Goal: Task Accomplishment & Management: Use online tool/utility

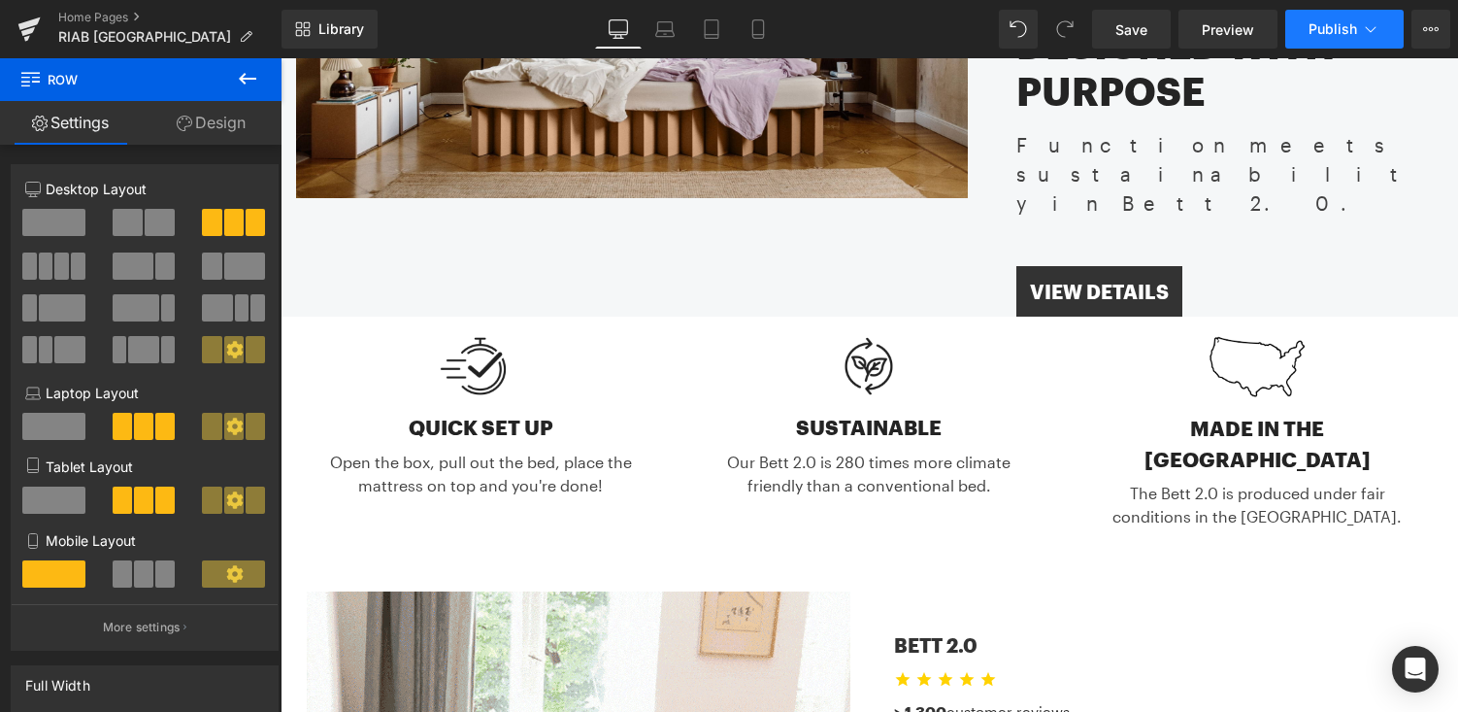
click at [1339, 30] on span "Publish" at bounding box center [1333, 29] width 49 height 16
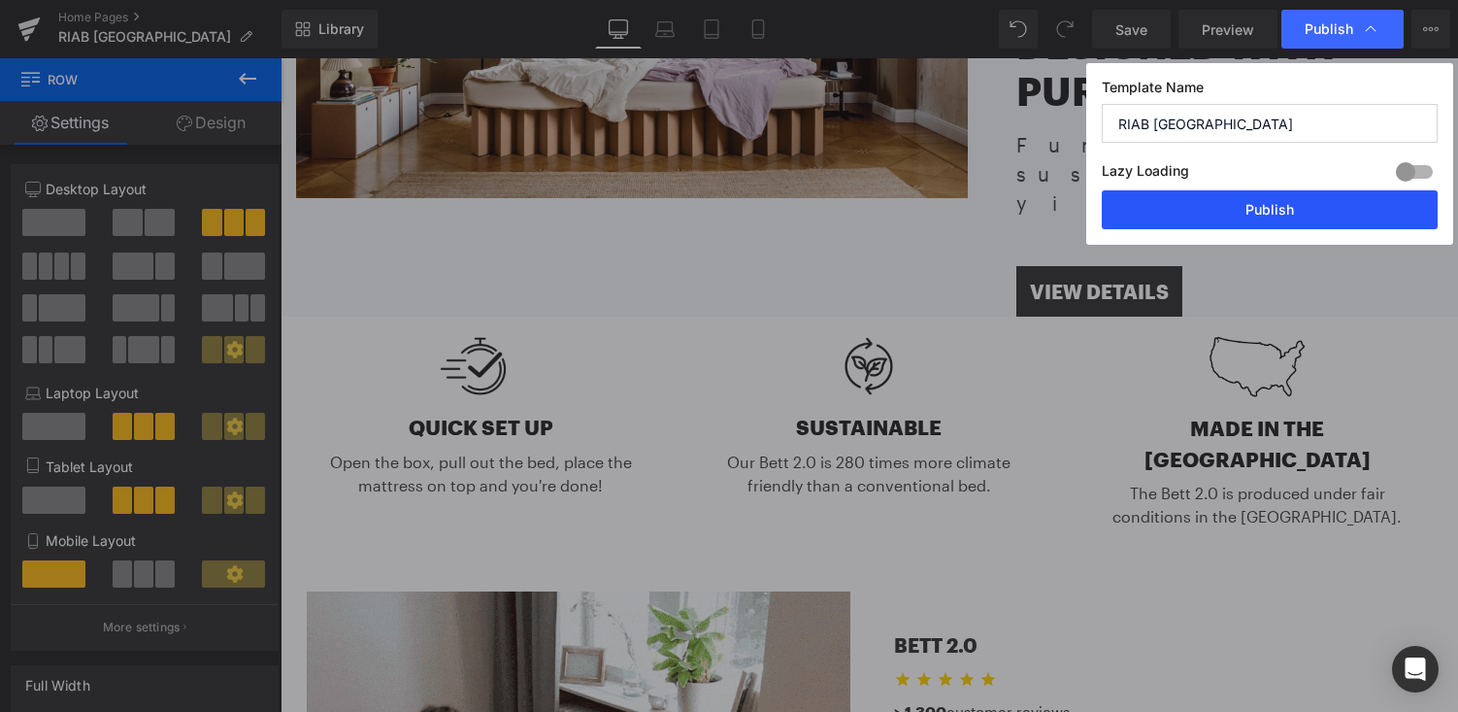
click at [1240, 211] on button "Publish" at bounding box center [1270, 209] width 336 height 39
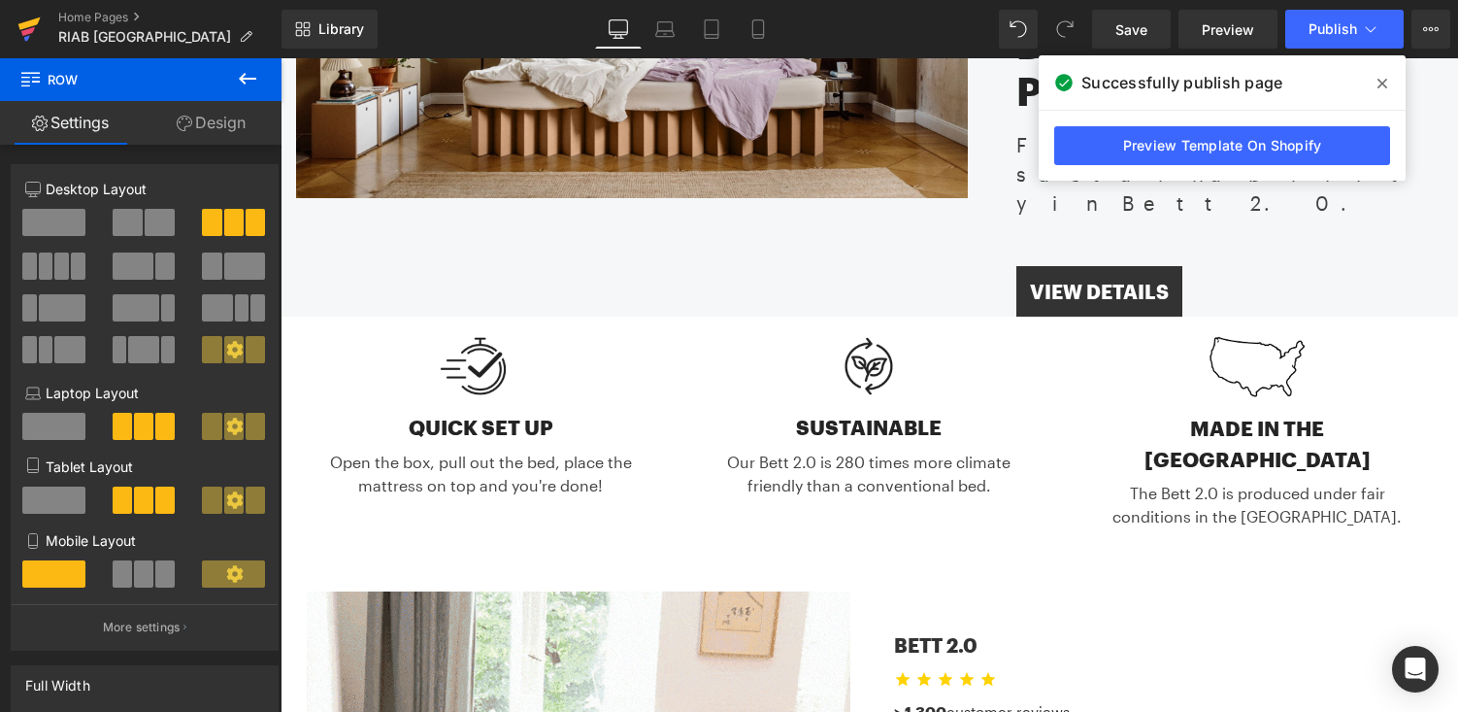
click at [32, 22] on icon at bounding box center [29, 23] width 22 height 13
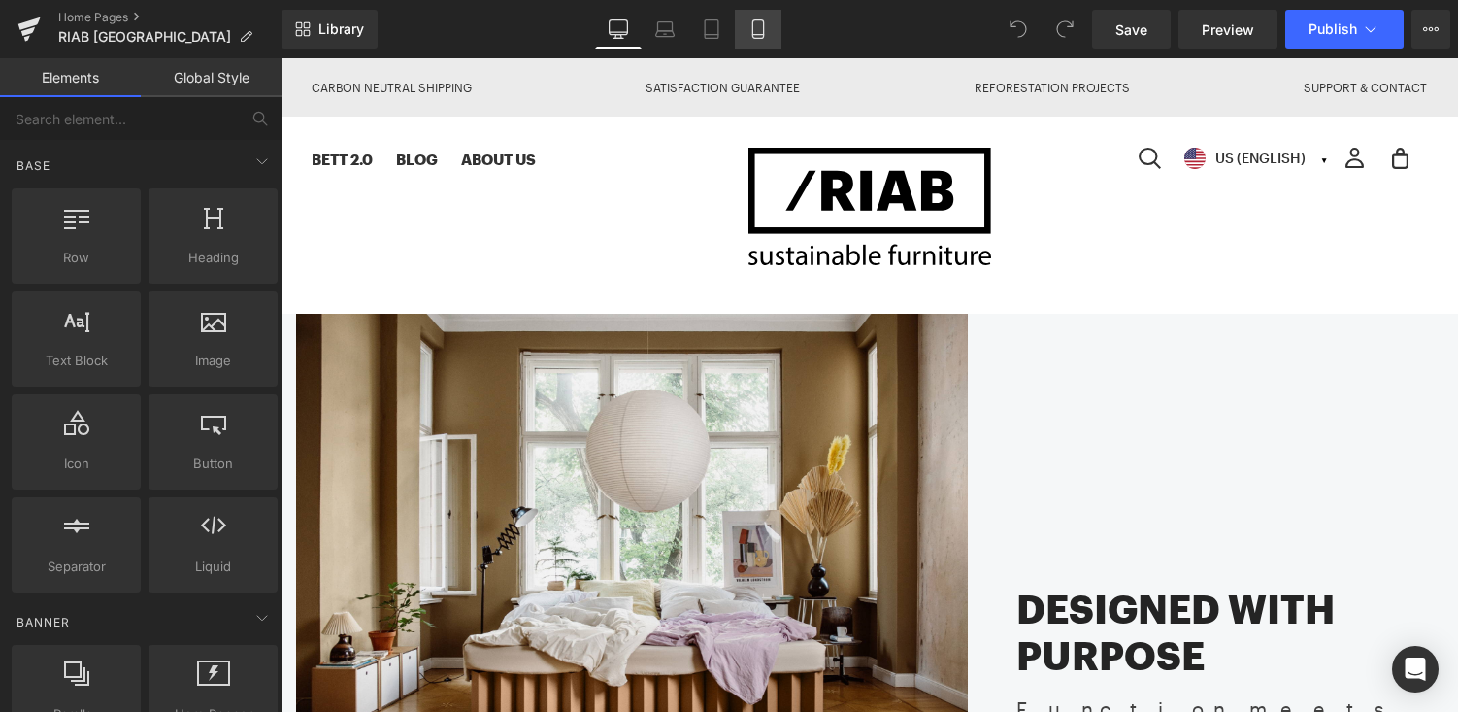
click at [760, 21] on icon at bounding box center [757, 28] width 19 height 19
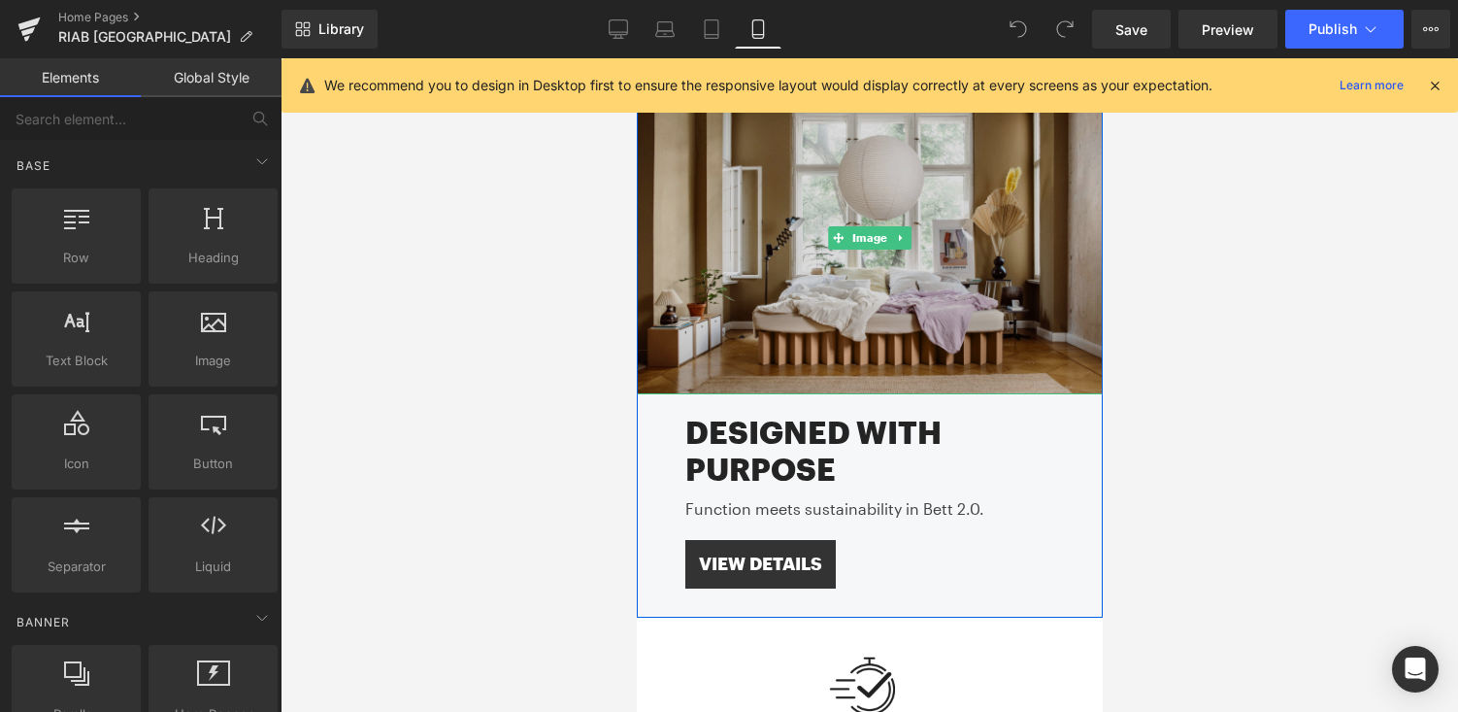
scroll to position [189, 0]
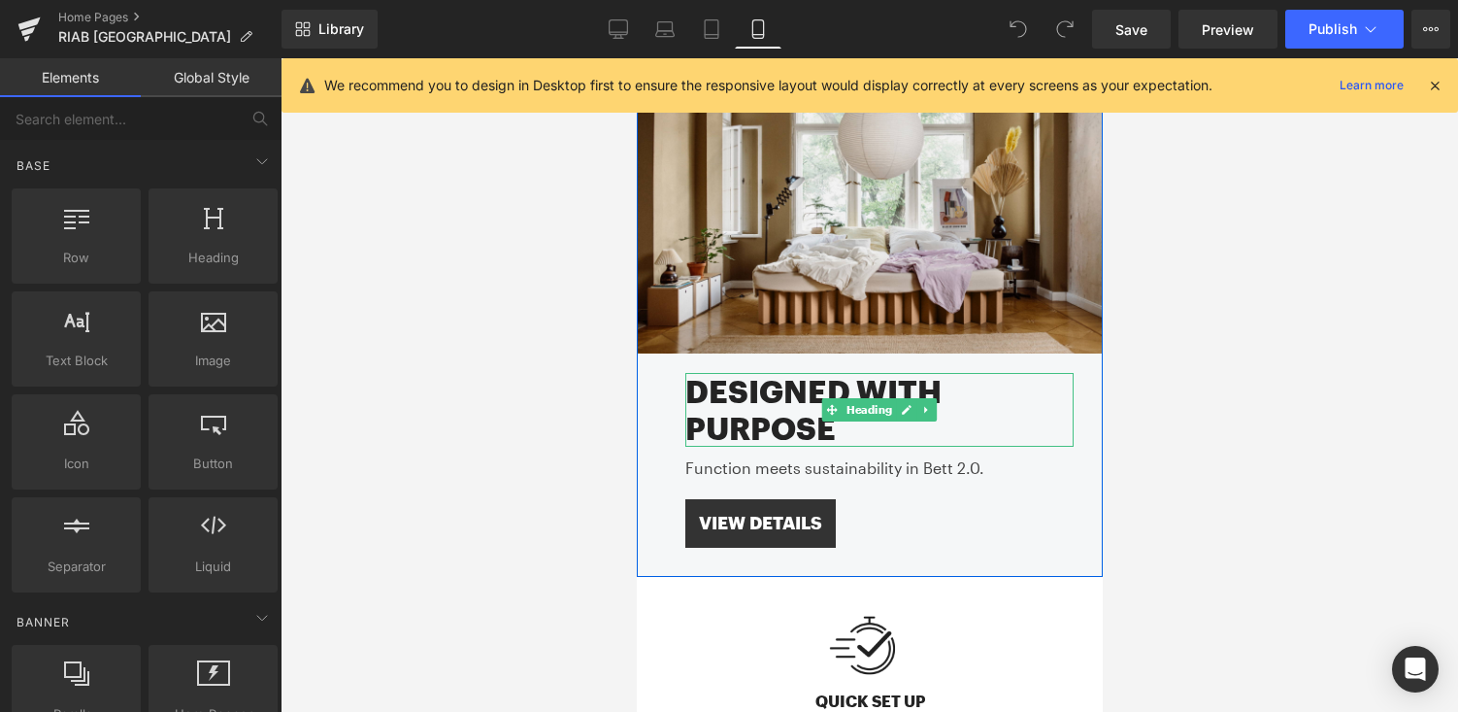
click at [880, 430] on h2 "Designed with Purpose" at bounding box center [878, 410] width 388 height 75
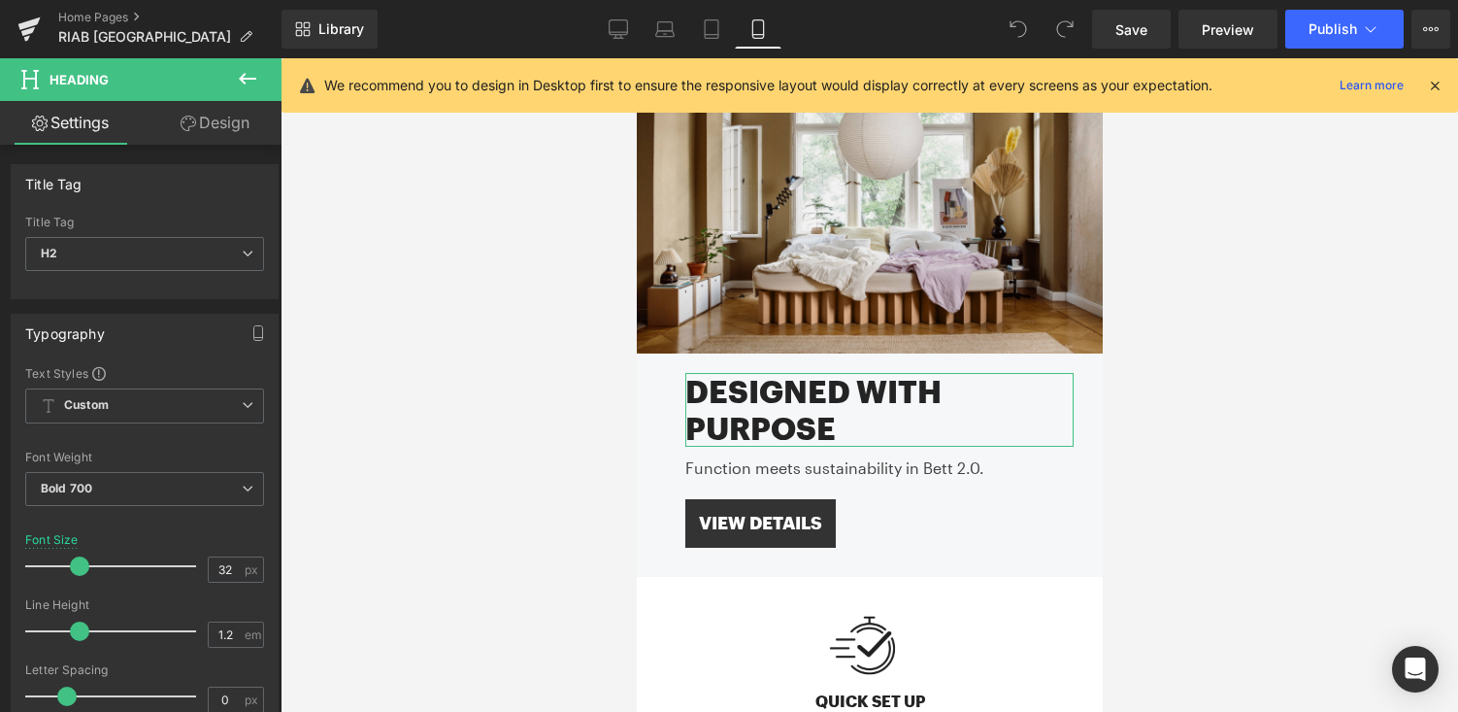
click at [212, 119] on link "Design" at bounding box center [215, 123] width 141 height 44
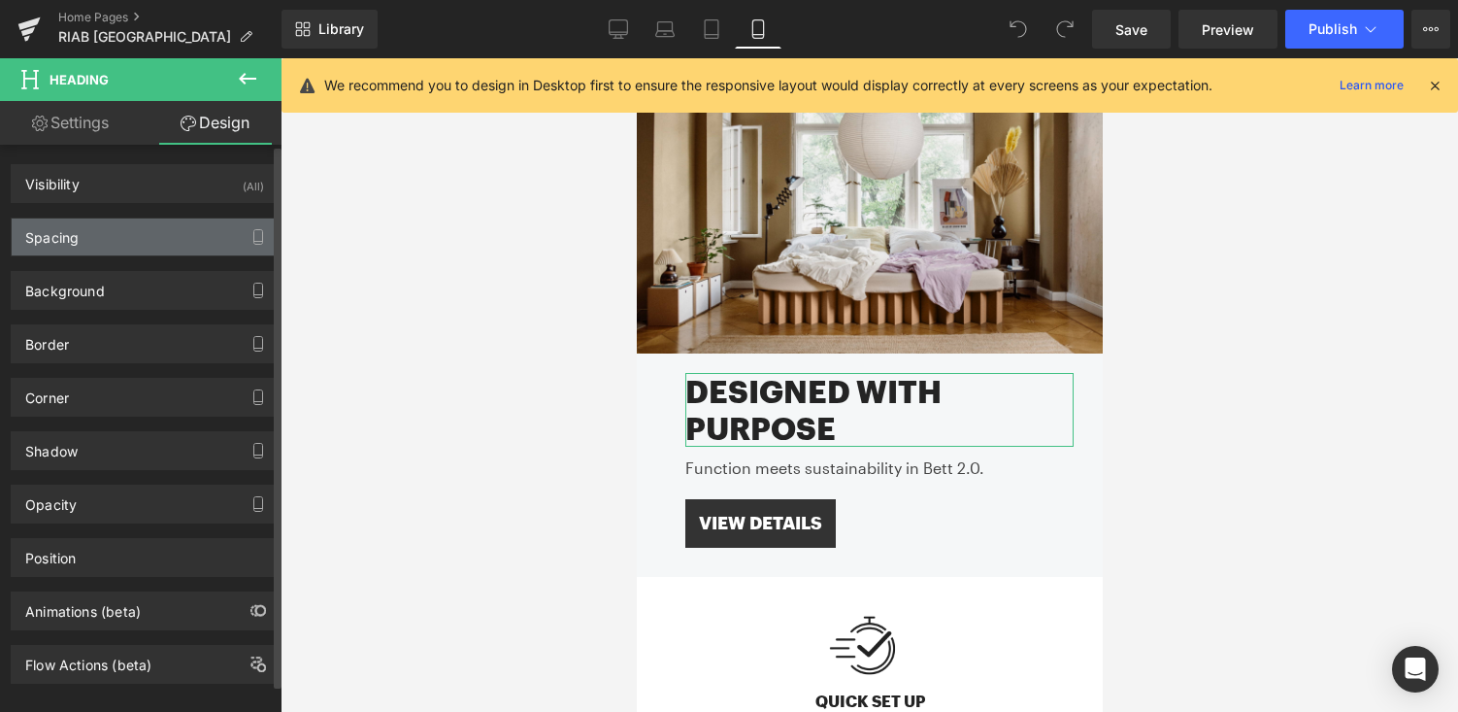
click at [141, 229] on div "Spacing" at bounding box center [145, 236] width 266 height 37
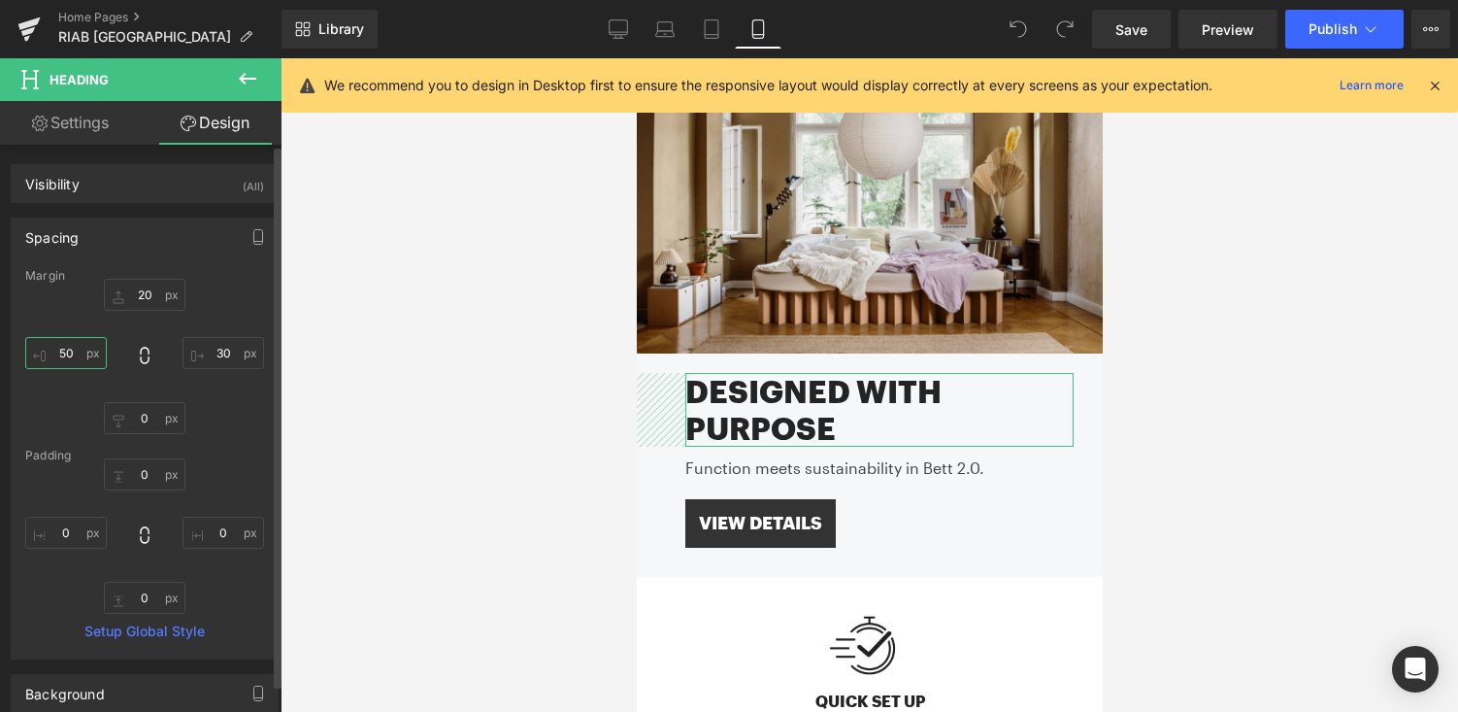
click at [72, 357] on input "text" at bounding box center [66, 353] width 82 height 32
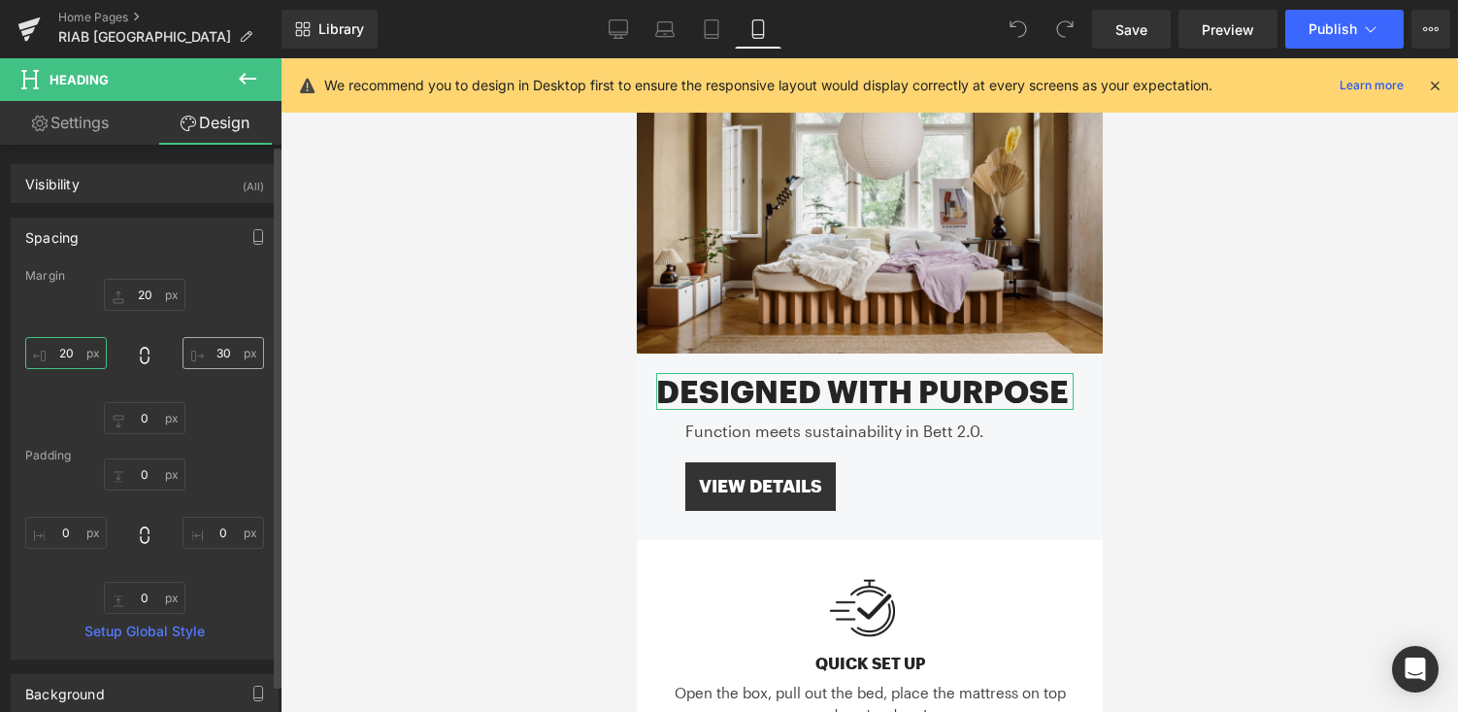
type input "20"
click at [220, 357] on input "text" at bounding box center [224, 353] width 82 height 32
type input "20"
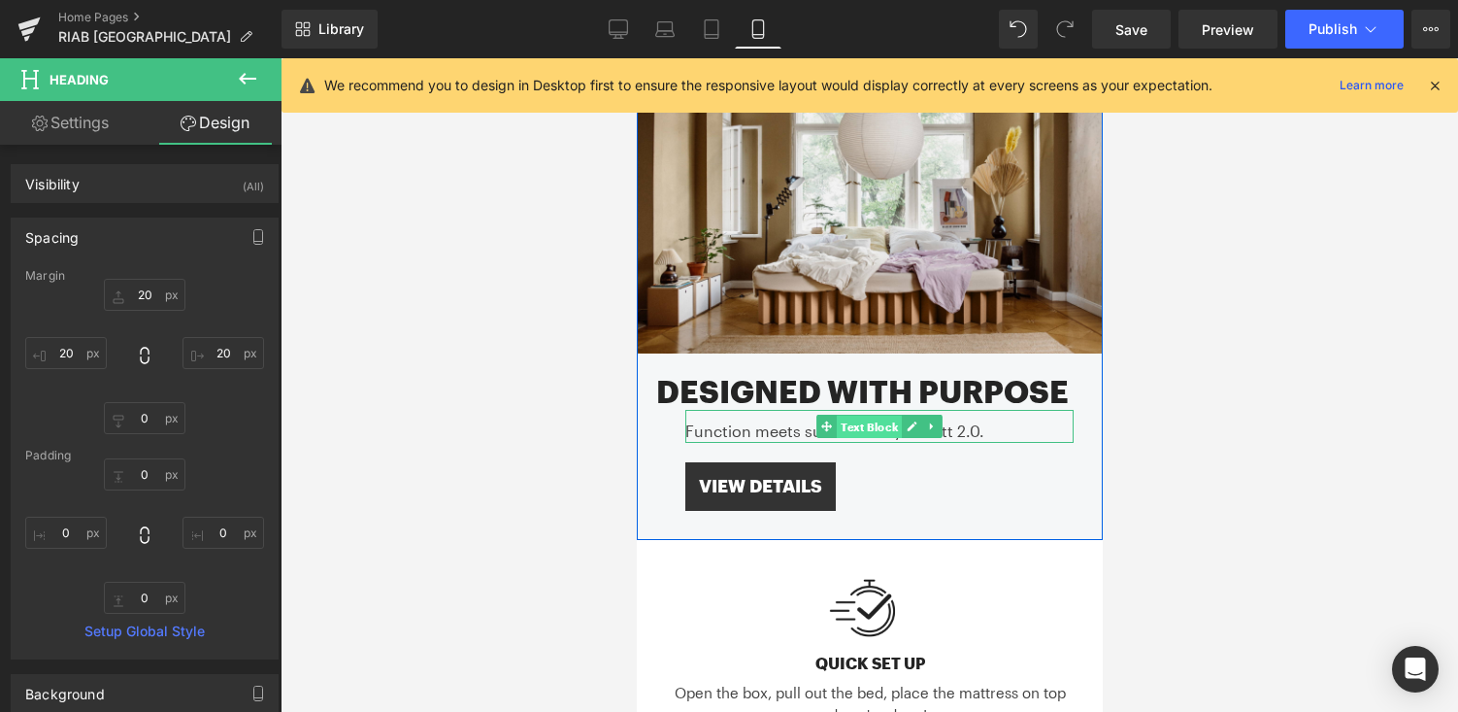
click at [865, 433] on span "Text Block" at bounding box center [868, 426] width 65 height 23
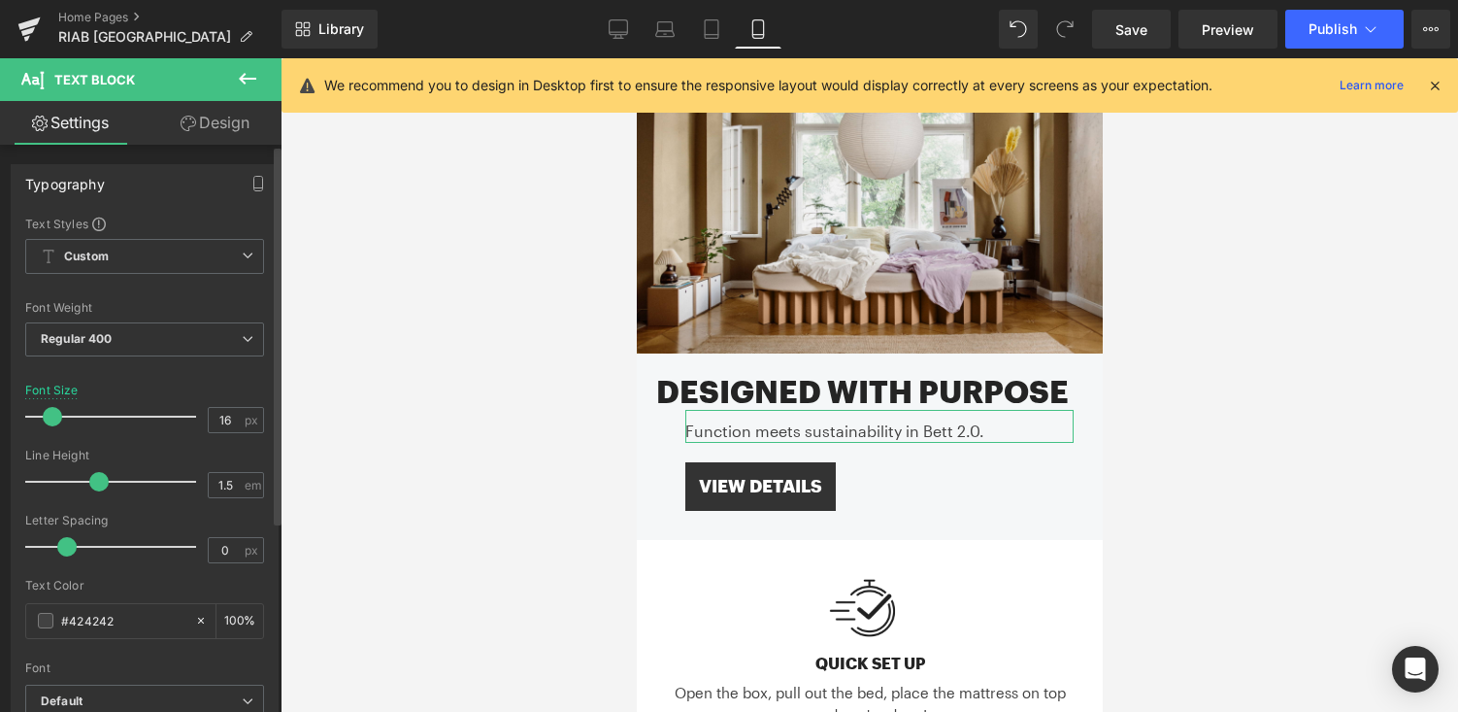
click at [221, 150] on div "Typography Text Styles Custom Custom Setup Global Style Custom Setup Global Sty…" at bounding box center [145, 483] width 290 height 667
click at [217, 130] on link "Design" at bounding box center [215, 123] width 141 height 44
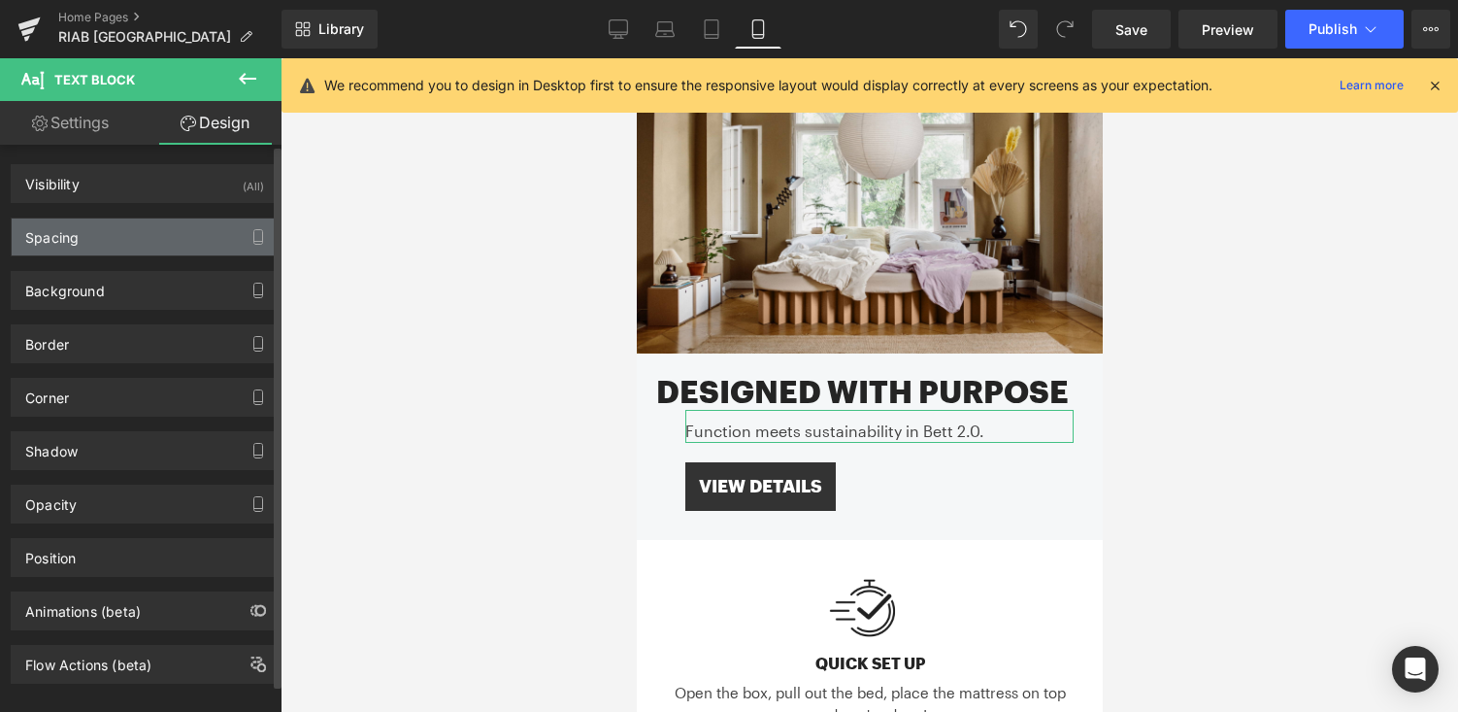
click at [164, 234] on div "Spacing" at bounding box center [145, 236] width 266 height 37
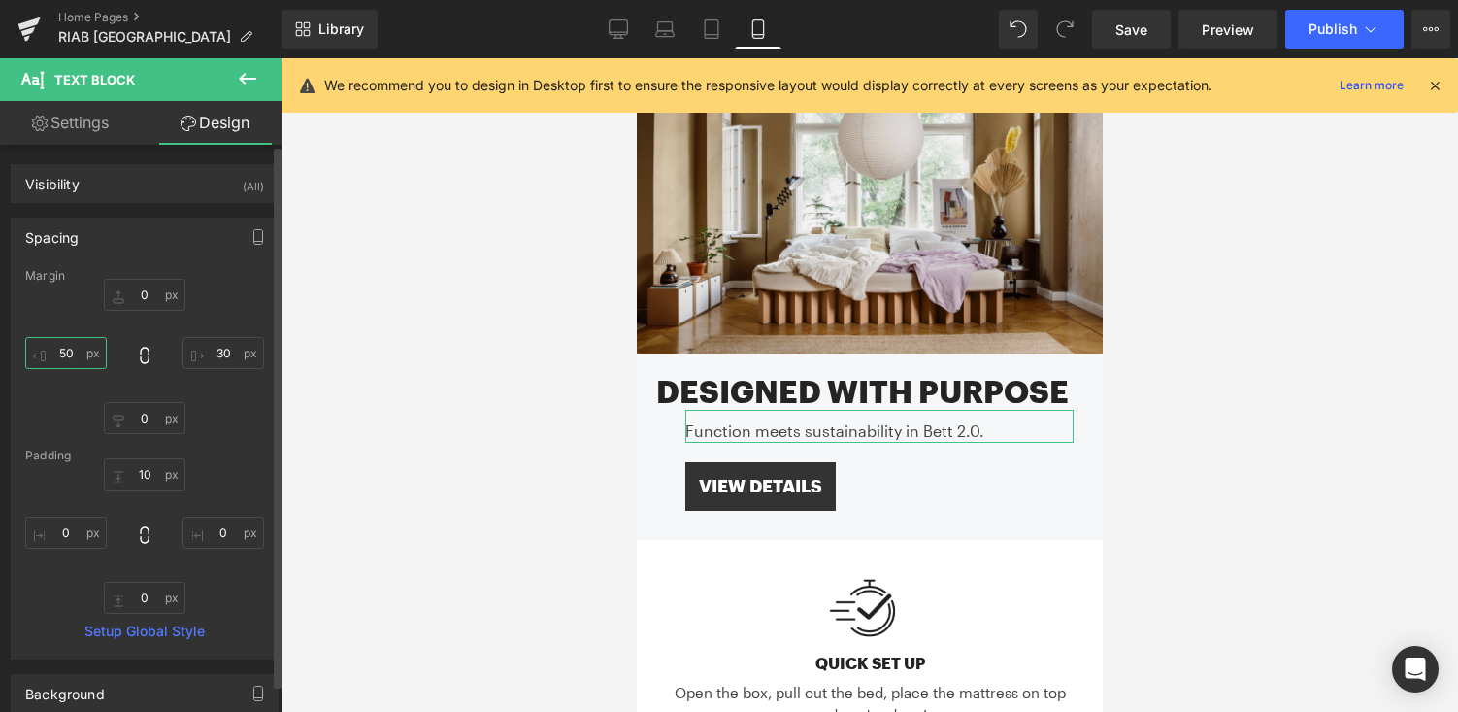
click at [72, 351] on input "50" at bounding box center [66, 353] width 82 height 32
type input "20"
click at [222, 353] on input "30" at bounding box center [224, 353] width 82 height 32
type input "20"
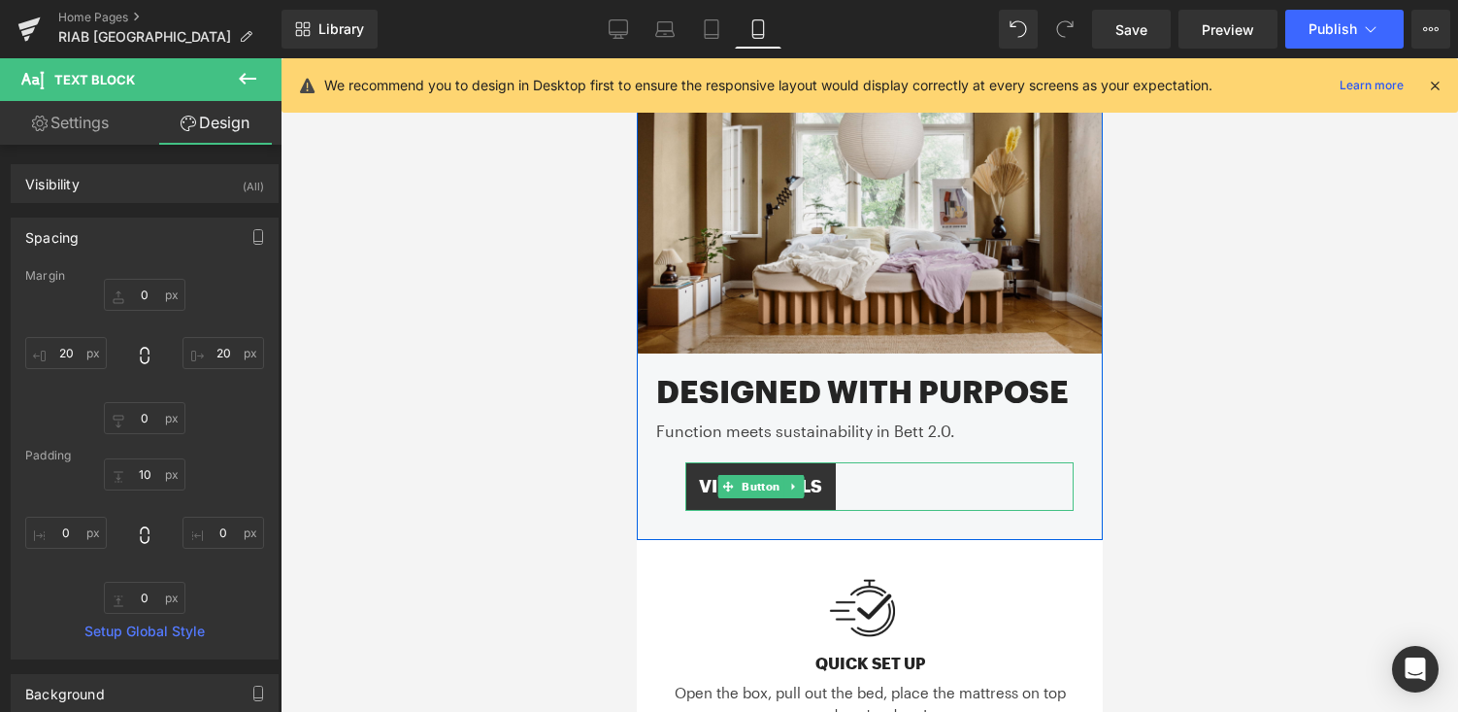
click at [878, 480] on div "VIEW DETAILS" at bounding box center [878, 486] width 388 height 49
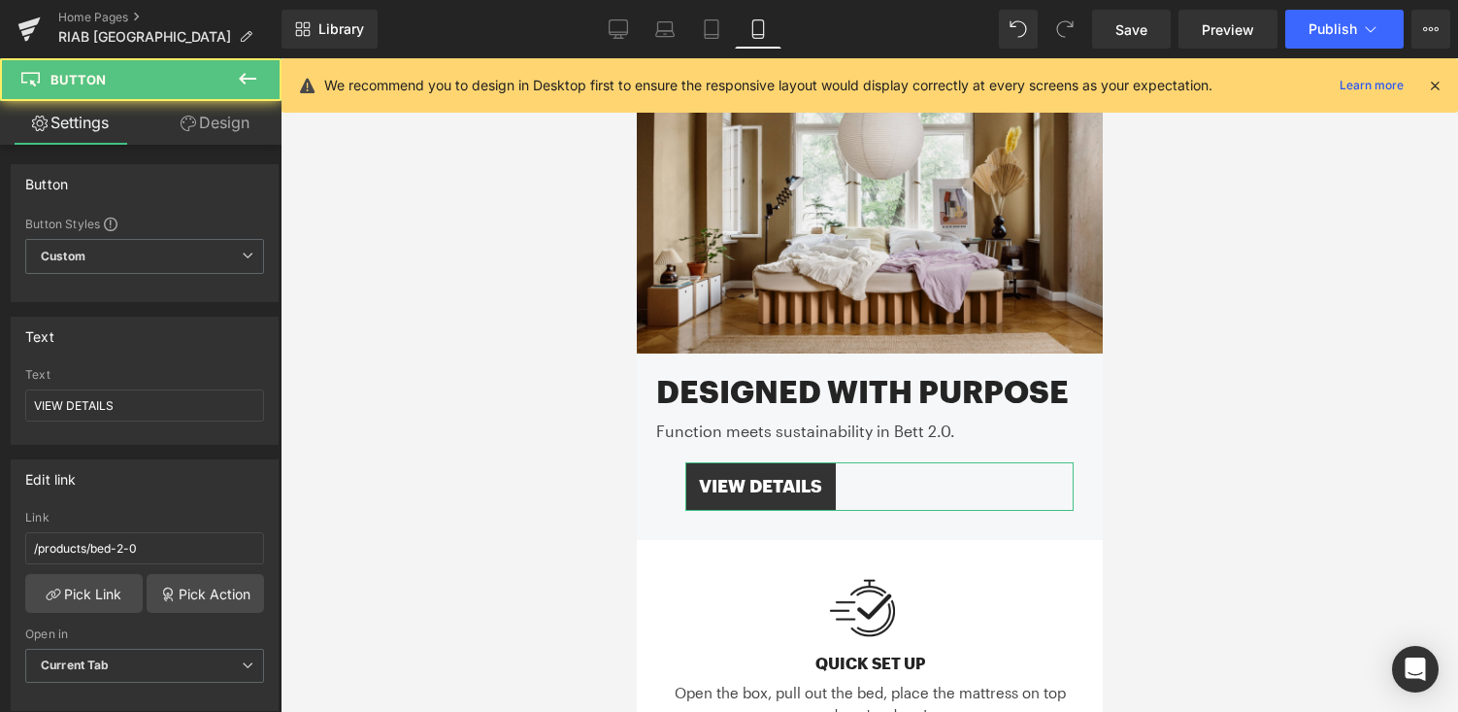
click at [244, 127] on link "Design" at bounding box center [215, 123] width 141 height 44
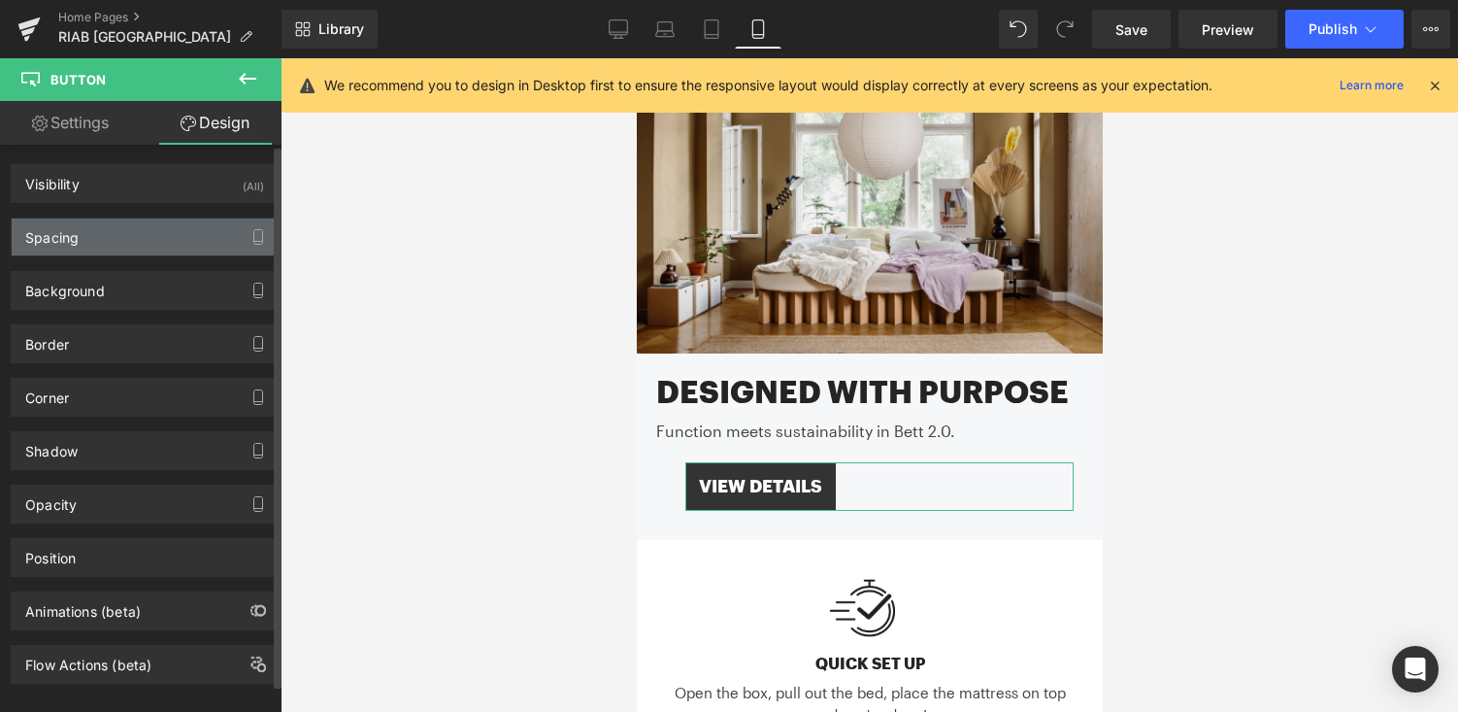
click at [136, 232] on div "Spacing" at bounding box center [145, 236] width 266 height 37
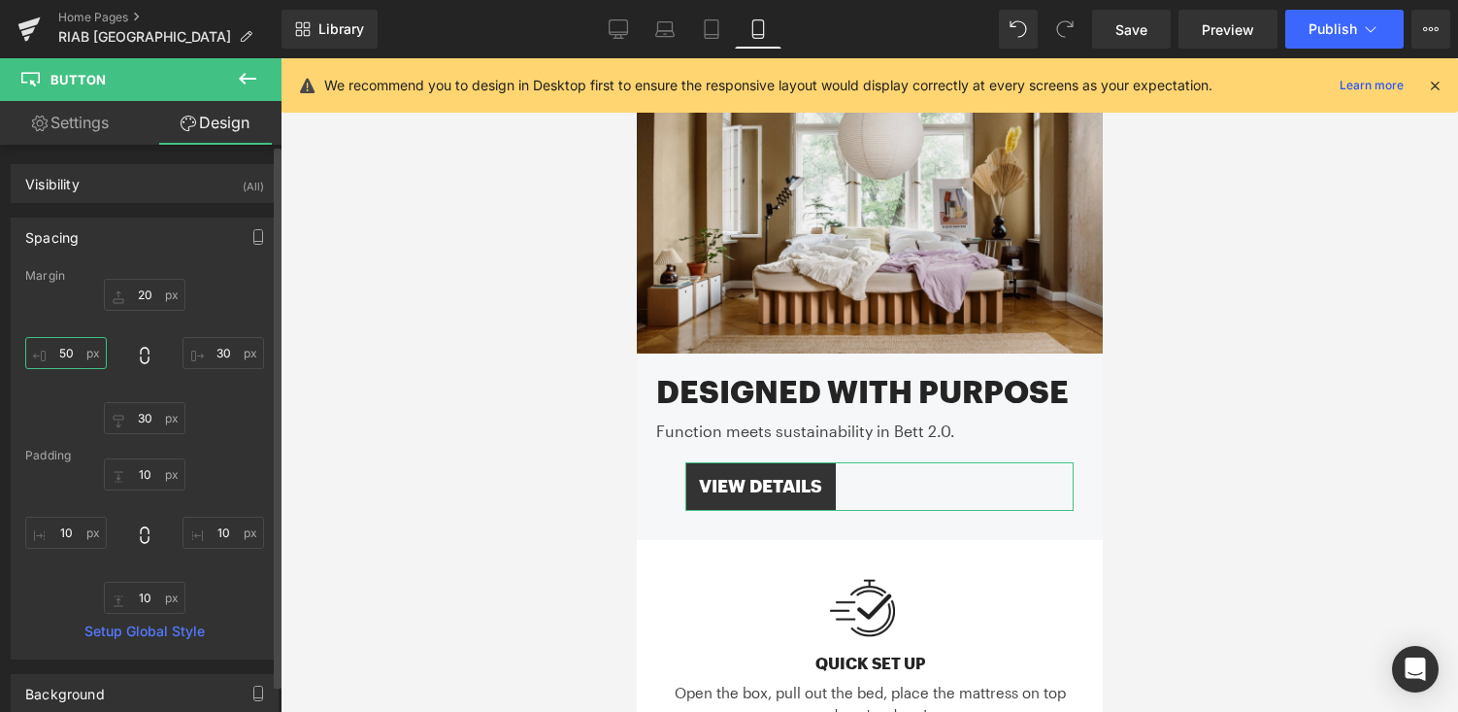
click at [69, 351] on input "50" at bounding box center [66, 353] width 82 height 32
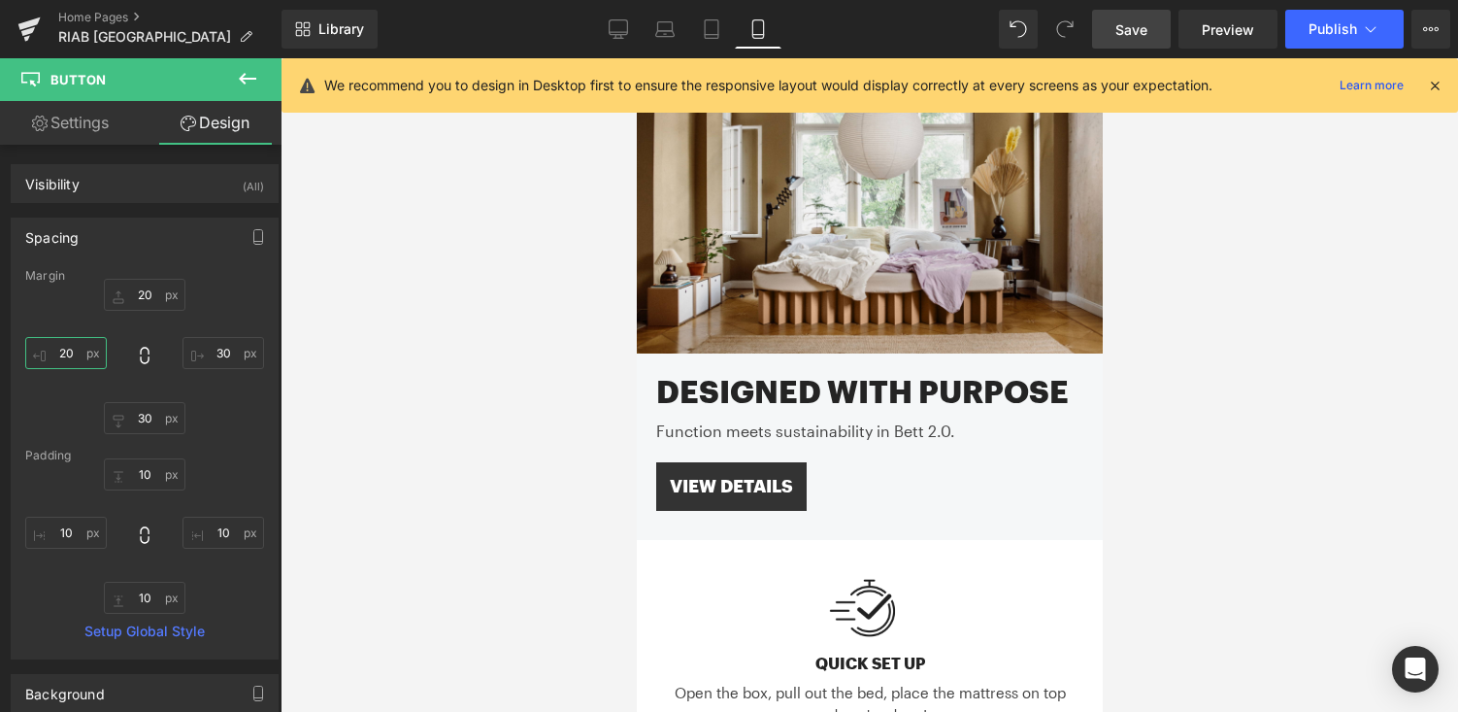
type input "20"
click at [1142, 32] on span "Save" at bounding box center [1131, 29] width 32 height 20
click at [1325, 27] on span "Publish" at bounding box center [1333, 29] width 49 height 16
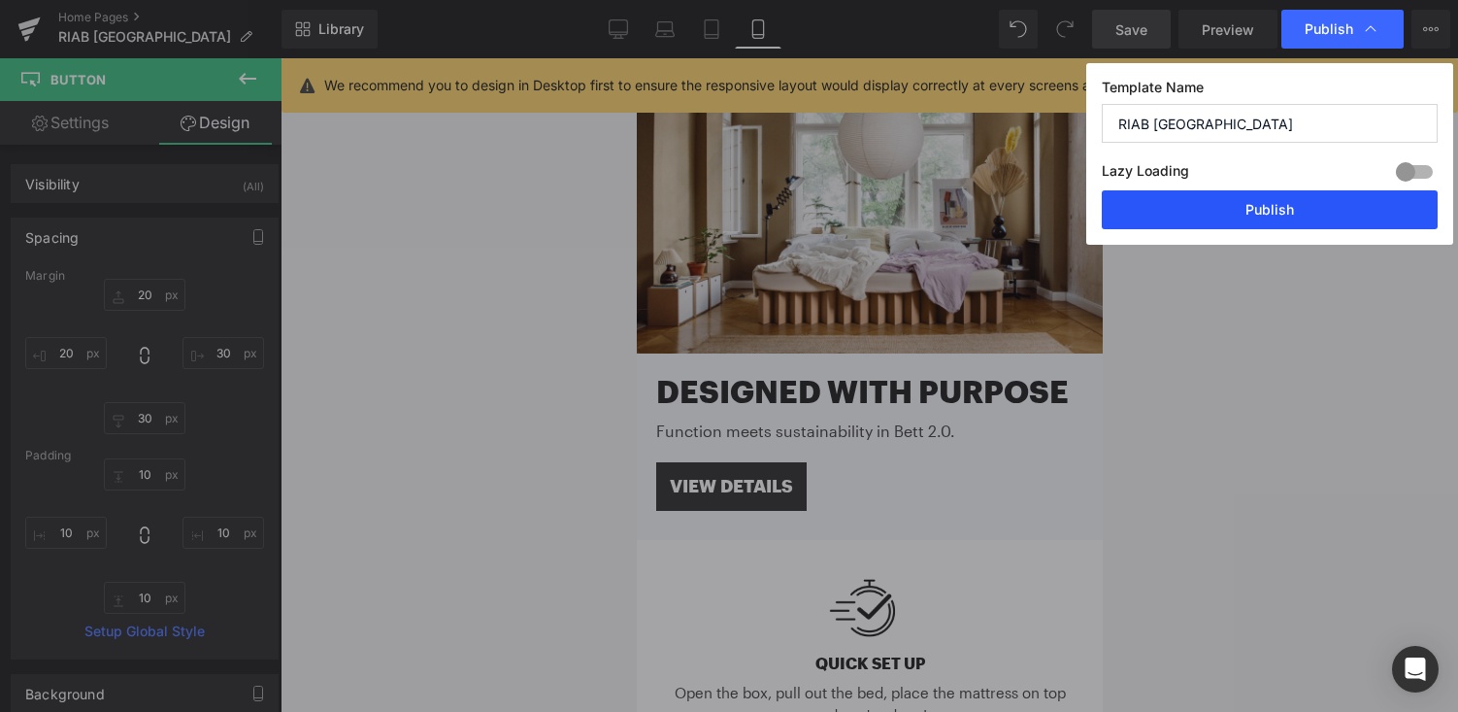
click at [1294, 217] on button "Publish" at bounding box center [1270, 209] width 336 height 39
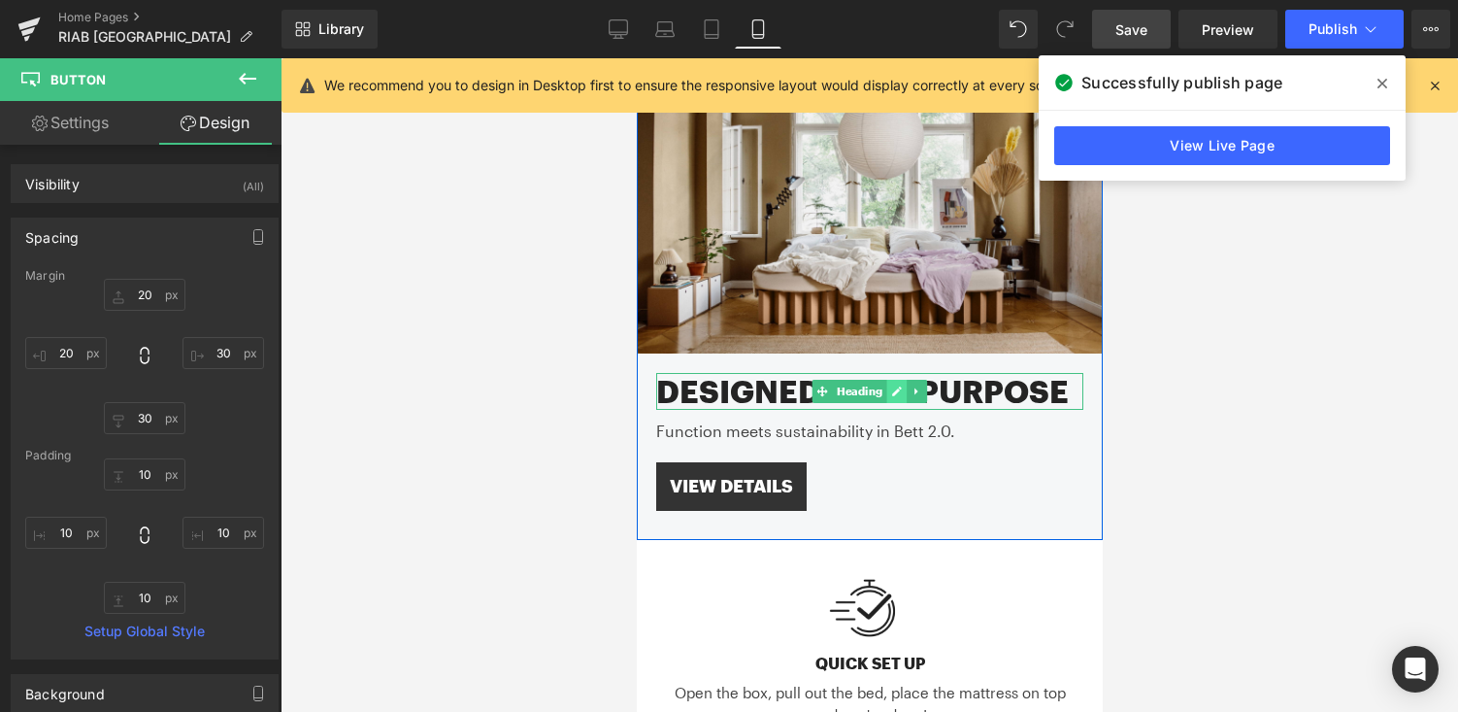
click at [886, 395] on link at bounding box center [896, 391] width 20 height 23
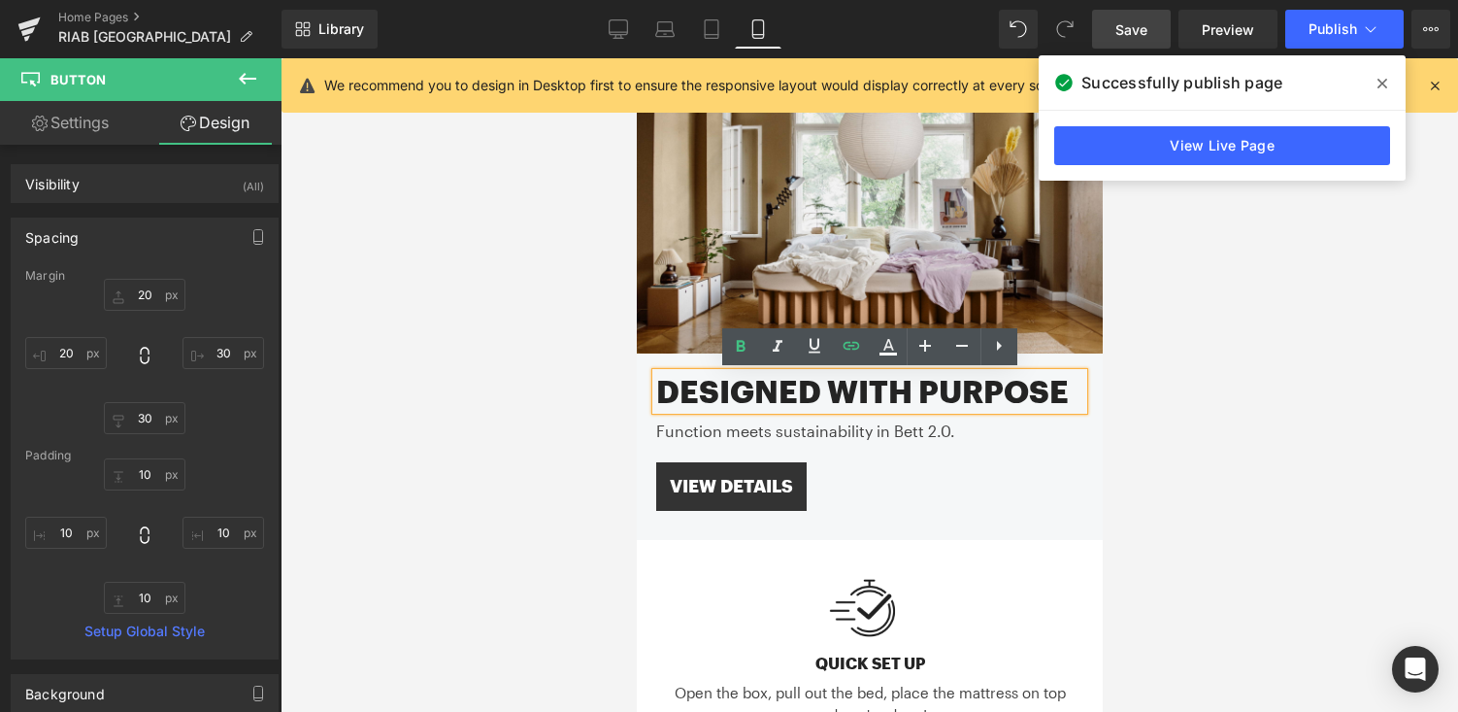
click at [756, 393] on h2 "Designed with Purpose" at bounding box center [868, 391] width 427 height 37
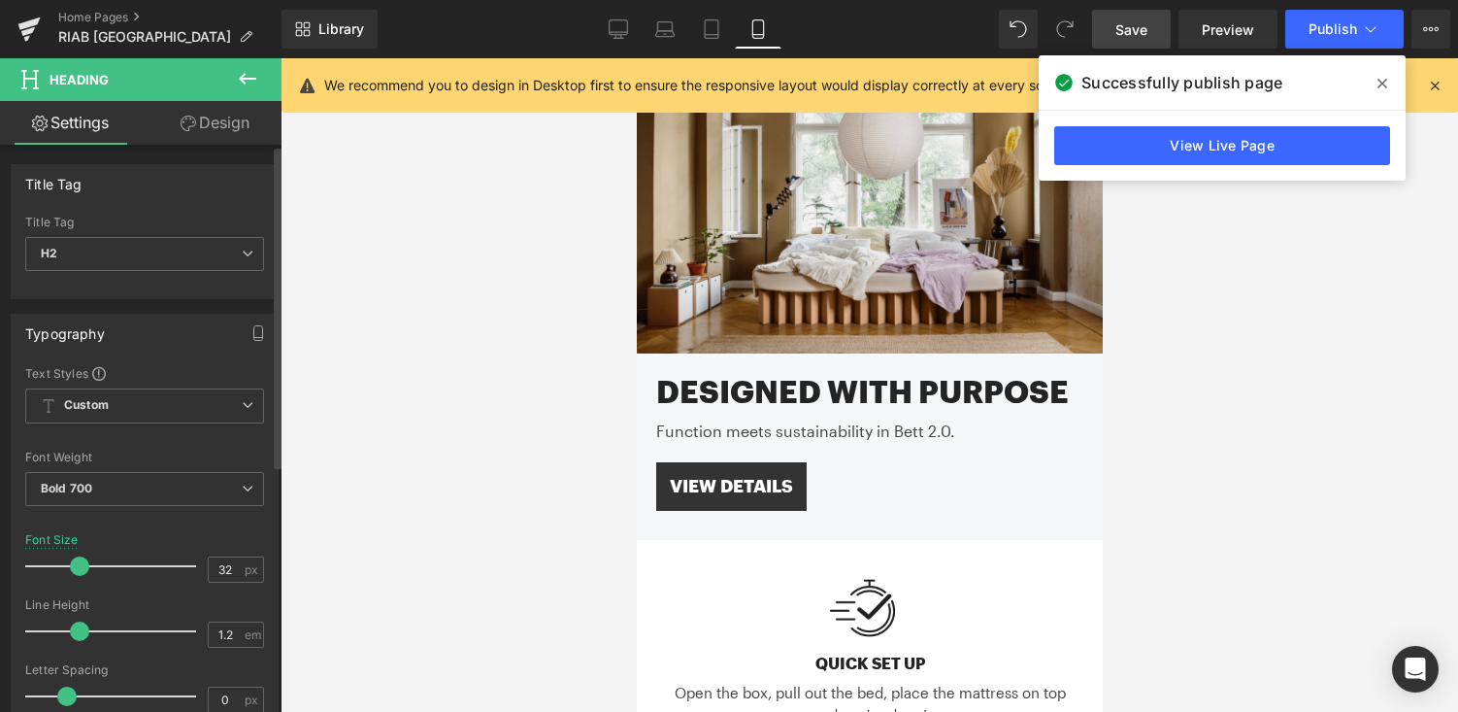
click at [83, 563] on span at bounding box center [79, 565] width 19 height 19
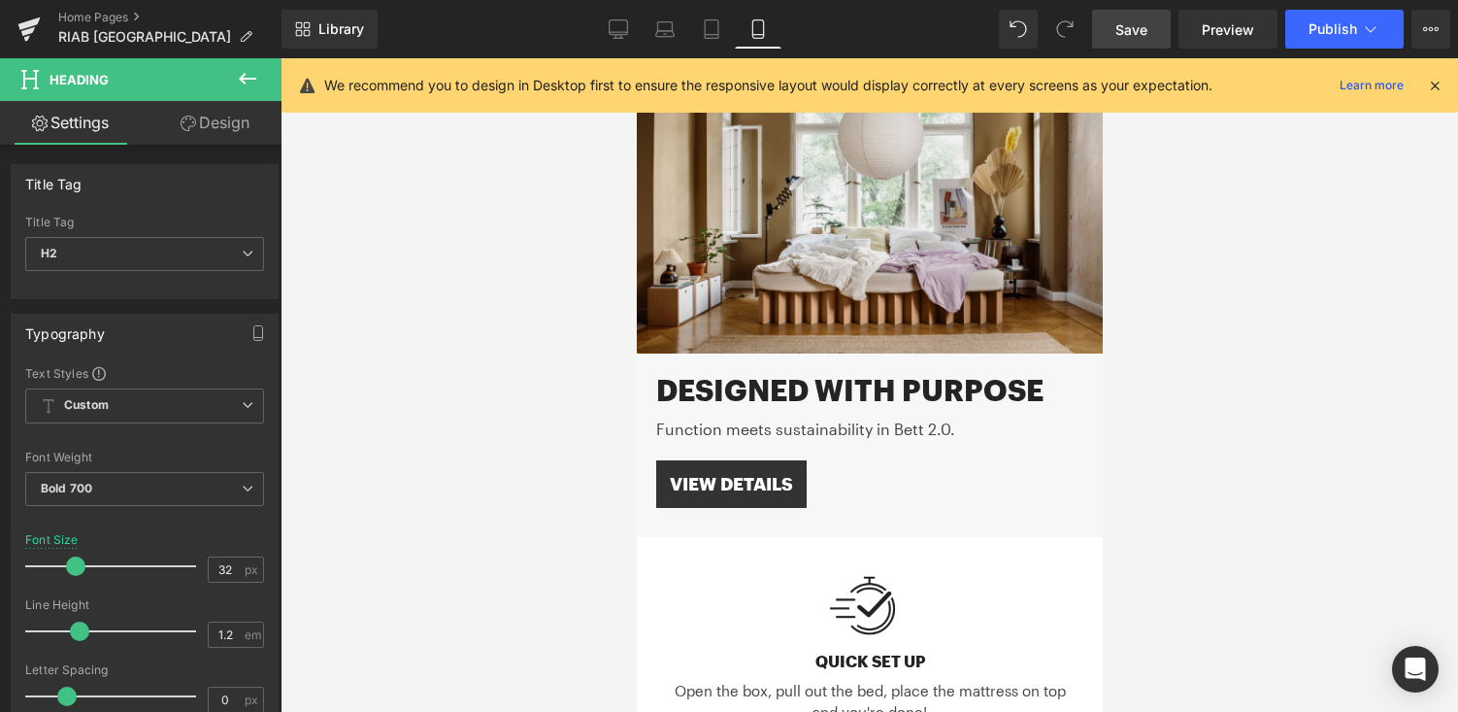
click at [1149, 22] on link "Save" at bounding box center [1131, 29] width 79 height 39
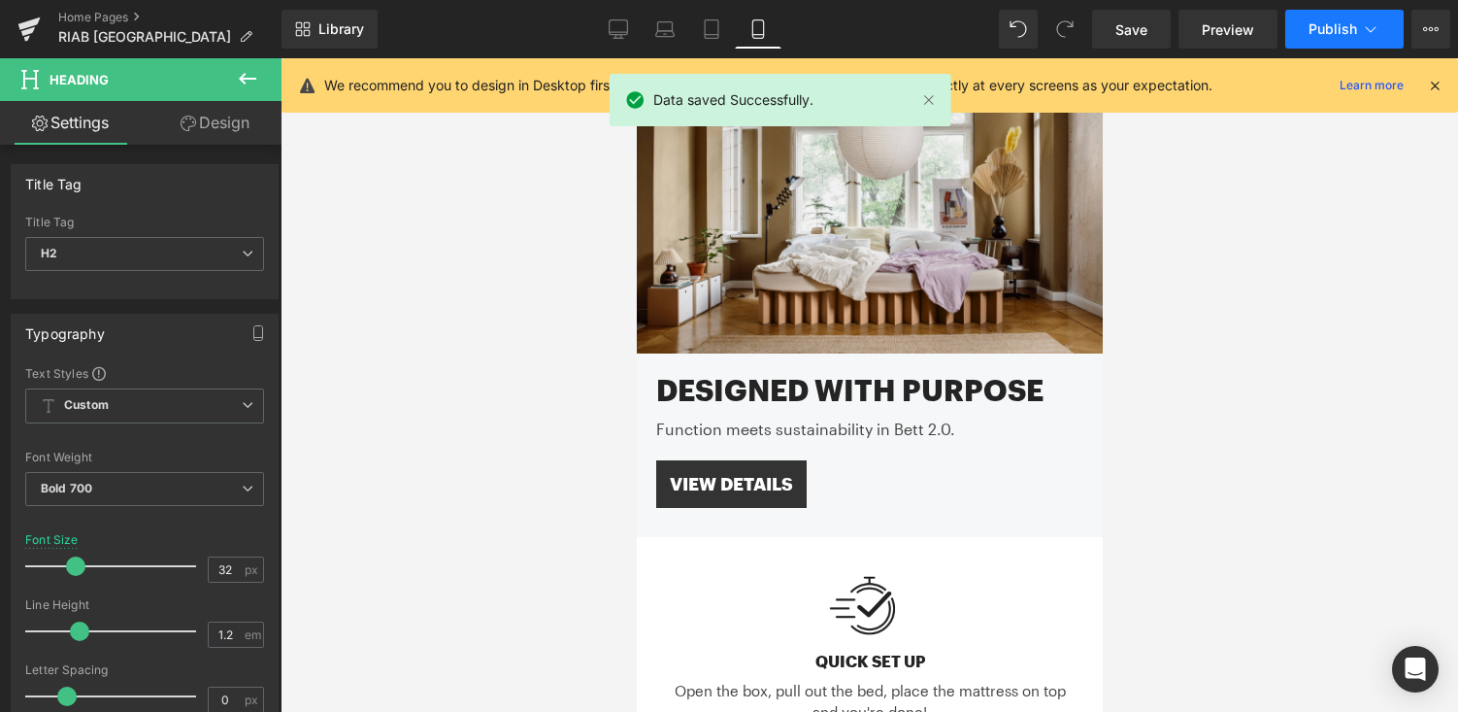
click at [1305, 29] on button "Publish" at bounding box center [1344, 29] width 118 height 39
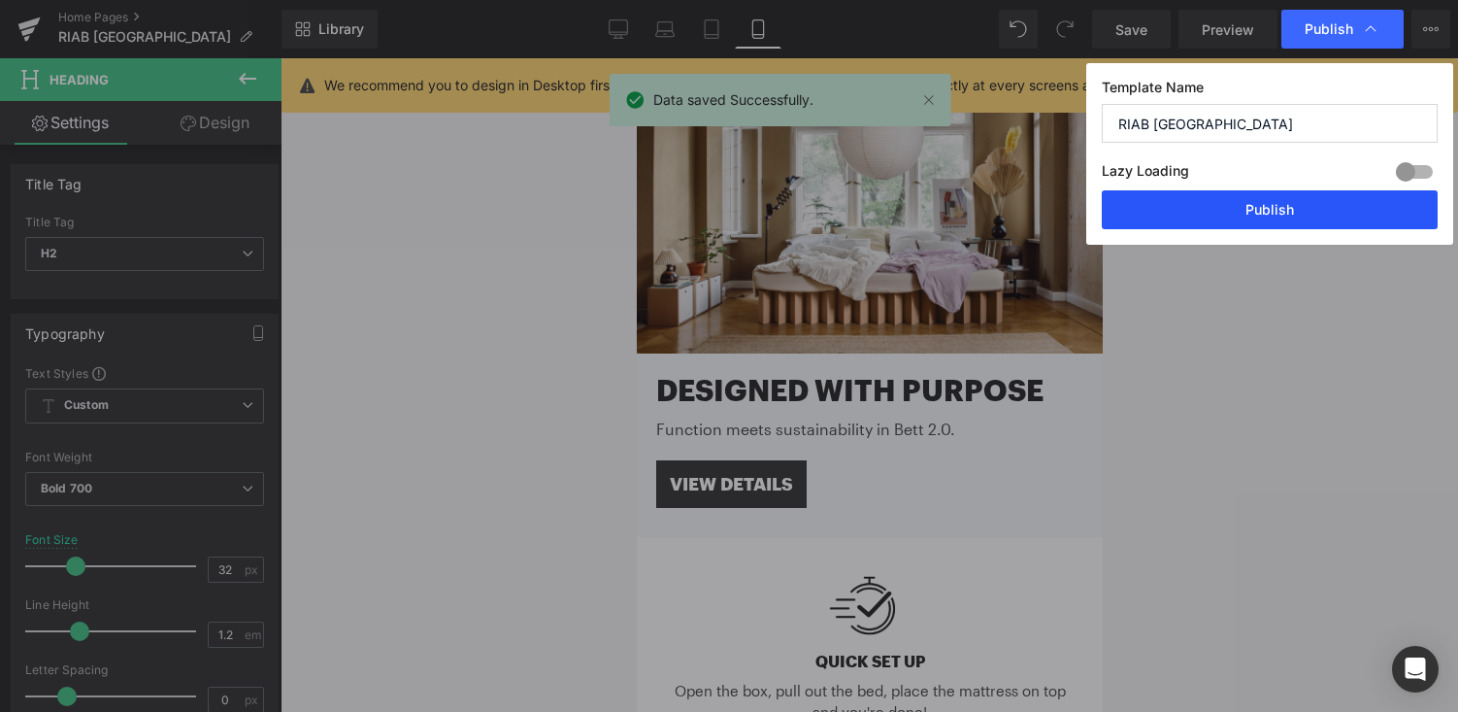
click at [1259, 198] on button "Publish" at bounding box center [1270, 209] width 336 height 39
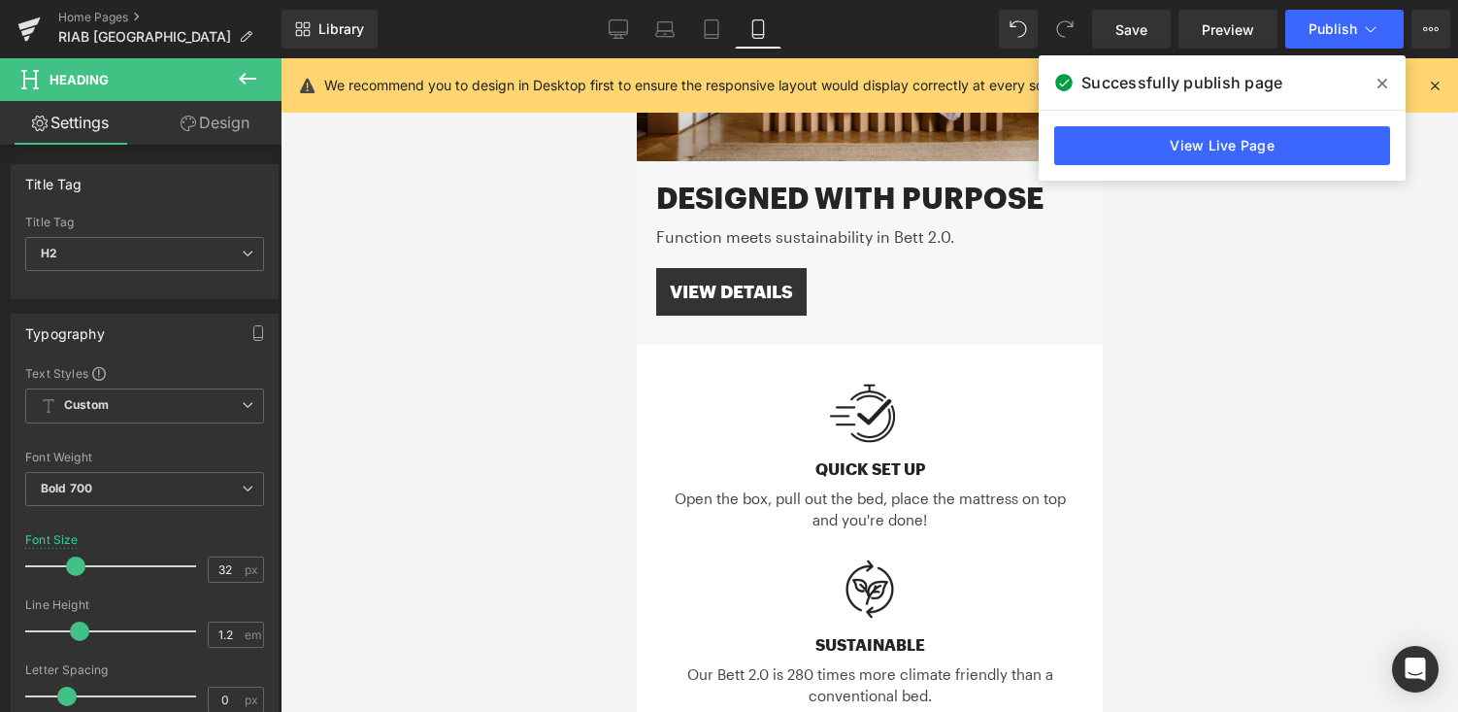
scroll to position [392, 0]
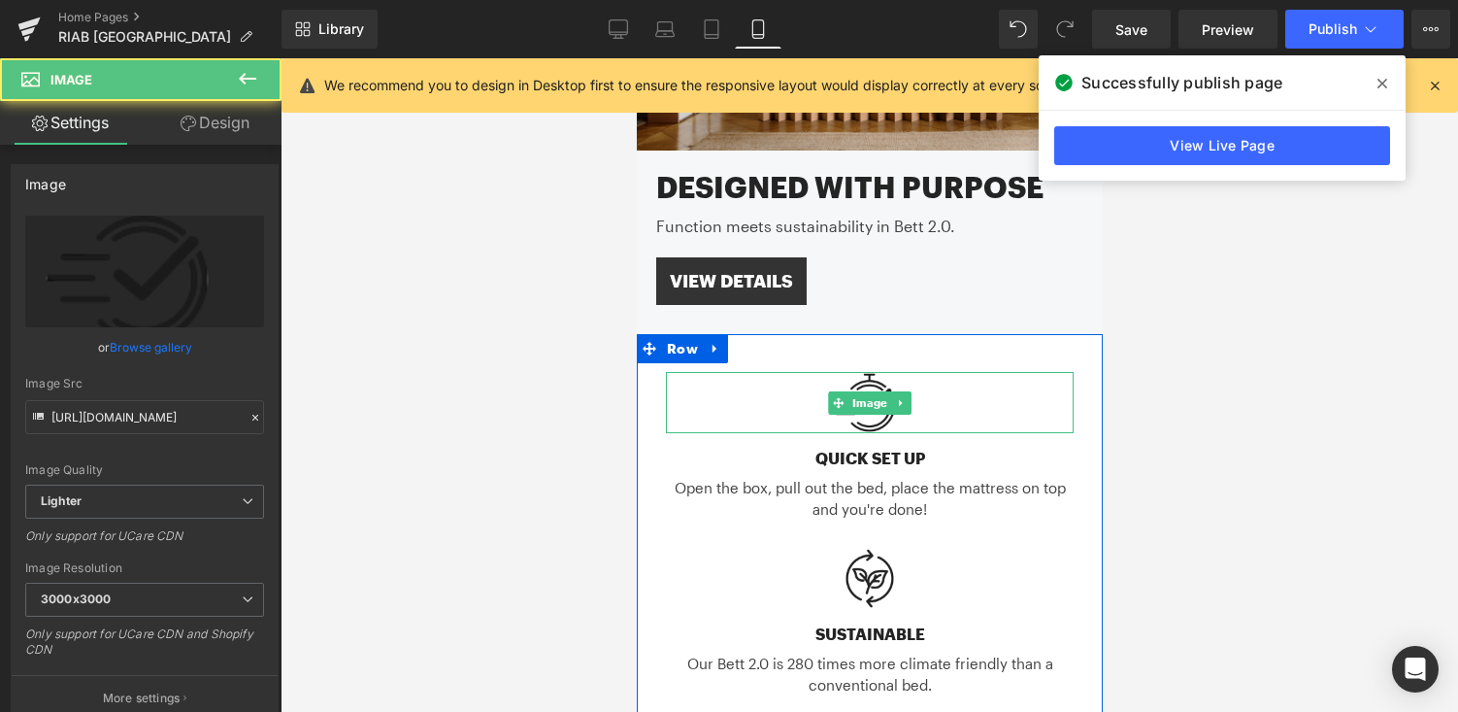
click at [953, 409] on div at bounding box center [869, 402] width 408 height 61
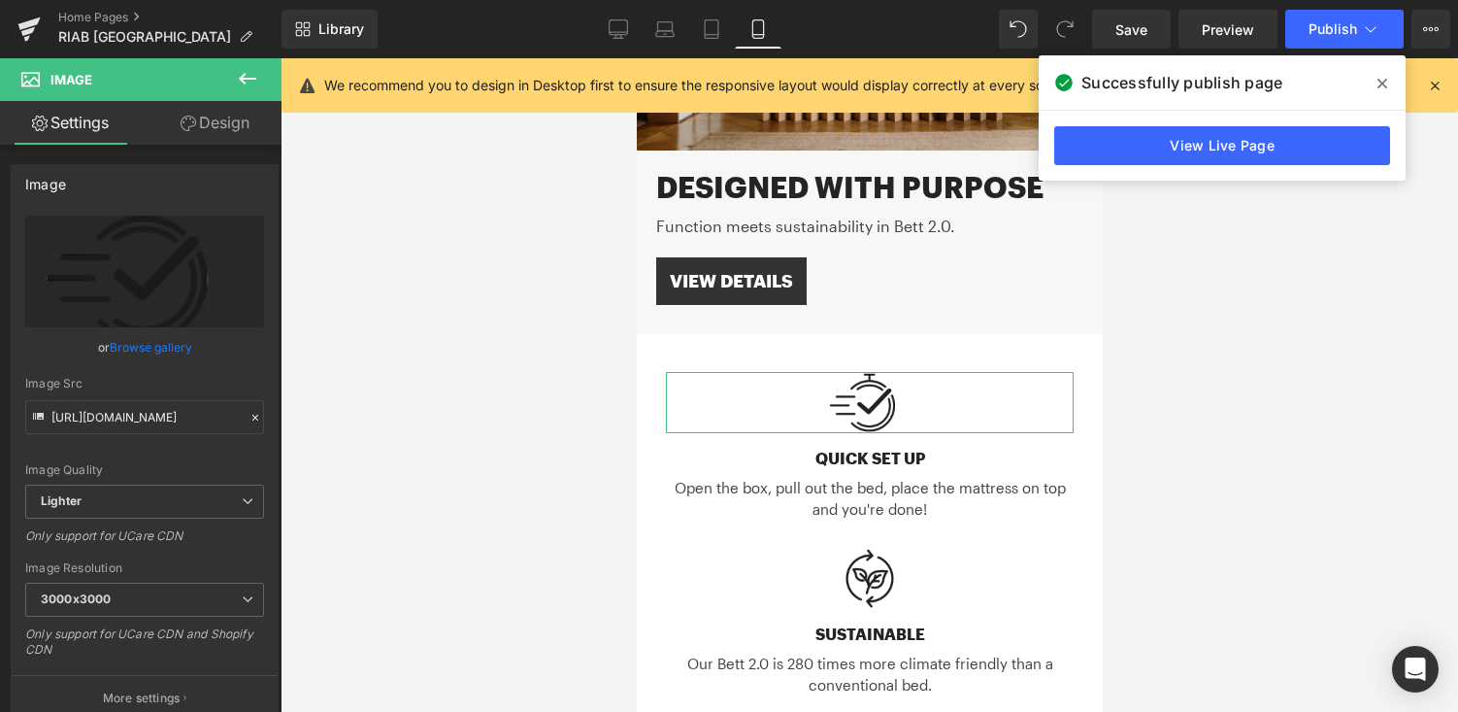
click at [218, 124] on link "Design" at bounding box center [215, 123] width 141 height 44
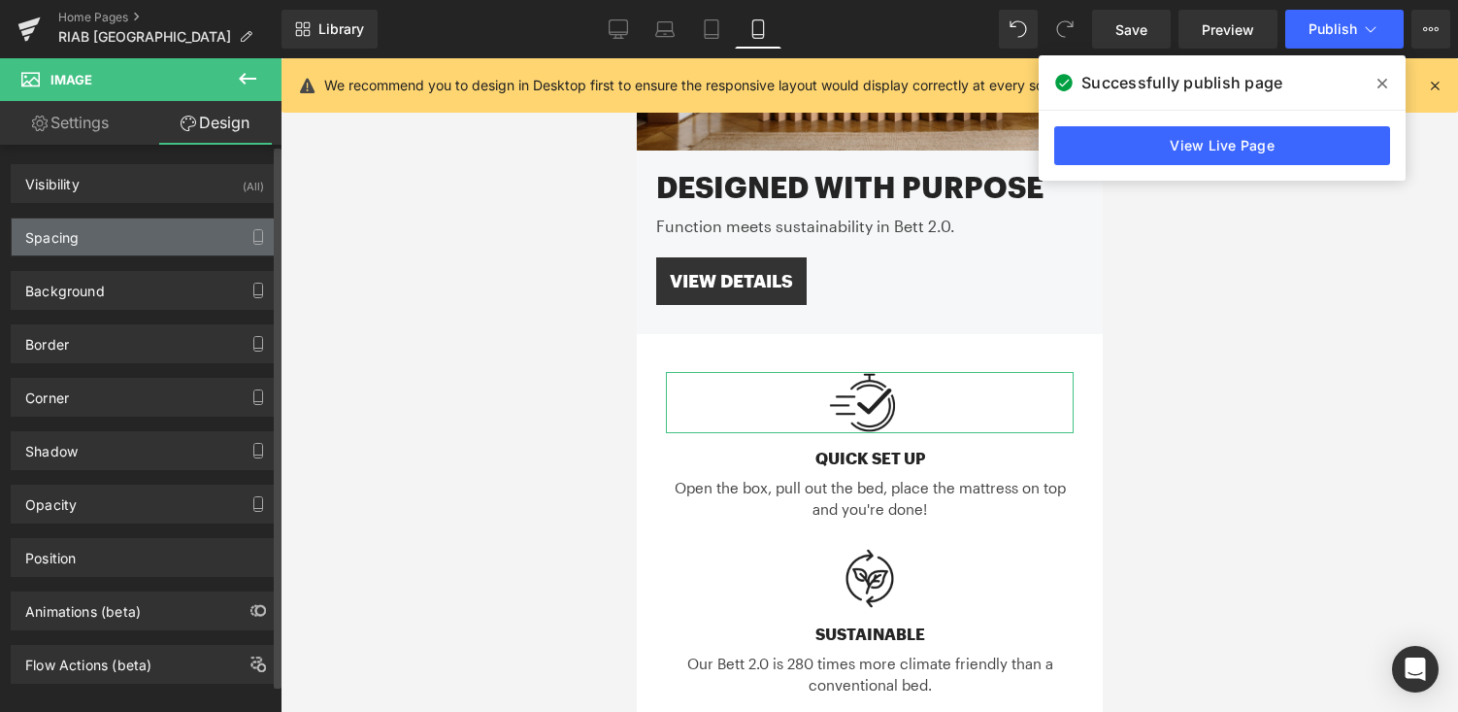
click at [165, 233] on div "Spacing" at bounding box center [145, 236] width 266 height 37
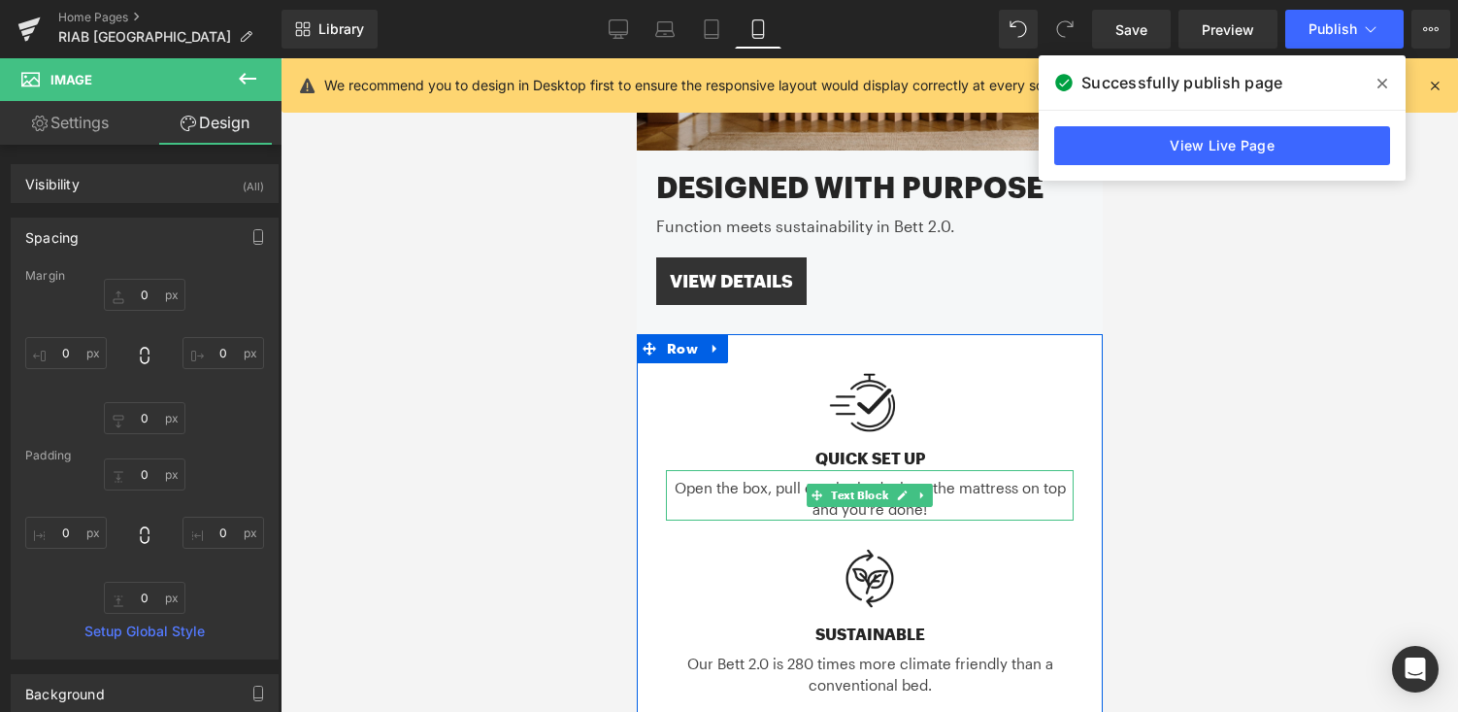
click at [969, 488] on div "Open the box, pull out the bed, place the mattress on top and you're done!" at bounding box center [869, 495] width 408 height 50
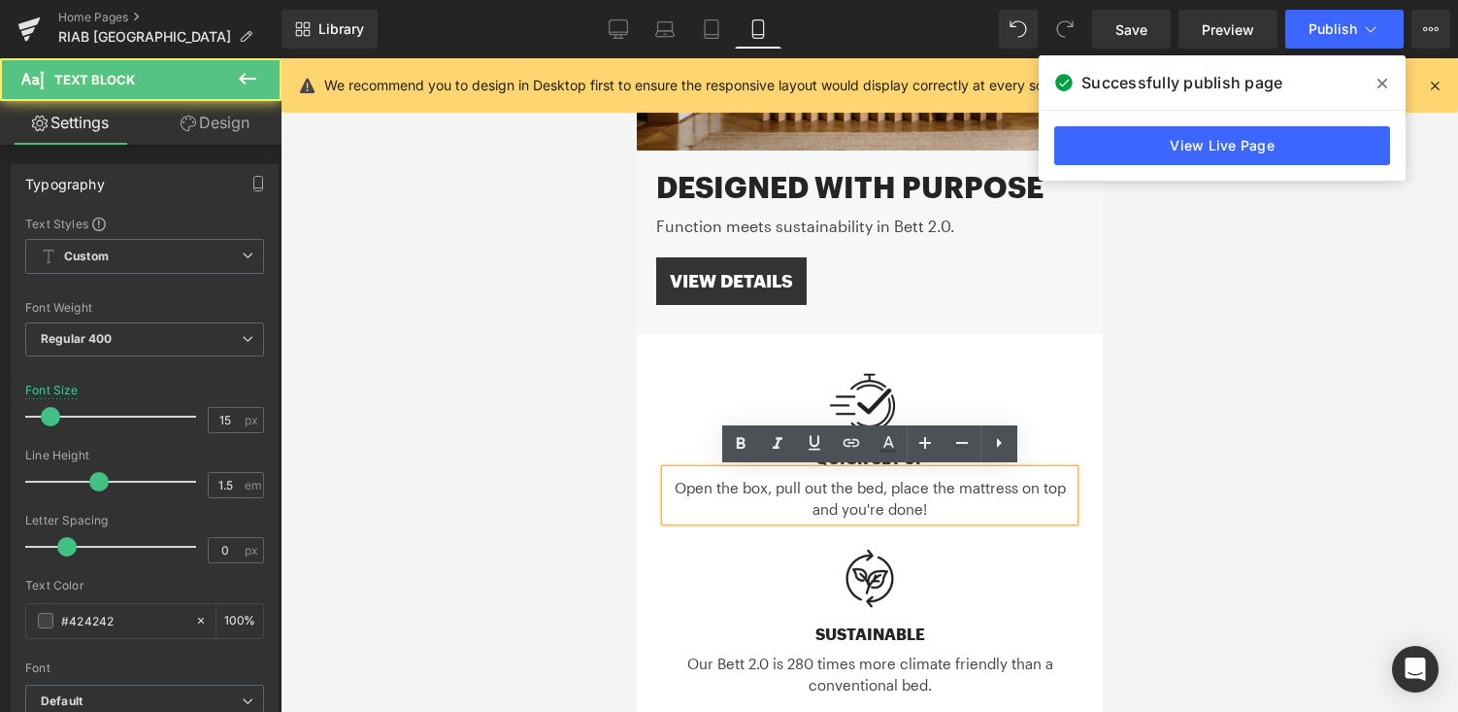
click at [241, 129] on link "Design" at bounding box center [215, 123] width 141 height 44
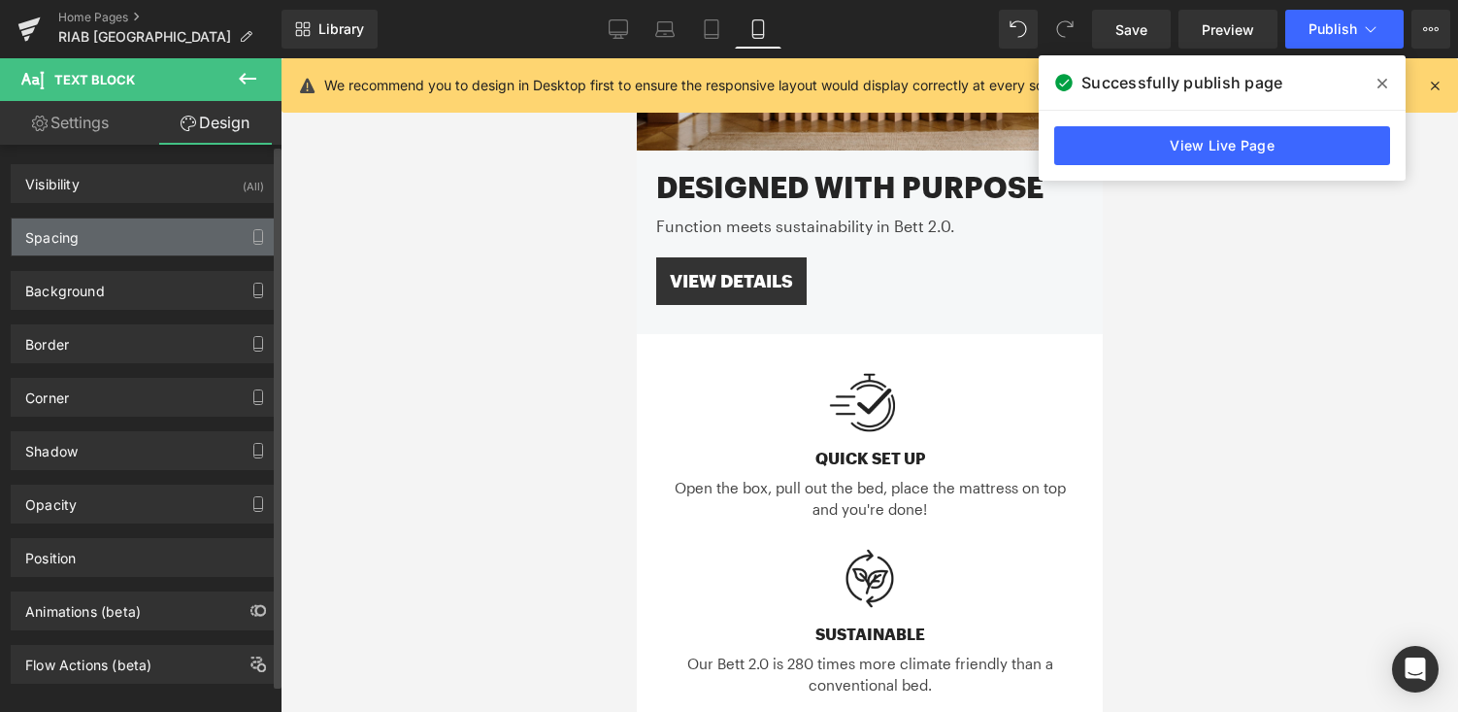
click at [165, 253] on div "Spacing" at bounding box center [145, 236] width 266 height 37
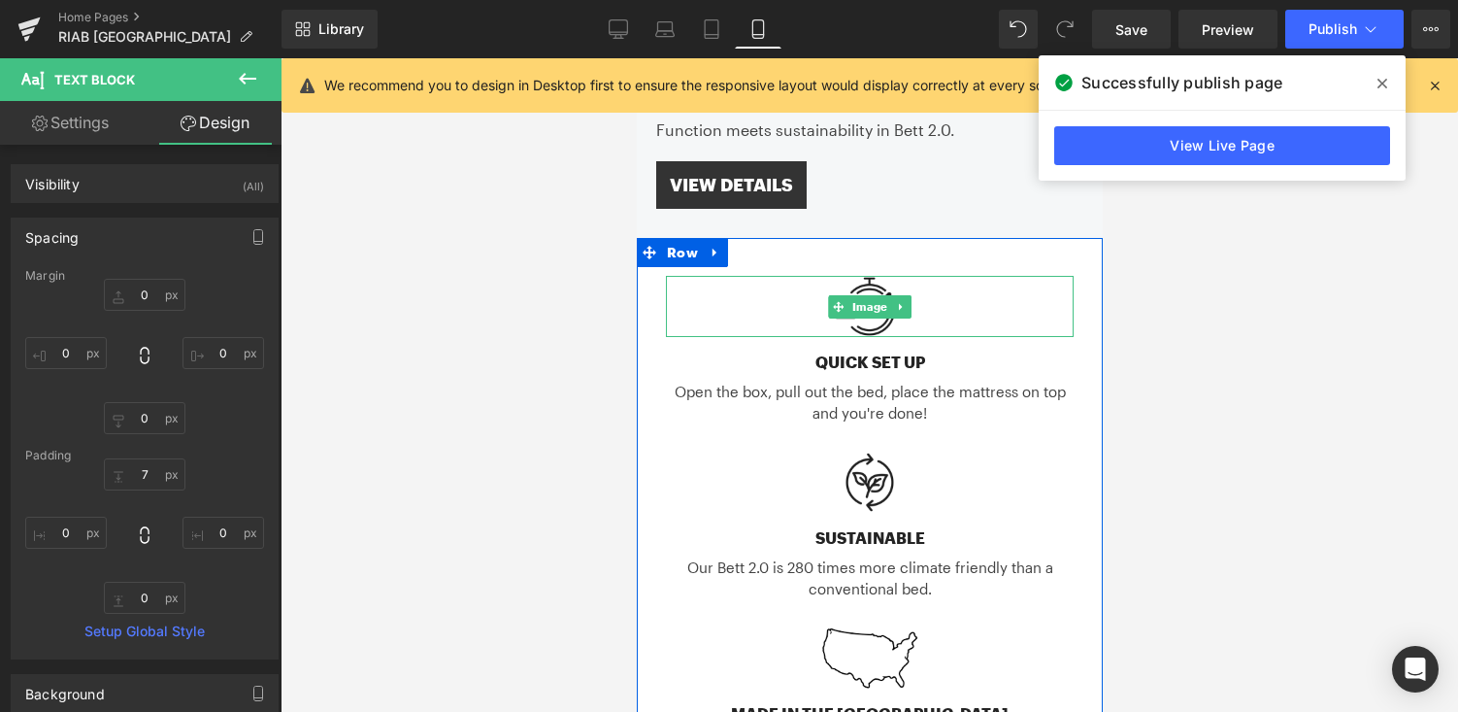
scroll to position [498, 0]
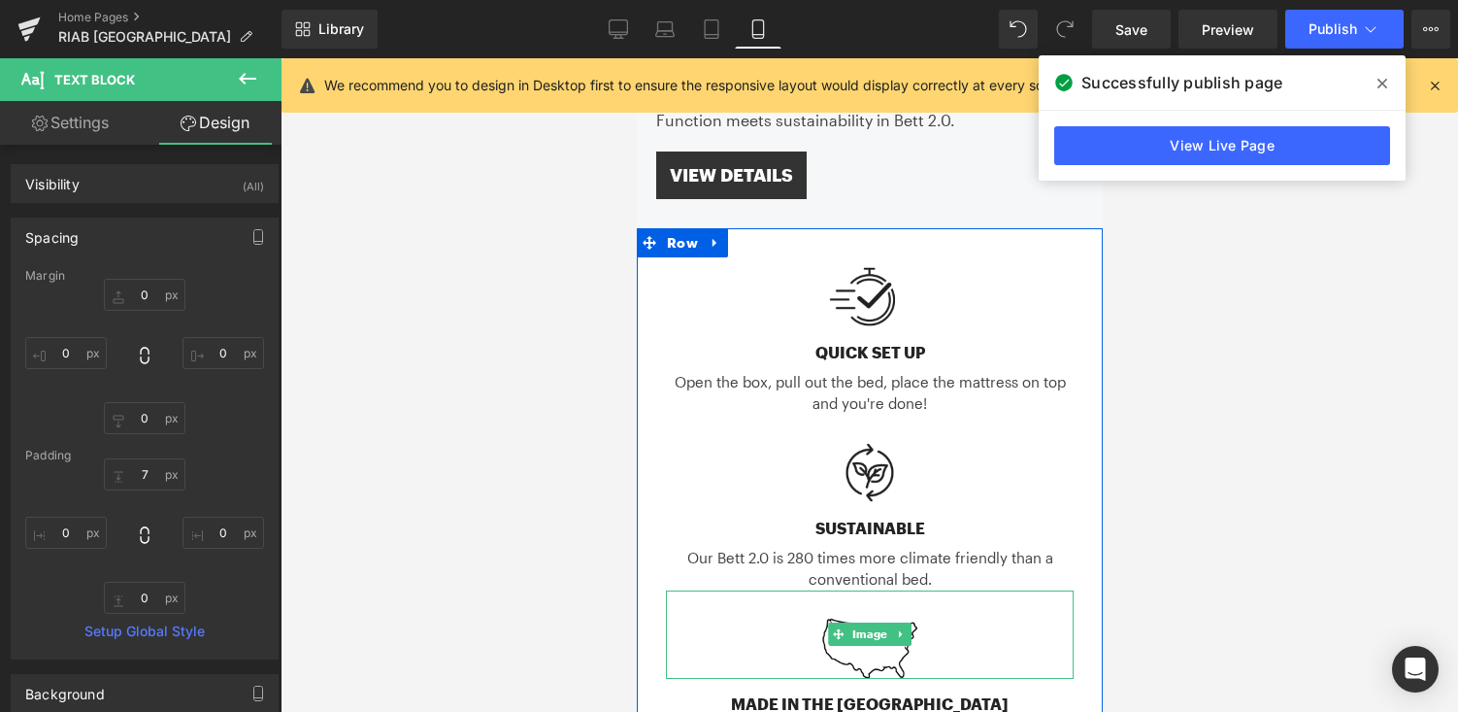
click at [947, 630] on div at bounding box center [869, 634] width 408 height 88
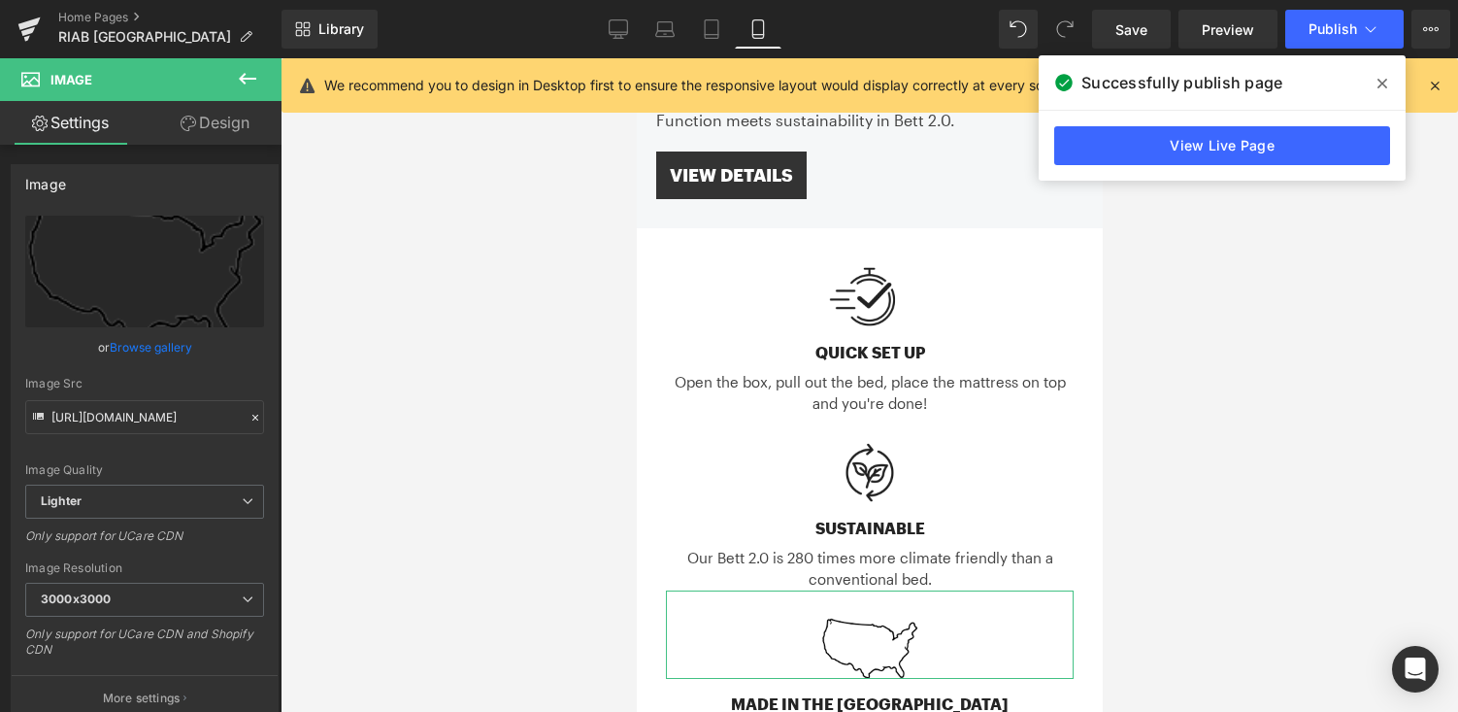
click at [257, 136] on link "Design" at bounding box center [215, 123] width 141 height 44
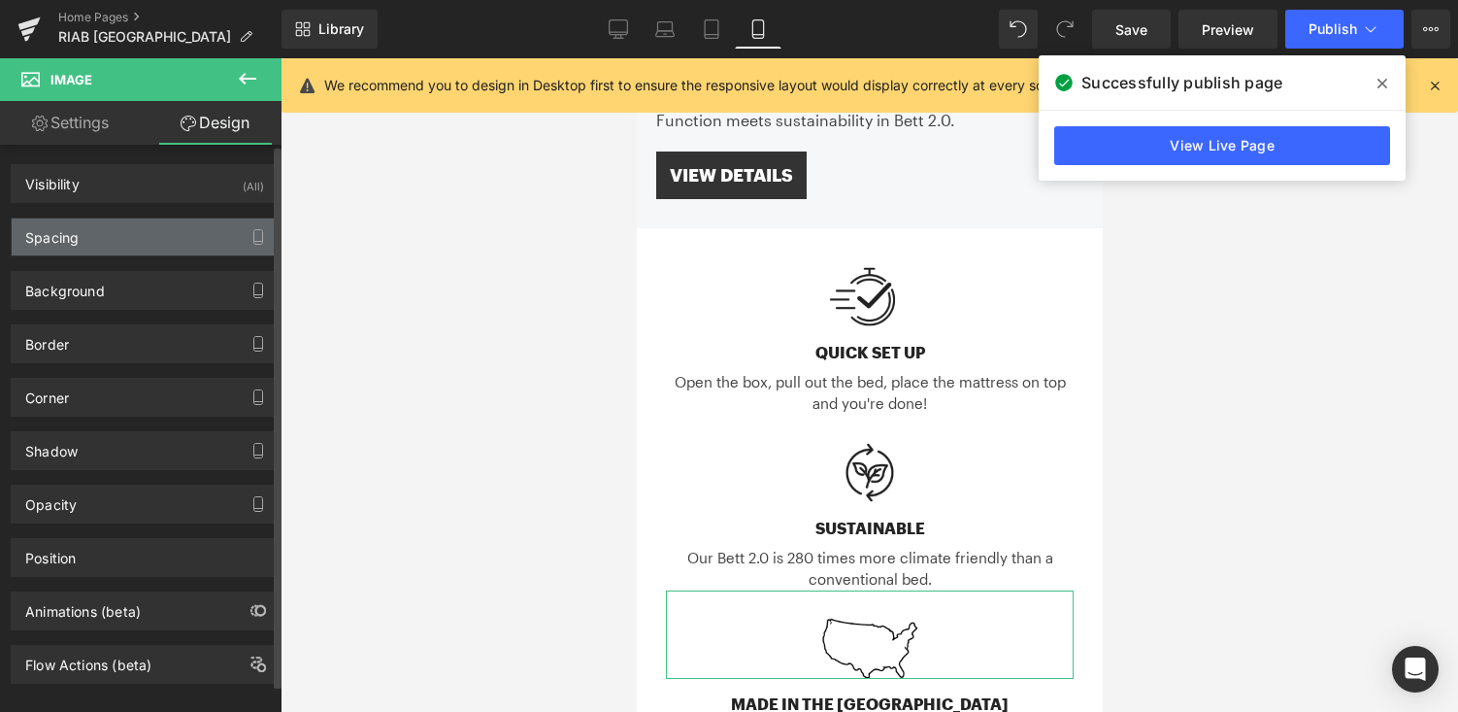
click at [176, 225] on div "Spacing" at bounding box center [145, 236] width 266 height 37
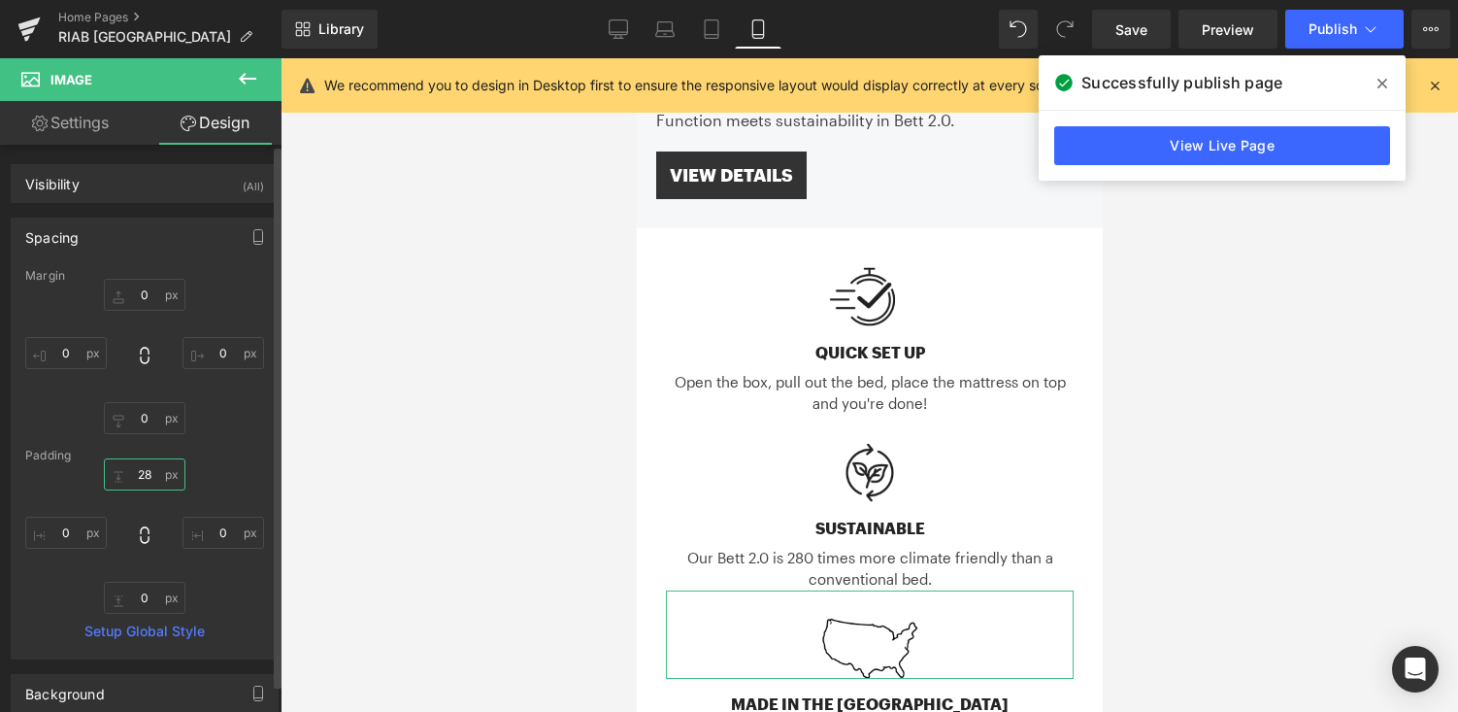
click at [155, 474] on input "text" at bounding box center [145, 474] width 82 height 32
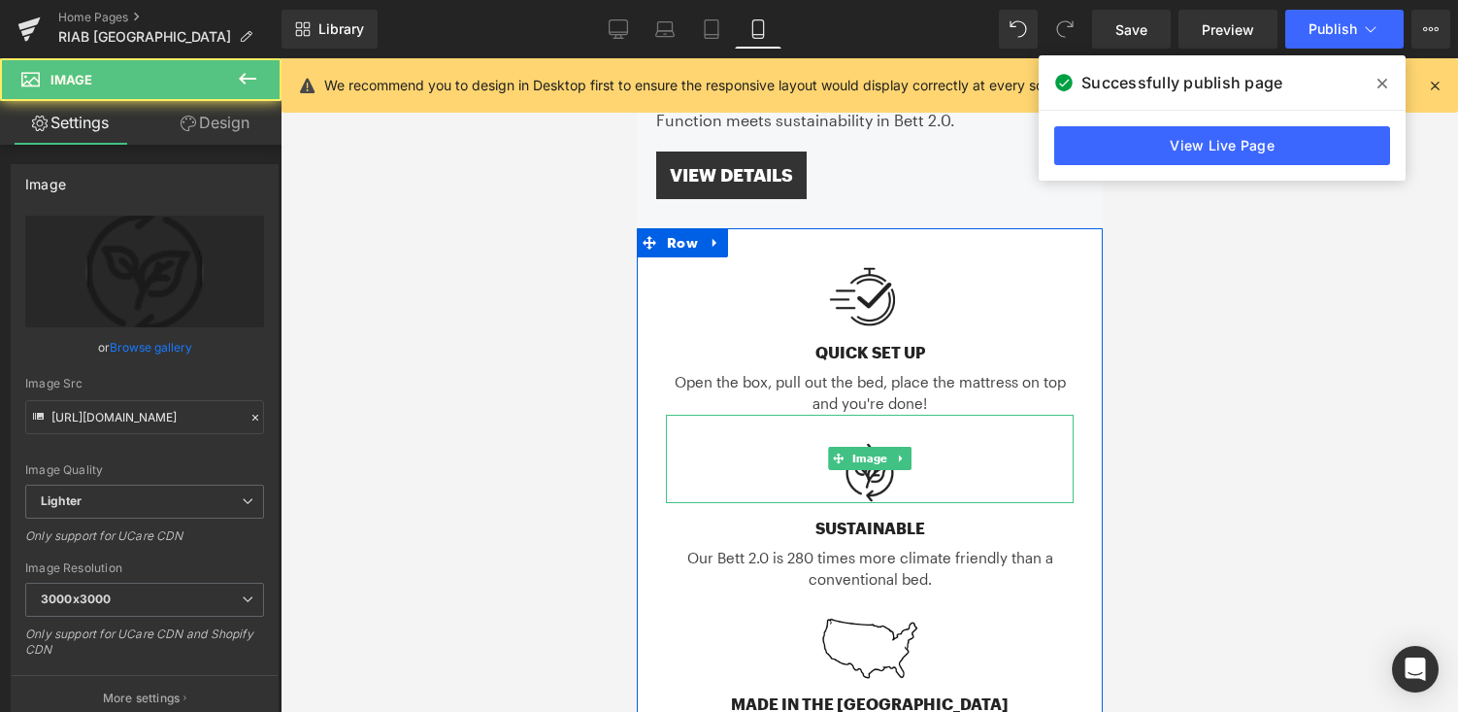
click at [946, 461] on div at bounding box center [869, 459] width 408 height 88
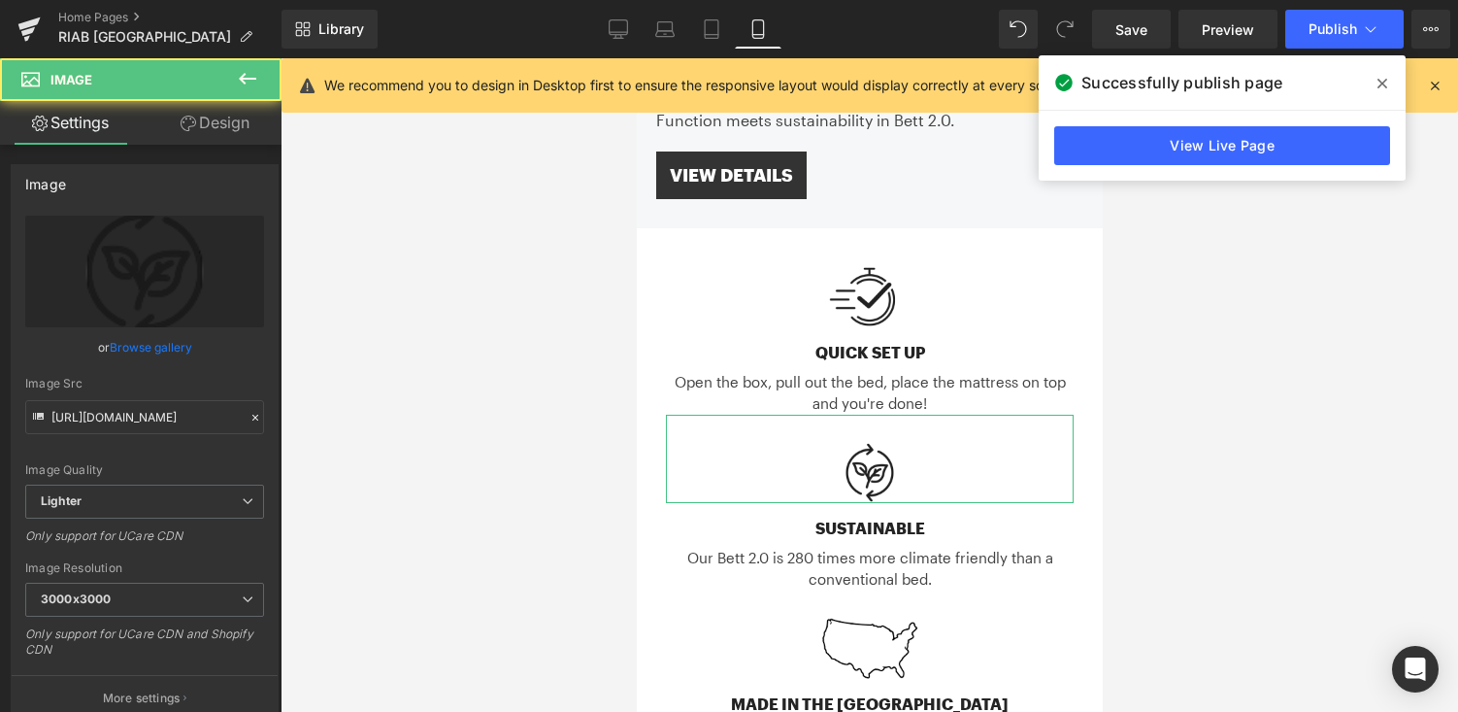
click at [241, 117] on link "Design" at bounding box center [215, 123] width 141 height 44
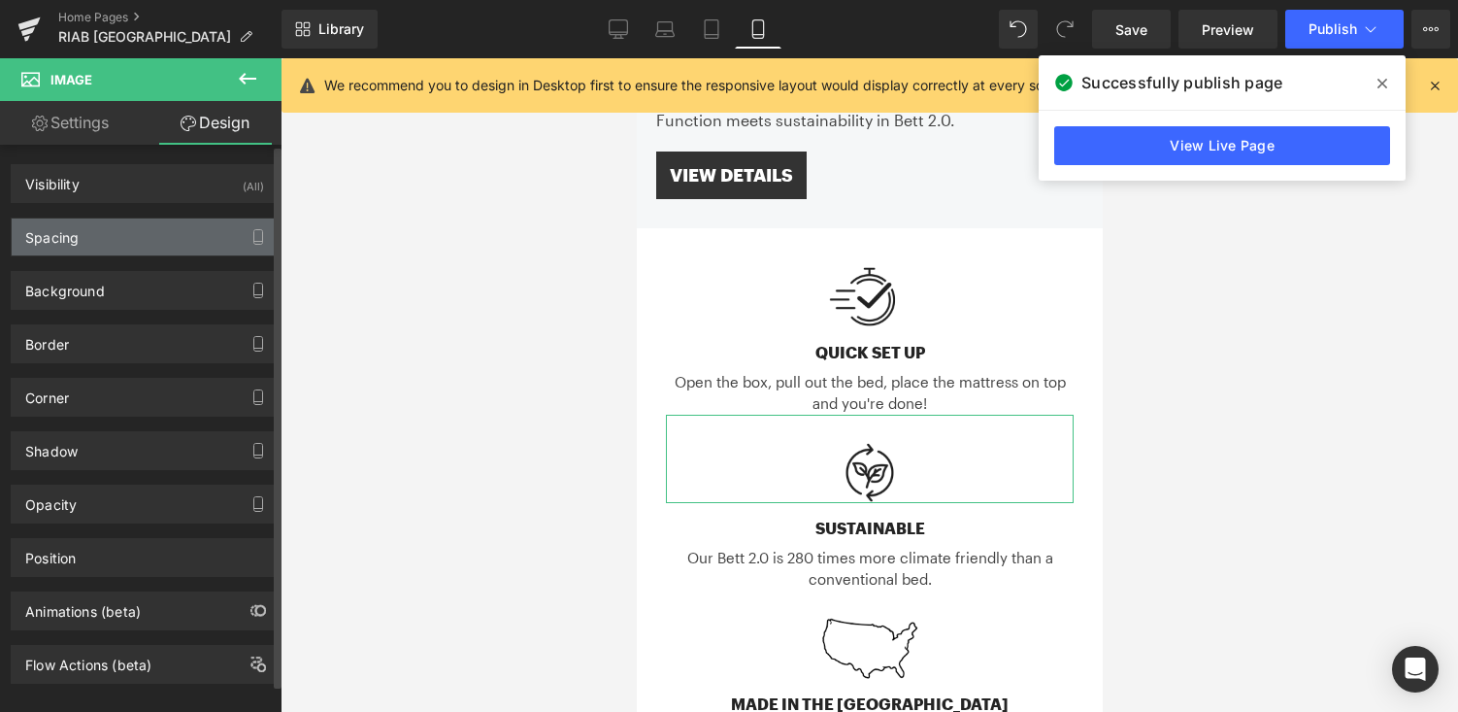
click at [150, 239] on div "Spacing" at bounding box center [145, 236] width 266 height 37
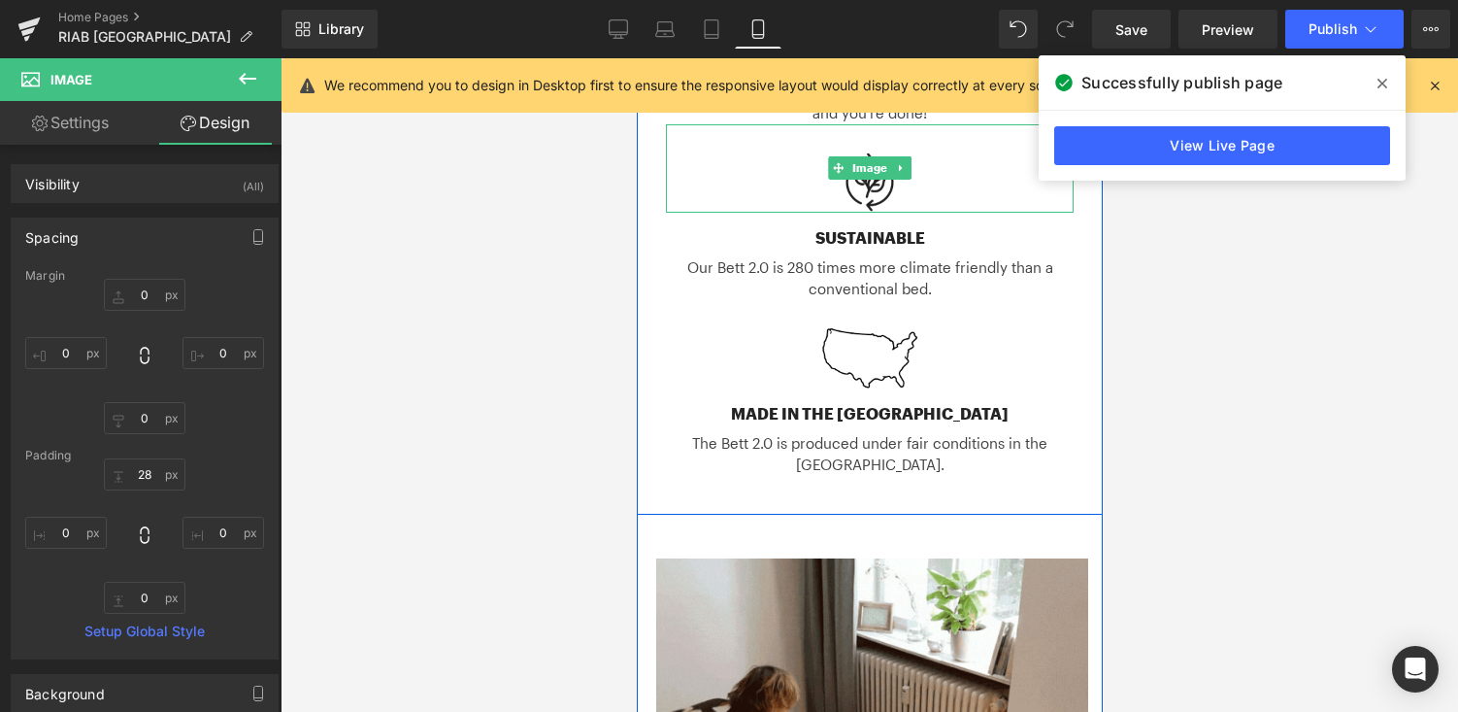
scroll to position [808, 0]
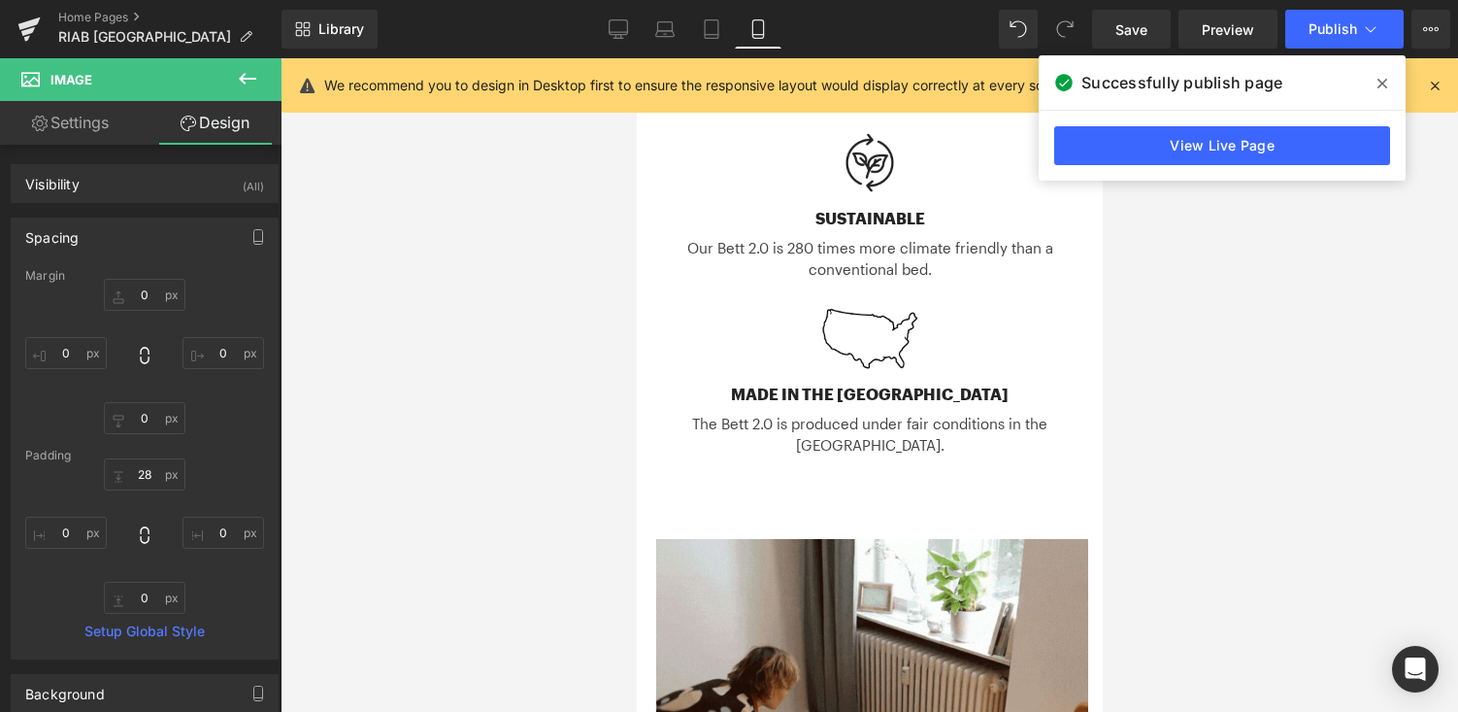
click at [1387, 86] on span at bounding box center [1382, 83] width 31 height 31
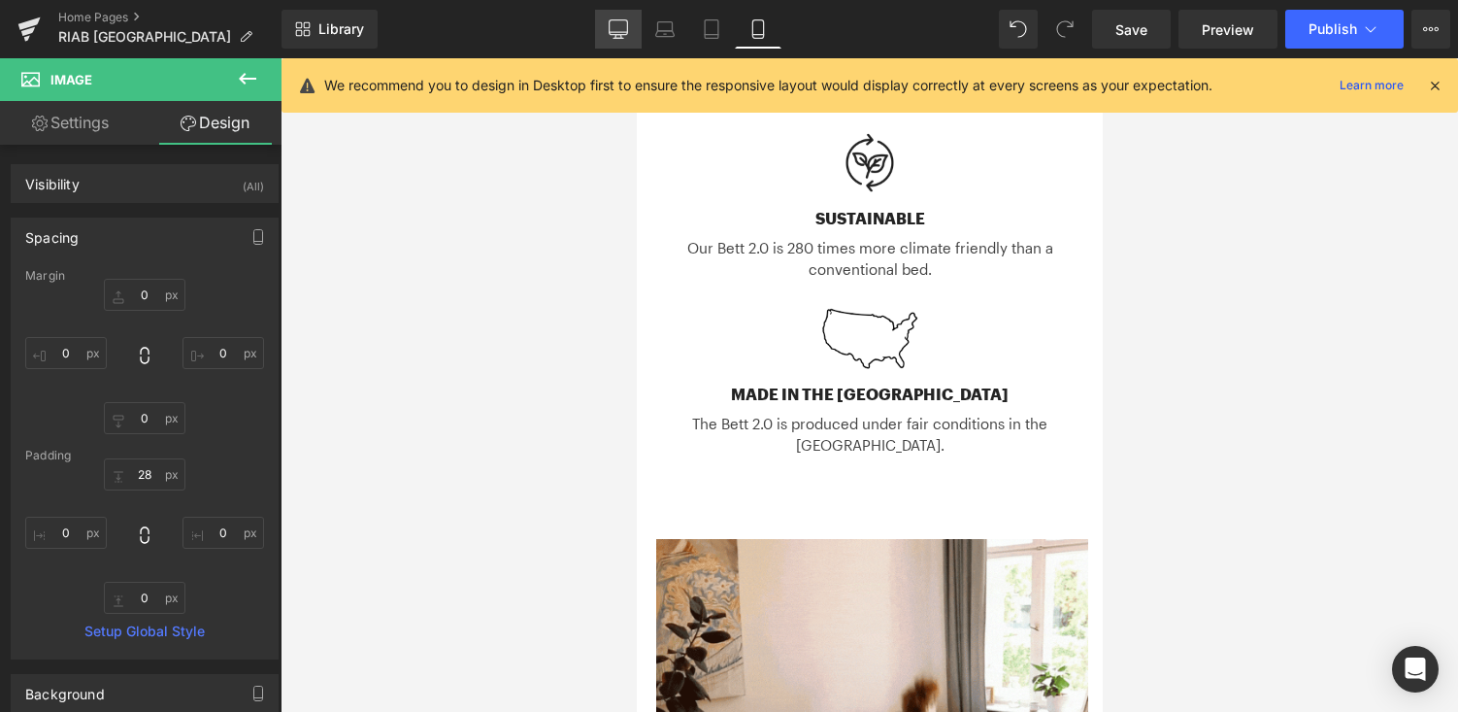
click at [612, 43] on link "Desktop" at bounding box center [618, 29] width 47 height 39
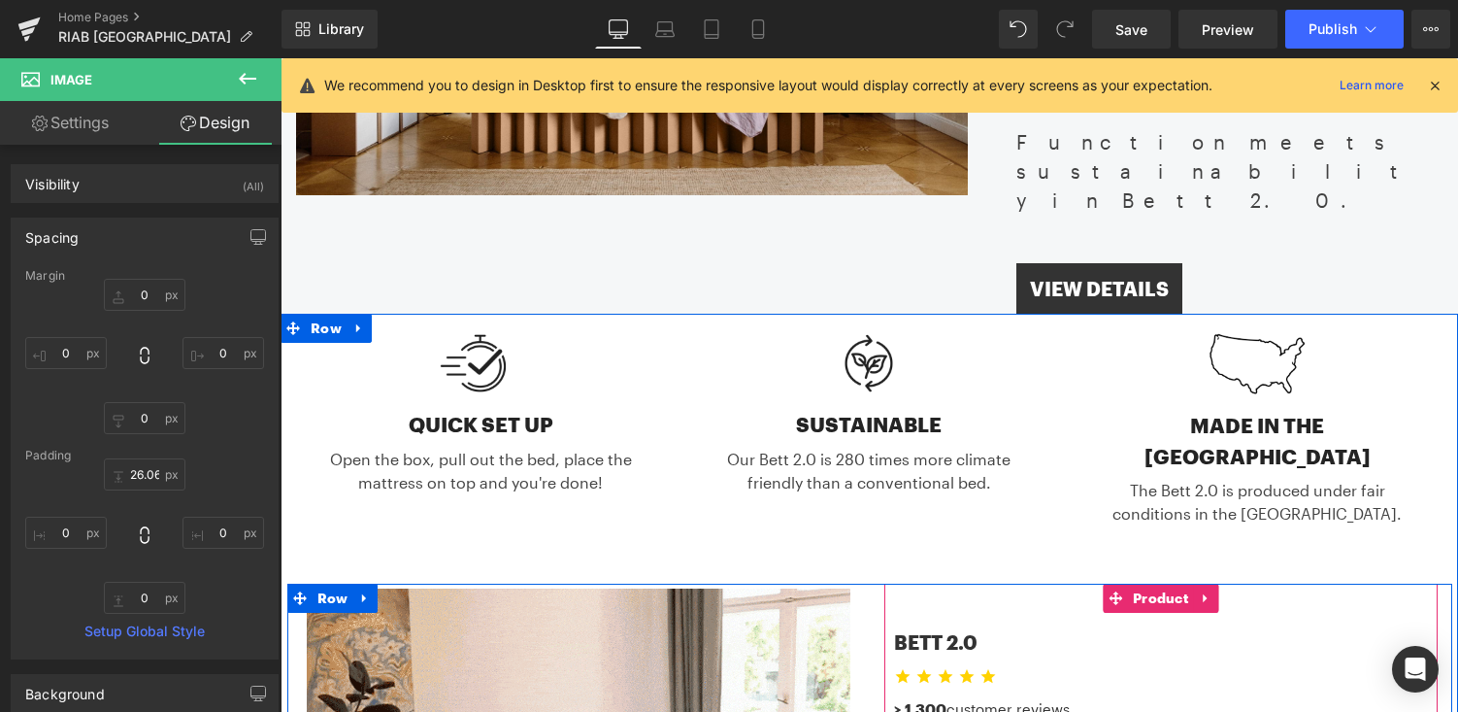
scroll to position [565, 0]
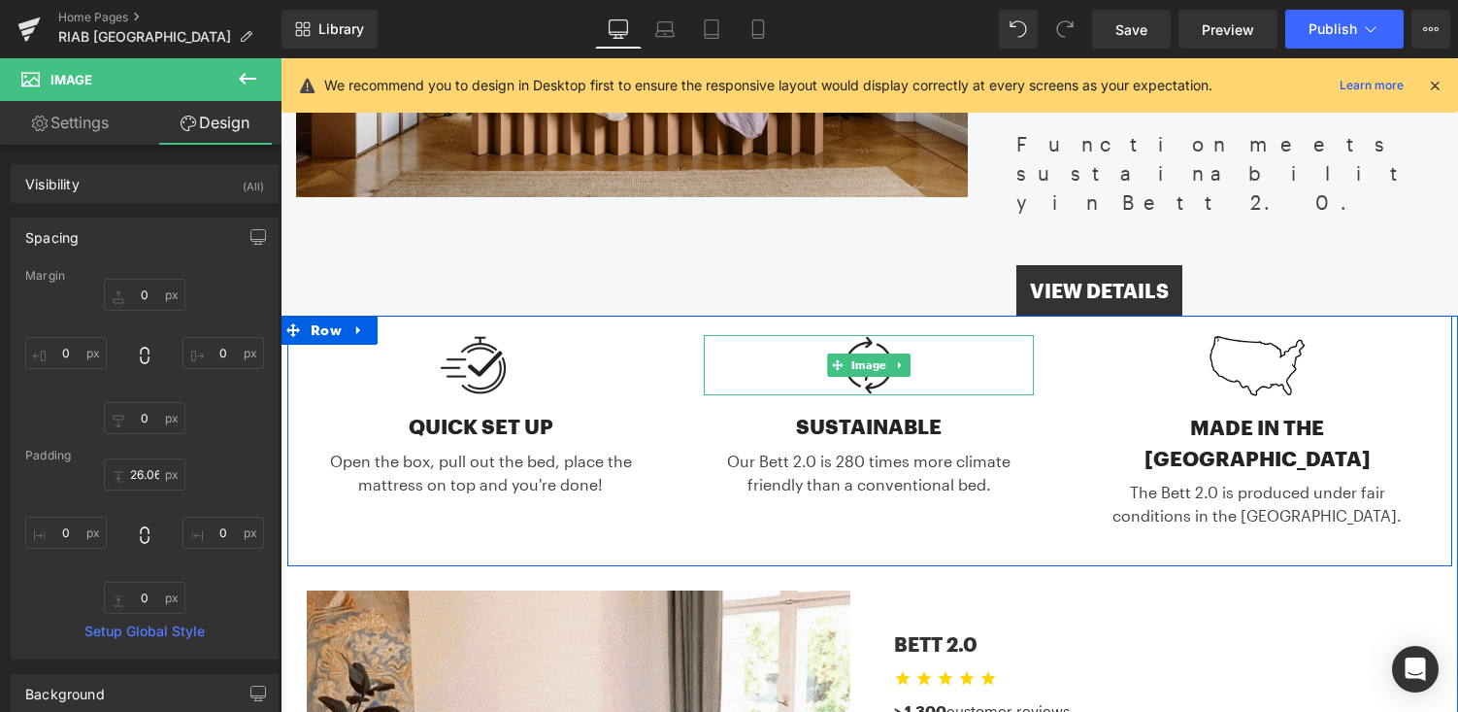
click at [960, 335] on div at bounding box center [869, 365] width 330 height 61
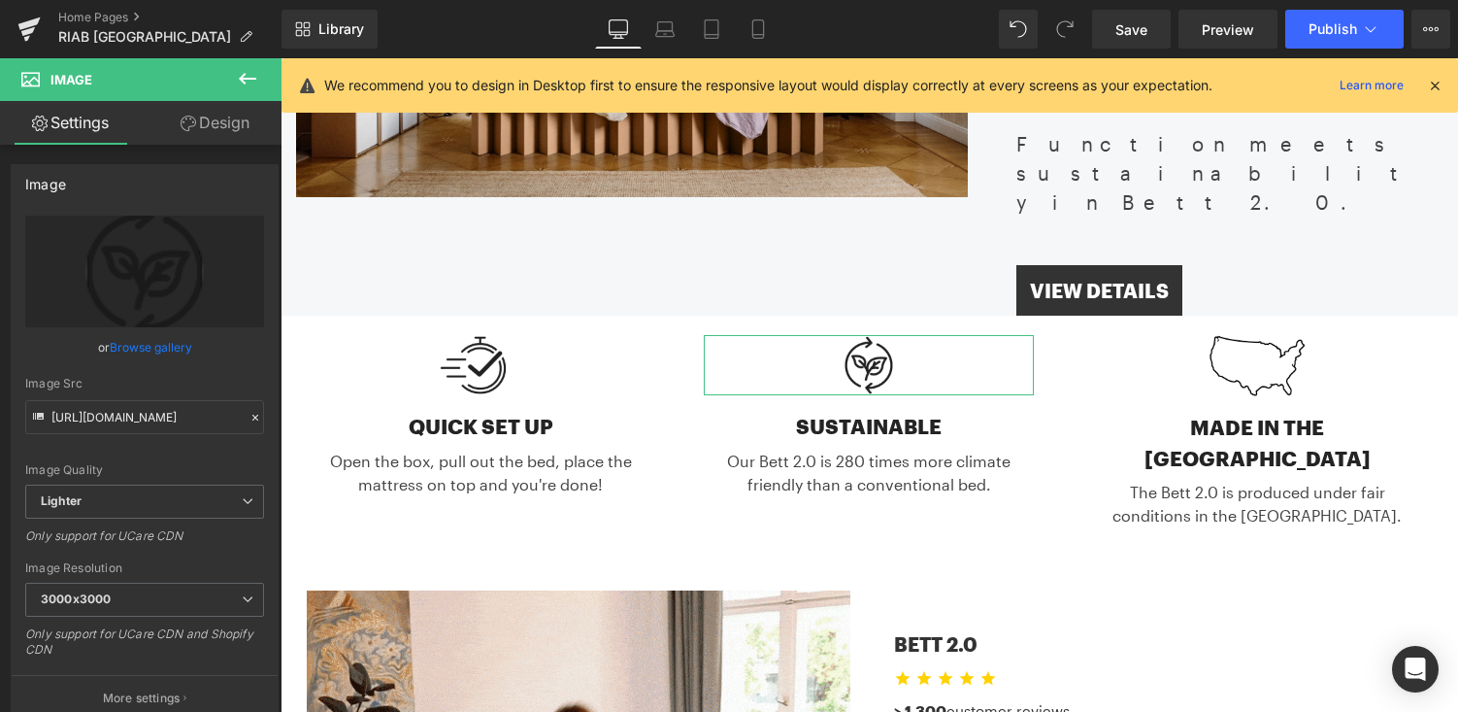
click at [227, 123] on link "Design" at bounding box center [215, 123] width 141 height 44
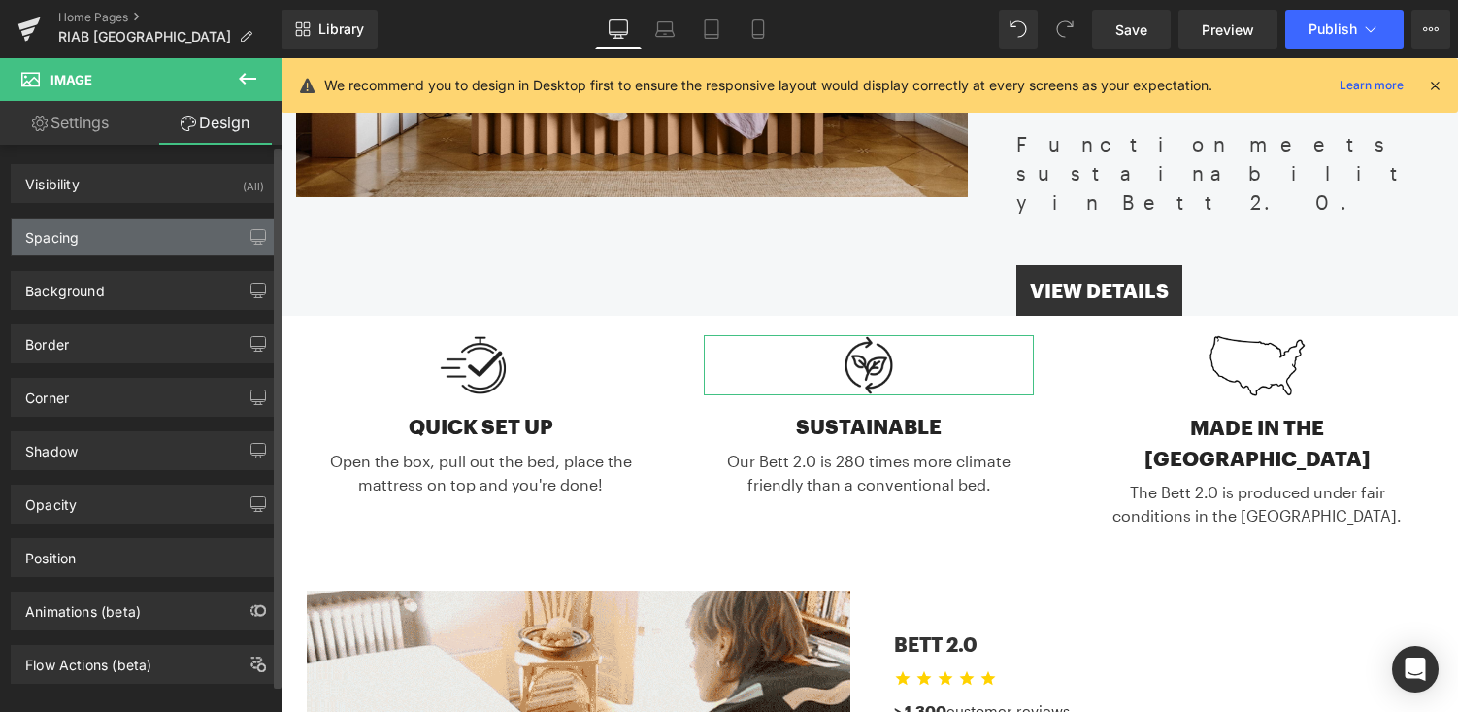
click at [198, 229] on div "Spacing" at bounding box center [145, 236] width 266 height 37
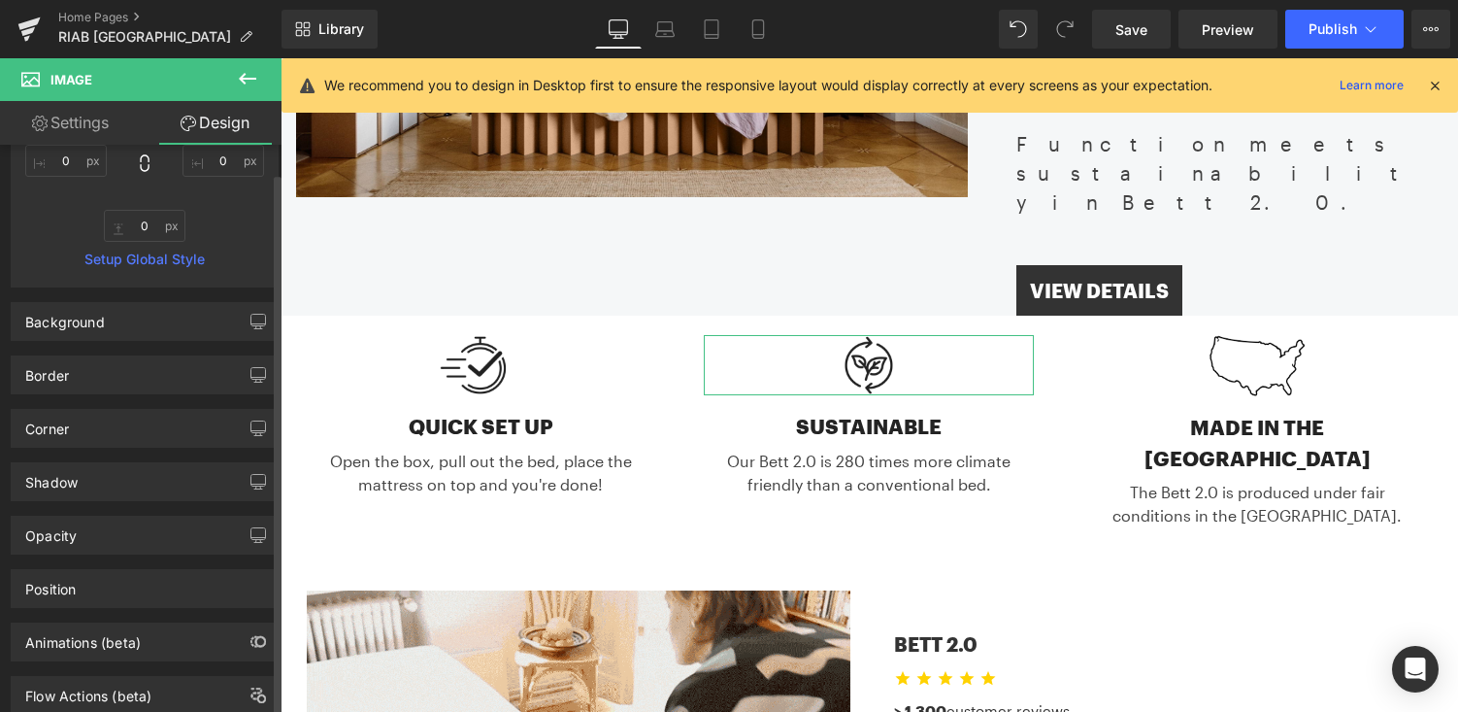
scroll to position [378, 0]
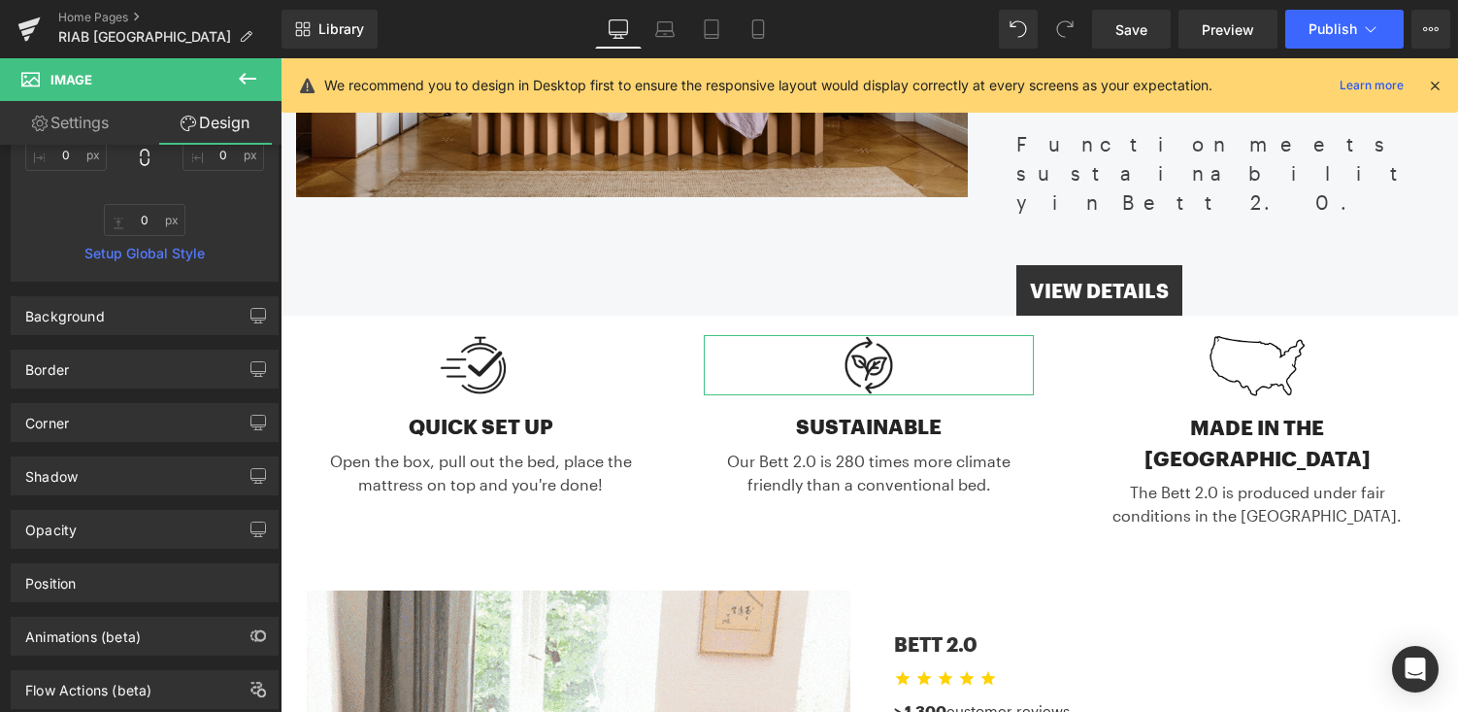
click at [76, 127] on link "Settings" at bounding box center [70, 123] width 141 height 44
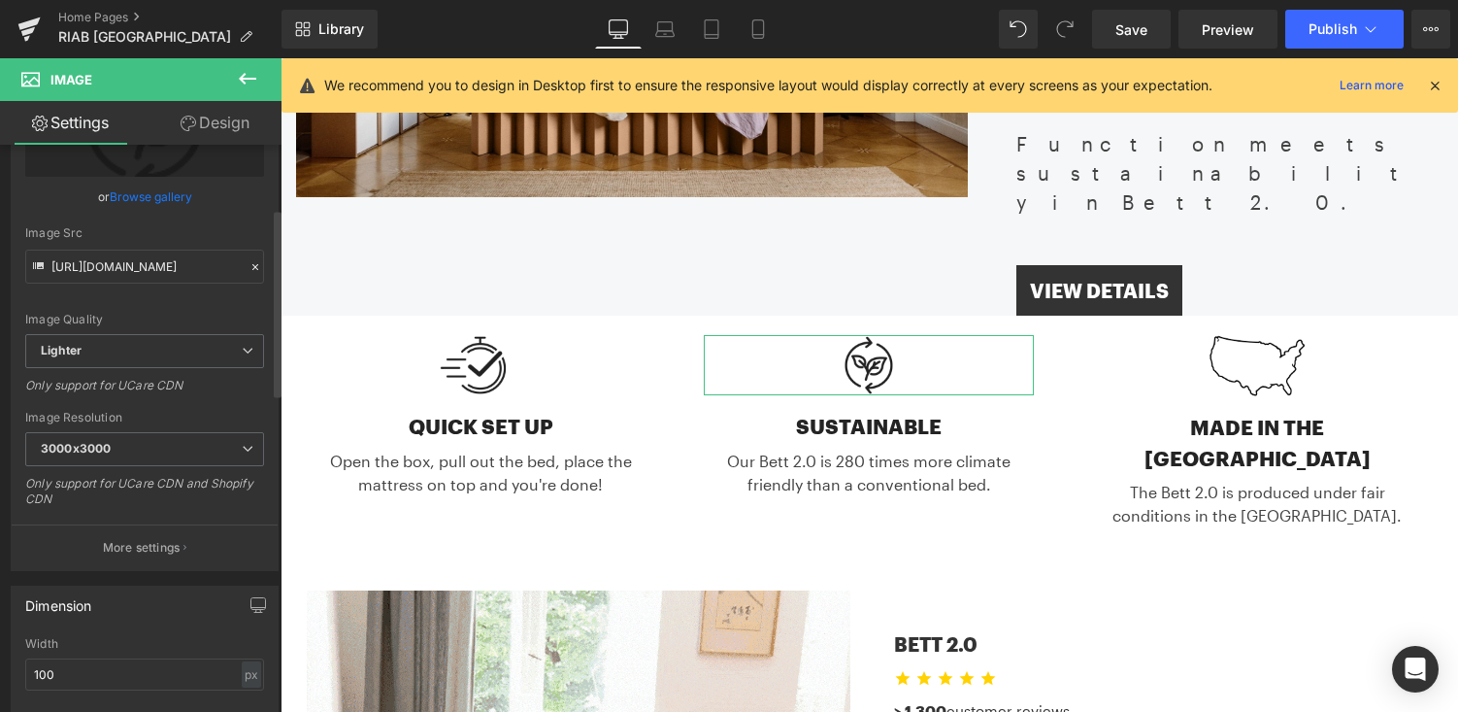
scroll to position [228, 0]
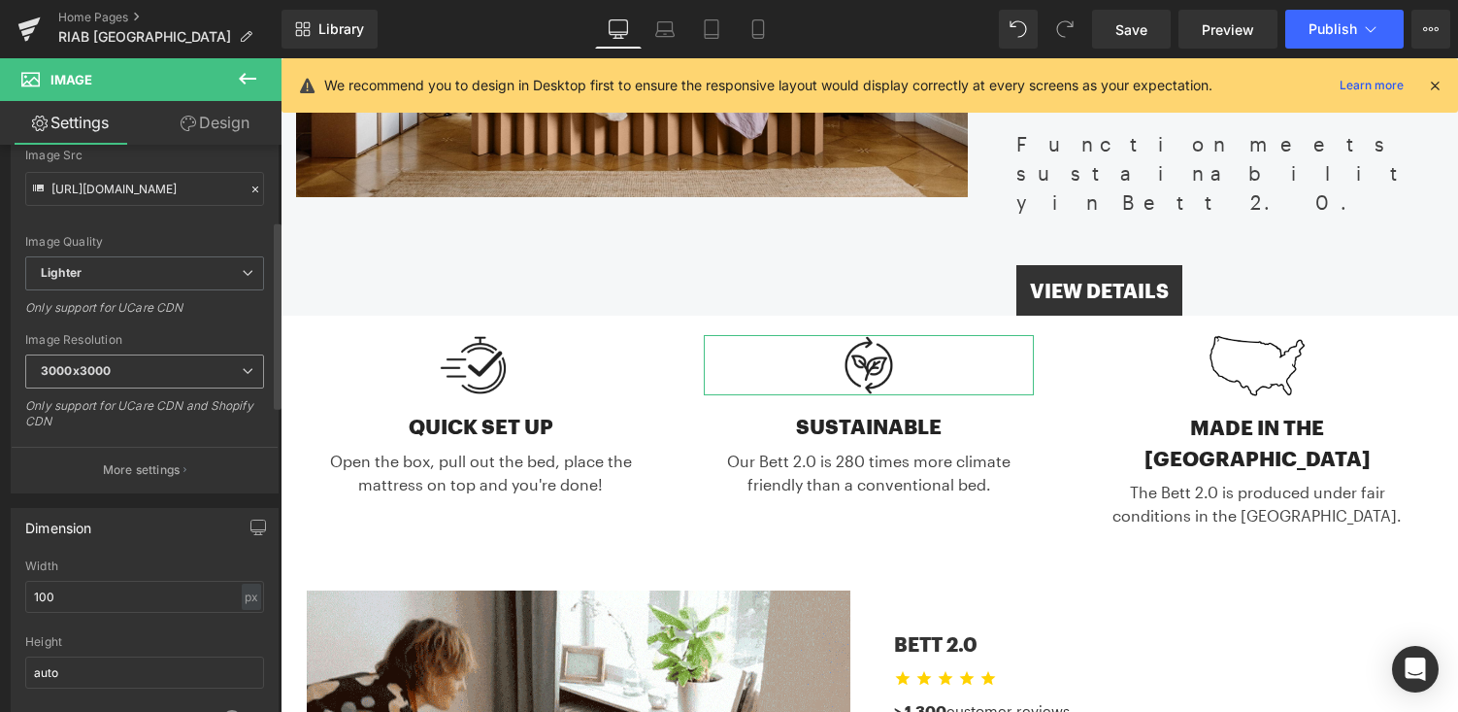
click at [216, 375] on span "3000x3000" at bounding box center [144, 371] width 239 height 34
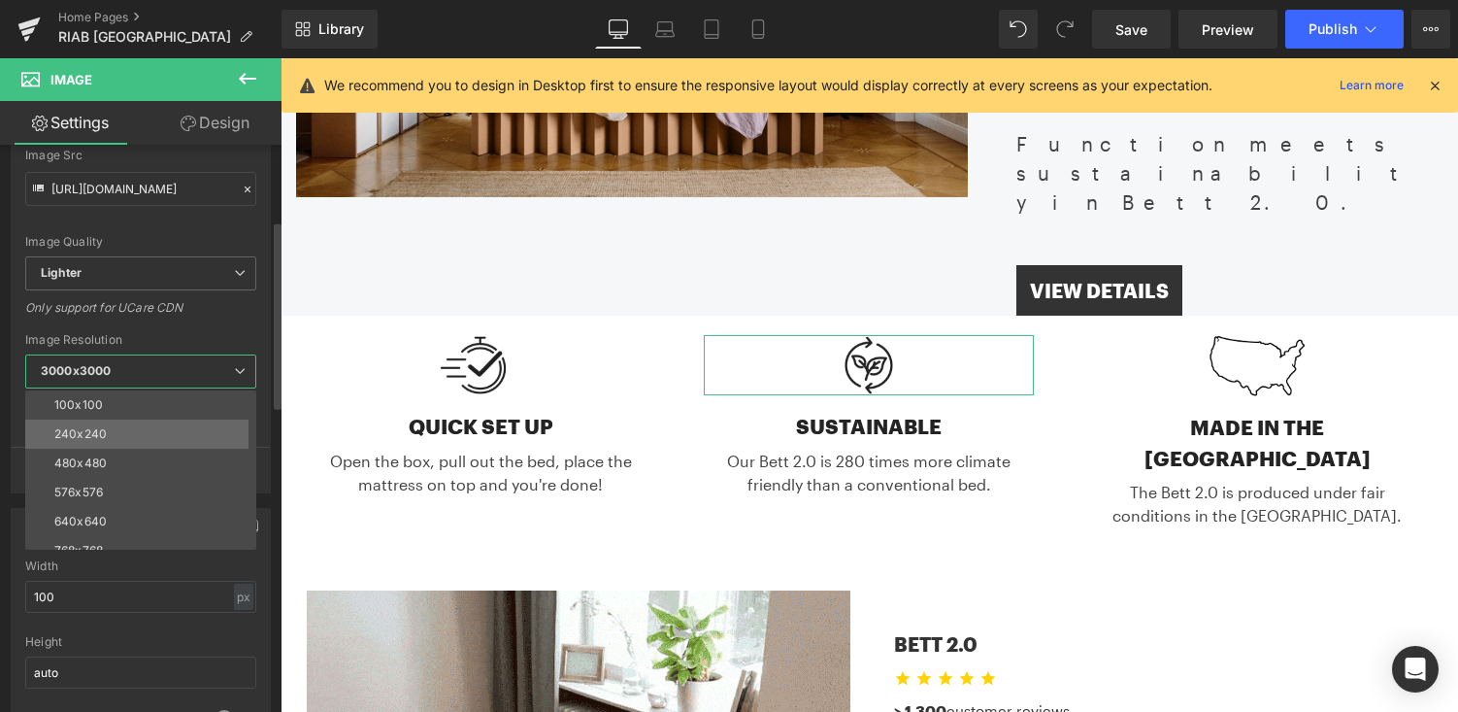
scroll to position [278, 0]
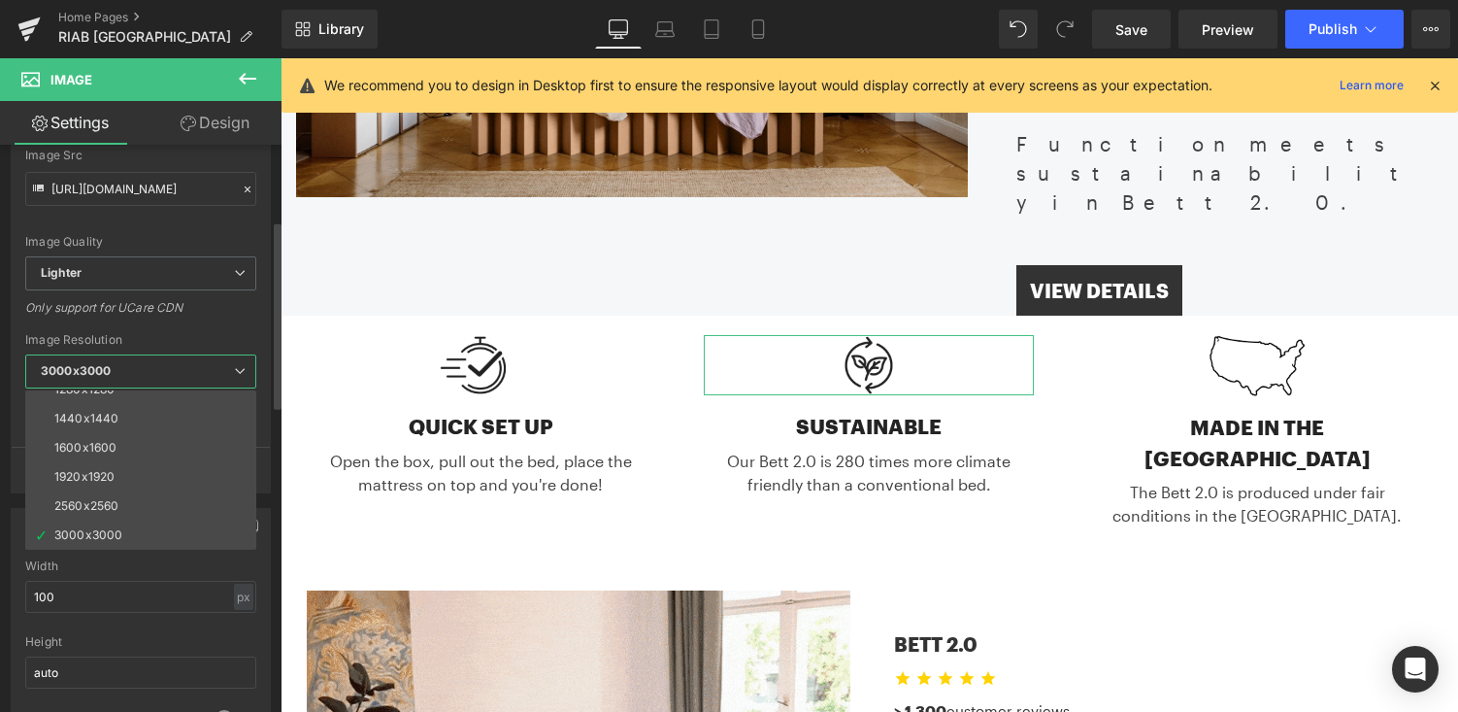
click at [211, 369] on span "3000x3000" at bounding box center [140, 371] width 231 height 34
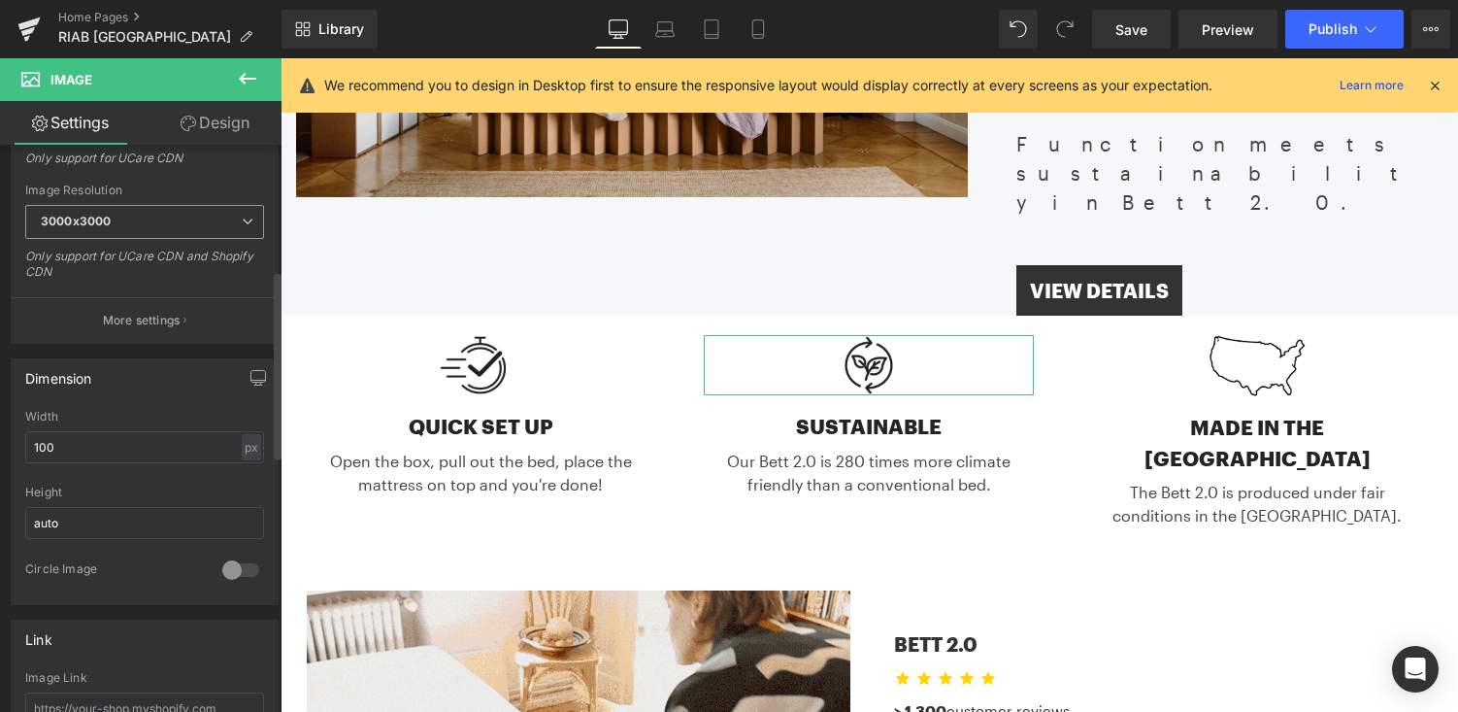
scroll to position [385, 0]
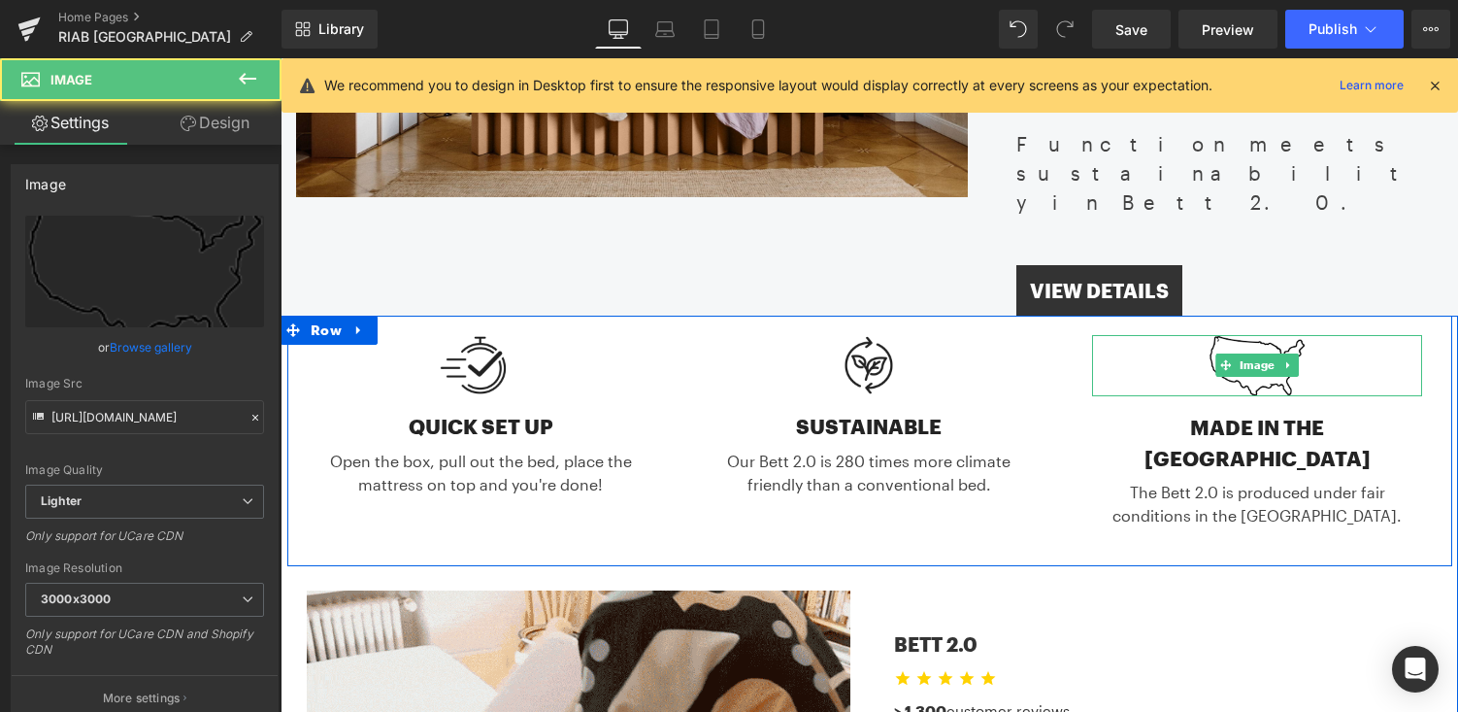
click at [1329, 335] on div at bounding box center [1257, 365] width 330 height 61
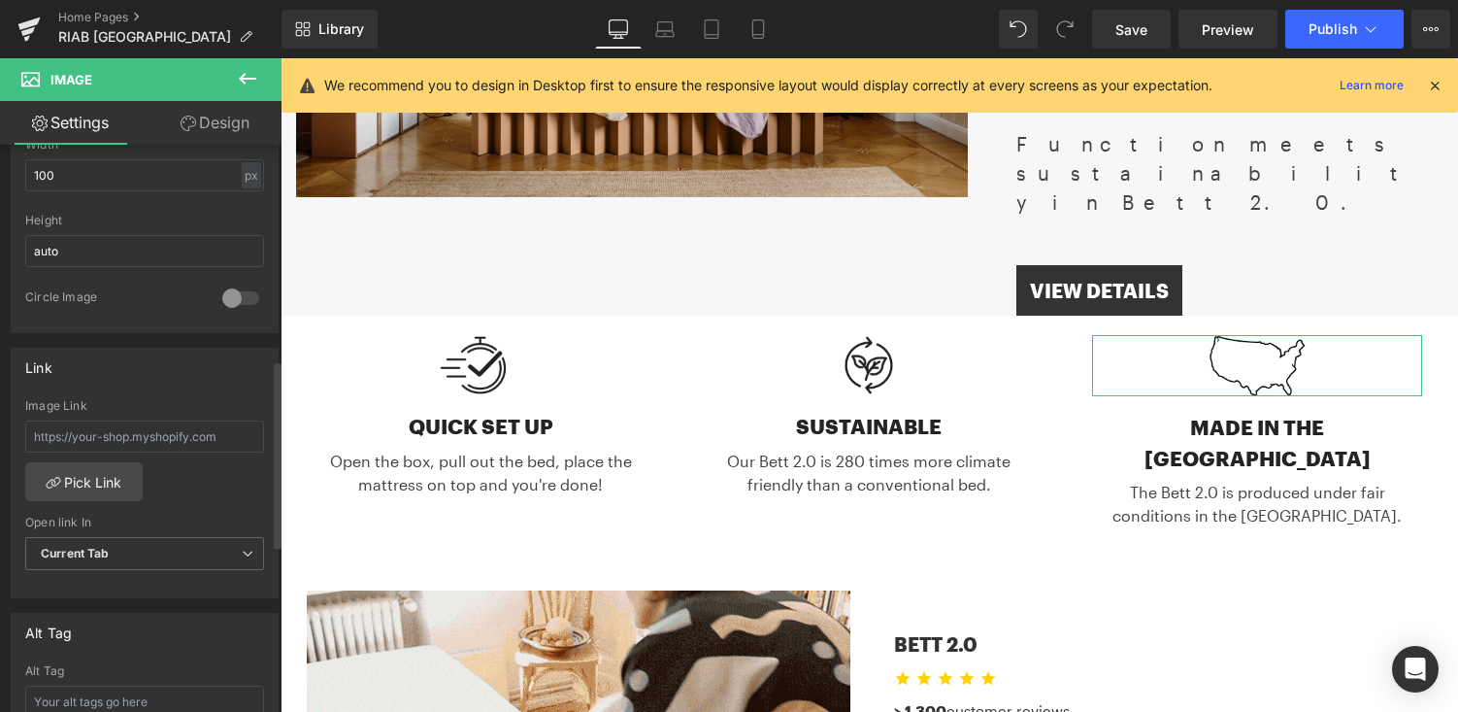
scroll to position [622, 0]
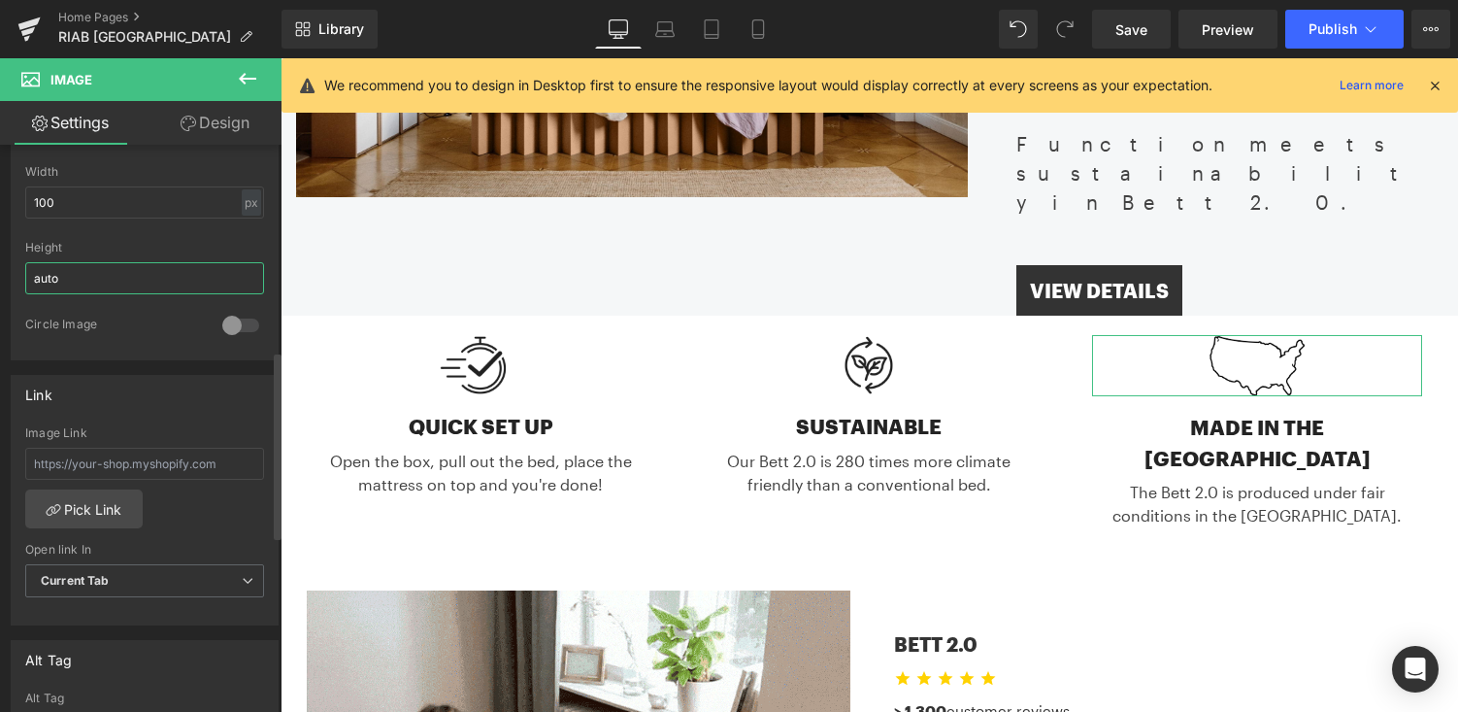
click at [166, 275] on input "auto" at bounding box center [144, 278] width 239 height 32
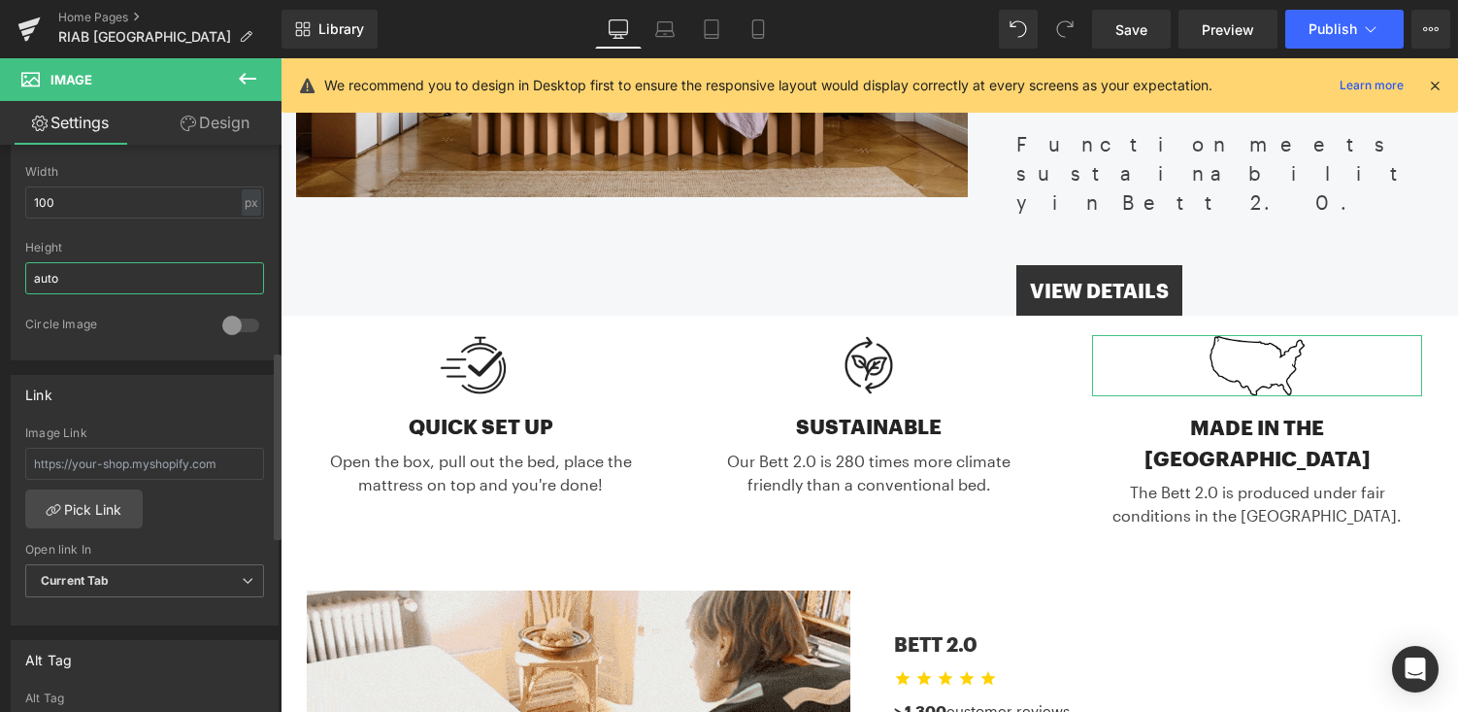
click at [166, 275] on input "auto" at bounding box center [144, 278] width 239 height 32
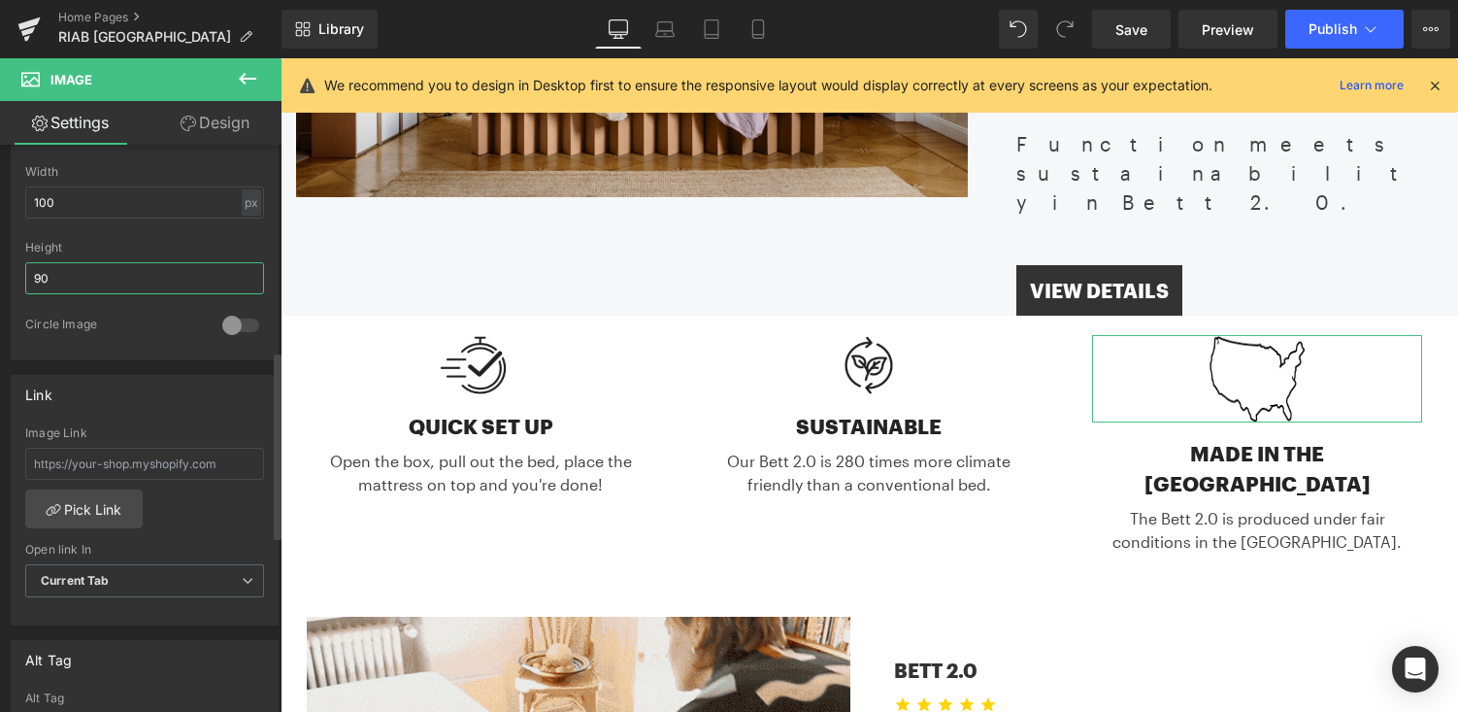
type input "9"
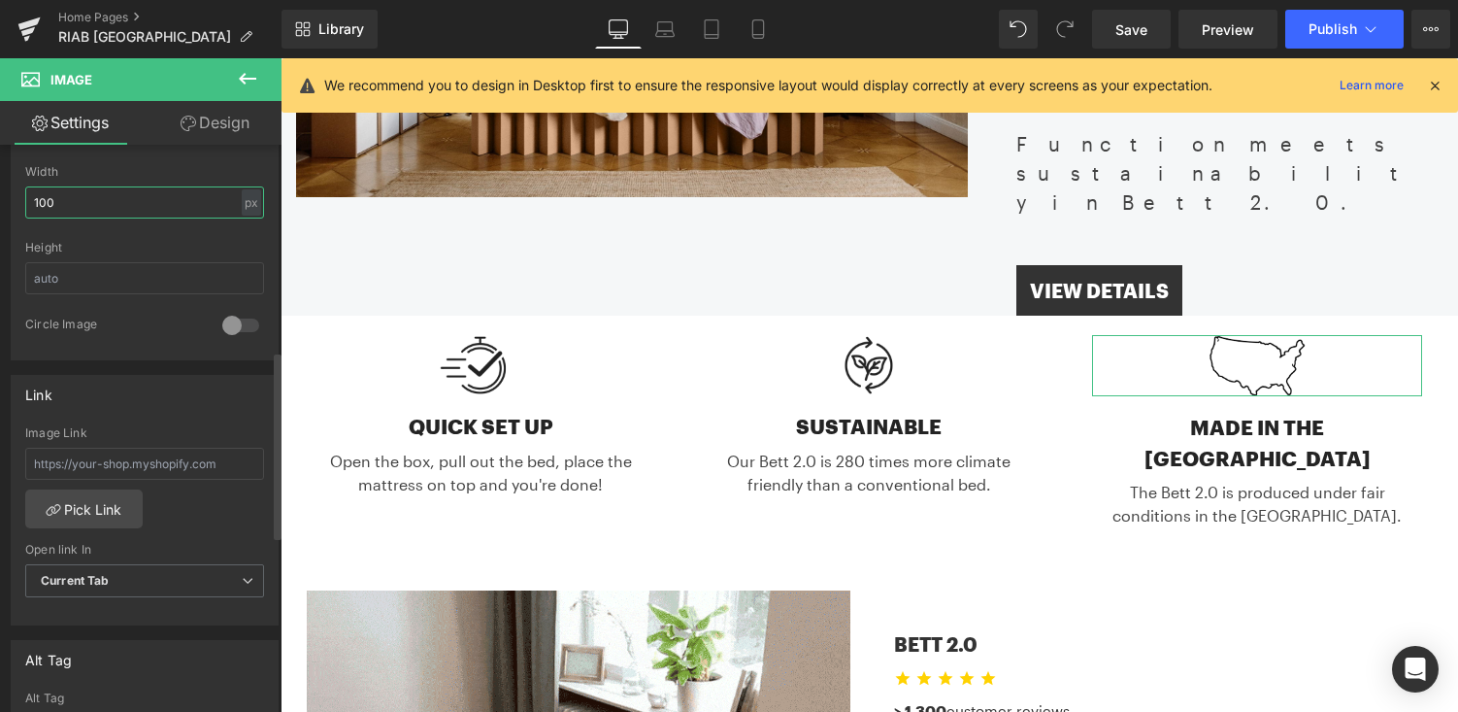
click at [97, 190] on input "100" at bounding box center [144, 202] width 239 height 32
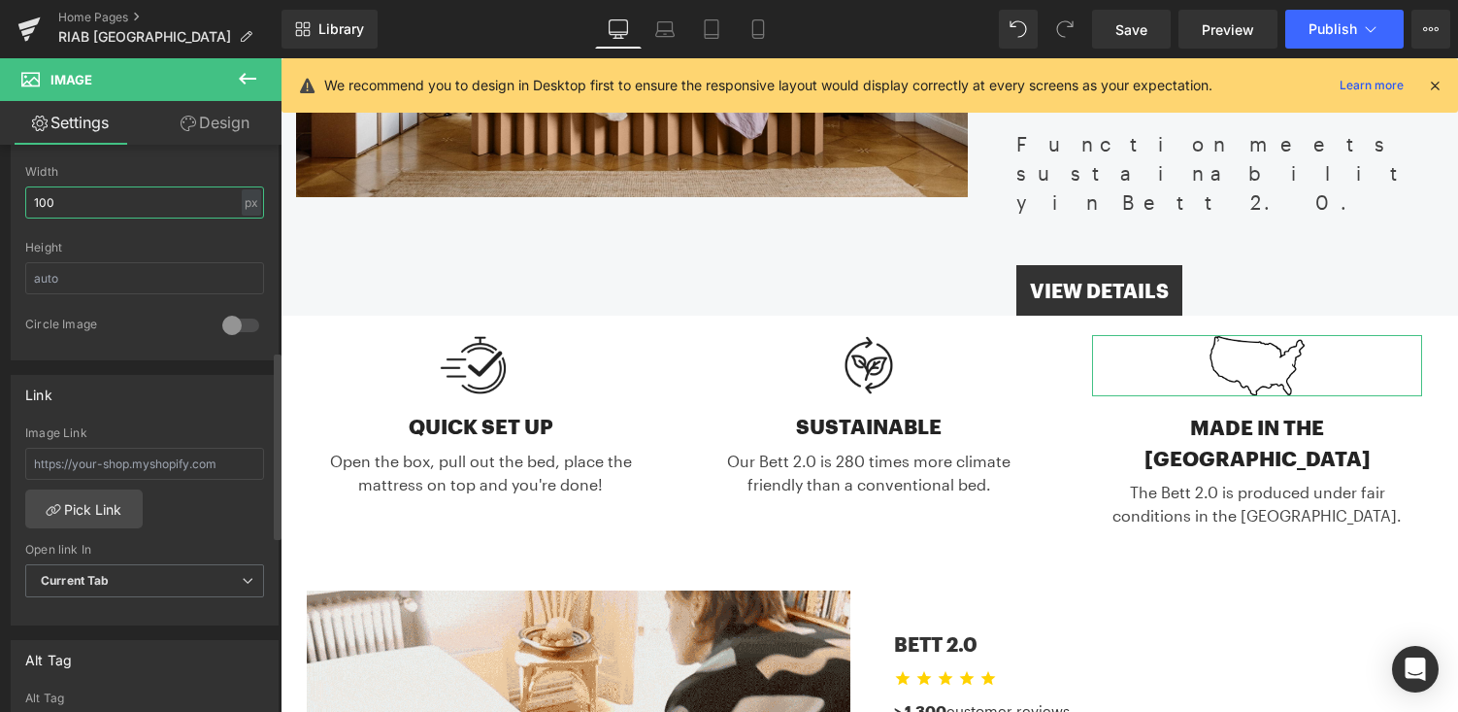
click at [107, 201] on input "100" at bounding box center [144, 202] width 239 height 32
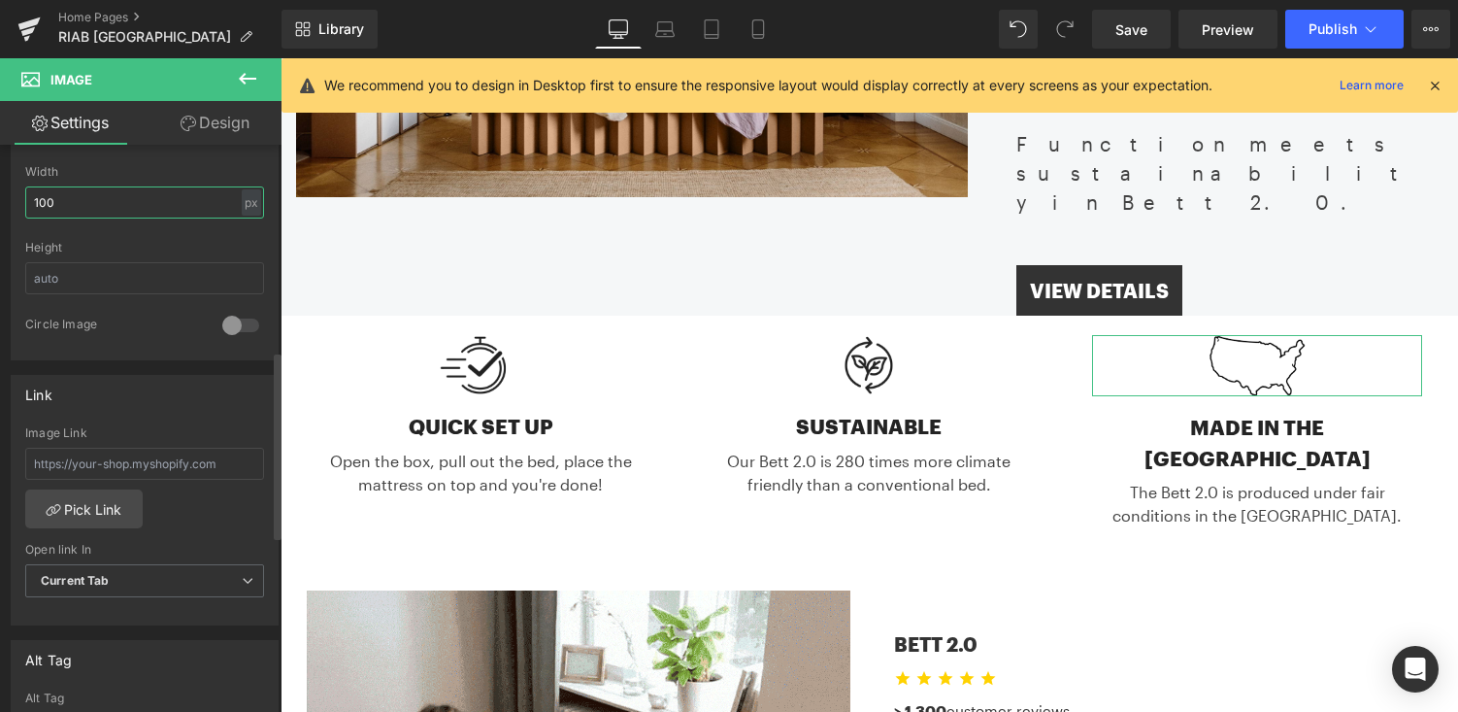
click at [107, 201] on input "100" at bounding box center [144, 202] width 239 height 32
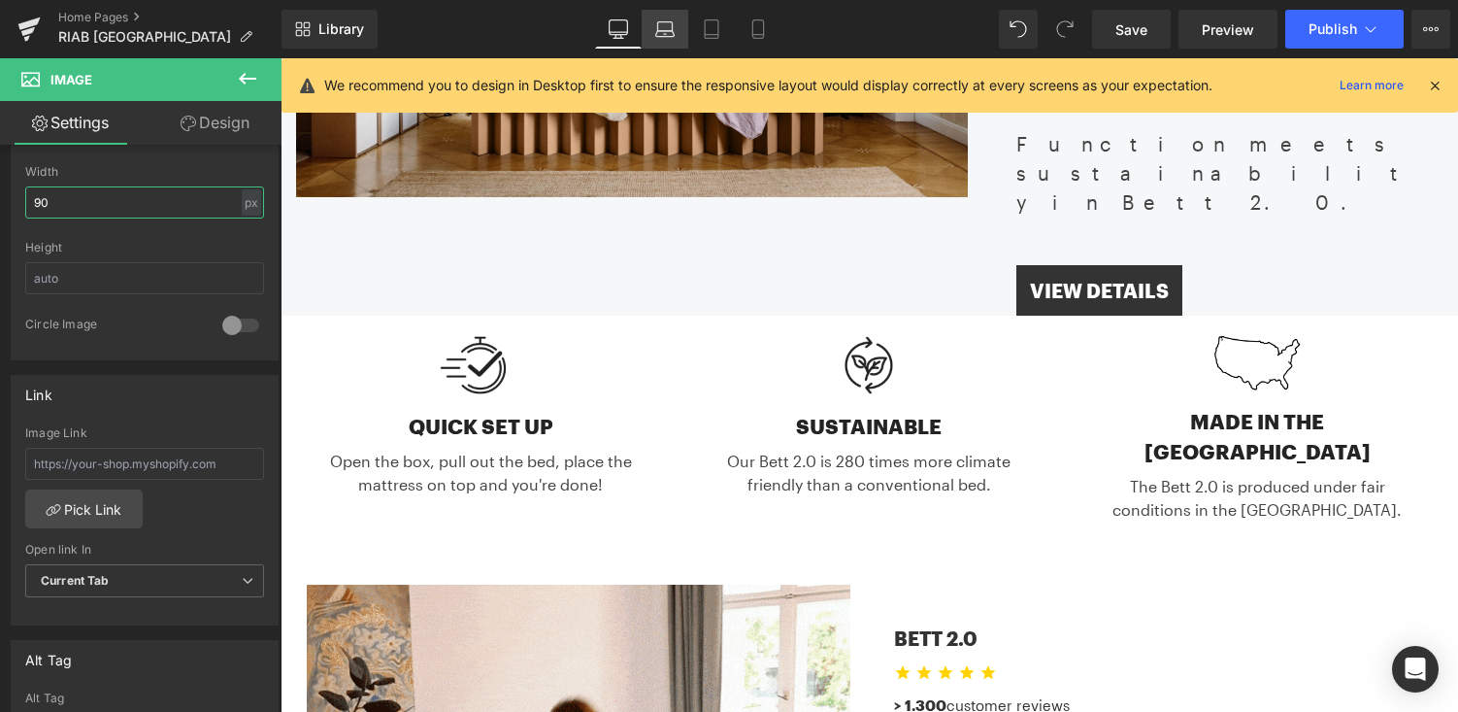
type input "90"
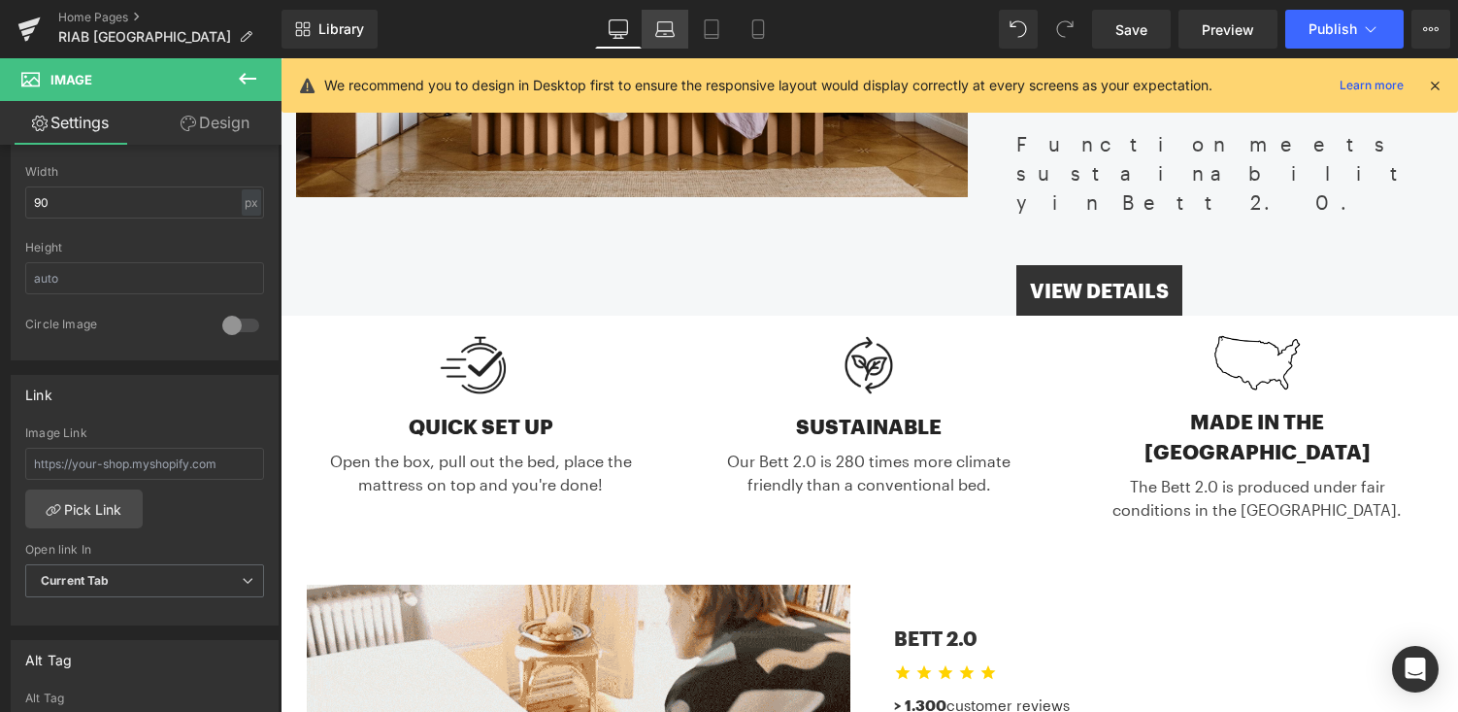
click at [657, 32] on icon at bounding box center [665, 34] width 18 height 6
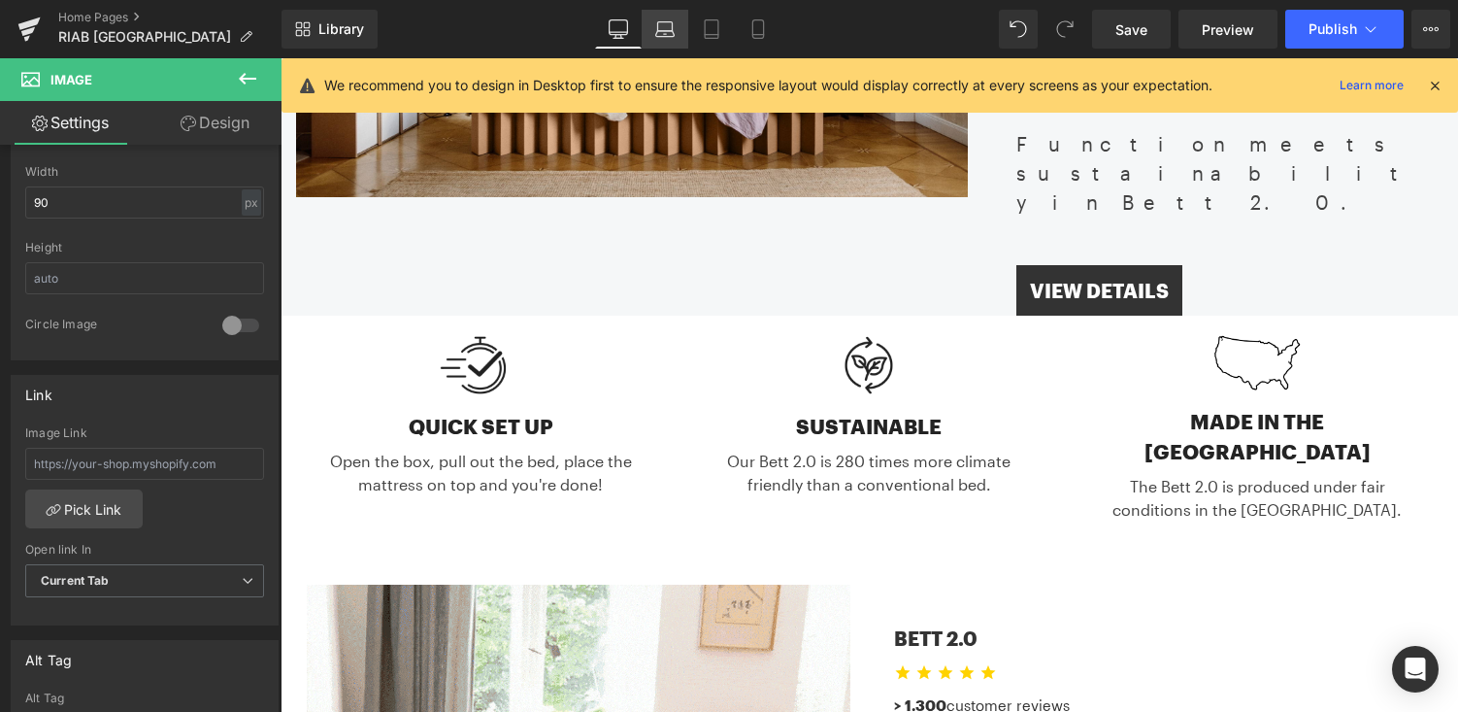
scroll to position [384, 0]
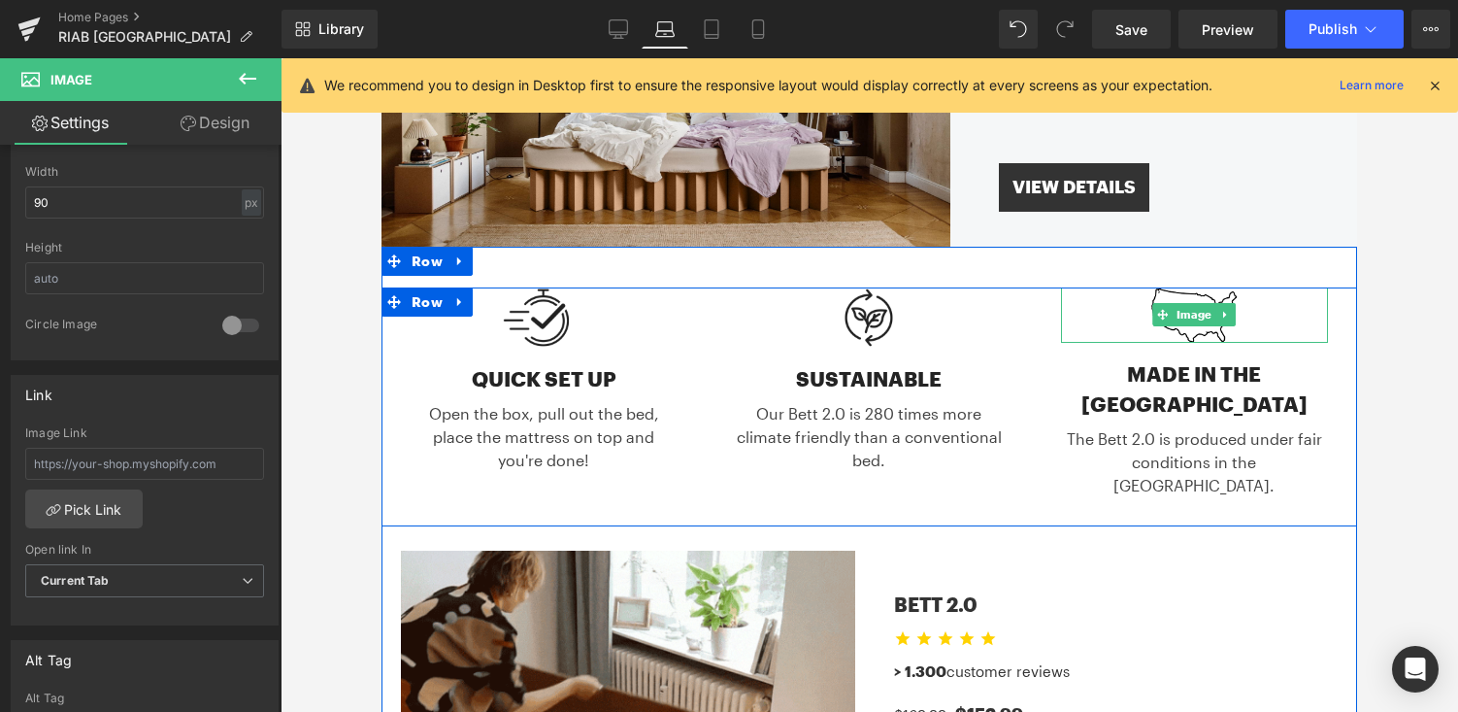
click at [1275, 314] on div at bounding box center [1194, 314] width 267 height 55
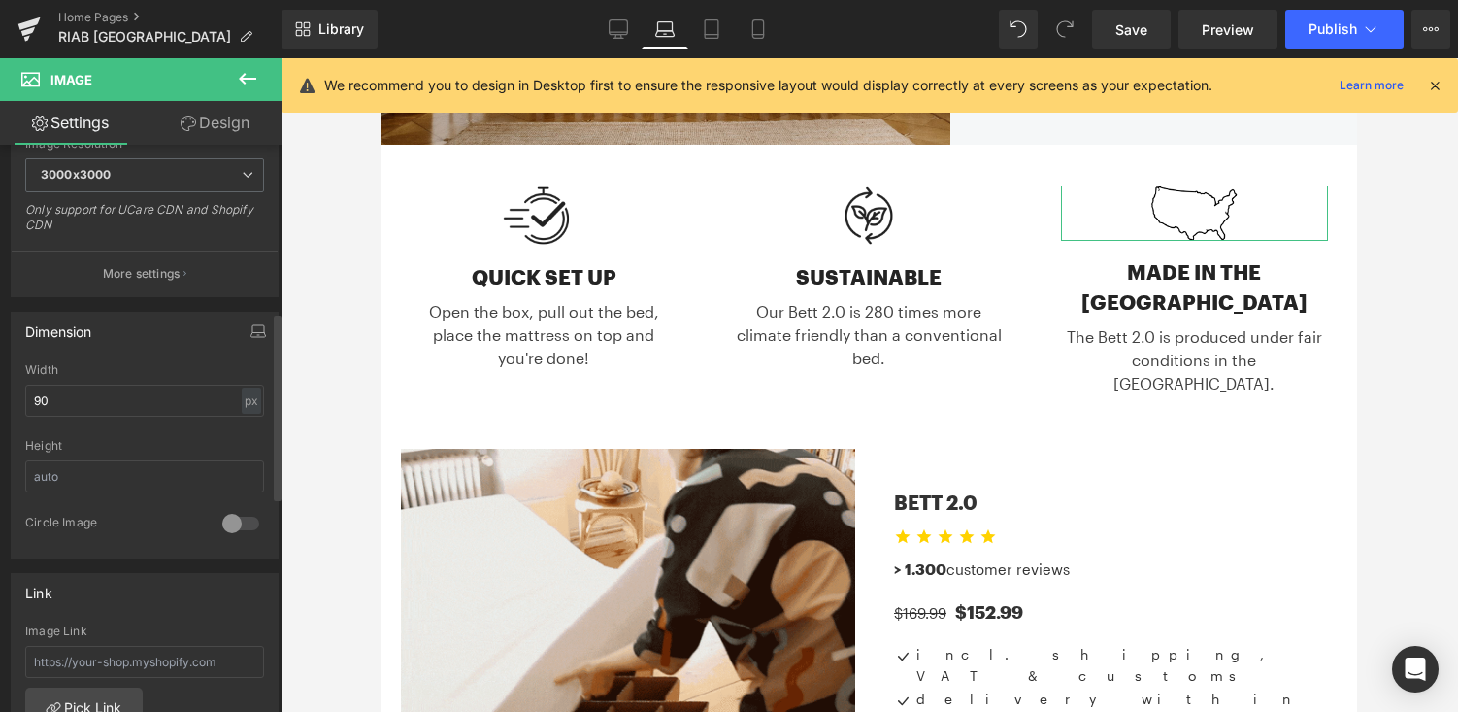
scroll to position [350, 0]
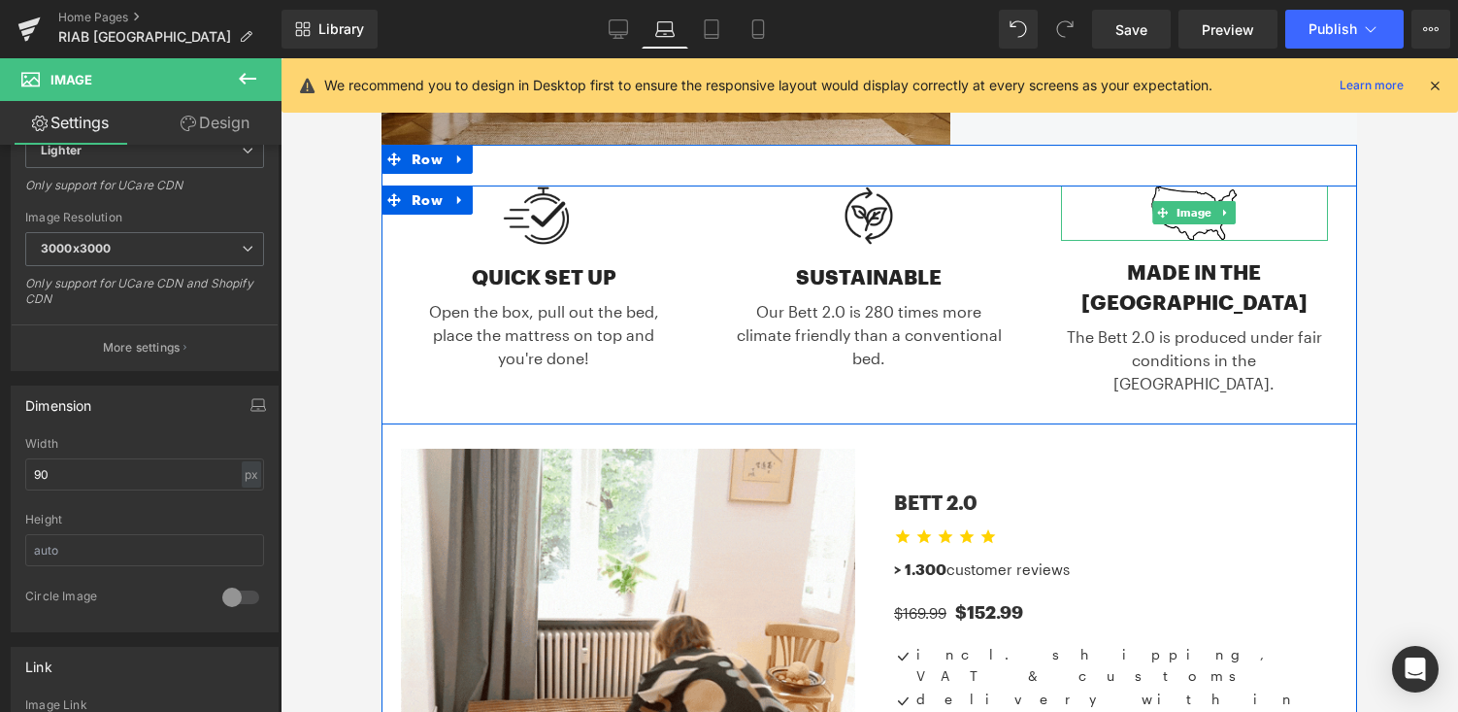
click at [1271, 215] on div at bounding box center [1194, 212] width 267 height 55
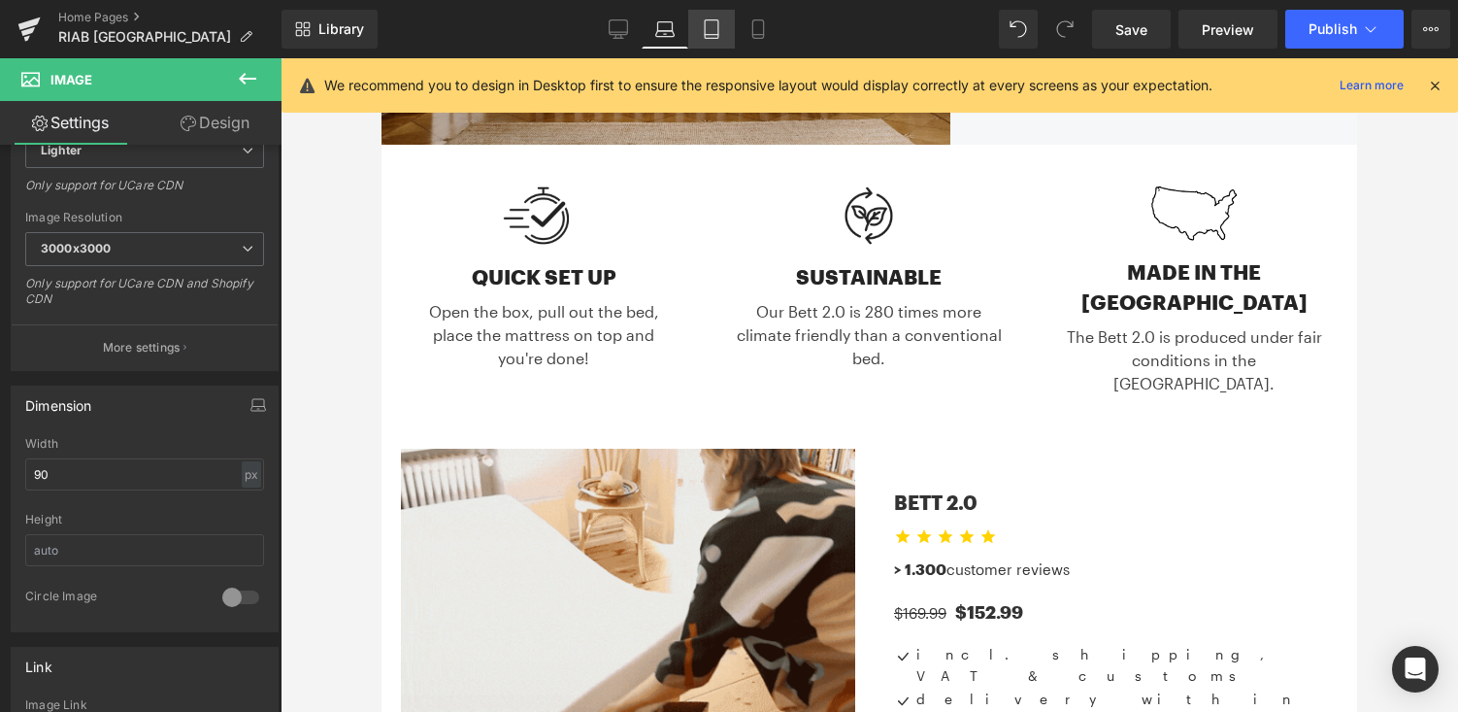
click at [712, 26] on icon at bounding box center [711, 28] width 19 height 19
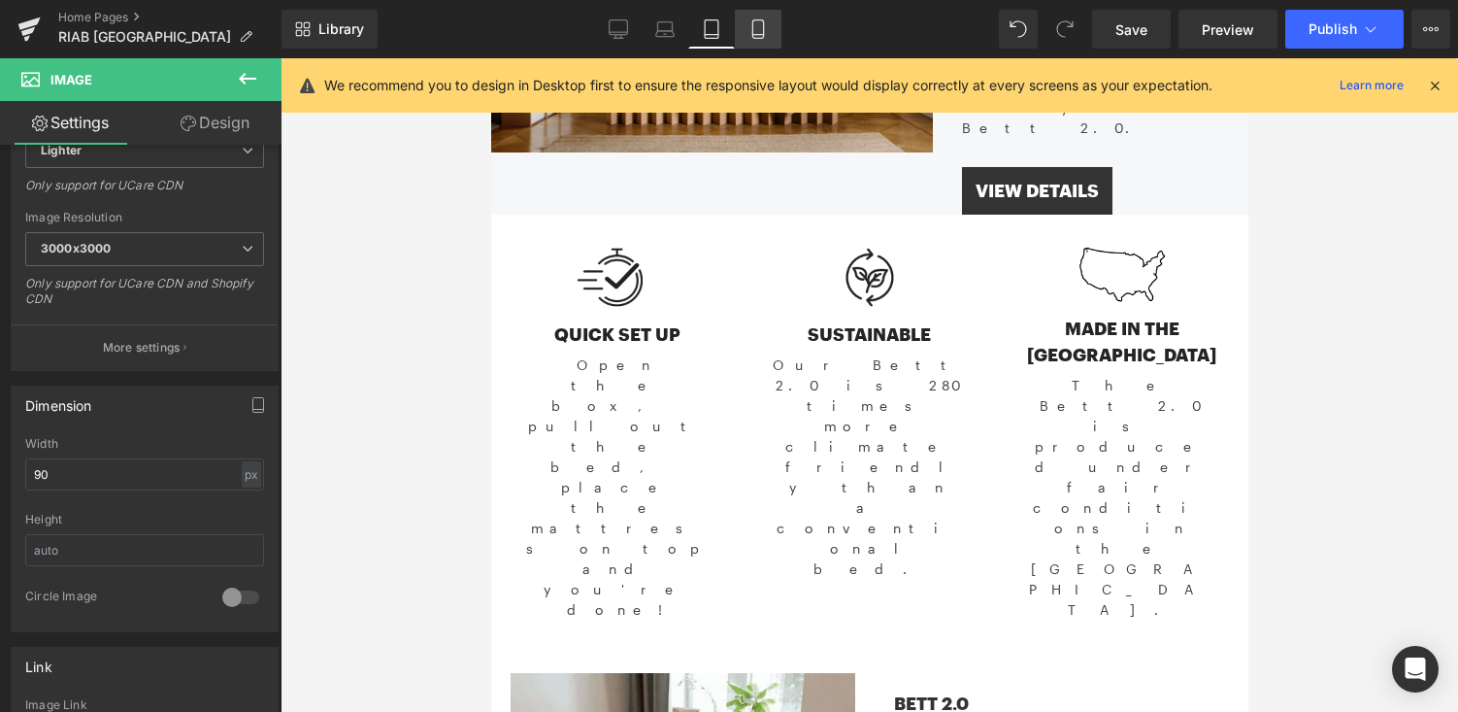
click at [760, 31] on icon at bounding box center [757, 28] width 19 height 19
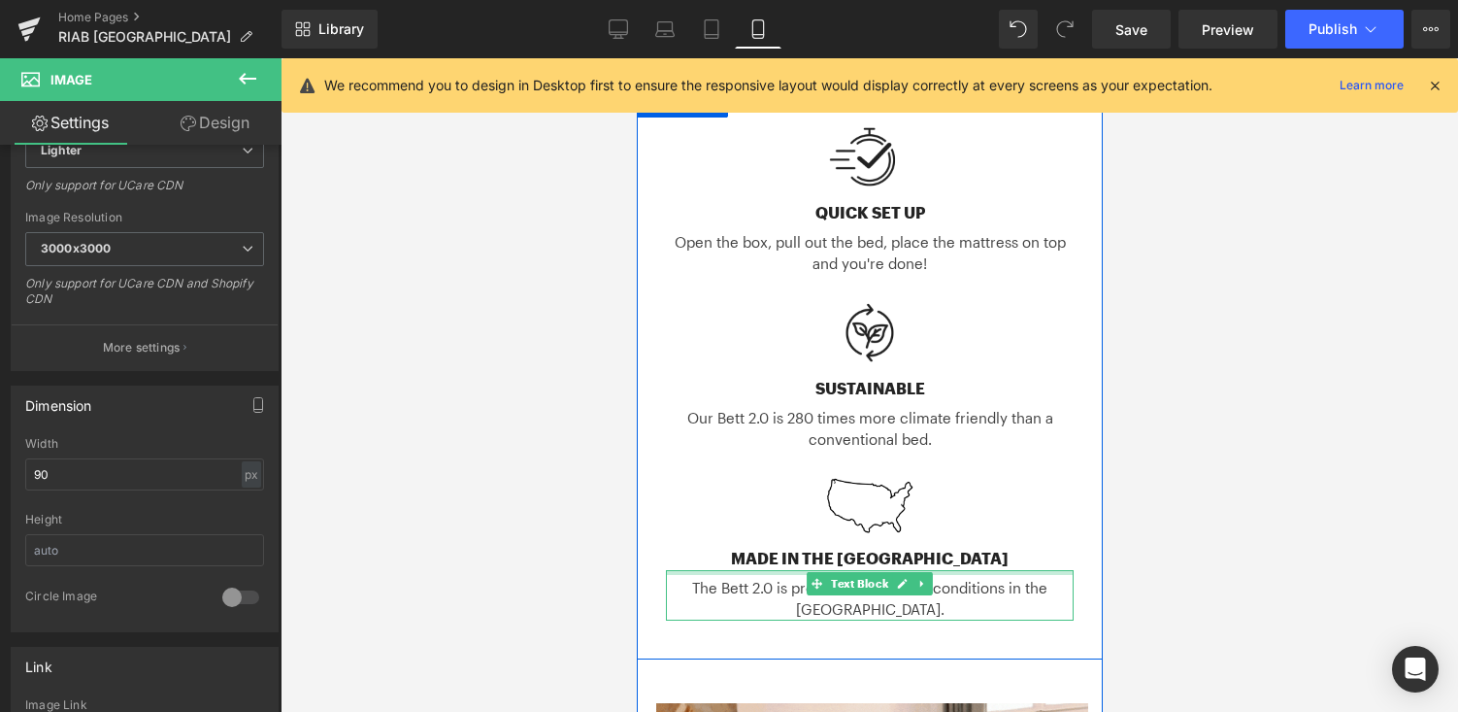
scroll to position [632, 0]
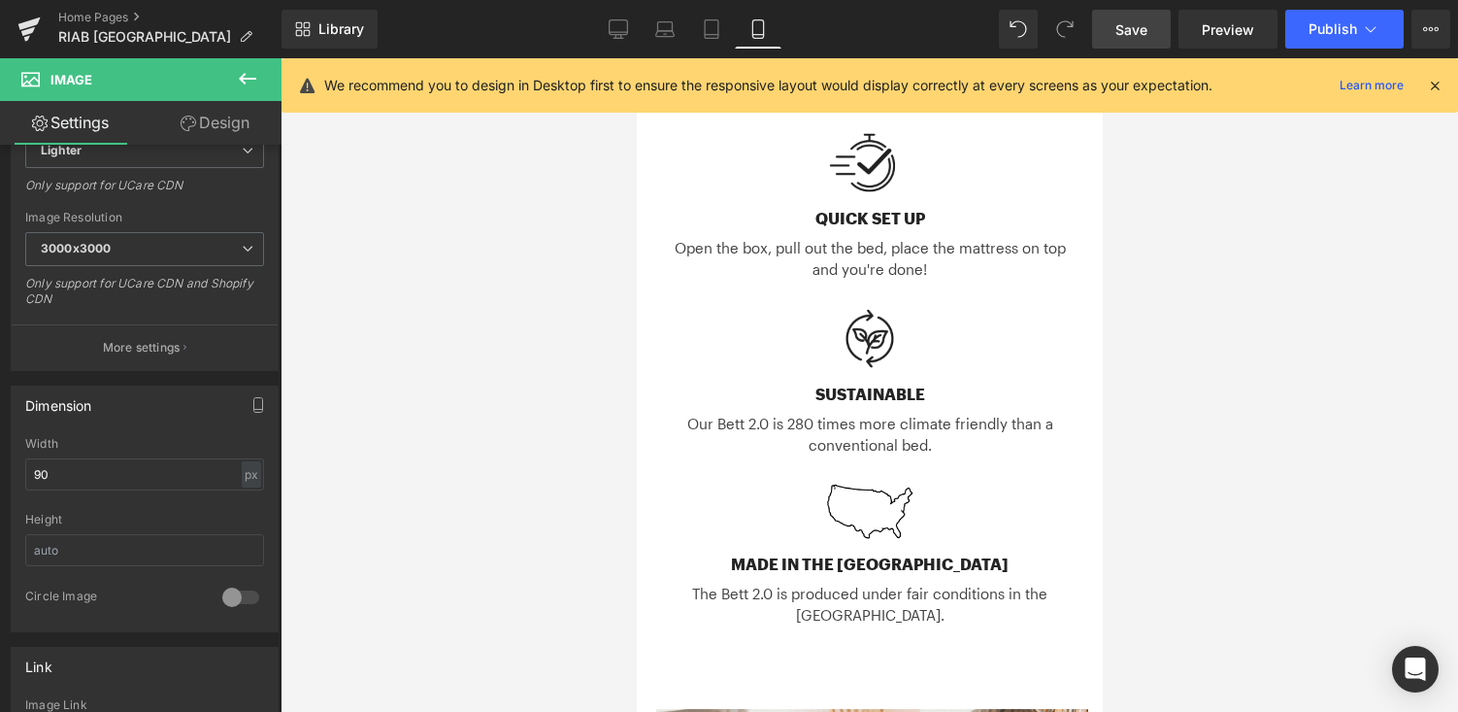
click at [1152, 33] on link "Save" at bounding box center [1131, 29] width 79 height 39
click at [1341, 31] on span "Publish" at bounding box center [1333, 29] width 49 height 16
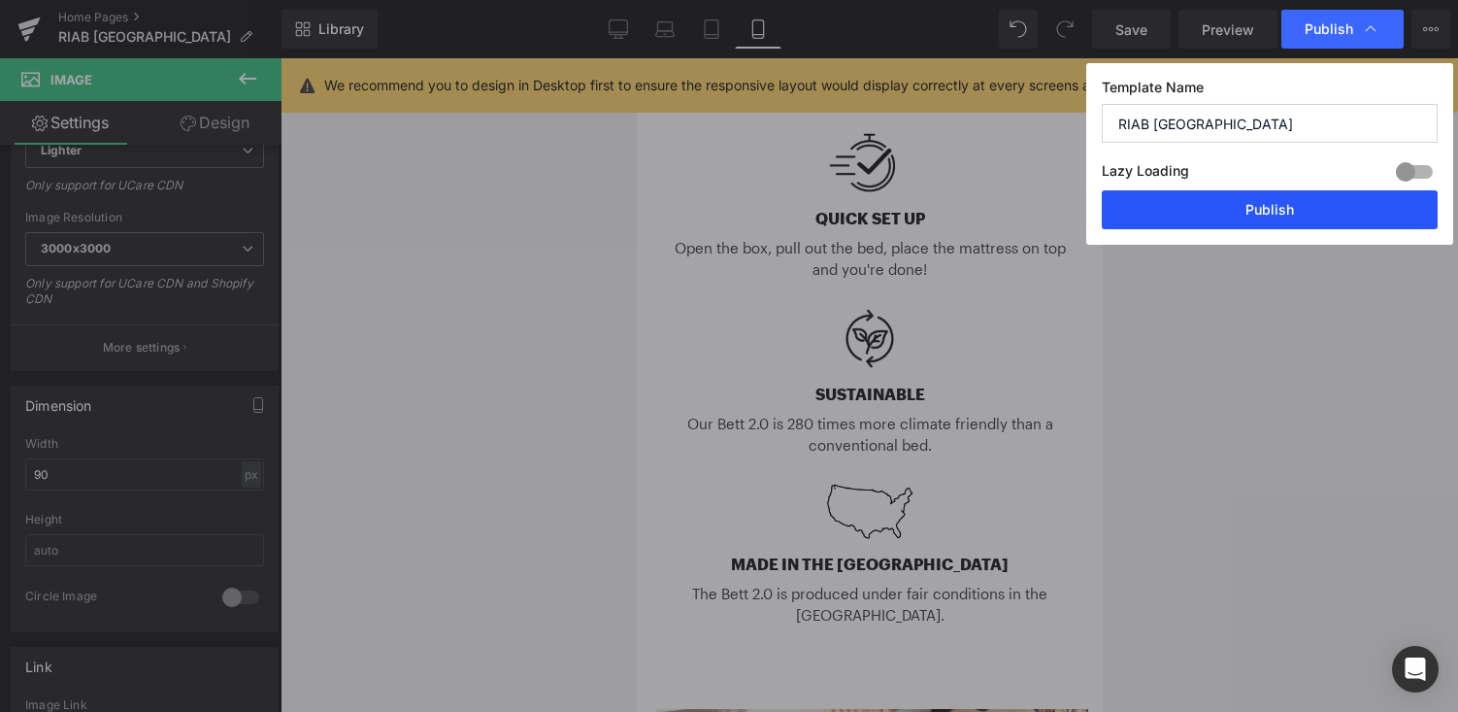
click at [1262, 204] on button "Publish" at bounding box center [1270, 209] width 336 height 39
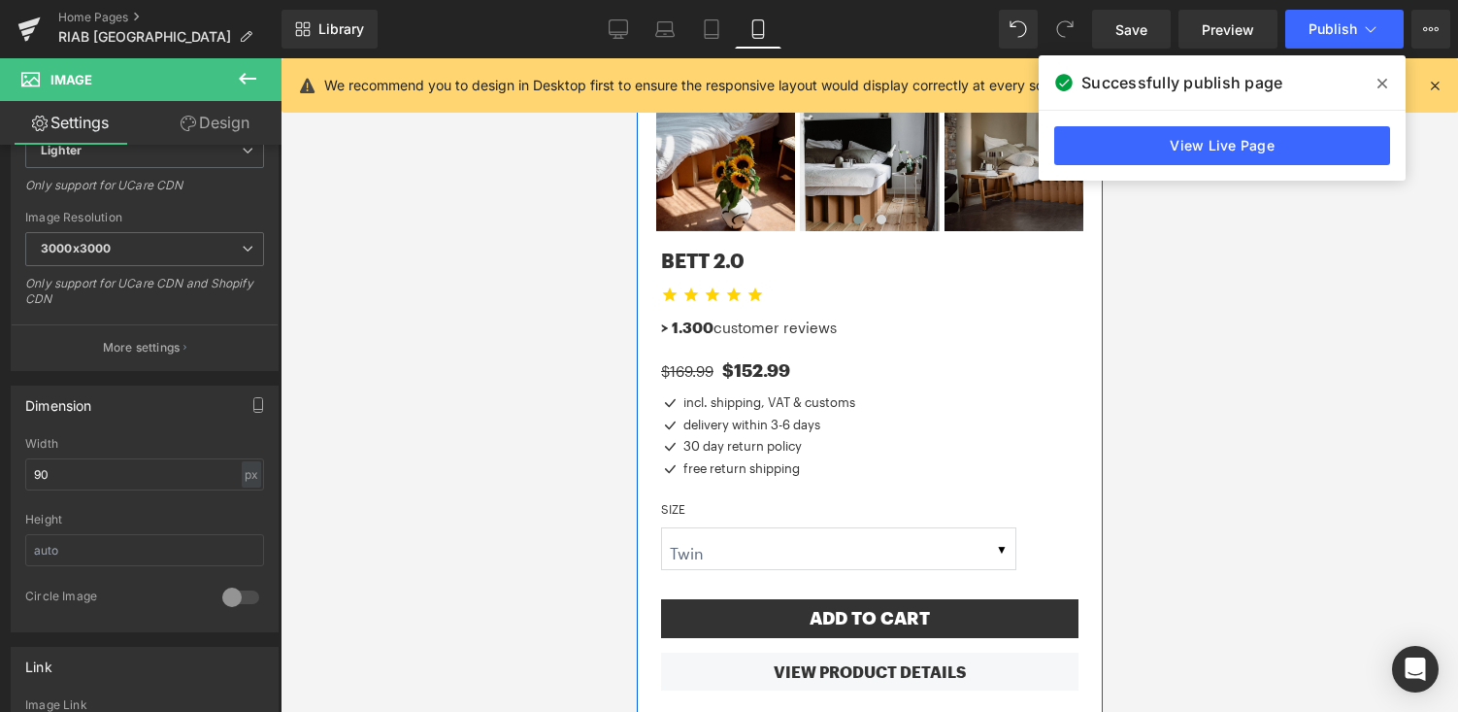
scroll to position [1791, 0]
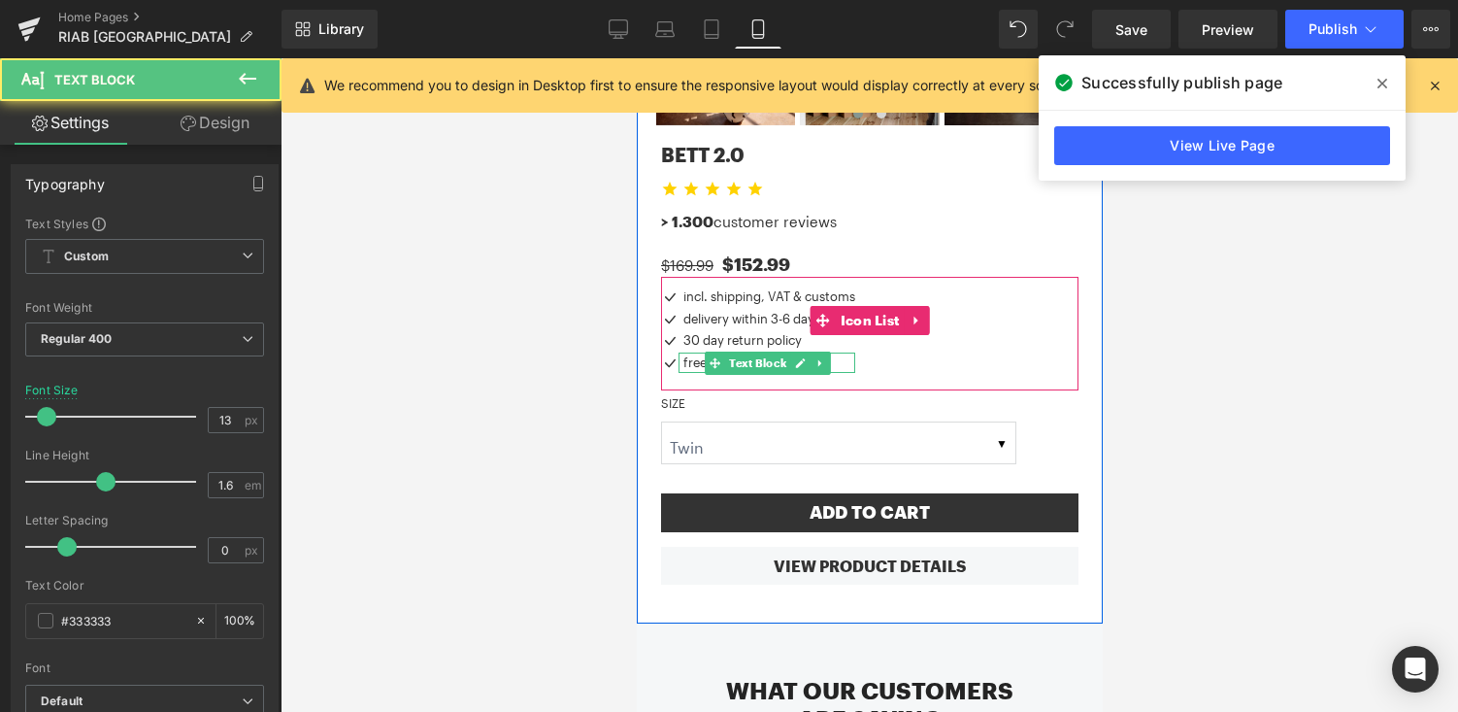
click at [691, 352] on p "free return shipping" at bounding box center [768, 362] width 172 height 20
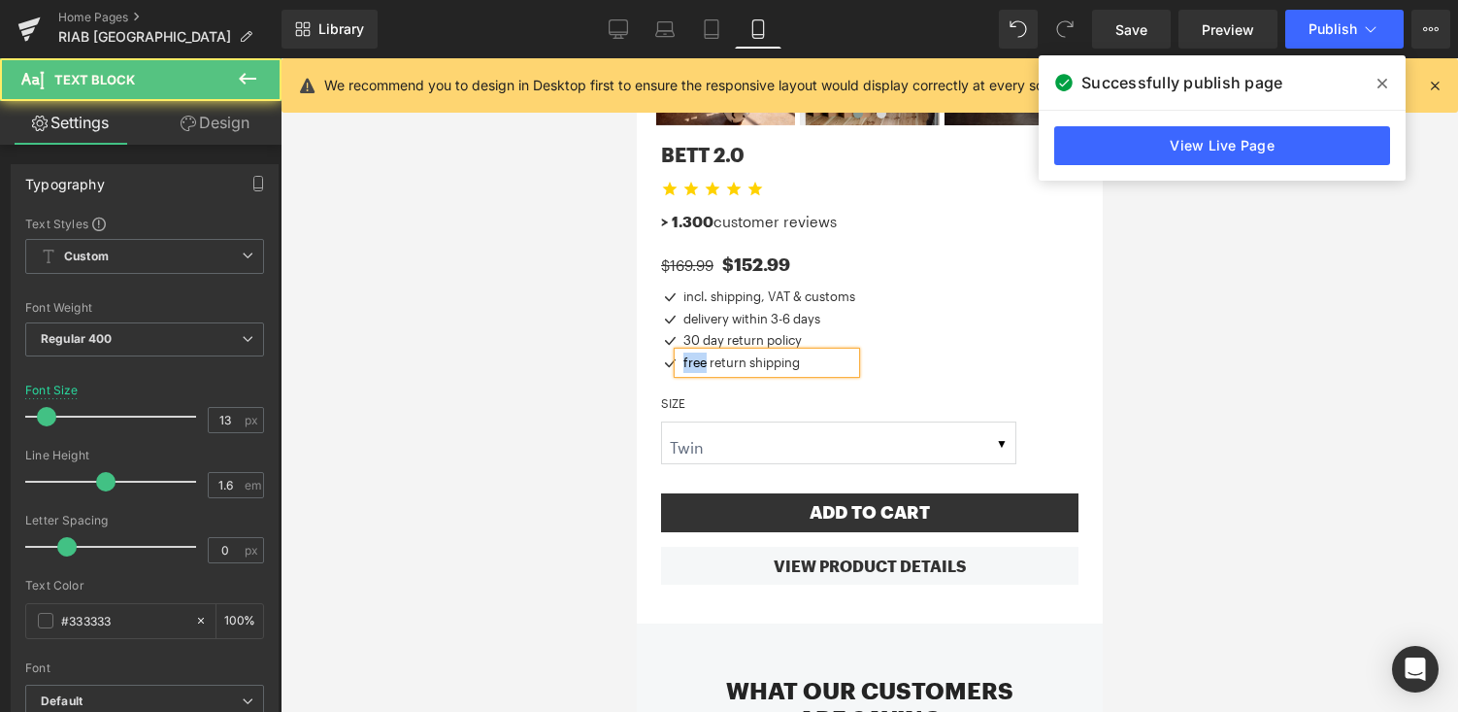
click at [691, 352] on p "free return shipping" at bounding box center [768, 362] width 172 height 20
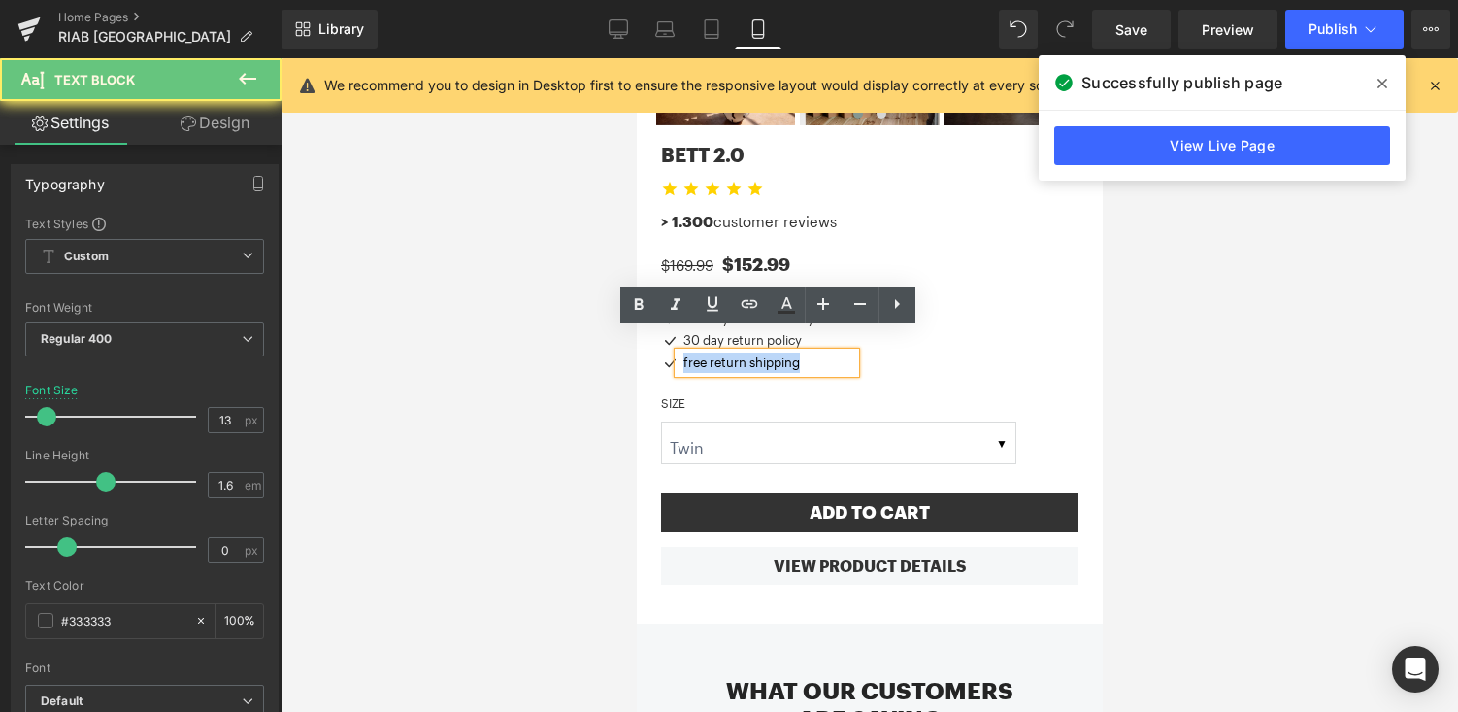
click at [691, 352] on p "free return shipping" at bounding box center [768, 362] width 172 height 20
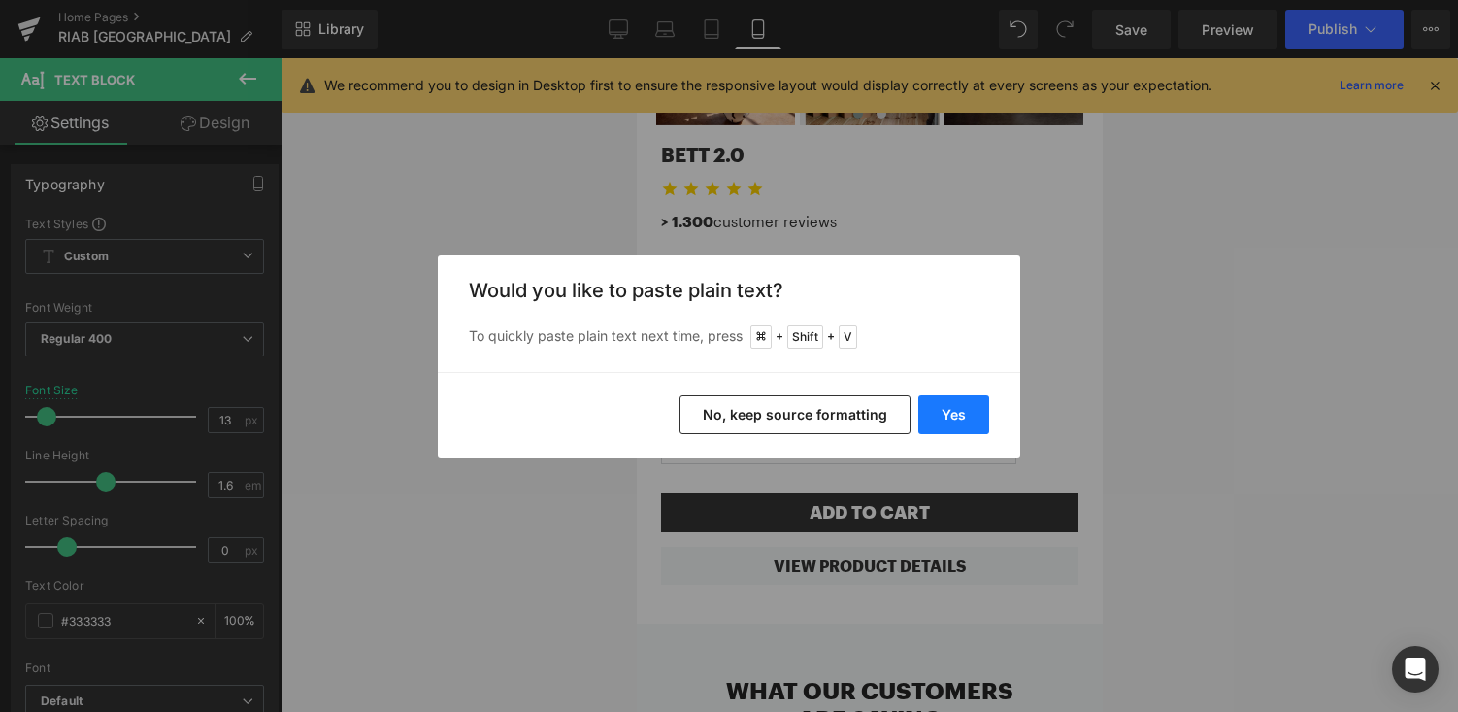
click at [945, 403] on button "Yes" at bounding box center [953, 414] width 71 height 39
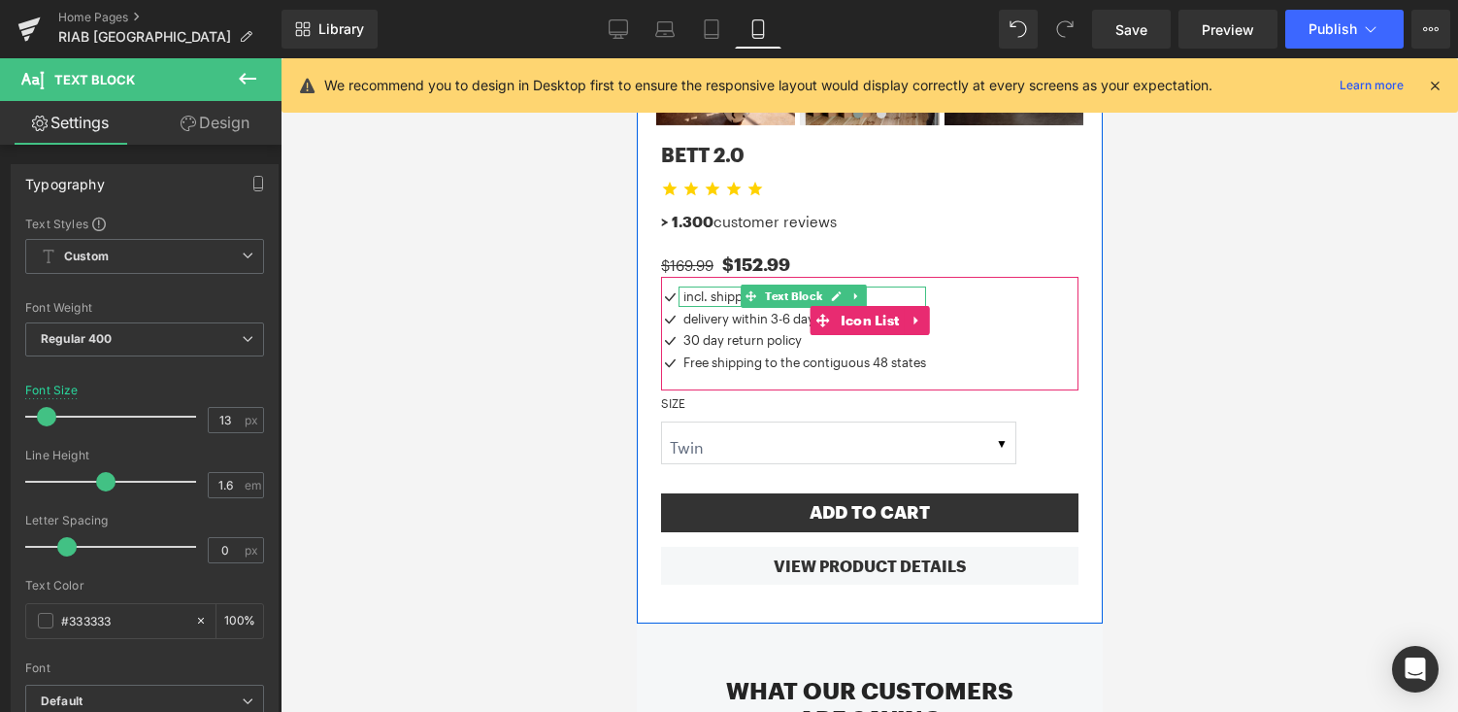
click at [713, 286] on p "incl. shipping, VAT & customs" at bounding box center [803, 296] width 243 height 20
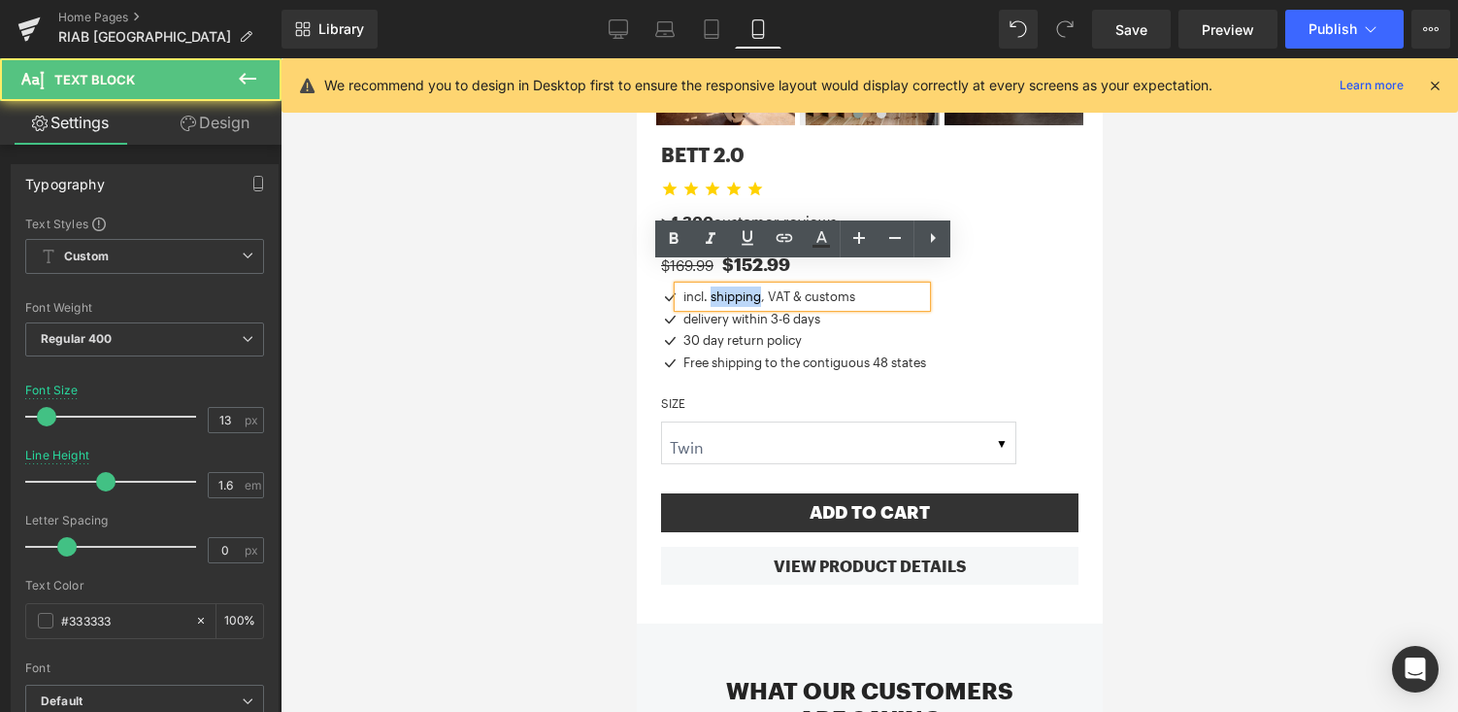
click at [713, 286] on p "incl. shipping, VAT & customs" at bounding box center [803, 296] width 243 height 20
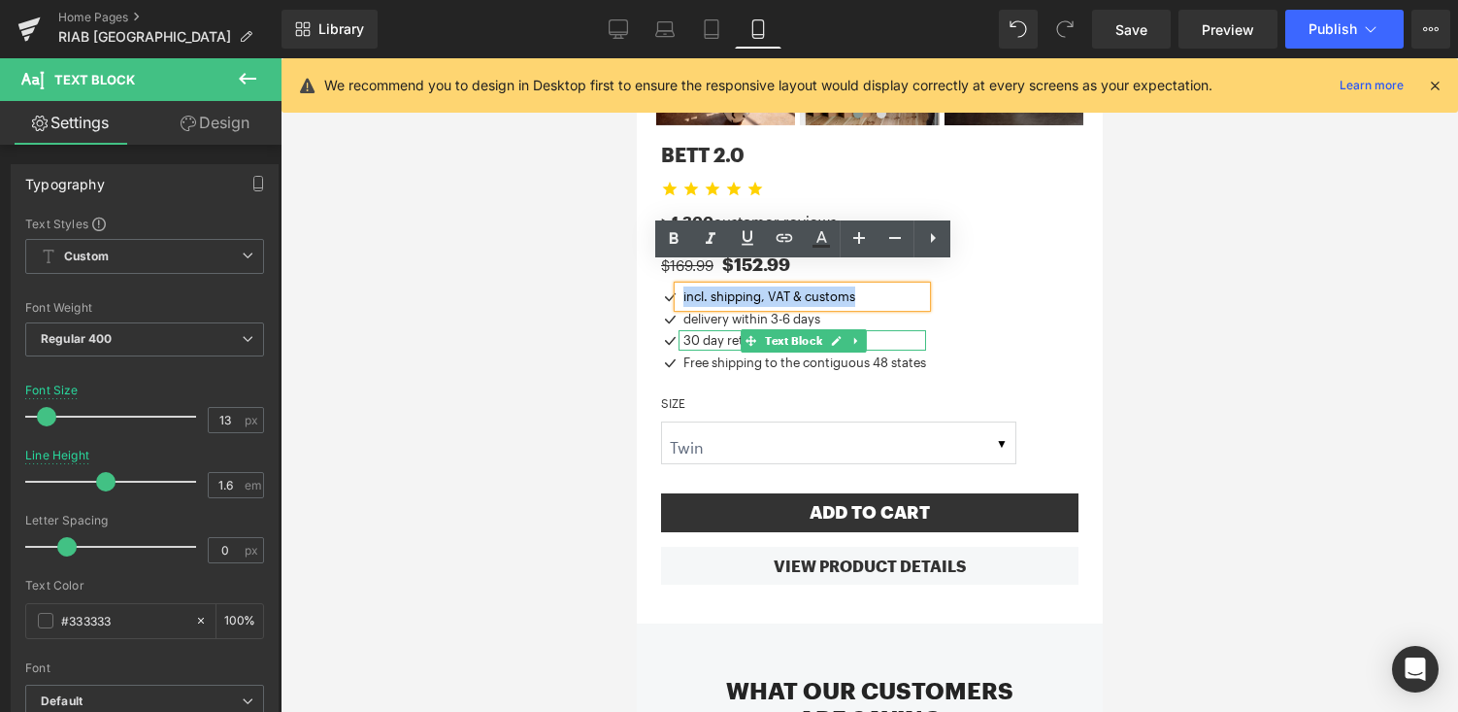
click at [711, 330] on p "30 day return policy" at bounding box center [803, 340] width 243 height 20
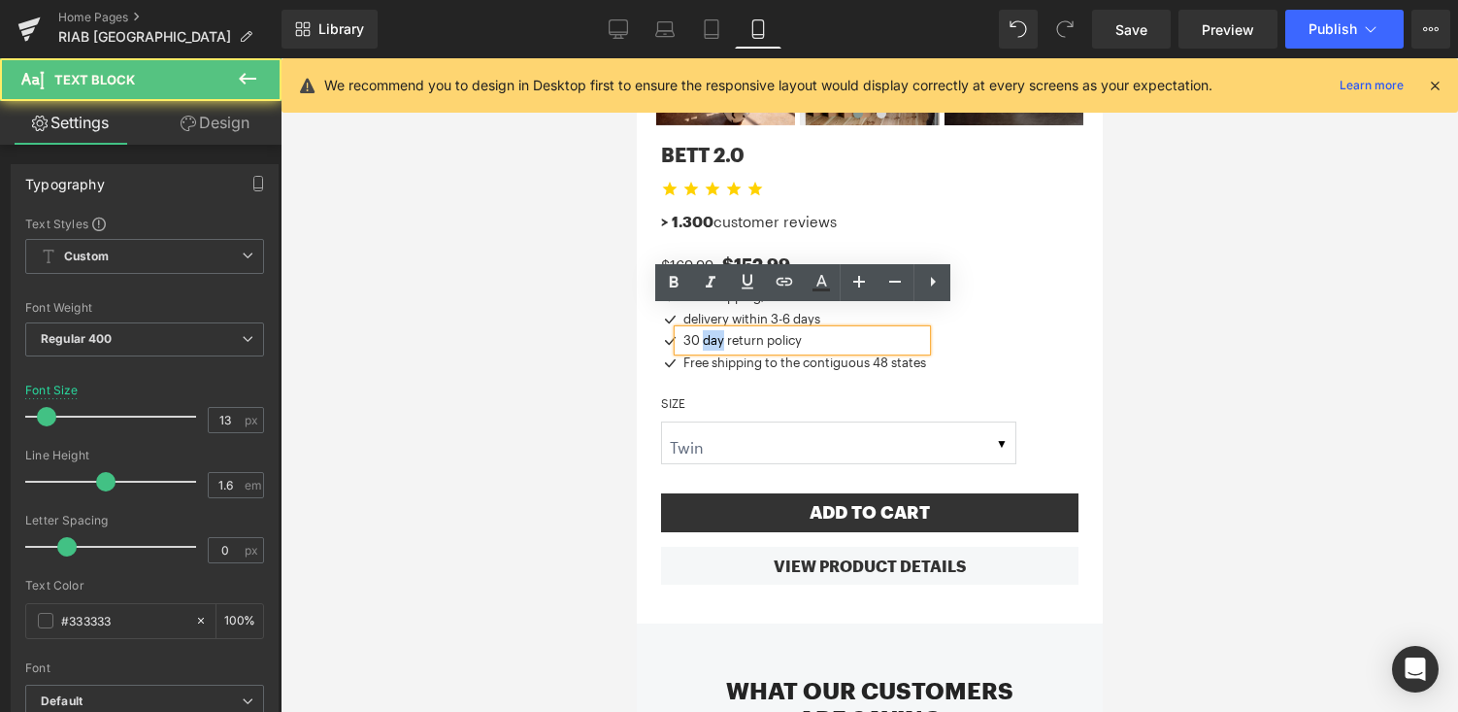
click at [711, 330] on p "30 day return policy" at bounding box center [803, 340] width 243 height 20
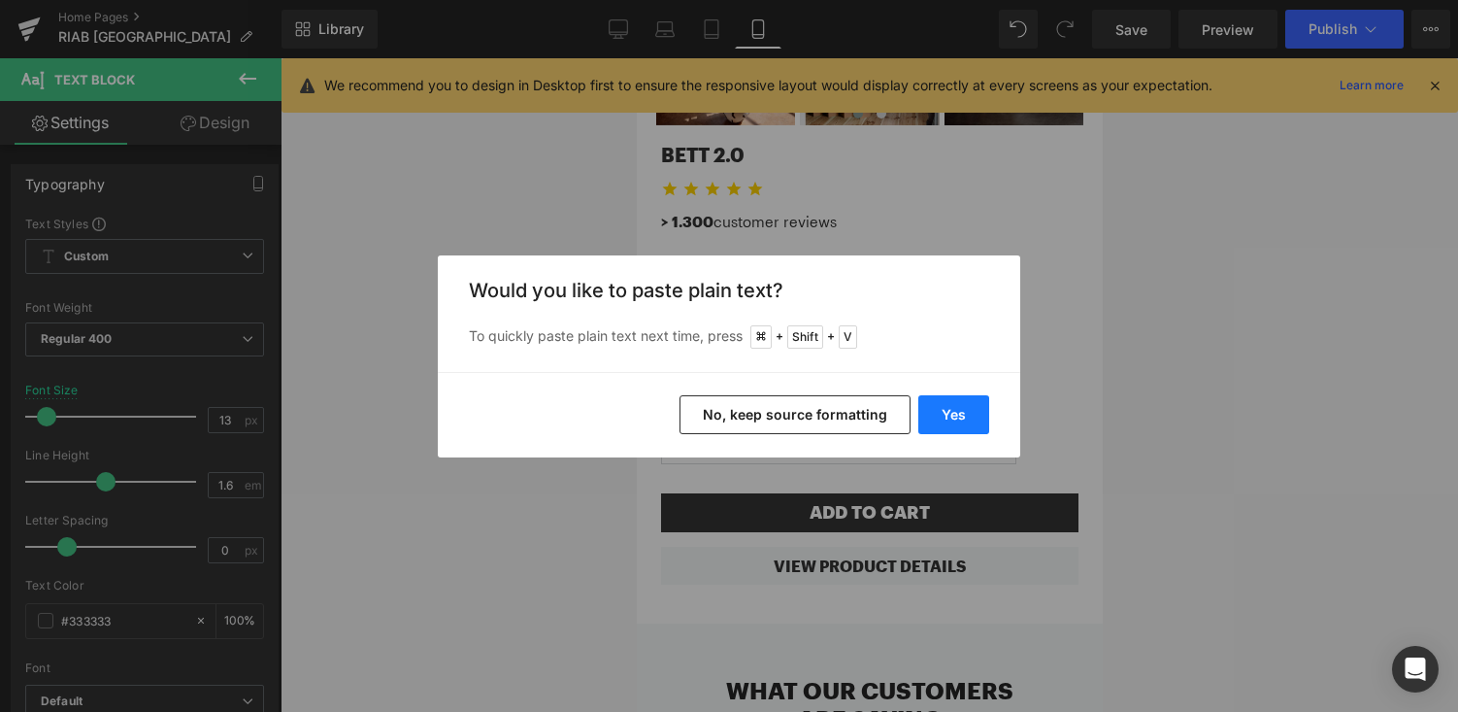
click at [952, 403] on button "Yes" at bounding box center [953, 414] width 71 height 39
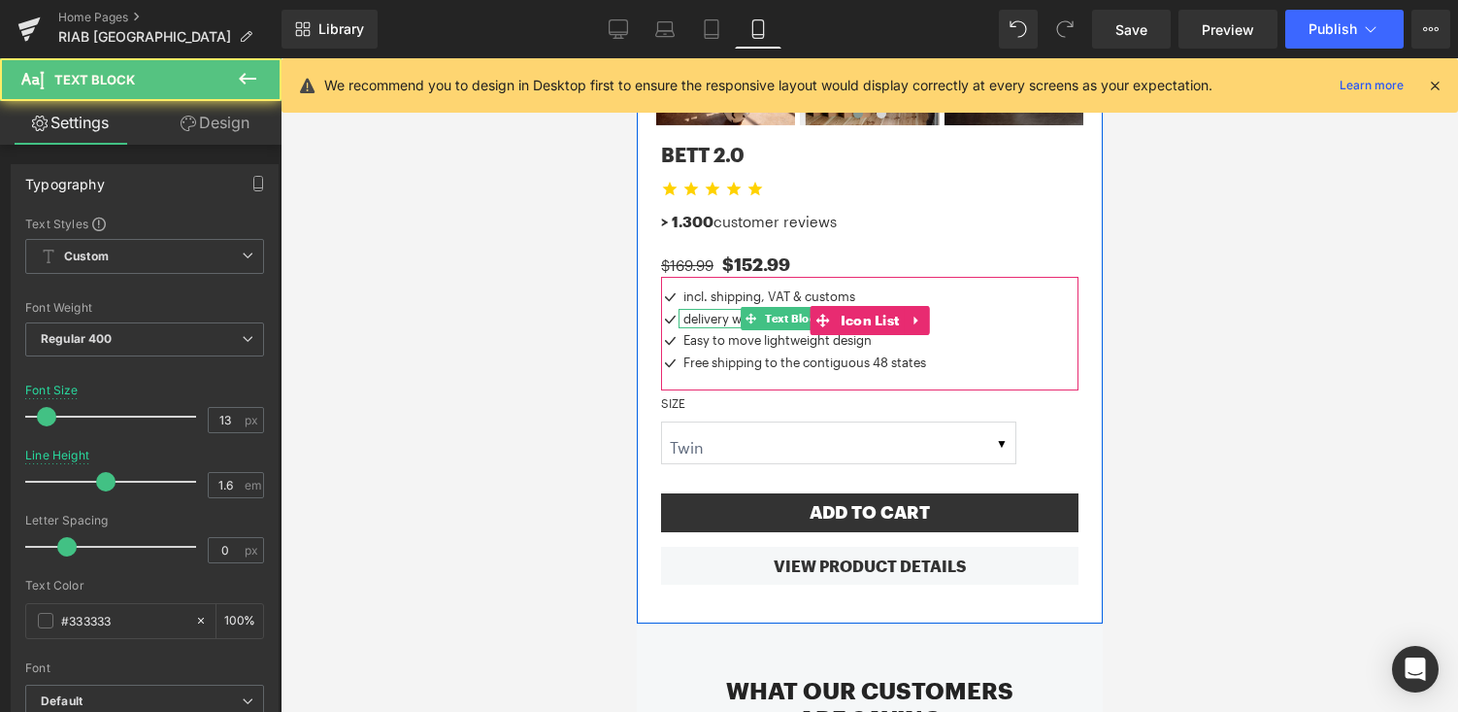
click at [722, 309] on p "delivery within 3-6 days" at bounding box center [803, 319] width 243 height 20
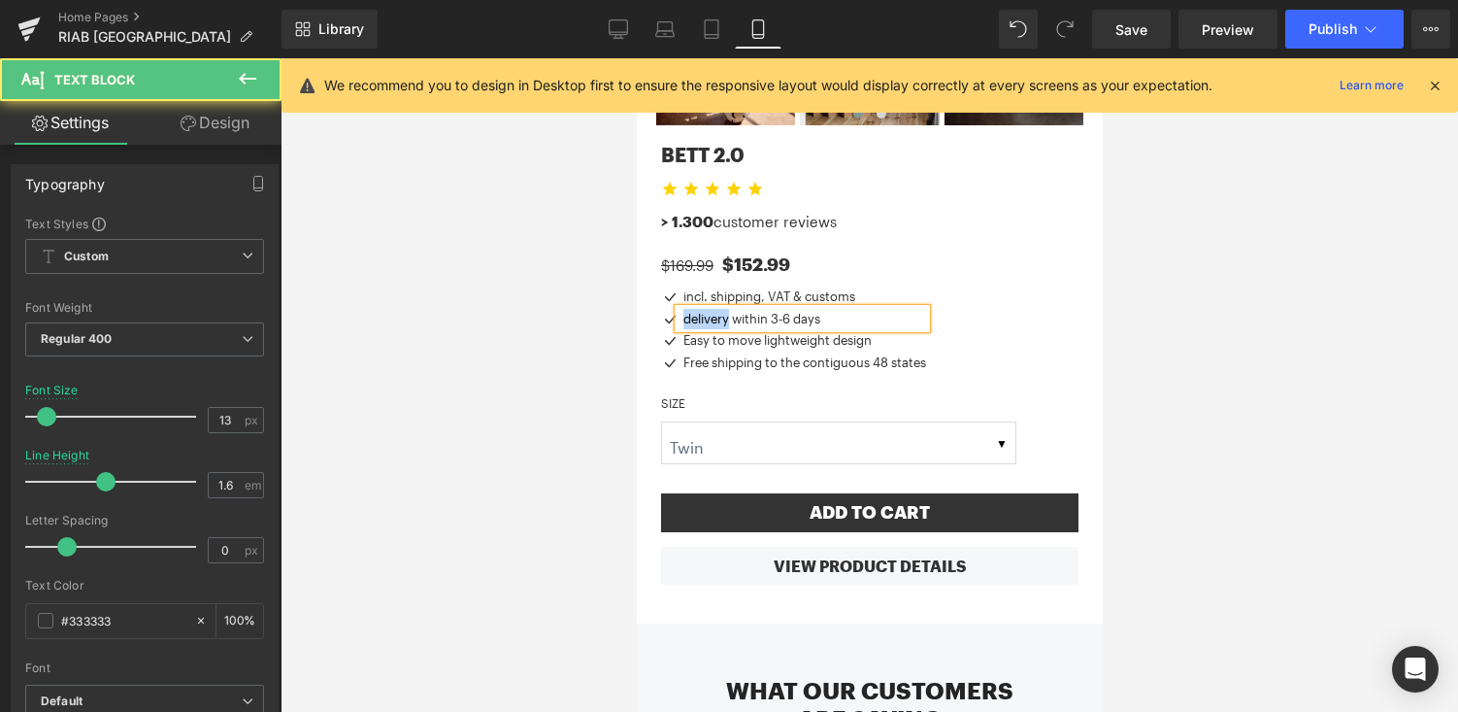
click at [722, 309] on p "delivery within 3-6 days" at bounding box center [803, 319] width 243 height 20
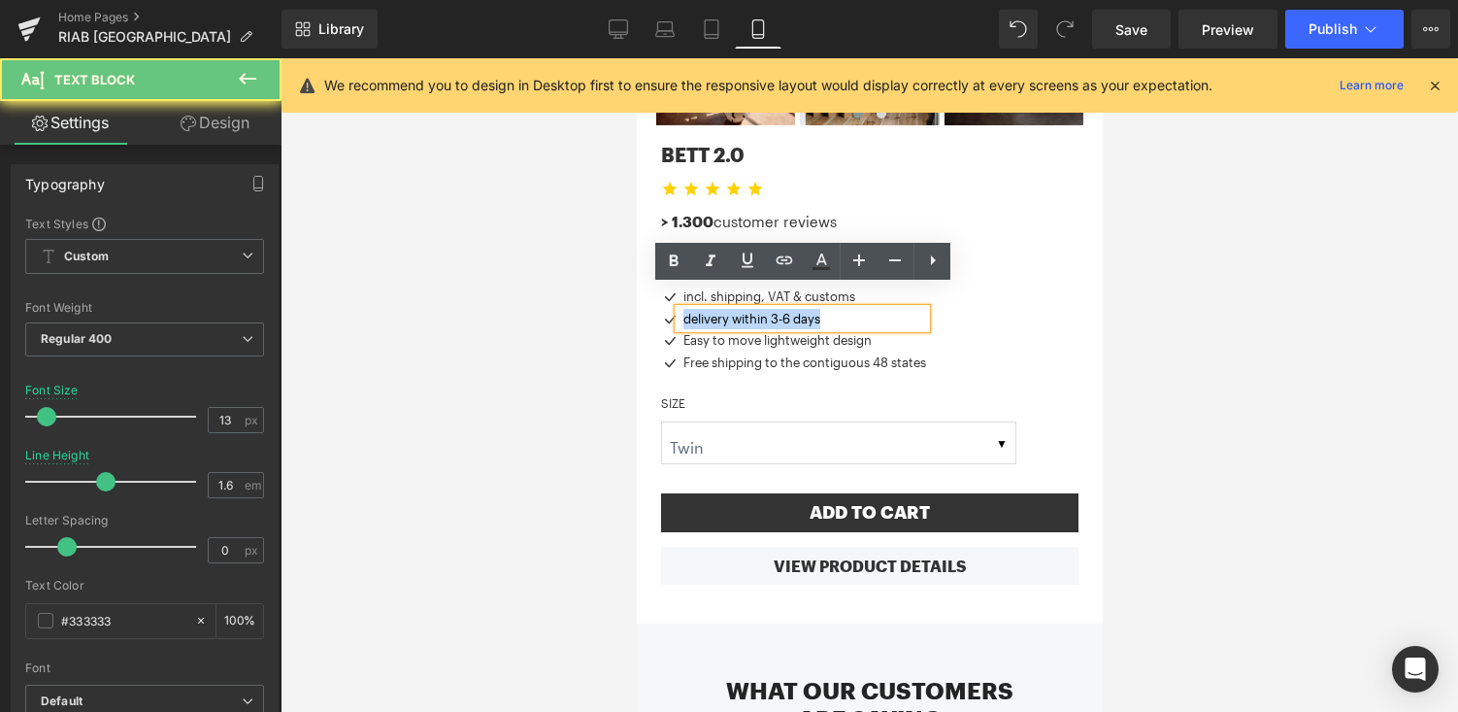
click at [722, 309] on p "delivery within 3-6 days" at bounding box center [803, 319] width 243 height 20
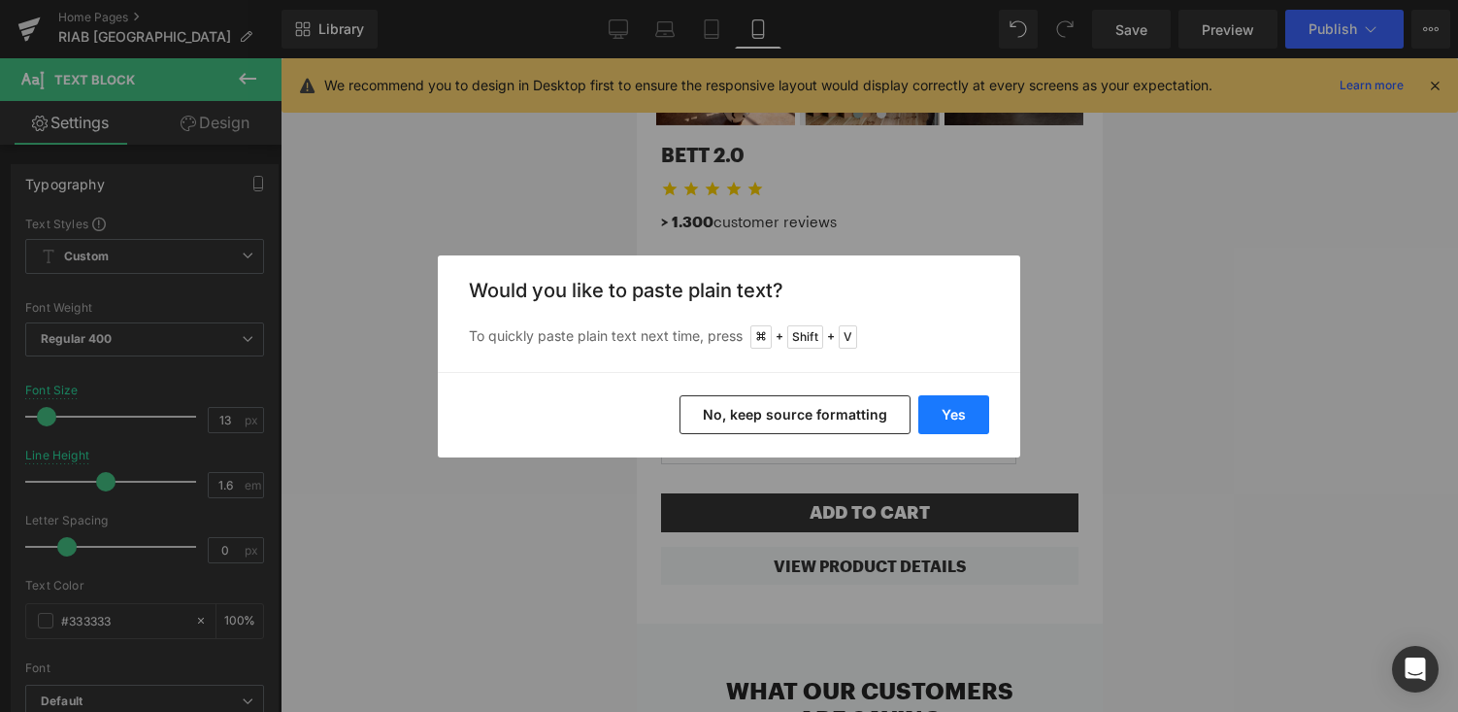
click at [969, 401] on button "Yes" at bounding box center [953, 414] width 71 height 39
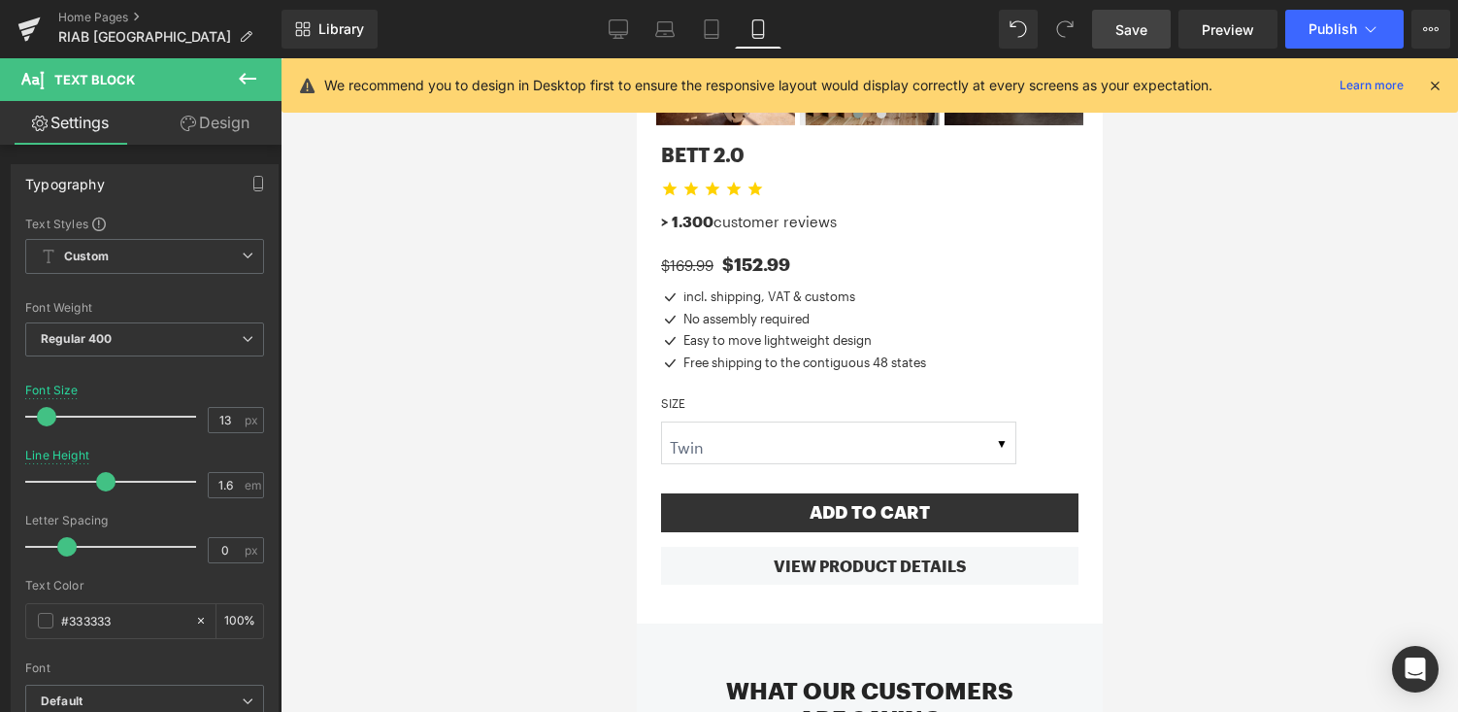
click at [1128, 23] on span "Save" at bounding box center [1131, 29] width 32 height 20
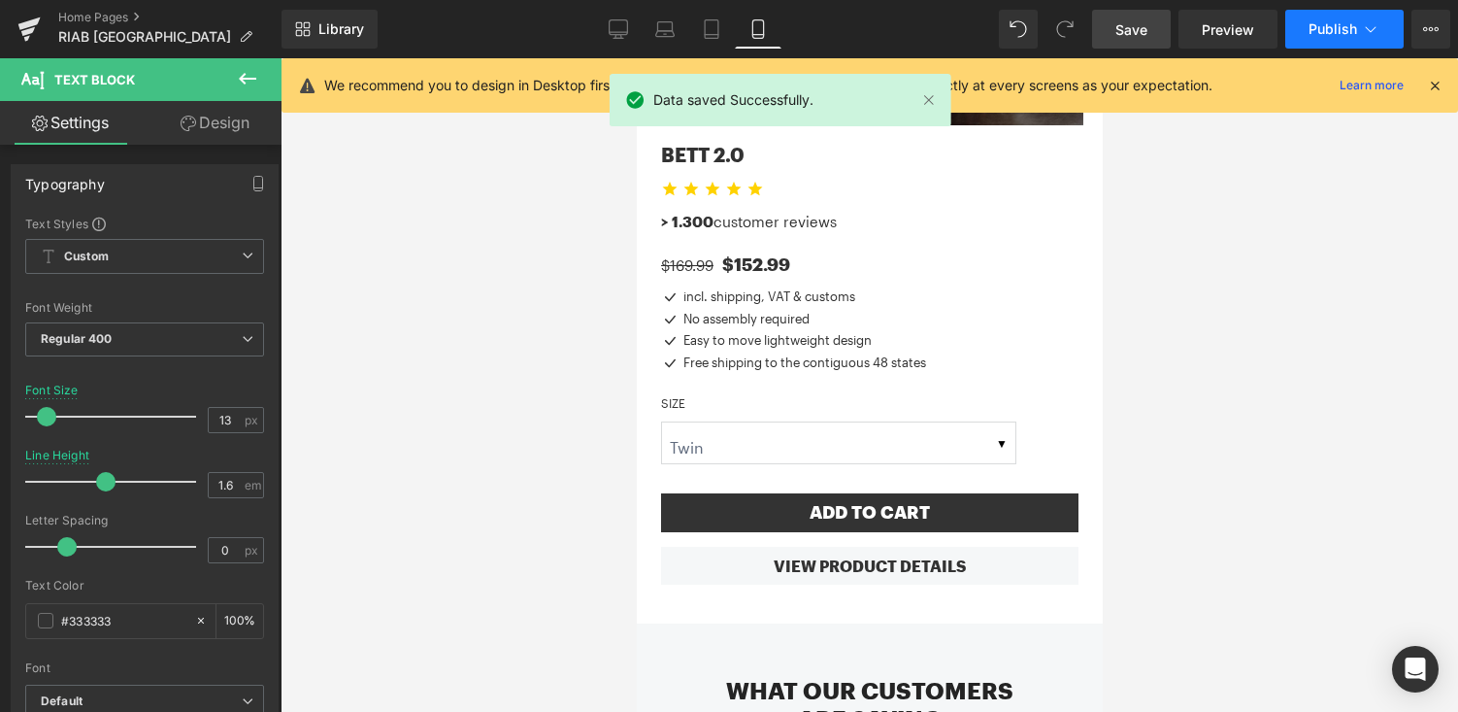
click at [1327, 26] on span "Publish" at bounding box center [1333, 29] width 49 height 16
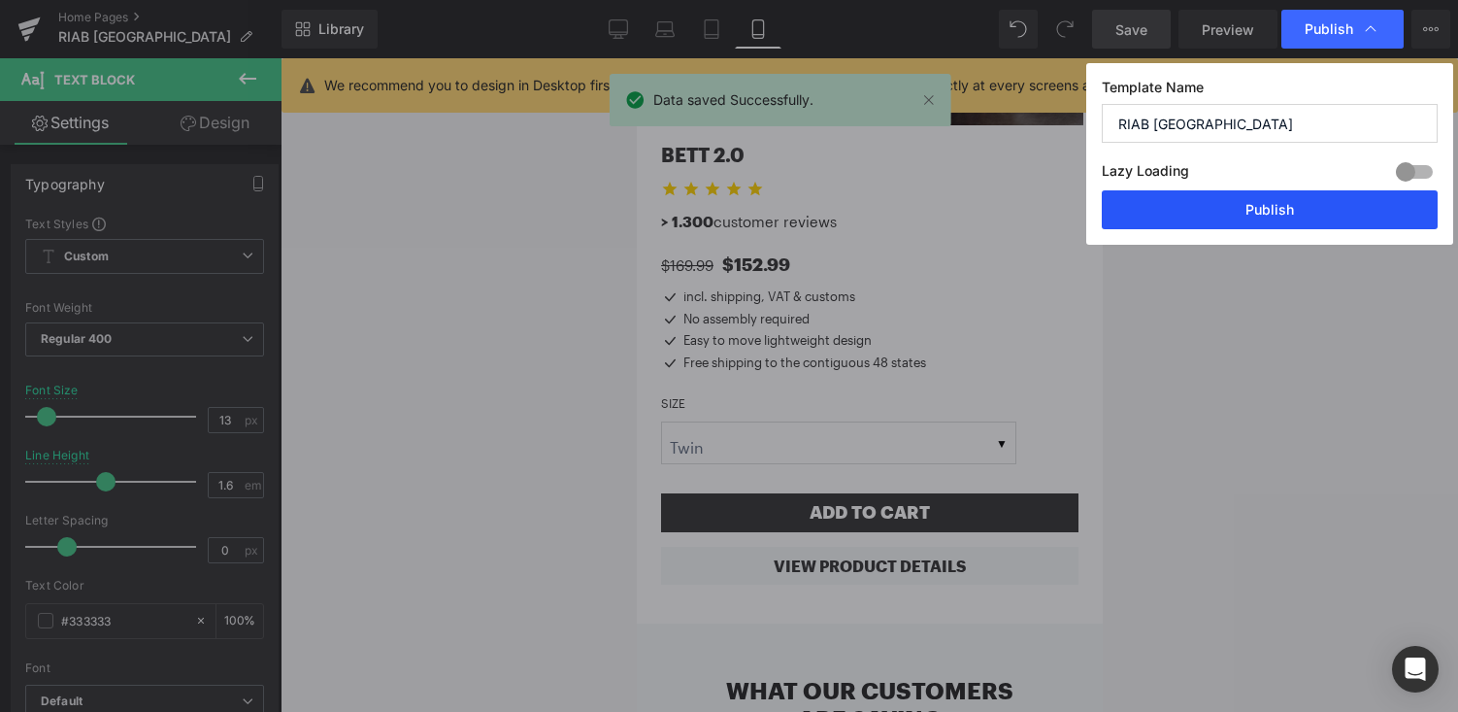
click at [1287, 203] on button "Publish" at bounding box center [1270, 209] width 336 height 39
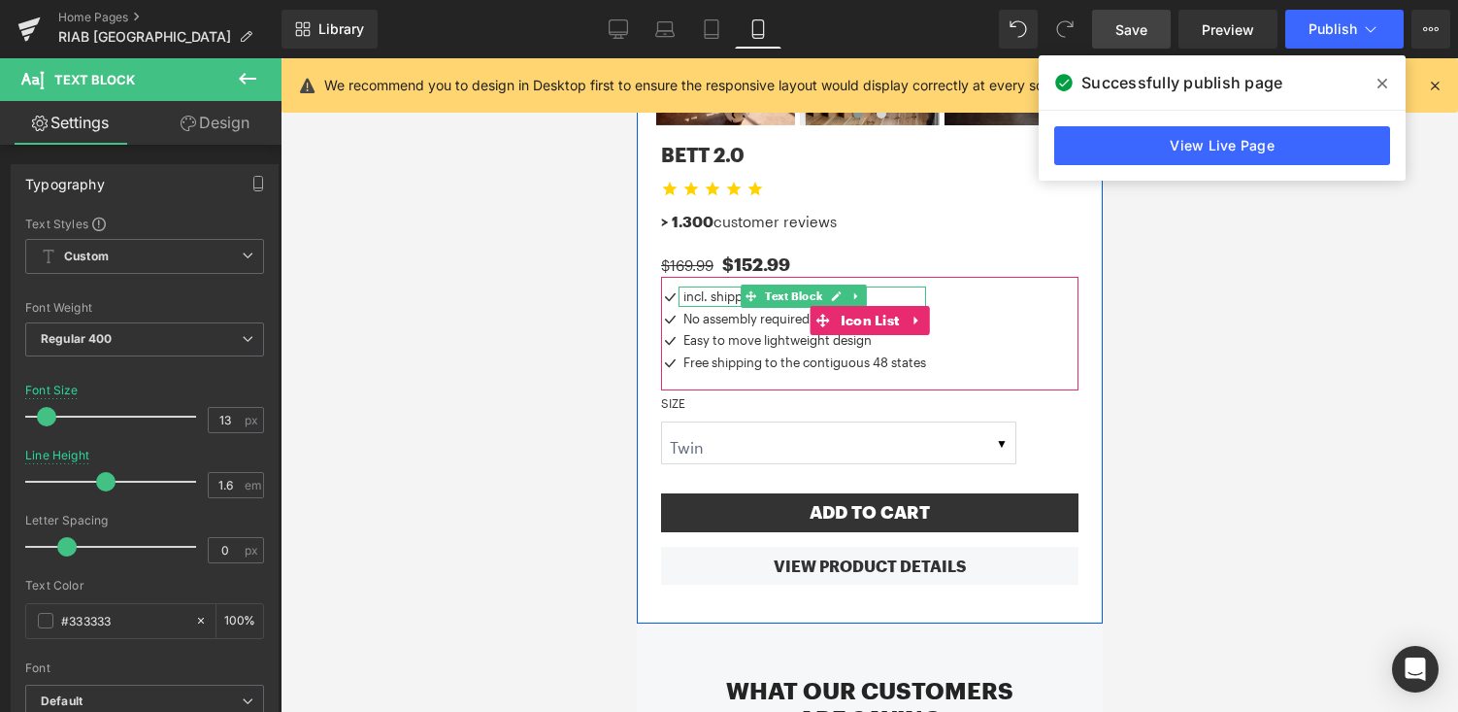
click at [709, 286] on p "incl. shipping, VAT & customs" at bounding box center [803, 296] width 243 height 20
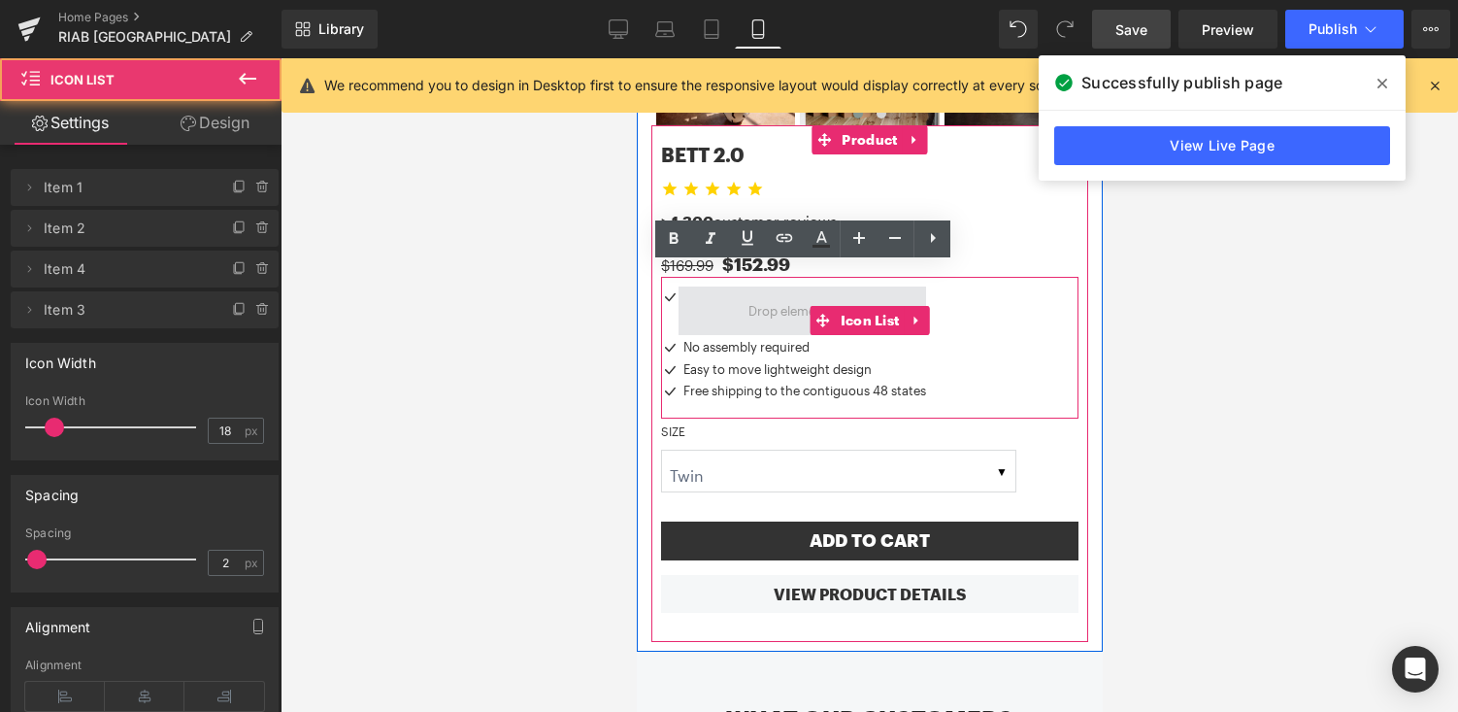
click at [705, 290] on span at bounding box center [802, 310] width 248 height 49
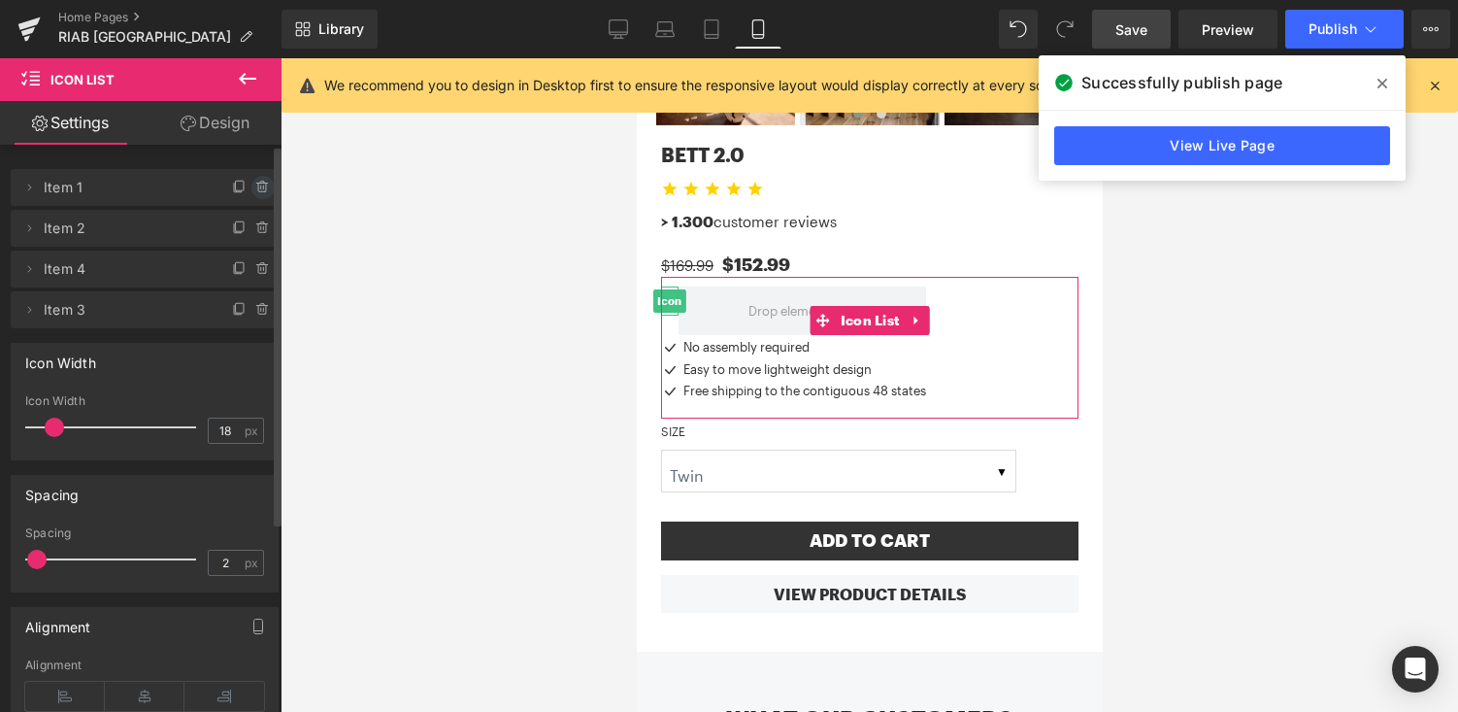
click at [255, 186] on icon at bounding box center [263, 188] width 16 height 16
click at [248, 187] on button "Delete" at bounding box center [242, 188] width 61 height 25
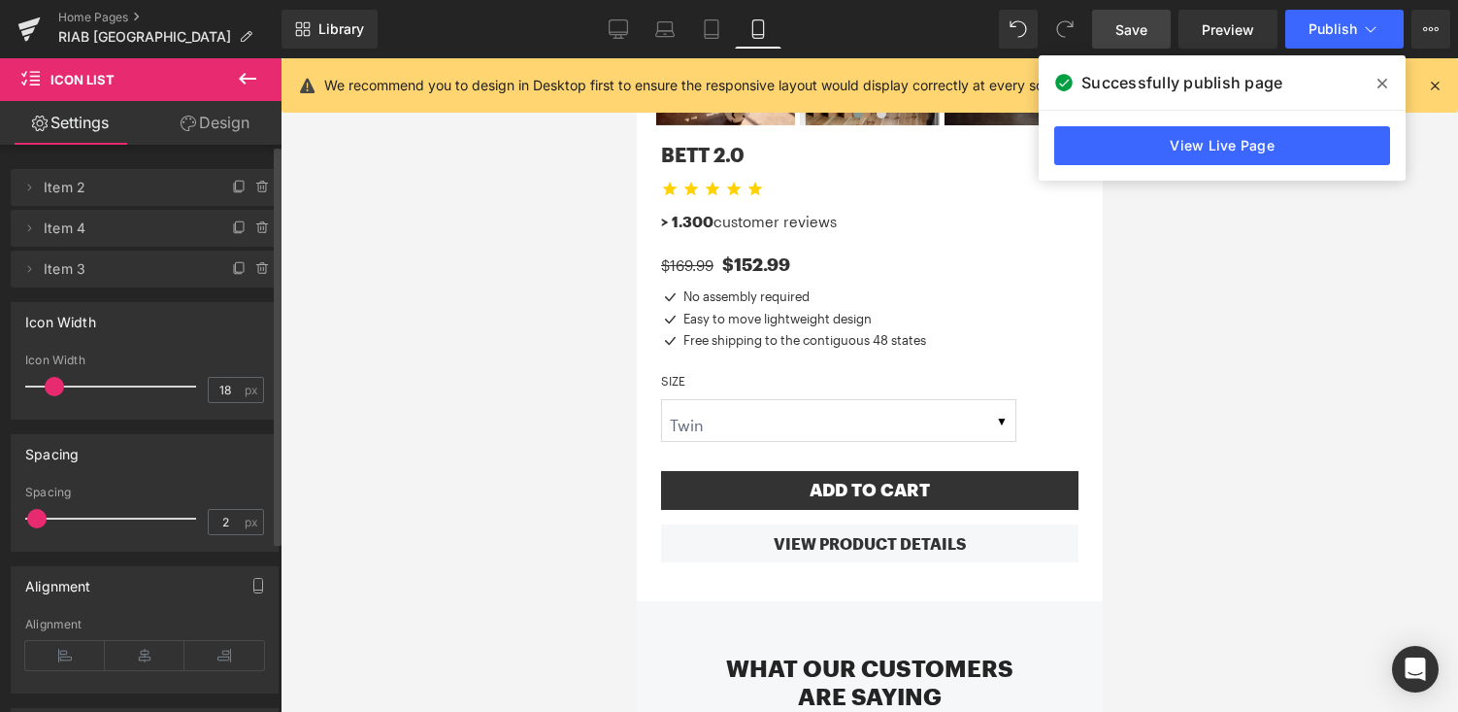
click at [1147, 21] on span "Save" at bounding box center [1131, 29] width 32 height 20
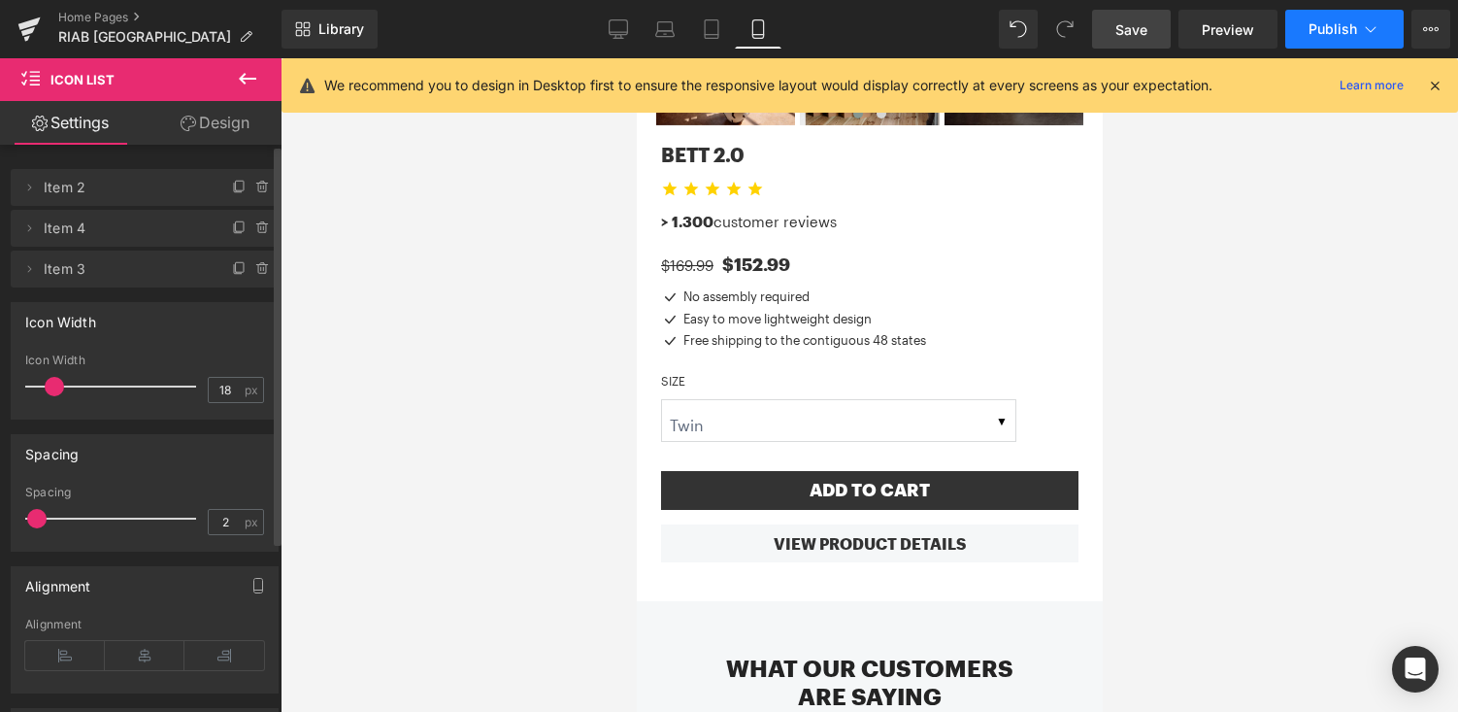
click at [1346, 36] on span "Publish" at bounding box center [1333, 29] width 49 height 16
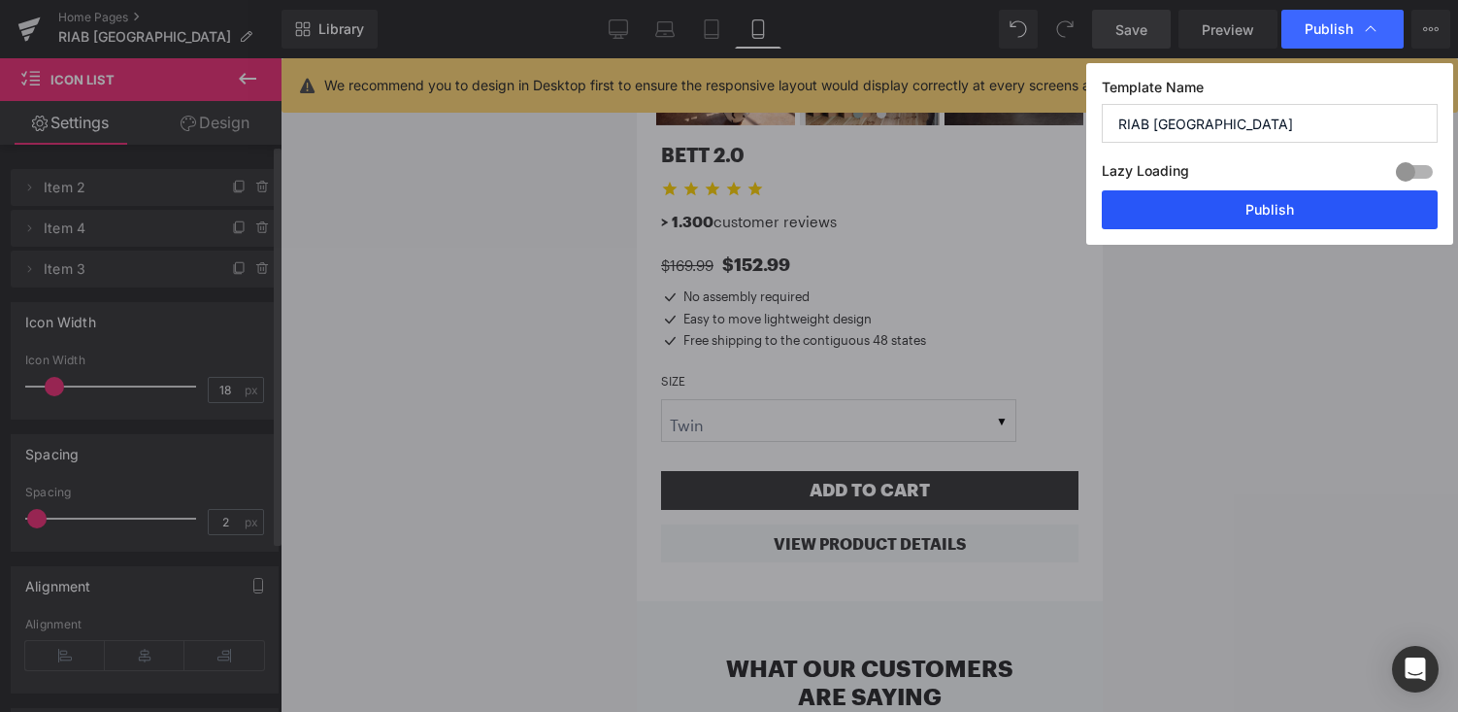
click at [1336, 203] on button "Publish" at bounding box center [1270, 209] width 336 height 39
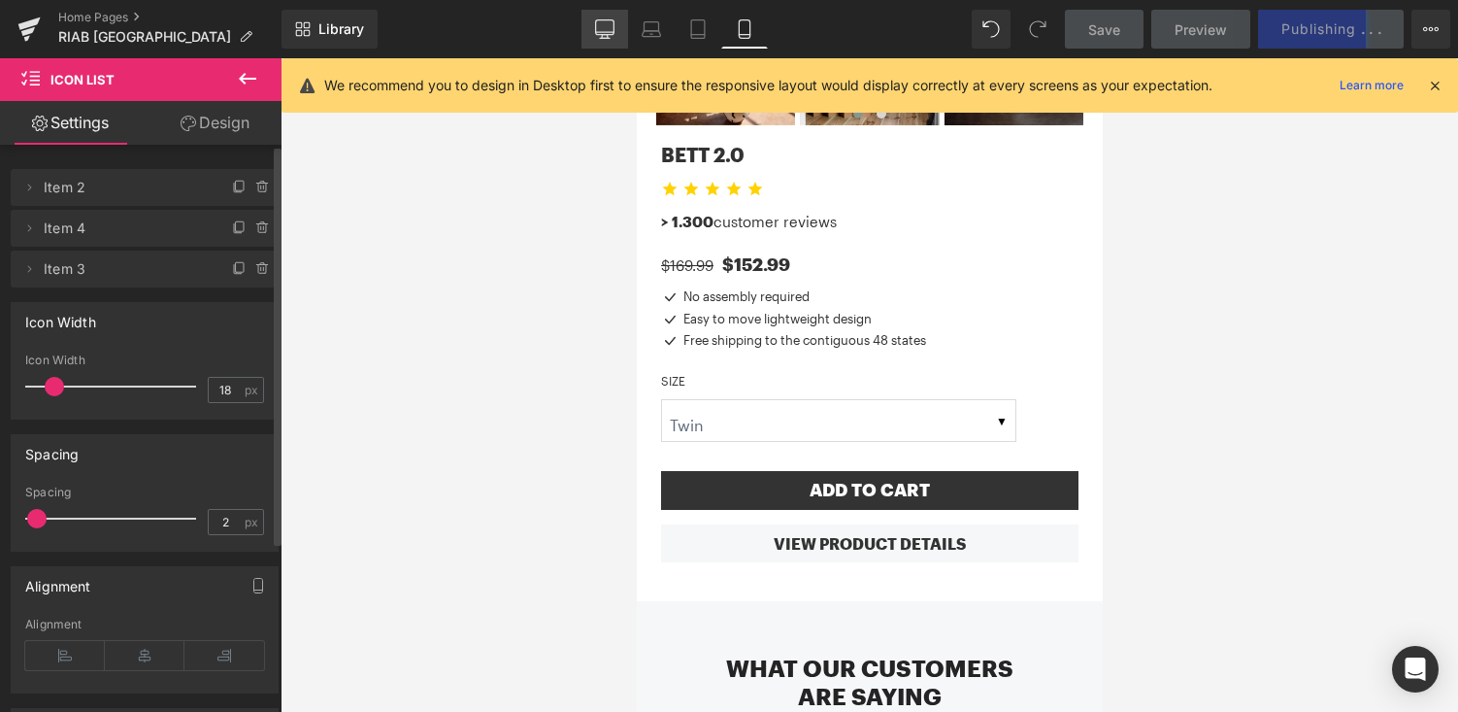
click at [605, 29] on icon at bounding box center [604, 28] width 19 height 19
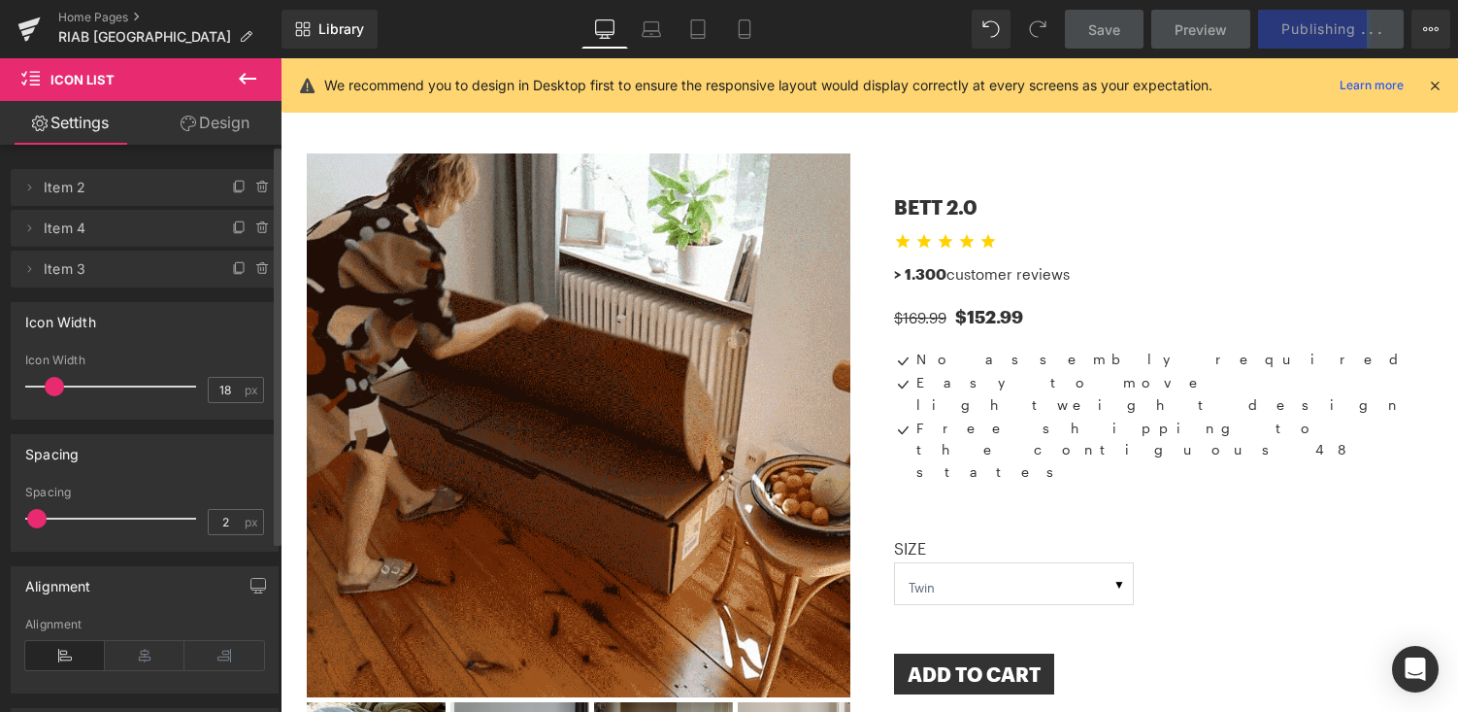
scroll to position [986, 0]
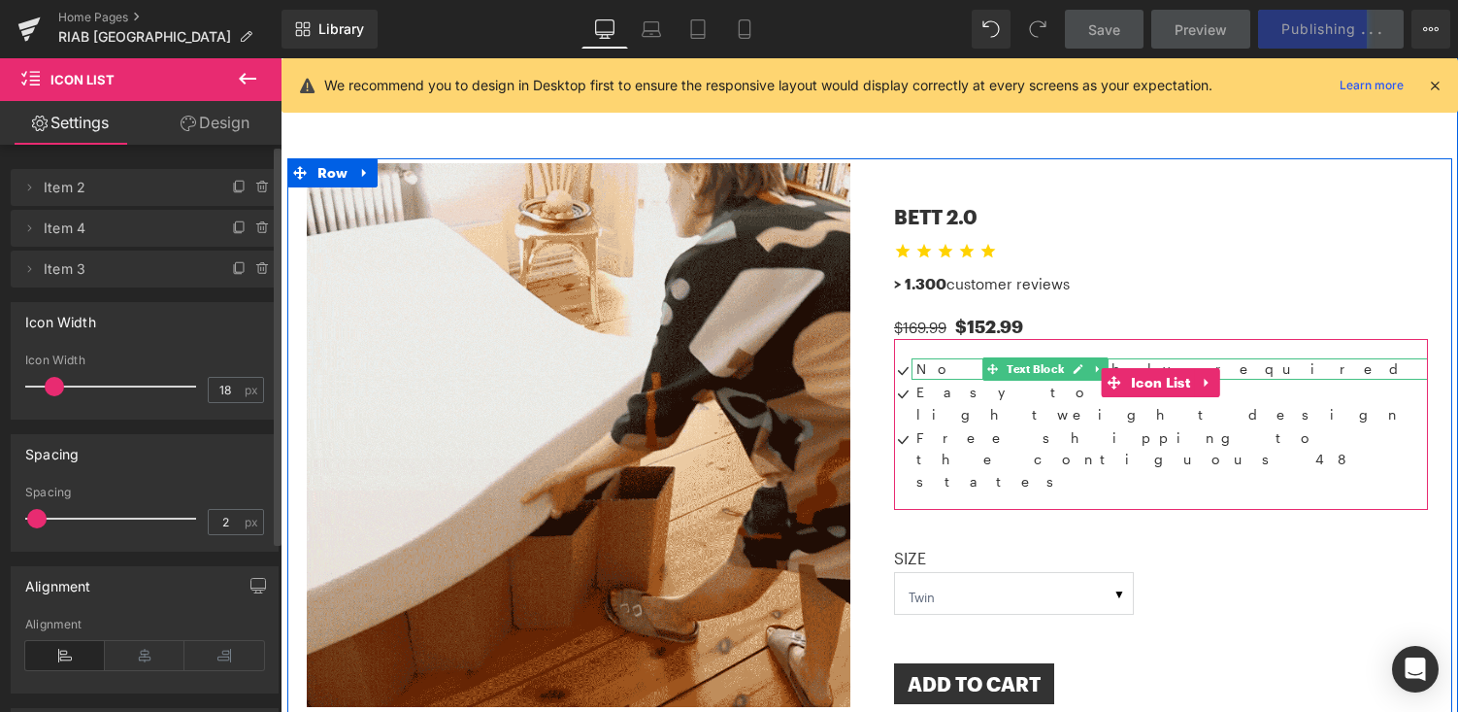
click at [941, 358] on p "No assembly required" at bounding box center [1172, 368] width 512 height 21
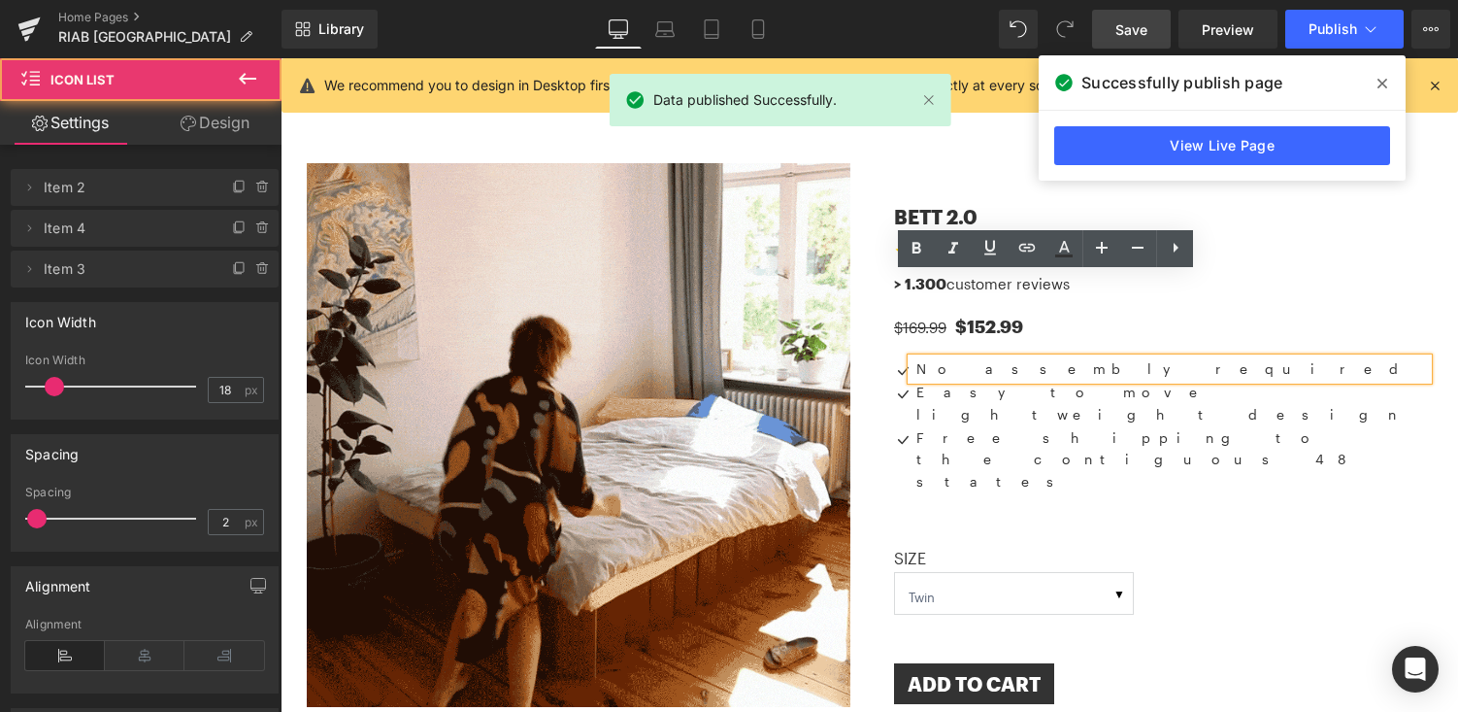
click at [1293, 358] on div "Icon No assembly required Text Block Icon Easy to move lightweight design Text …" at bounding box center [1161, 428] width 534 height 140
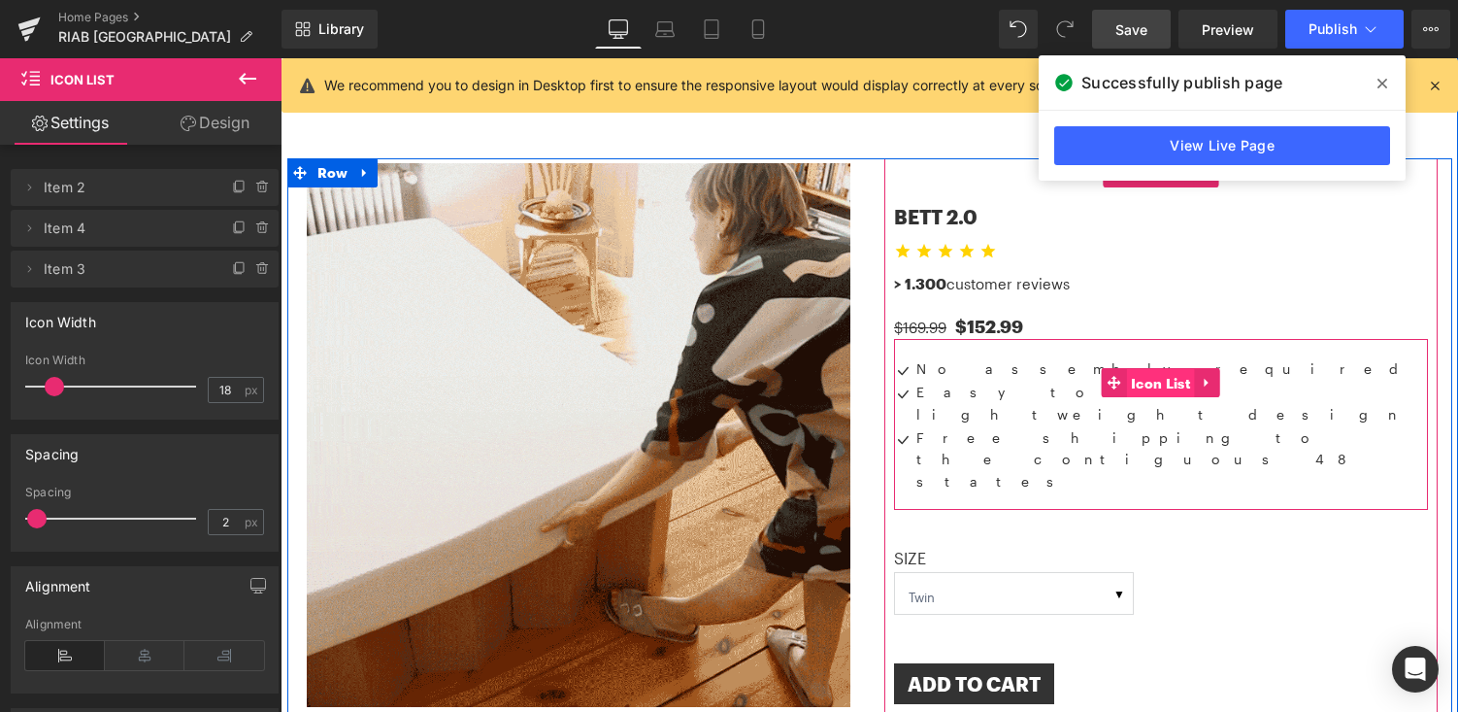
click at [1163, 369] on span "Icon List" at bounding box center [1160, 383] width 69 height 29
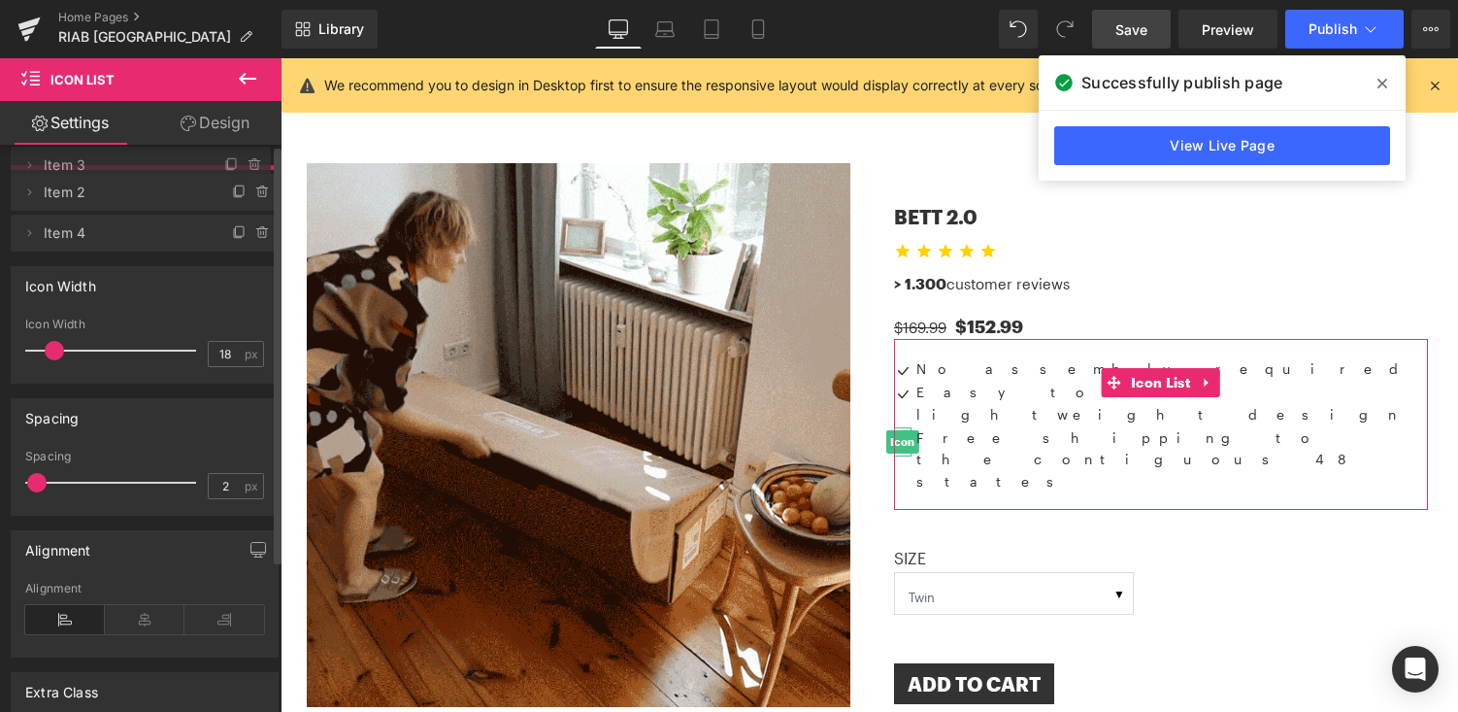
drag, startPoint x: 131, startPoint y: 278, endPoint x: 144, endPoint y: 175, distance: 103.7
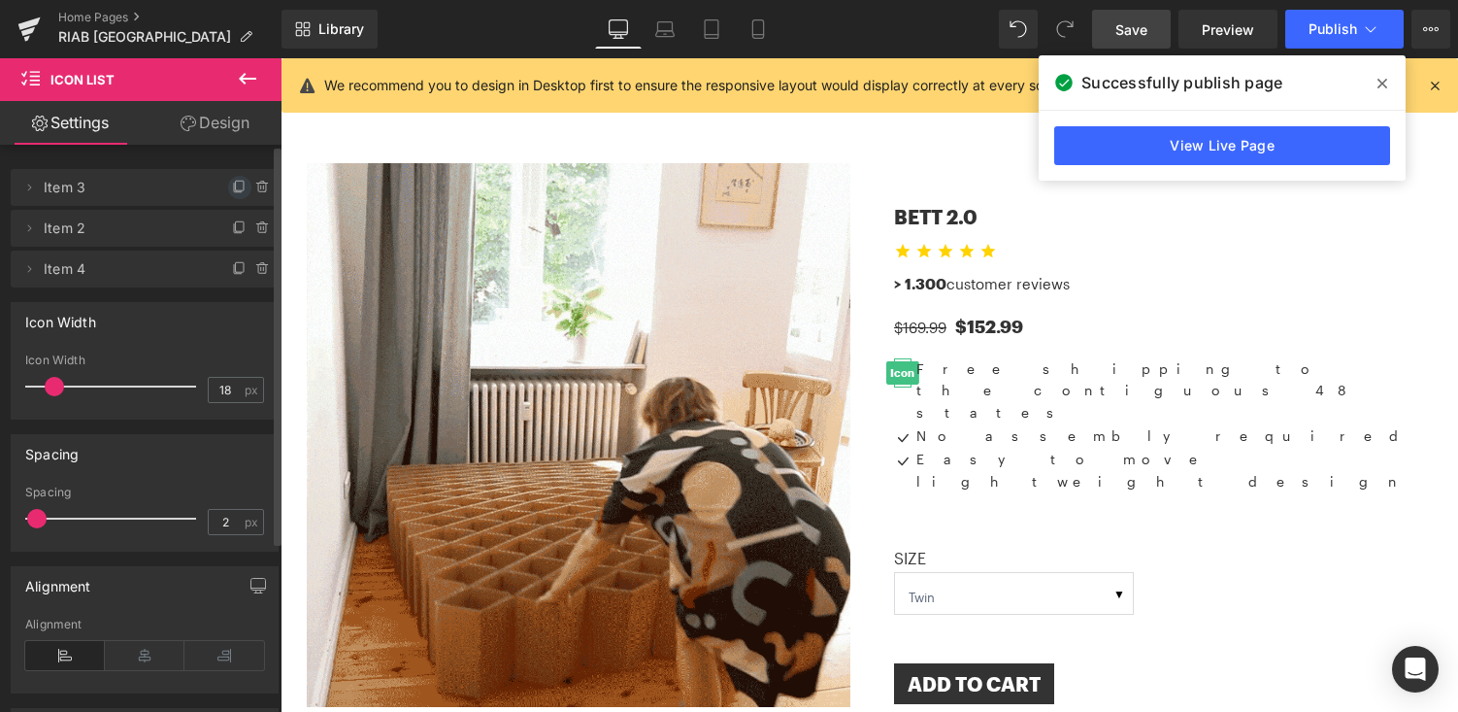
click at [233, 187] on icon at bounding box center [240, 188] width 16 height 16
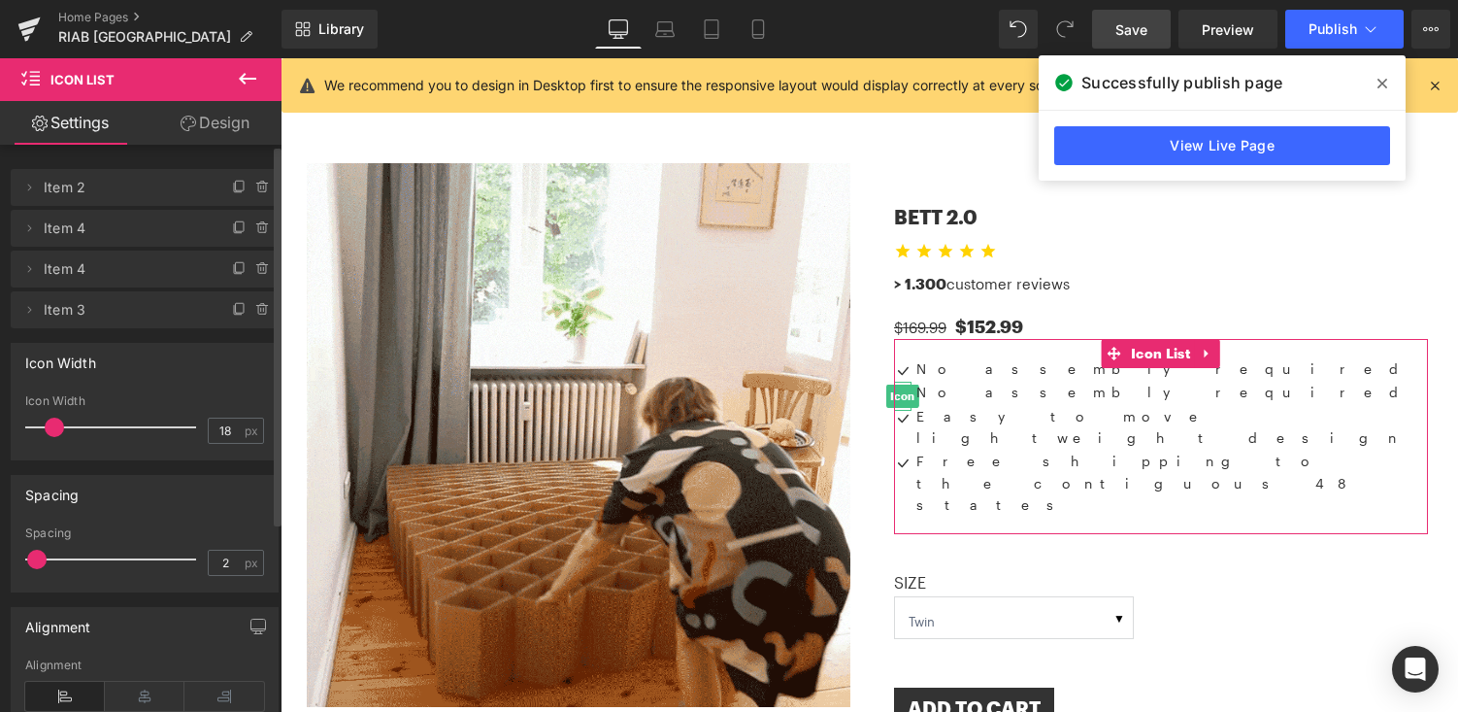
click at [137, 234] on span "Item 4" at bounding box center [125, 228] width 163 height 37
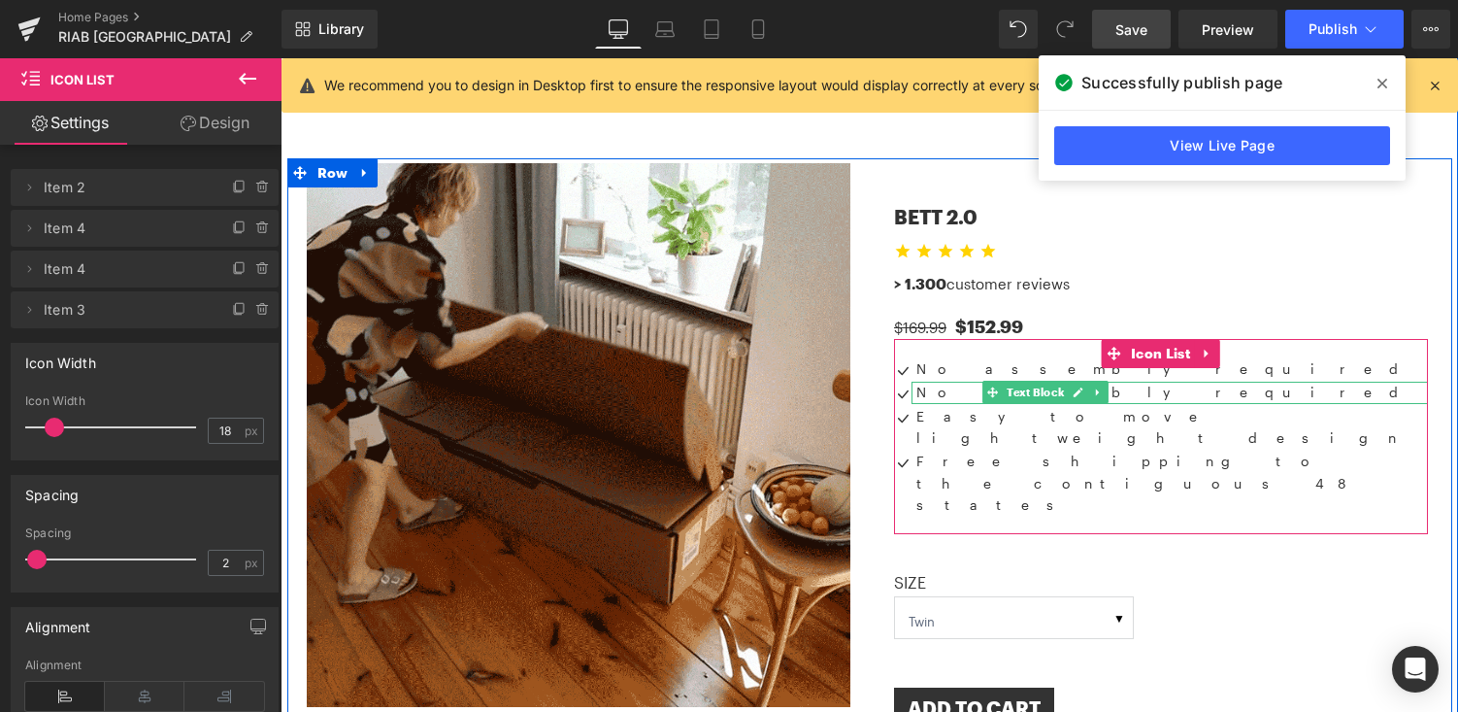
click at [954, 382] on p "No assembly required" at bounding box center [1172, 392] width 512 height 21
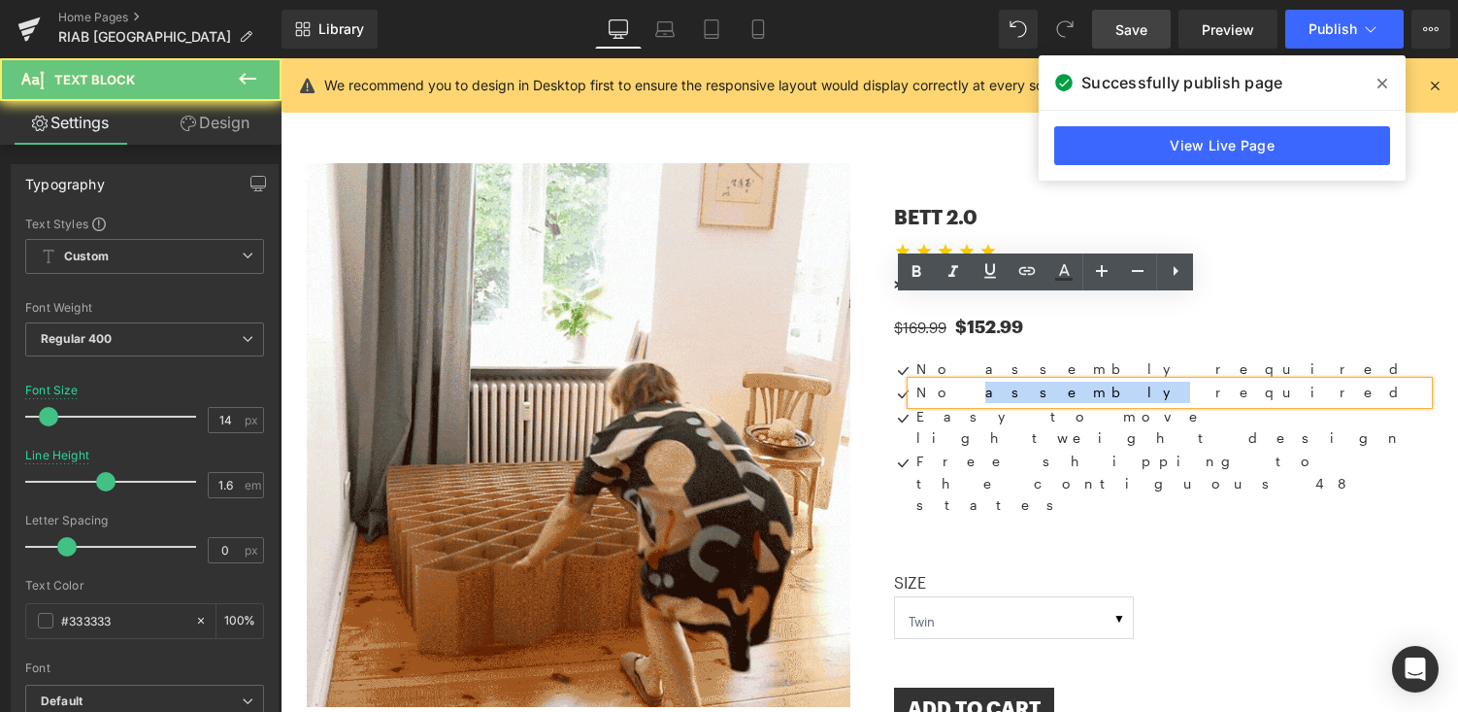
click at [954, 382] on p "No assembly required" at bounding box center [1172, 392] width 512 height 21
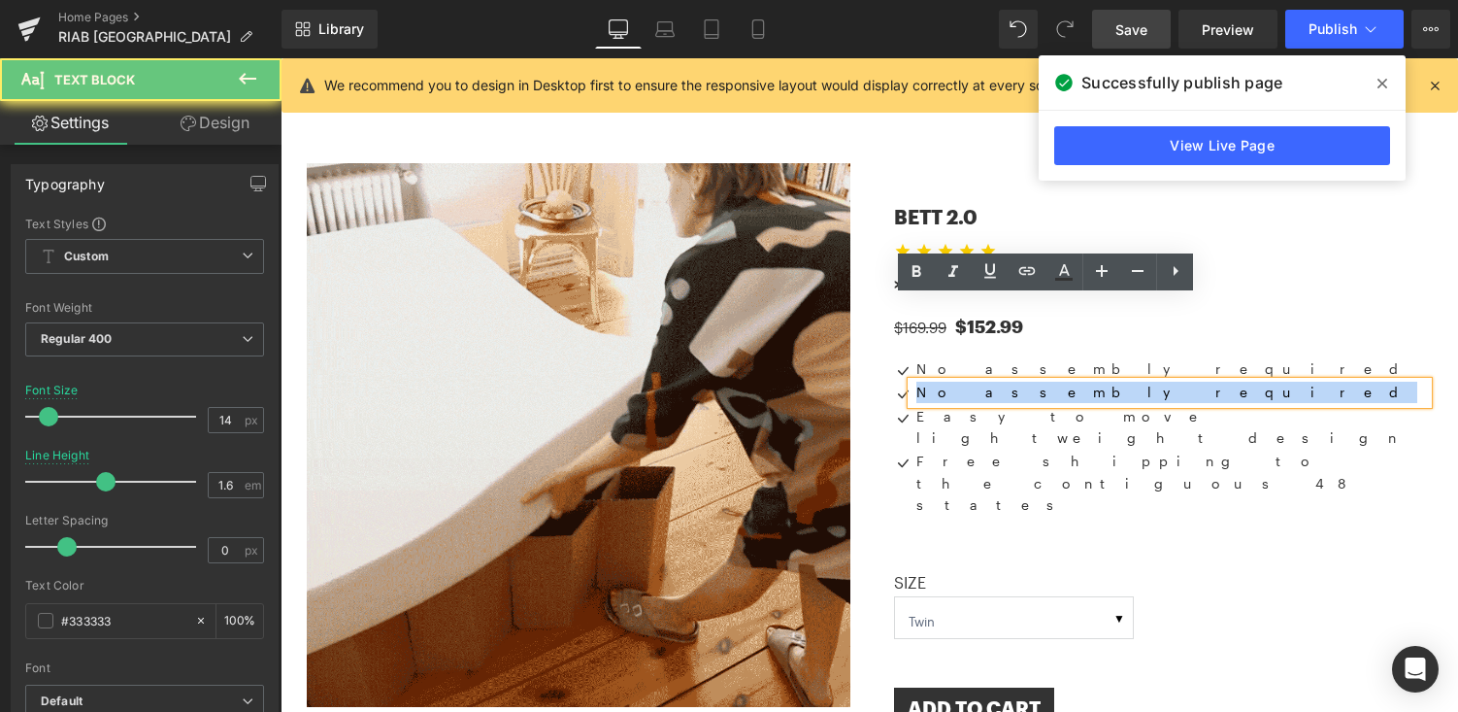
click at [954, 382] on p "No assembly required" at bounding box center [1172, 392] width 512 height 21
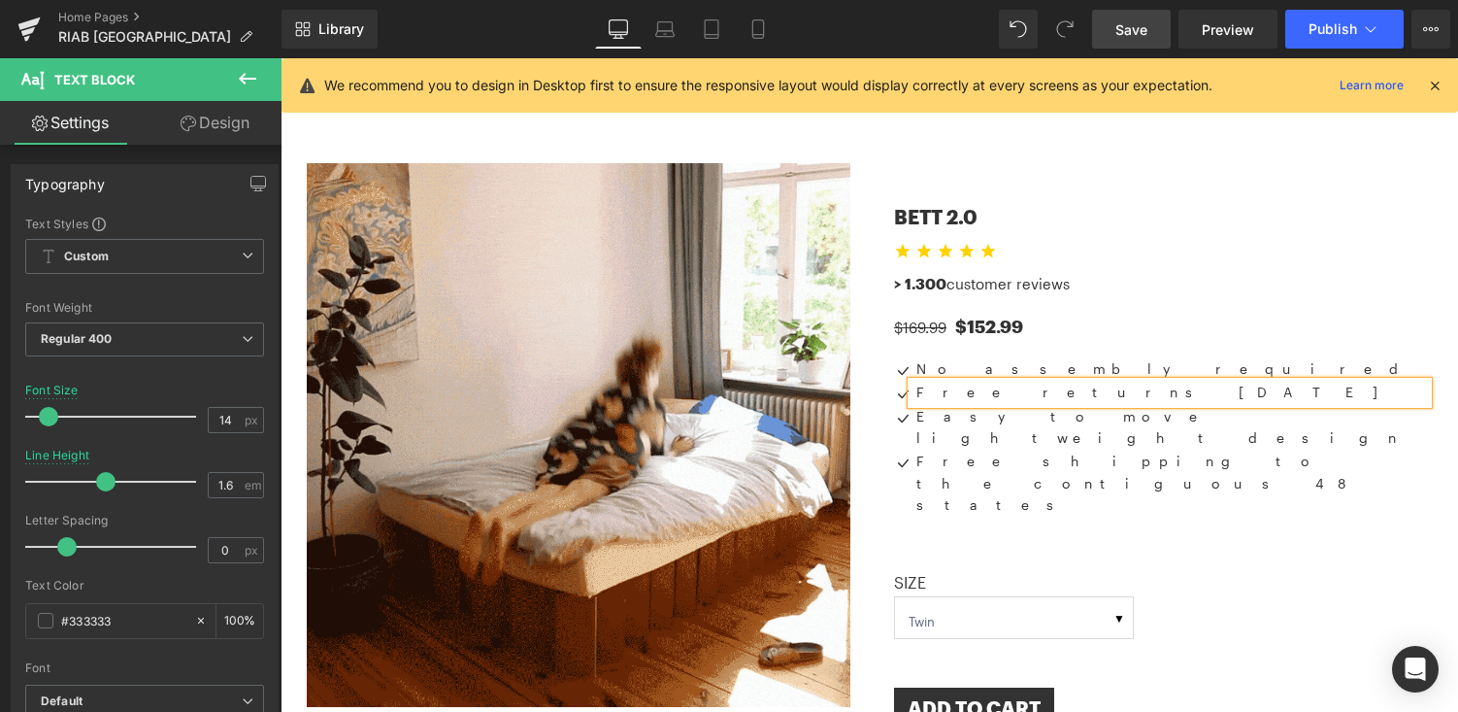
click at [1304, 358] on div "Icon No assembly required Text Block Icon Free returns within 30 days Text Bloc…" at bounding box center [1161, 440] width 534 height 164
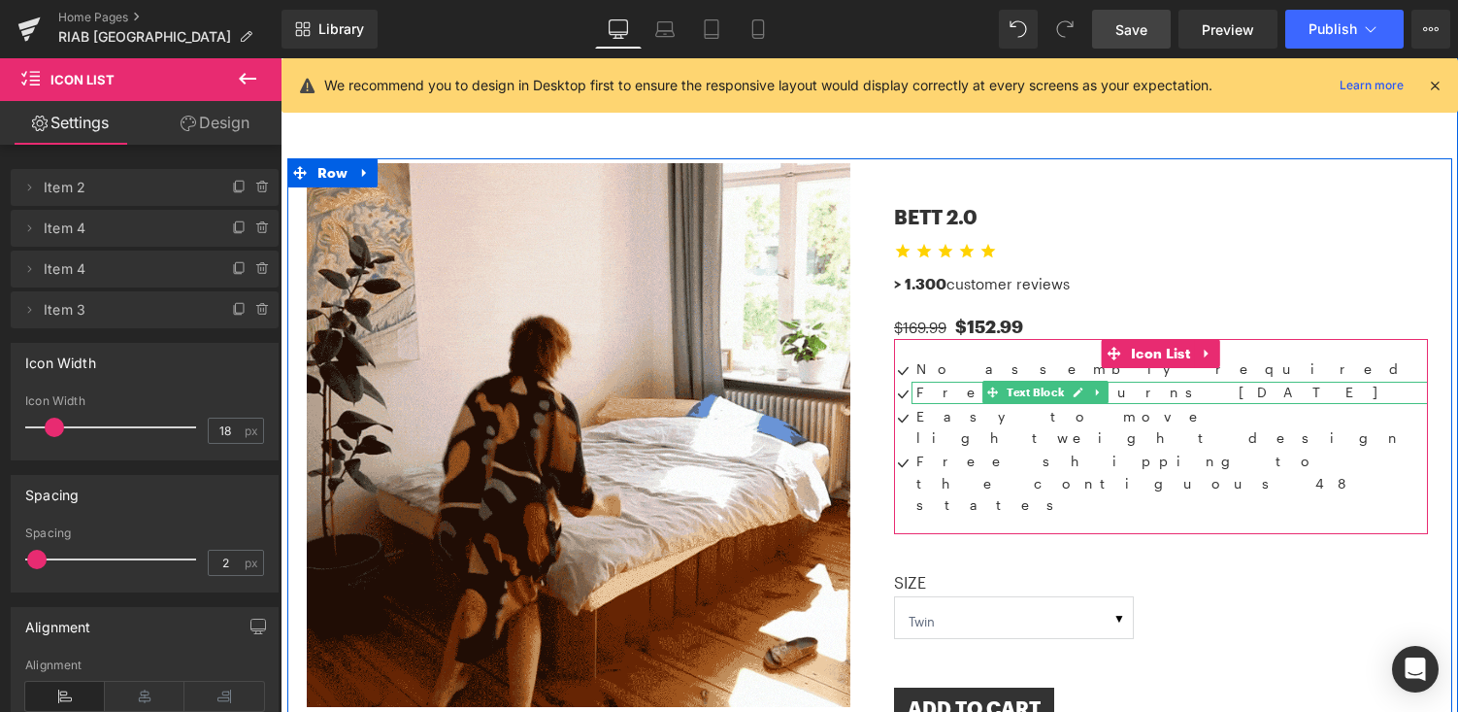
click at [954, 382] on p "Free returns within 30 days" at bounding box center [1172, 392] width 512 height 21
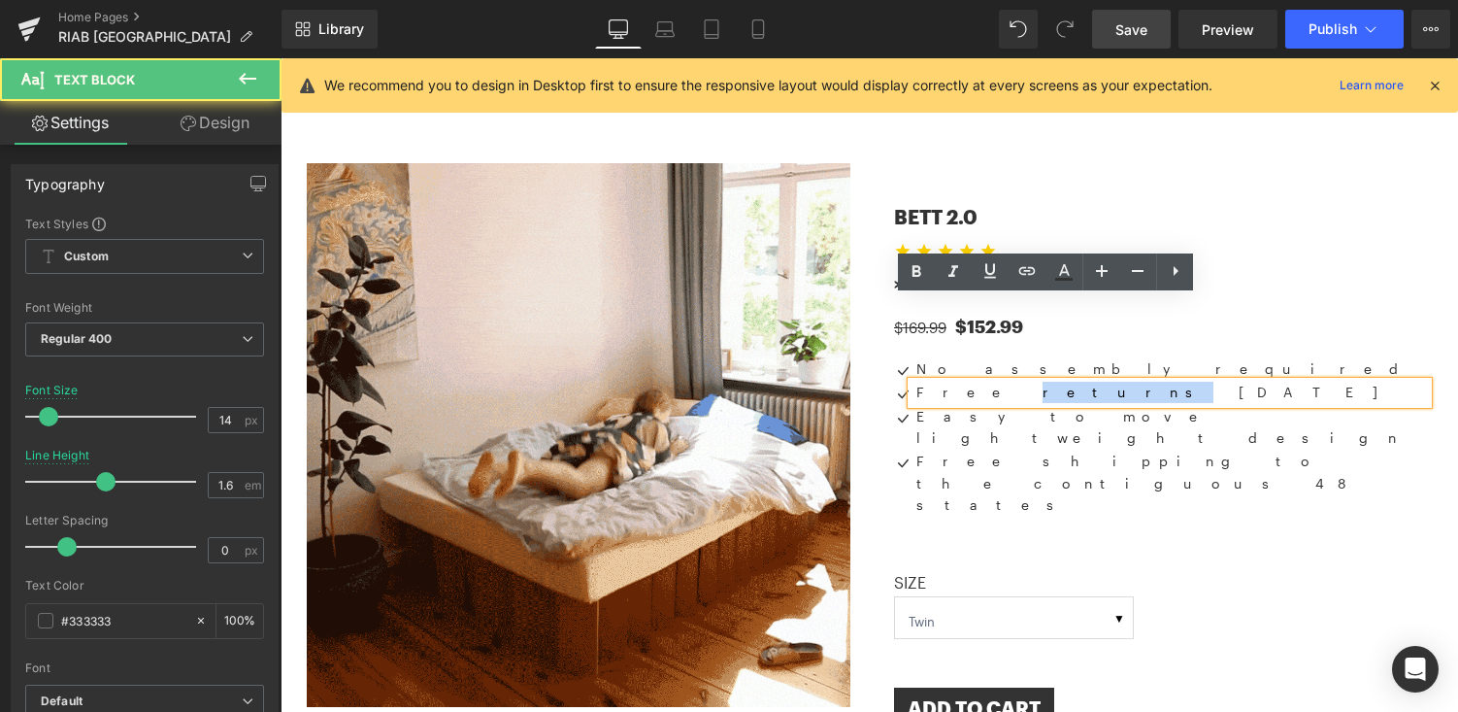
click at [954, 382] on p "Free returns within 30 days" at bounding box center [1172, 392] width 512 height 21
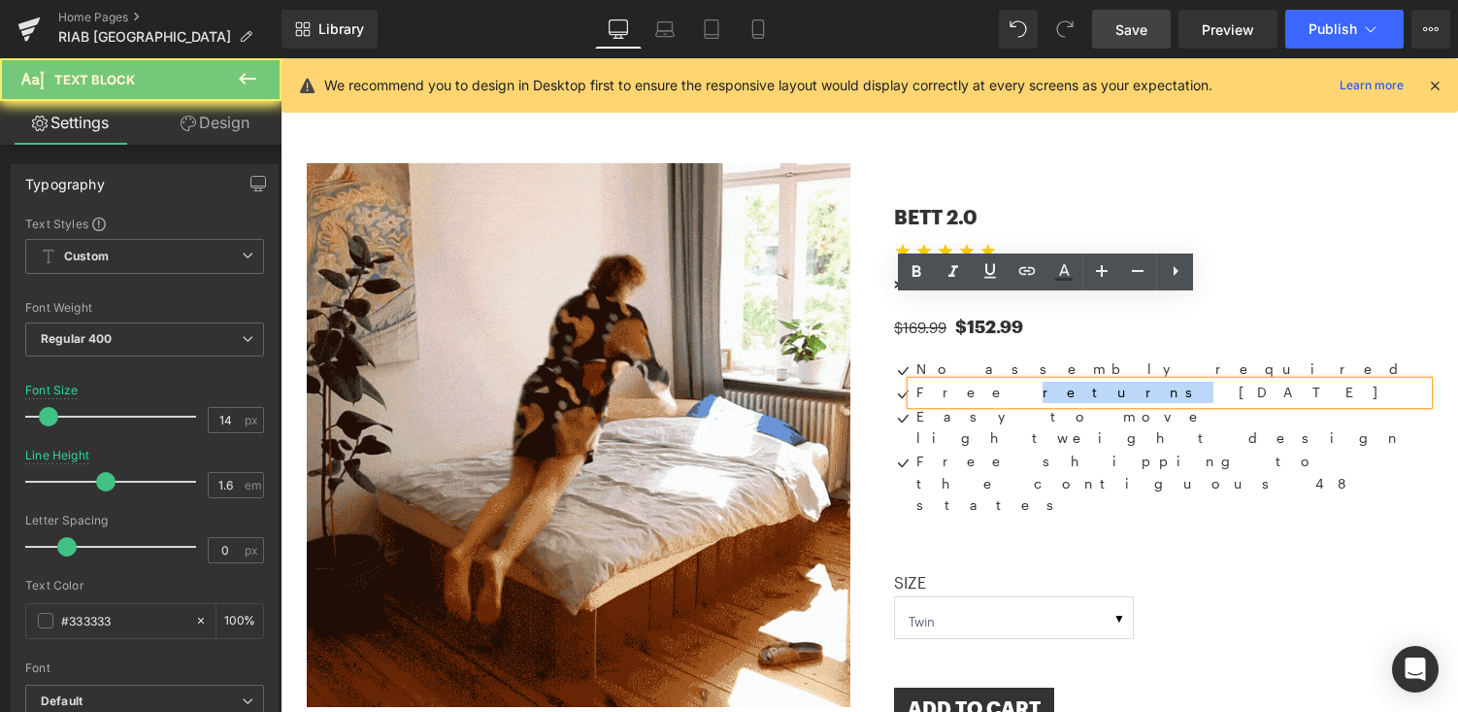
click at [954, 382] on p "Free returns within 30 days" at bounding box center [1172, 392] width 512 height 21
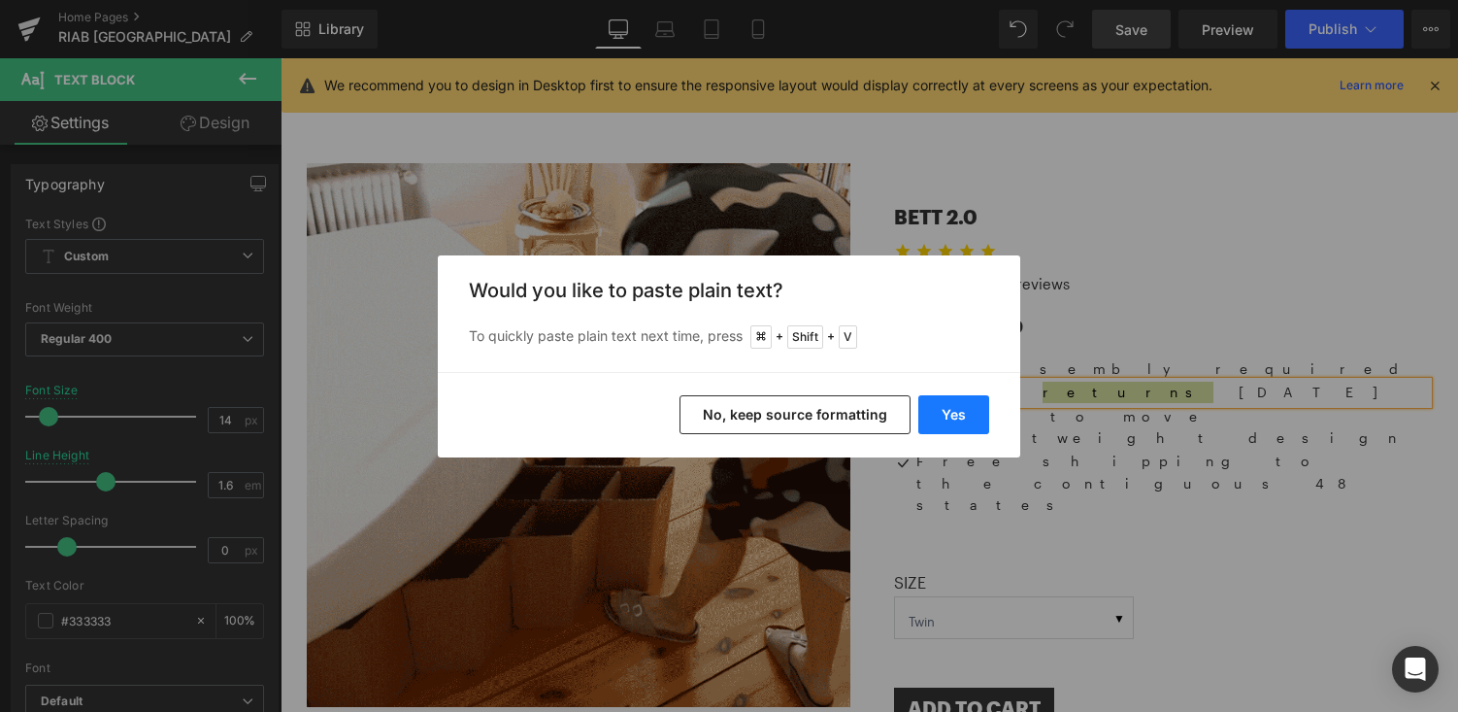
click at [956, 424] on button "Yes" at bounding box center [953, 414] width 71 height 39
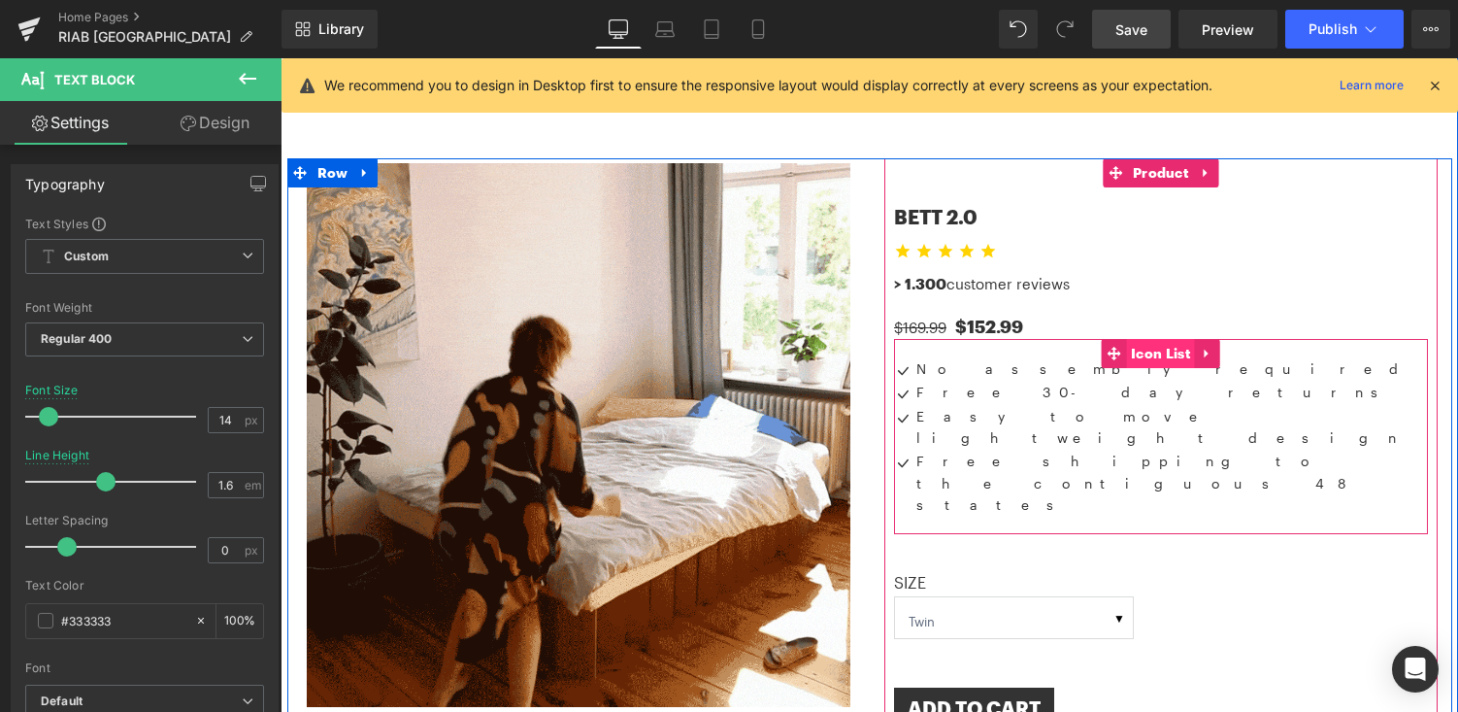
click at [1168, 339] on span "Icon List" at bounding box center [1160, 353] width 69 height 29
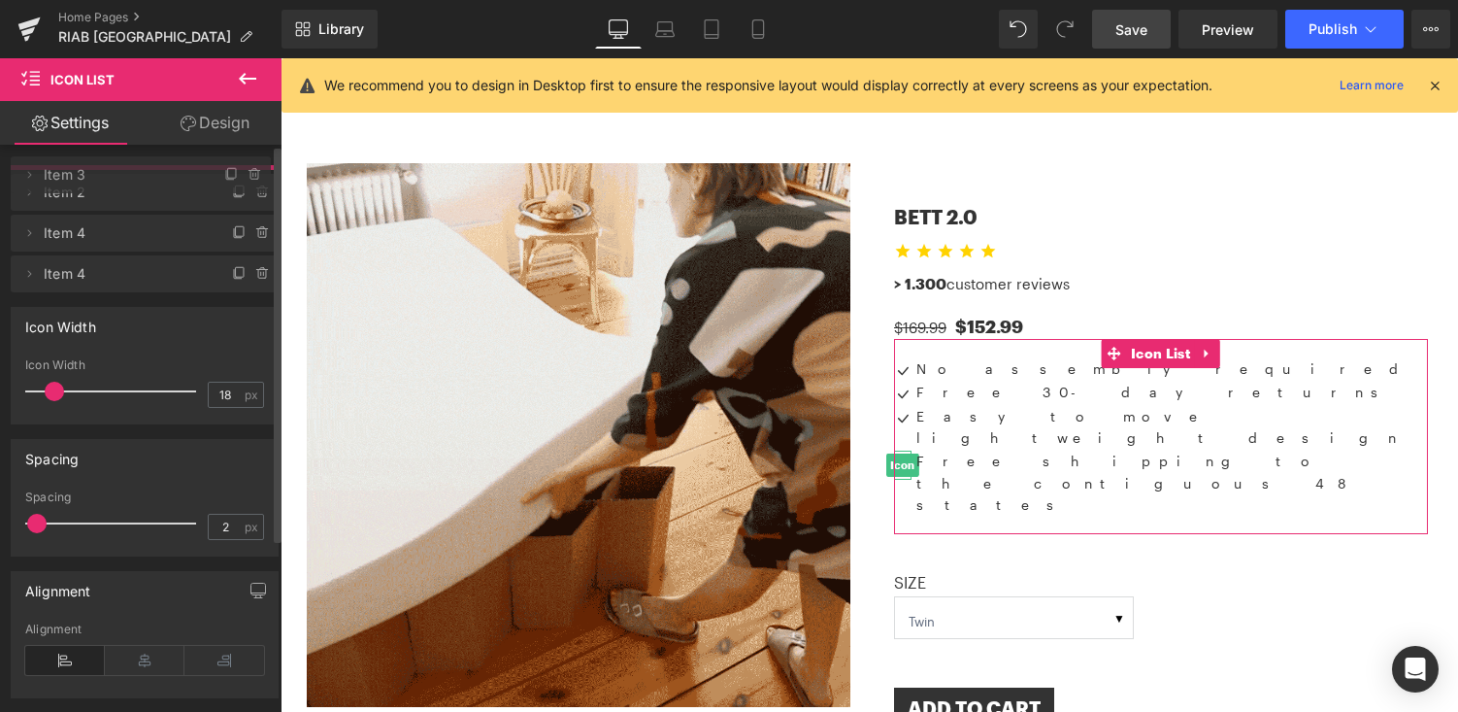
drag, startPoint x: 99, startPoint y: 315, endPoint x: 110, endPoint y: 178, distance: 137.3
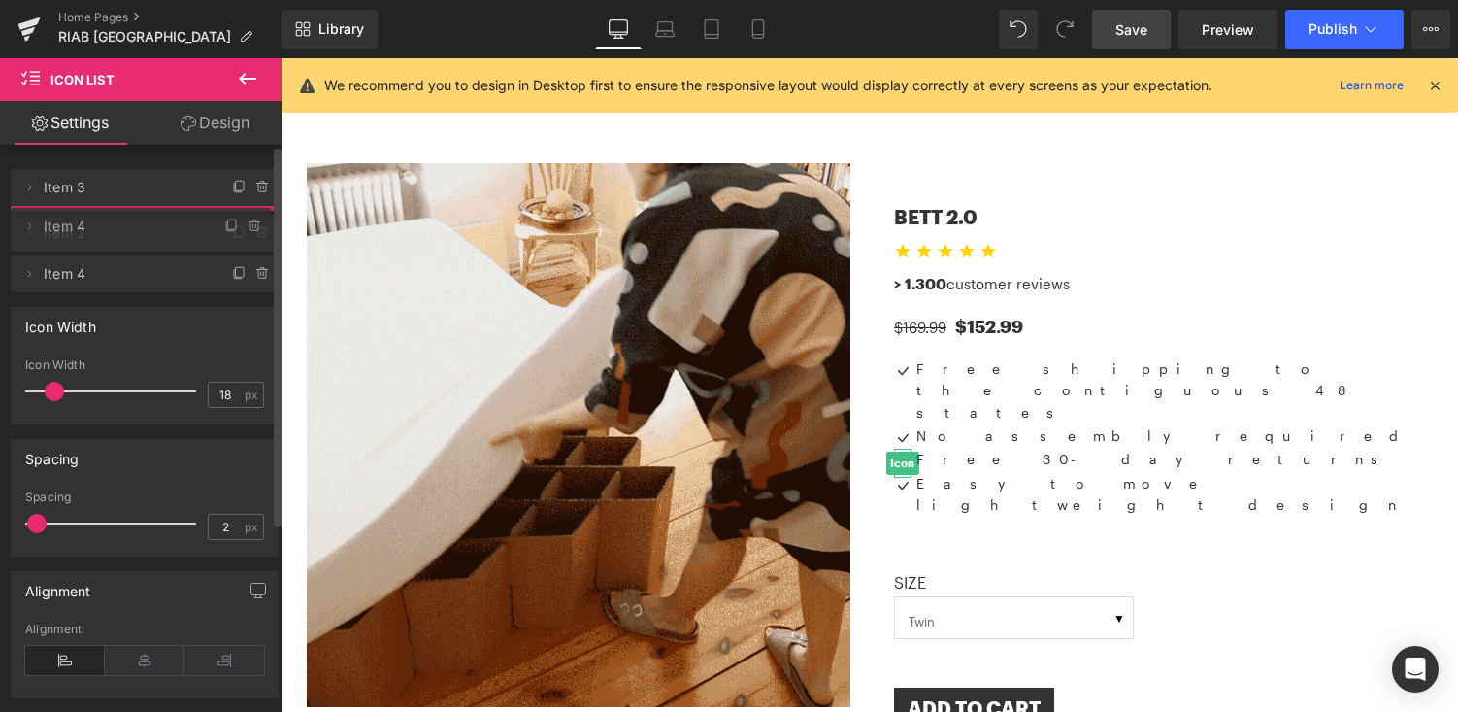
drag, startPoint x: 133, startPoint y: 265, endPoint x: 134, endPoint y: 222, distance: 42.7
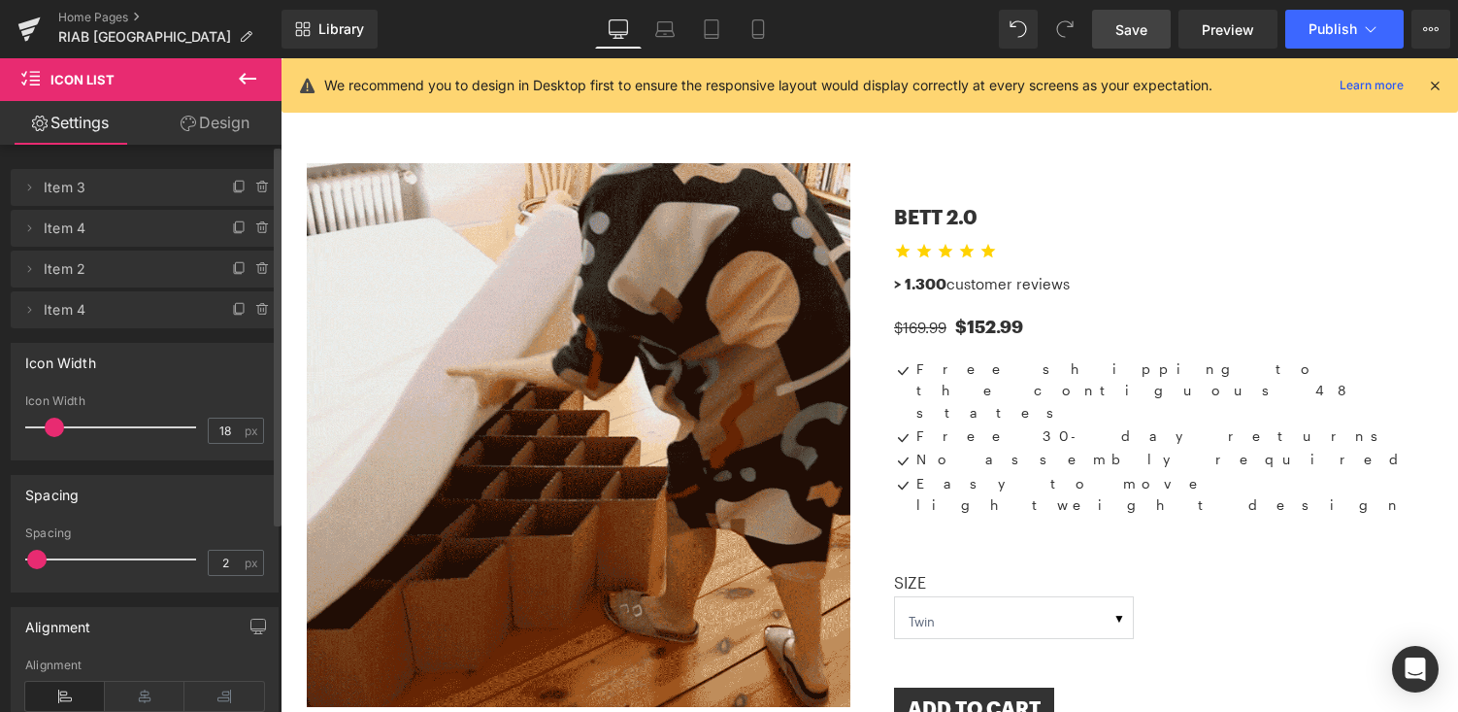
click at [1122, 16] on link "Save" at bounding box center [1131, 29] width 79 height 39
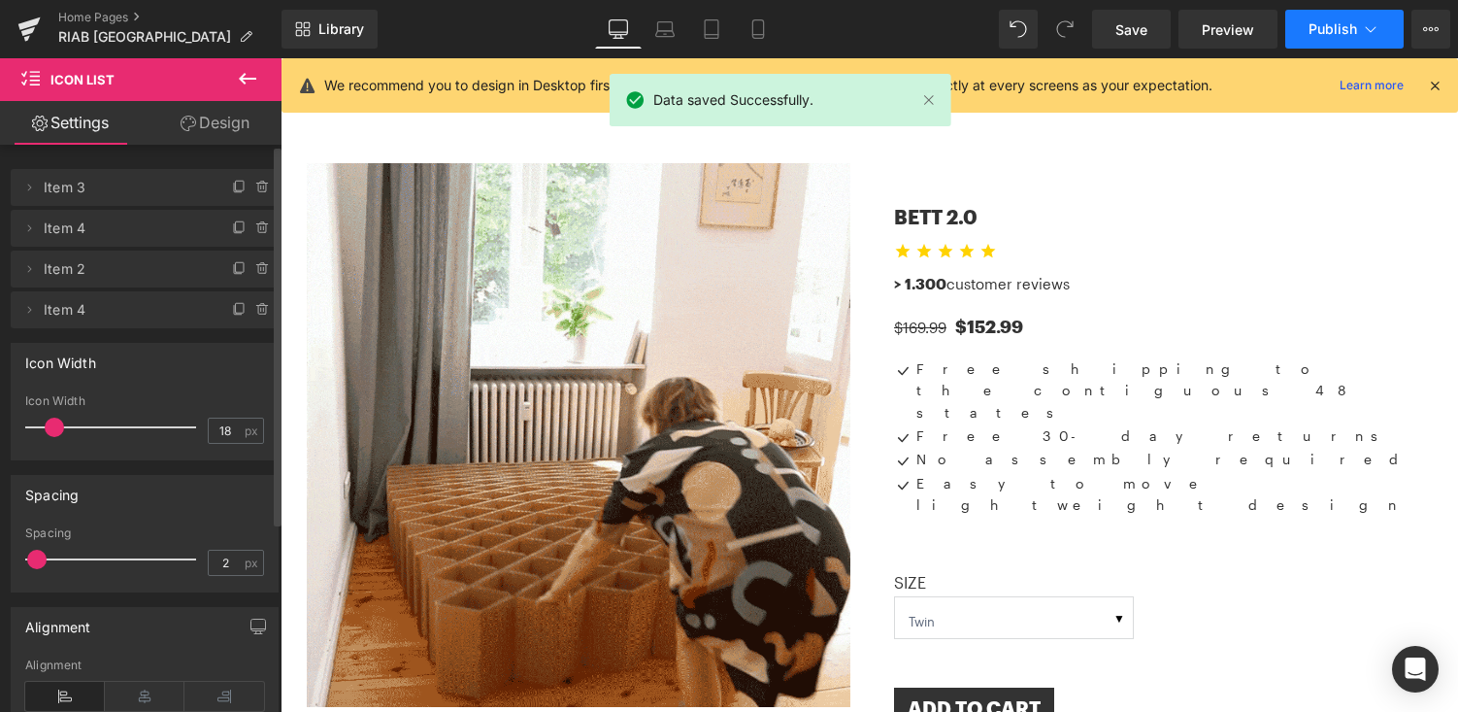
click at [1346, 27] on span "Publish" at bounding box center [1333, 29] width 49 height 16
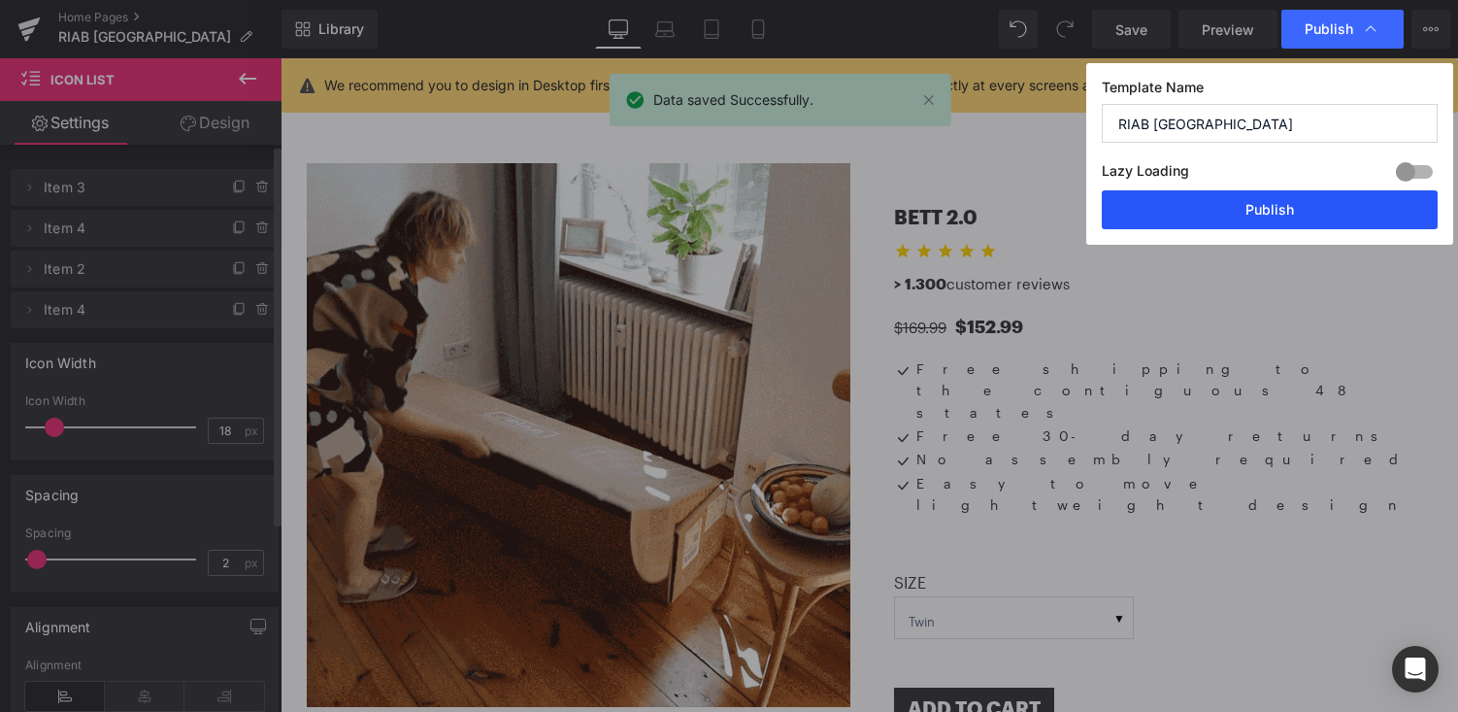
click at [1231, 212] on button "Publish" at bounding box center [1270, 209] width 336 height 39
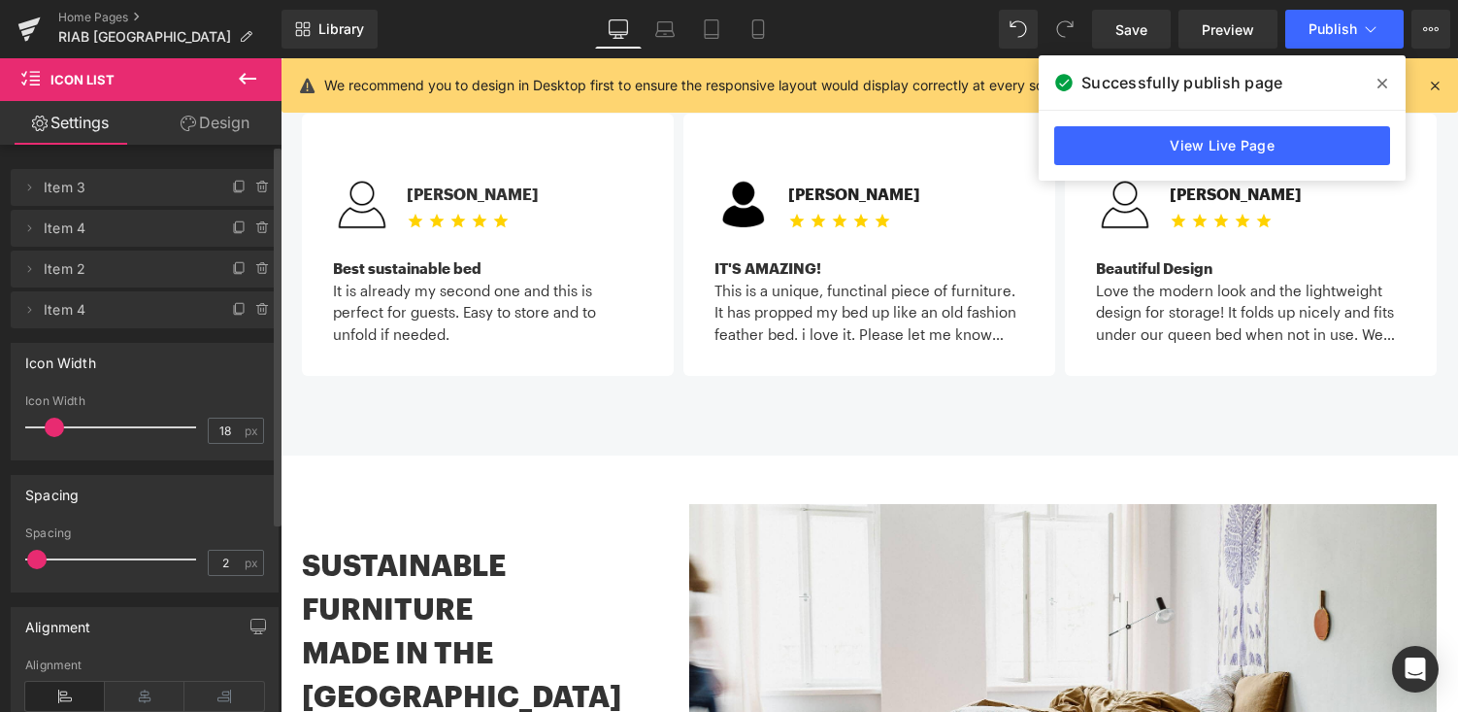
scroll to position [1947, 0]
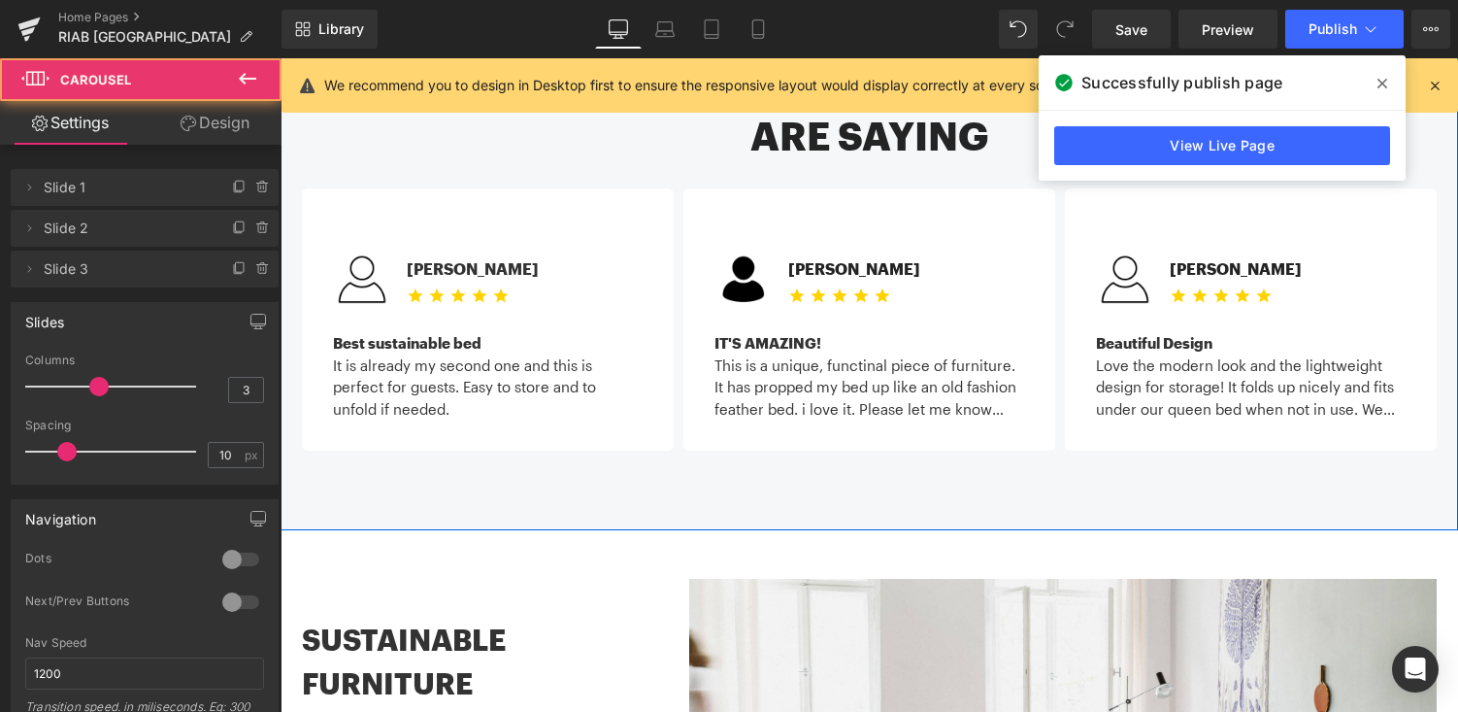
drag, startPoint x: 558, startPoint y: 365, endPoint x: 558, endPoint y: 394, distance: 29.1
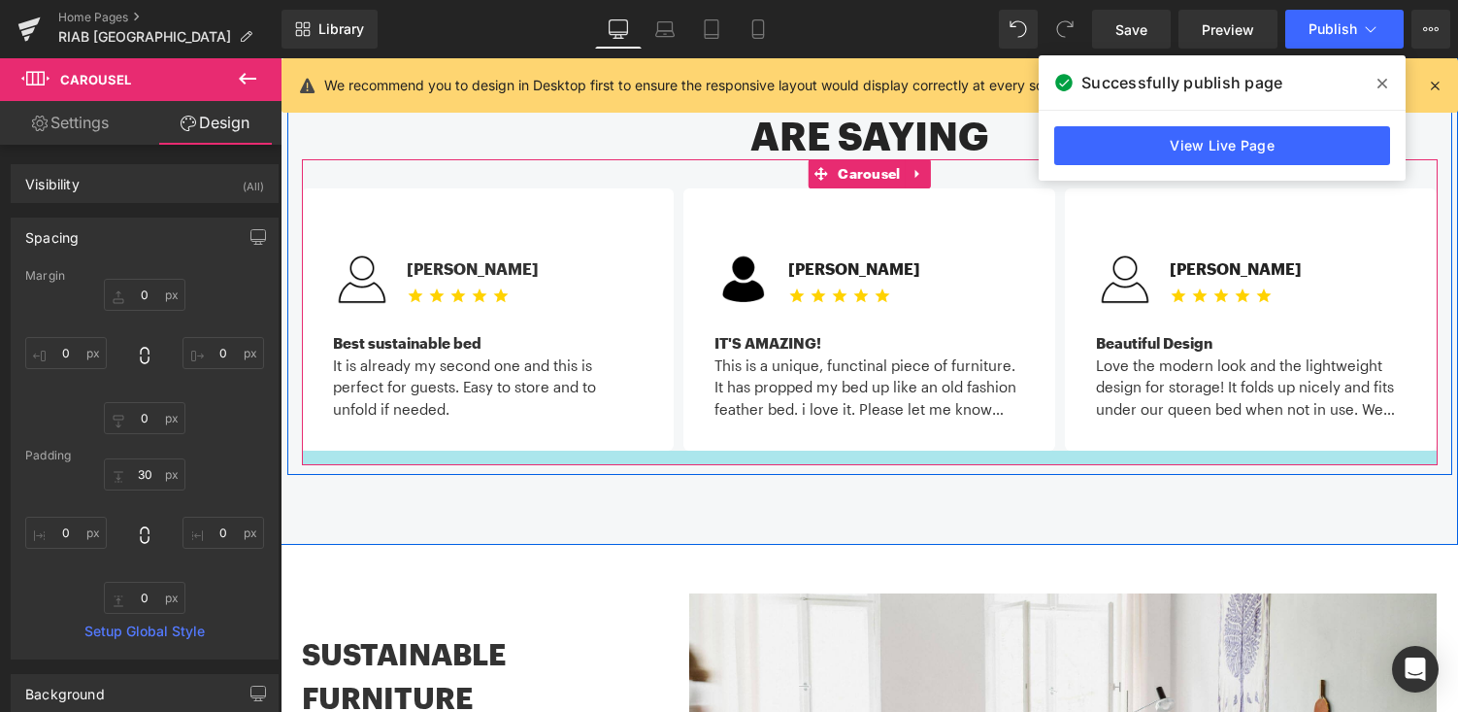
drag, startPoint x: 562, startPoint y: 363, endPoint x: 562, endPoint y: 378, distance: 14.6
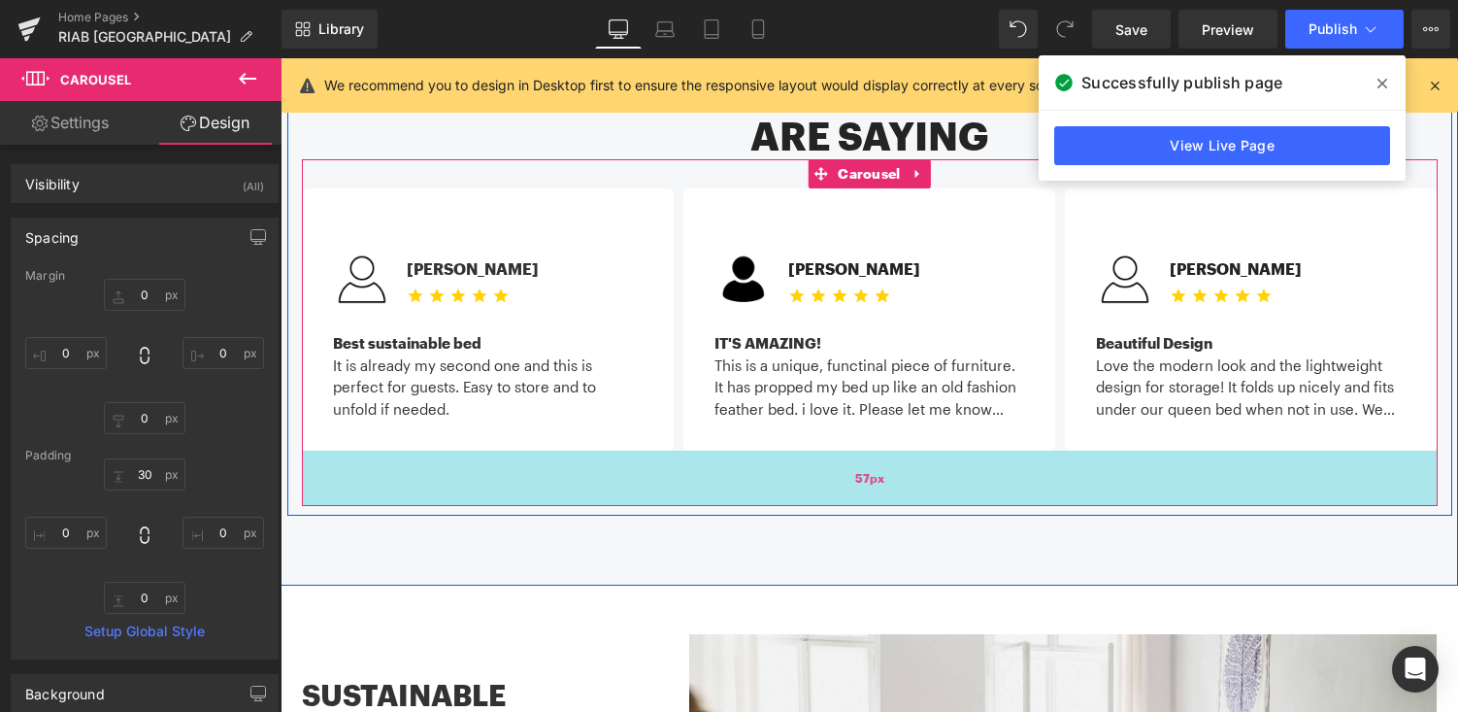
drag, startPoint x: 572, startPoint y: 375, endPoint x: 571, endPoint y: 415, distance: 40.8
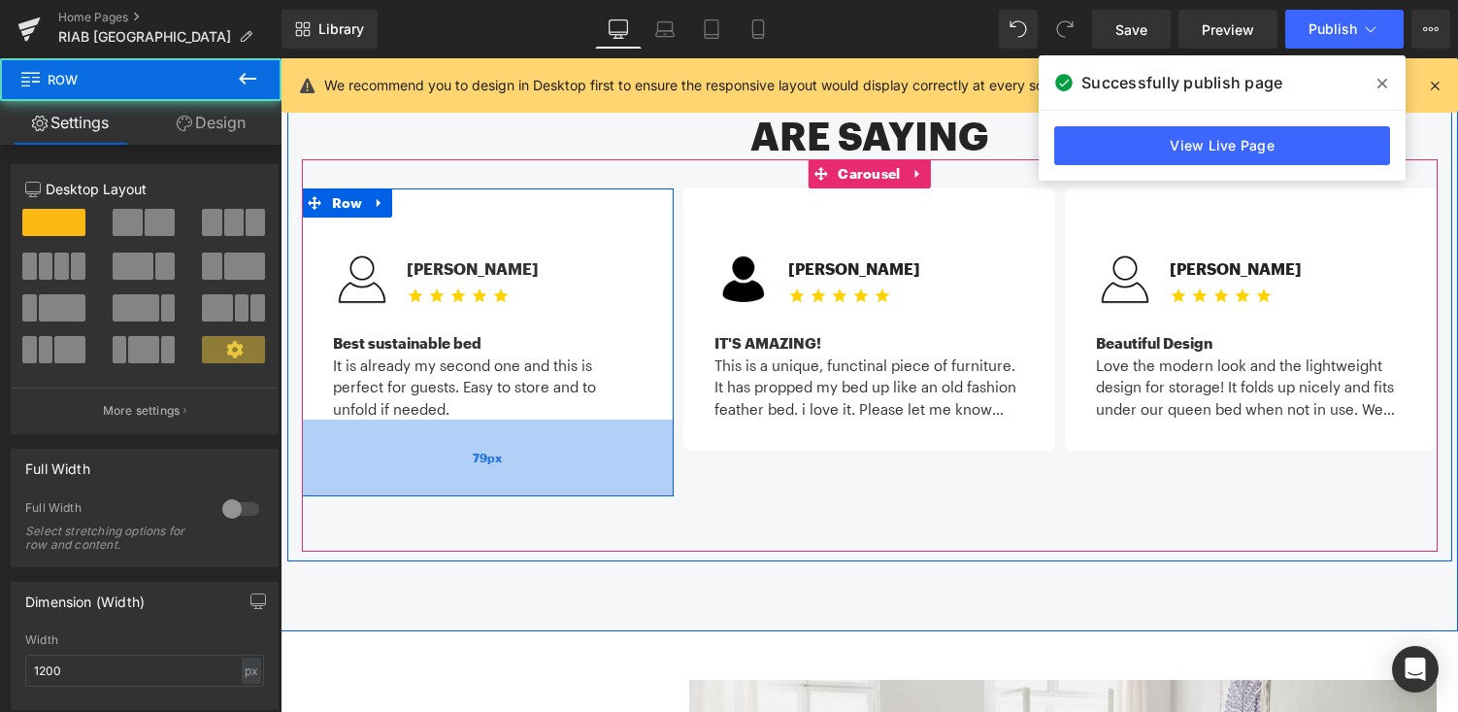
drag, startPoint x: 589, startPoint y: 364, endPoint x: 588, endPoint y: 411, distance: 46.6
click at [588, 419] on div "79px" at bounding box center [488, 457] width 372 height 77
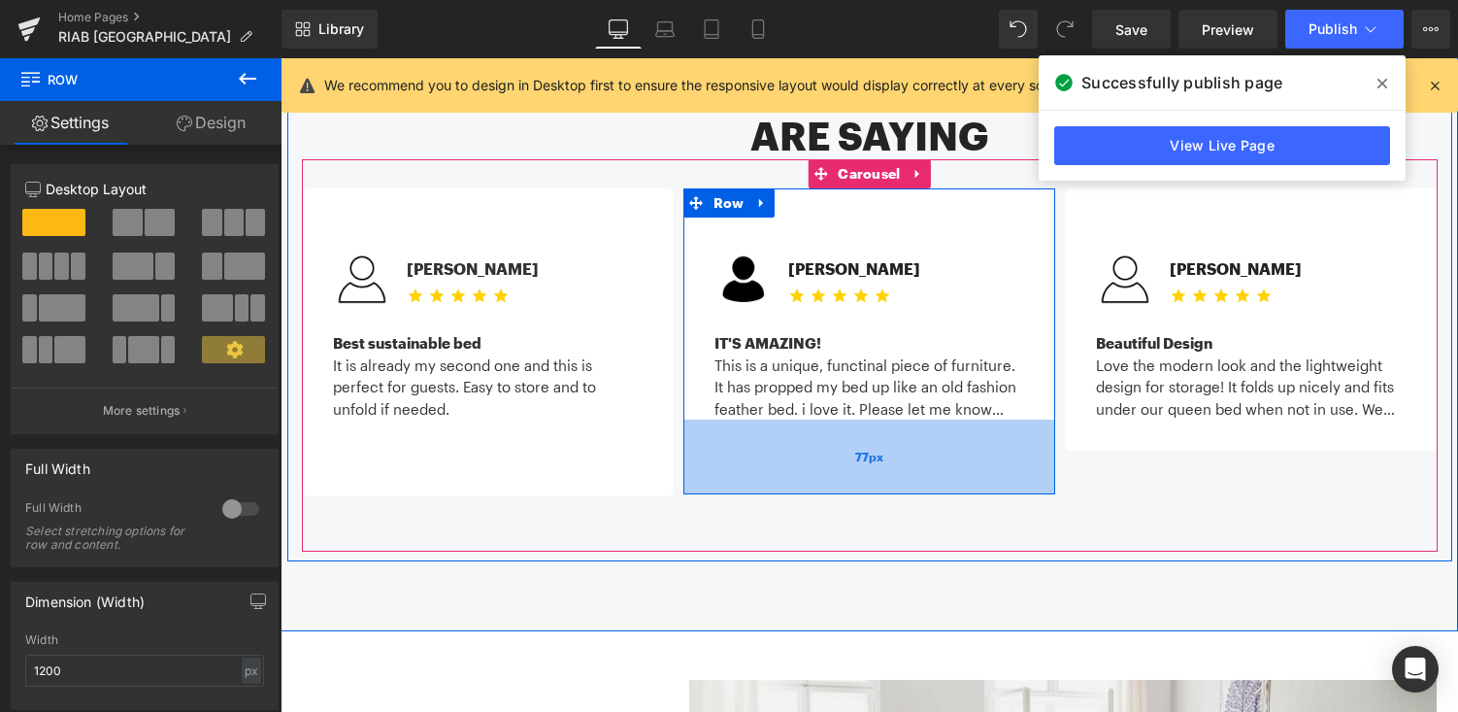
drag, startPoint x: 765, startPoint y: 363, endPoint x: 760, endPoint y: 407, distance: 44.0
click at [760, 419] on div "77px" at bounding box center [869, 456] width 372 height 75
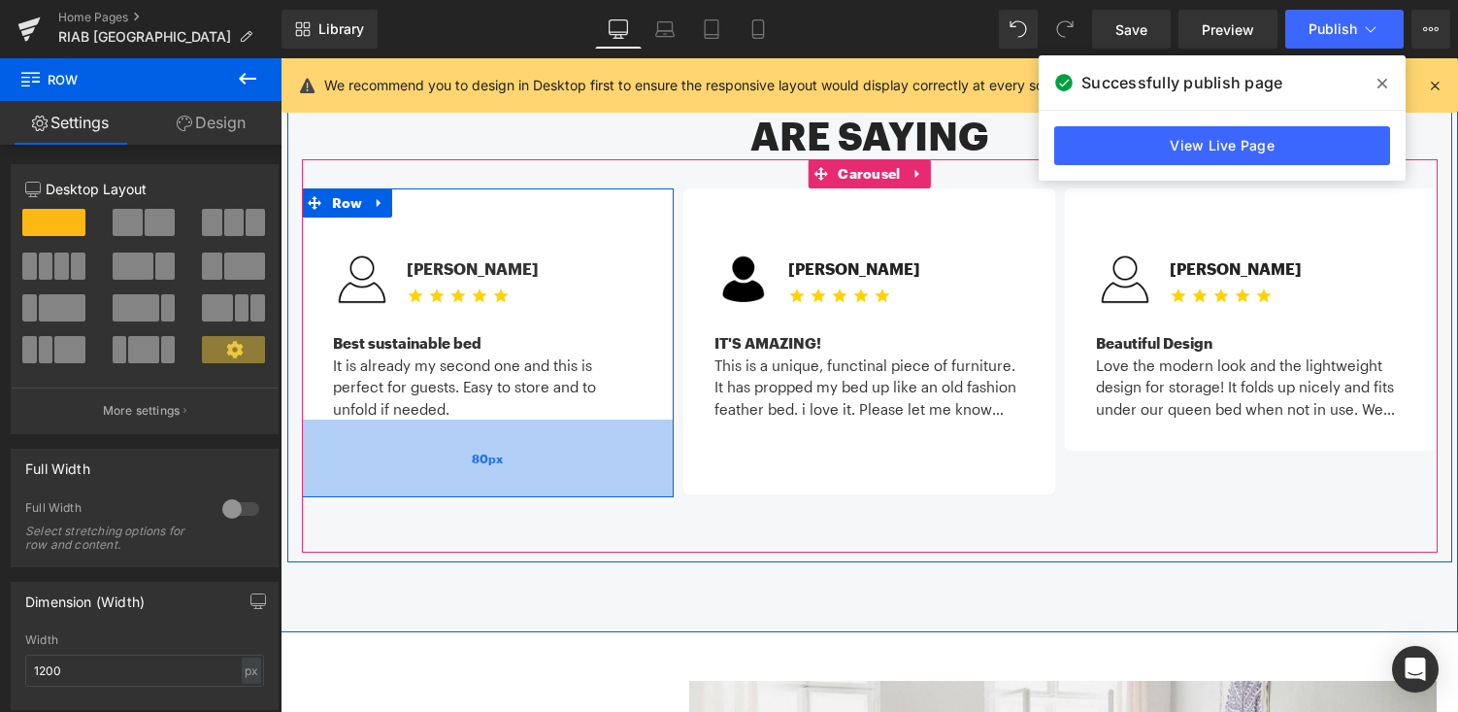
click at [641, 419] on div "80px" at bounding box center [488, 458] width 372 height 78
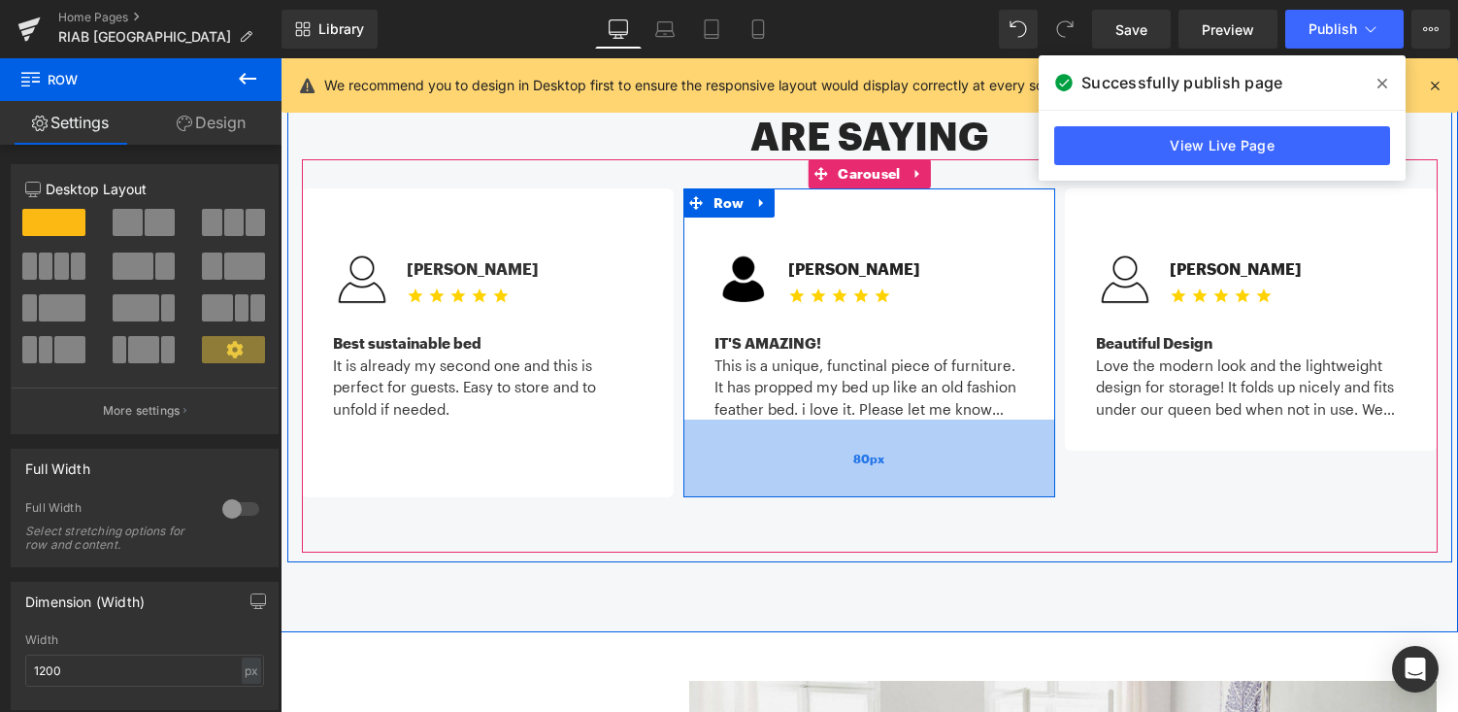
click at [810, 419] on div "80px" at bounding box center [869, 458] width 372 height 78
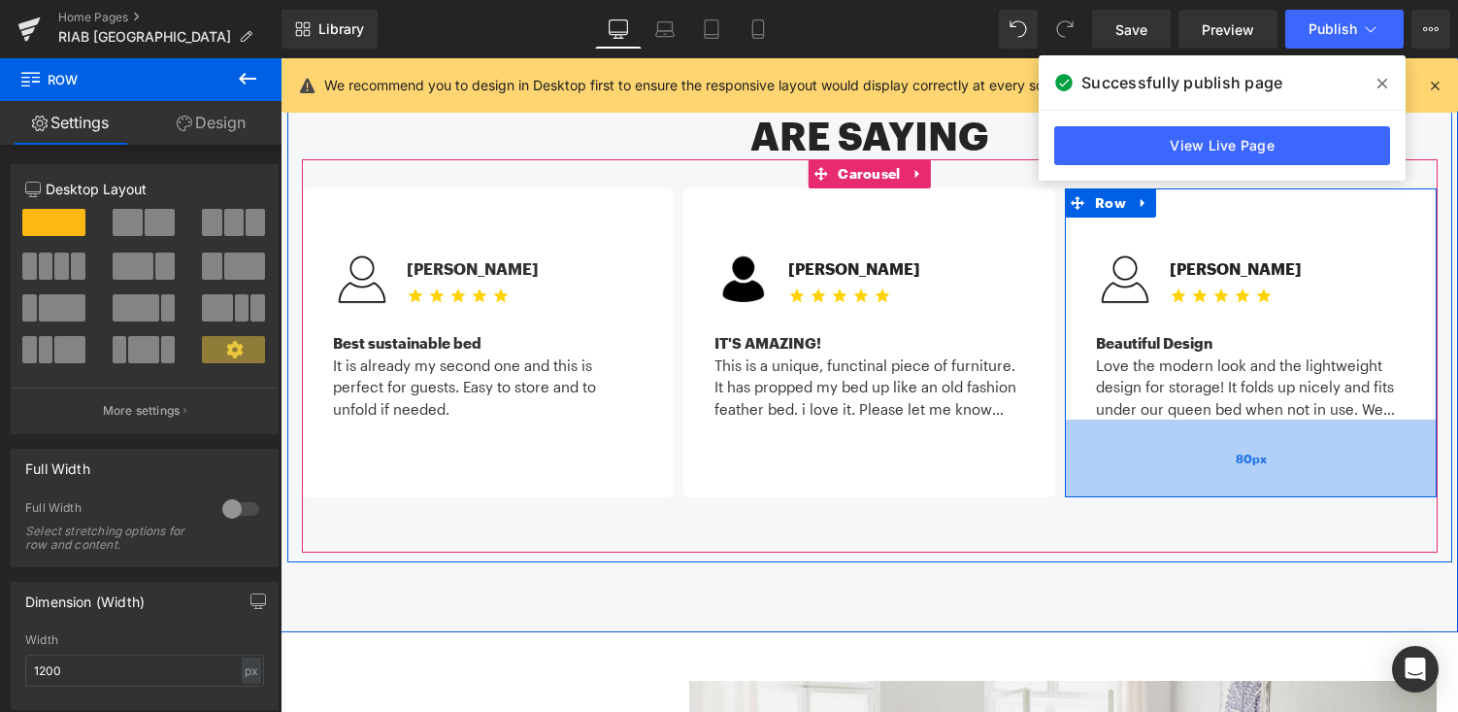
drag, startPoint x: 1218, startPoint y: 359, endPoint x: 1220, endPoint y: 406, distance: 46.6
click at [1220, 419] on div "80px" at bounding box center [1251, 458] width 372 height 78
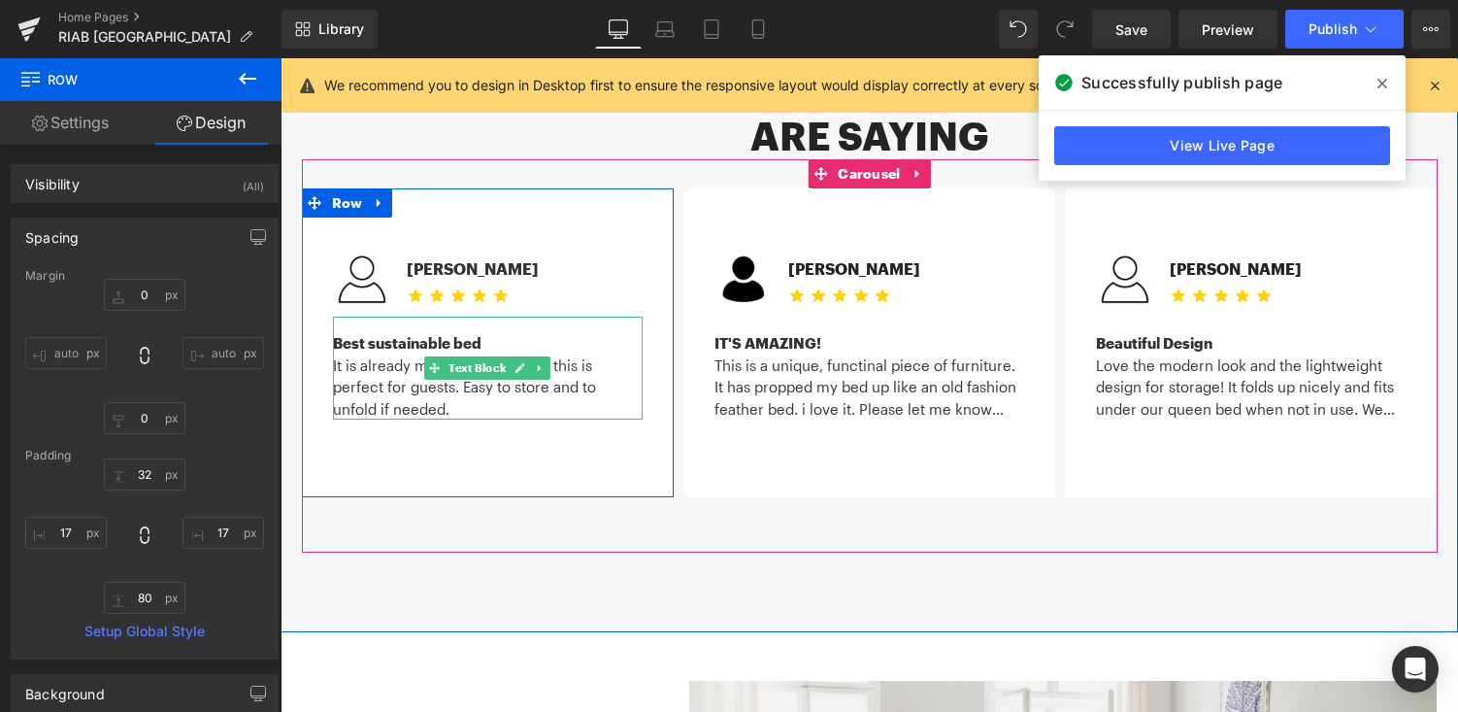
click at [457, 354] on div "It is already my second one and this is perfect for guests. Easy to store and t…" at bounding box center [488, 387] width 310 height 66
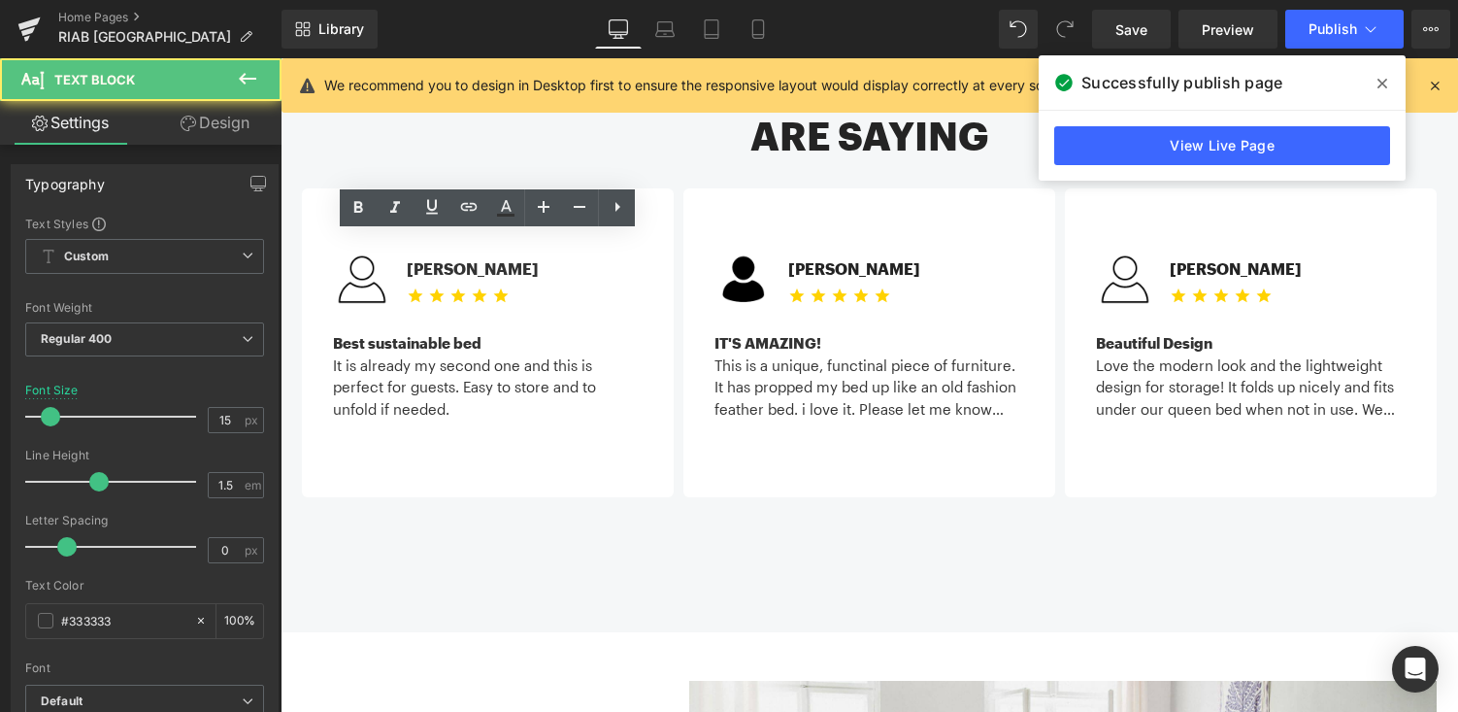
click at [453, 354] on div "It is already my second one and this is perfect for guests. Easy to store and t…" at bounding box center [488, 387] width 310 height 66
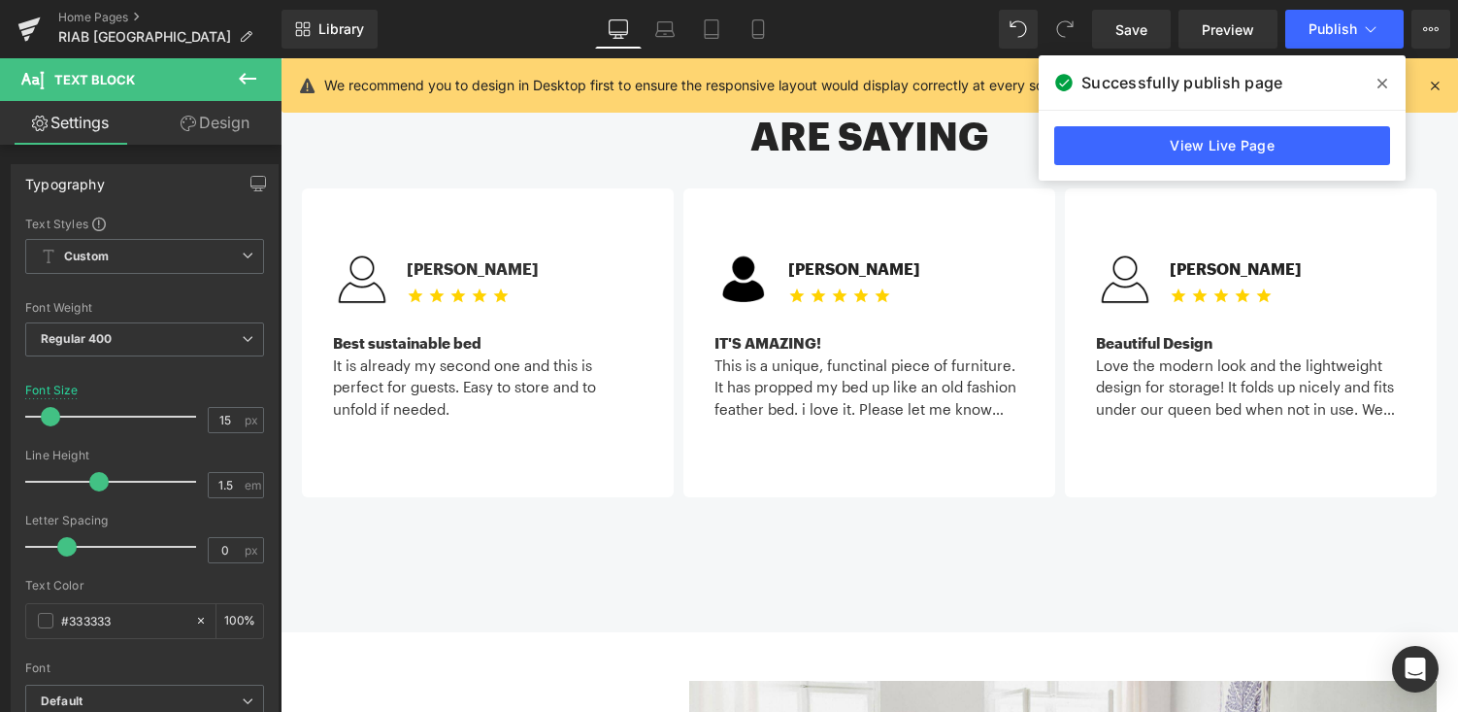
click at [242, 133] on link "Design" at bounding box center [215, 123] width 141 height 44
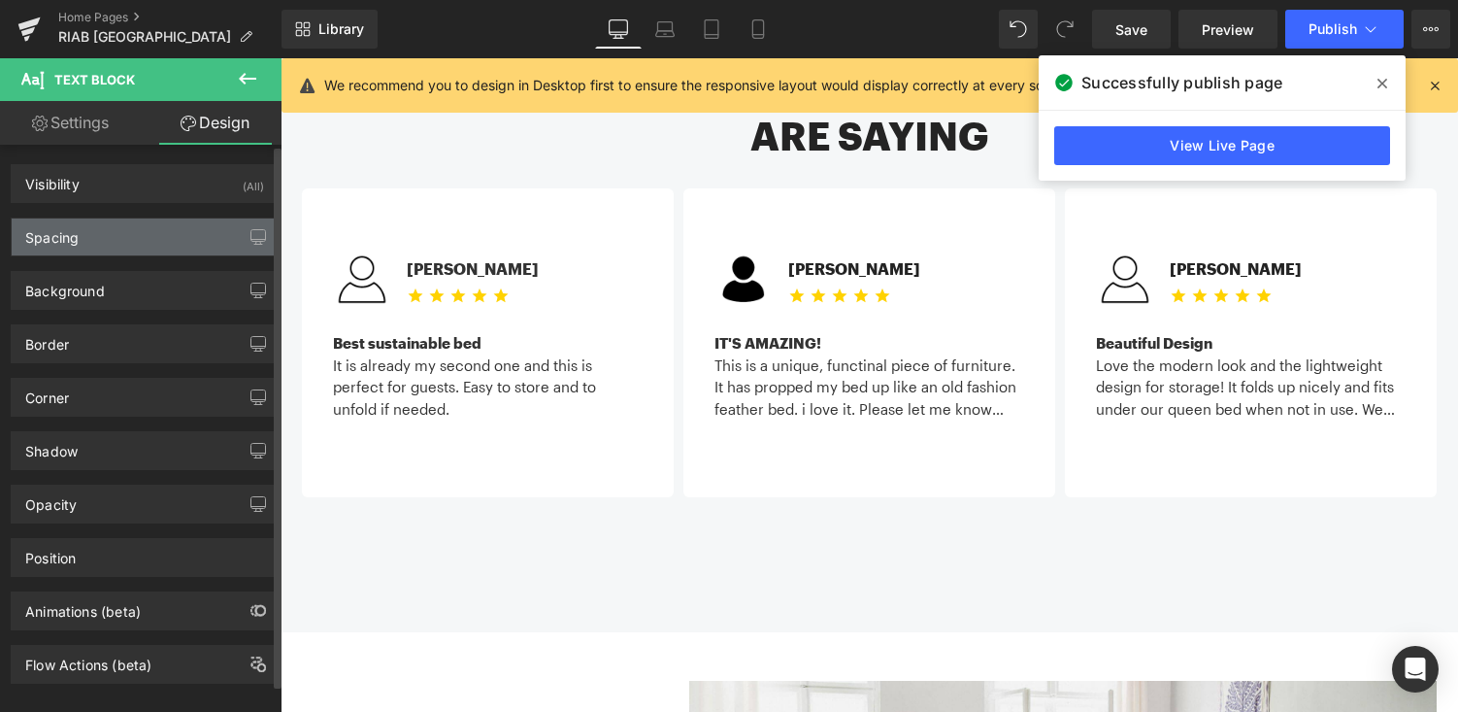
click at [166, 243] on div "Spacing" at bounding box center [145, 236] width 266 height 37
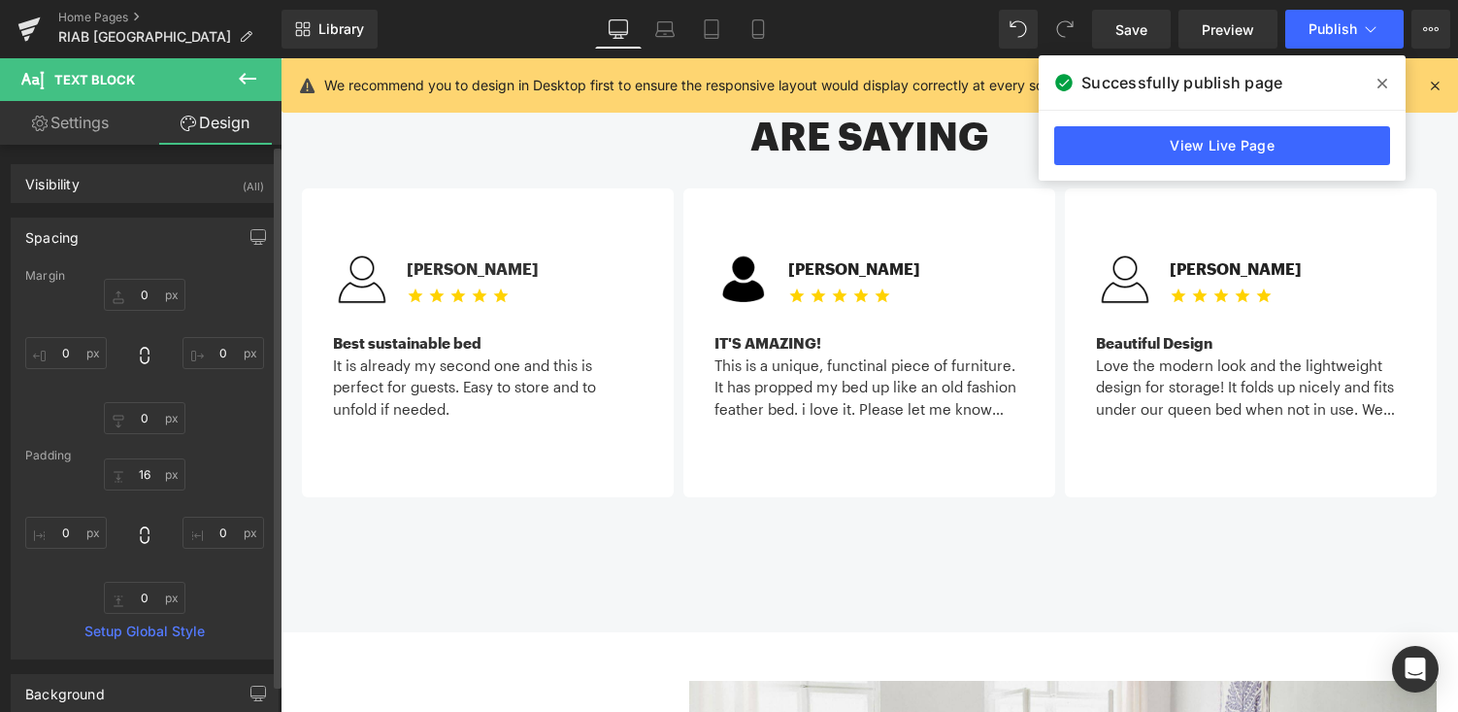
click at [166, 243] on div "Spacing" at bounding box center [145, 236] width 266 height 37
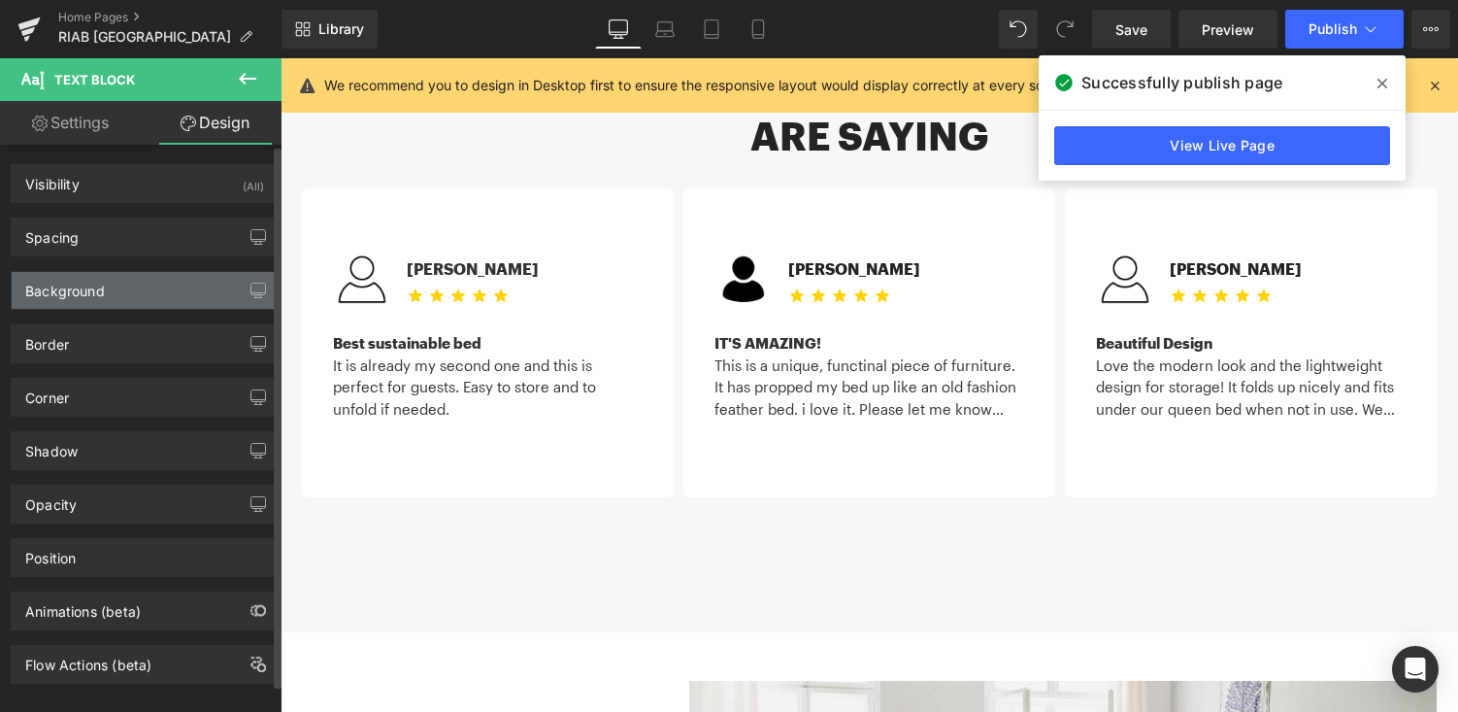
click at [157, 281] on div "Background" at bounding box center [145, 290] width 266 height 37
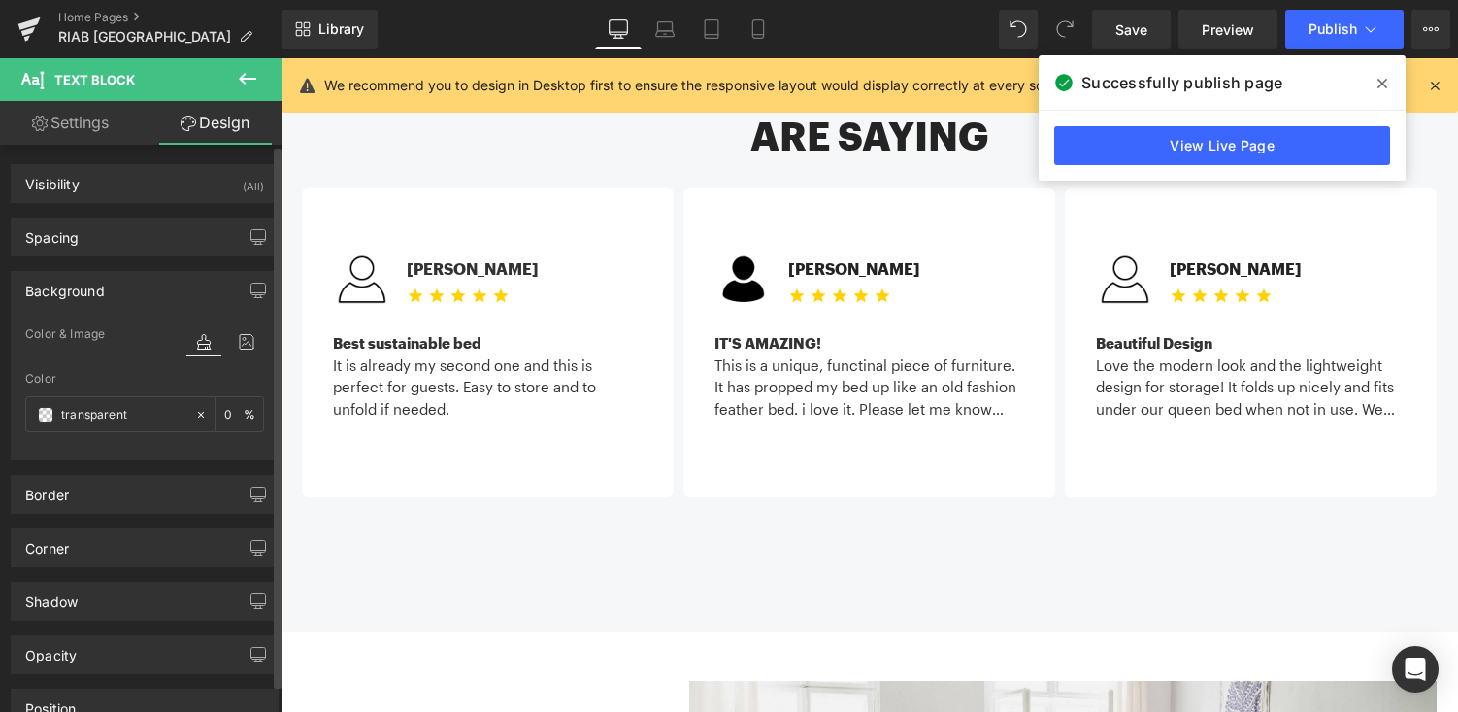
click at [157, 281] on div "Background" at bounding box center [145, 290] width 266 height 37
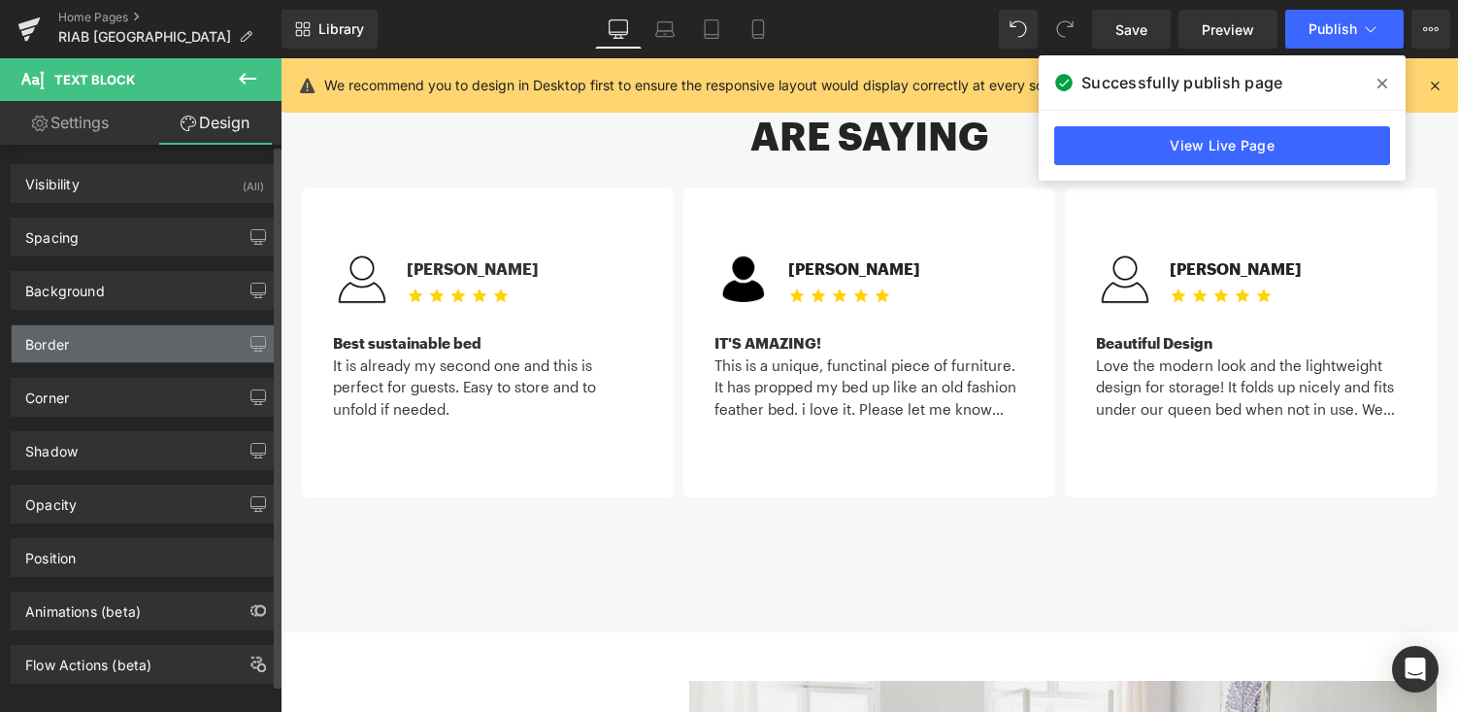
click at [155, 343] on div "Border" at bounding box center [145, 343] width 266 height 37
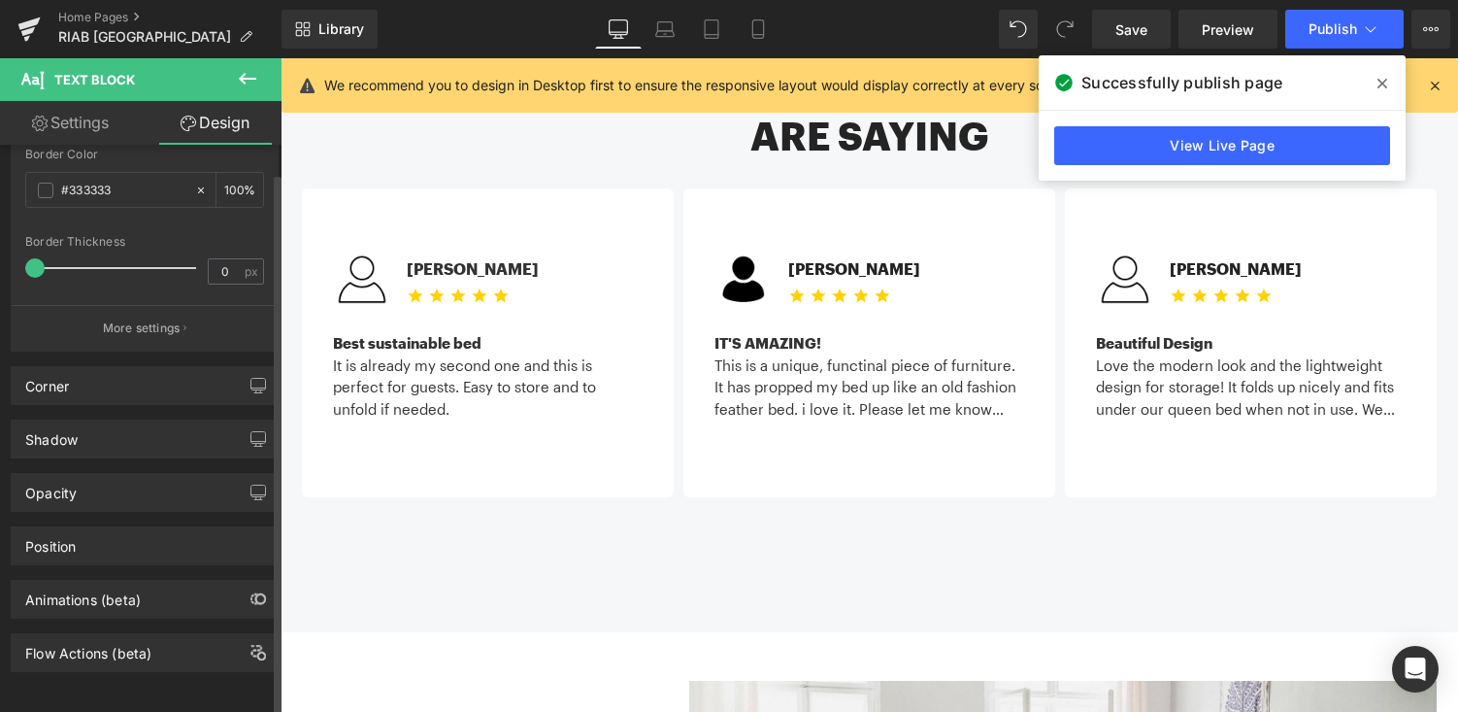
scroll to position [409, 0]
click at [152, 319] on p "More settings" at bounding box center [142, 327] width 78 height 17
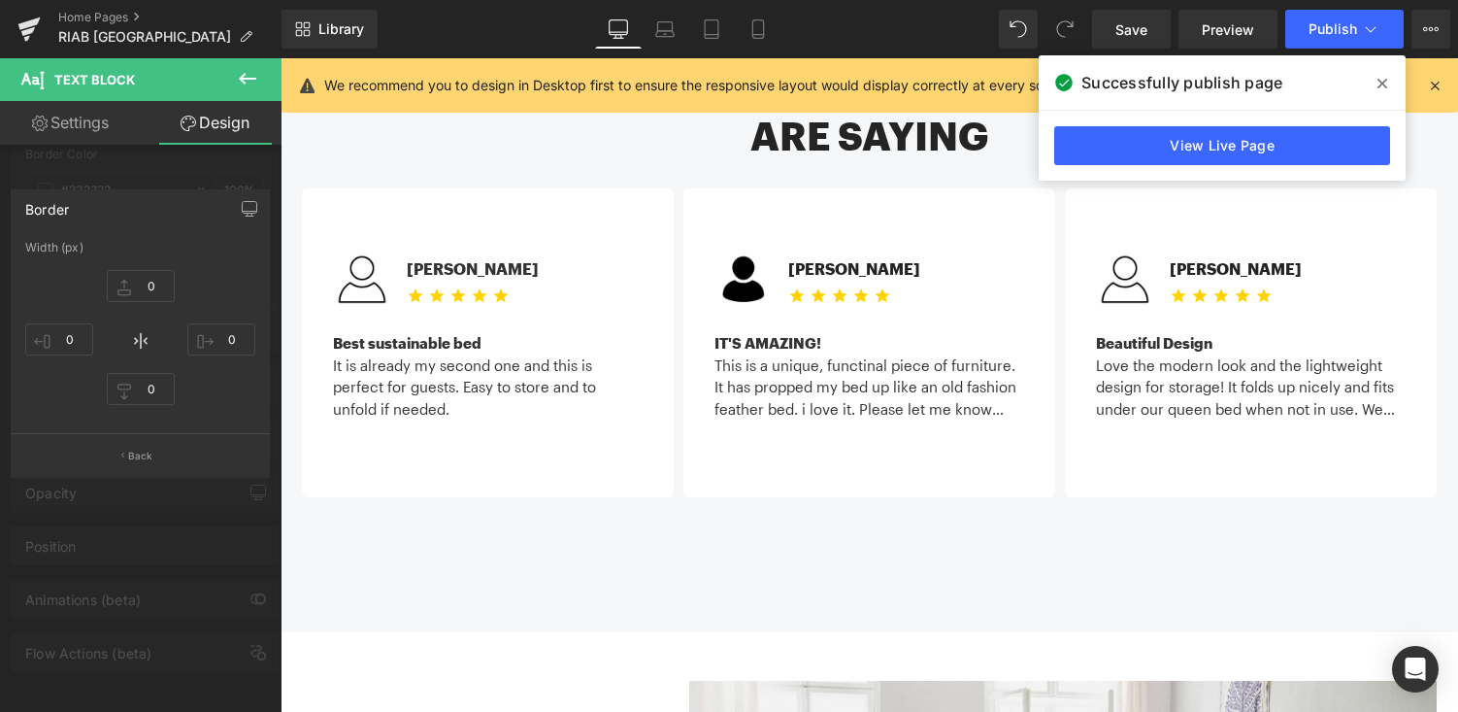
click at [178, 214] on div "Border" at bounding box center [140, 208] width 257 height 37
click at [179, 161] on div at bounding box center [141, 389] width 282 height 663
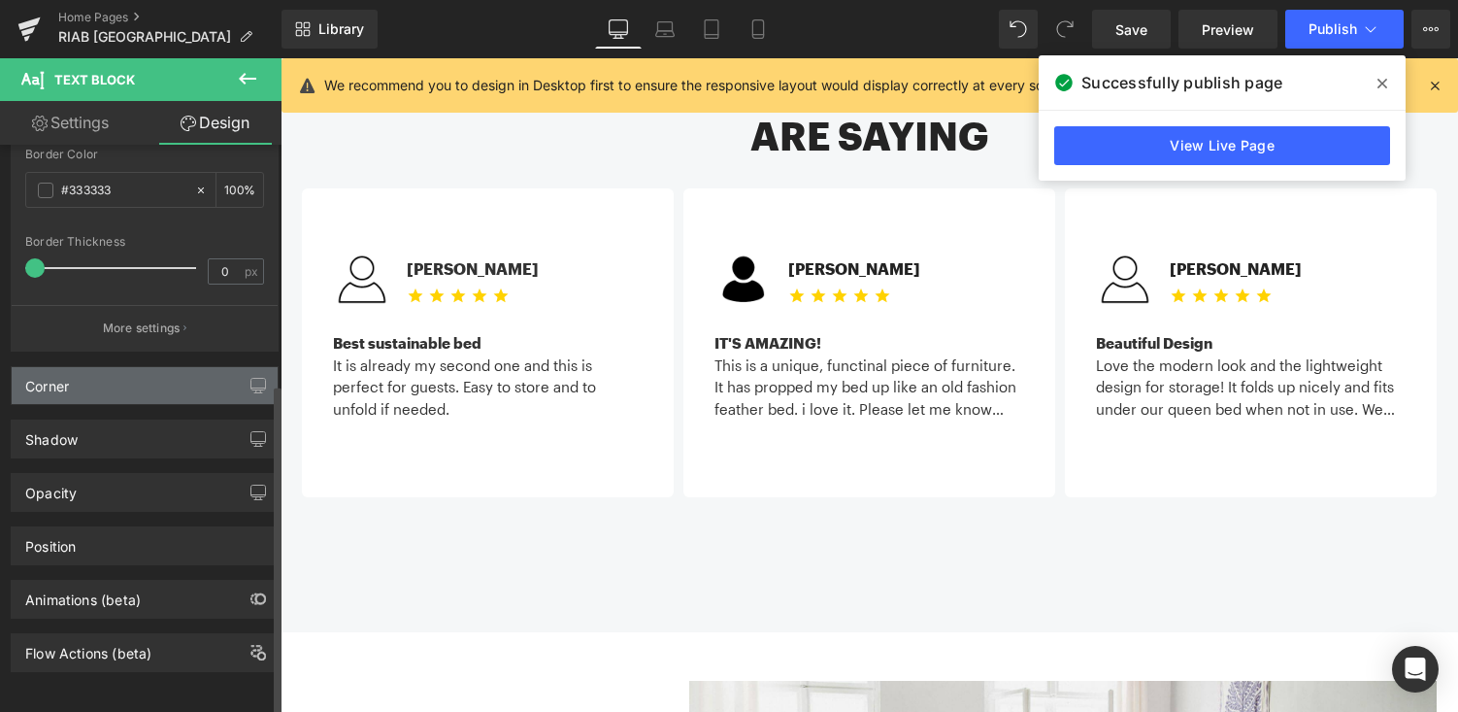
click at [144, 375] on div "Corner" at bounding box center [145, 385] width 266 height 37
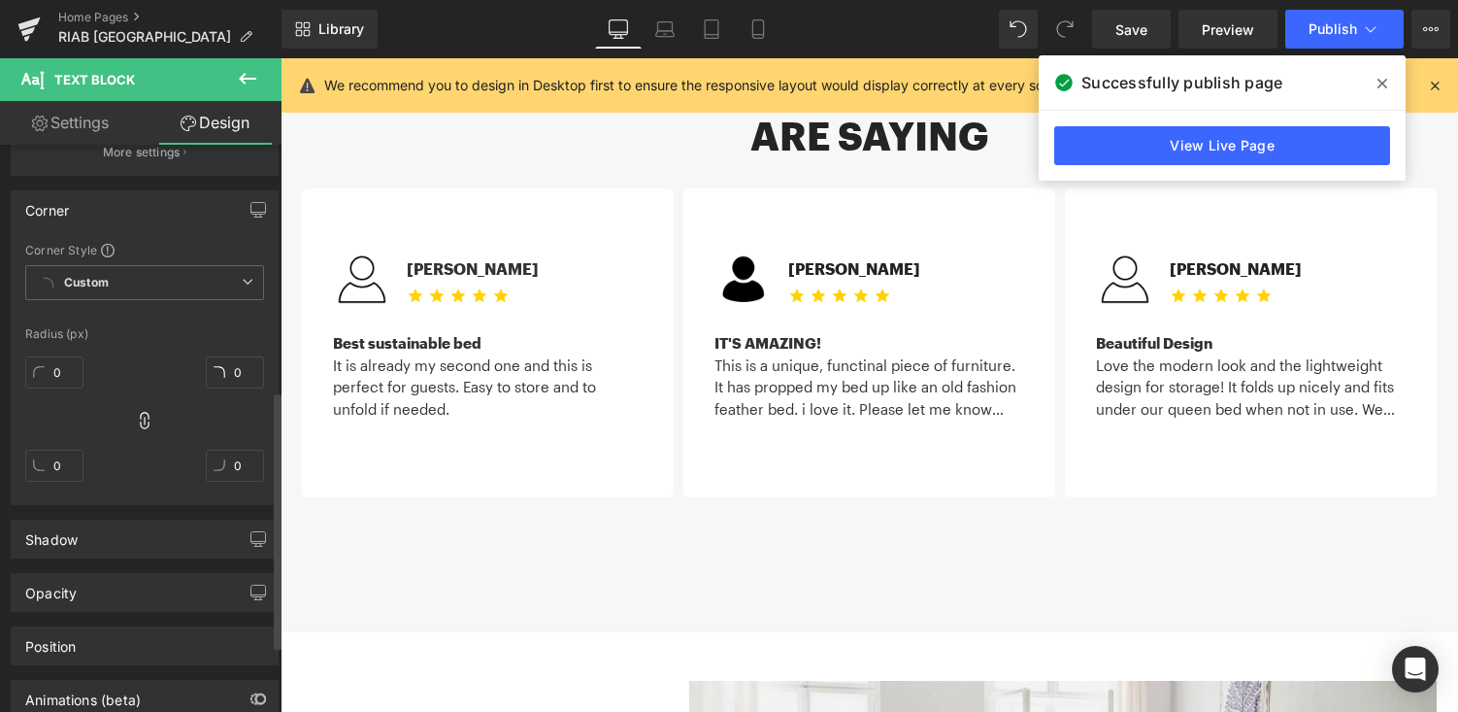
scroll to position [684, 0]
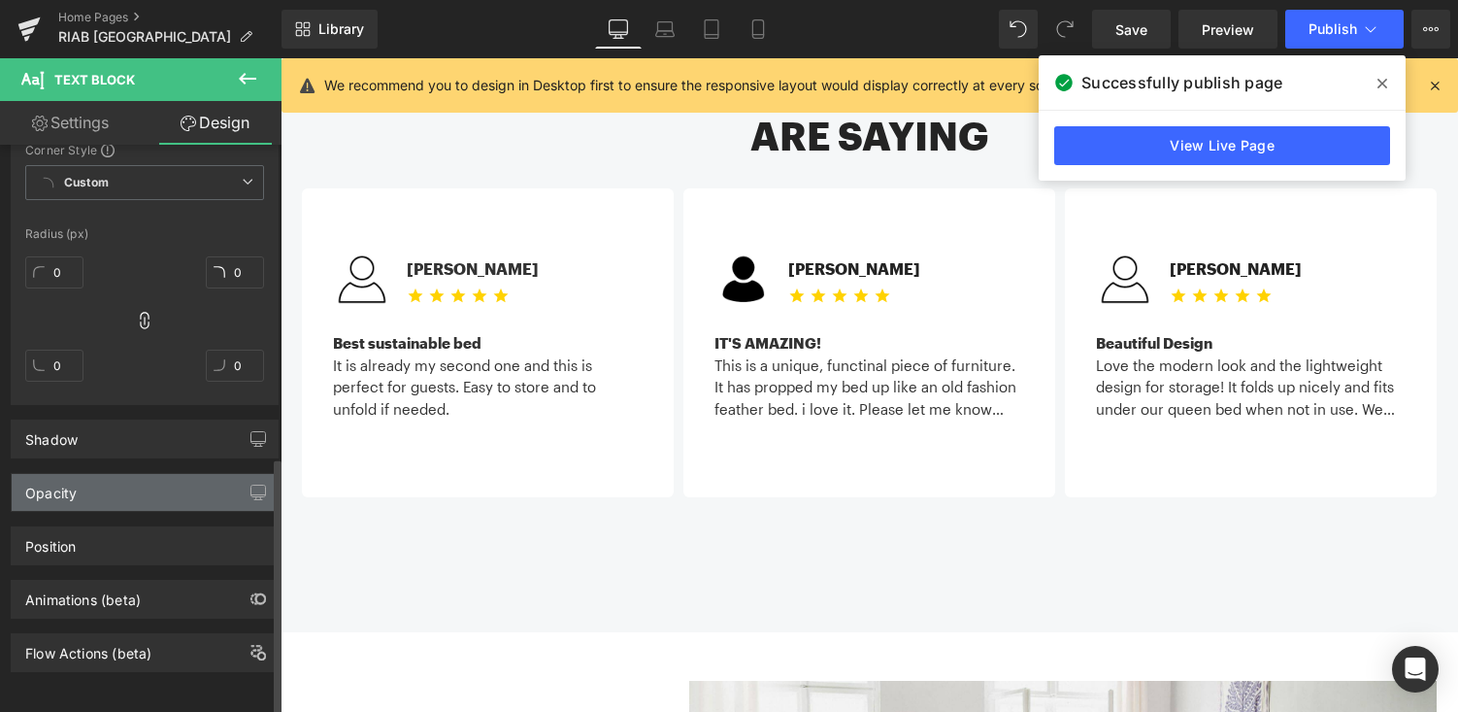
click at [129, 484] on div "Opacity" at bounding box center [145, 492] width 266 height 37
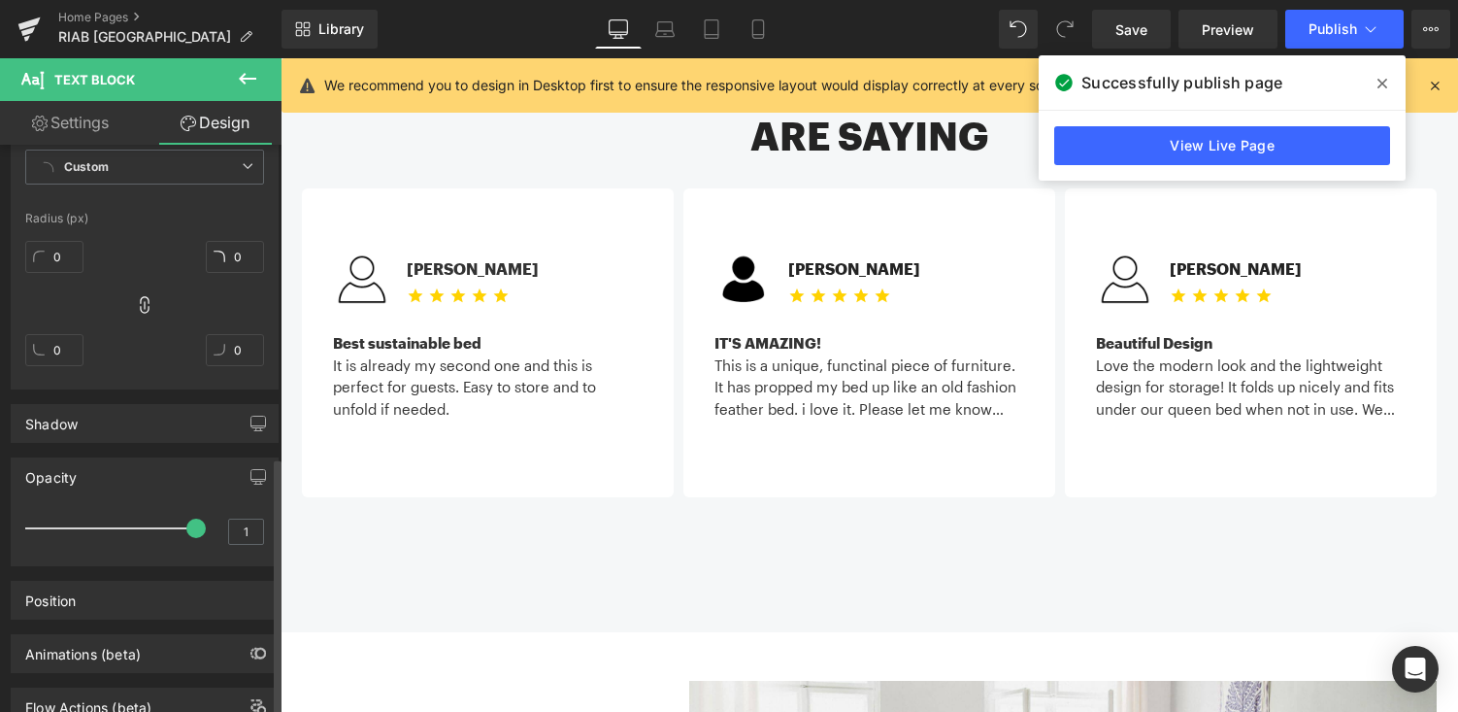
scroll to position [754, 0]
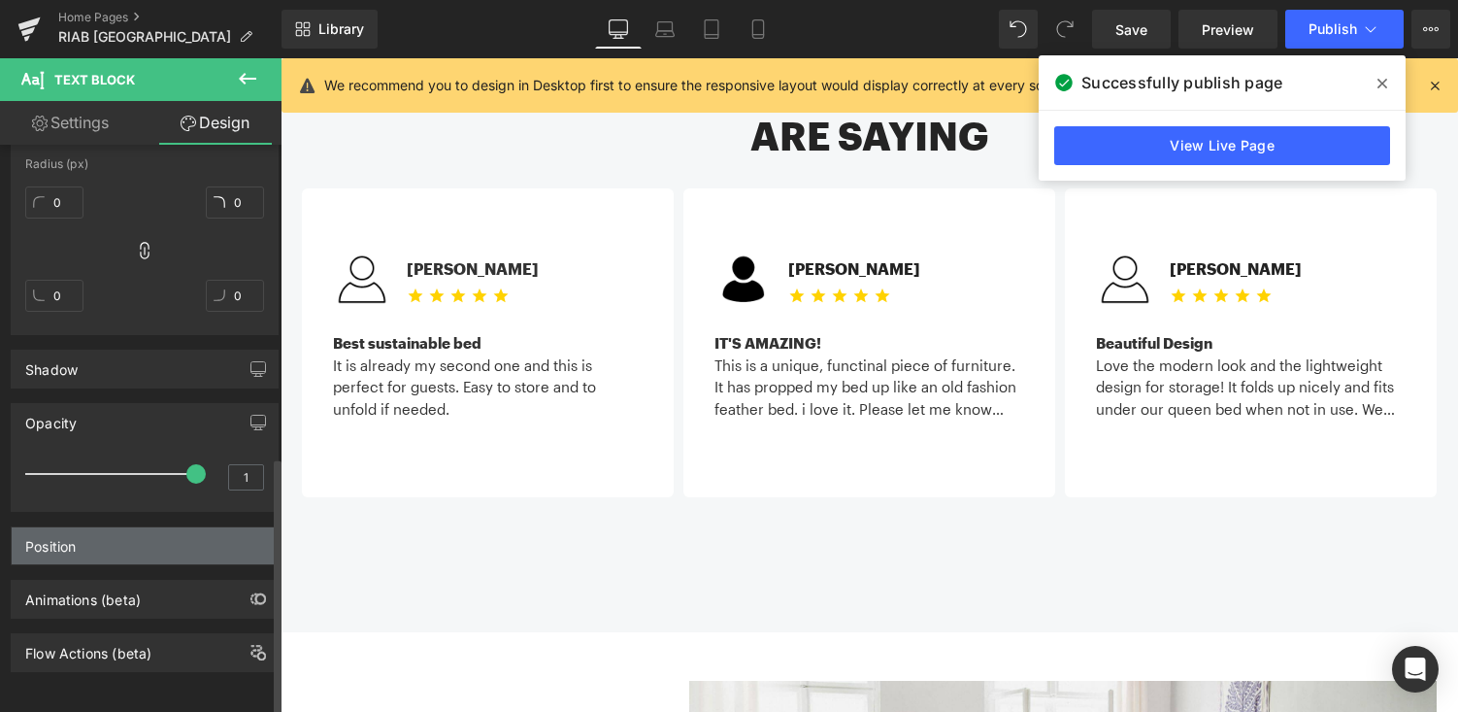
click at [115, 533] on div "Position" at bounding box center [145, 545] width 266 height 37
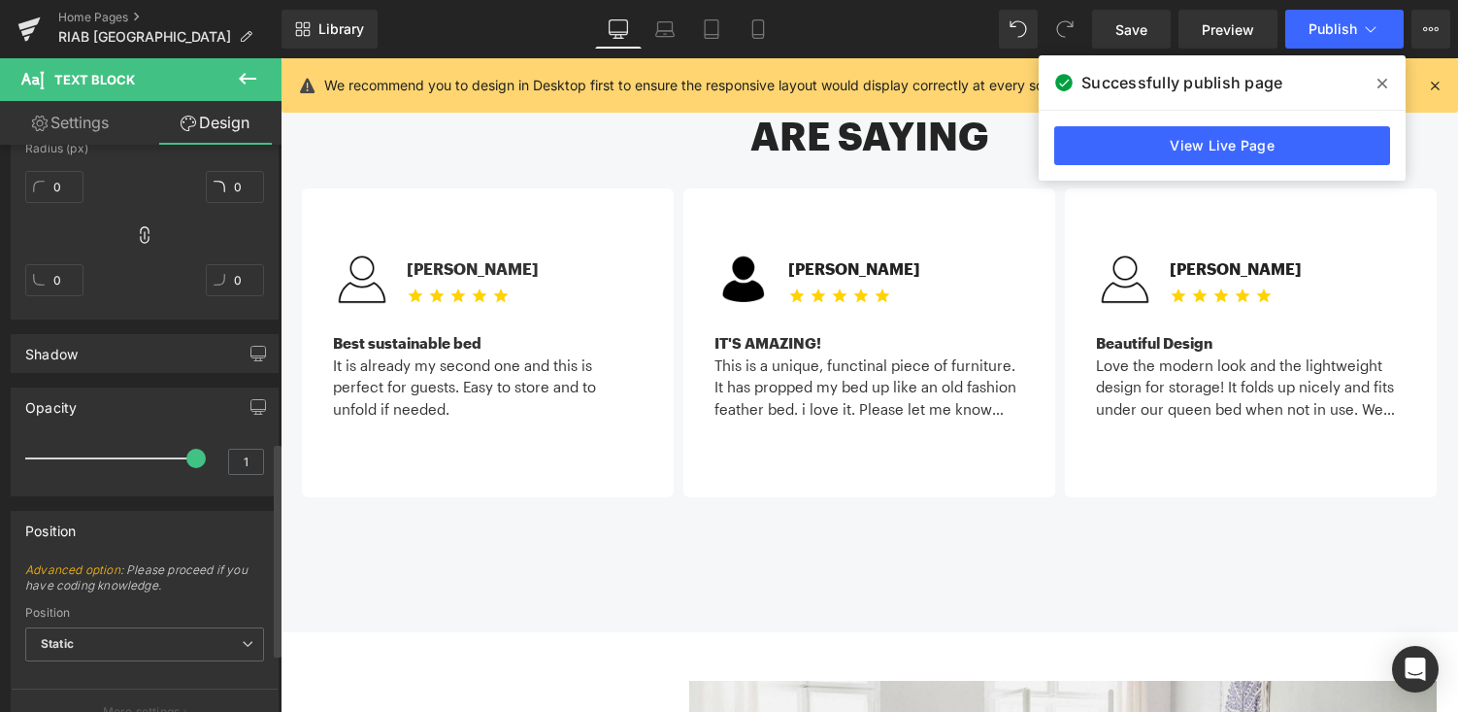
scroll to position [940, 0]
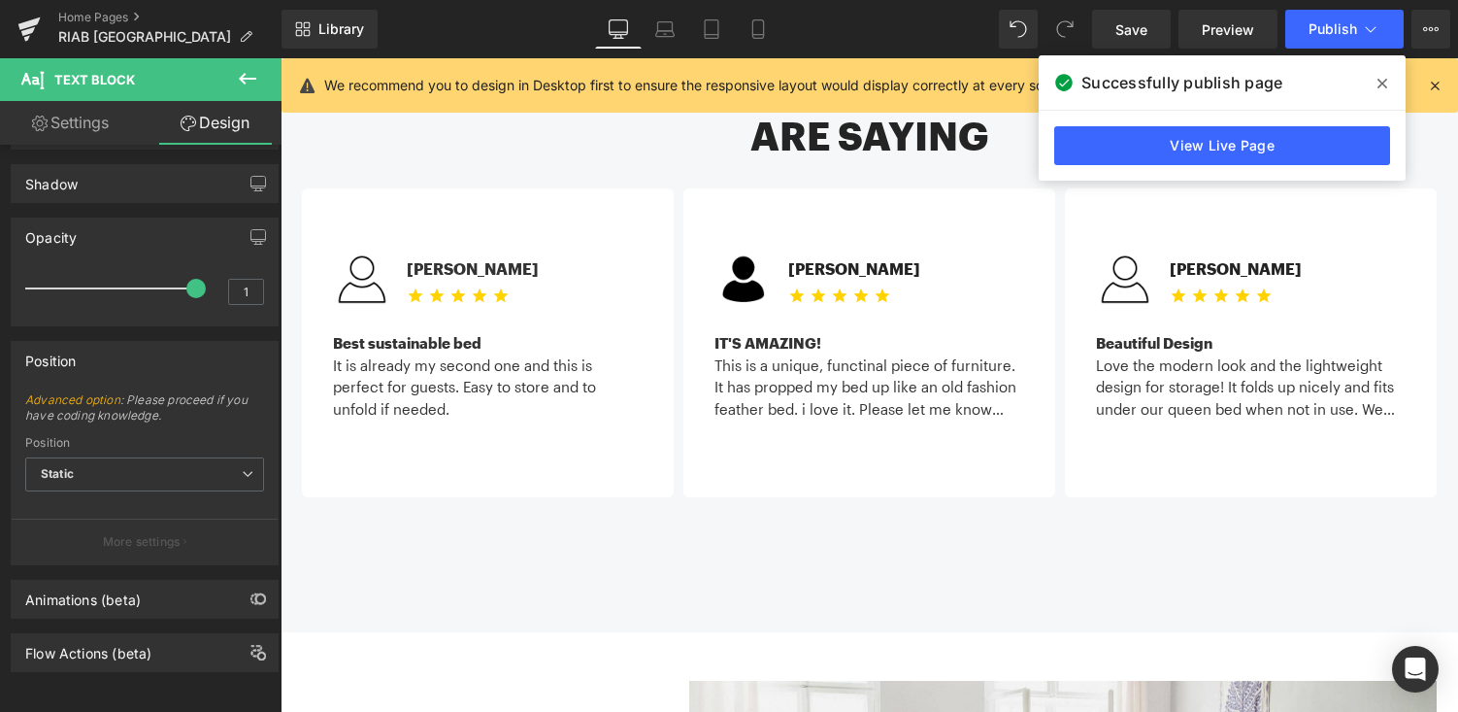
click at [96, 116] on link "Settings" at bounding box center [70, 123] width 141 height 44
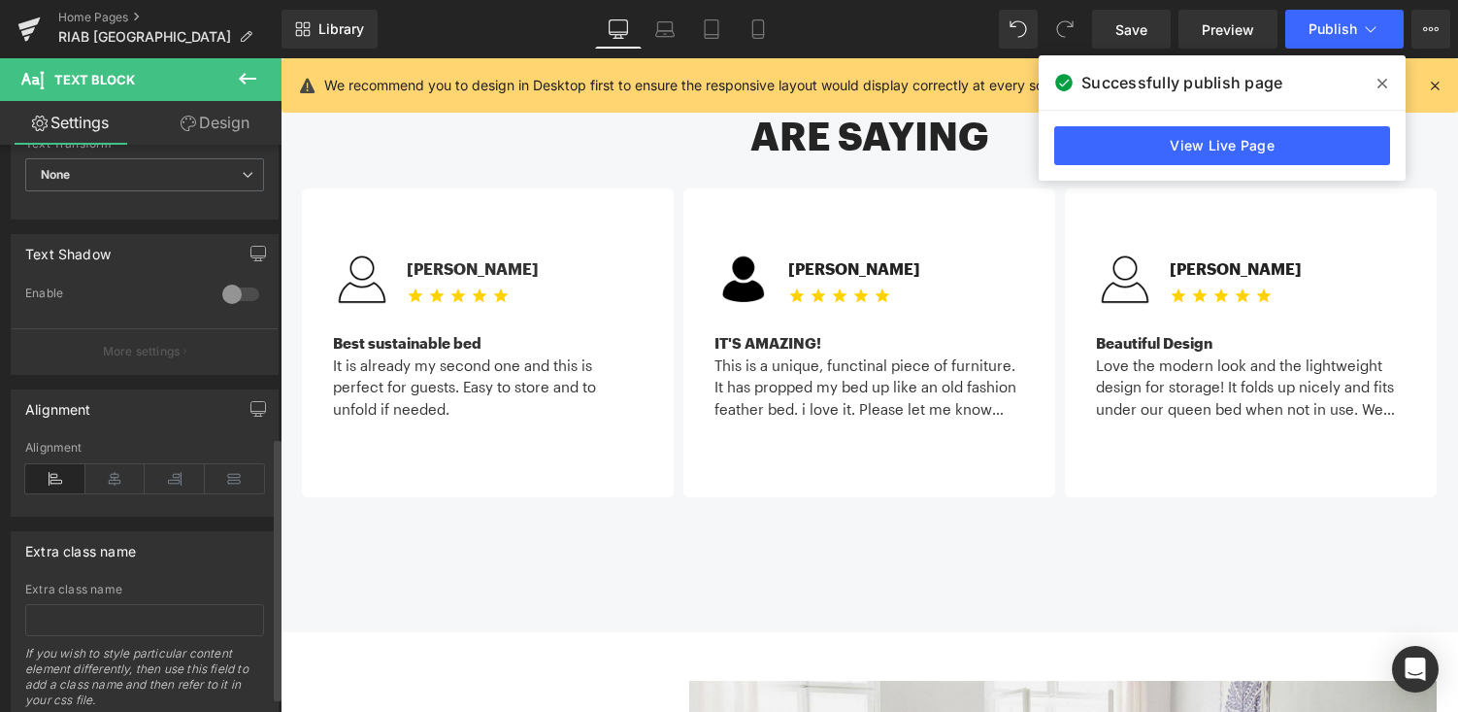
scroll to position [662, 0]
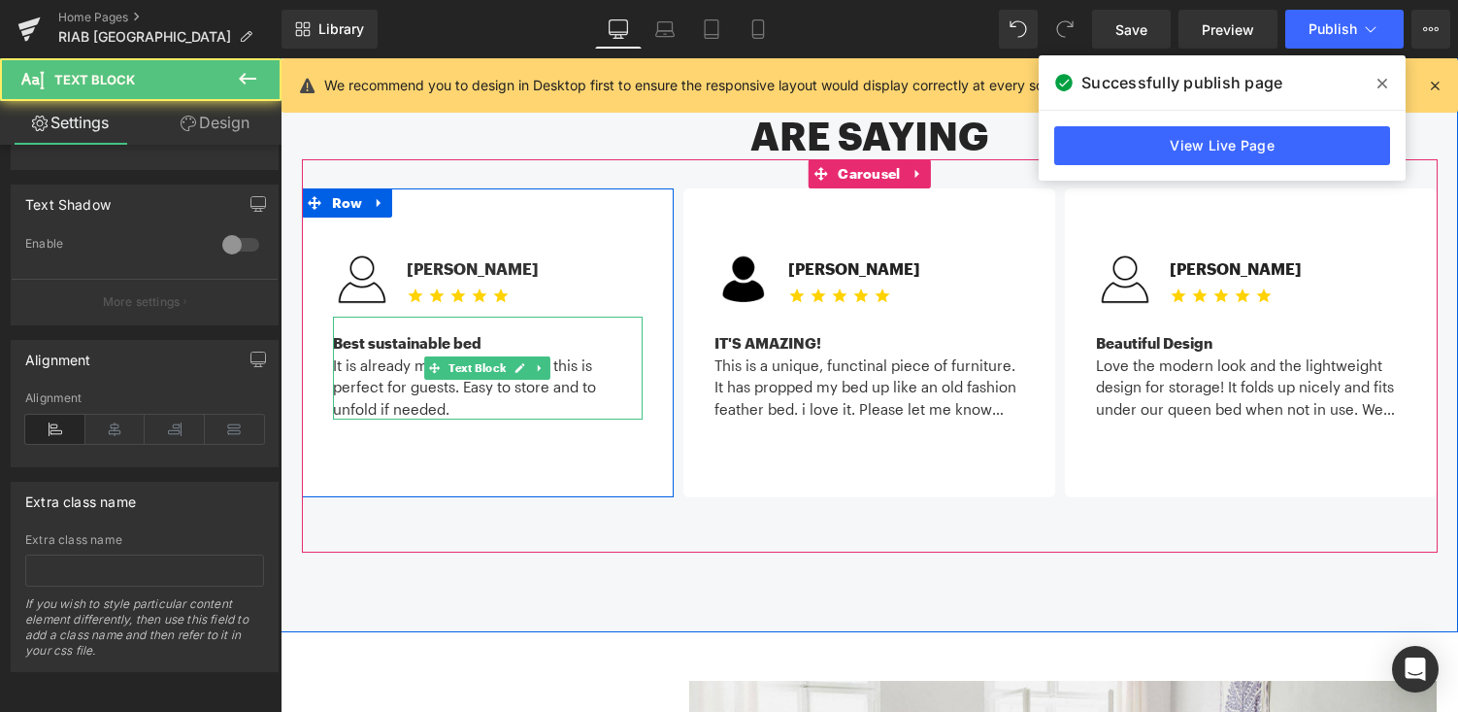
click at [481, 354] on div "It is already my second one and this is perfect for guests. Easy to store and t…" at bounding box center [488, 387] width 310 height 66
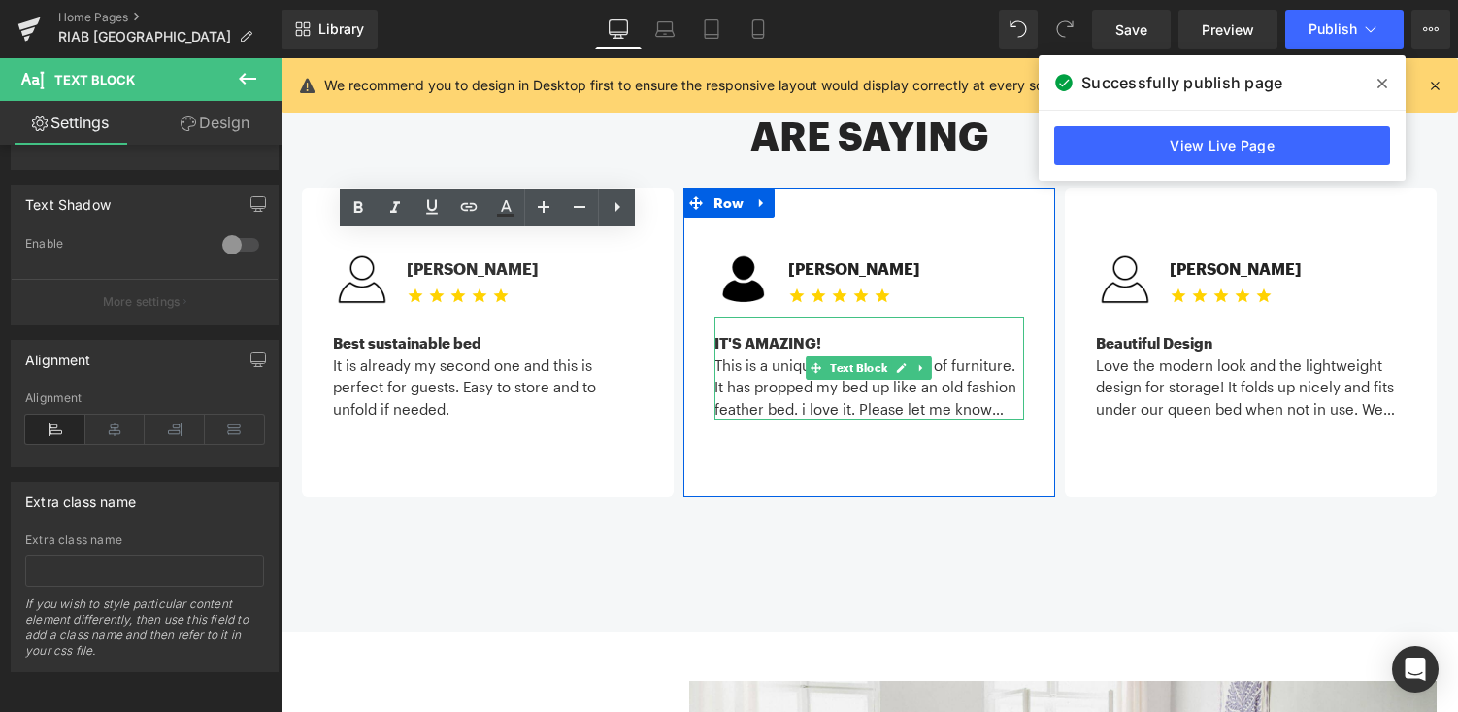
click at [934, 354] on div "This is a unique, functinal piece of furniture. It has propped my bed up like a…" at bounding box center [869, 387] width 310 height 66
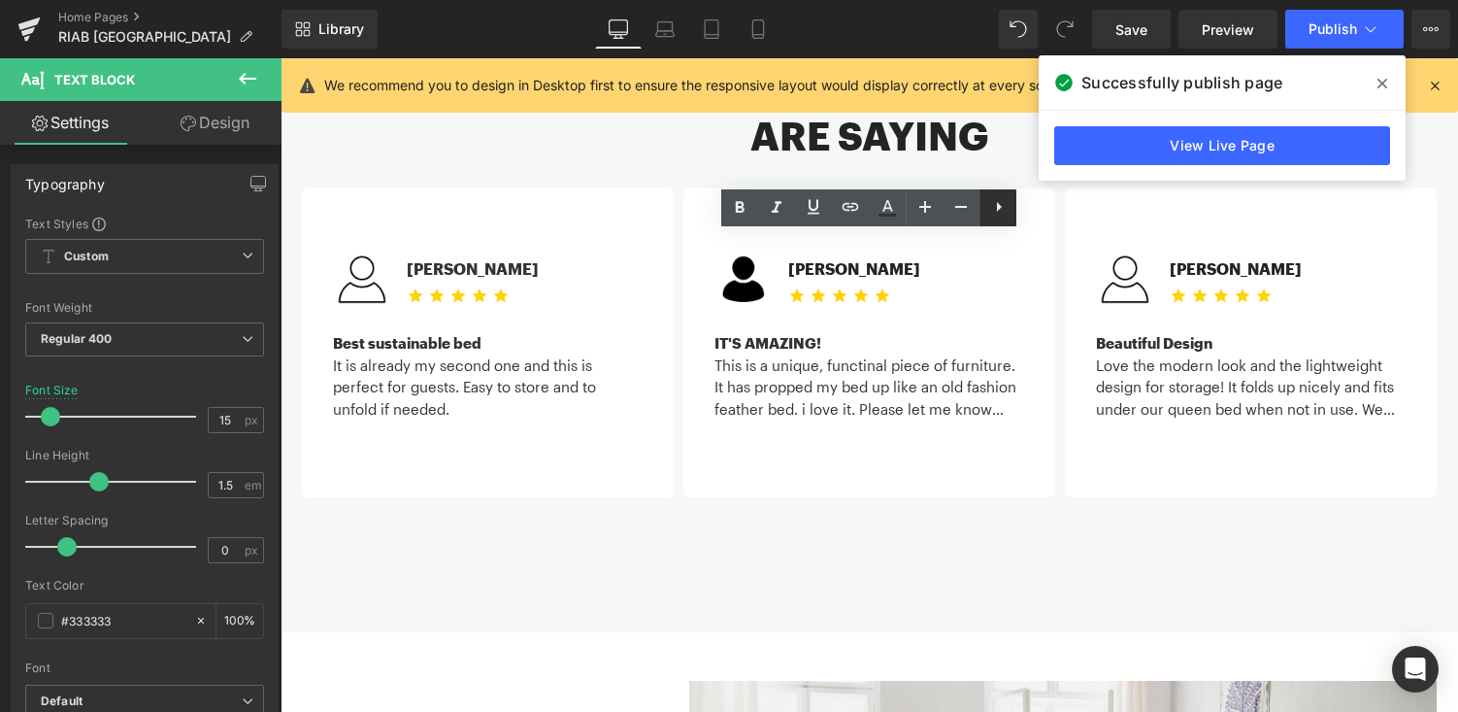
click at [1004, 205] on icon at bounding box center [998, 206] width 23 height 23
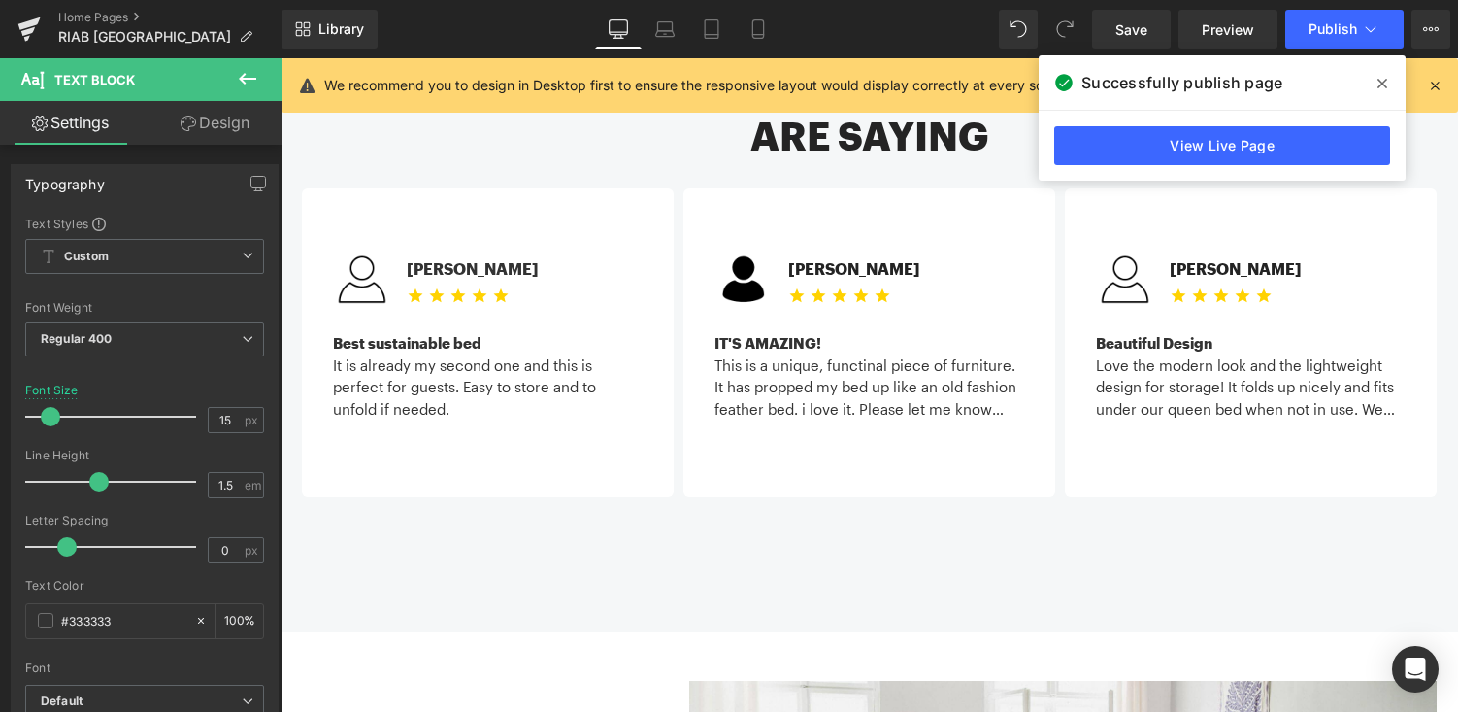
click at [248, 72] on icon at bounding box center [247, 78] width 23 height 23
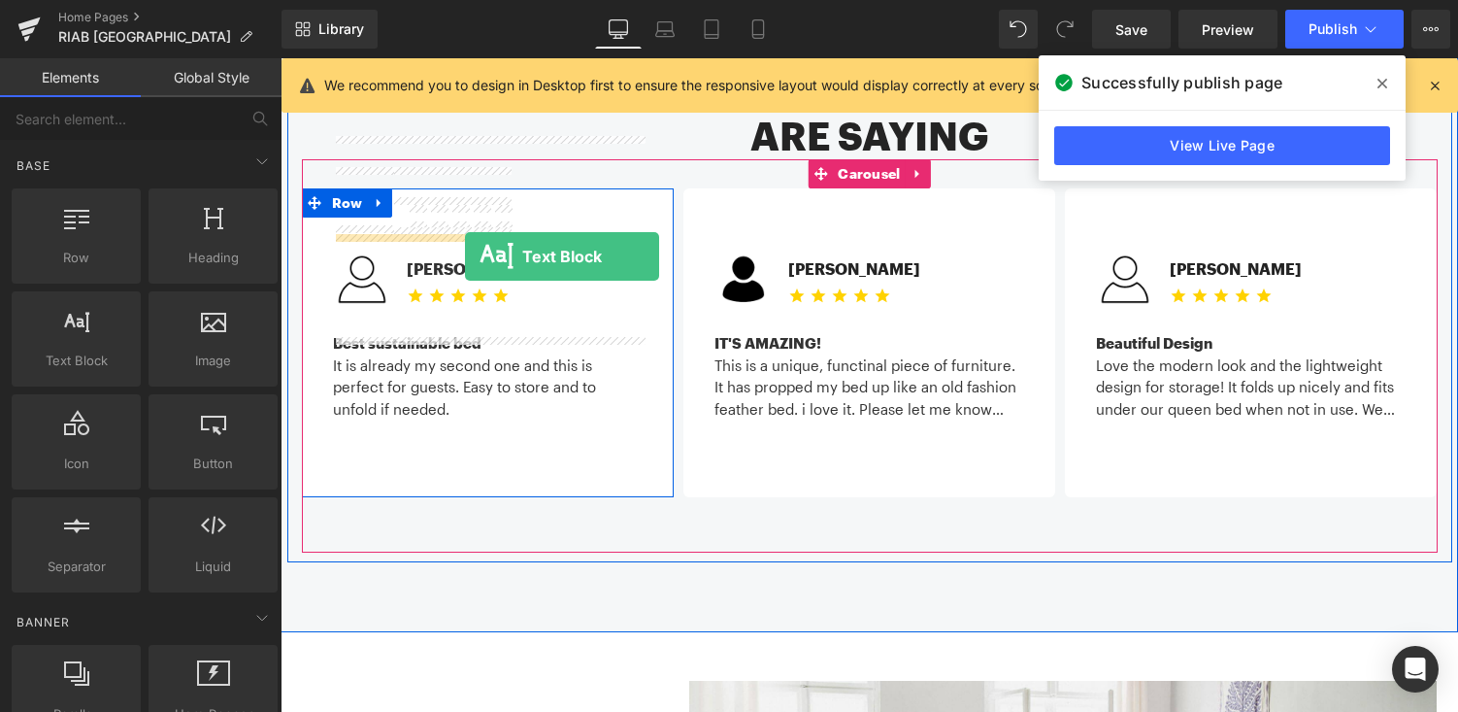
drag, startPoint x: 368, startPoint y: 397, endPoint x: 465, endPoint y: 256, distance: 171.0
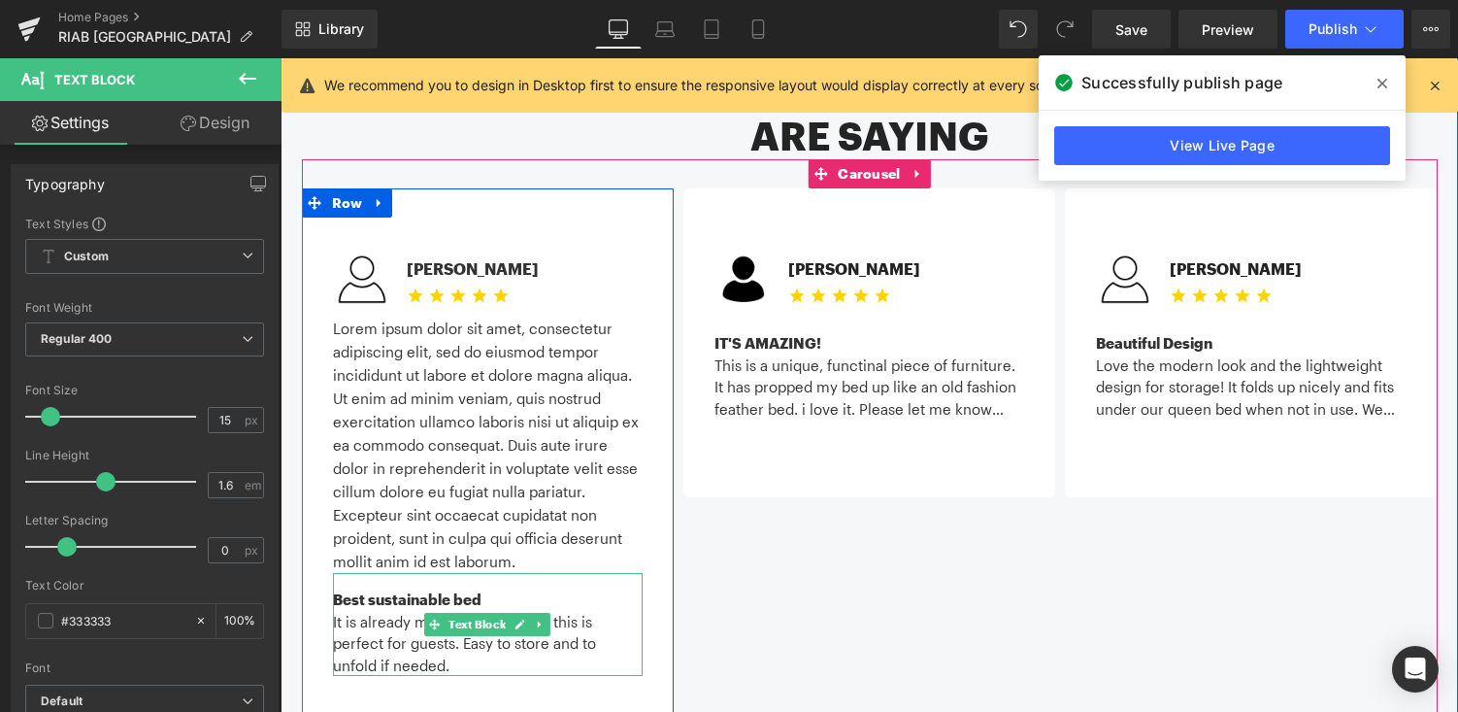
click at [435, 611] on div "It is already my second one and this is perfect for guests. Easy to store and t…" at bounding box center [488, 644] width 310 height 66
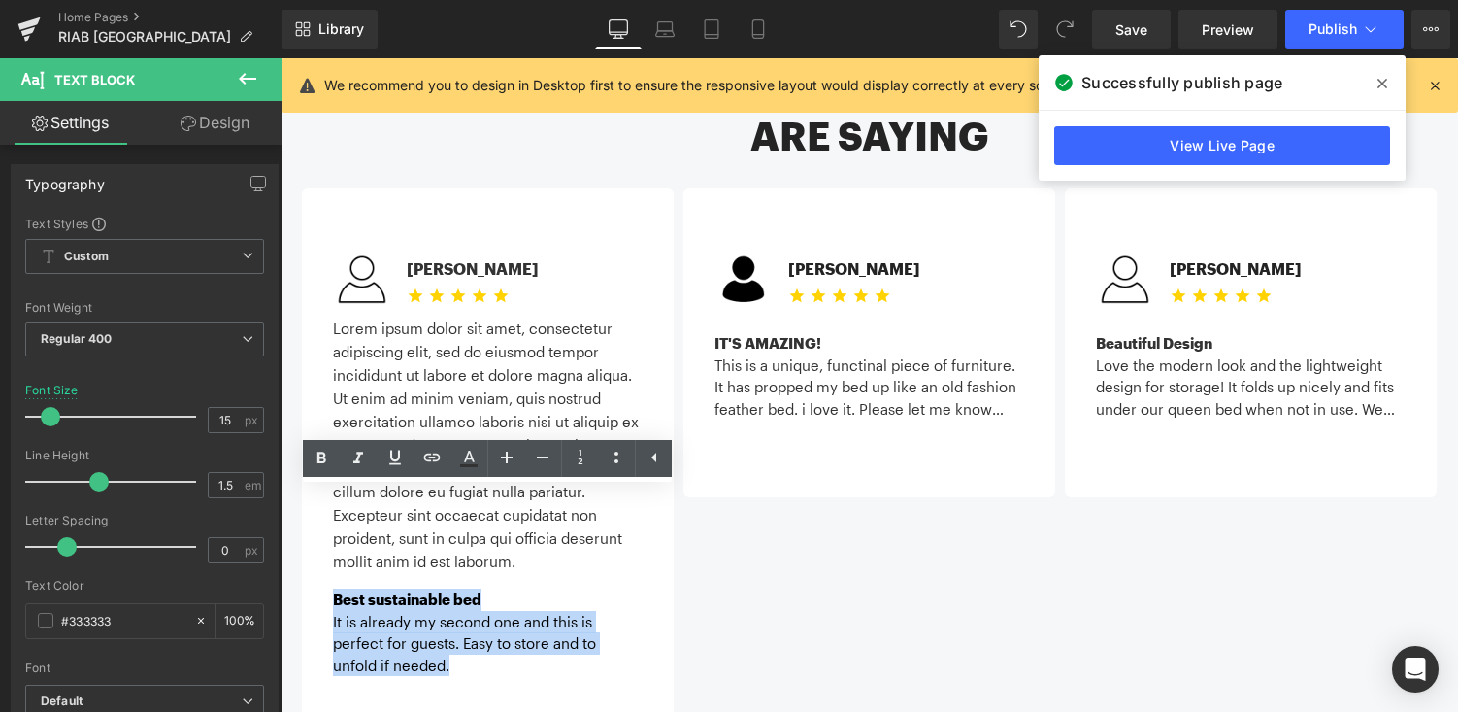
drag, startPoint x: 461, startPoint y: 583, endPoint x: 329, endPoint y: 513, distance: 149.8
click at [329, 513] on div "Image Michael C. Text Block Icon Icon Icon Icon Icon Icon List Hoz Icon List Te…" at bounding box center [487, 447] width 339 height 456
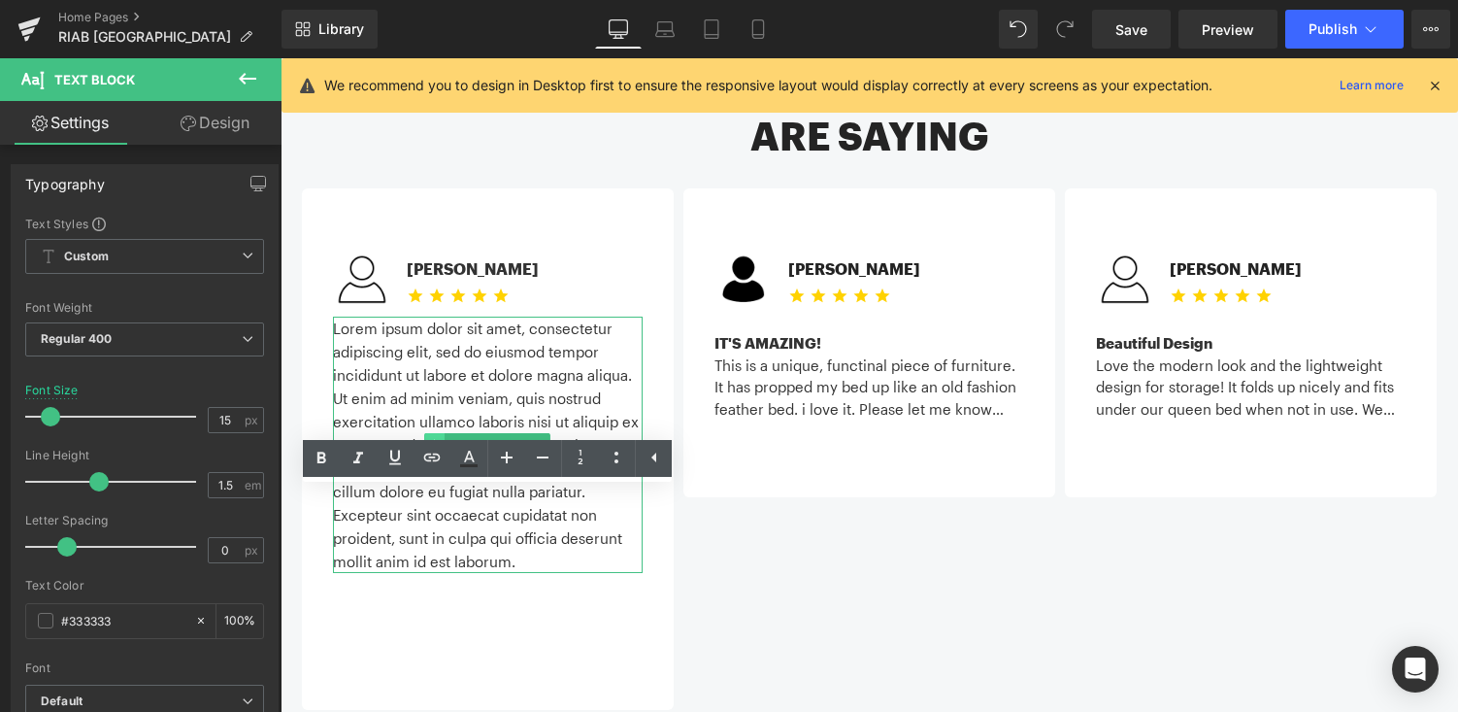
click at [439, 433] on span at bounding box center [434, 444] width 20 height 23
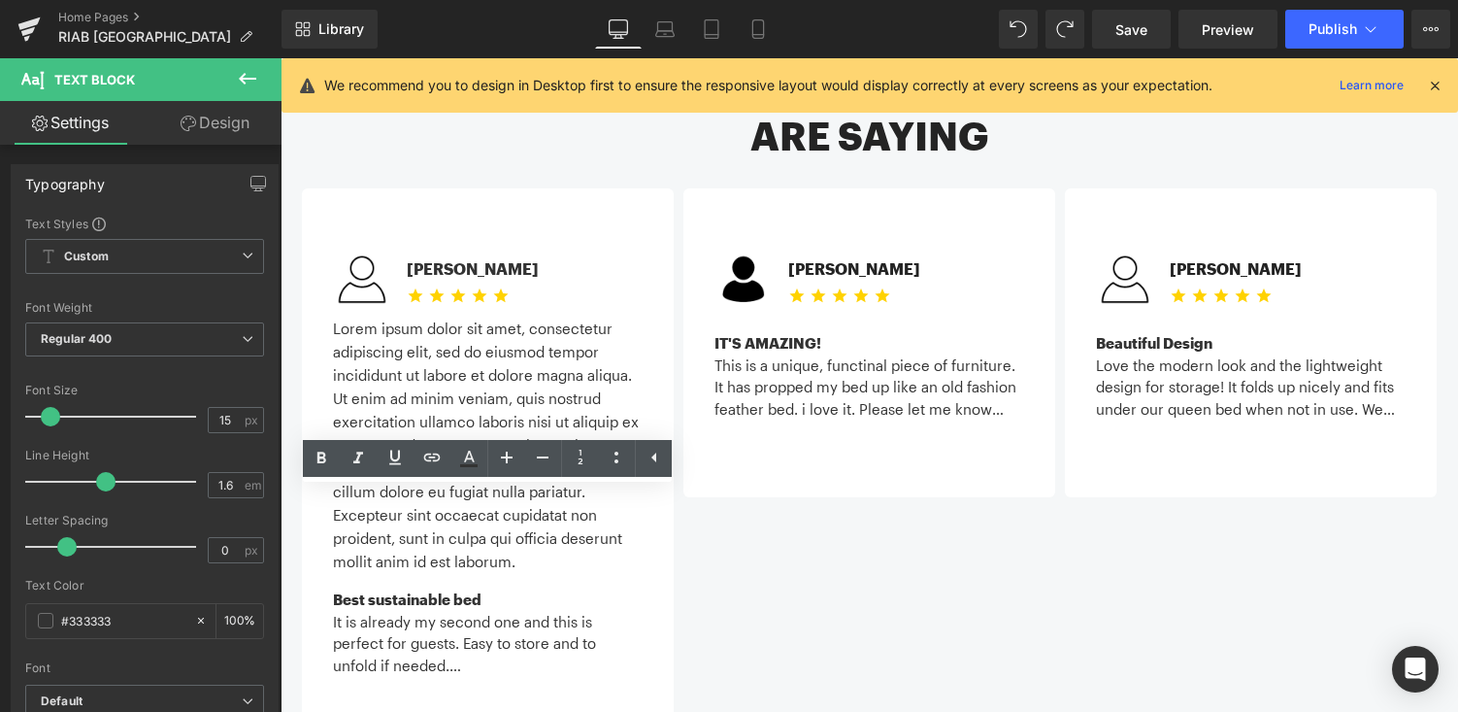
click at [429, 611] on div "It is already my second one and this is perfect for guests. Easy to store and t…" at bounding box center [488, 644] width 310 height 66
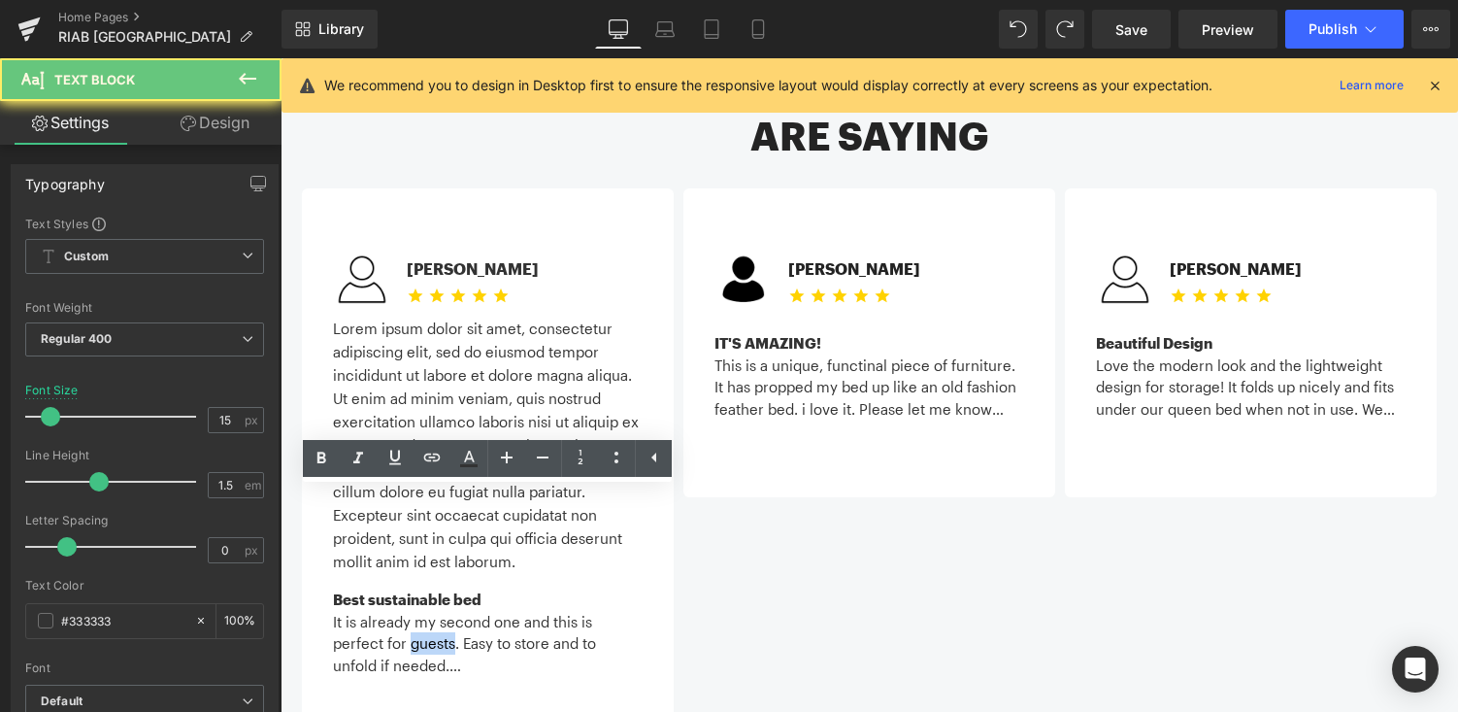
click at [429, 611] on div "It is already my second one and this is perfect for guests. Easy to store and t…" at bounding box center [488, 644] width 310 height 66
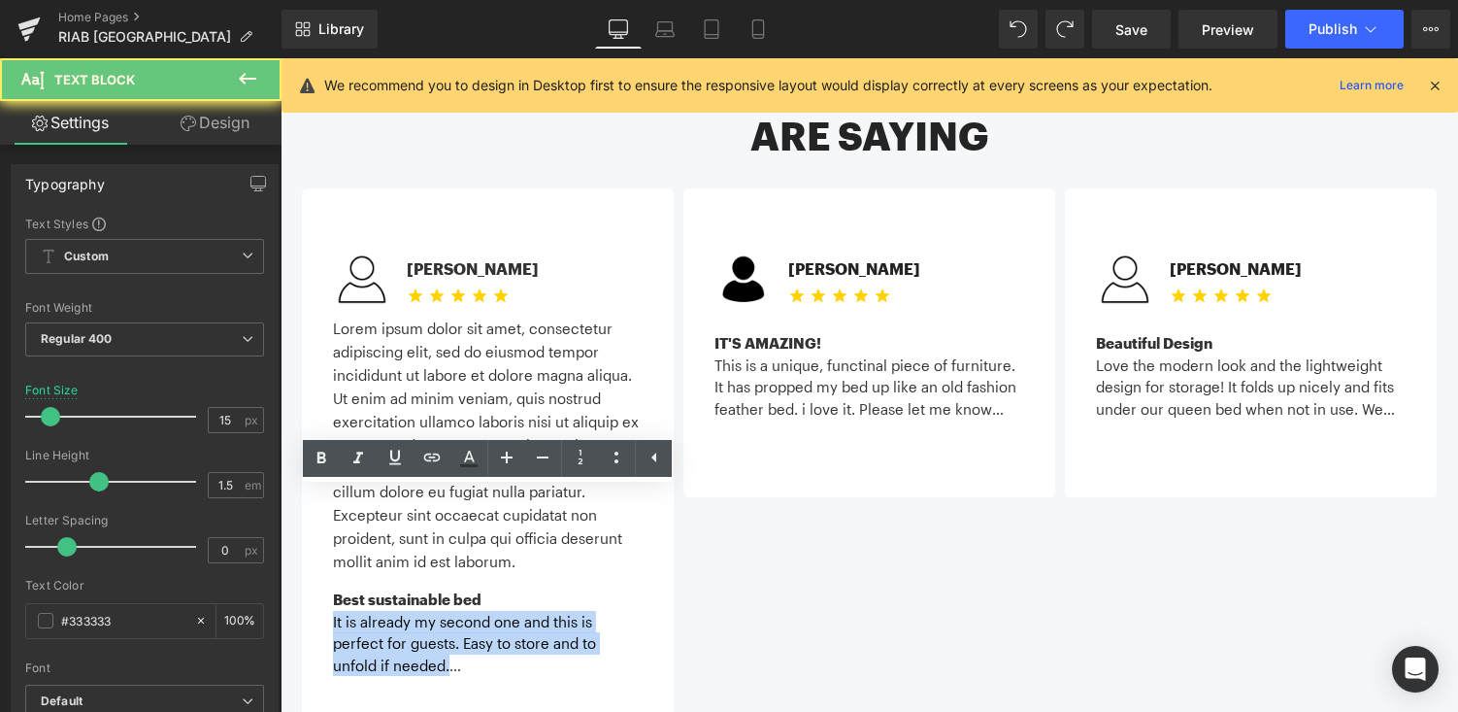
click at [429, 611] on div "It is already my second one and this is perfect for guests. Easy to store and t…" at bounding box center [488, 644] width 310 height 66
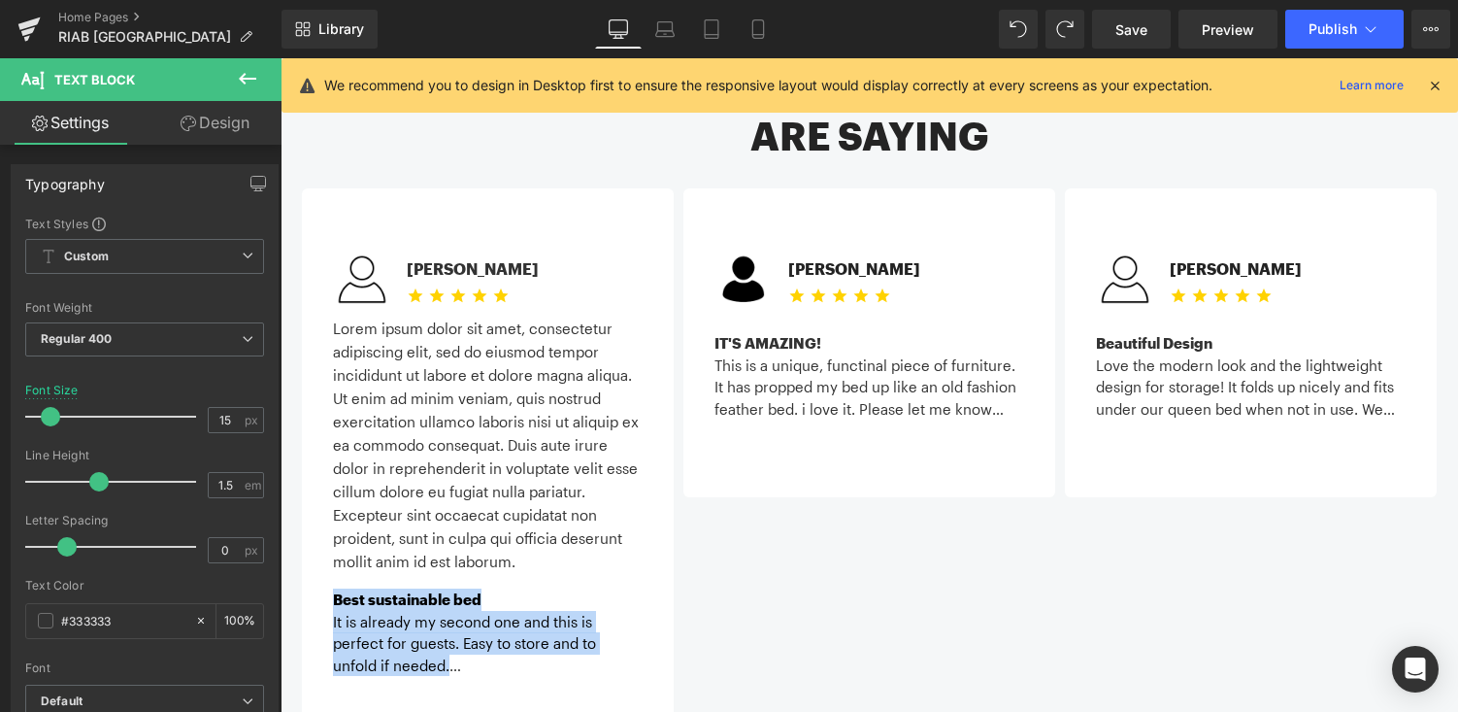
copy div "Best sustainable bed It is already my second one and this is perfect for guests…"
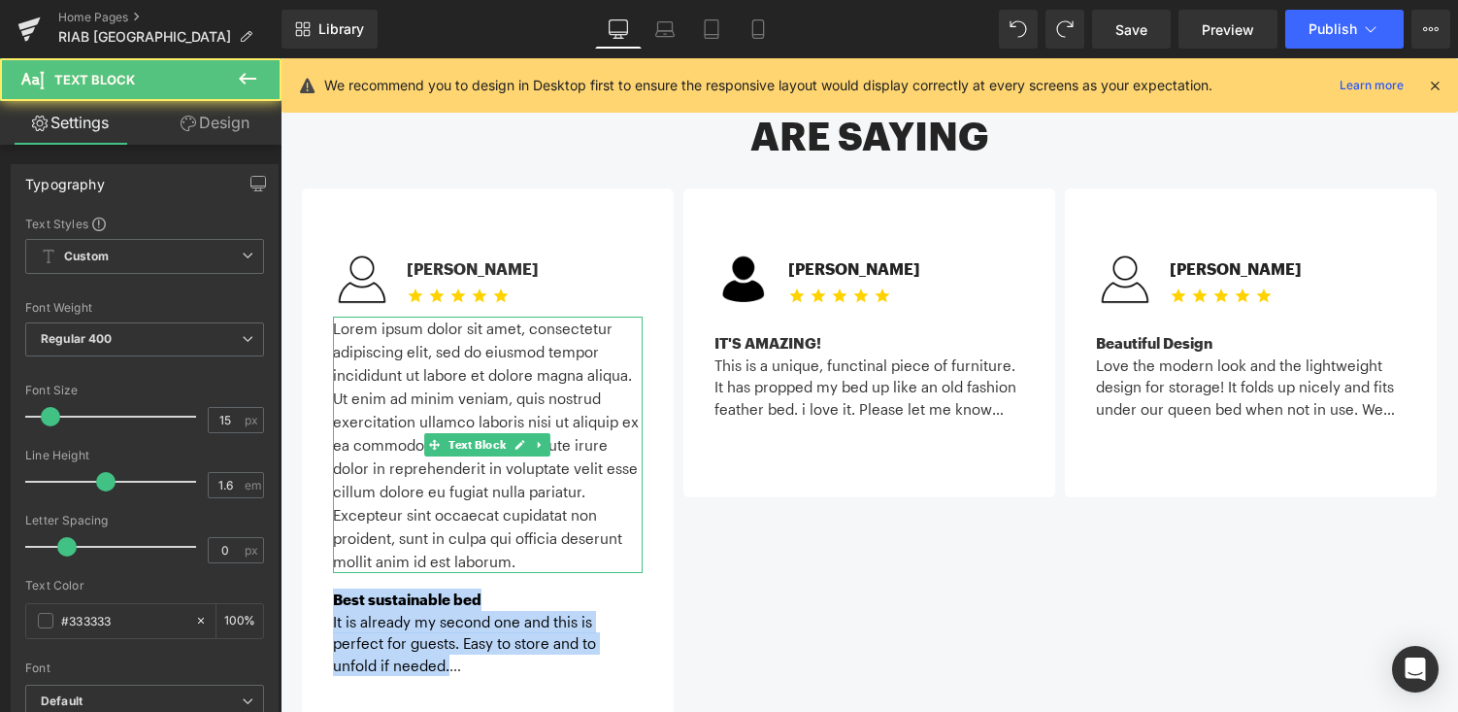
click at [394, 316] on p "Lorem ipsum dolor sit amet, consectetur adipiscing elit, sed do eiusmod tempor …" at bounding box center [488, 444] width 310 height 256
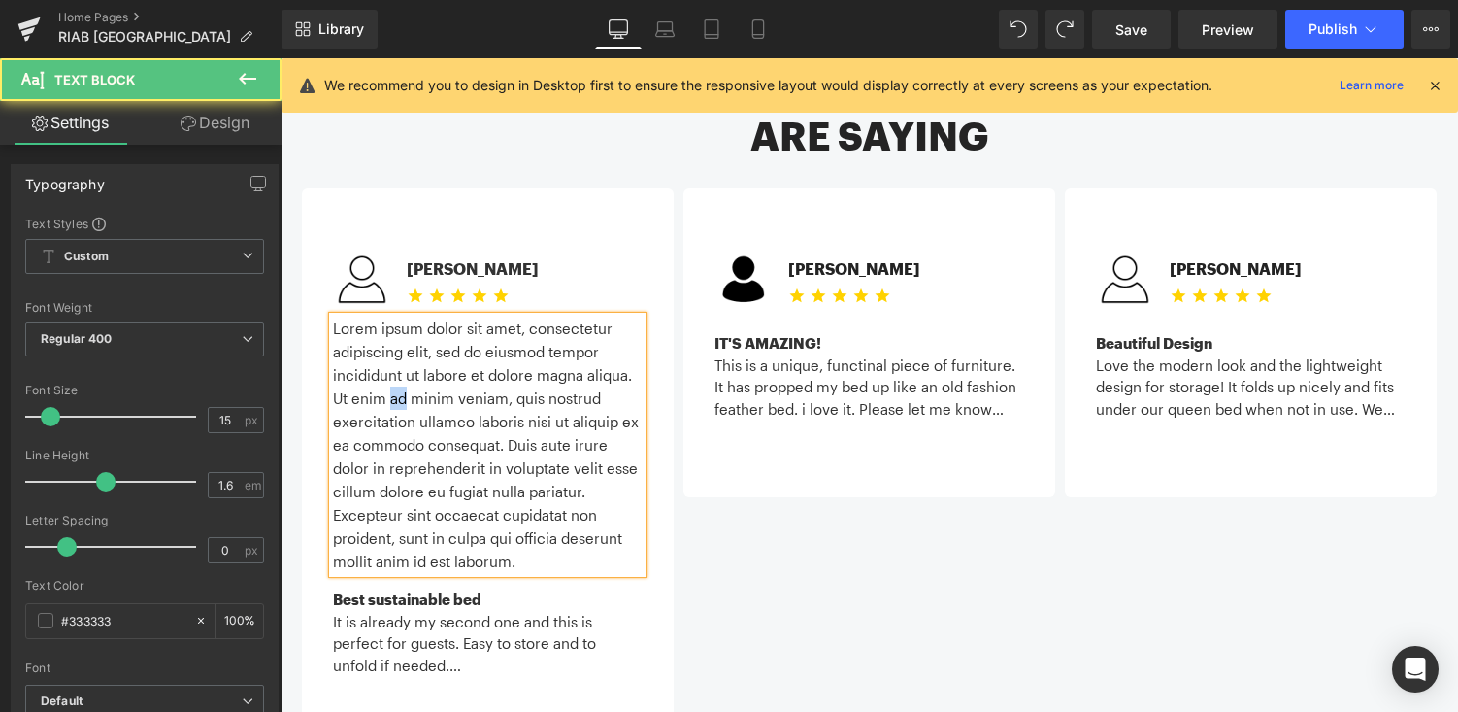
click at [394, 316] on p "Lorem ipsum dolor sit amet, consectetur adipiscing elit, sed do eiusmod tempor …" at bounding box center [488, 444] width 310 height 256
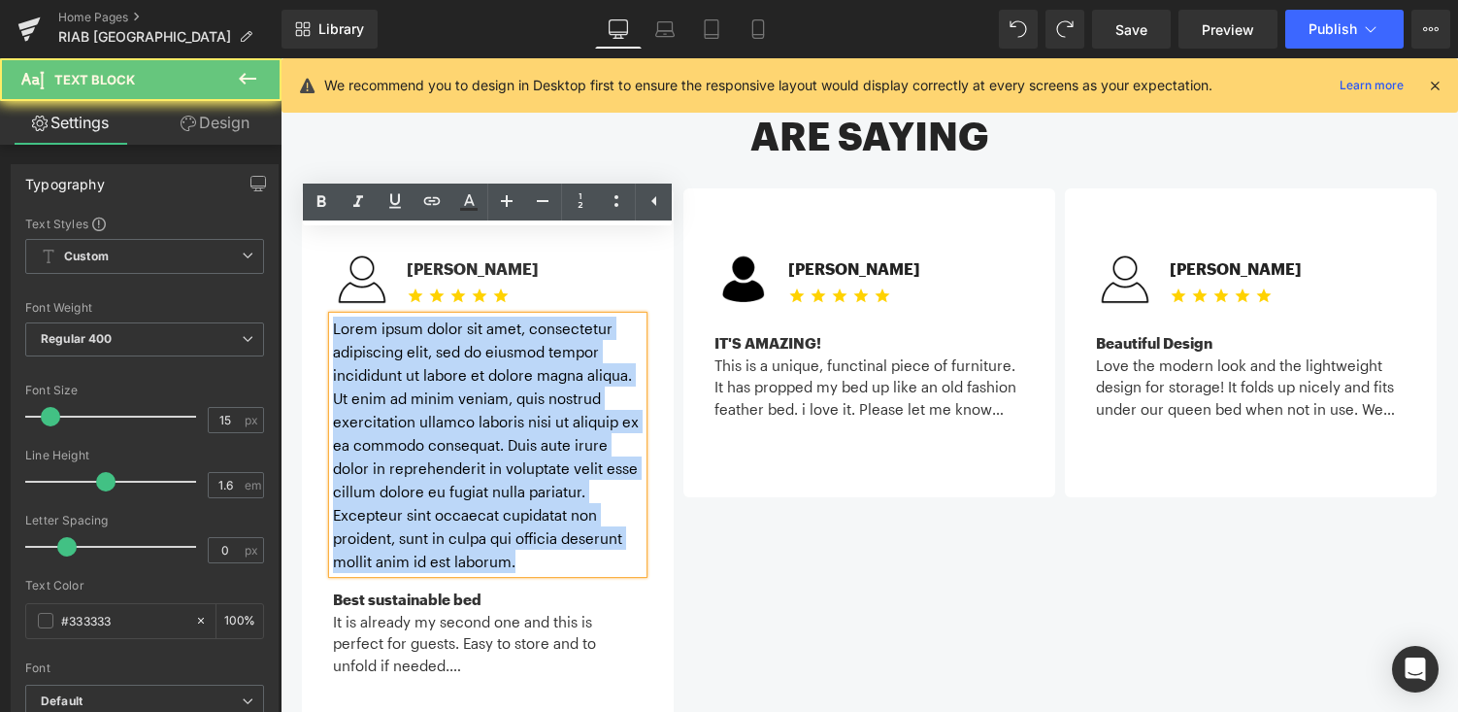
click at [394, 316] on p "Lorem ipsum dolor sit amet, consectetur adipiscing elit, sed do eiusmod tempor …" at bounding box center [488, 444] width 310 height 256
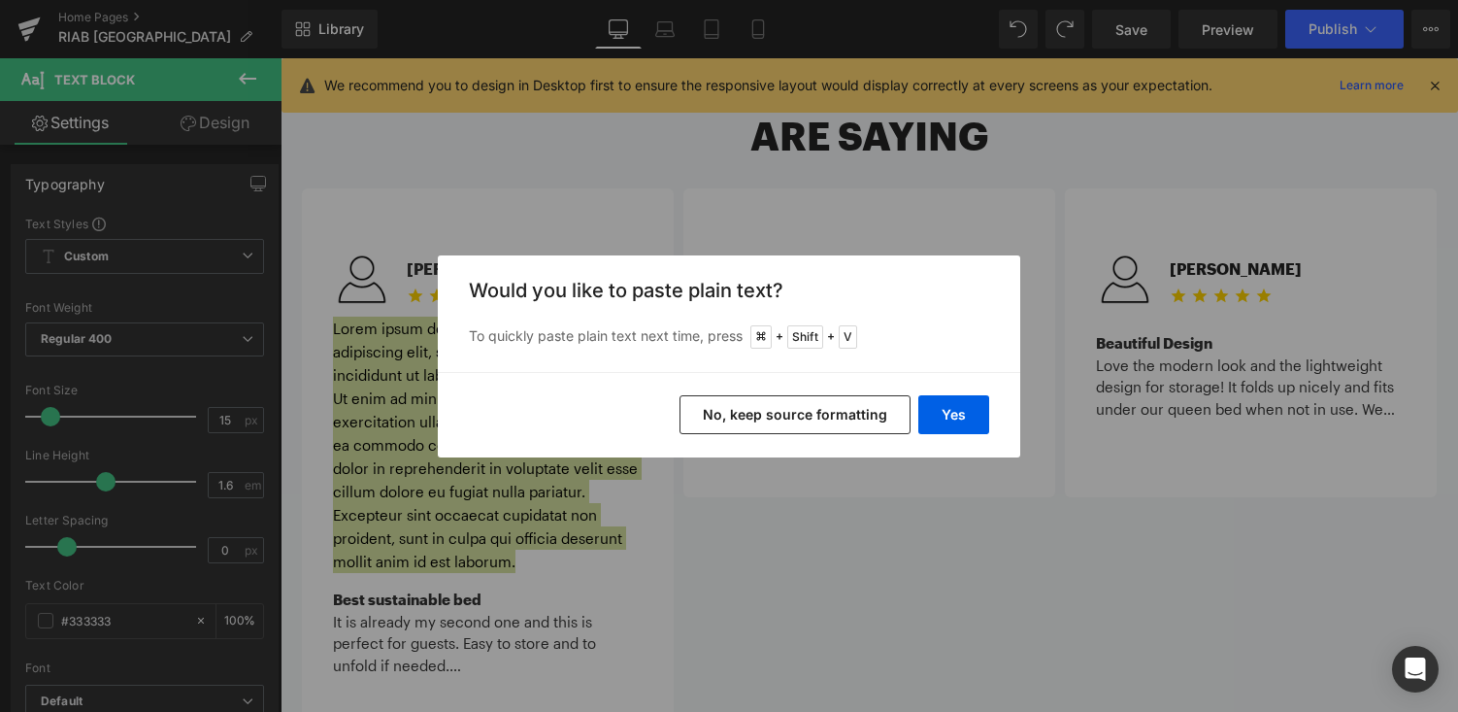
click at [1013, 429] on div "Yes No, keep source formatting" at bounding box center [729, 414] width 582 height 85
click at [973, 422] on button "Yes" at bounding box center [953, 414] width 71 height 39
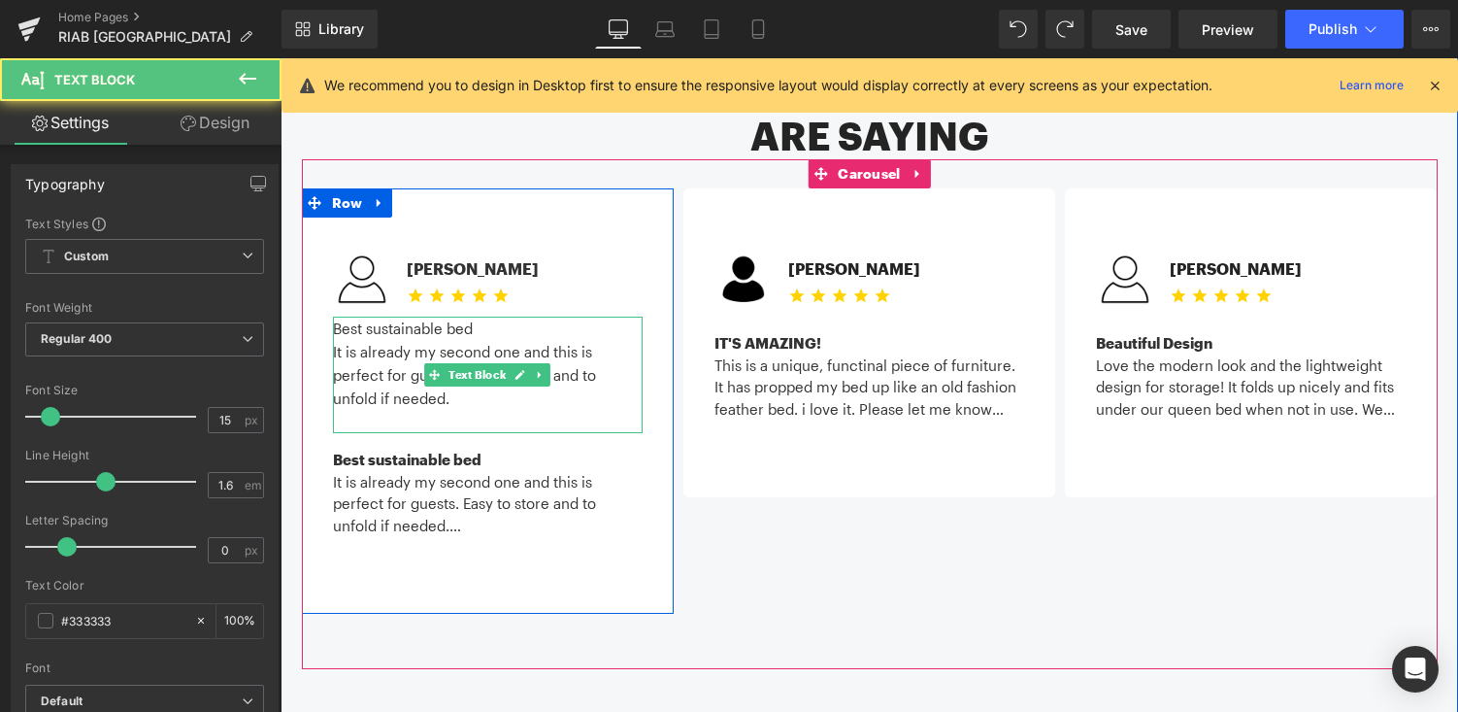
click at [380, 316] on p "Best sustainable bed" at bounding box center [488, 327] width 310 height 23
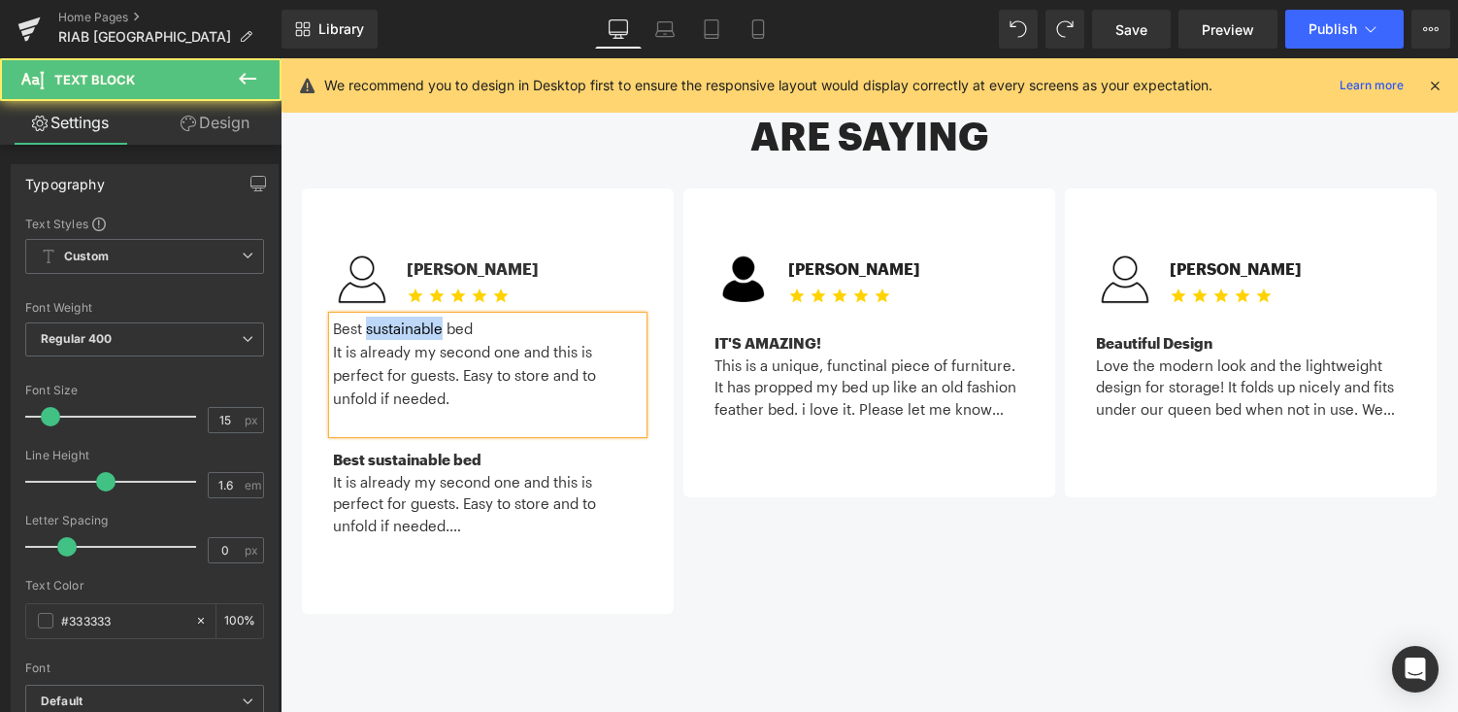
click at [380, 316] on p "Best sustainable bed" at bounding box center [488, 327] width 310 height 23
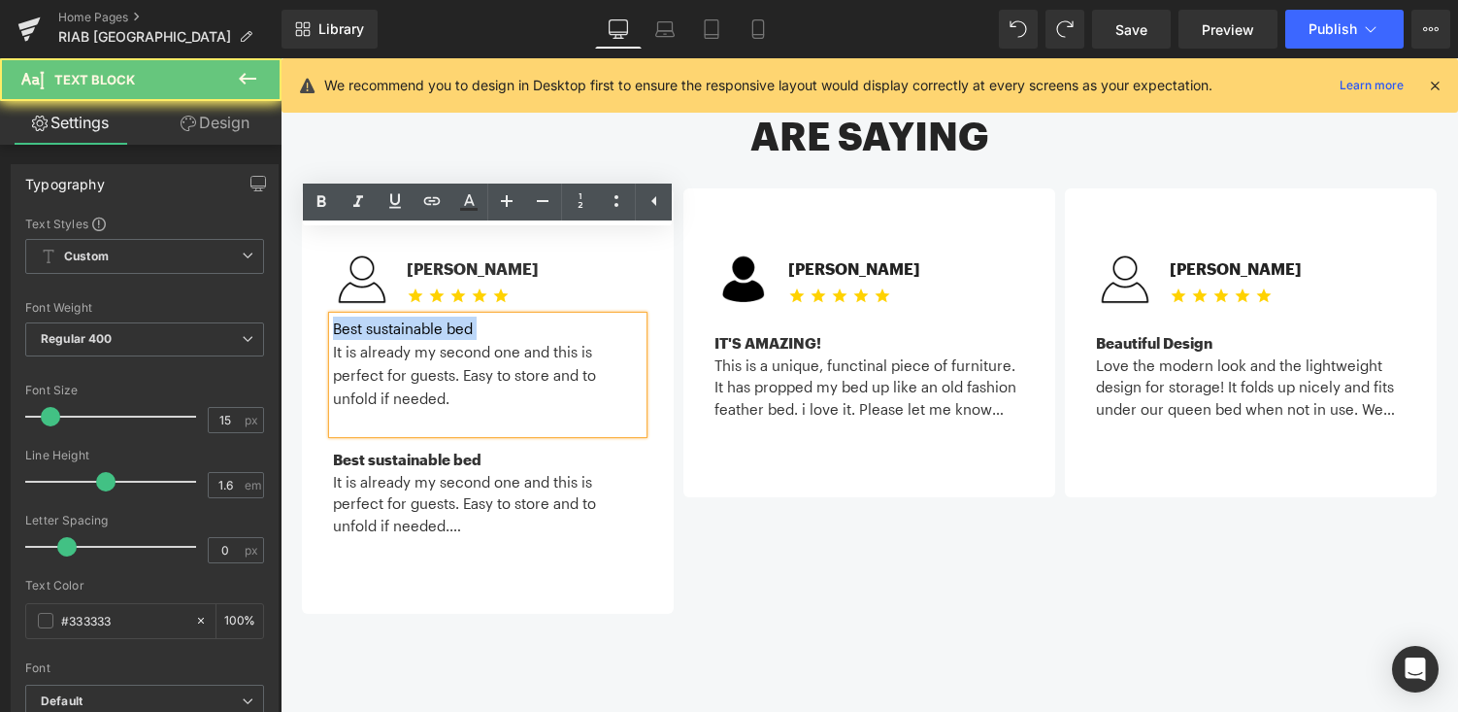
click at [380, 316] on p "Best sustainable bed" at bounding box center [488, 327] width 310 height 23
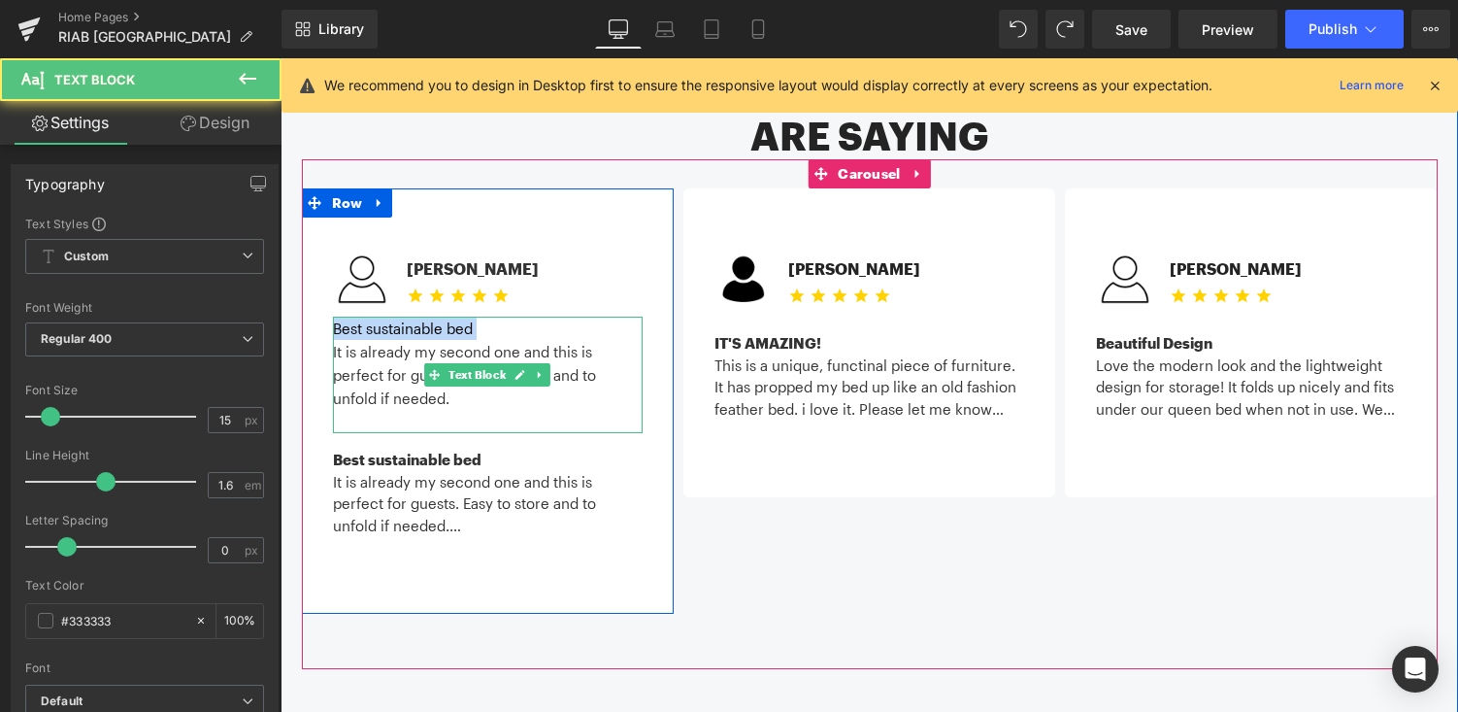
click at [399, 316] on p "Best sustainable bed" at bounding box center [488, 327] width 310 height 23
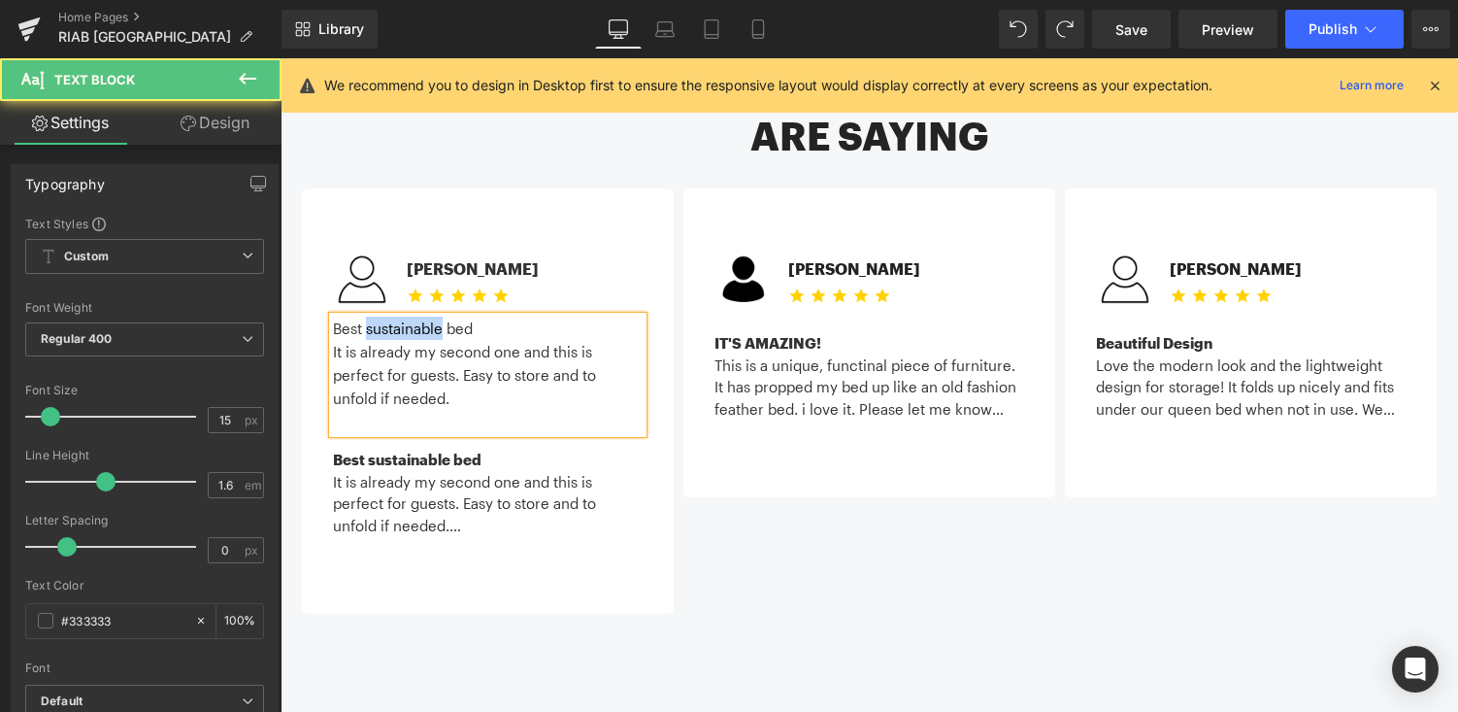
click at [399, 316] on p "Best sustainable bed" at bounding box center [488, 327] width 310 height 23
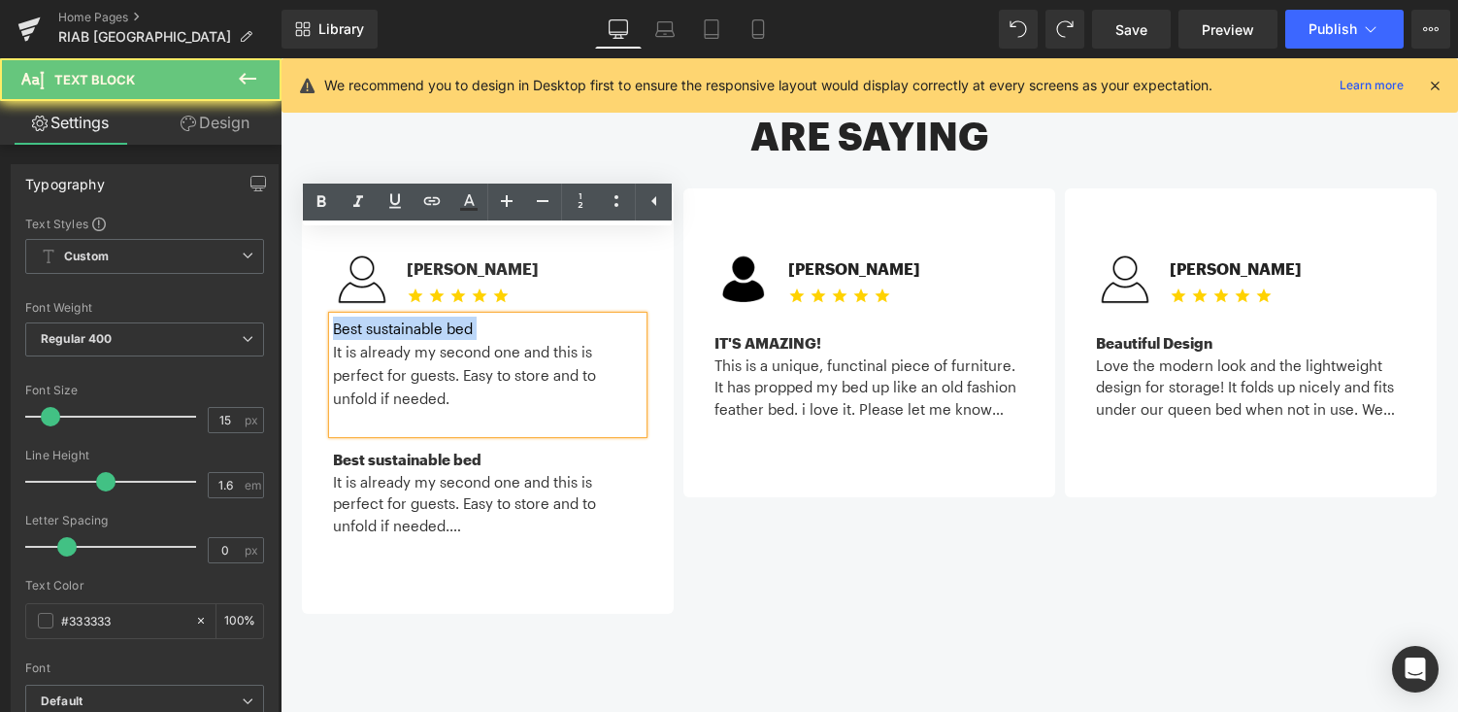
click at [399, 316] on p "Best sustainable bed" at bounding box center [488, 327] width 310 height 23
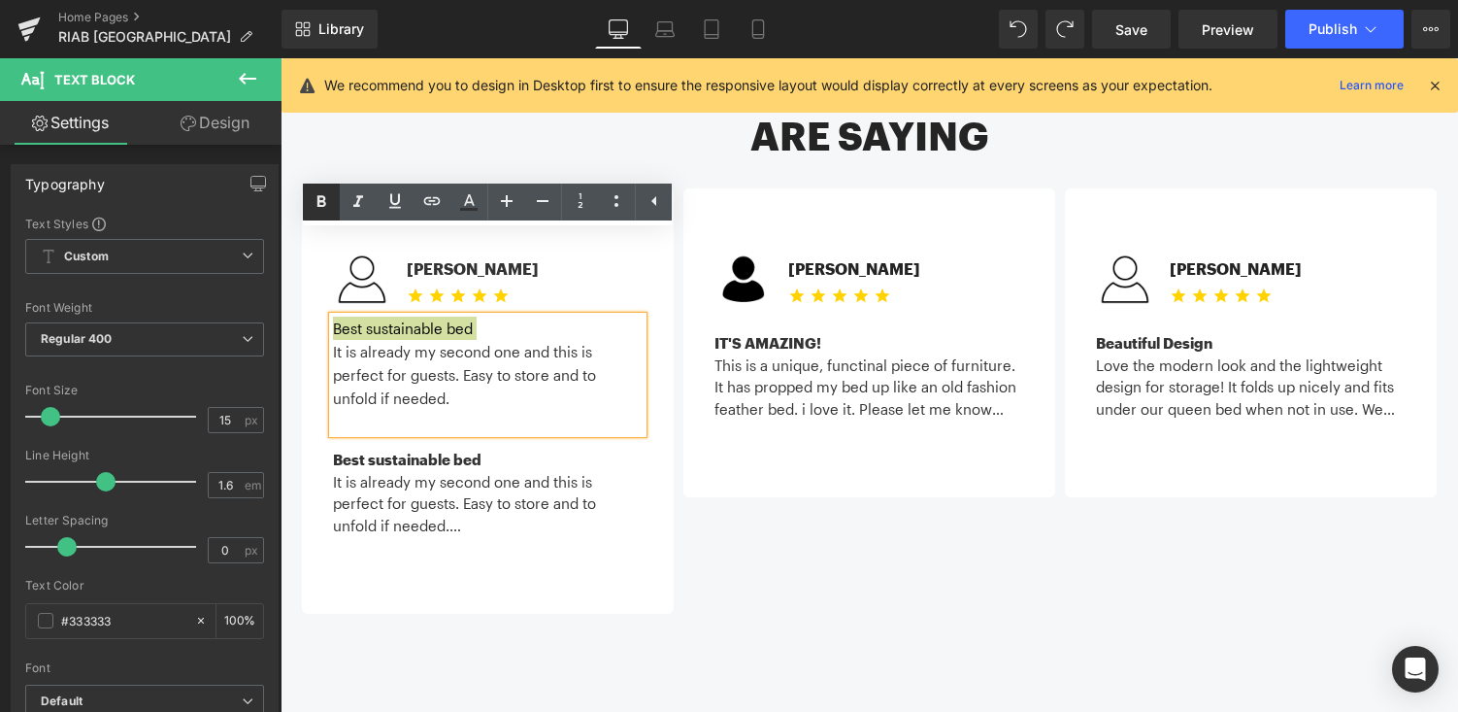
click at [322, 205] on icon at bounding box center [321, 201] width 9 height 12
click at [542, 410] on p at bounding box center [488, 421] width 310 height 23
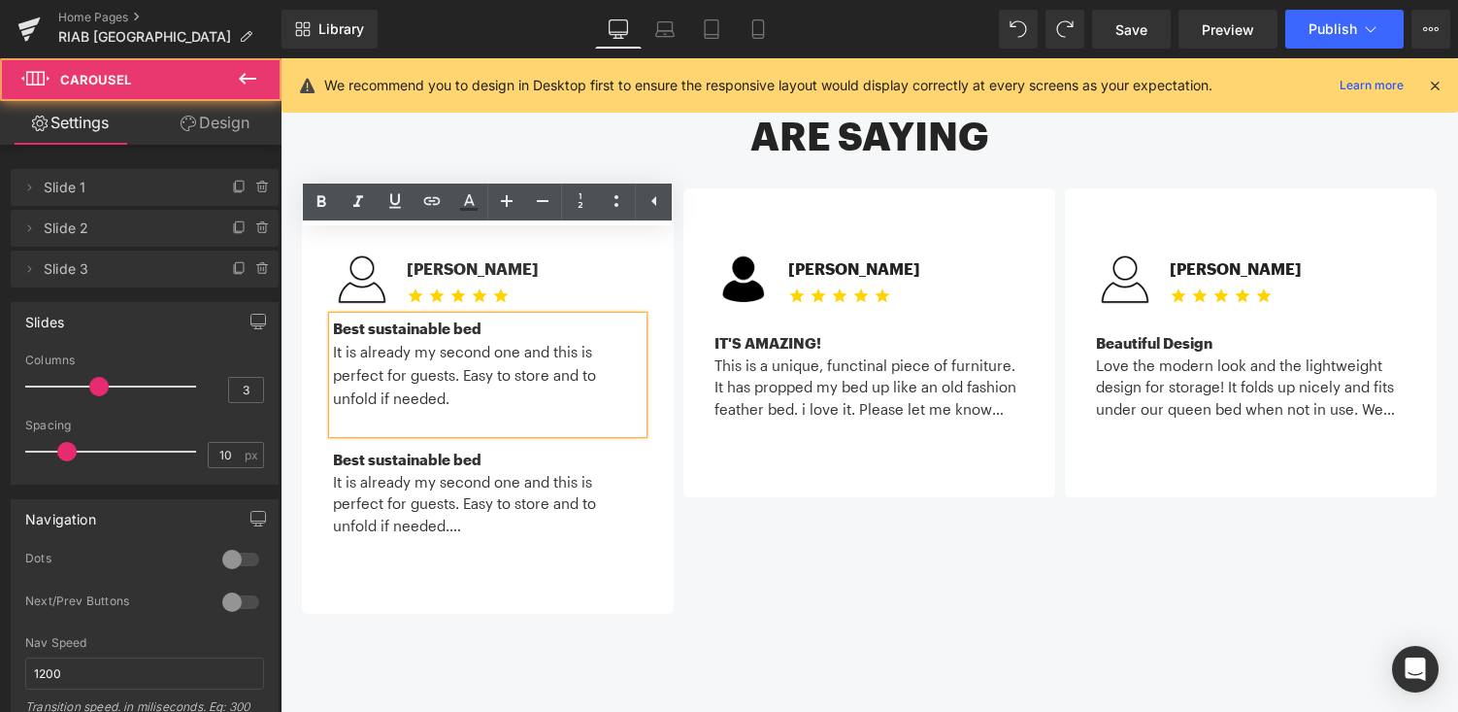
click at [806, 522] on div "Image Michael C. Text Block Icon Icon Icon Icon Icon Icon List Hoz Icon List" at bounding box center [875, 400] width 1146 height 425
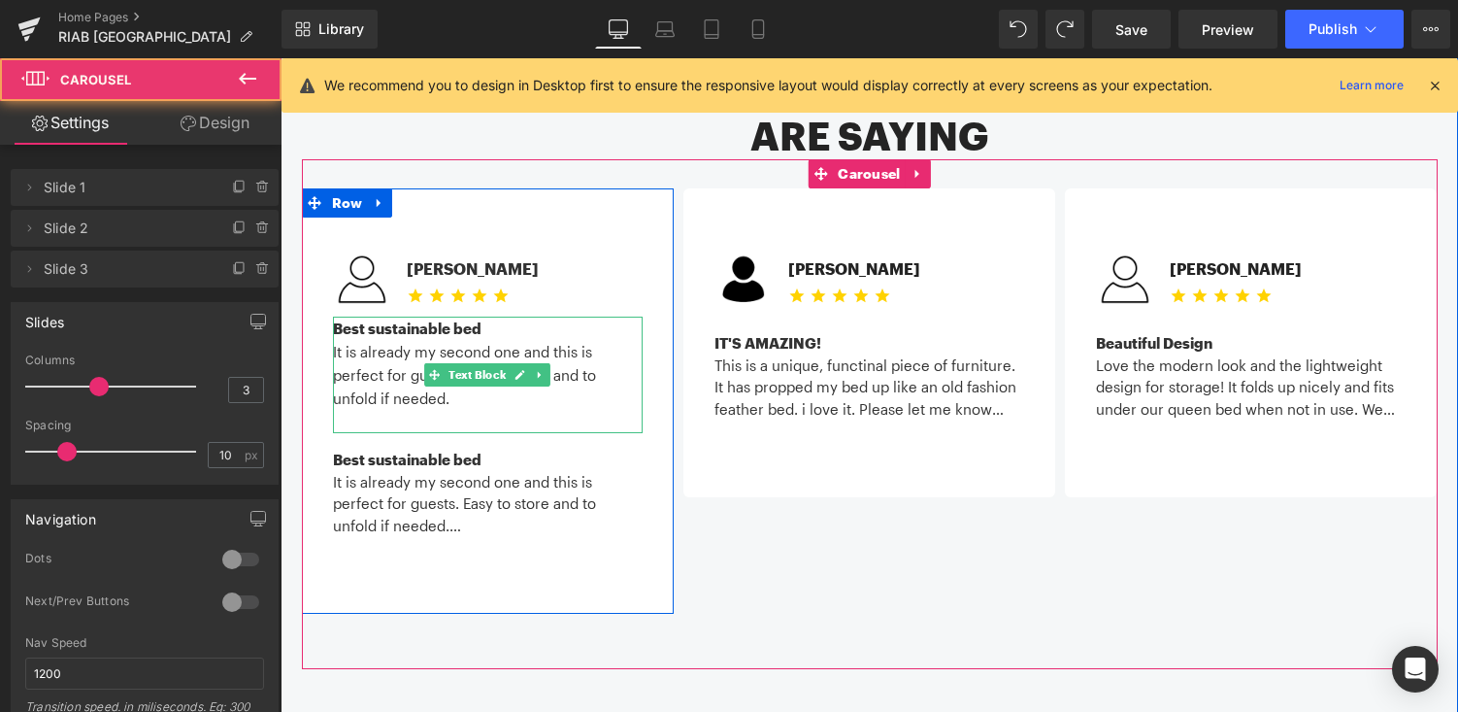
click at [561, 410] on p at bounding box center [488, 421] width 310 height 23
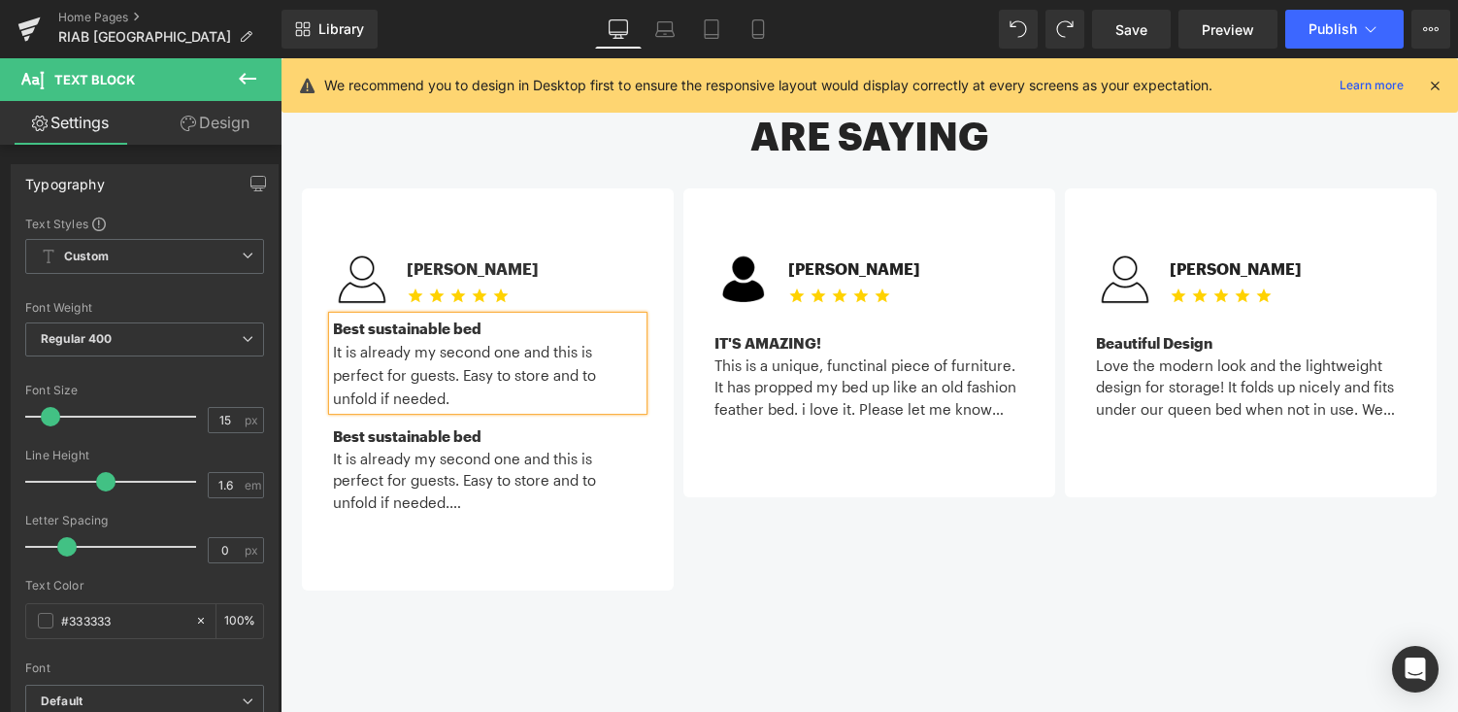
click at [792, 472] on div "Image Michael C. Text Block Icon Icon Icon Icon Icon Icon List Hoz Icon List" at bounding box center [875, 389] width 1146 height 402
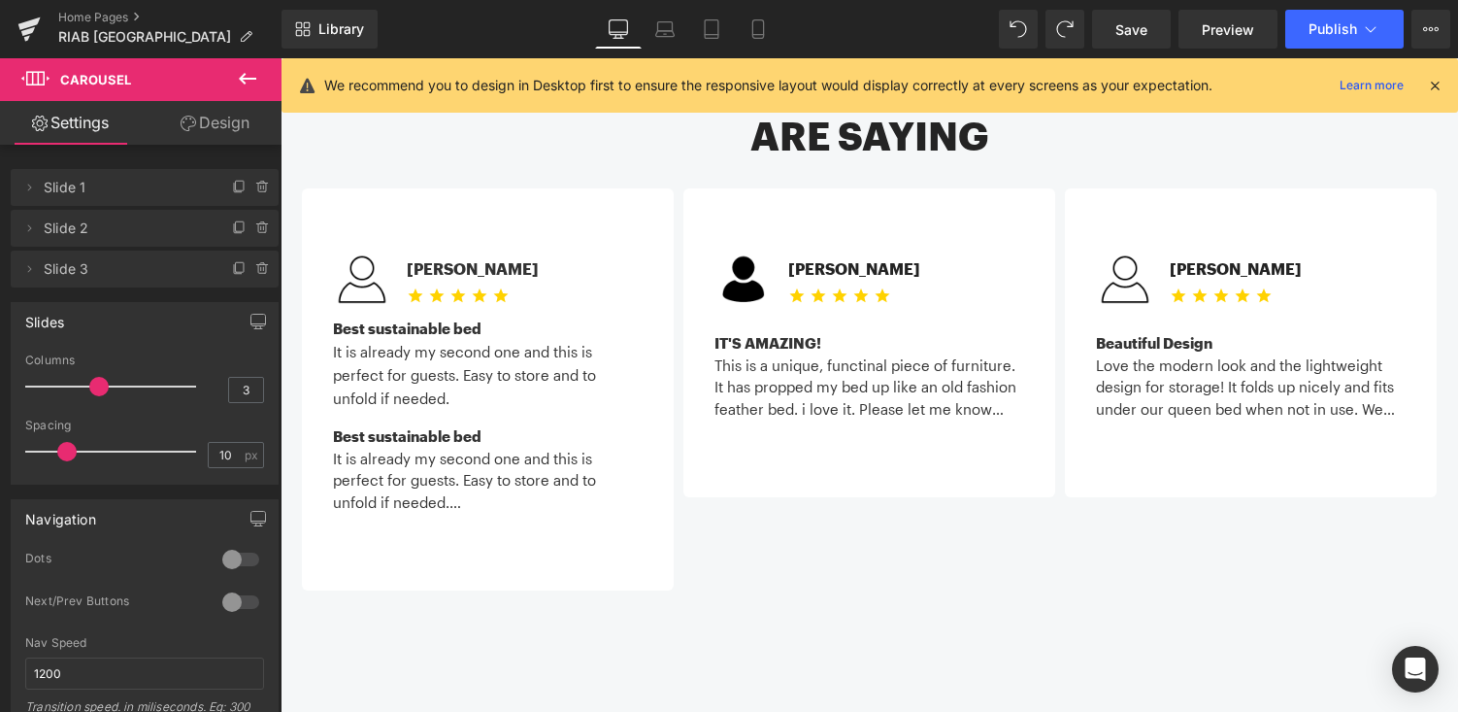
click at [258, 67] on icon at bounding box center [247, 78] width 23 height 23
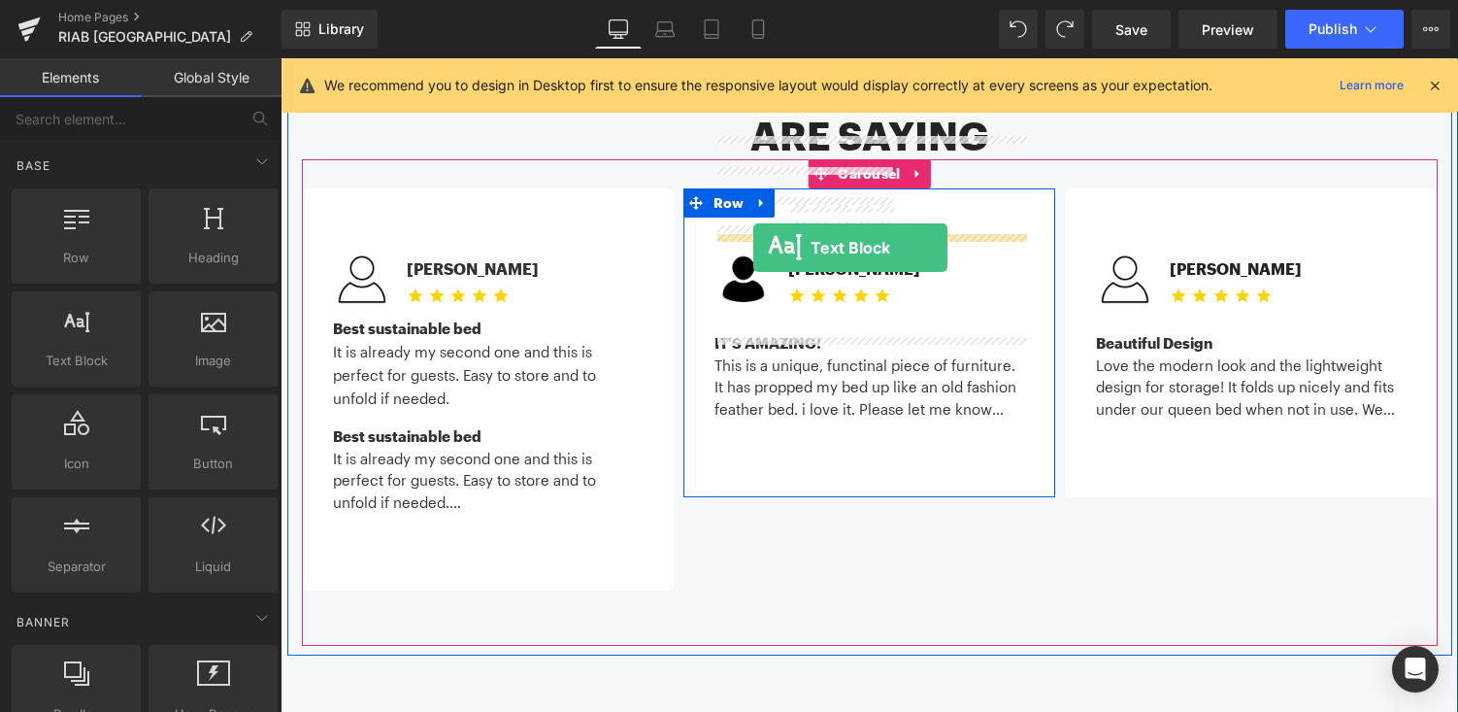
drag, startPoint x: 367, startPoint y: 408, endPoint x: 753, endPoint y: 248, distance: 418.3
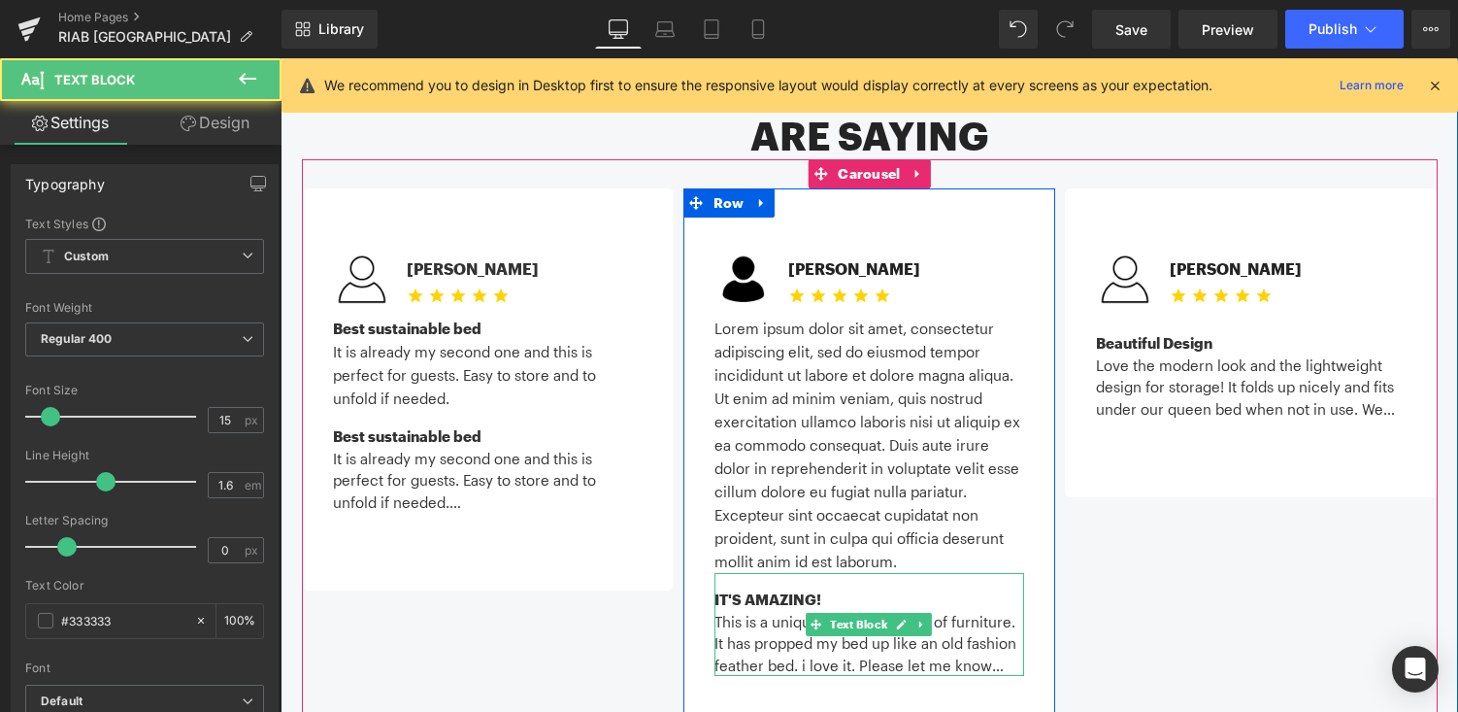
click at [769, 611] on div "This is a unique, functinal piece of furniture. It has propped my bed up like a…" at bounding box center [869, 644] width 310 height 66
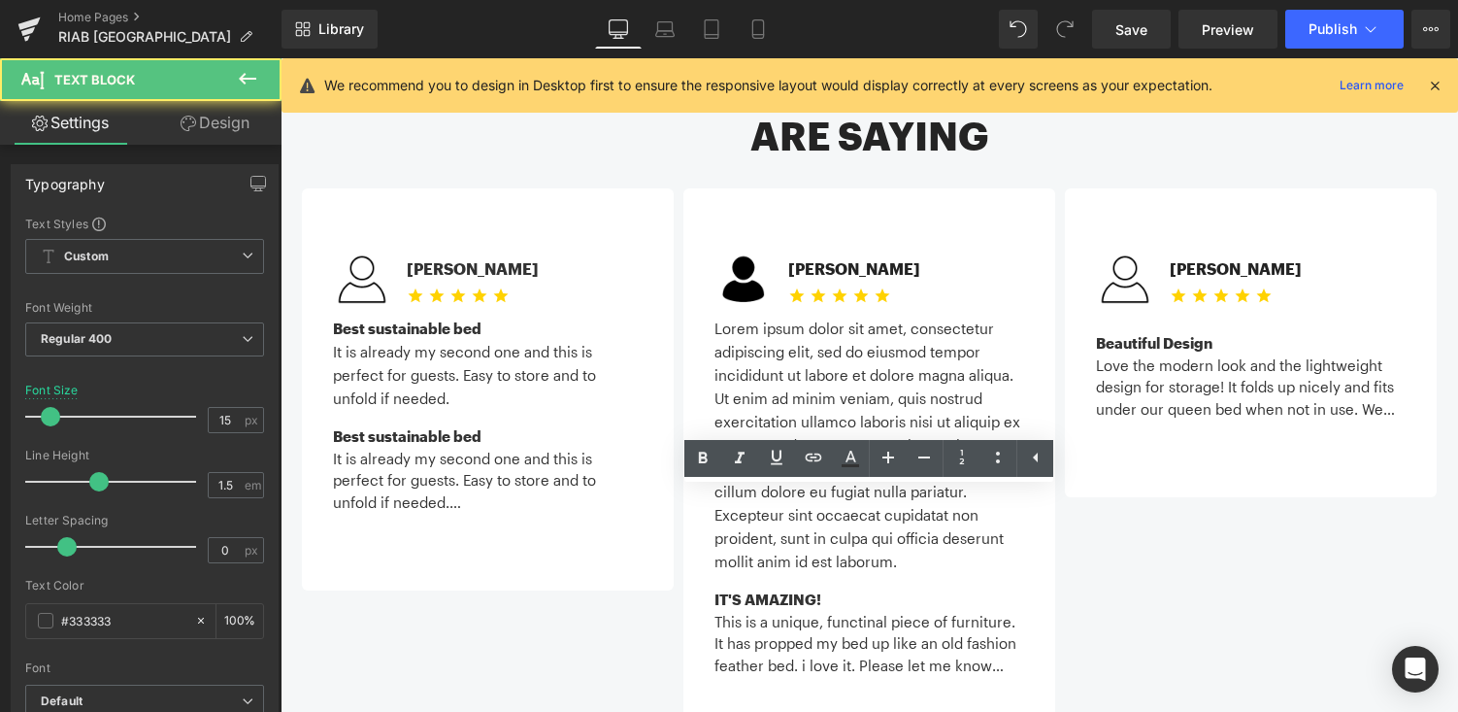
click at [769, 611] on div "This is a unique, functinal piece of furniture. It has propped my bed up like a…" at bounding box center [869, 644] width 310 height 66
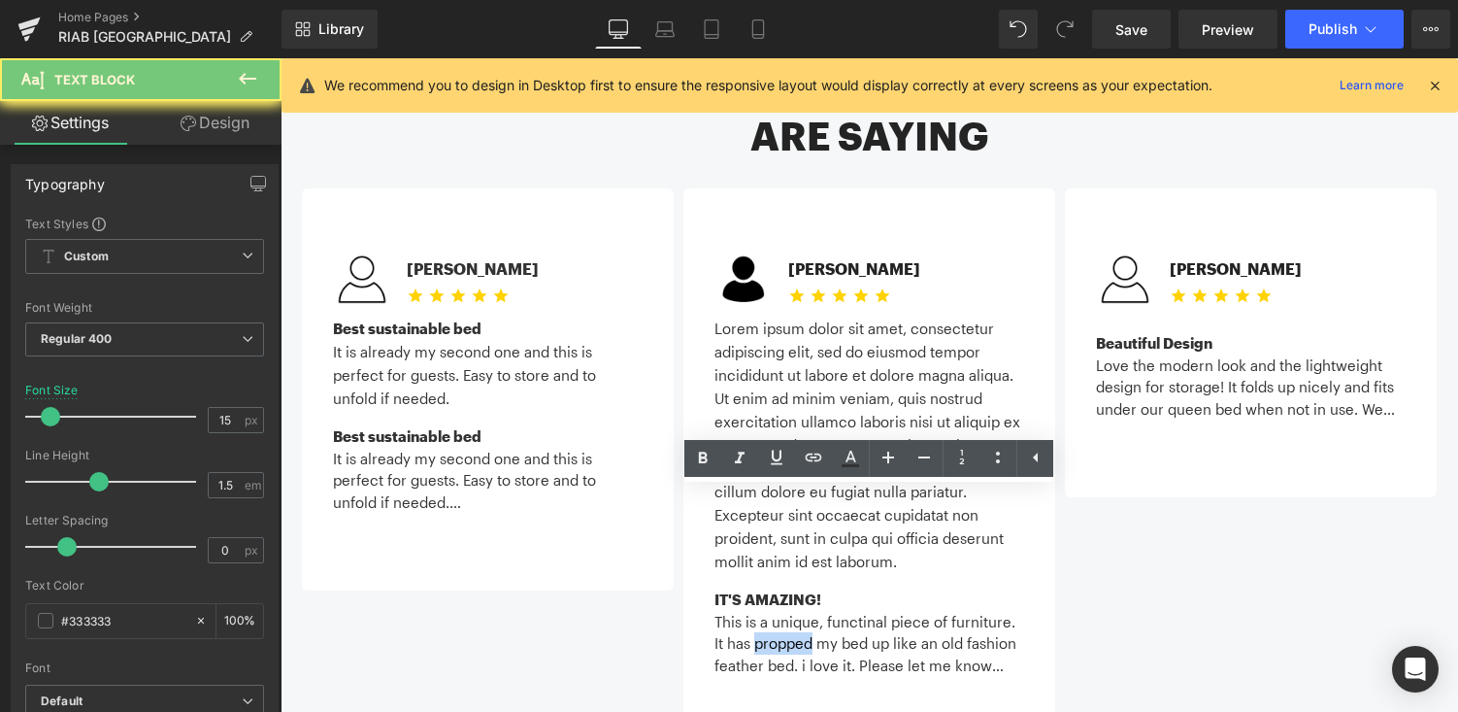
click at [769, 611] on div "This is a unique, functinal piece of furniture. It has propped my bed up like a…" at bounding box center [869, 644] width 310 height 66
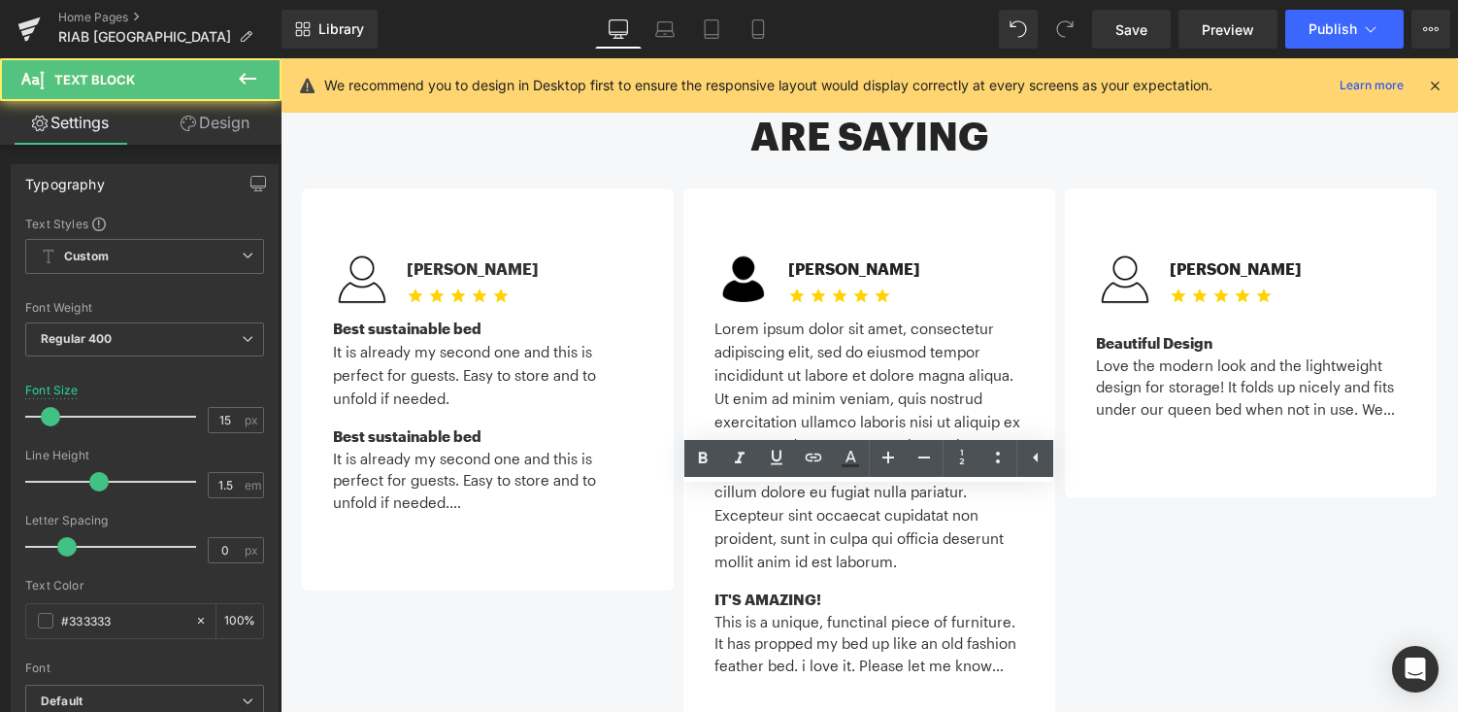
click at [900, 611] on div "This is a unique, functinal piece of furniture. It has propped my bed up like a…" at bounding box center [869, 644] width 310 height 66
click at [795, 611] on div "This is a unique, functinal piece of furniture. It has propped my bed up like a…" at bounding box center [869, 644] width 310 height 66
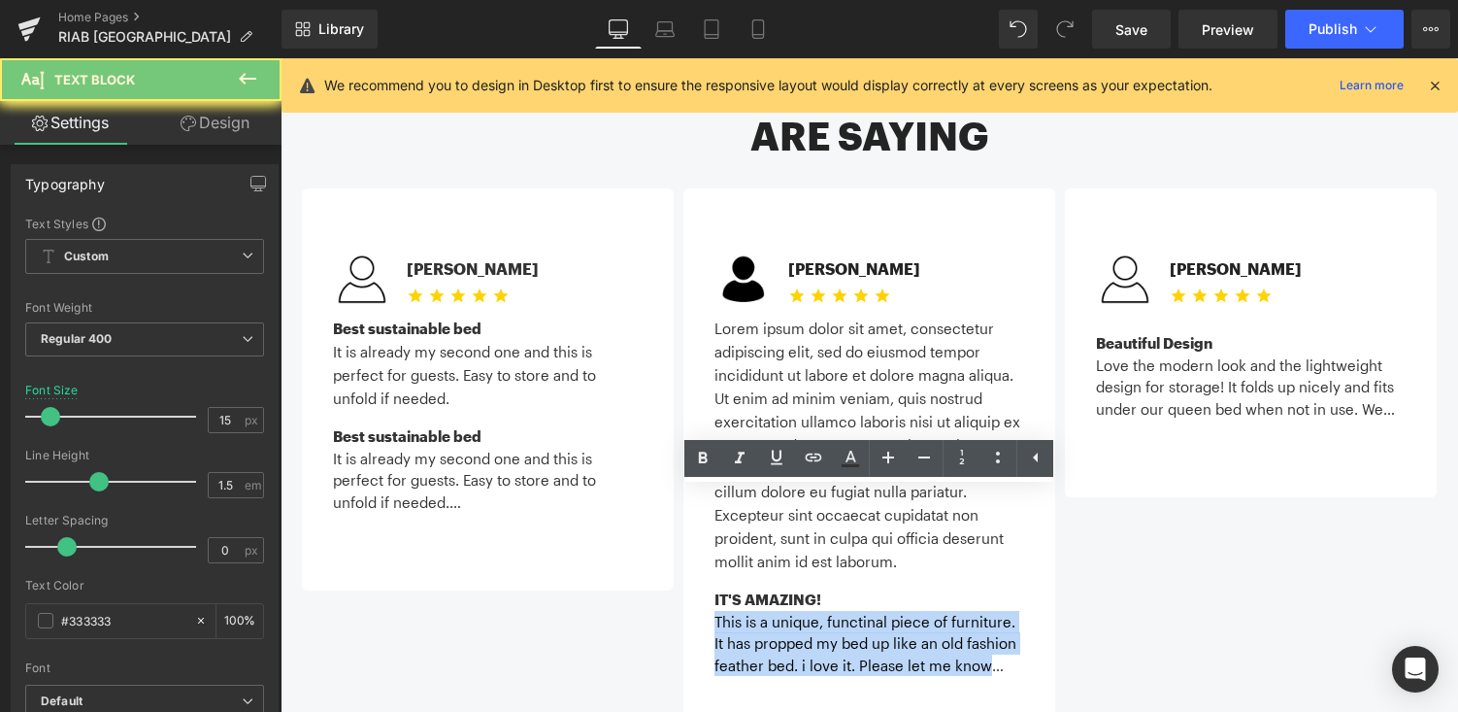
click at [795, 611] on div "This is a unique, functinal piece of furniture. It has propped my bed up like a…" at bounding box center [869, 644] width 310 height 66
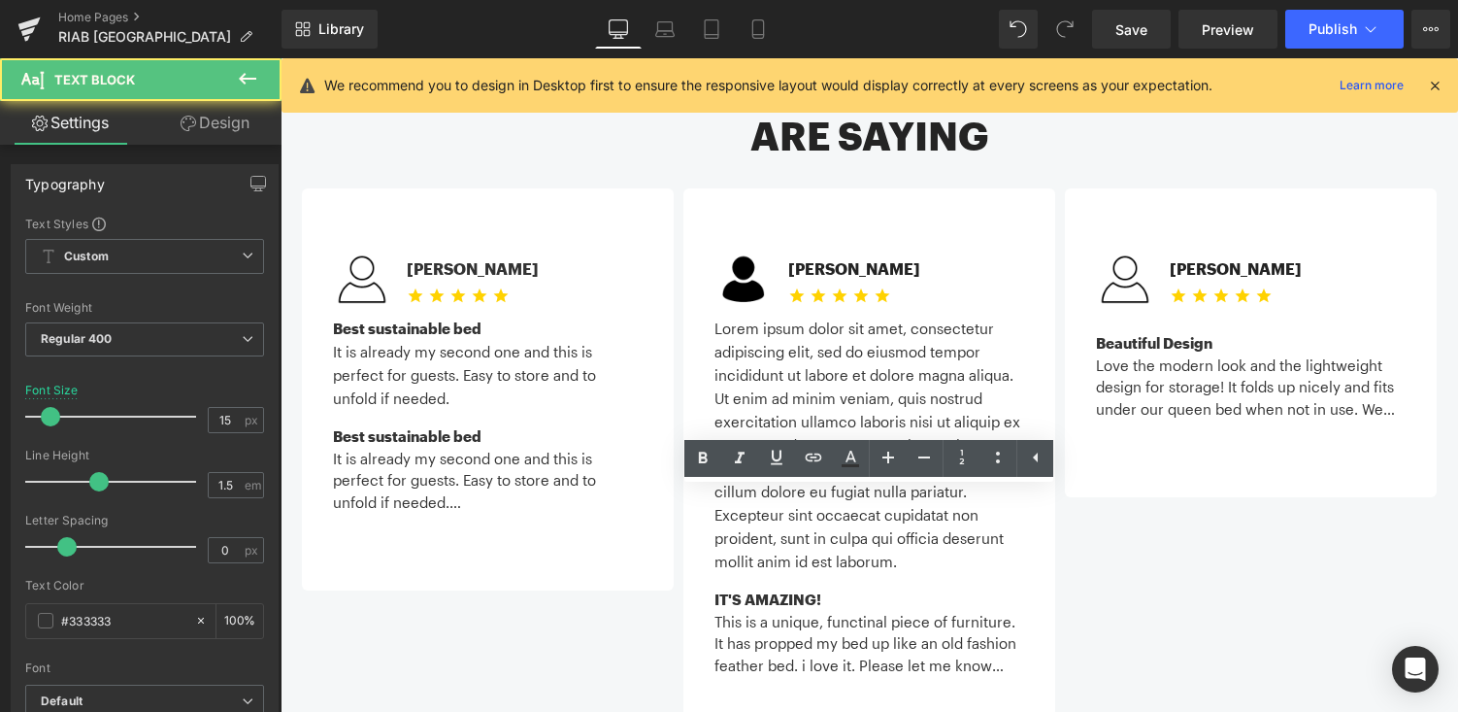
click at [762, 573] on div "IT'S AMAZING! This is a unique, functinal piece of furniture. It has propped my…" at bounding box center [869, 624] width 310 height 103
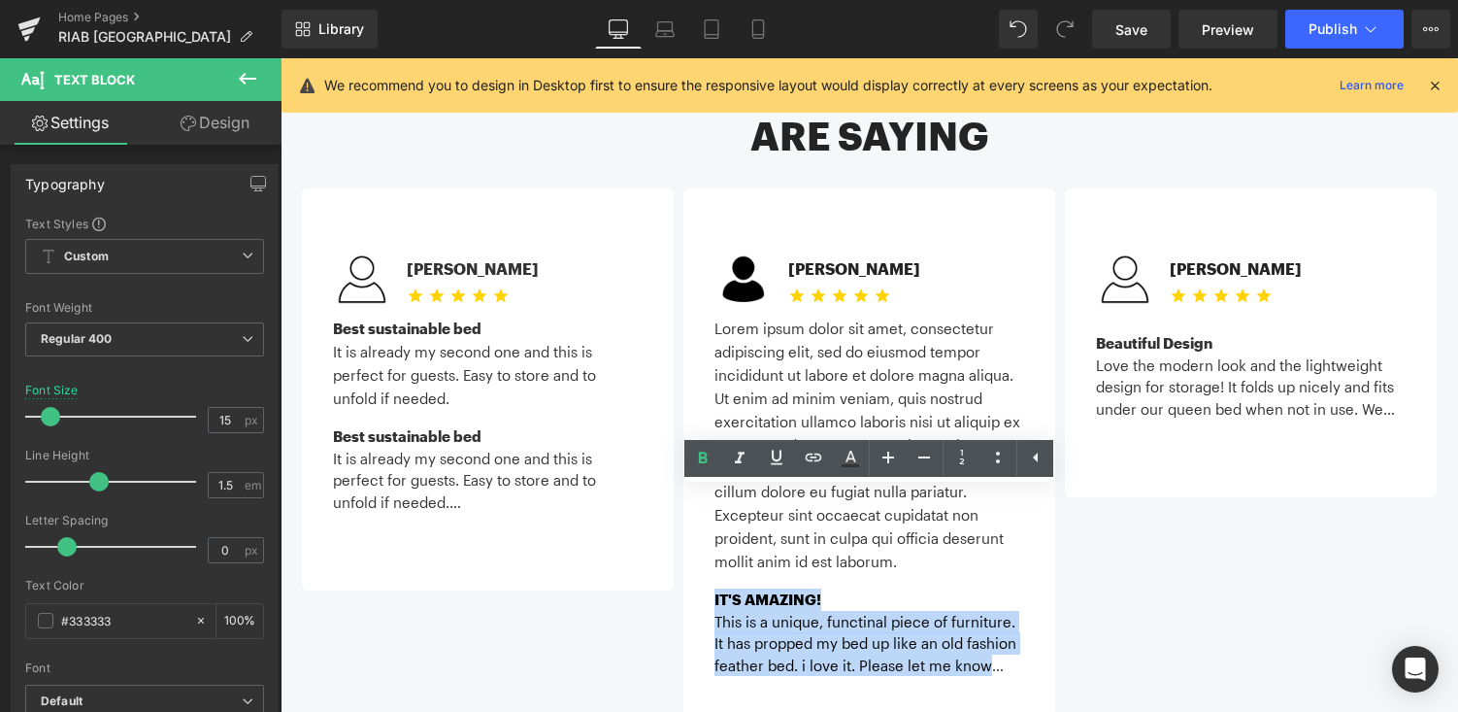
drag, startPoint x: 715, startPoint y: 517, endPoint x: 1110, endPoint y: 632, distance: 410.4
click at [1110, 632] on div "Image Michael C. Text Block Icon Icon Icon Icon Icon Icon List Hoz Icon List" at bounding box center [875, 470] width 1146 height 565
copy div "IT'S AMAZING! This is a unique, functinal piece of furniture. It has propped my…"
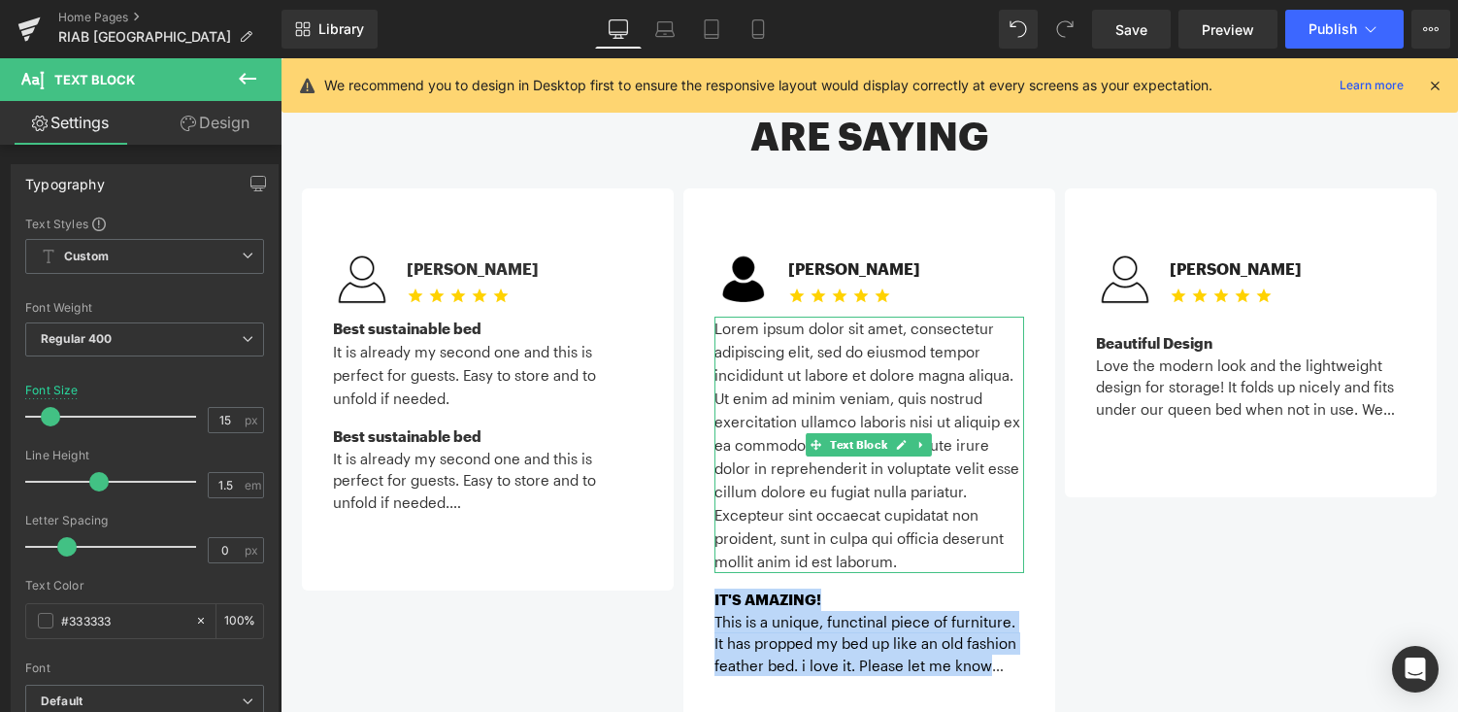
click at [889, 316] on p "Lorem ipsum dolor sit amet, consectetur adipiscing elit, sed do eiusmod tempor …" at bounding box center [869, 444] width 310 height 256
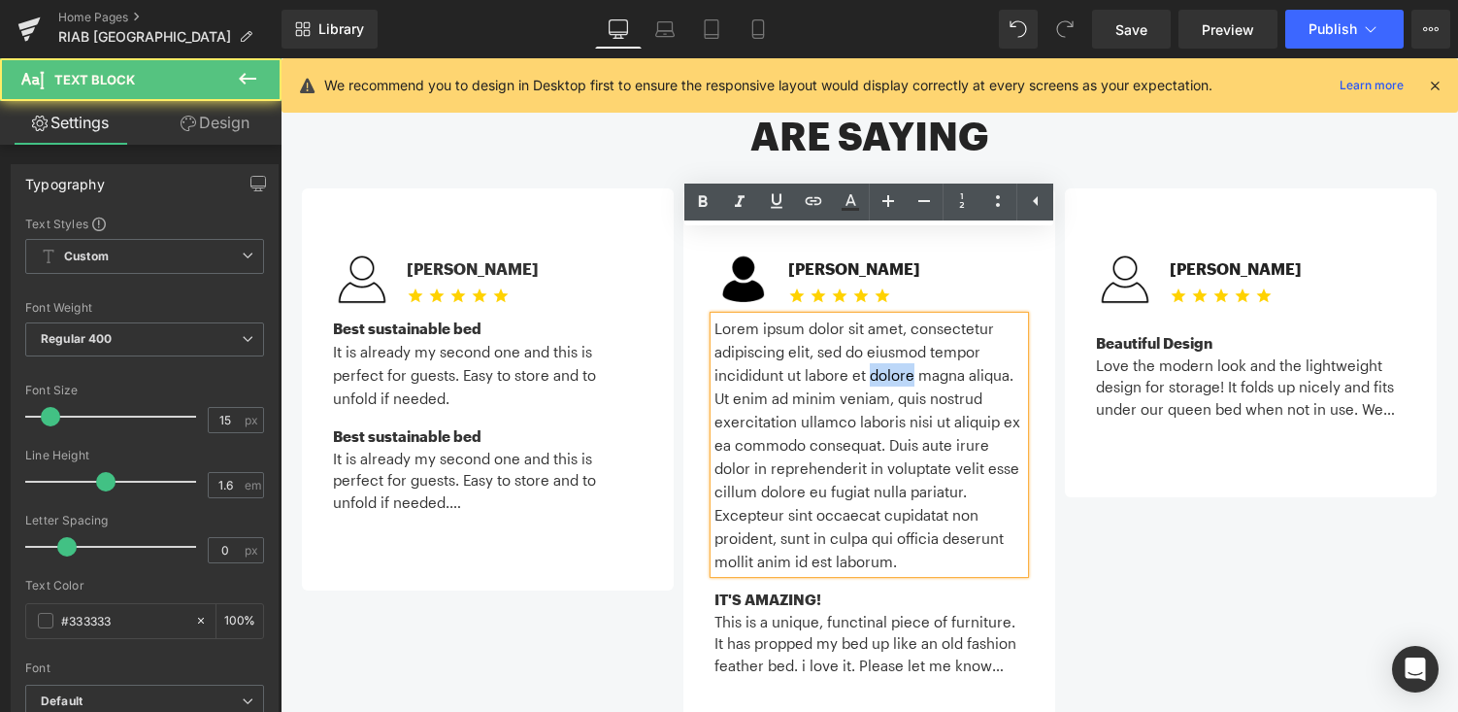
click at [889, 316] on p "Lorem ipsum dolor sit amet, consectetur adipiscing elit, sed do eiusmod tempor …" at bounding box center [869, 444] width 310 height 256
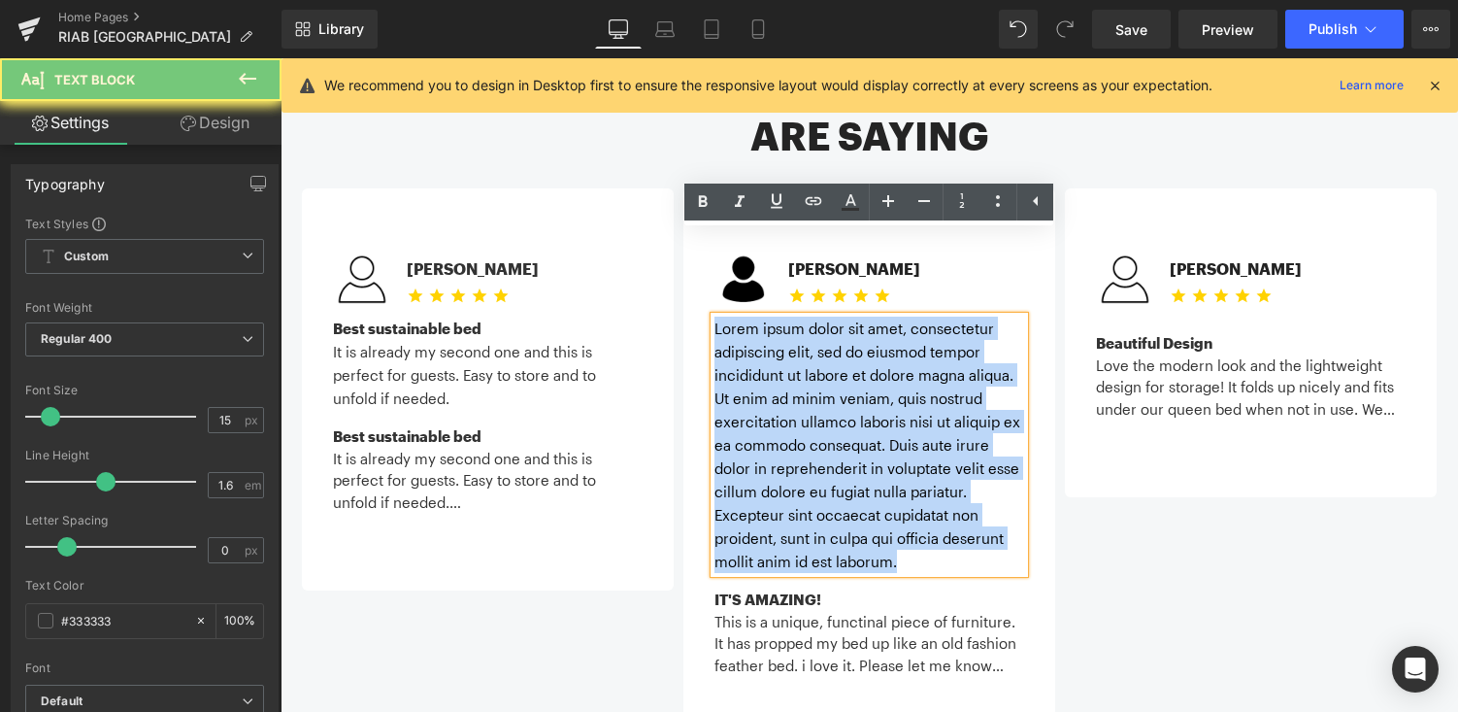
click at [889, 316] on p "Lorem ipsum dolor sit amet, consectetur adipiscing elit, sed do eiusmod tempor …" at bounding box center [869, 444] width 310 height 256
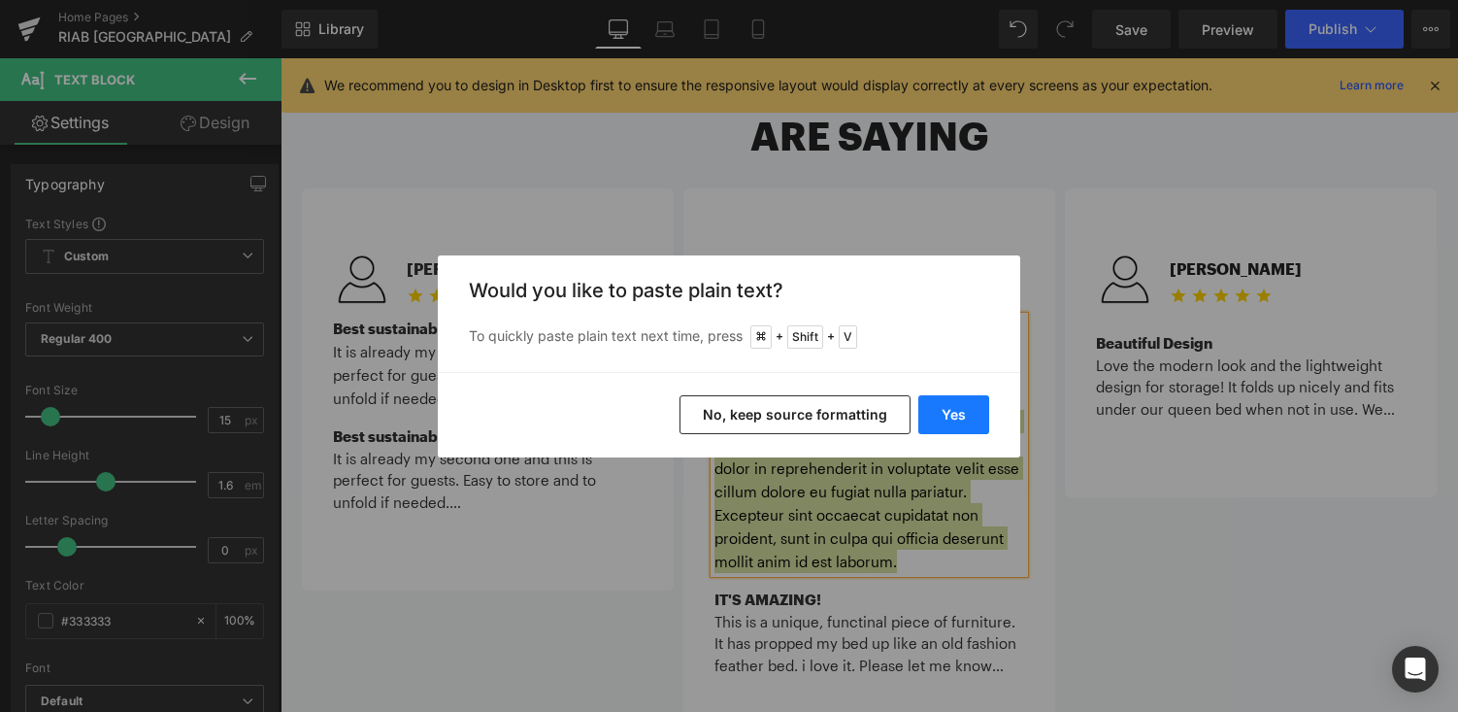
click at [943, 420] on button "Yes" at bounding box center [953, 414] width 71 height 39
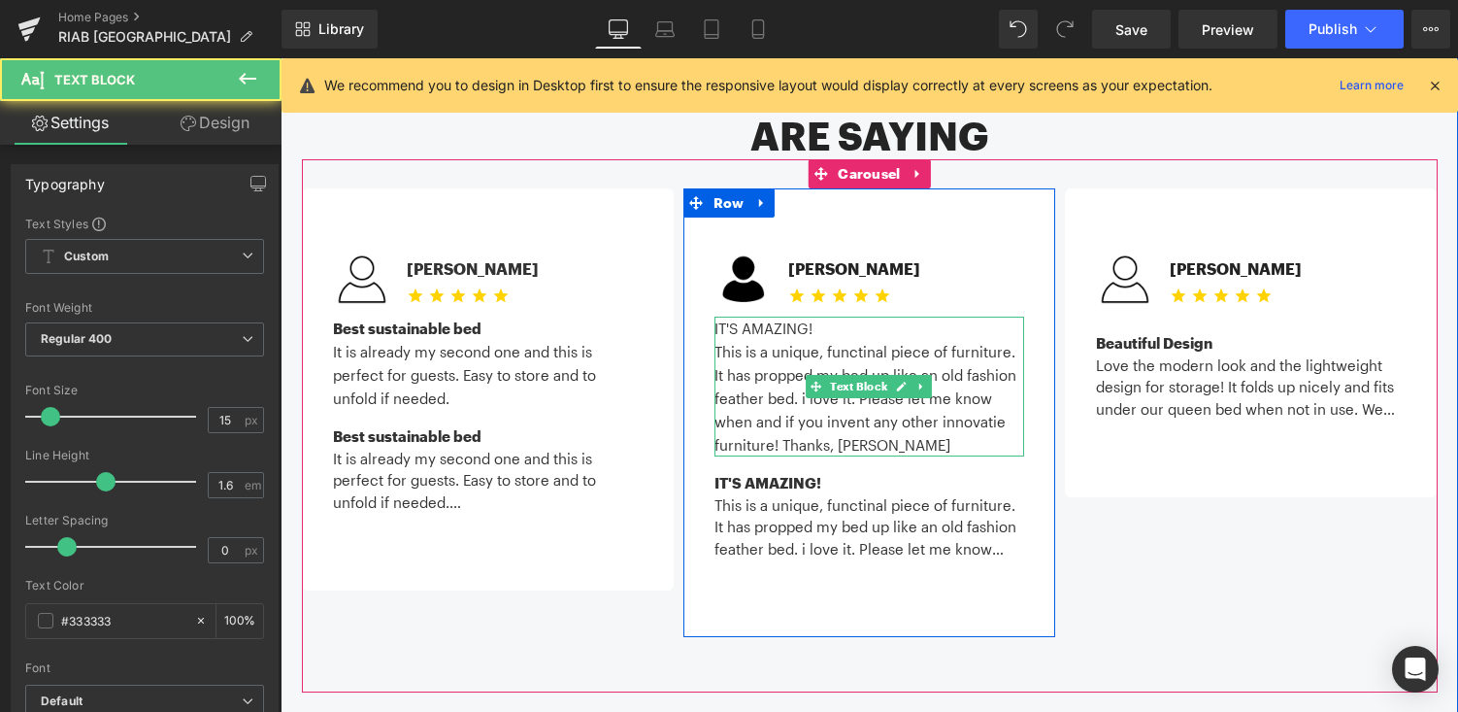
click at [996, 340] on p "This is a unique, functinal piece of furniture. It has propped my bed up like a…" at bounding box center [869, 398] width 310 height 116
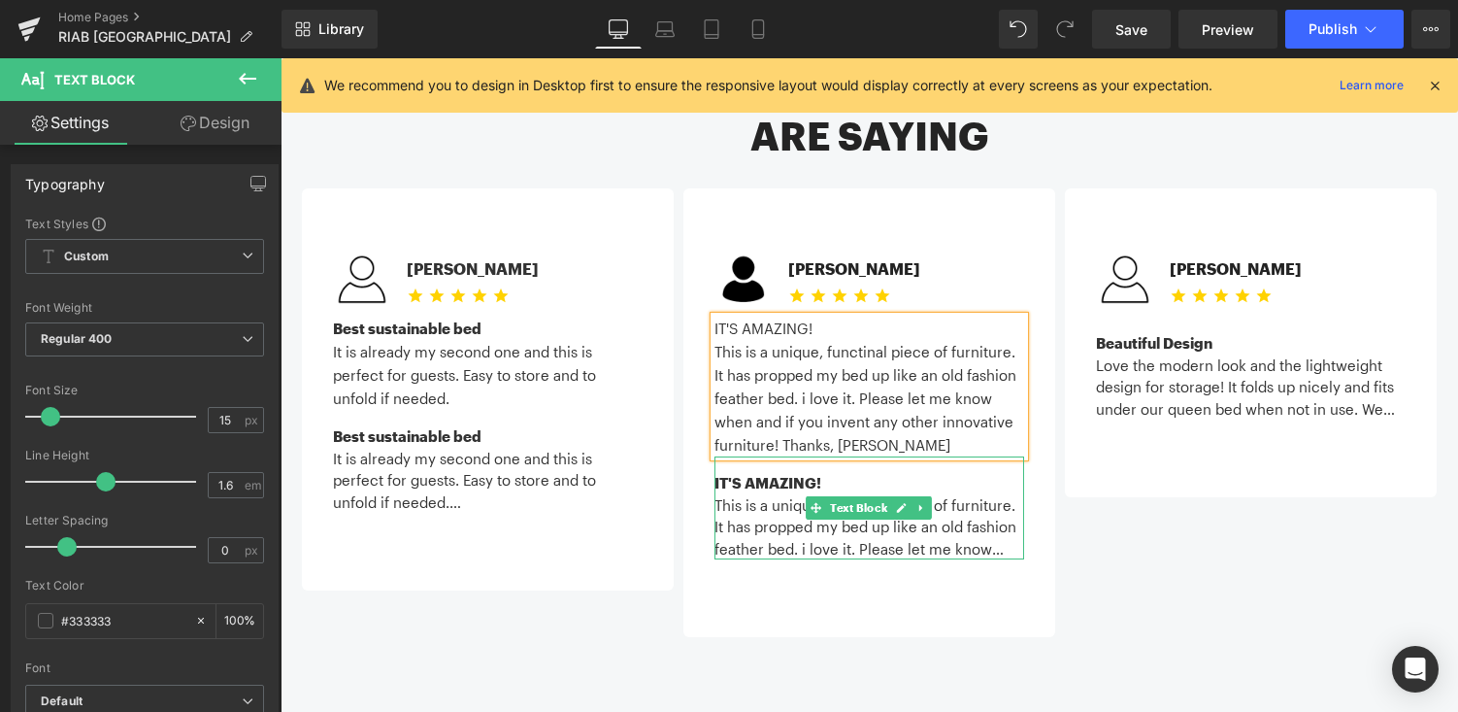
click at [957, 494] on div "This is a unique, functinal piece of furniture. It has propped my bed up like a…" at bounding box center [869, 527] width 310 height 66
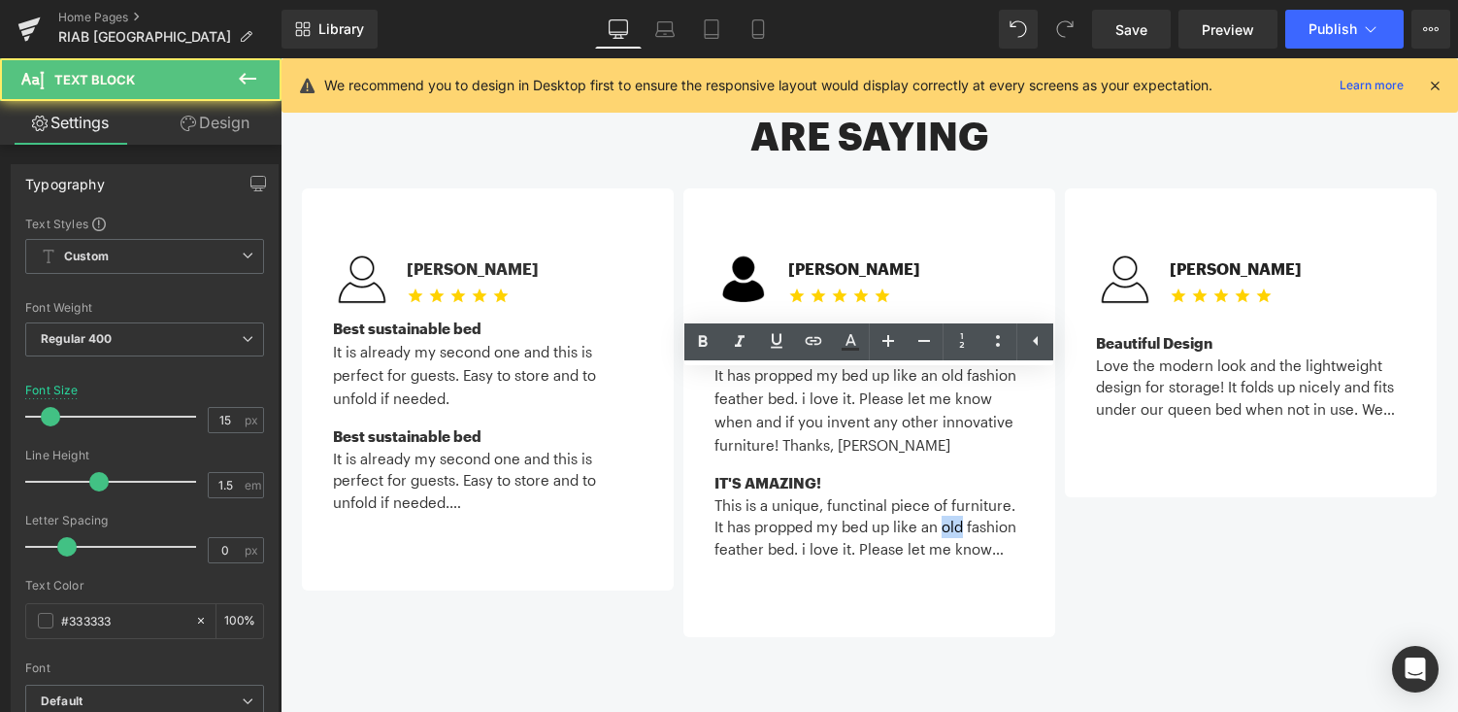
click at [957, 494] on div "This is a unique, functinal piece of furniture. It has propped my bed up like a…" at bounding box center [869, 527] width 310 height 66
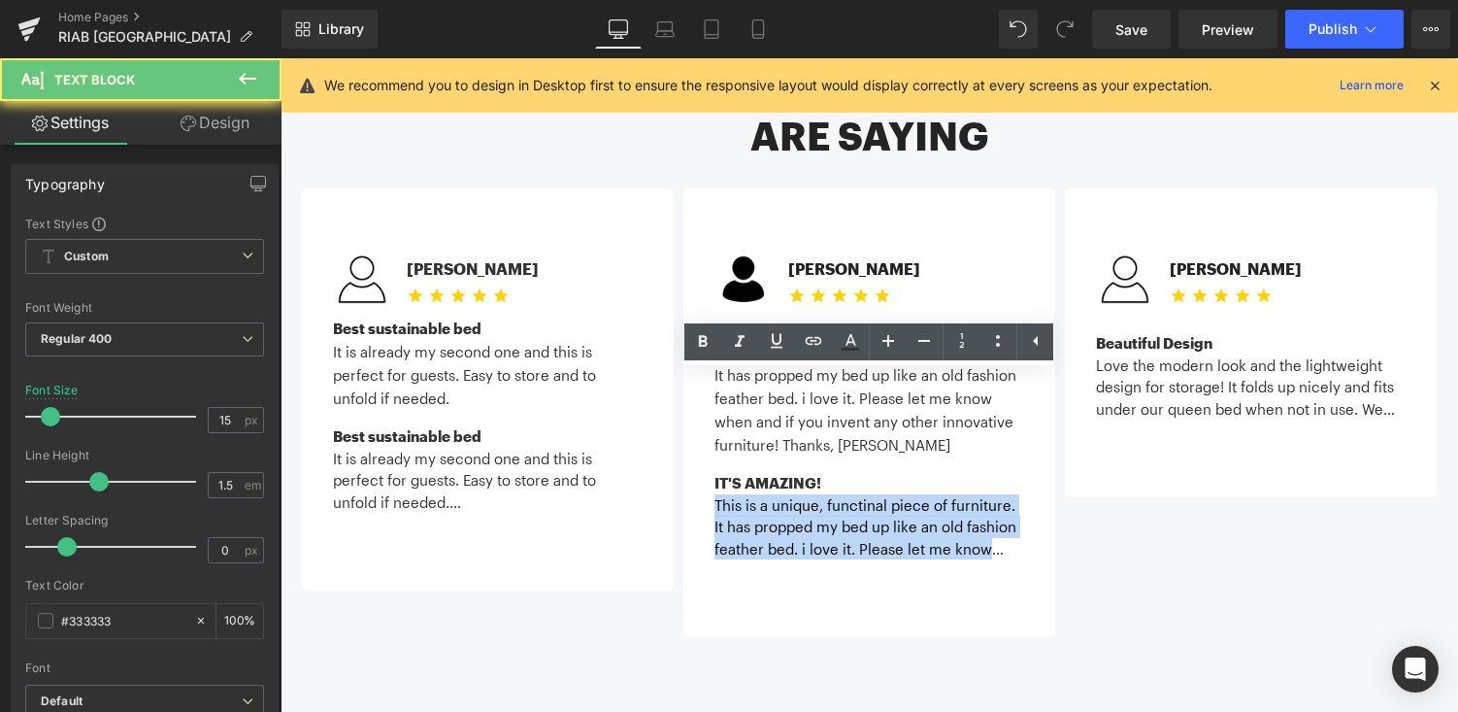
click at [957, 494] on div "This is a unique, functinal piece of furniture. It has propped my bed up like a…" at bounding box center [869, 527] width 310 height 66
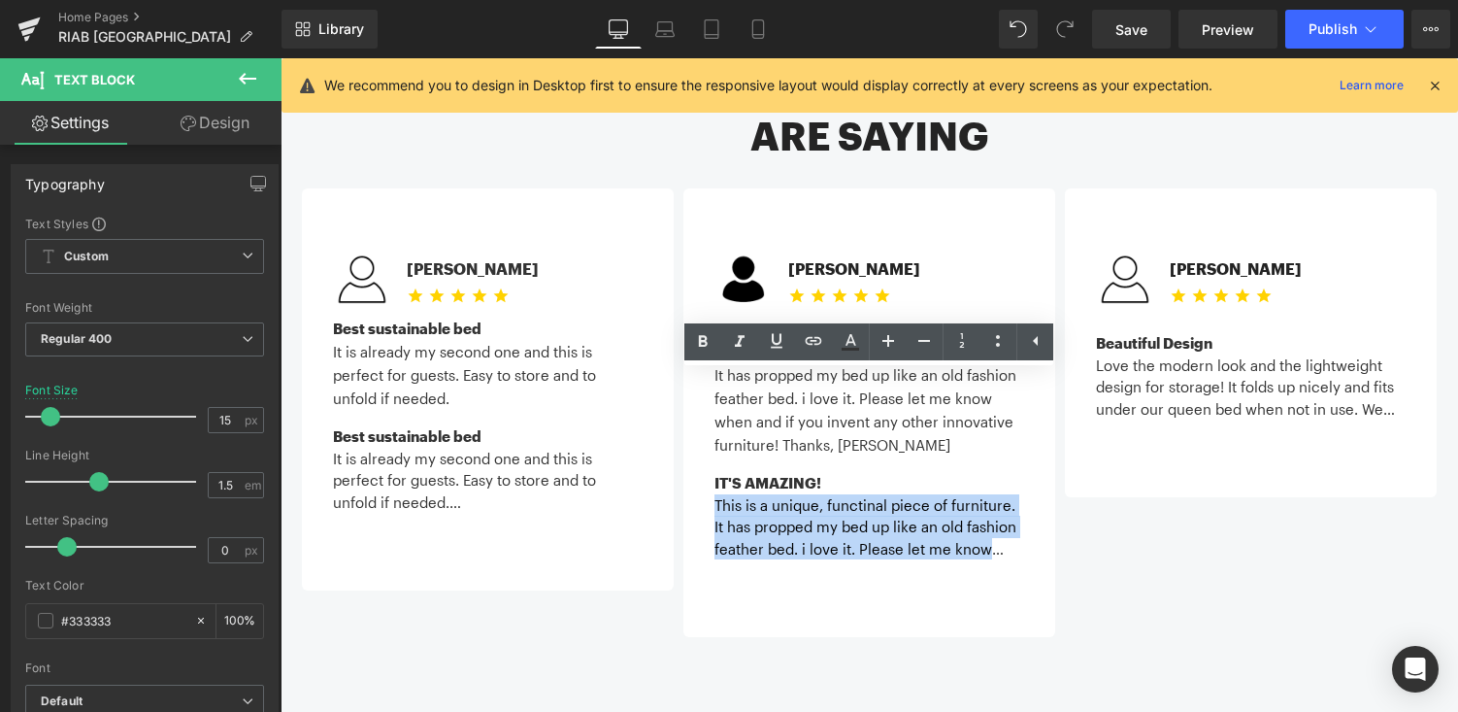
click at [1115, 476] on div "Image Michael C. Text Block Icon Icon Icon Icon Icon Icon List Hoz Icon List" at bounding box center [875, 412] width 1146 height 449
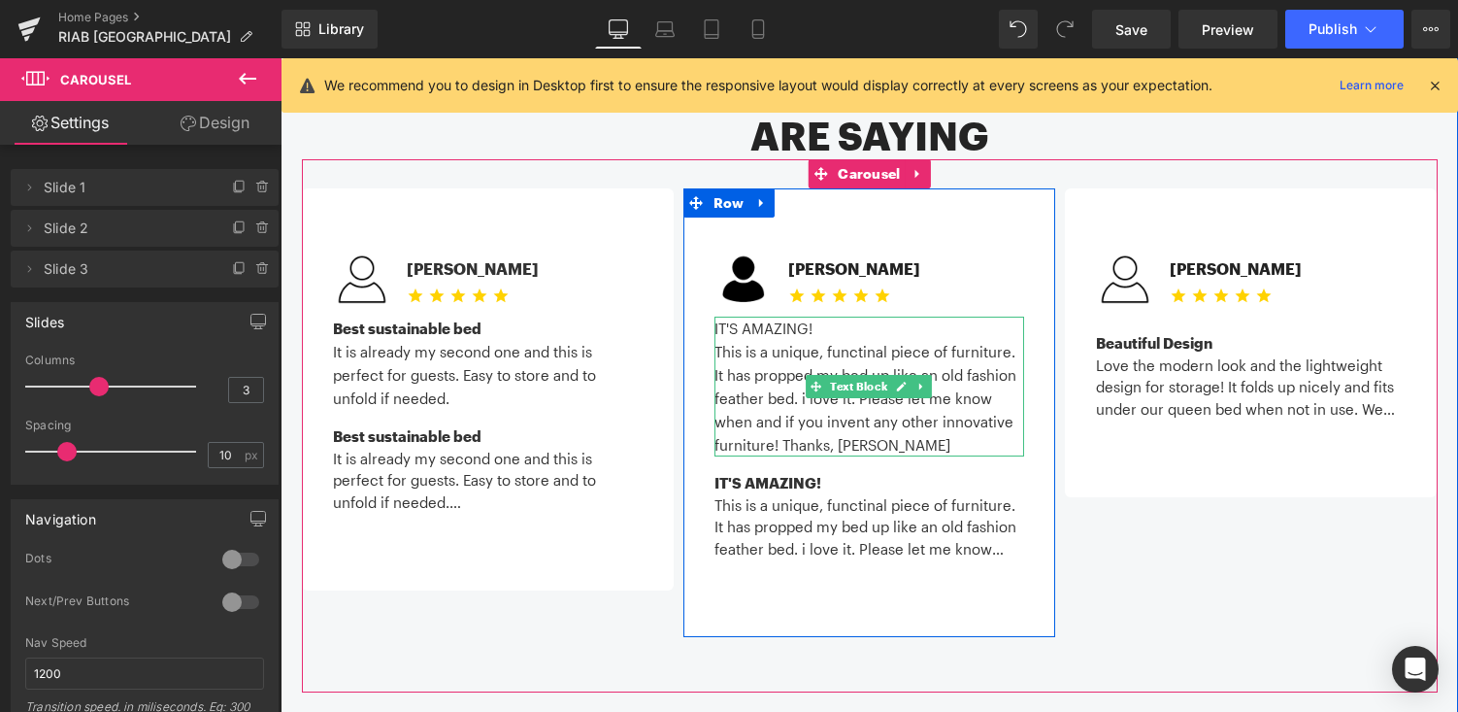
click at [747, 316] on p "IT'S AMAZING!" at bounding box center [869, 327] width 310 height 23
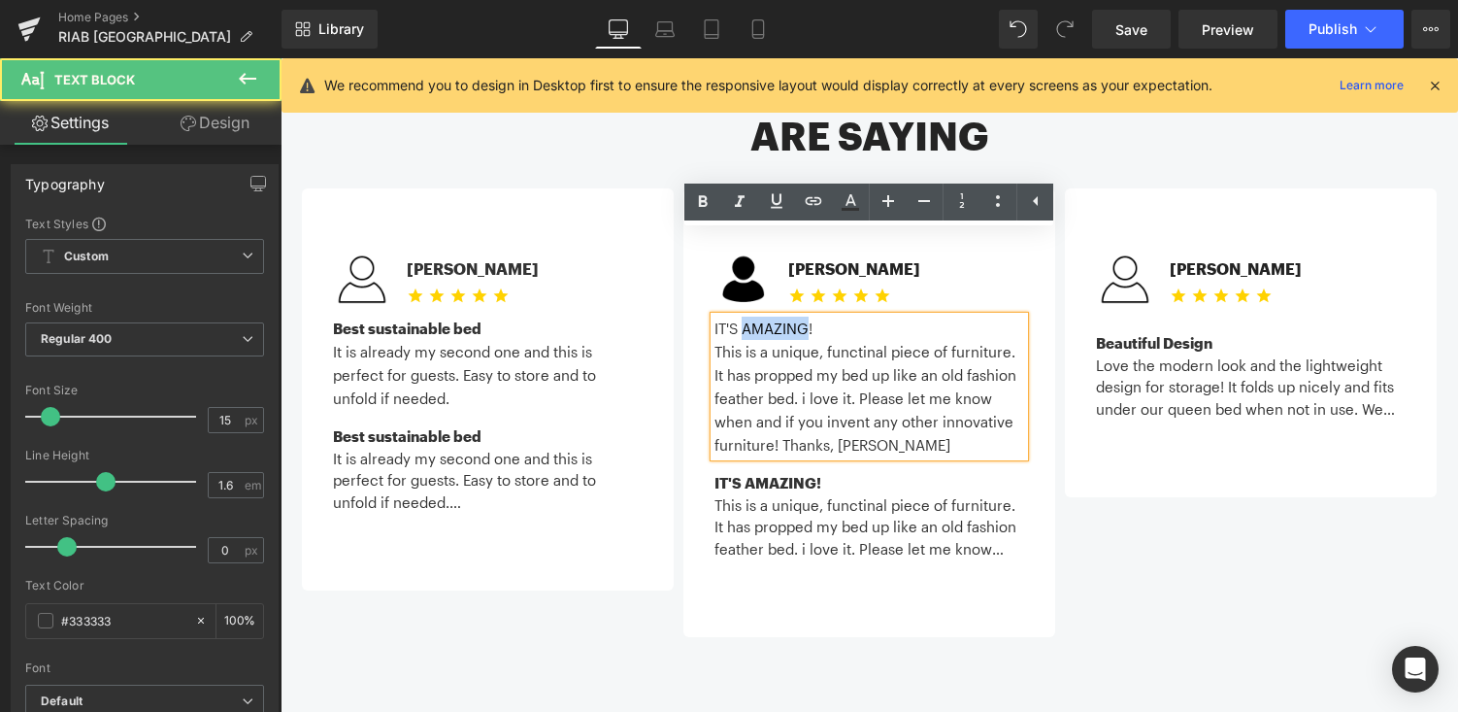
click at [747, 316] on p "IT'S AMAZING!" at bounding box center [869, 327] width 310 height 23
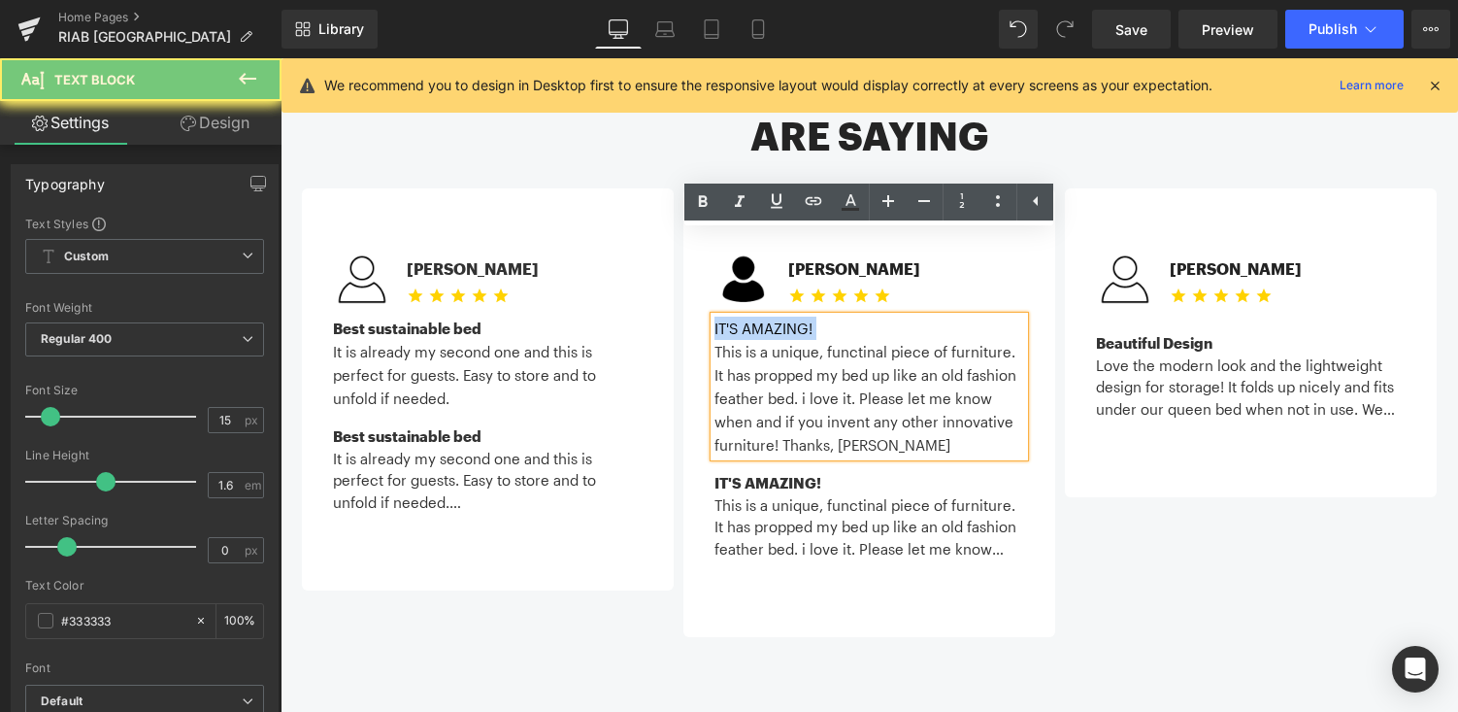
click at [747, 316] on p "IT'S AMAZING!" at bounding box center [869, 327] width 310 height 23
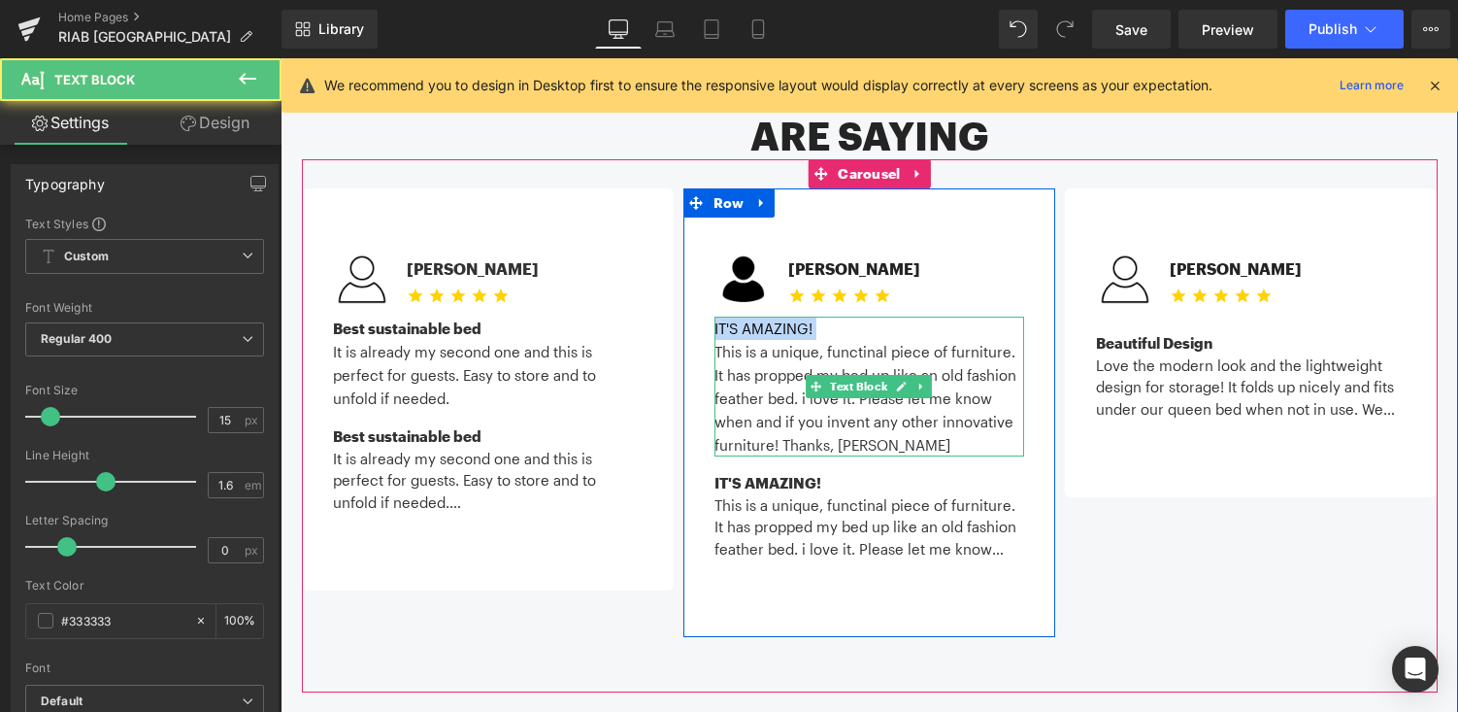
click at [758, 316] on p "IT'S AMAZING!" at bounding box center [869, 327] width 310 height 23
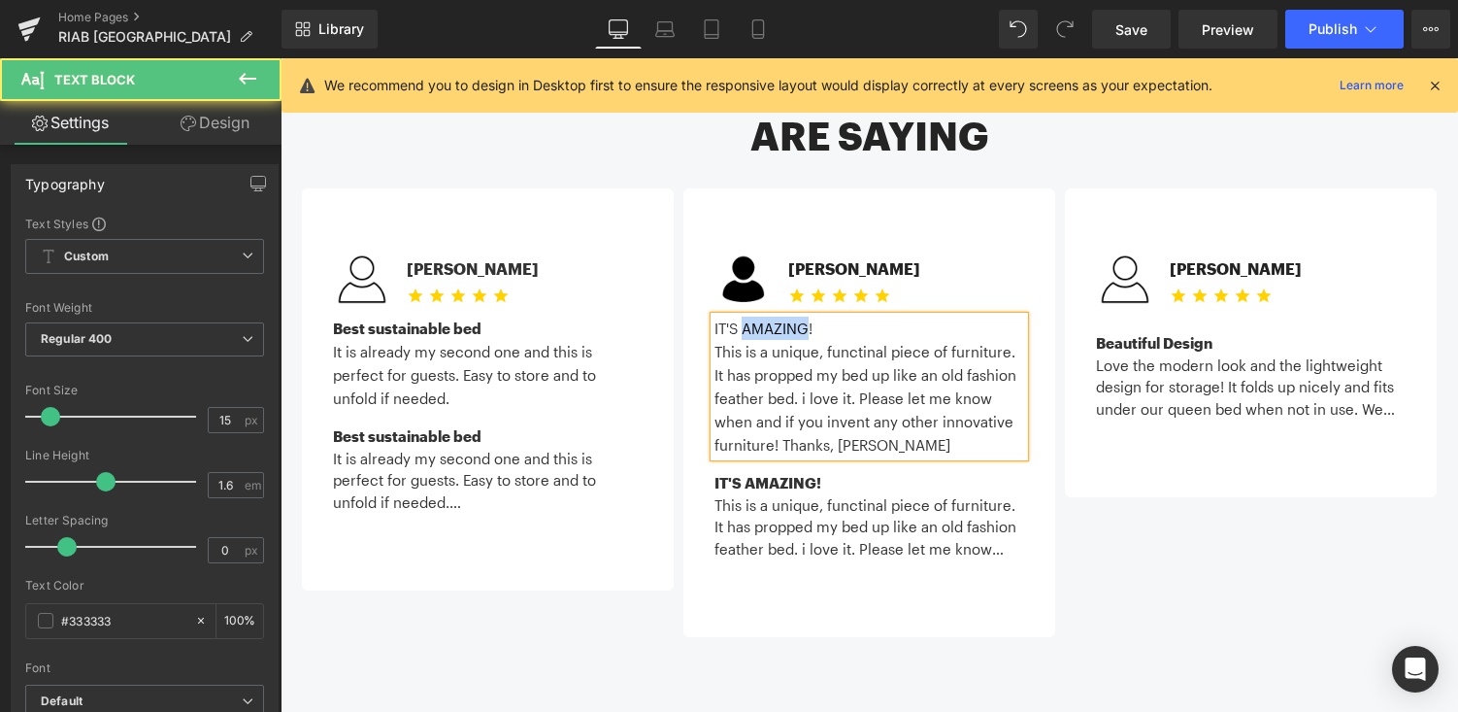
click at [758, 316] on p "IT'S AMAZING!" at bounding box center [869, 327] width 310 height 23
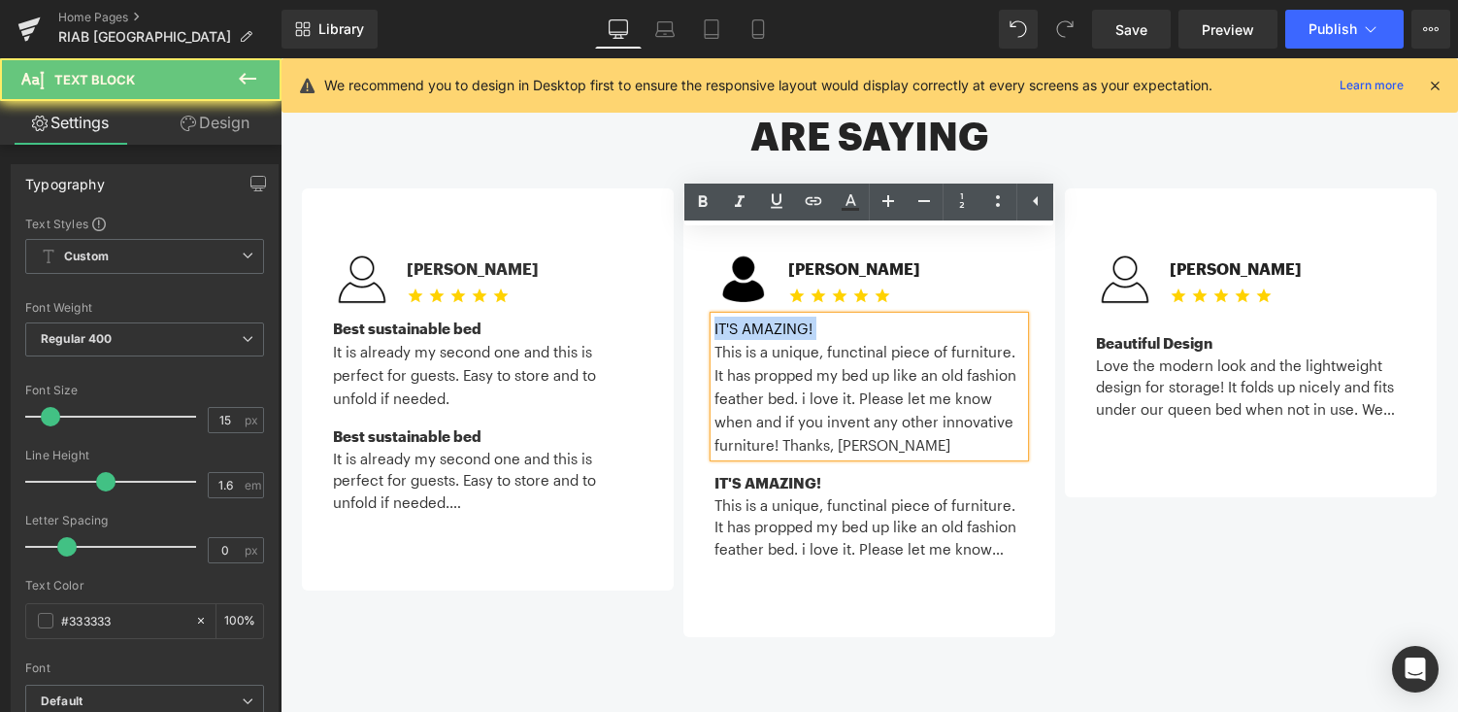
click at [758, 316] on p "IT'S AMAZING!" at bounding box center [869, 327] width 310 height 23
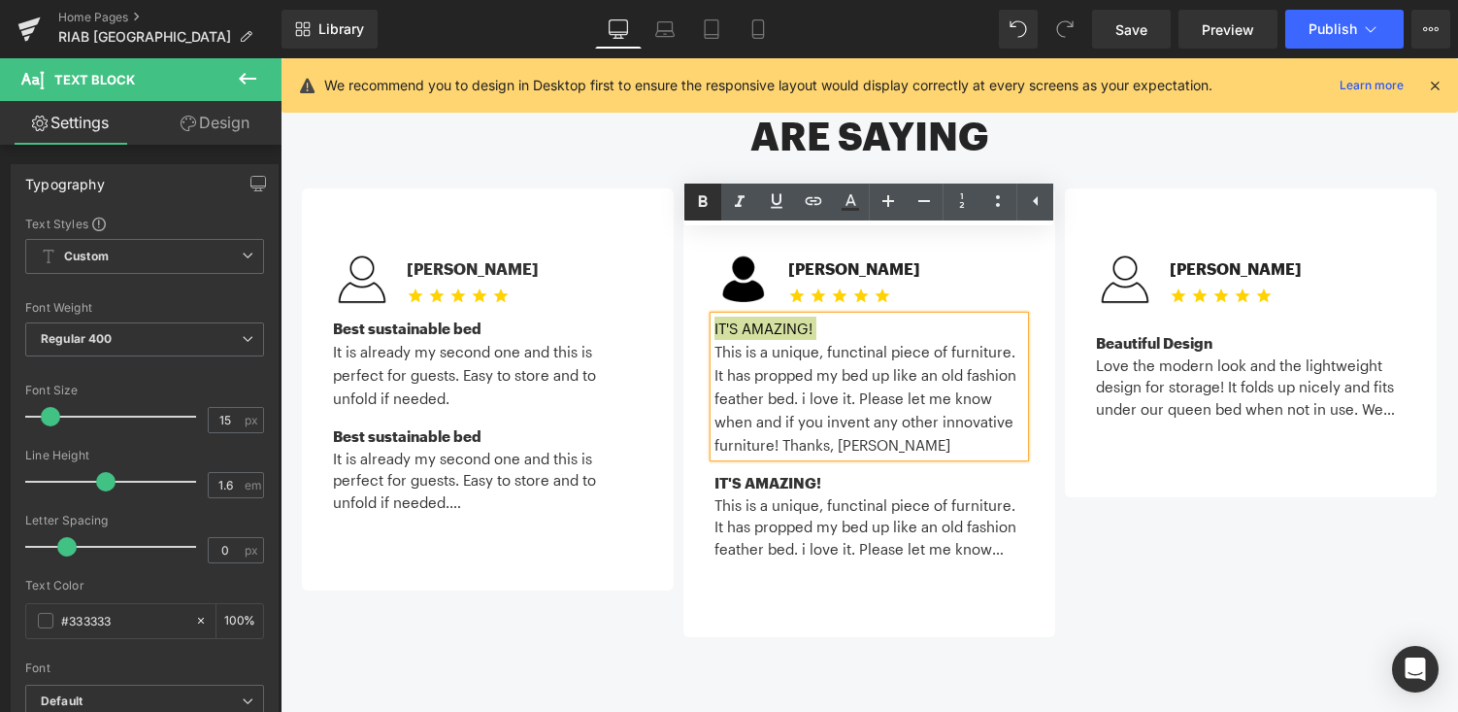
click at [710, 199] on icon at bounding box center [702, 201] width 23 height 23
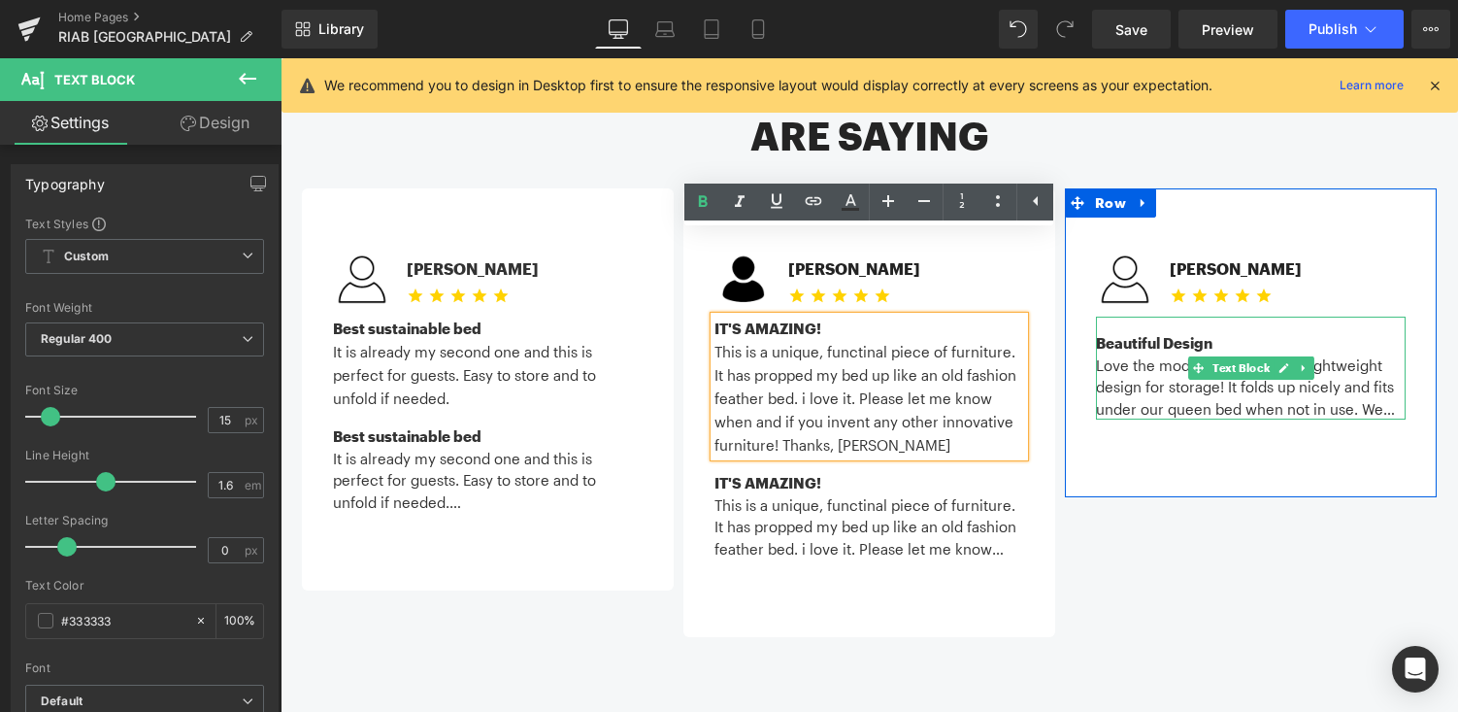
click at [1142, 354] on div "Love the modern look and the lightweight design for storage! It folds up nicely…" at bounding box center [1251, 387] width 310 height 66
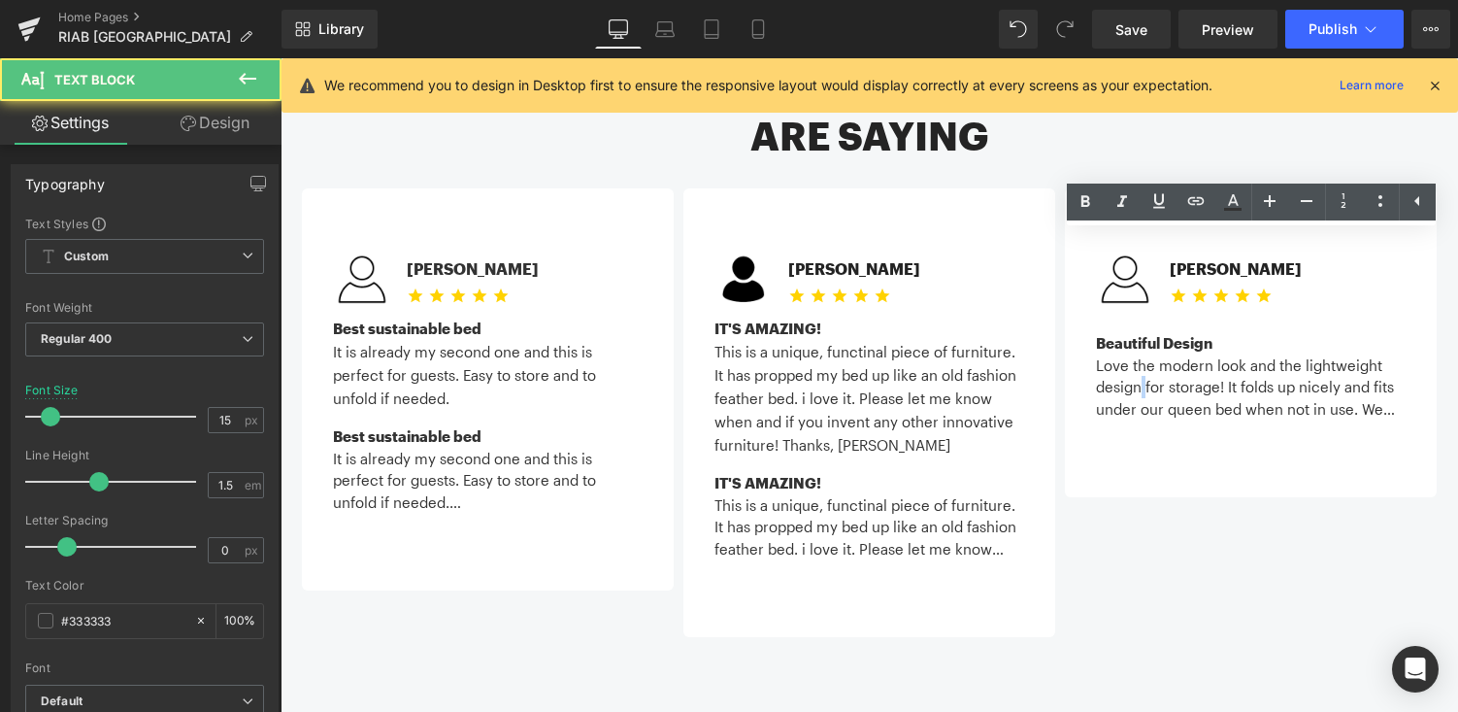
click at [1142, 354] on div "Love the modern look and the lightweight design for storage! It folds up nicely…" at bounding box center [1251, 387] width 310 height 66
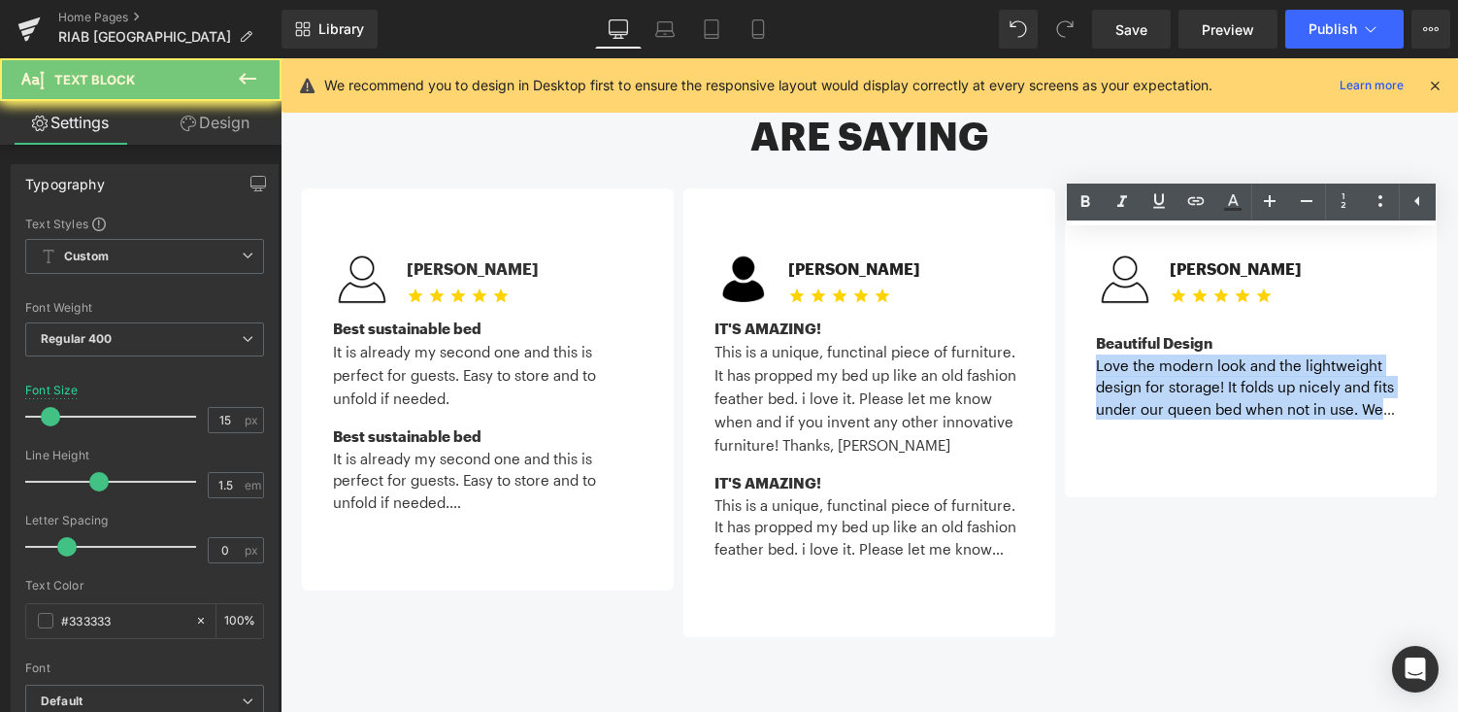
click at [1142, 354] on div "Love the modern look and the lightweight design for storage! It folds up nicely…" at bounding box center [1251, 387] width 310 height 66
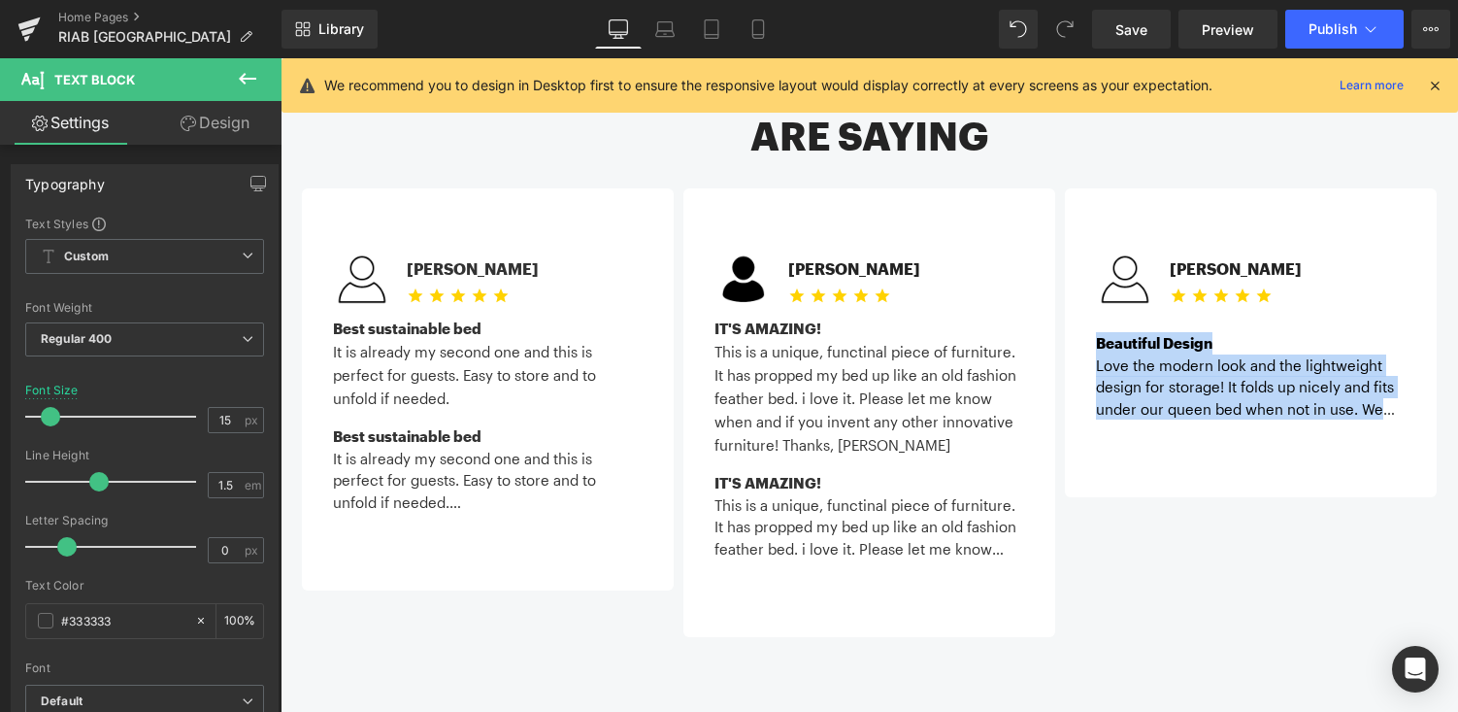
copy div "Beautiful Design Love the modern look and the lightweight design for storage! I…"
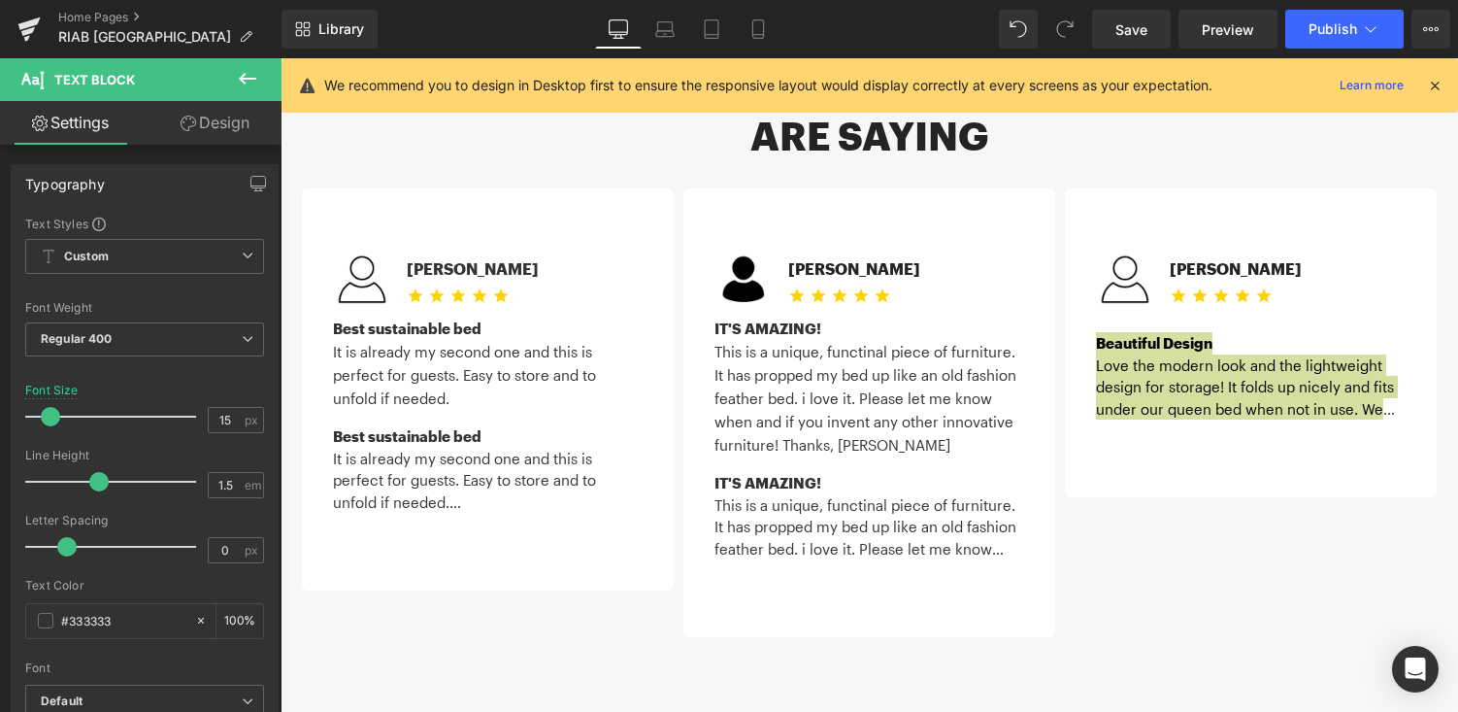
click at [260, 66] on button at bounding box center [248, 79] width 68 height 43
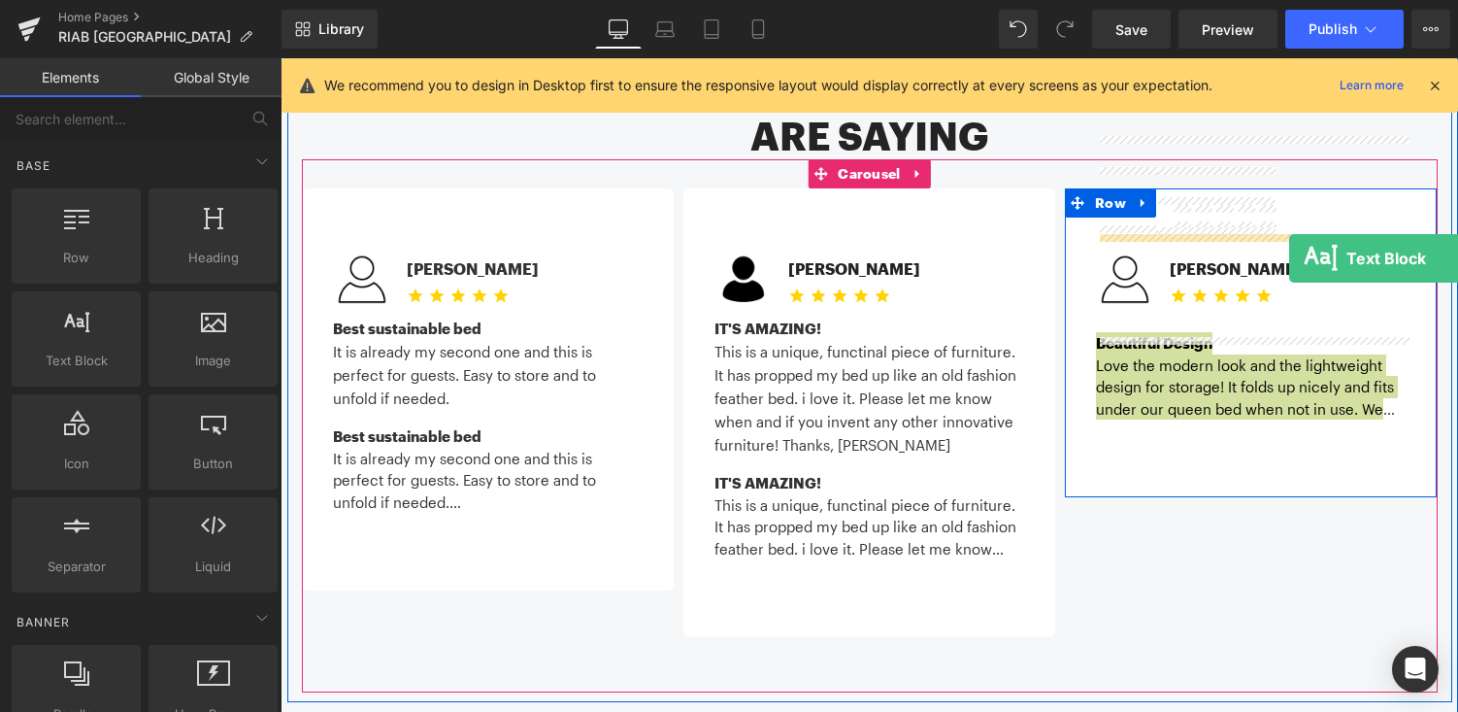
drag, startPoint x: 368, startPoint y: 403, endPoint x: 1289, endPoint y: 257, distance: 932.7
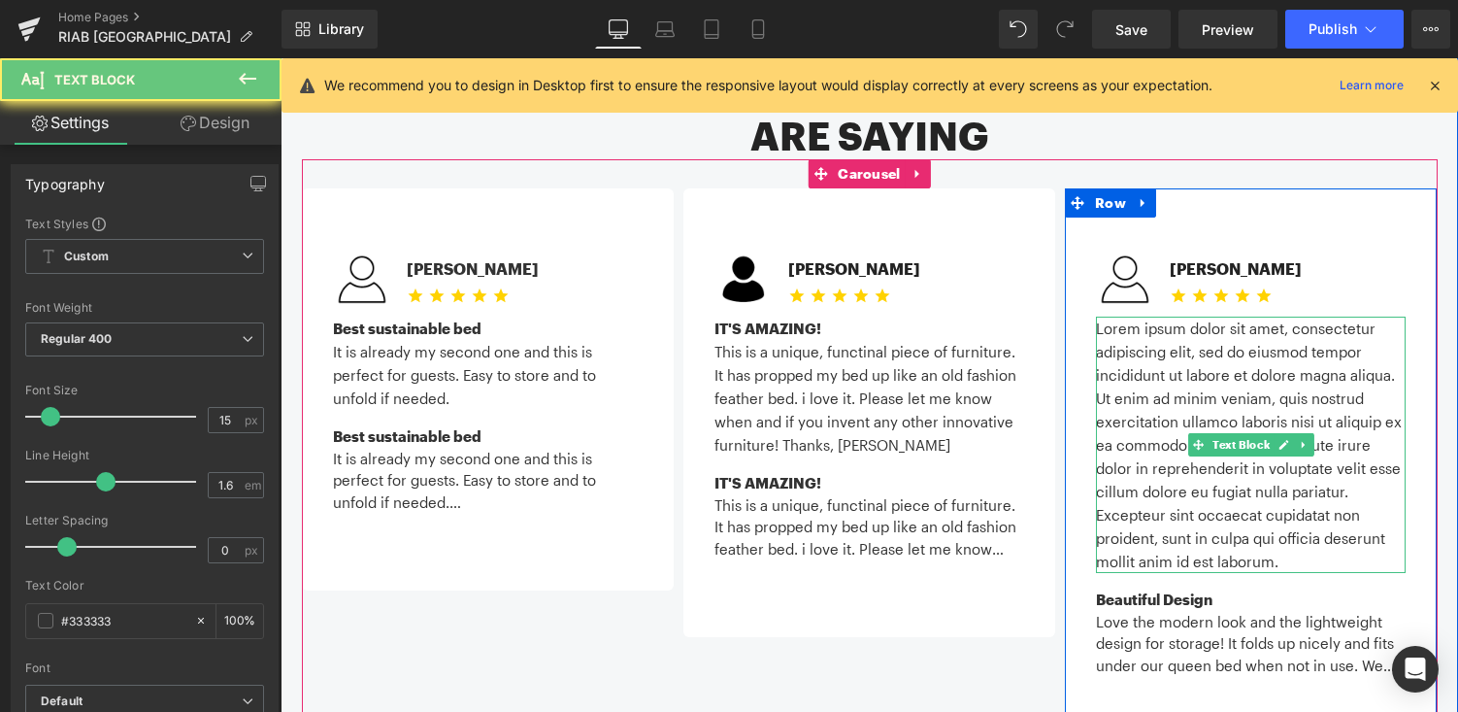
click at [1222, 329] on p "Lorem ipsum dolor sit amet, consectetur adipiscing elit, sed do eiusmod tempor …" at bounding box center [1251, 444] width 310 height 256
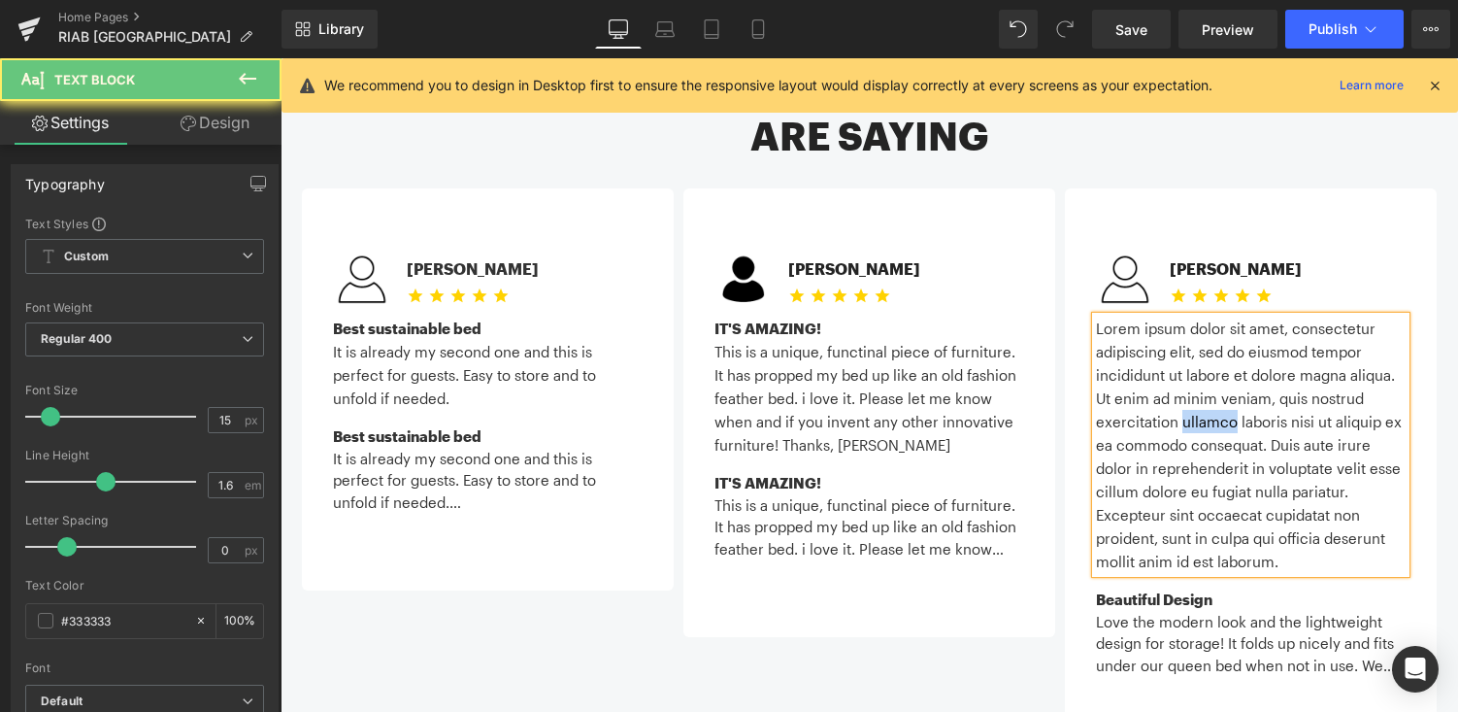
click at [1222, 329] on p "Lorem ipsum dolor sit amet, consectetur adipiscing elit, sed do eiusmod tempor …" at bounding box center [1251, 444] width 310 height 256
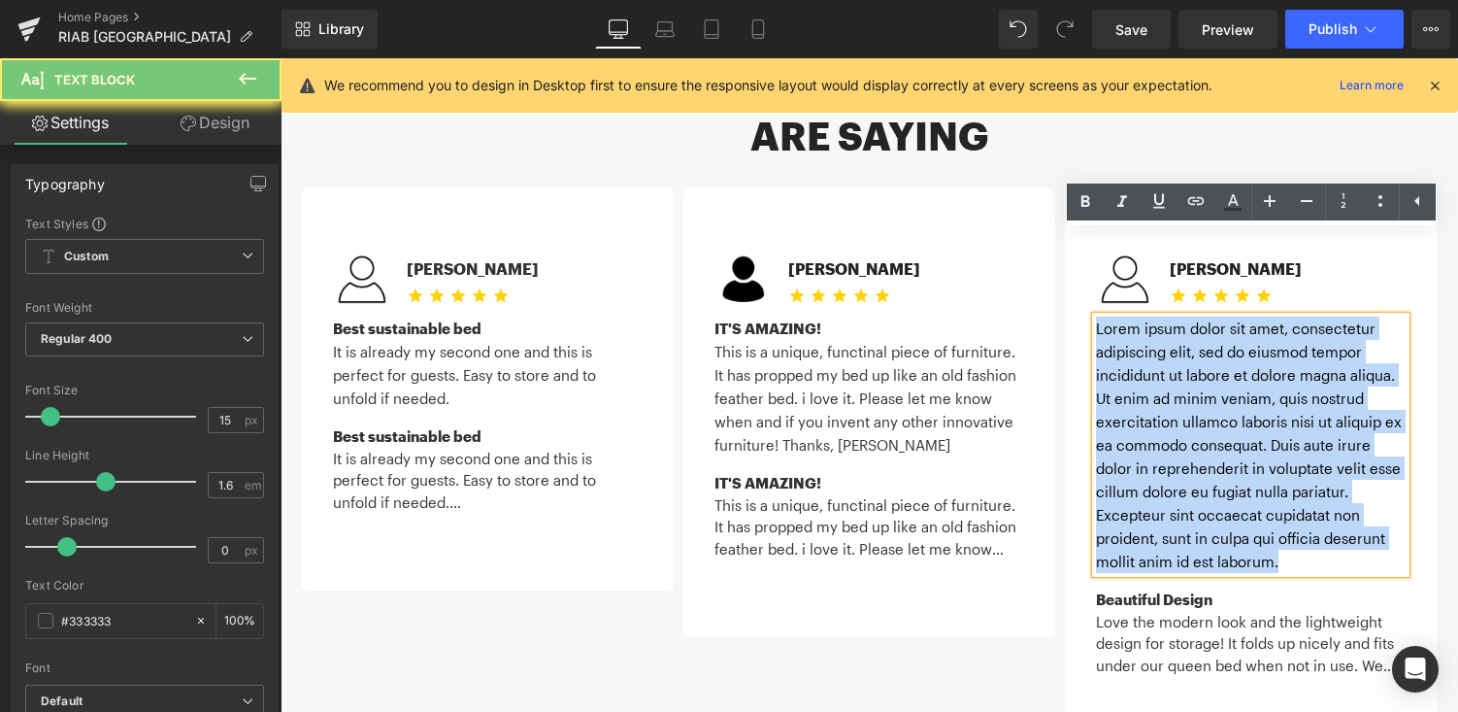
click at [1222, 329] on p "Lorem ipsum dolor sit amet, consectetur adipiscing elit, sed do eiusmod tempor …" at bounding box center [1251, 444] width 310 height 256
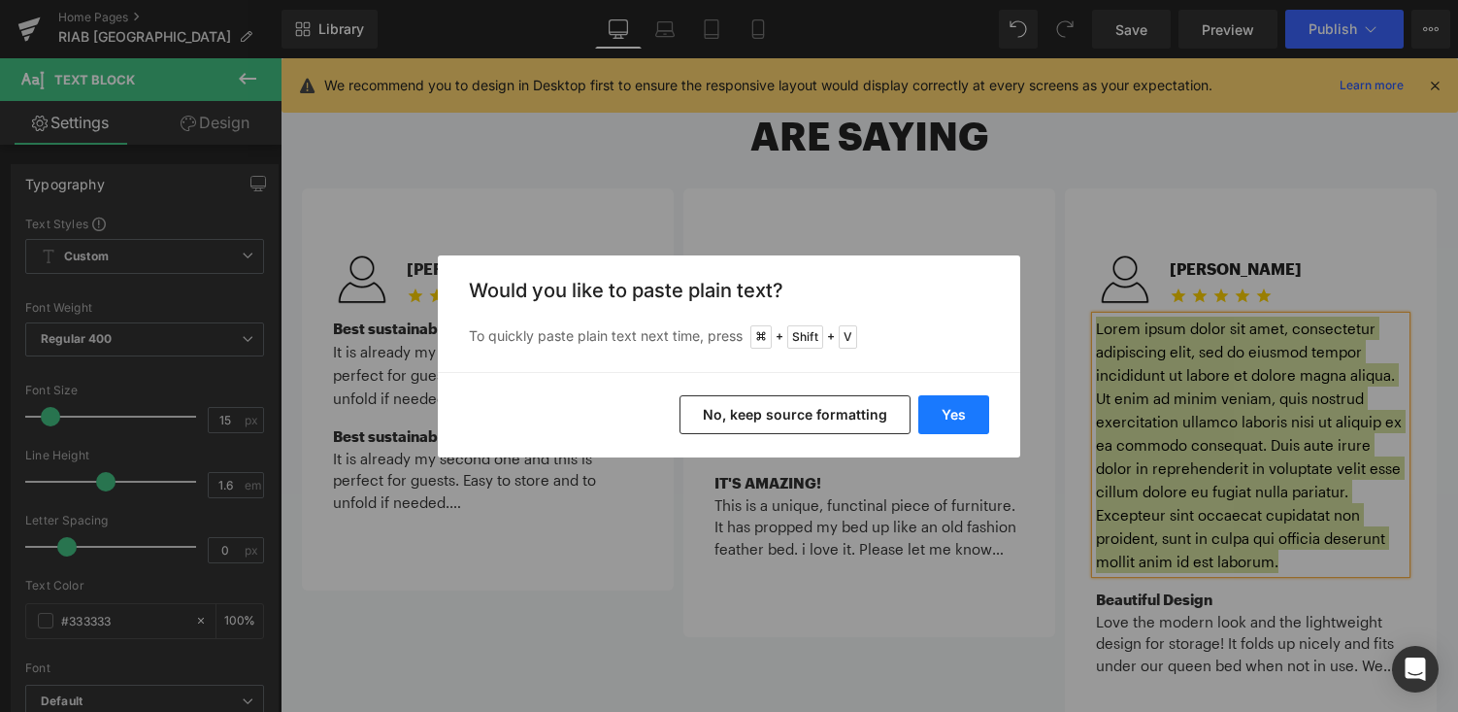
click at [960, 428] on button "Yes" at bounding box center [953, 414] width 71 height 39
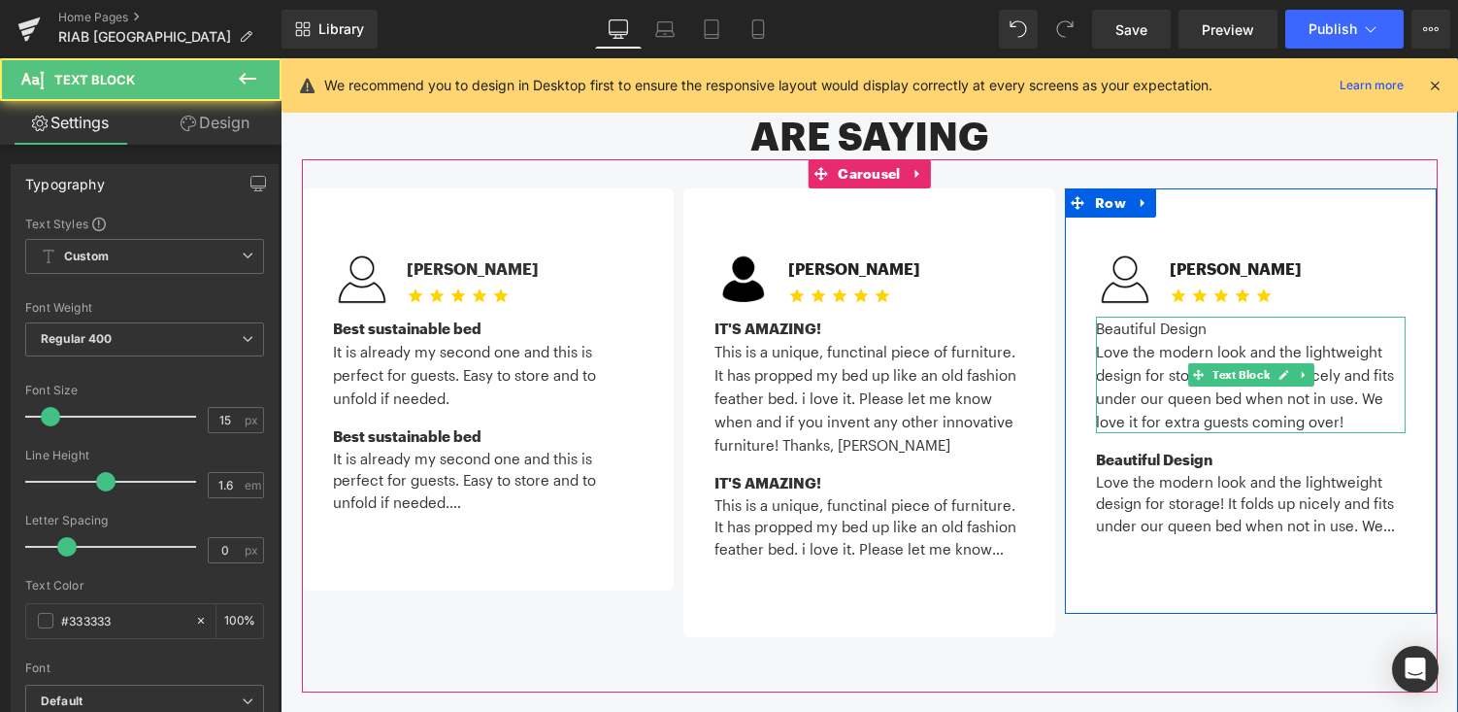
click at [1173, 316] on p "Beautiful Design" at bounding box center [1251, 327] width 310 height 23
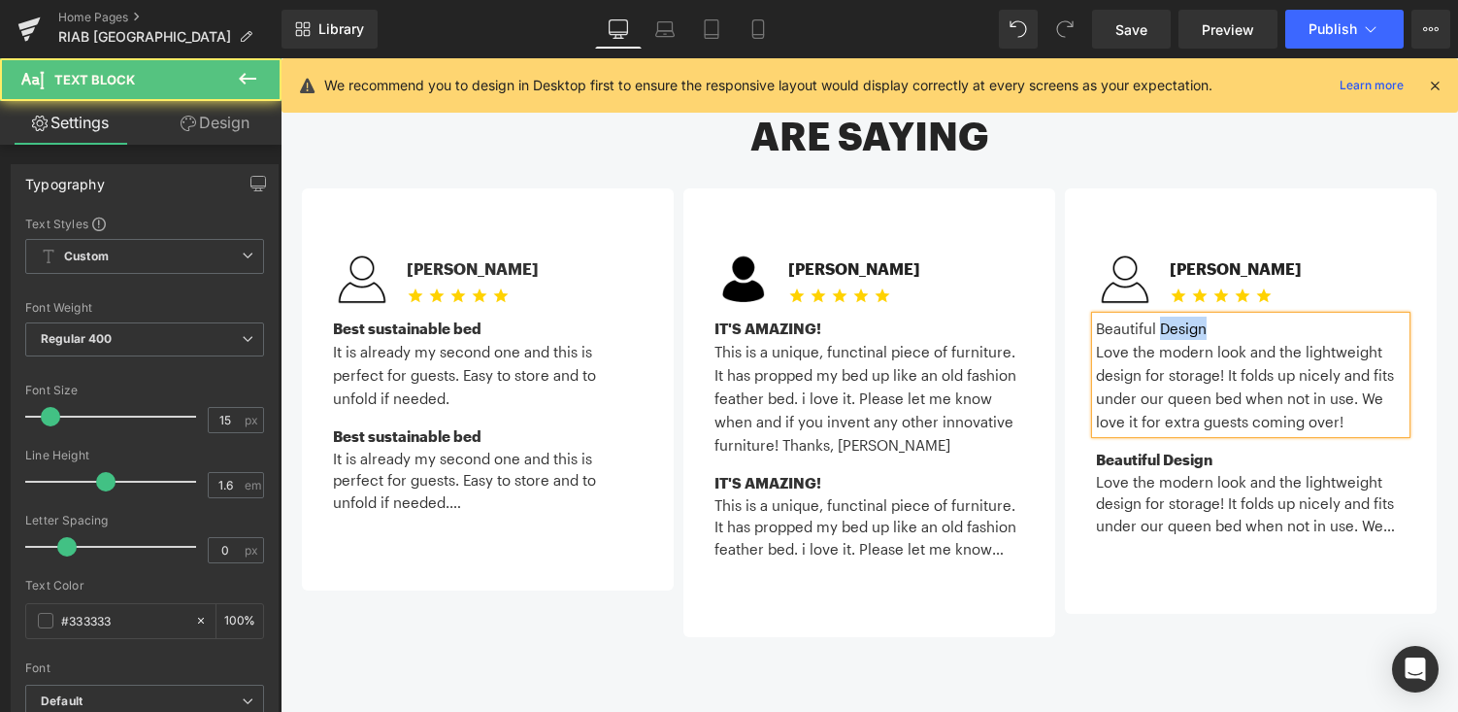
click at [1173, 316] on p "Beautiful Design" at bounding box center [1251, 327] width 310 height 23
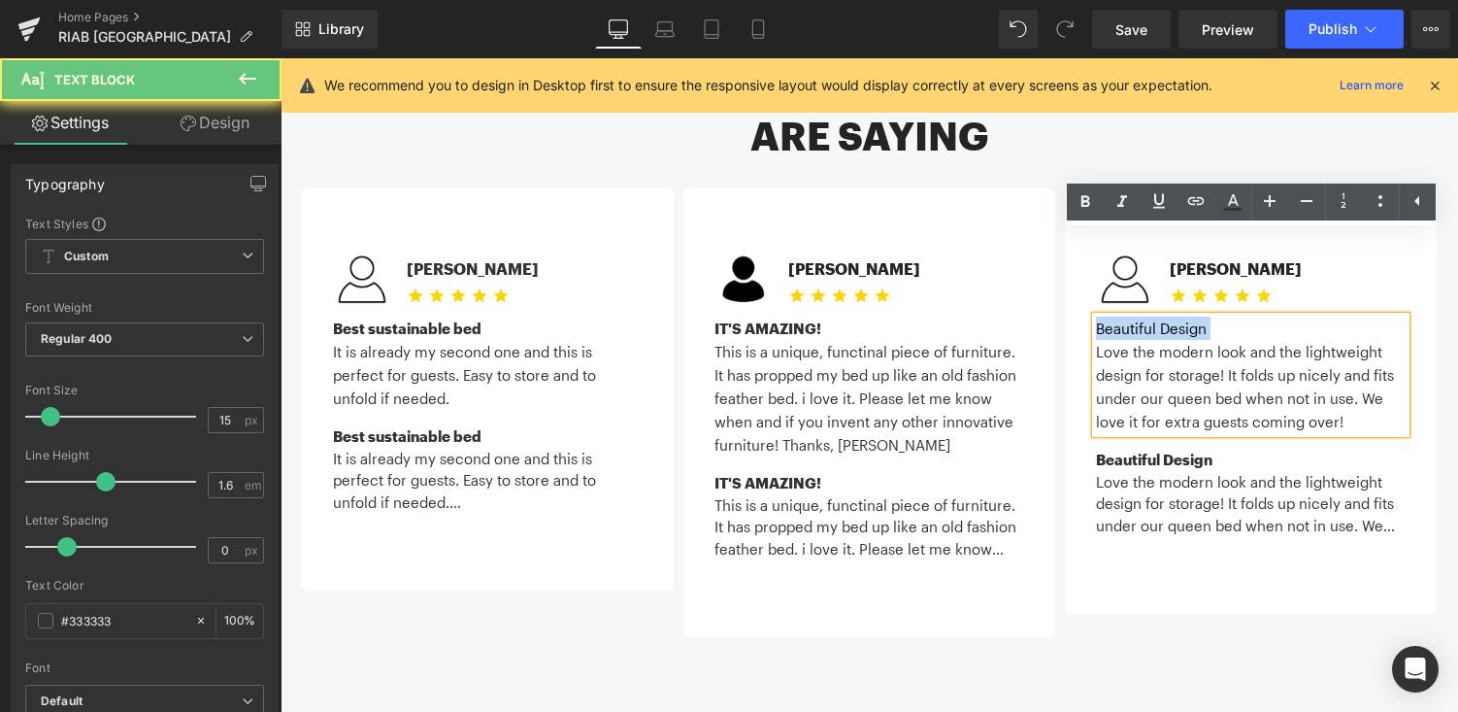
click at [1173, 316] on p "Beautiful Design" at bounding box center [1251, 327] width 310 height 23
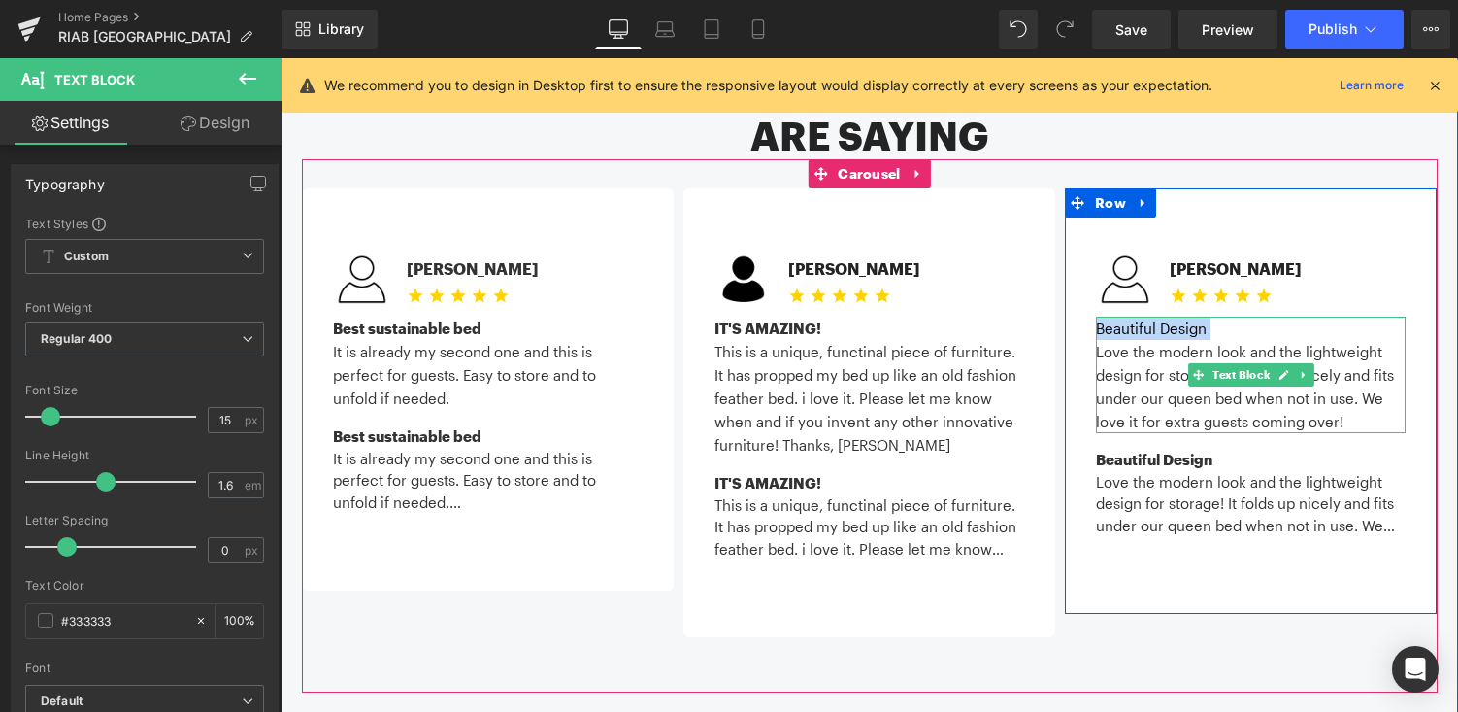
click at [1150, 316] on p "Beautiful Design" at bounding box center [1251, 327] width 310 height 23
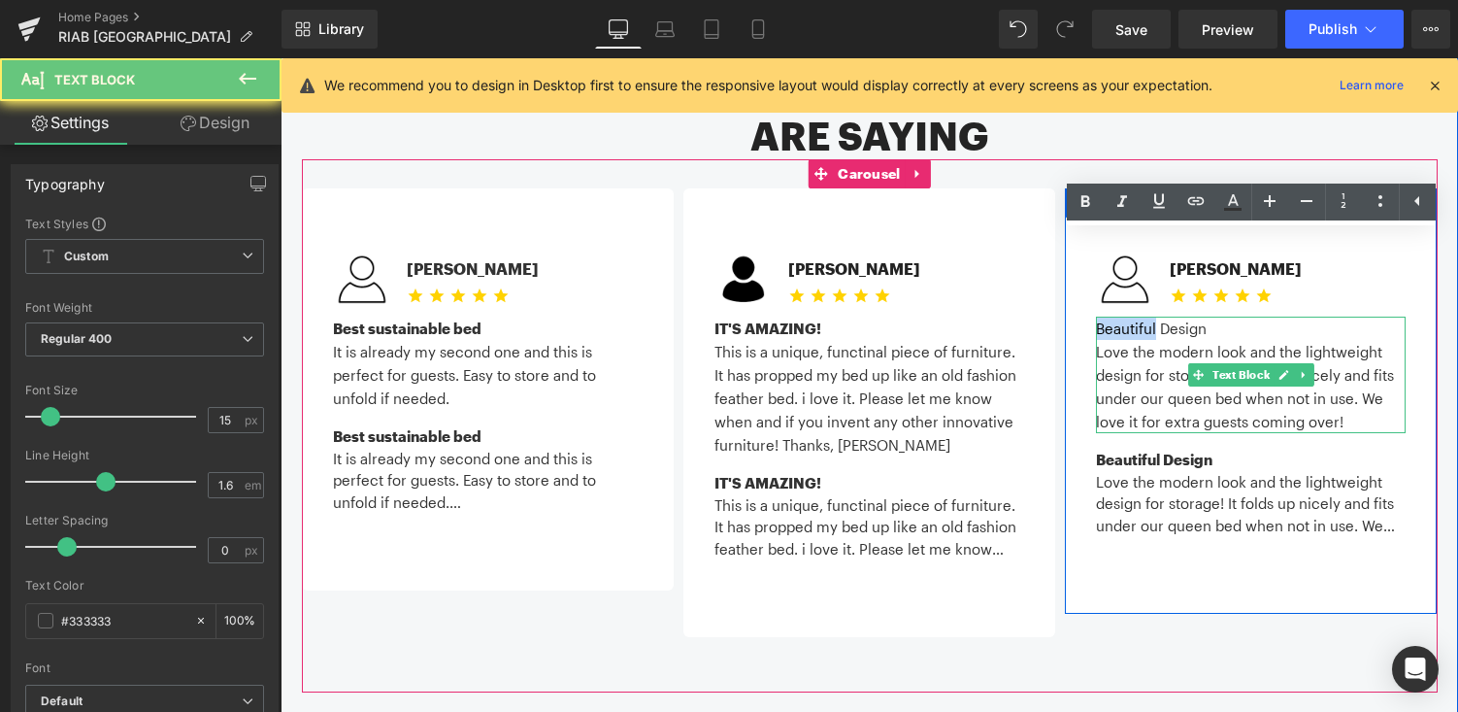
click at [1150, 316] on p "Beautiful Design" at bounding box center [1251, 327] width 310 height 23
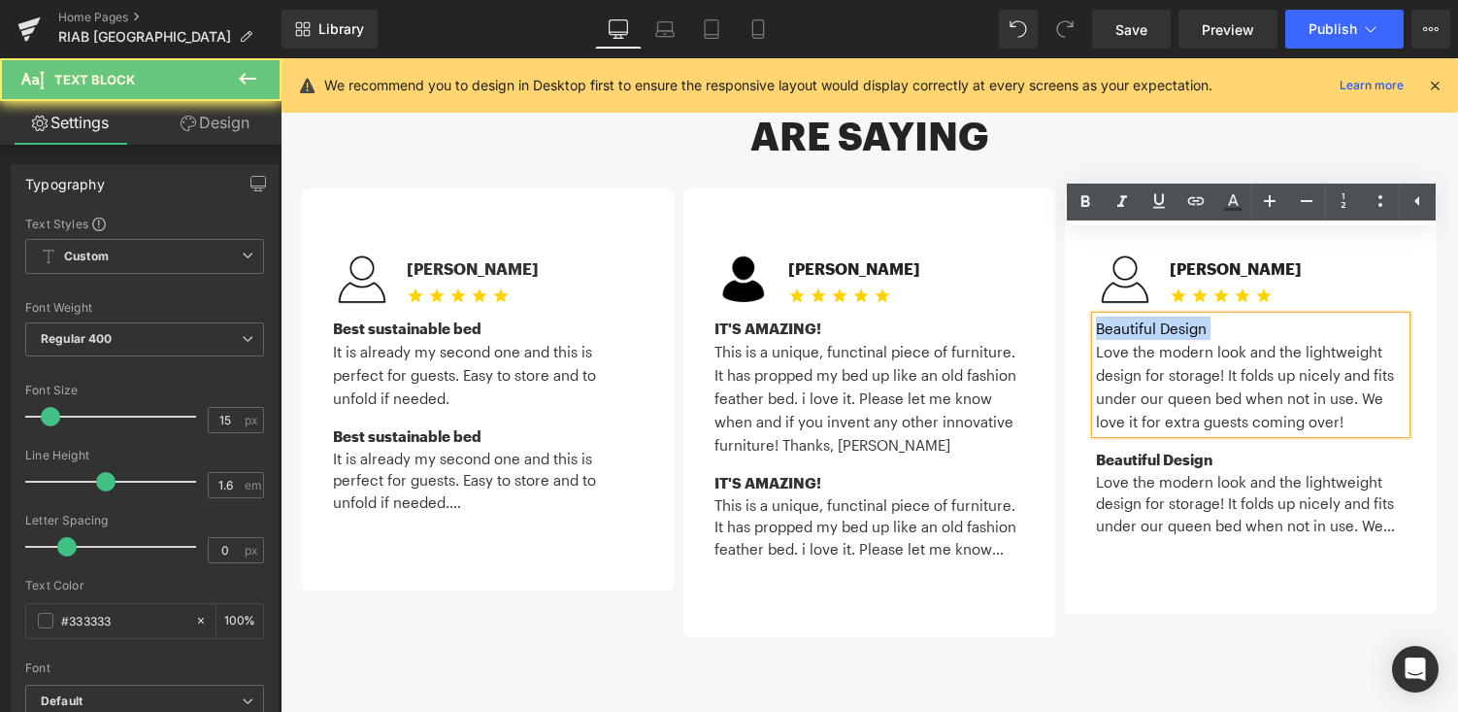
click at [1150, 316] on p "Beautiful Design" at bounding box center [1251, 327] width 310 height 23
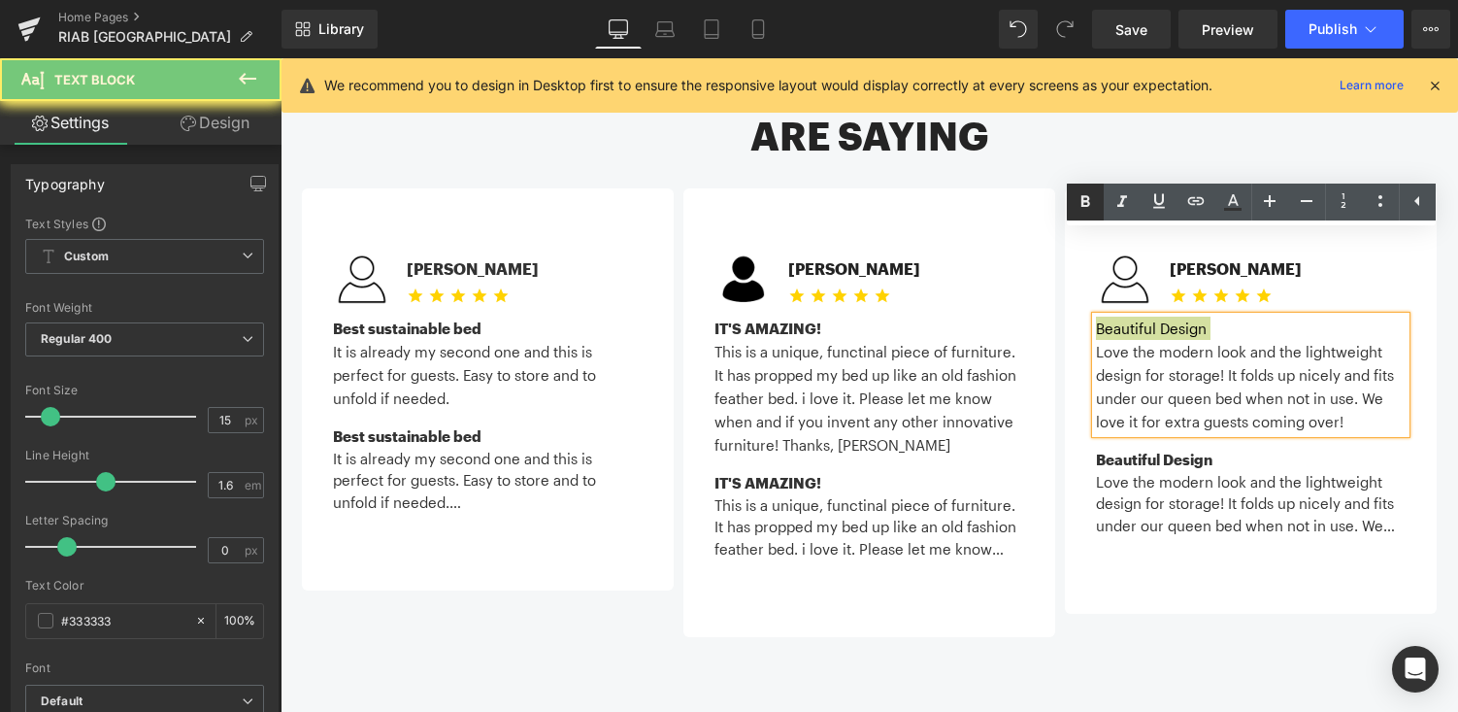
click at [1087, 192] on icon at bounding box center [1085, 201] width 23 height 23
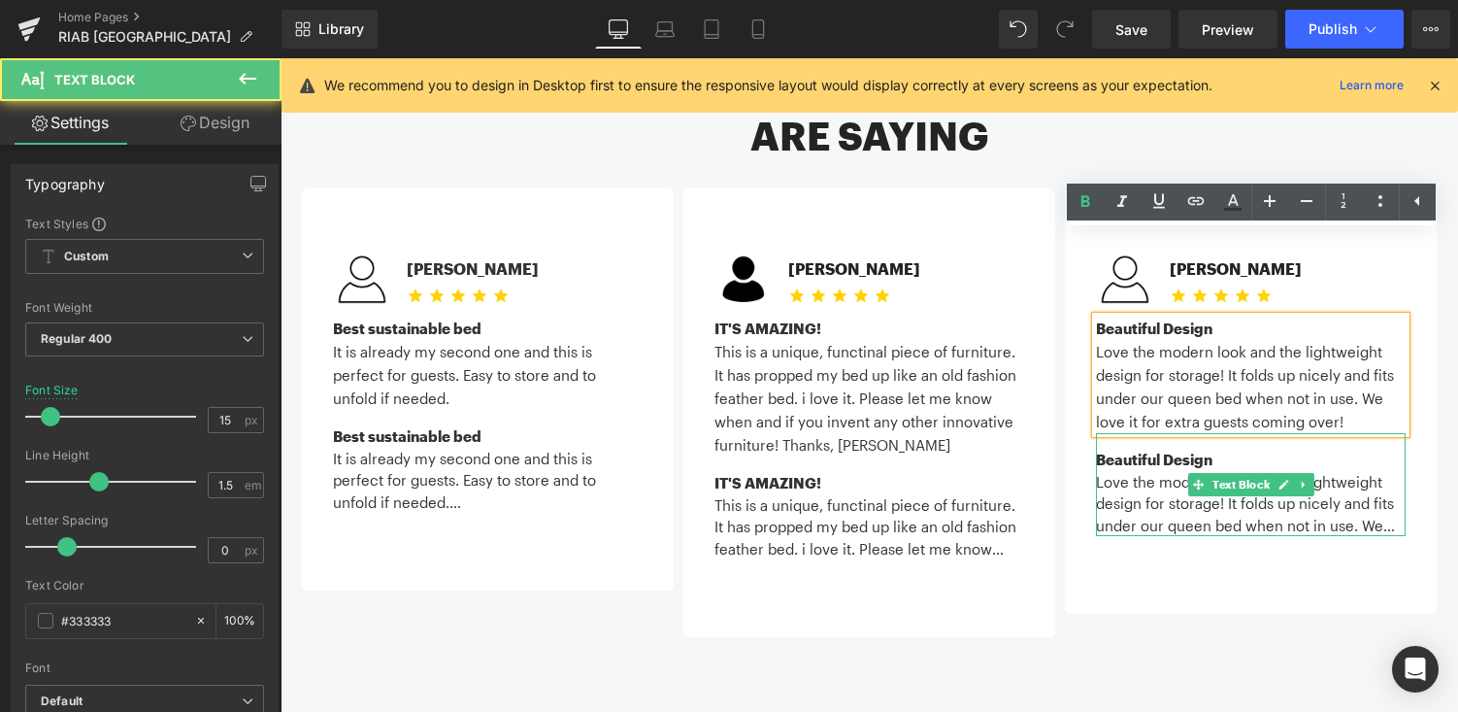
click at [1152, 450] on strong "Beautiful Design" at bounding box center [1154, 458] width 116 height 17
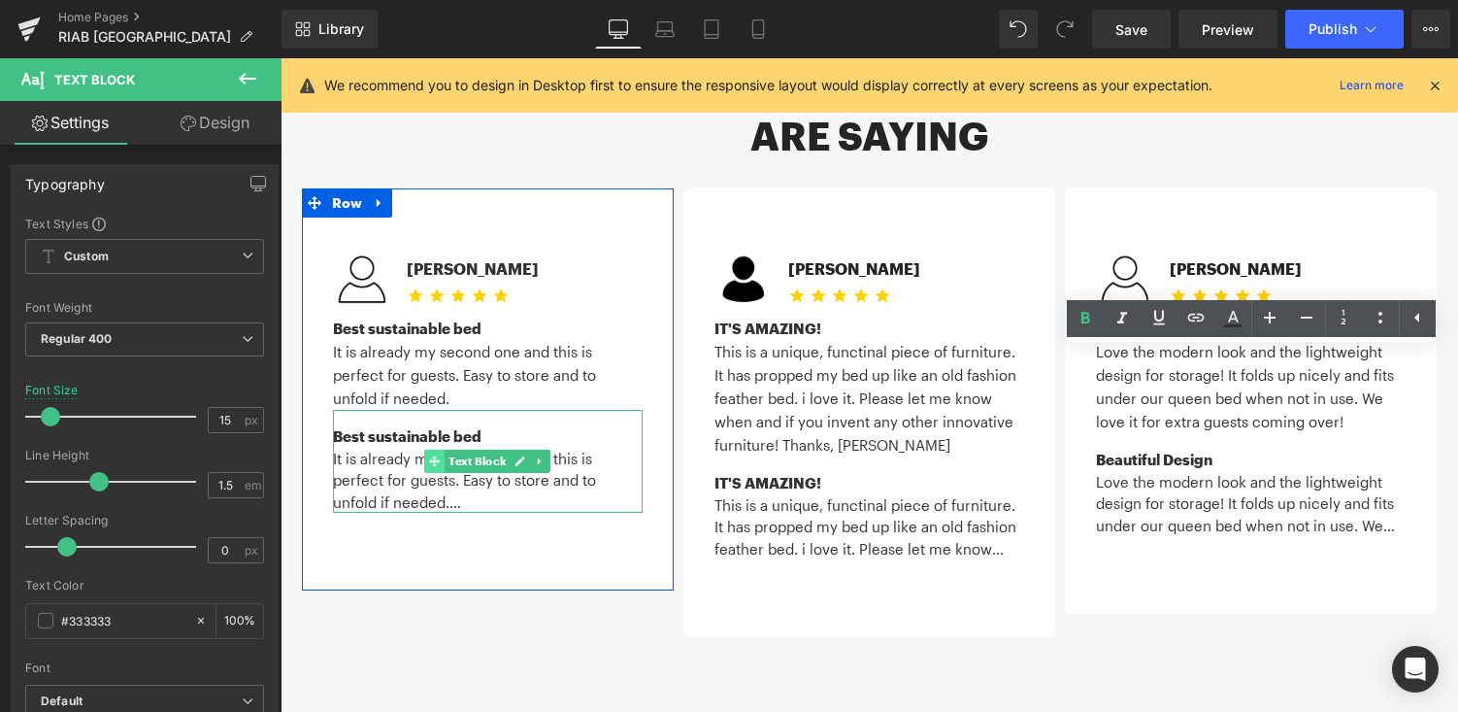
click at [431, 456] on icon at bounding box center [434, 461] width 11 height 11
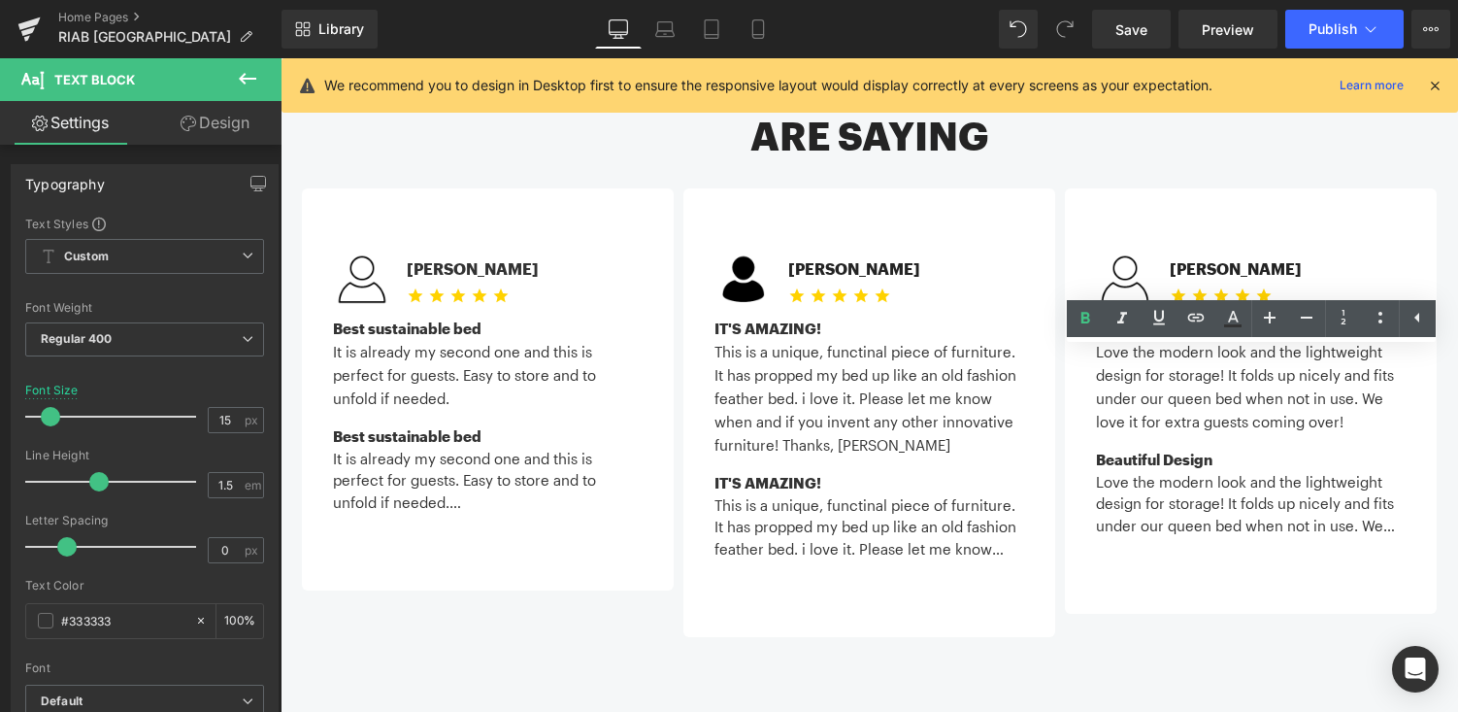
click at [500, 570] on div "Image Michael C. Text Block Icon Icon Icon Icon Icon Icon List Hoz" at bounding box center [870, 425] width 1136 height 533
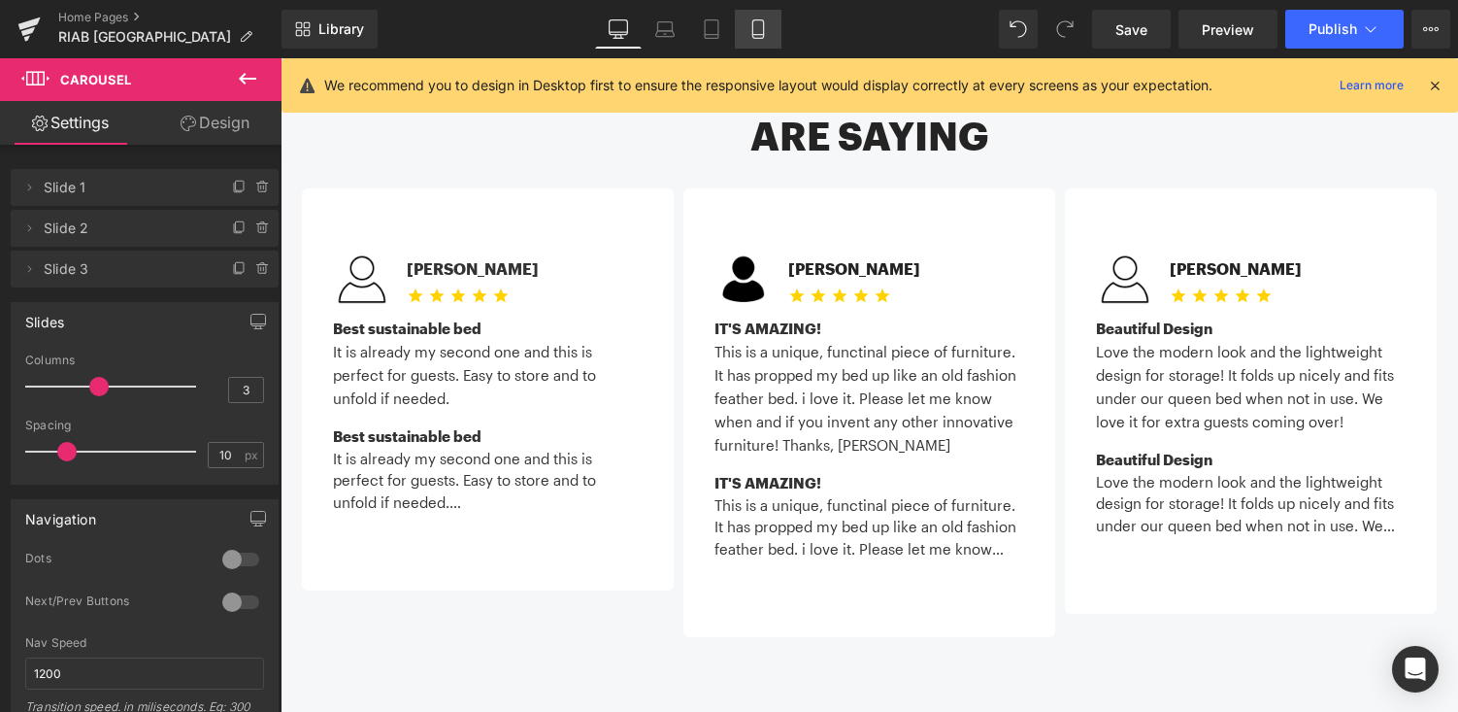
click at [766, 34] on icon at bounding box center [757, 28] width 19 height 19
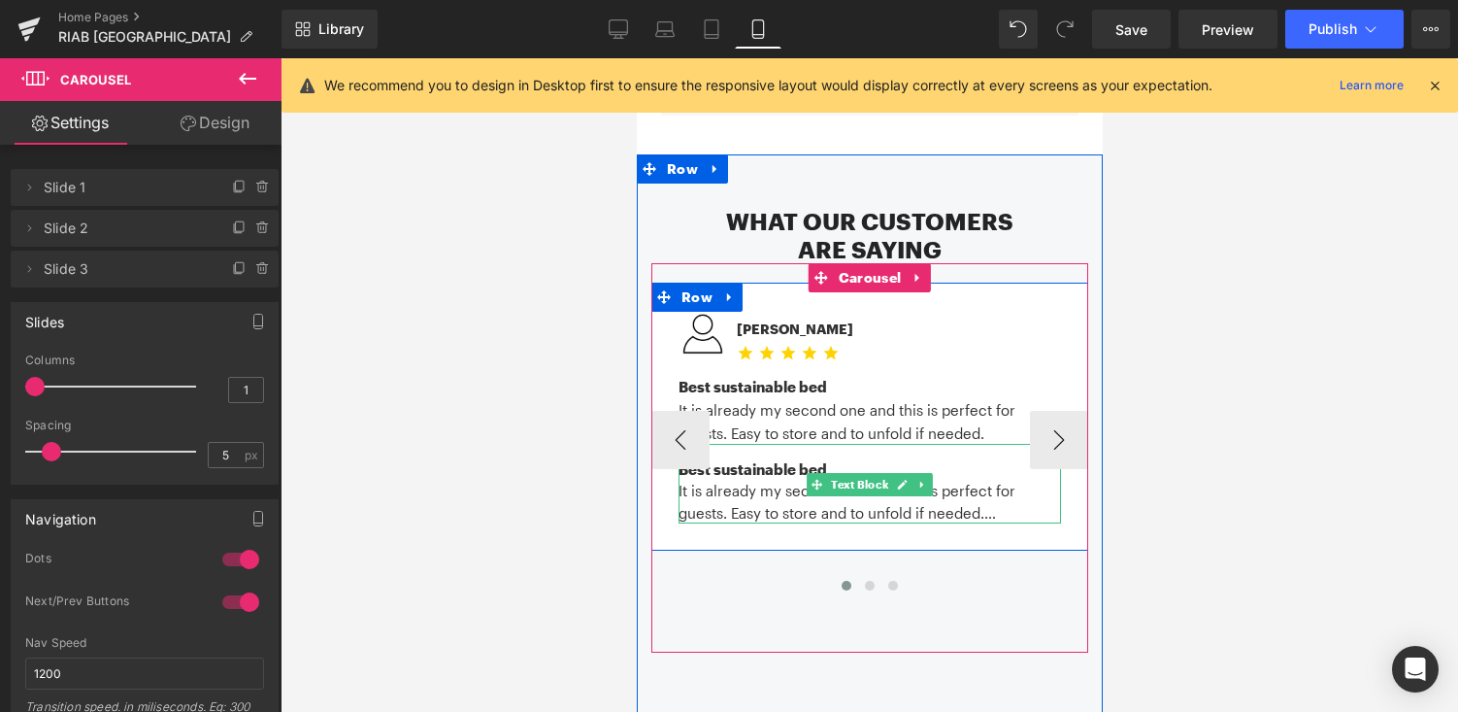
scroll to position [2259, 0]
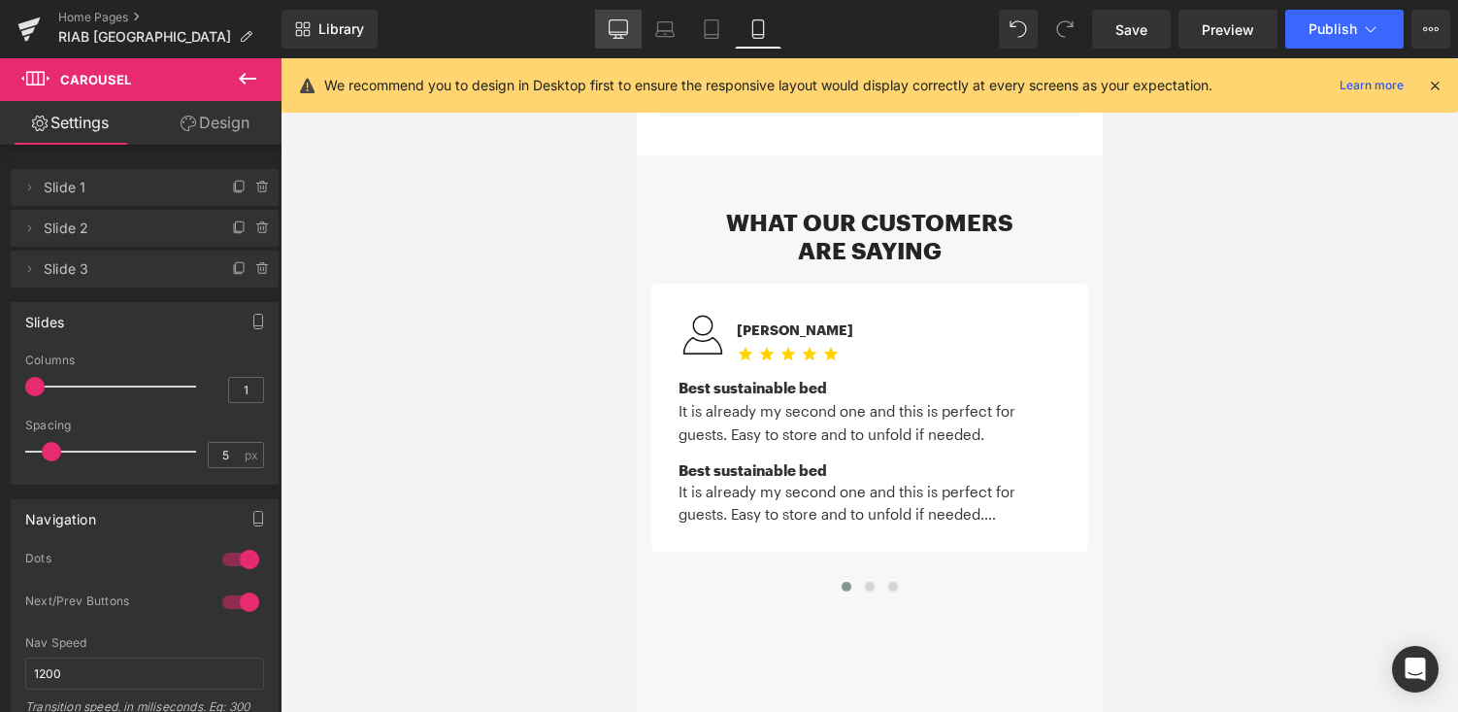
click at [619, 26] on icon at bounding box center [618, 28] width 19 height 19
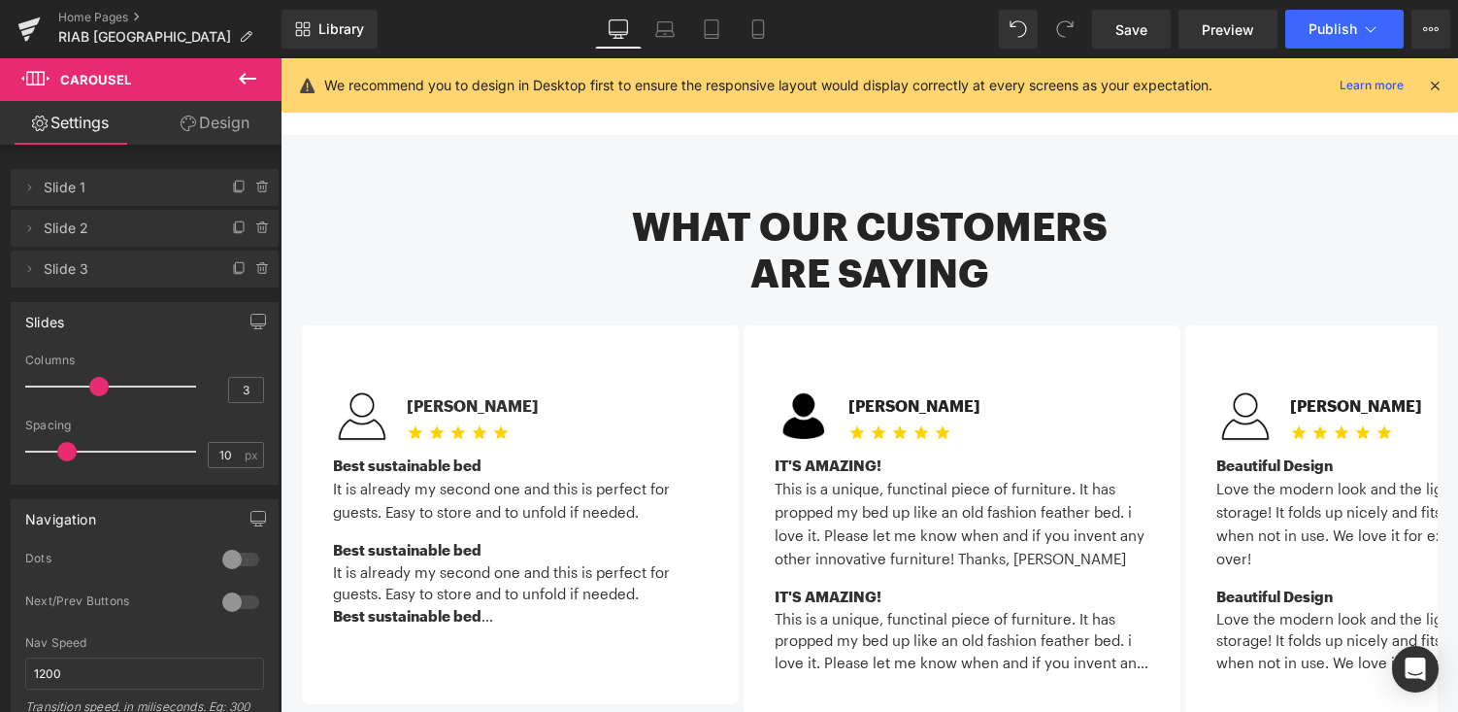
scroll to position [1773, 0]
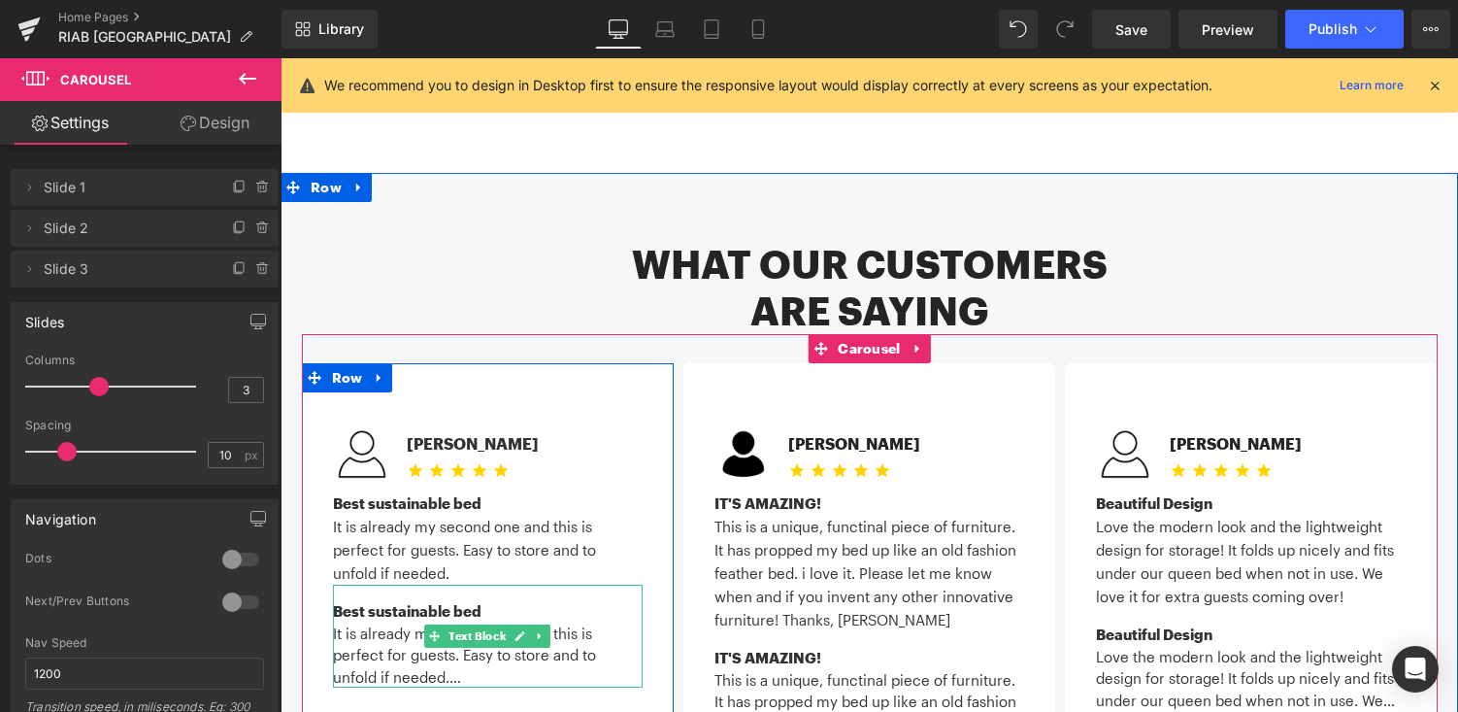
click at [471, 622] on div "It is already my second one and this is perfect for guests. Easy to store and t…" at bounding box center [488, 655] width 310 height 66
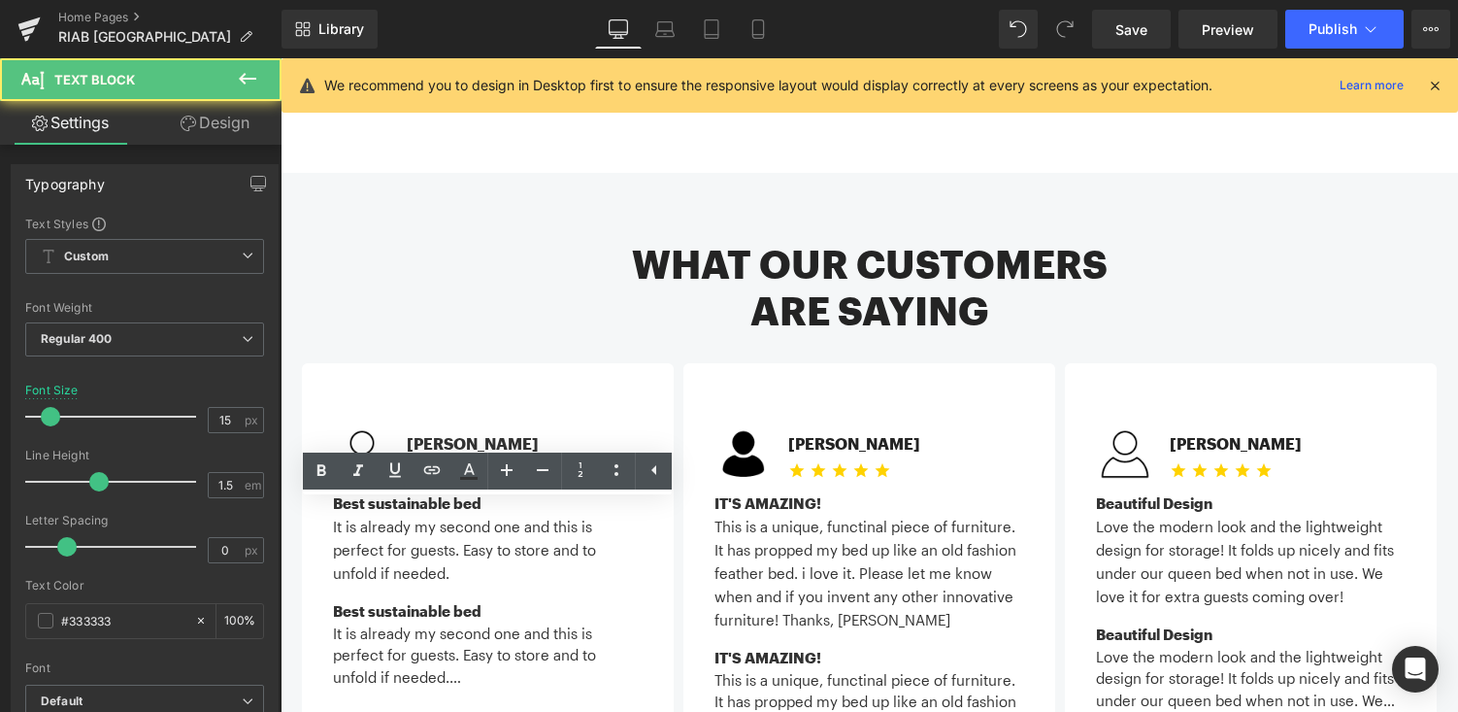
click at [520, 622] on div "It is already my second one and this is perfect for guests. Easy to store and t…" at bounding box center [488, 655] width 310 height 66
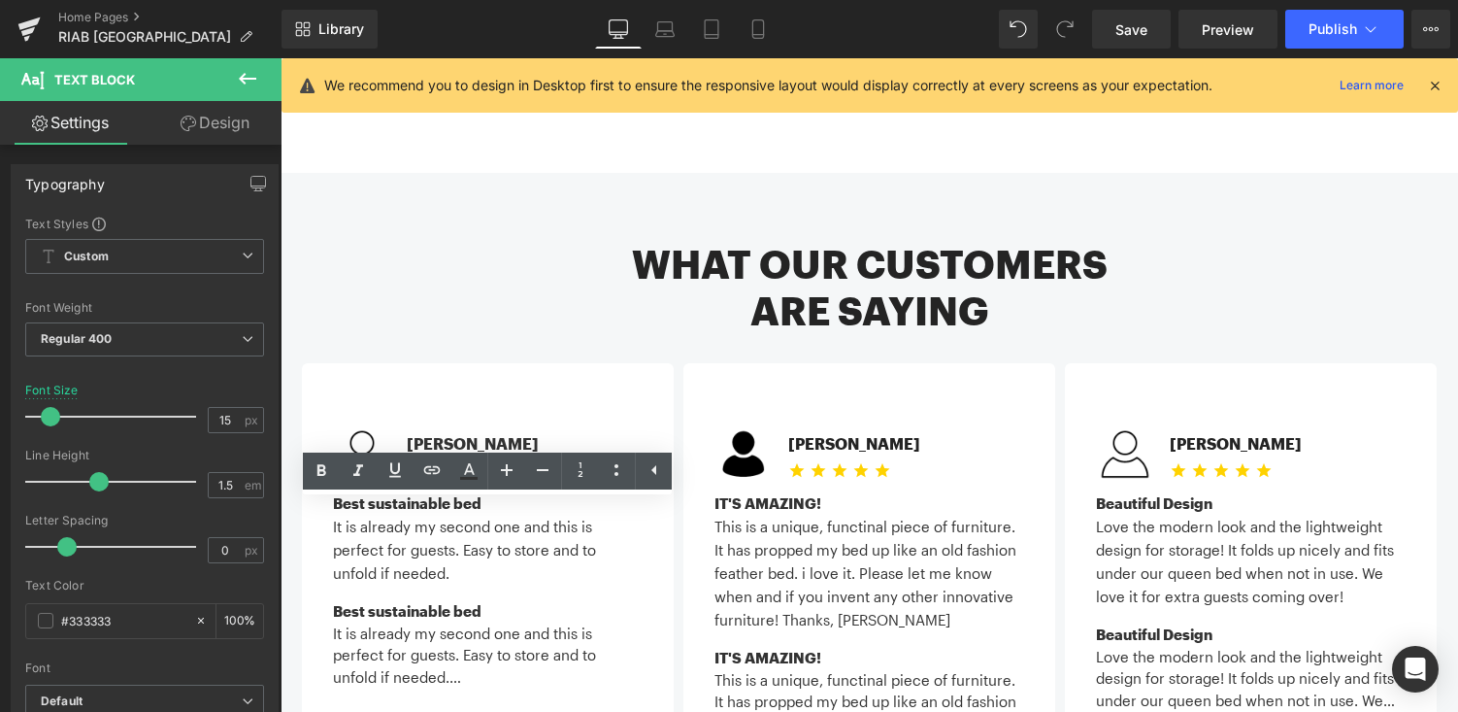
scroll to position [1828, 0]
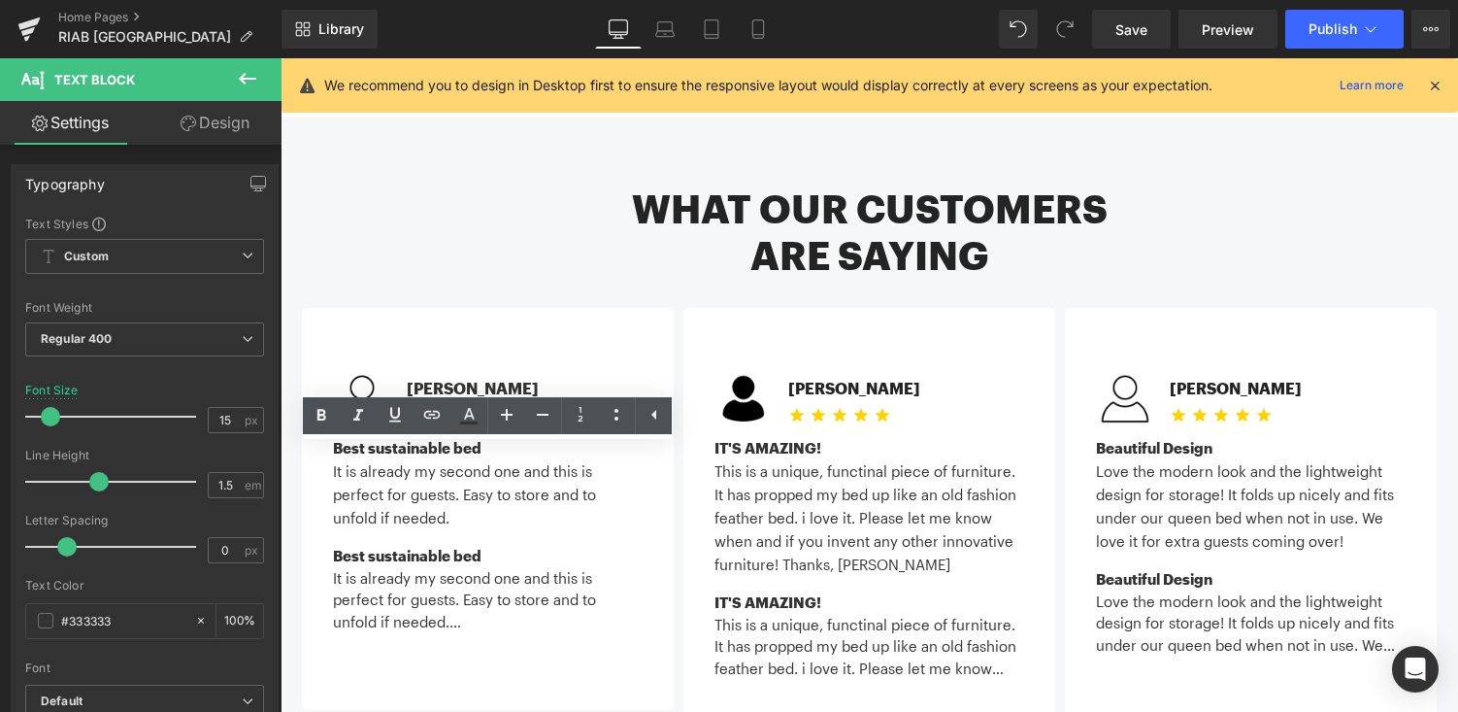
click at [496, 567] on div "It is already my second one and this is perfect for guests. Easy to store and t…" at bounding box center [488, 600] width 310 height 66
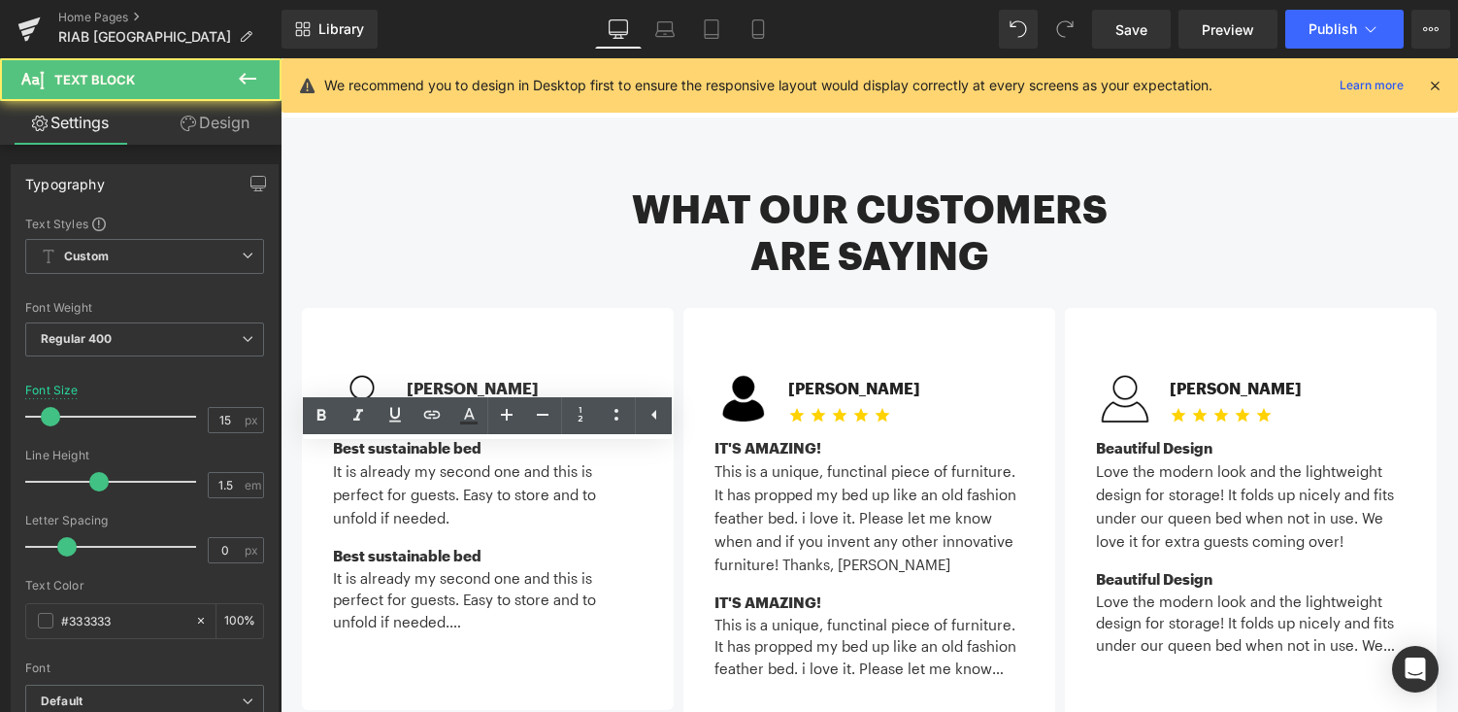
scroll to position [19, 0]
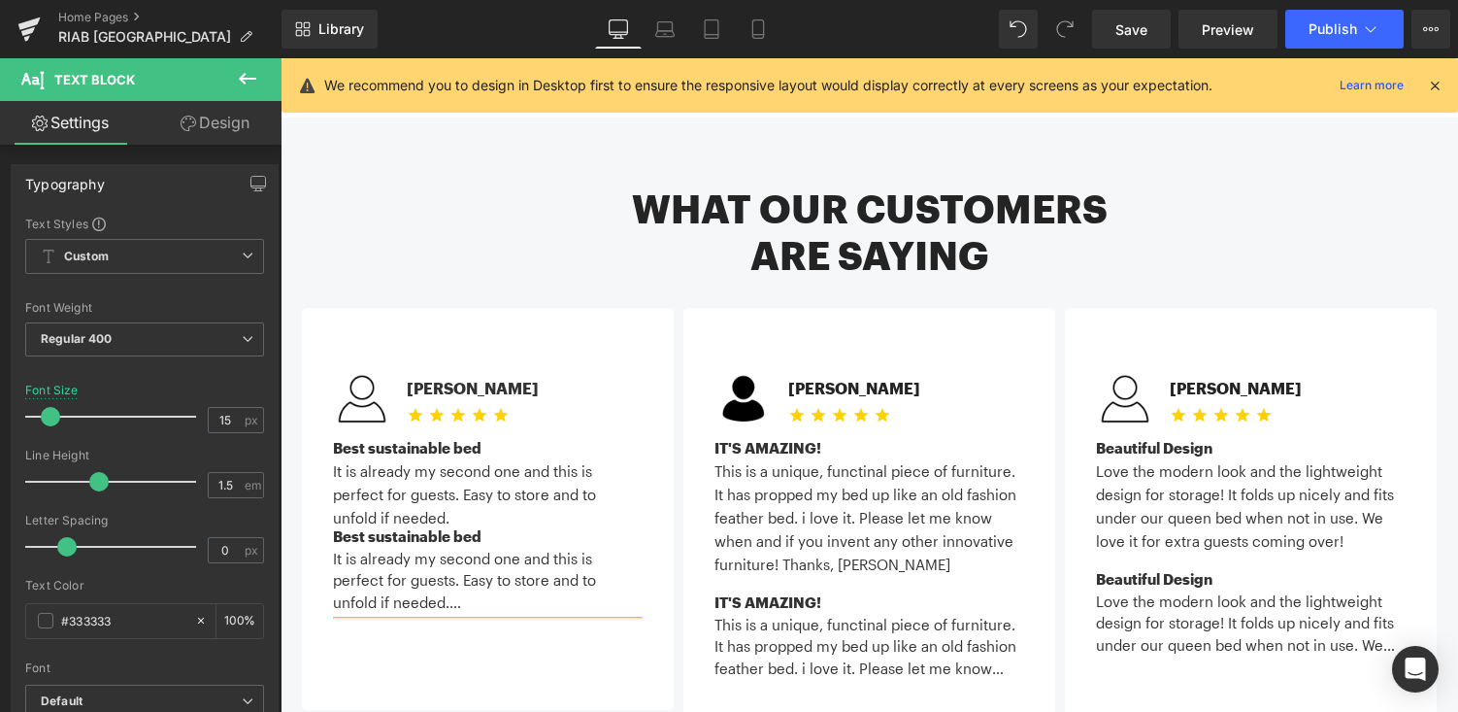
click at [500, 625] on div "Image Michael C. Text Block Icon Icon Icon Icon Icon Icon List Hoz Icon List 32…" at bounding box center [488, 509] width 372 height 402
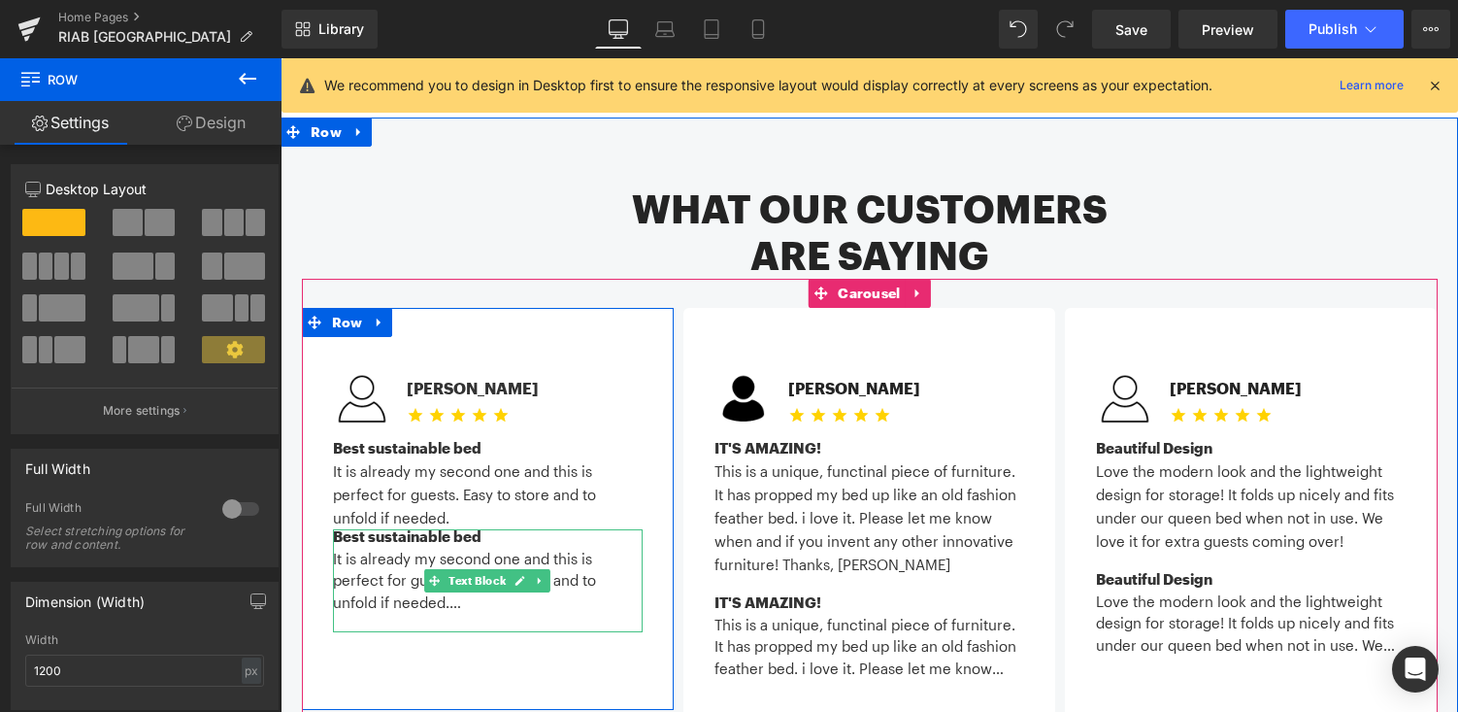
click at [496, 548] on div "It is already my second one and this is perfect for guests. Easy to store and t…" at bounding box center [488, 581] width 310 height 66
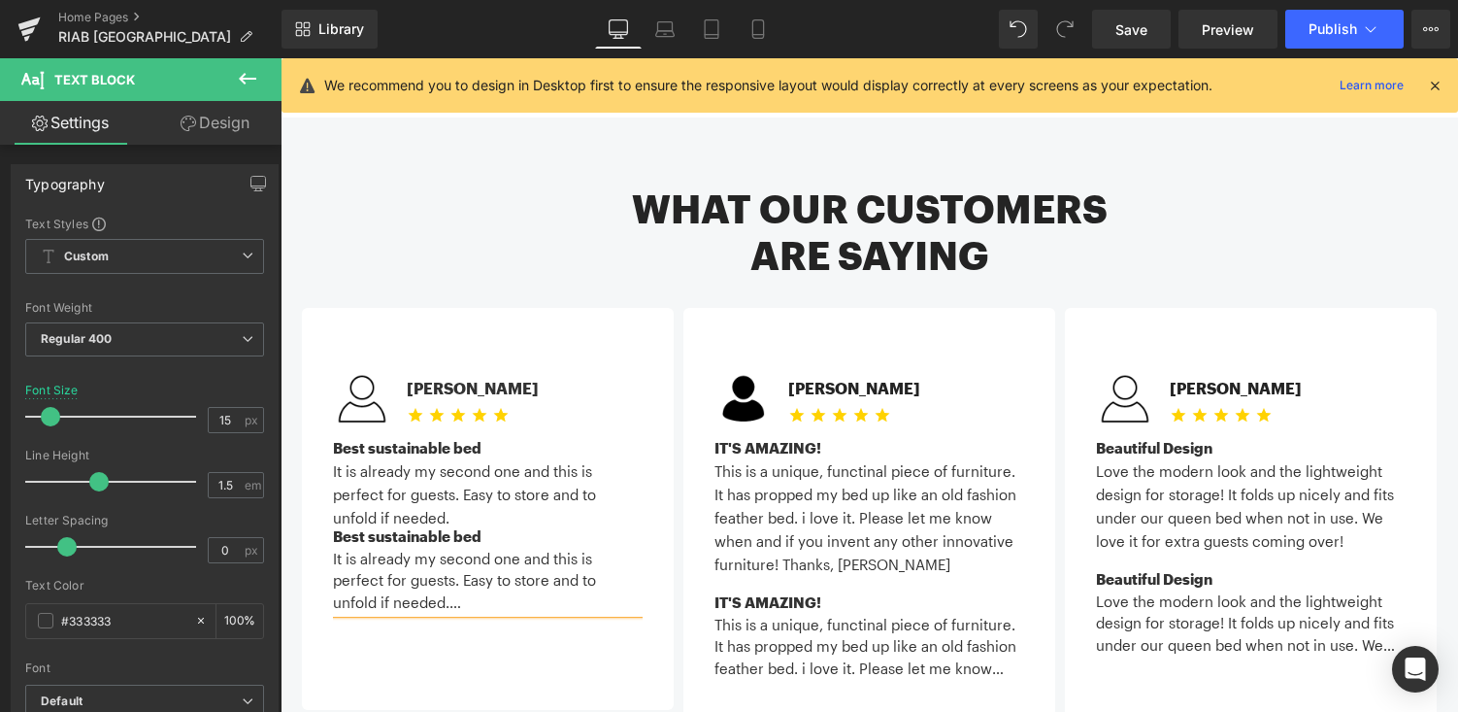
scroll to position [84, 0]
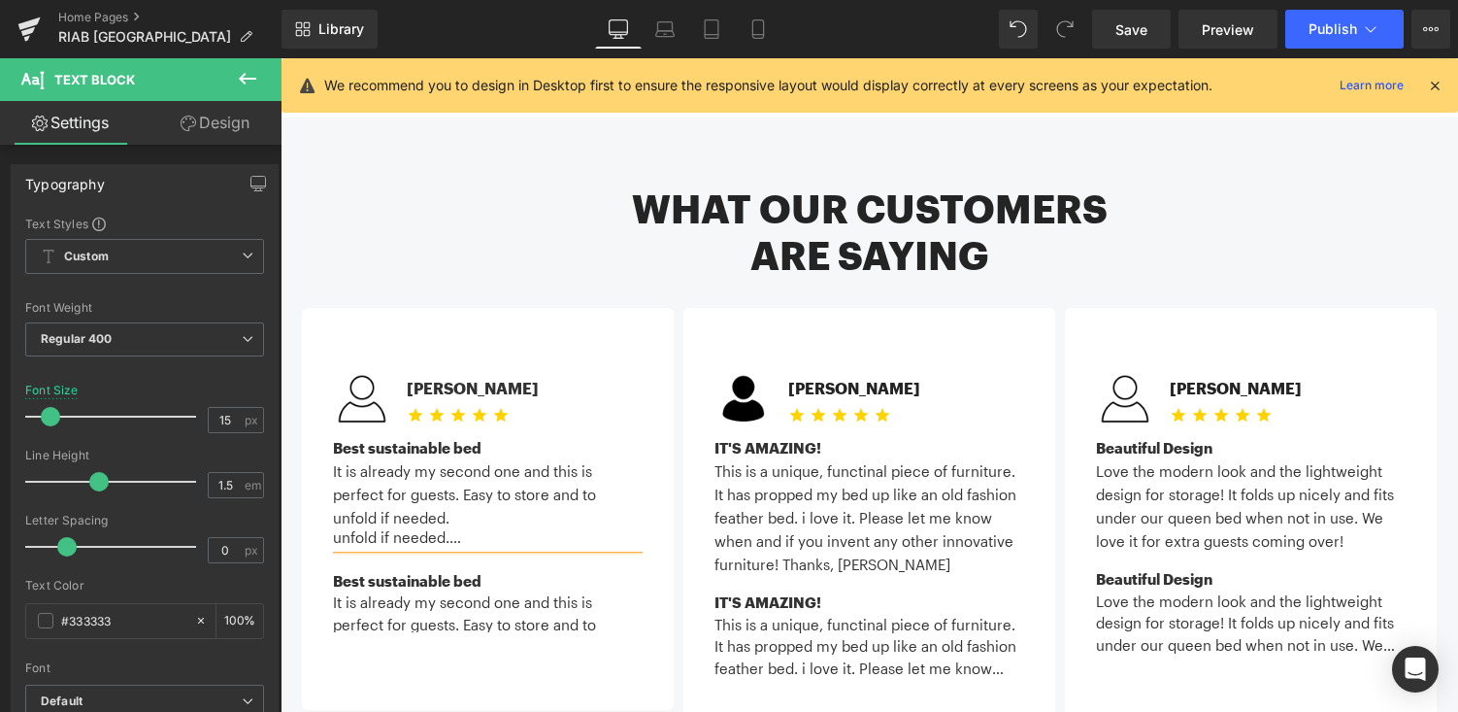
click at [581, 591] on div "It is already my second one and this is perfect for guests. Easy to store and t…" at bounding box center [488, 602] width 310 height 22
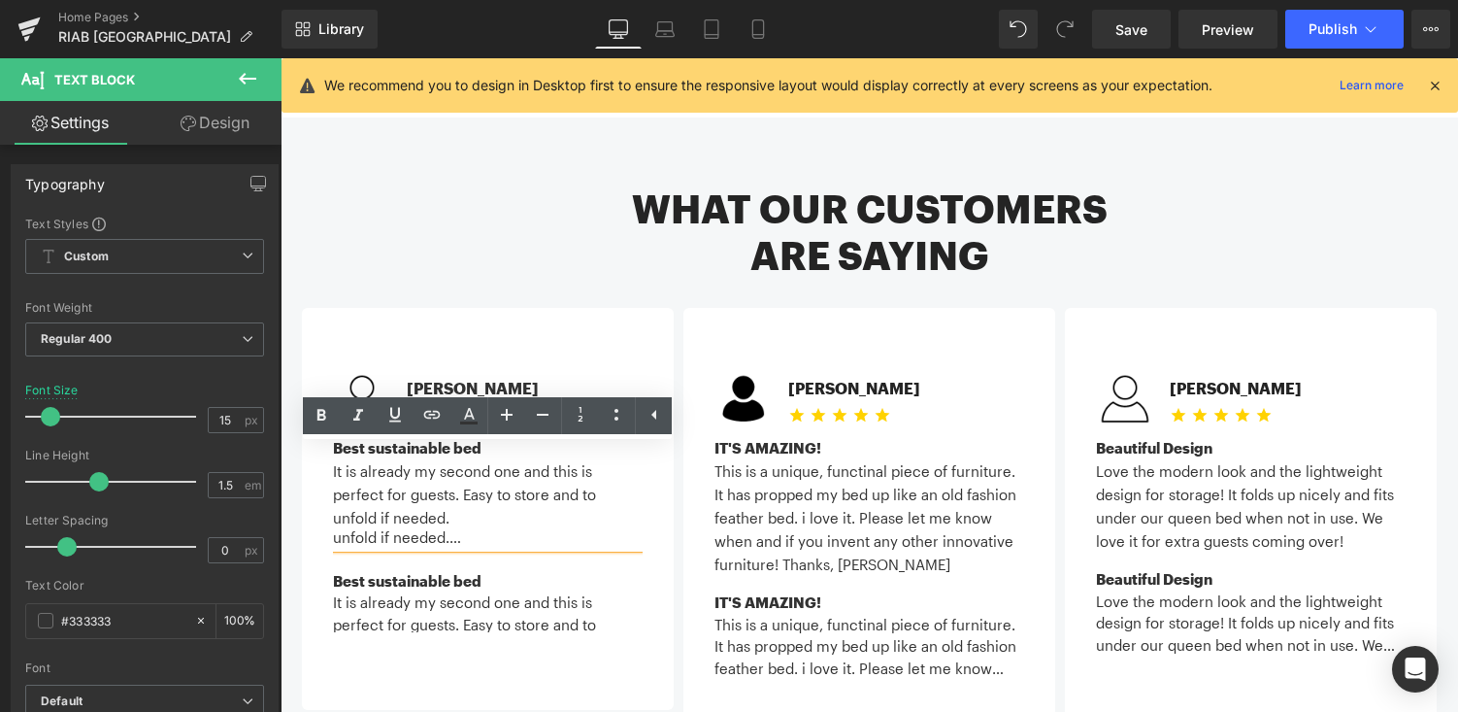
click at [435, 529] on div "Best sustainable bed It is already my second one and this is perfect for guests…" at bounding box center [488, 580] width 310 height 103
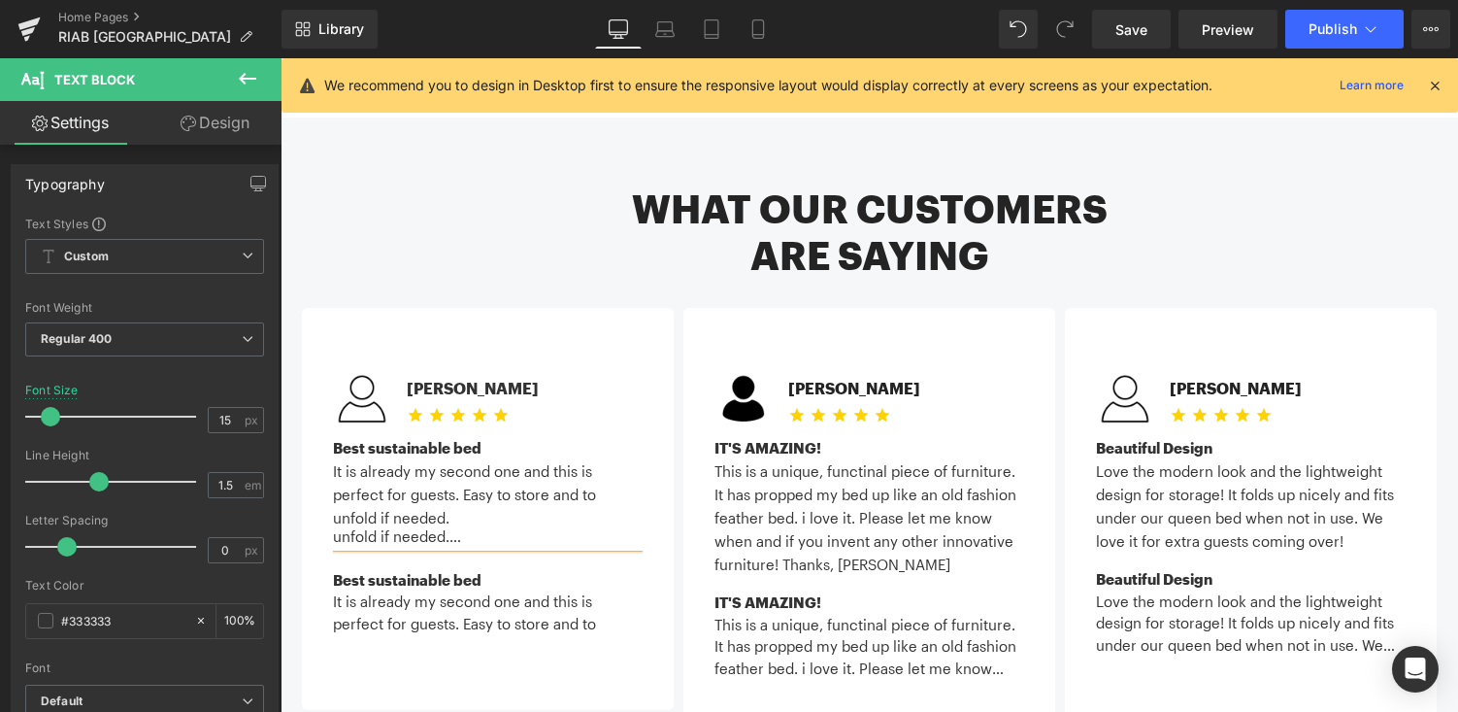
scroll to position [109, 0]
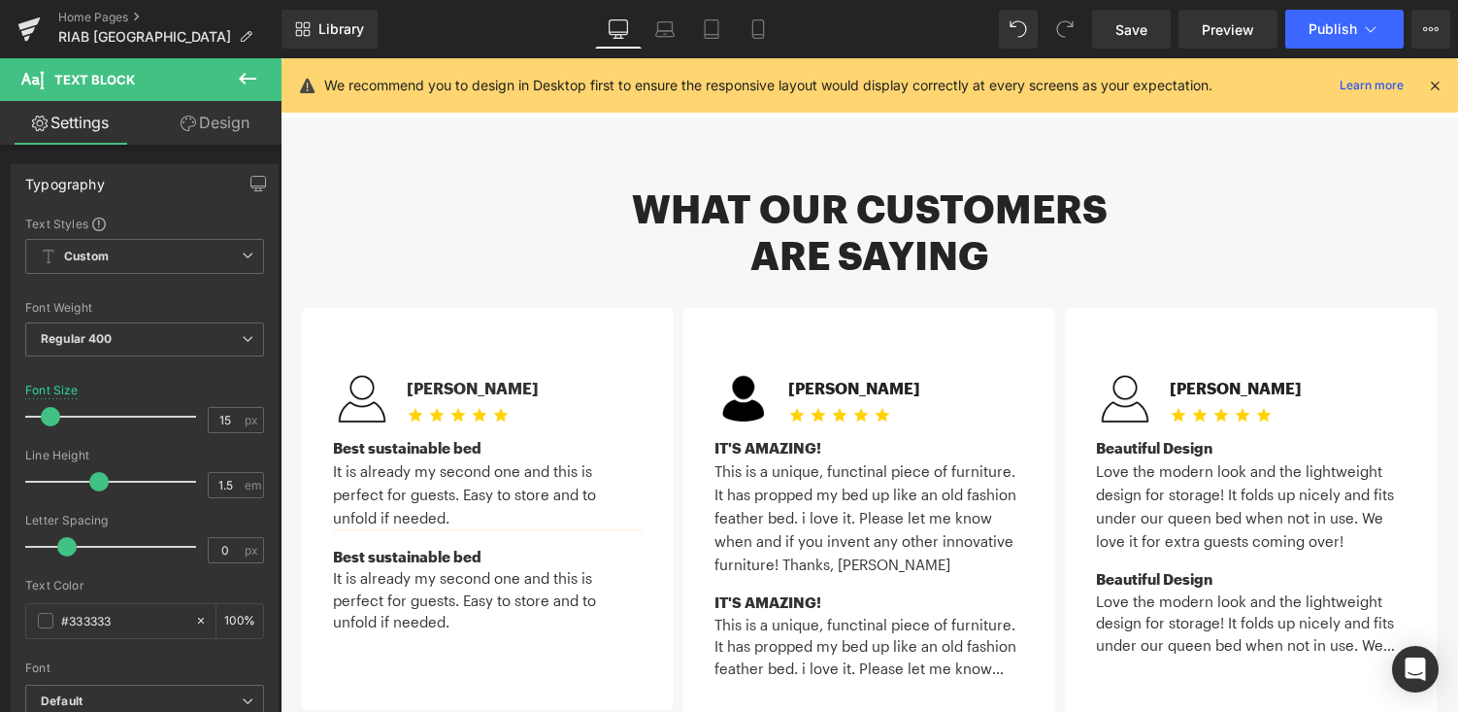
click at [516, 633] on div "Image Michael C. Text Block Icon Icon Icon Icon Icon Icon List Hoz Icon List 32…" at bounding box center [875, 532] width 1146 height 449
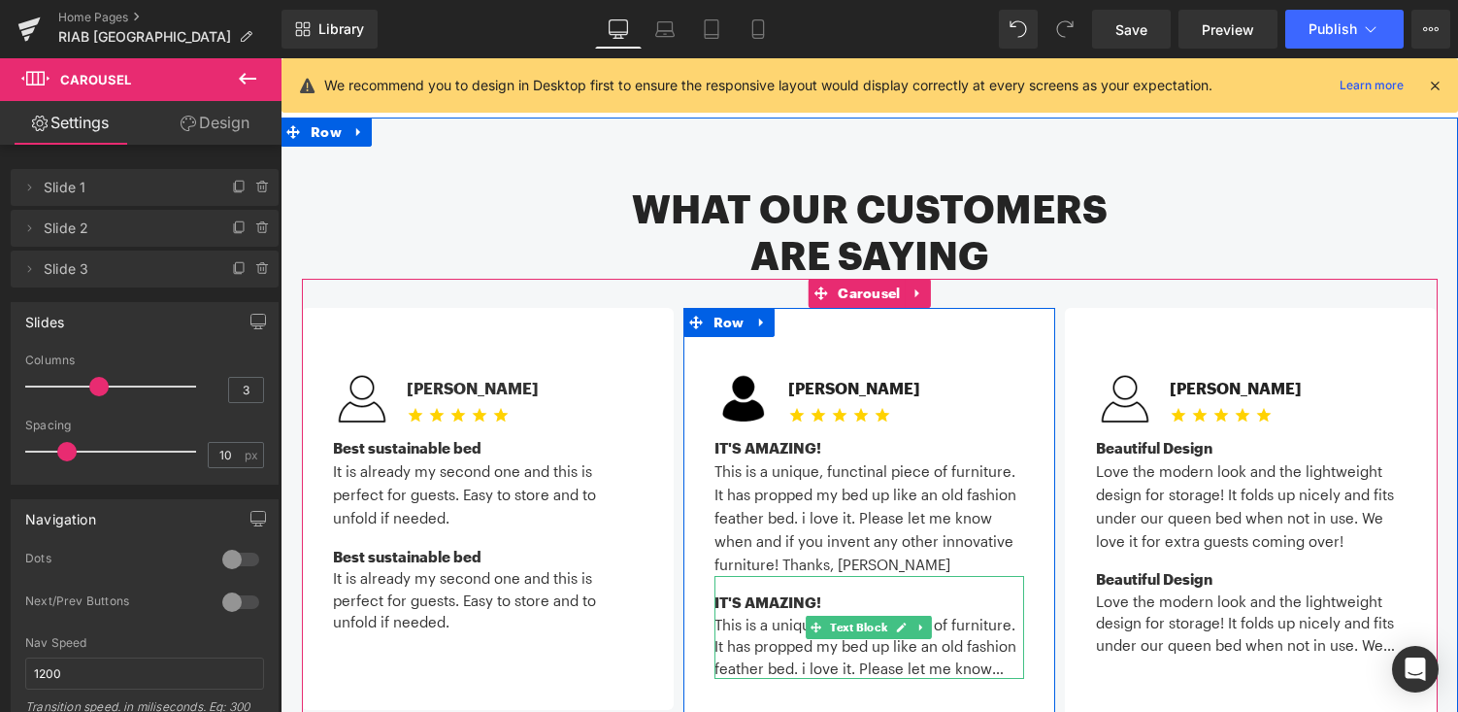
click at [977, 614] on div "This is a unique, functinal piece of furniture. It has propped my bed up like a…" at bounding box center [869, 647] width 310 height 66
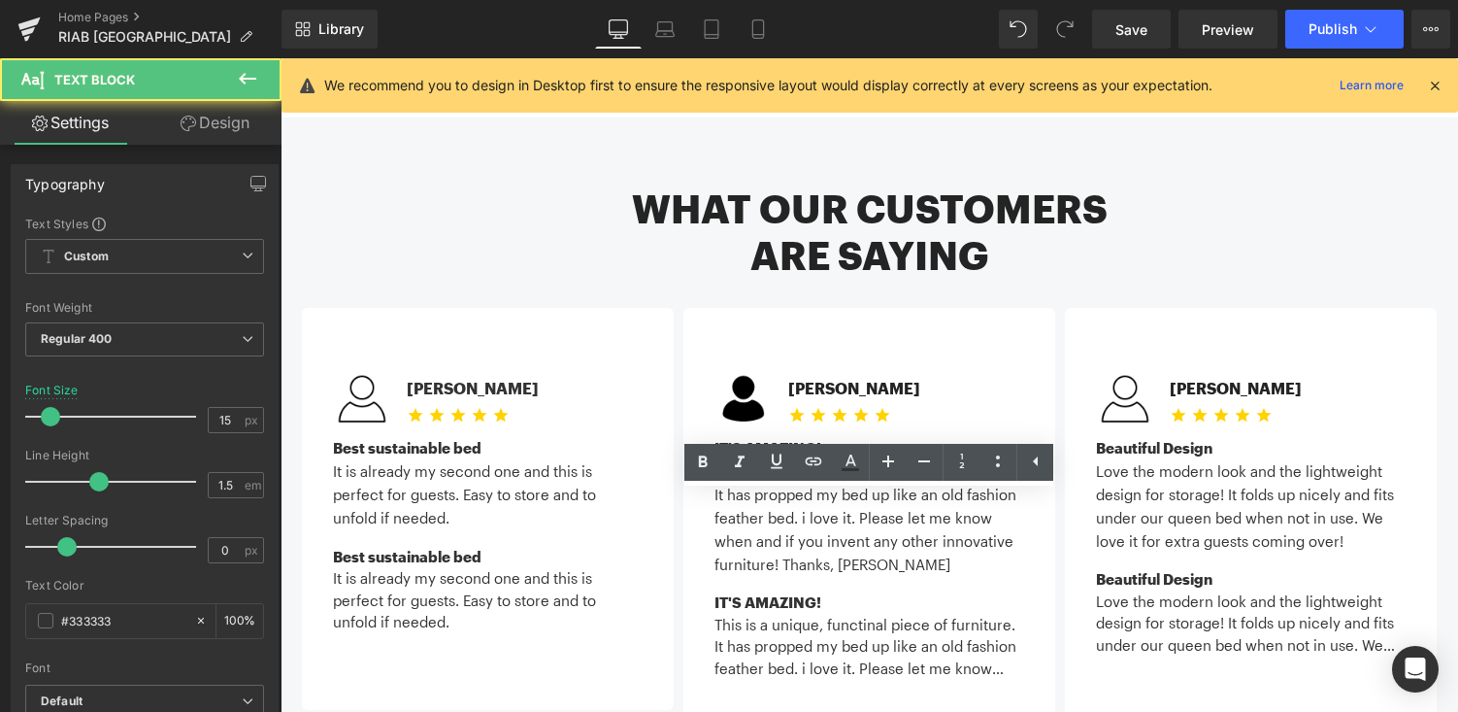
click at [1015, 614] on div "This is a unique, functinal piece of furniture. It has propped my bed up like a…" at bounding box center [869, 647] width 310 height 66
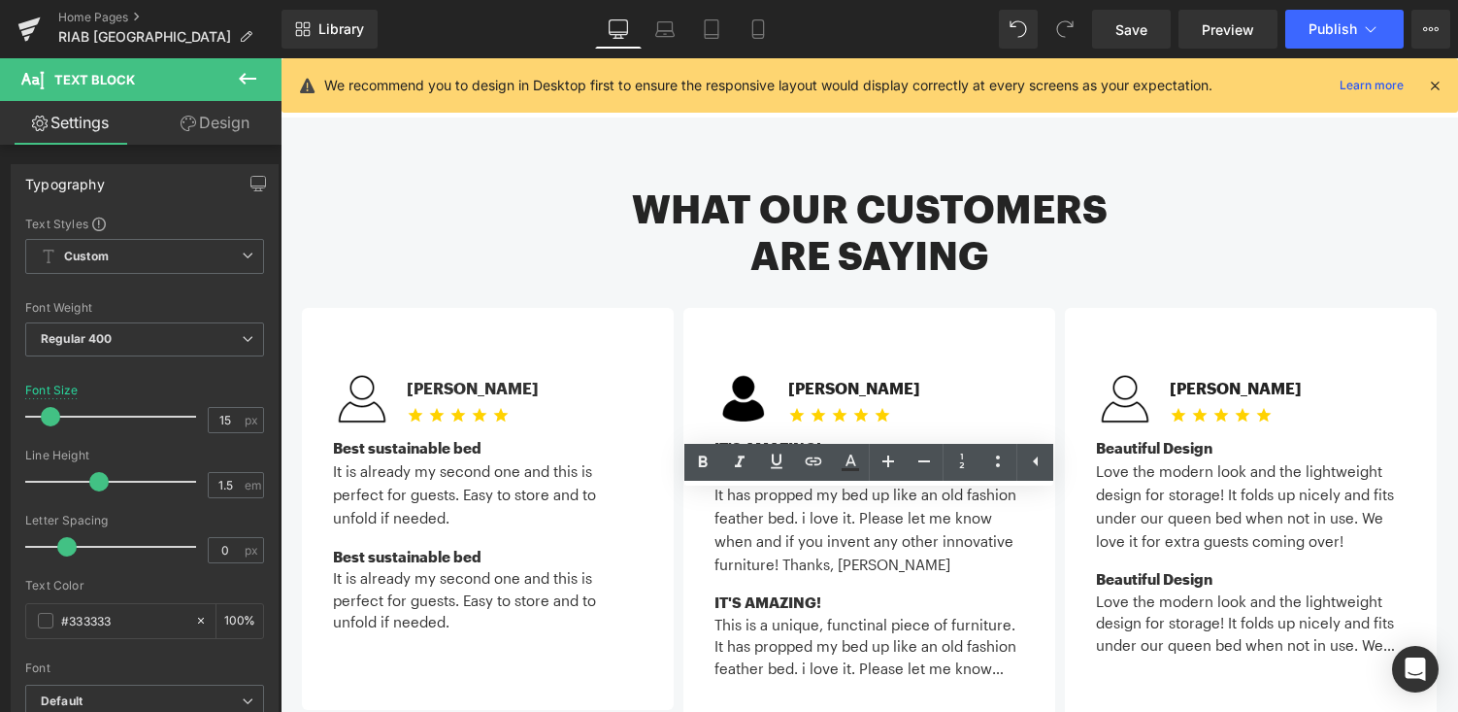
scroll to position [19, 0]
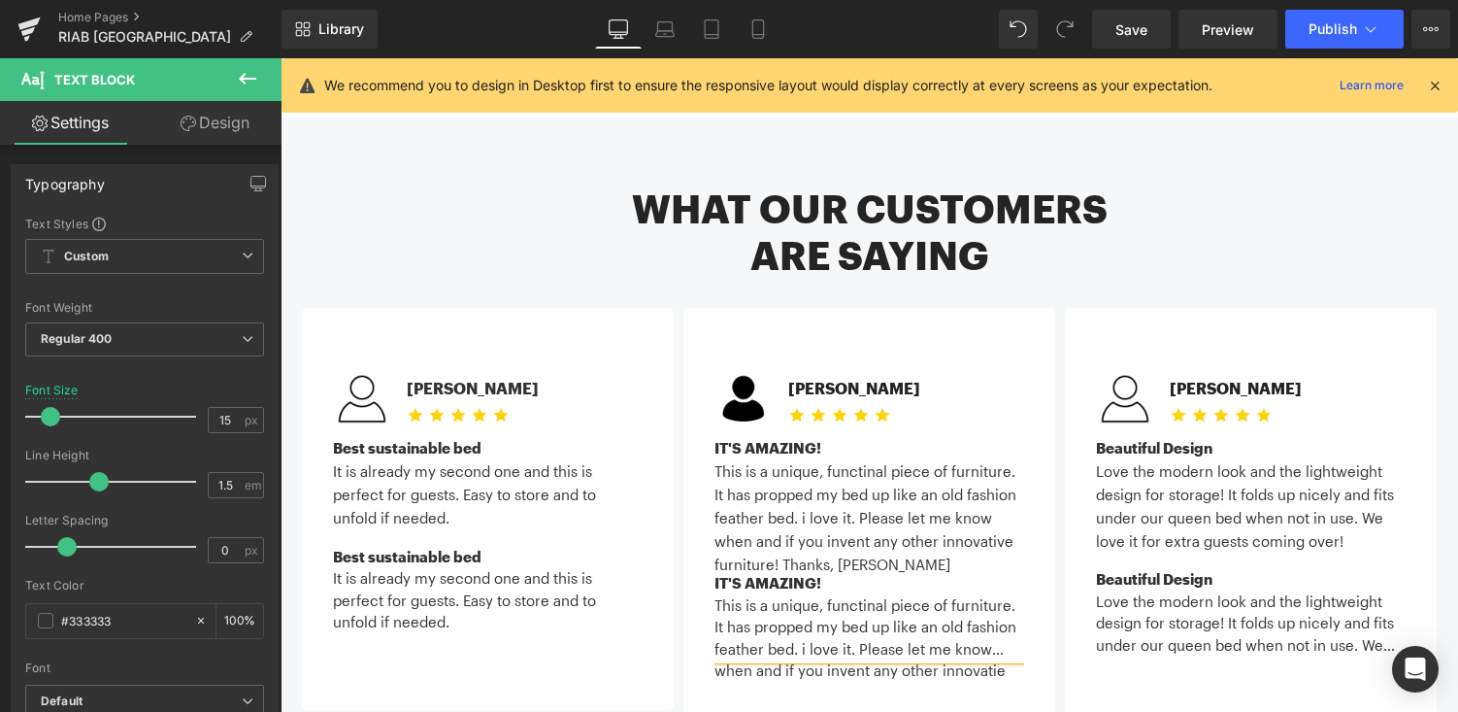
click at [836, 657] on div "Image Gail C. Text Block Icon Icon Icon Icon Icon Icon List Hoz Icon List IT'S …" at bounding box center [869, 532] width 372 height 449
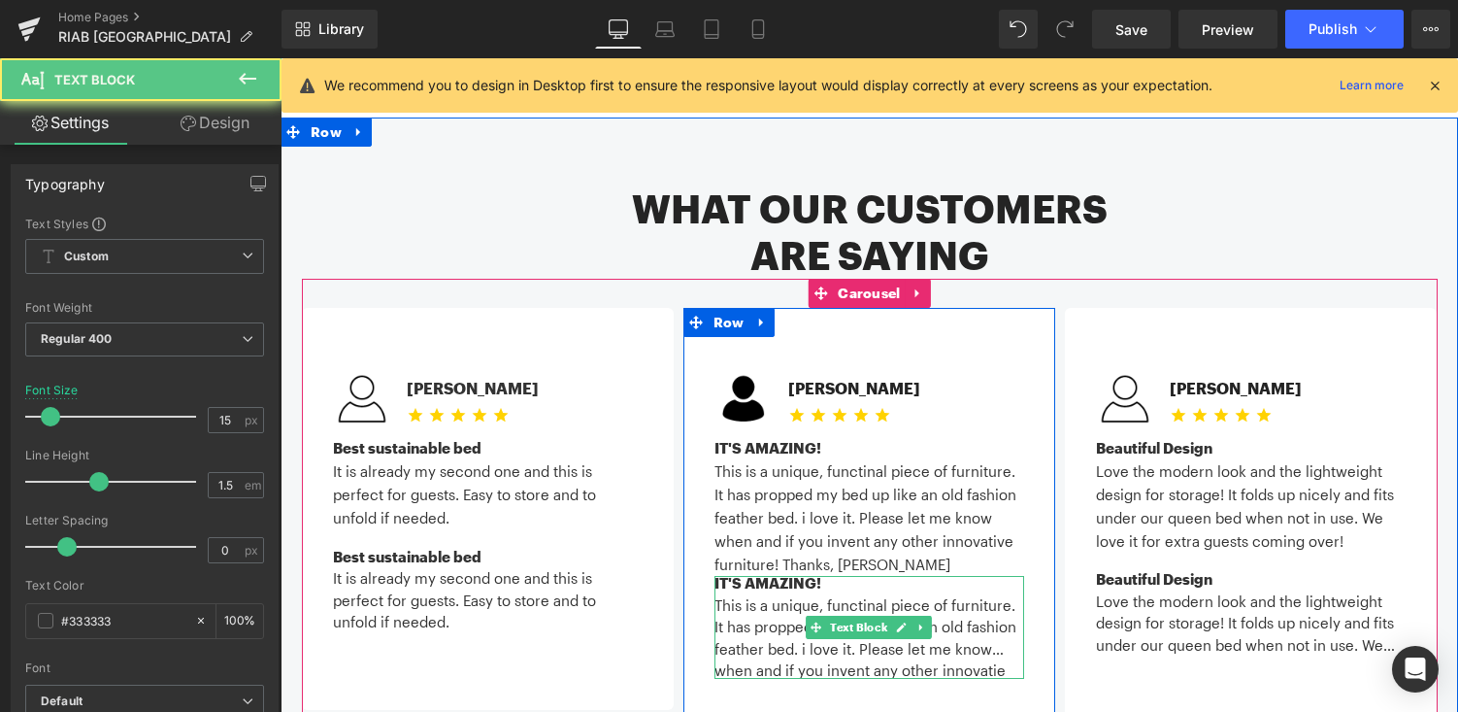
click at [1001, 659] on div "when and if you invent any other innovatie furniture! Thanks, Gail xo" at bounding box center [869, 670] width 310 height 22
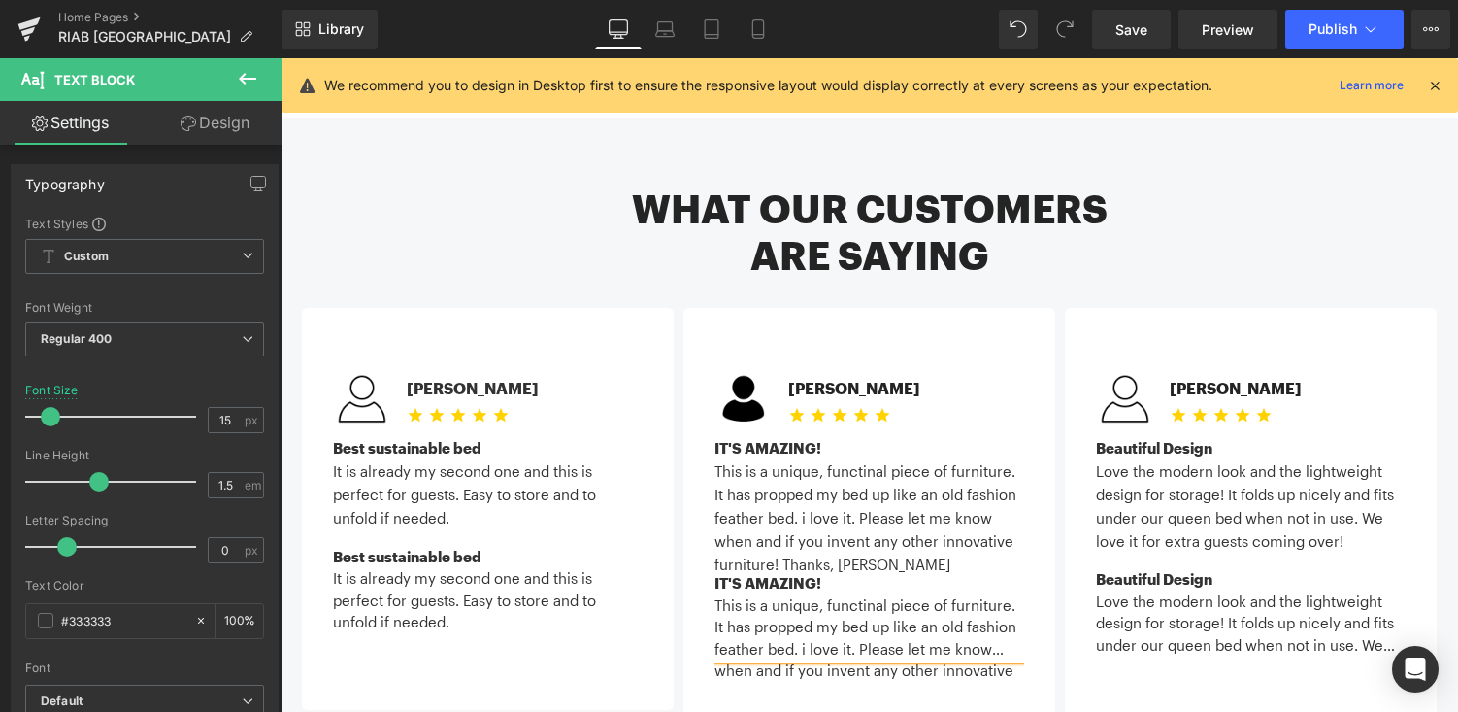
scroll to position [42, 0]
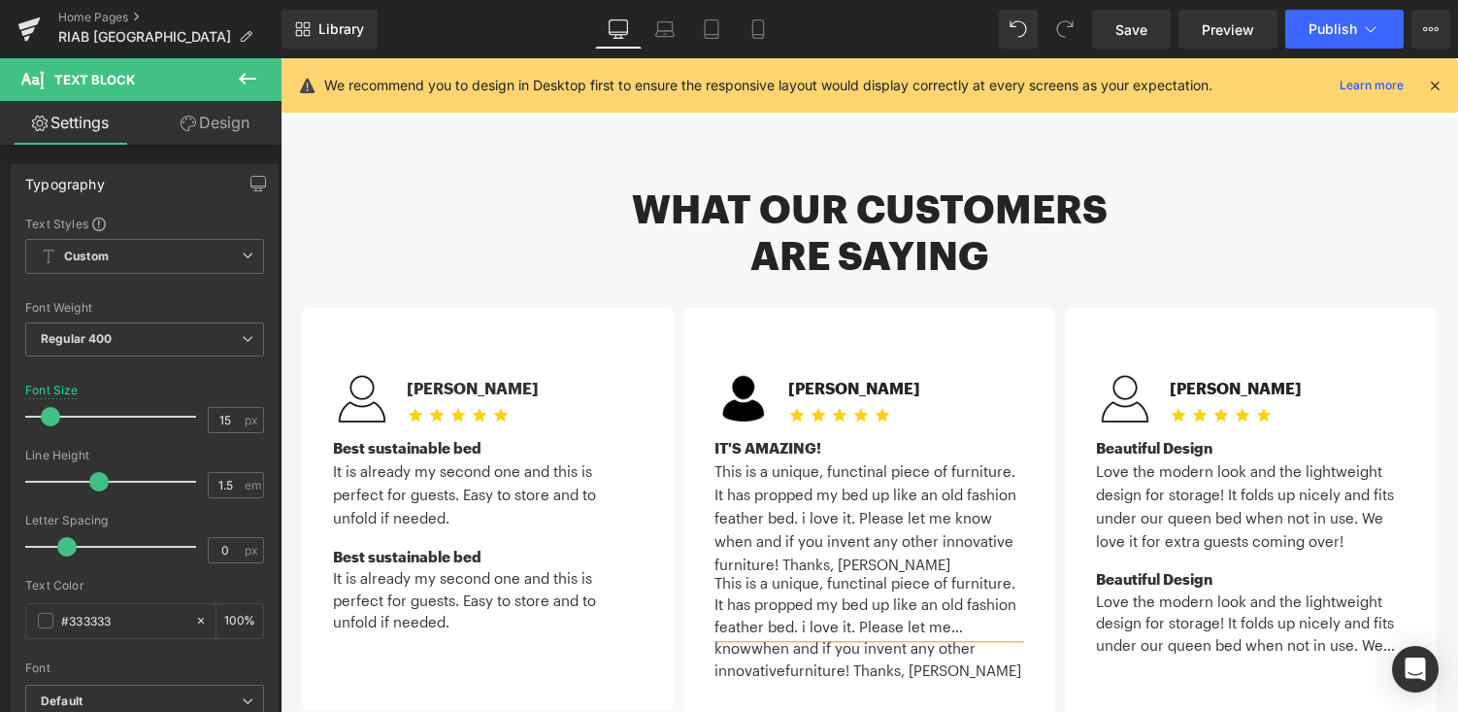
click at [994, 642] on div "Image Gail C. Text Block Icon Icon Icon Icon Icon Icon List Hoz Icon List IT'S …" at bounding box center [869, 532] width 372 height 449
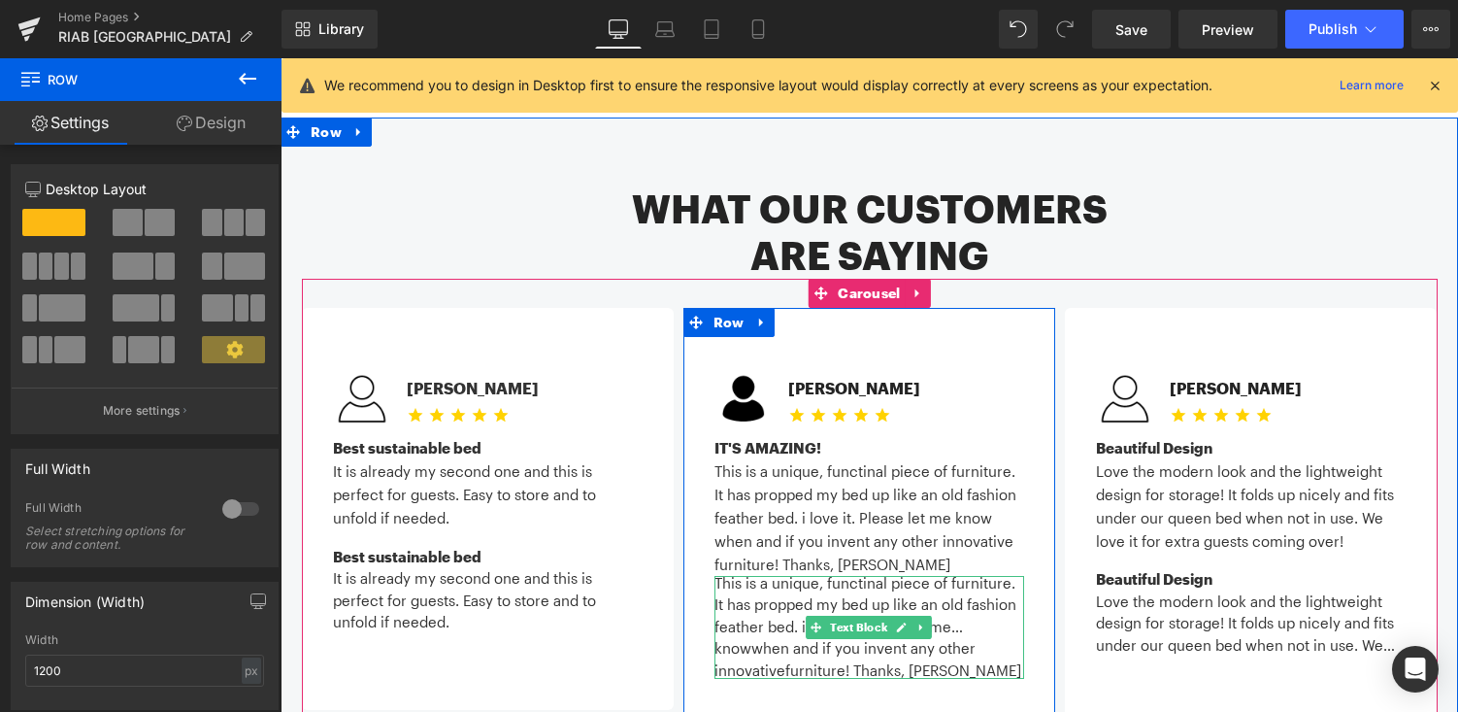
click at [868, 572] on div "This is a unique, functinal piece of furniture. It has propped my bed up like a…" at bounding box center [869, 605] width 310 height 66
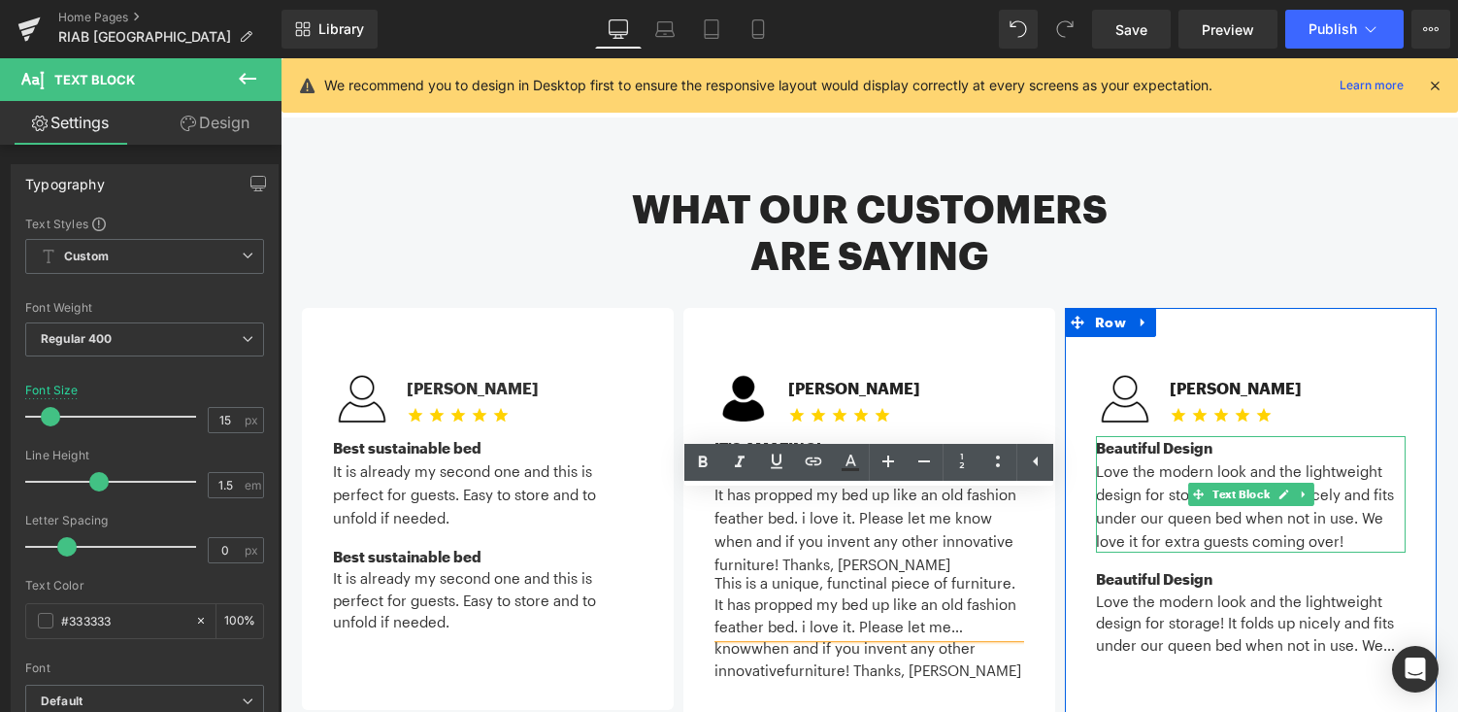
scroll to position [40, 0]
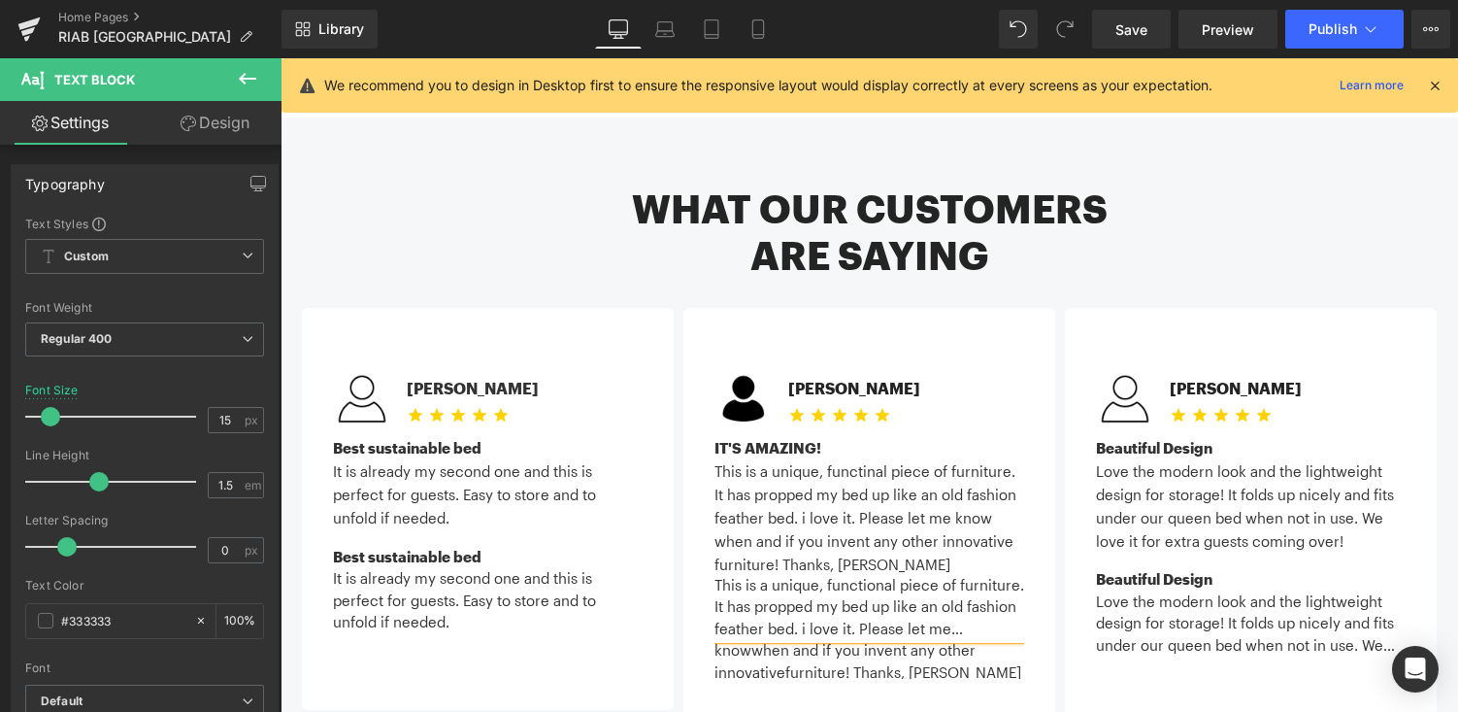
click at [1043, 648] on div "Image Gail C. Text Block Icon Icon Icon Icon Icon Icon List Hoz Icon List IT'S …" at bounding box center [869, 532] width 372 height 449
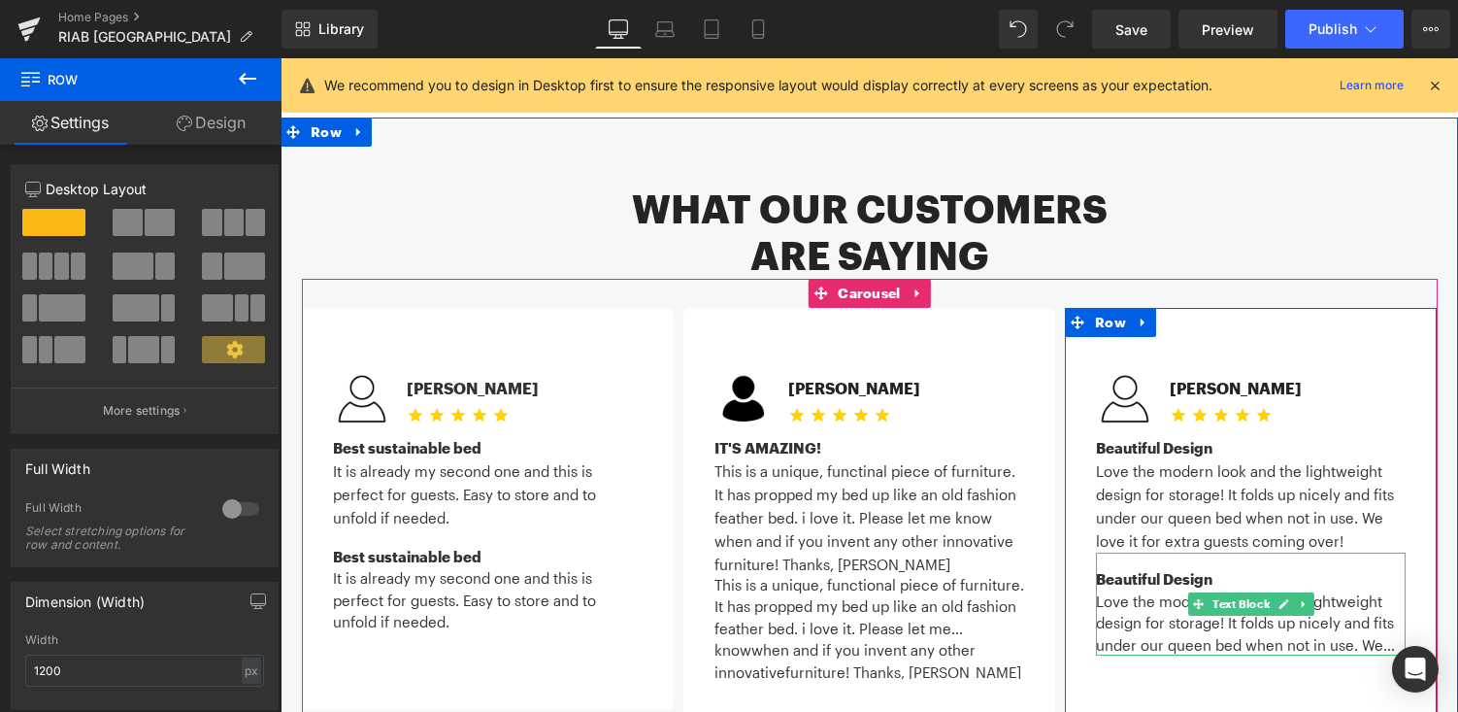
click at [1267, 590] on div "Love the modern look and the lightweight design for storage! It folds up nicely…" at bounding box center [1251, 623] width 310 height 66
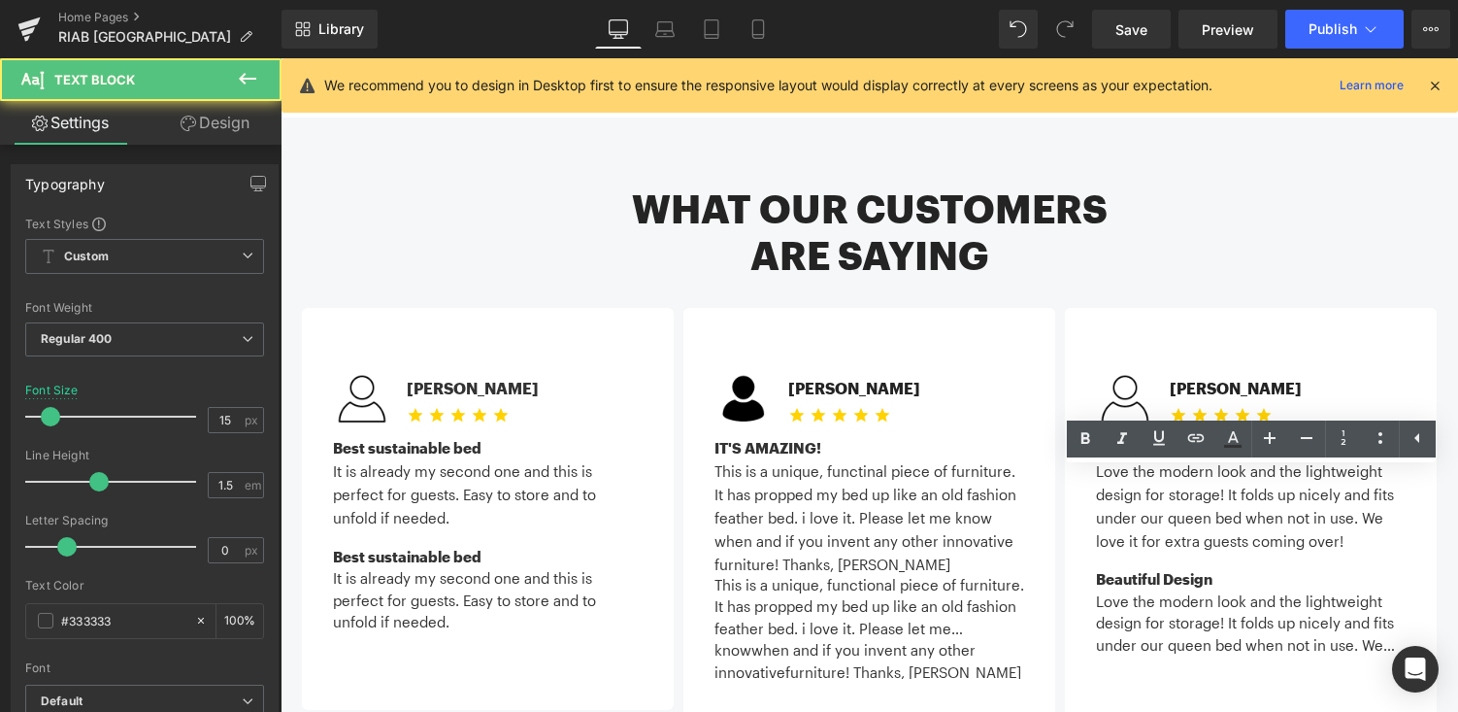
click at [1395, 590] on div "Love the modern look and the lightweight design for storage! It folds up nicely…" at bounding box center [1251, 623] width 310 height 66
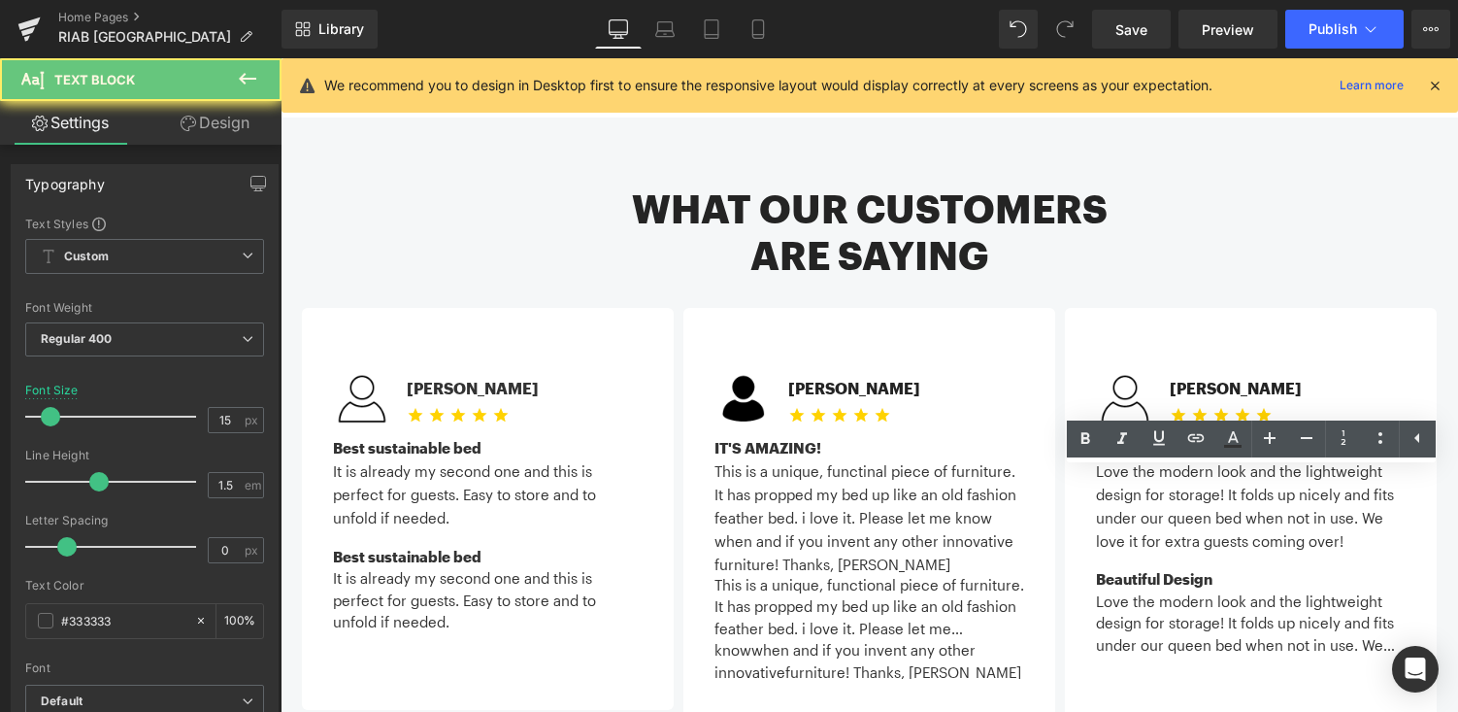
click at [1395, 590] on div "Love the modern look and the lightweight design for storage! It folds up nicely…" at bounding box center [1251, 623] width 310 height 66
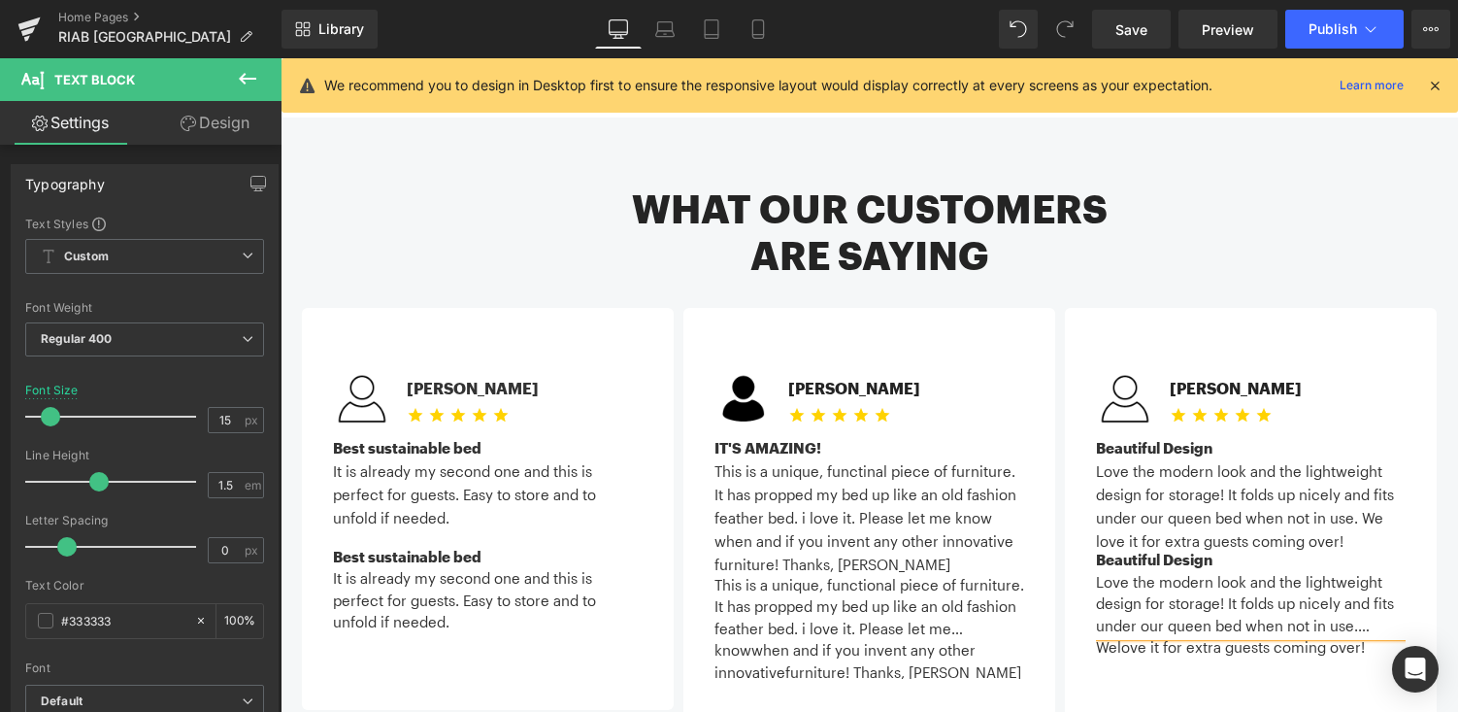
click at [1373, 580] on div "Image Kirsten S. Text Block Icon Icon Icon Icon Icon Icon List Hoz Icon List Be…" at bounding box center [1251, 520] width 372 height 425
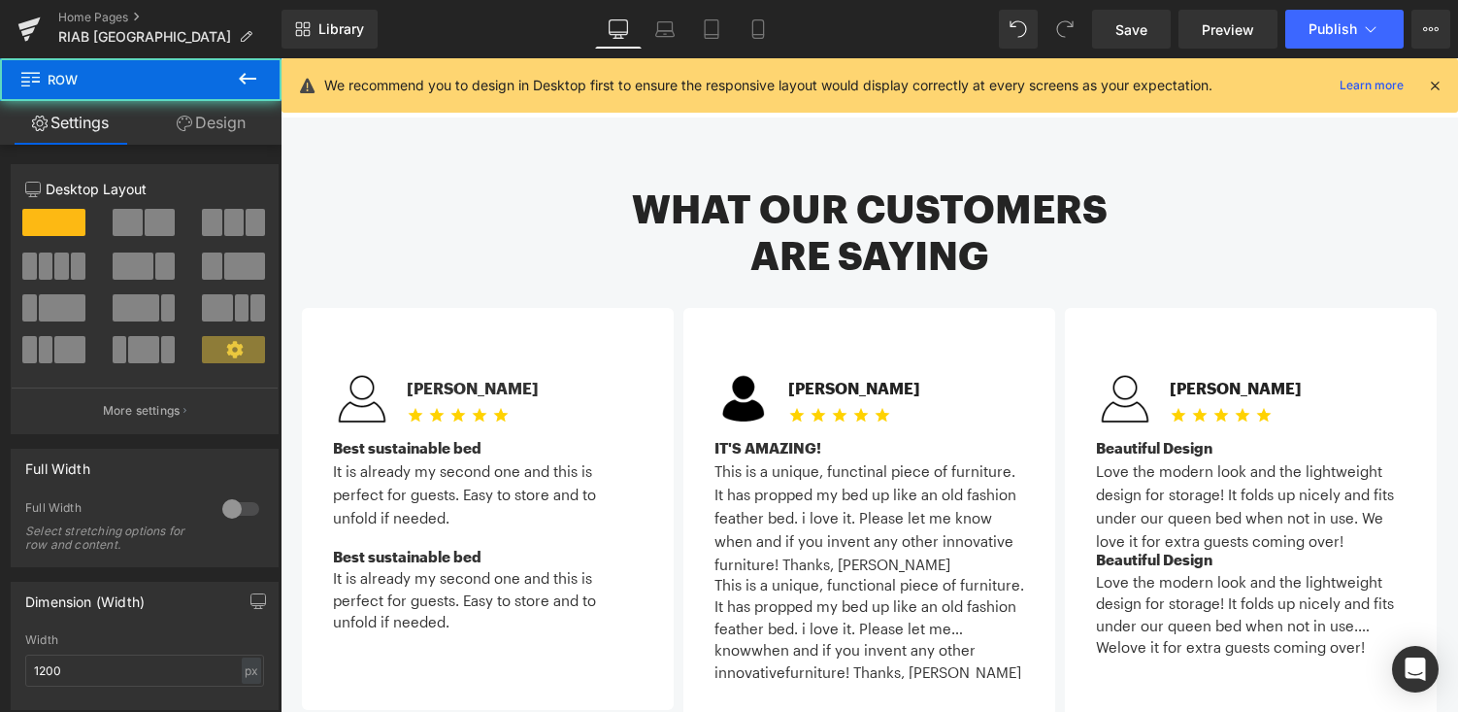
click at [1377, 571] on div "Love the modern look and the lightweight design for storage! It folds up nicely…" at bounding box center [1251, 604] width 310 height 66
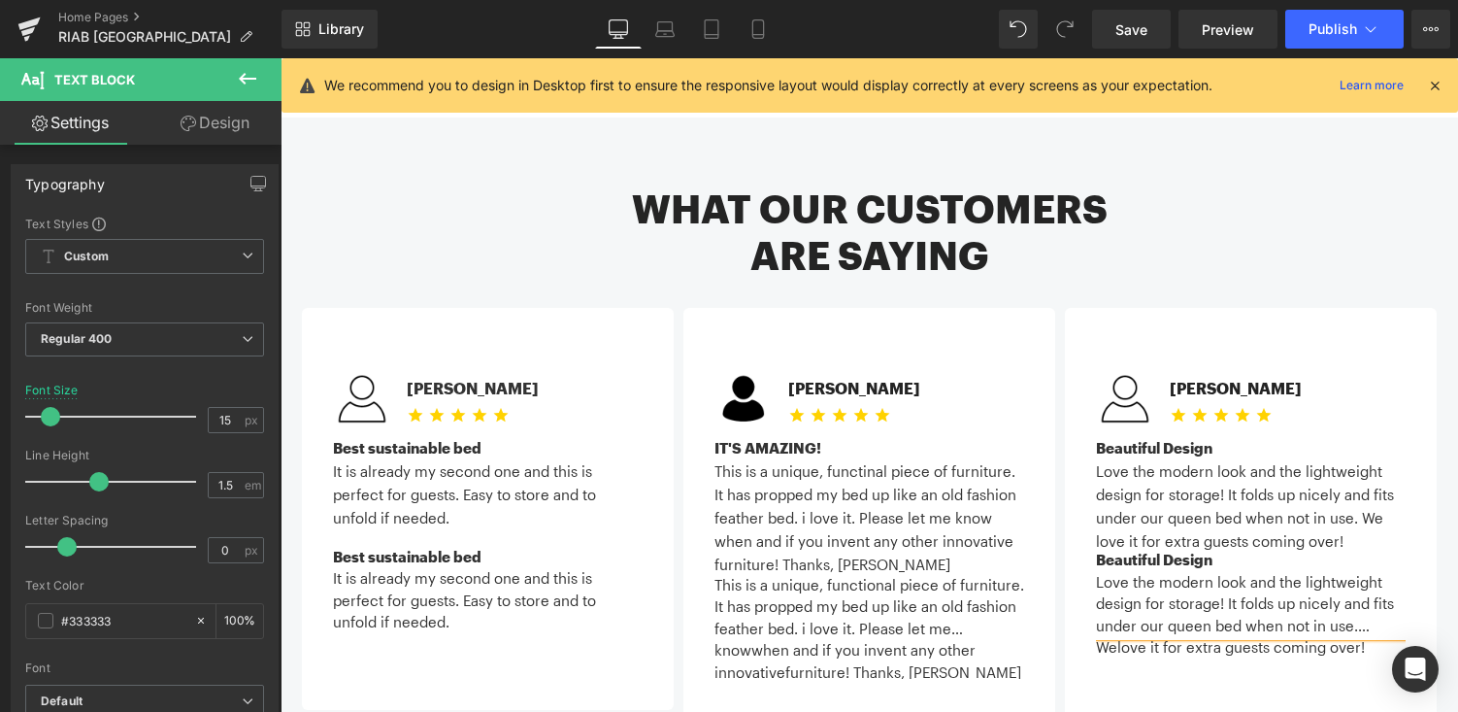
click at [1304, 604] on div "Image Kirsten S. Text Block Icon Icon Icon Icon Icon Icon List Hoz Icon List Be…" at bounding box center [1251, 520] width 372 height 425
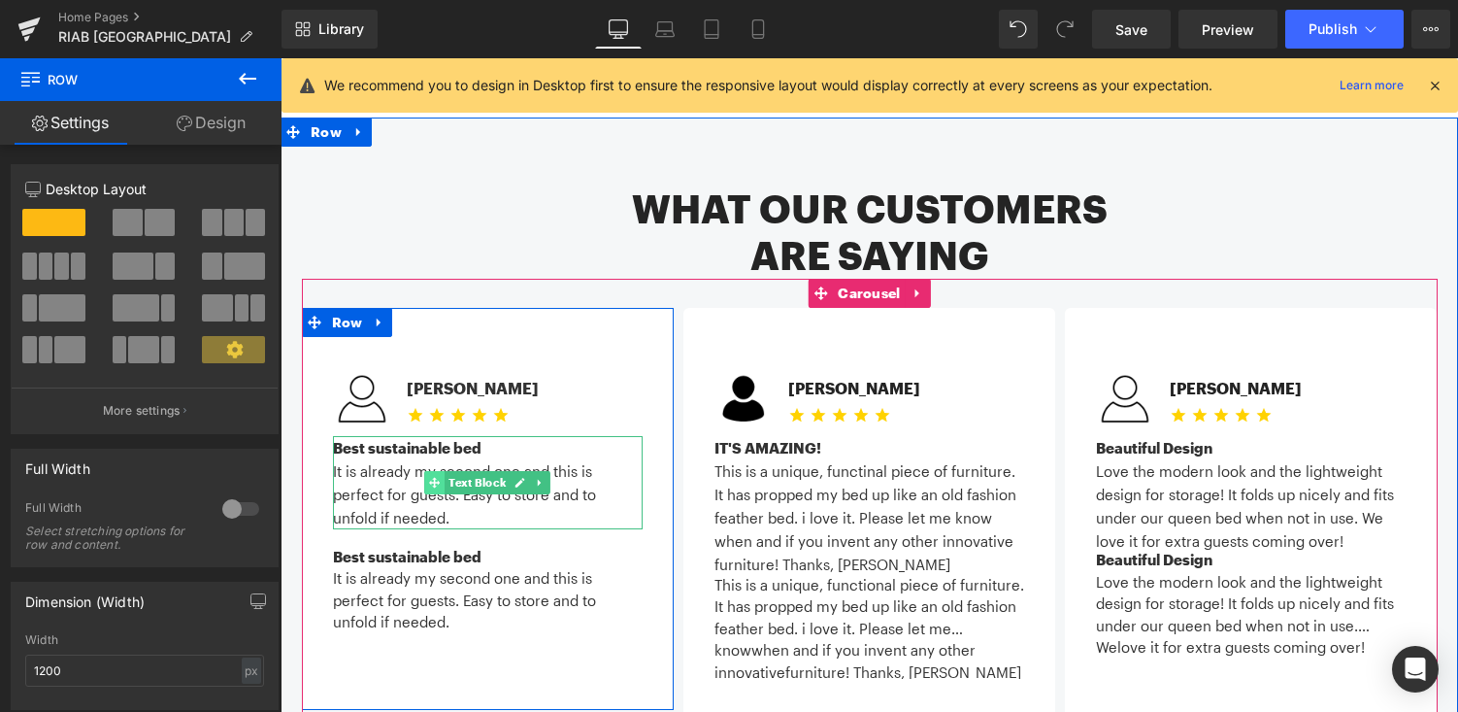
click at [436, 478] on icon at bounding box center [434, 483] width 11 height 11
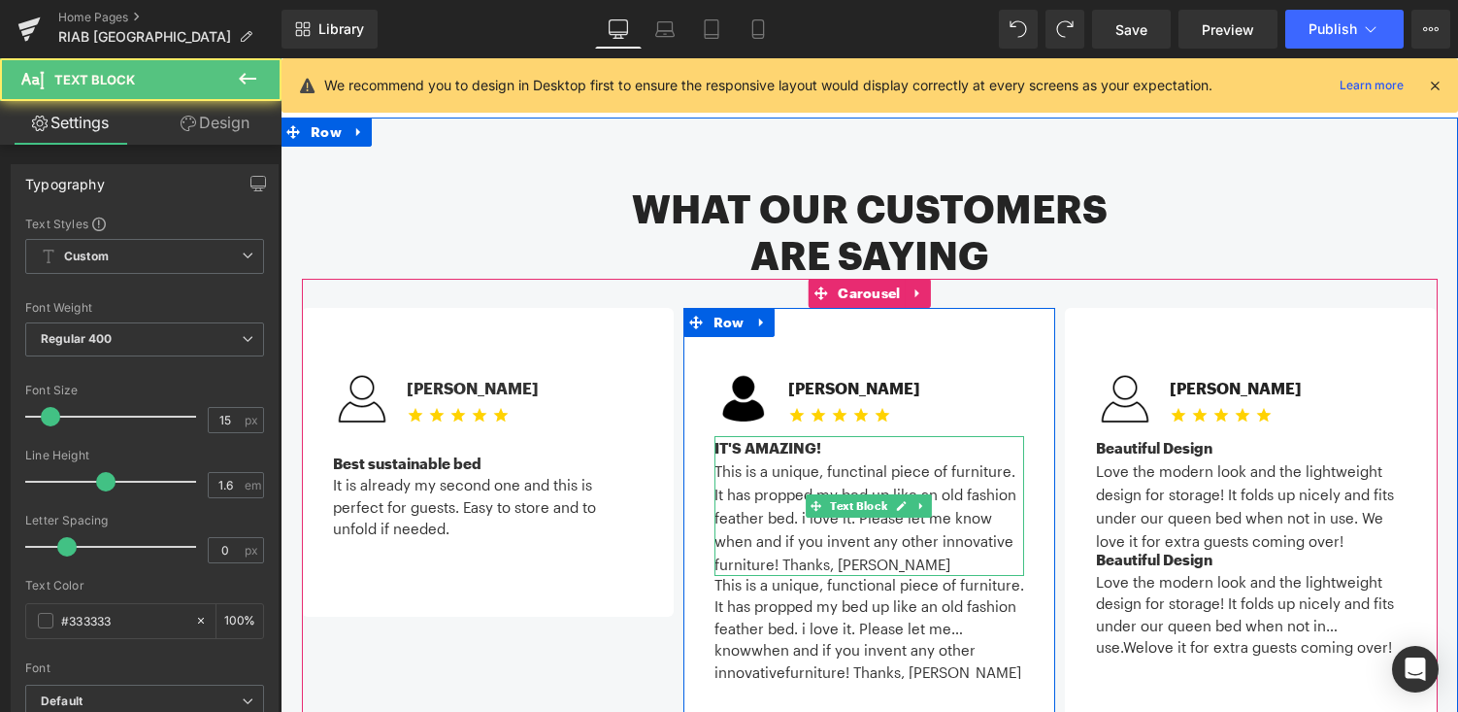
click at [798, 439] on strong "IT'S AMAZING!" at bounding box center [767, 447] width 107 height 17
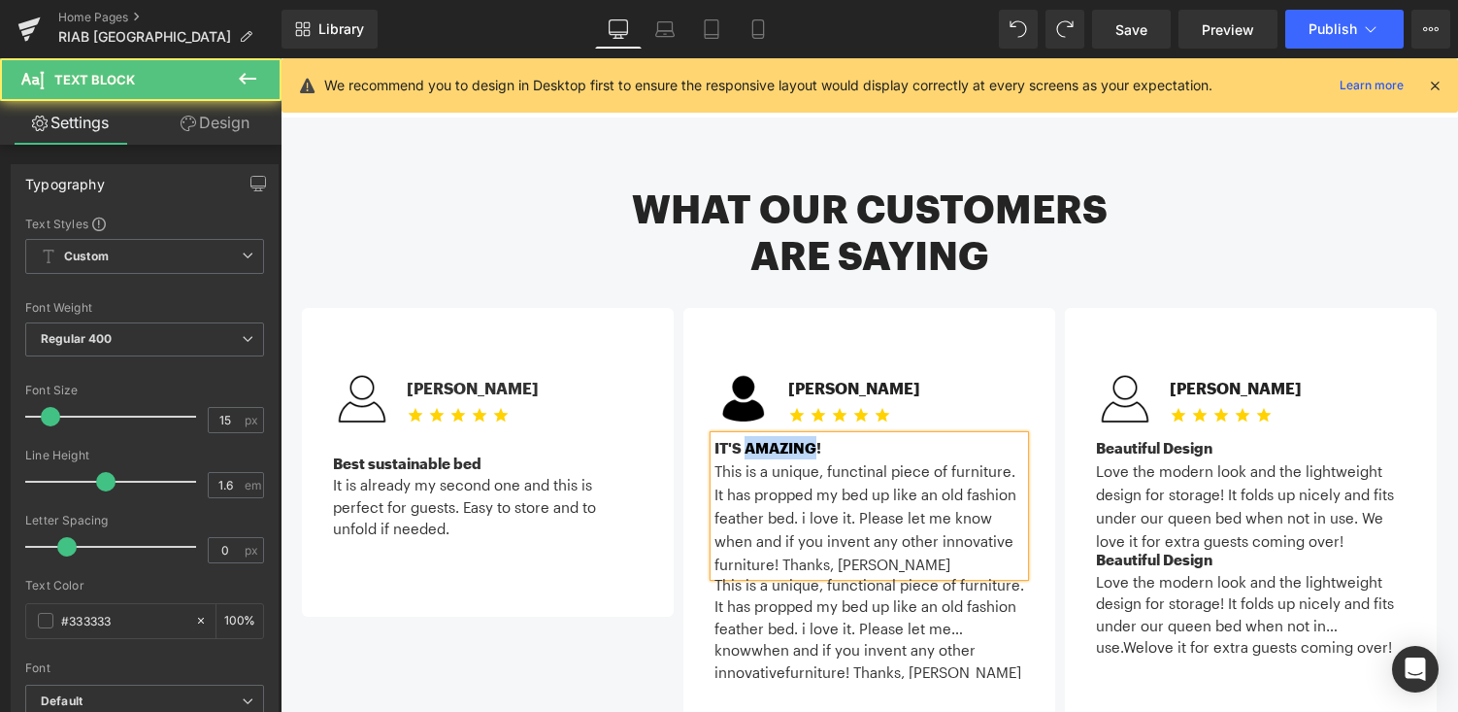
click at [798, 439] on strong "IT'S AMAZING!" at bounding box center [767, 447] width 107 height 17
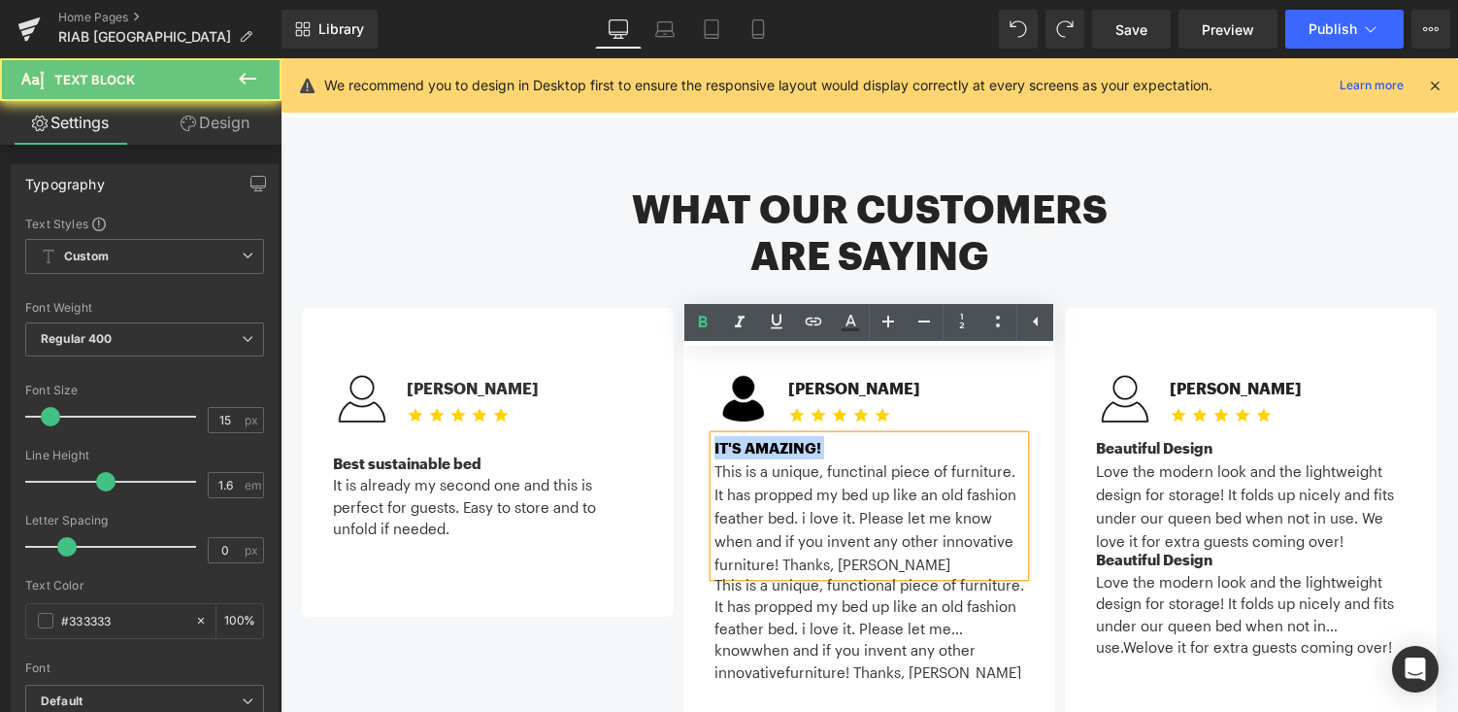
click at [798, 439] on strong "IT'S AMAZING!" at bounding box center [767, 447] width 107 height 17
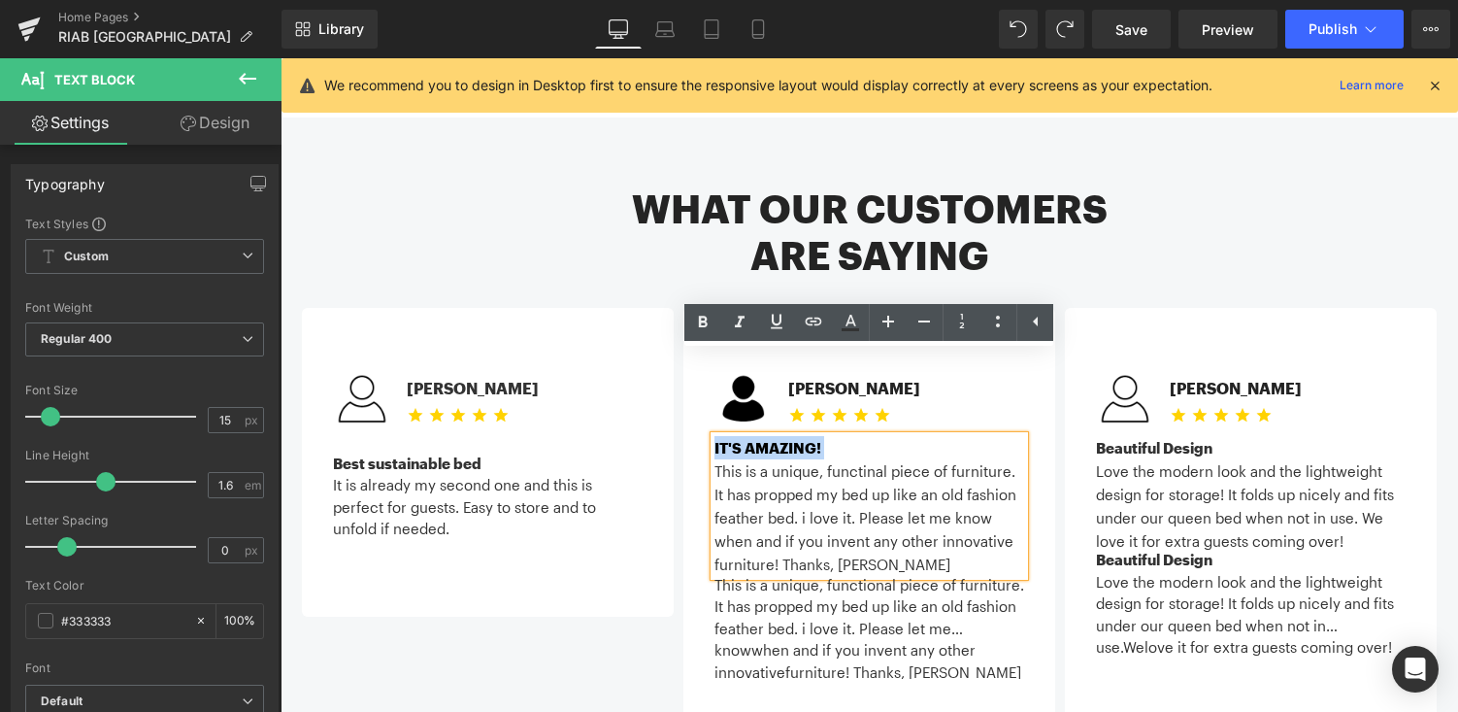
copy strong "IT'S AMAZING!"
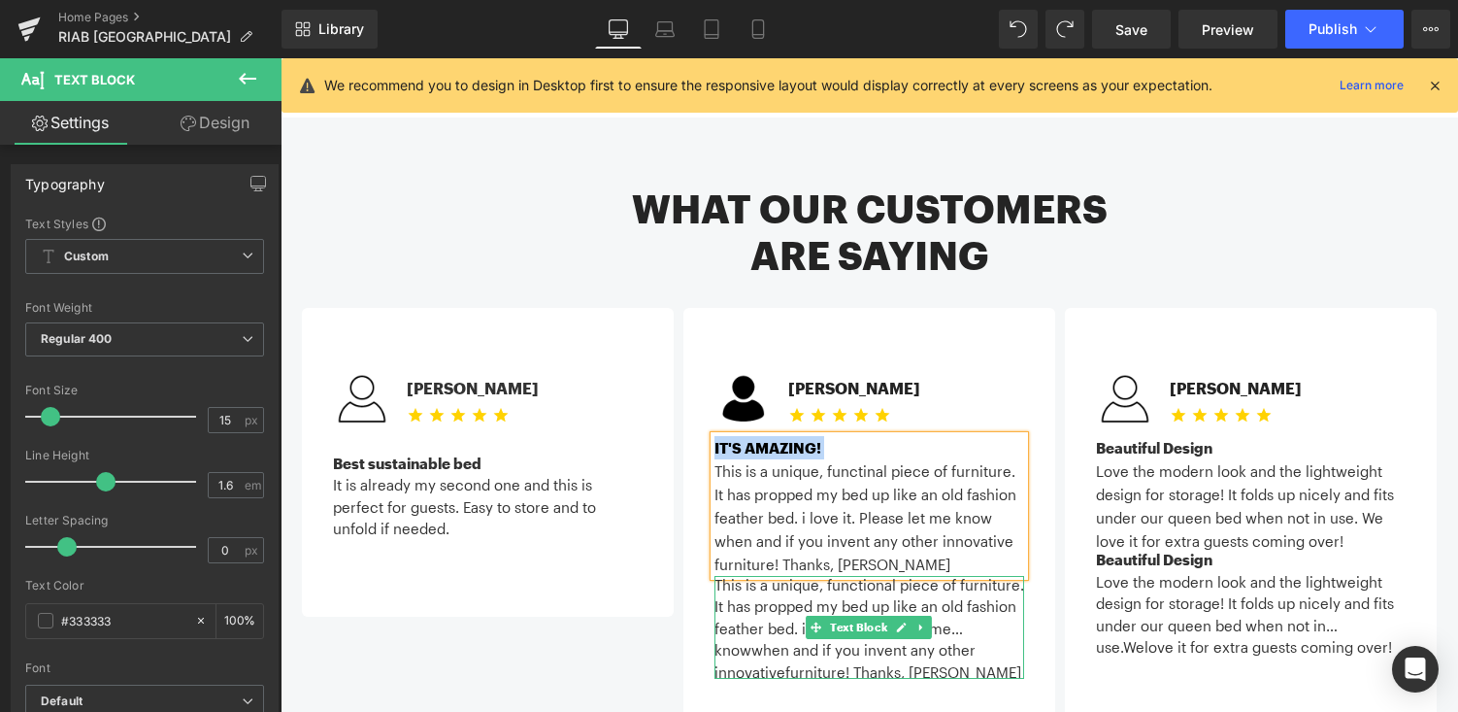
click at [748, 574] on div "This is a unique, functional piece of furniture. It has propped my bed up like …" at bounding box center [869, 607] width 310 height 66
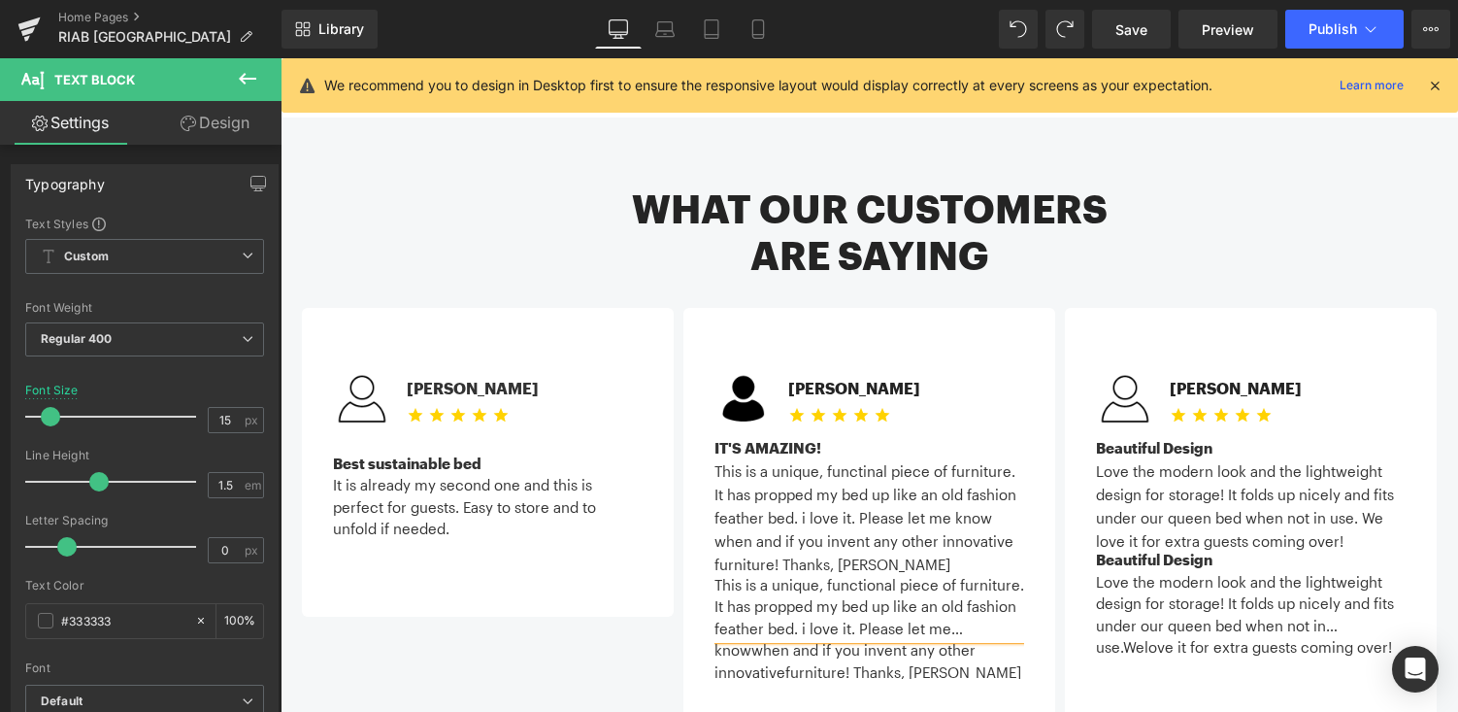
scroll to position [0, 0]
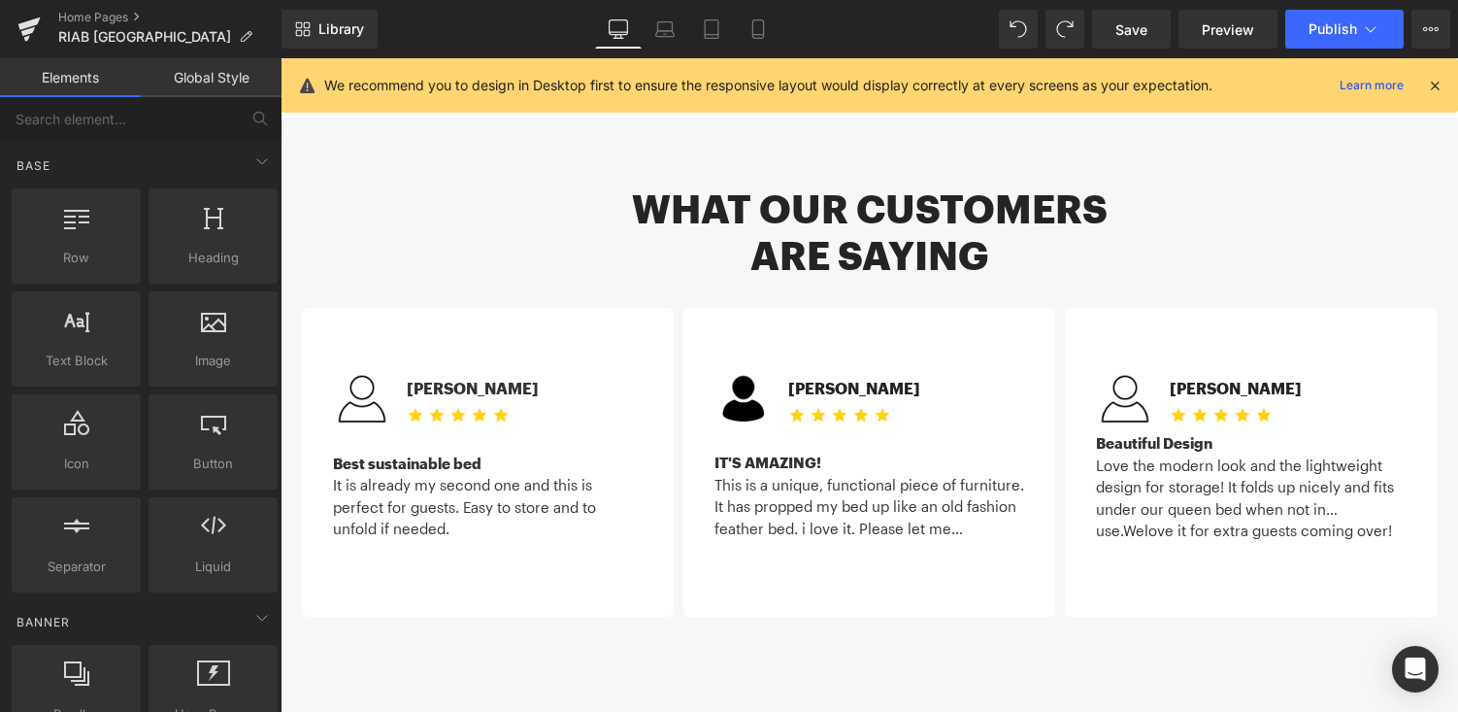
click at [949, 474] on div "This is a unique, functional piece of furniture. It has propped my bed up like …" at bounding box center [869, 507] width 310 height 66
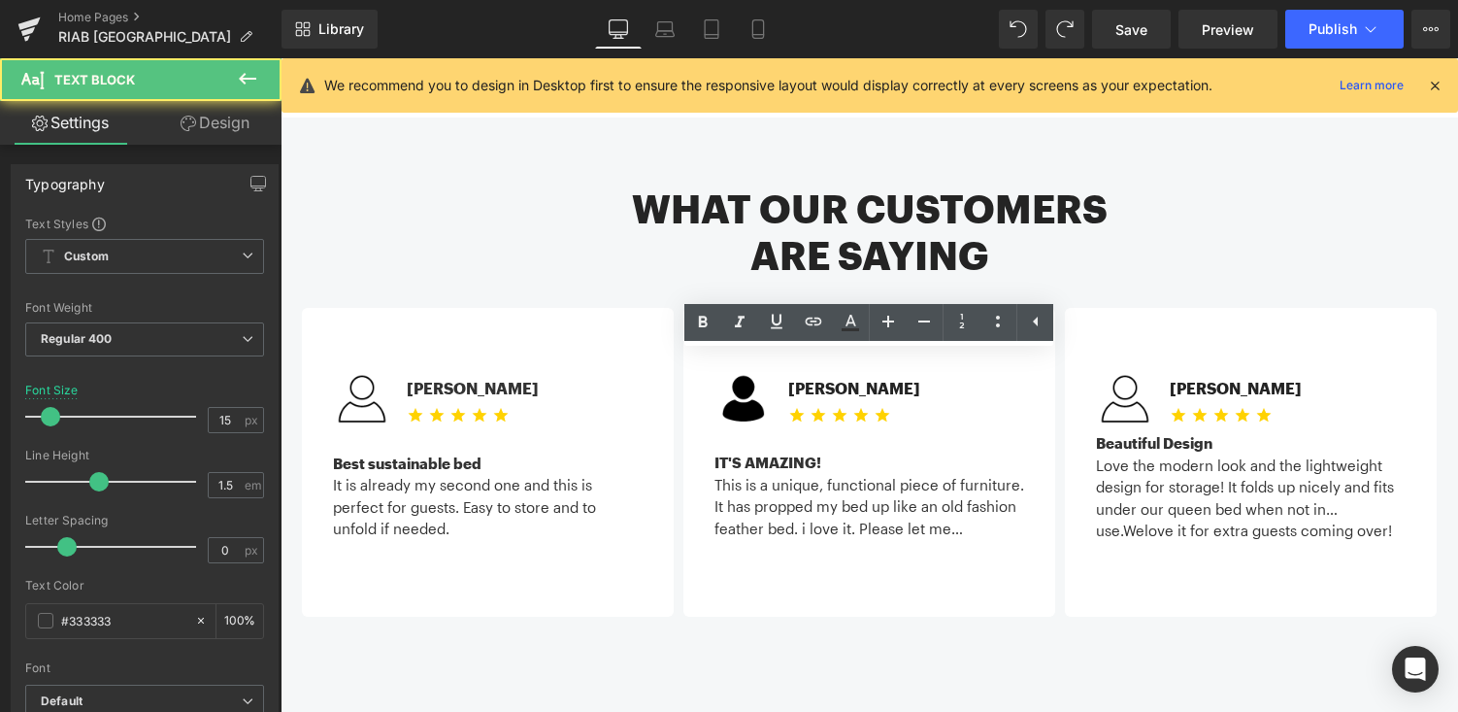
click at [997, 474] on div "This is a unique, functional piece of furniture. It has propped my bed up like …" at bounding box center [869, 507] width 310 height 66
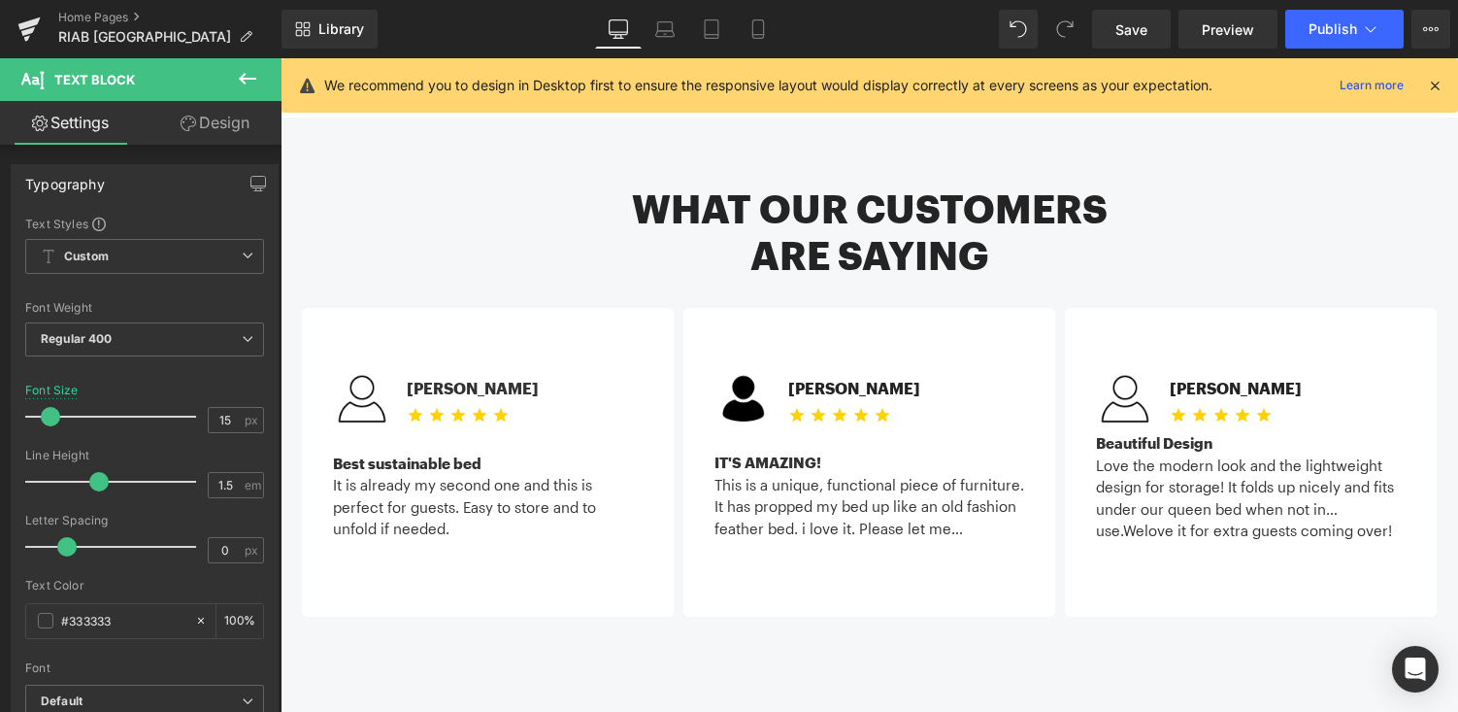
click at [936, 459] on div "Image Gail C. Text Block Icon Icon Icon Icon Icon Icon List Hoz Icon List IT'S …" at bounding box center [869, 462] width 372 height 309
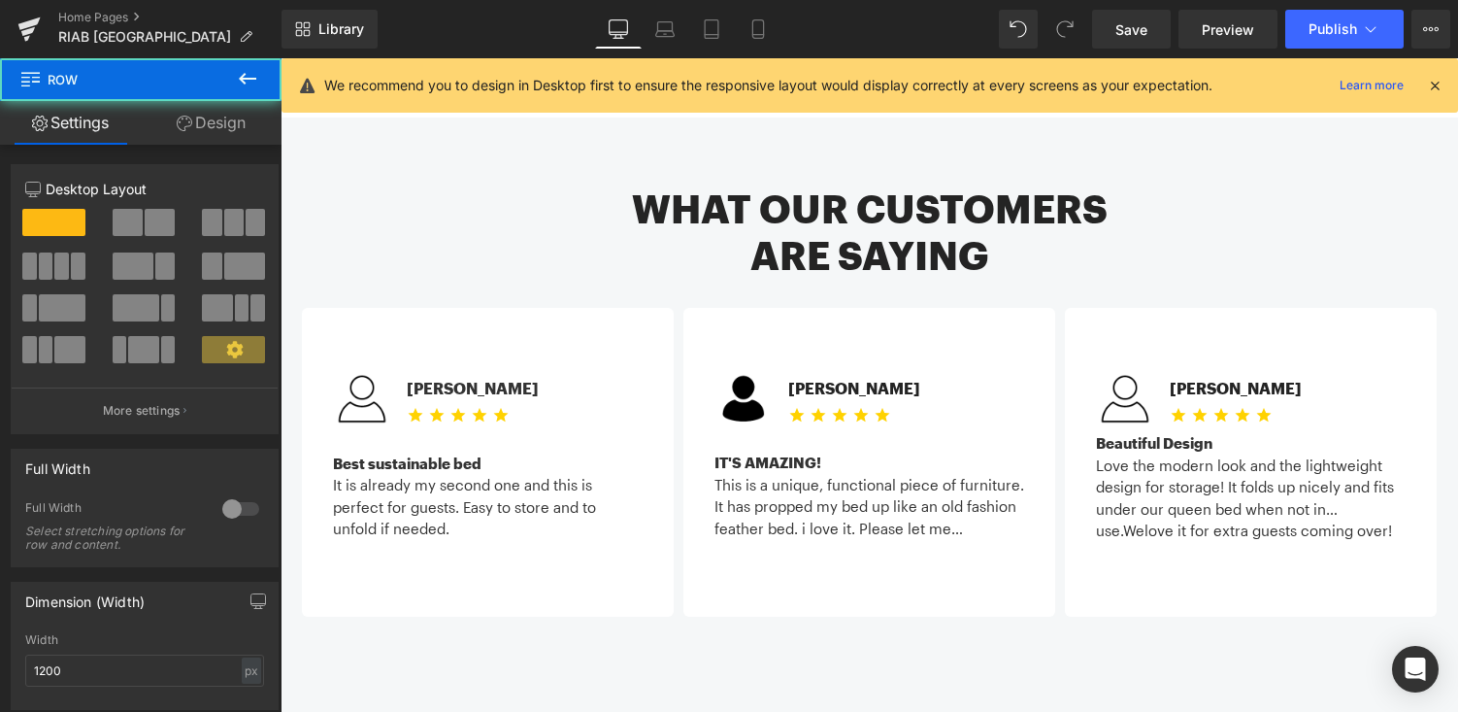
click at [960, 474] on div "This is a unique, functional piece of furniture. It has propped my bed up like …" at bounding box center [869, 507] width 310 height 66
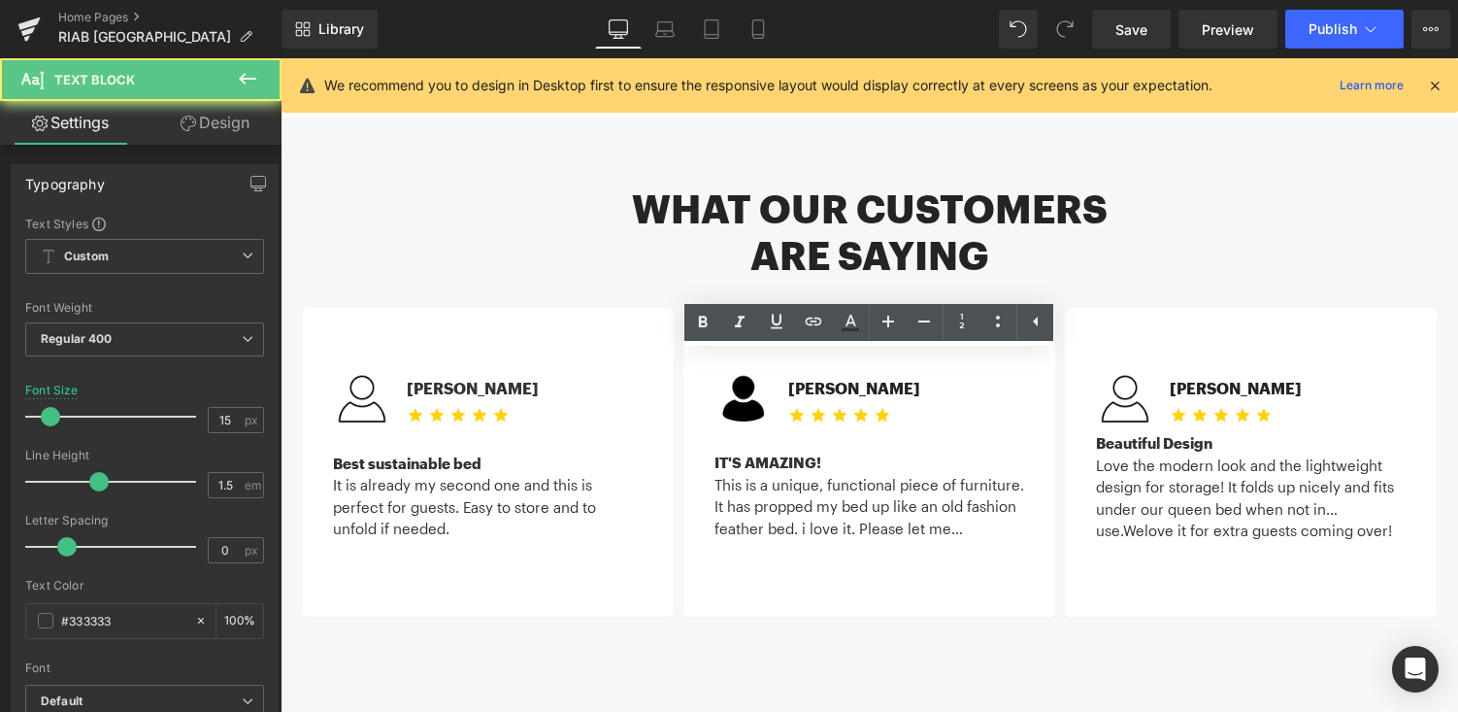
click at [983, 474] on div "This is a unique, functional piece of furniture. It has propped my bed up like …" at bounding box center [869, 507] width 310 height 66
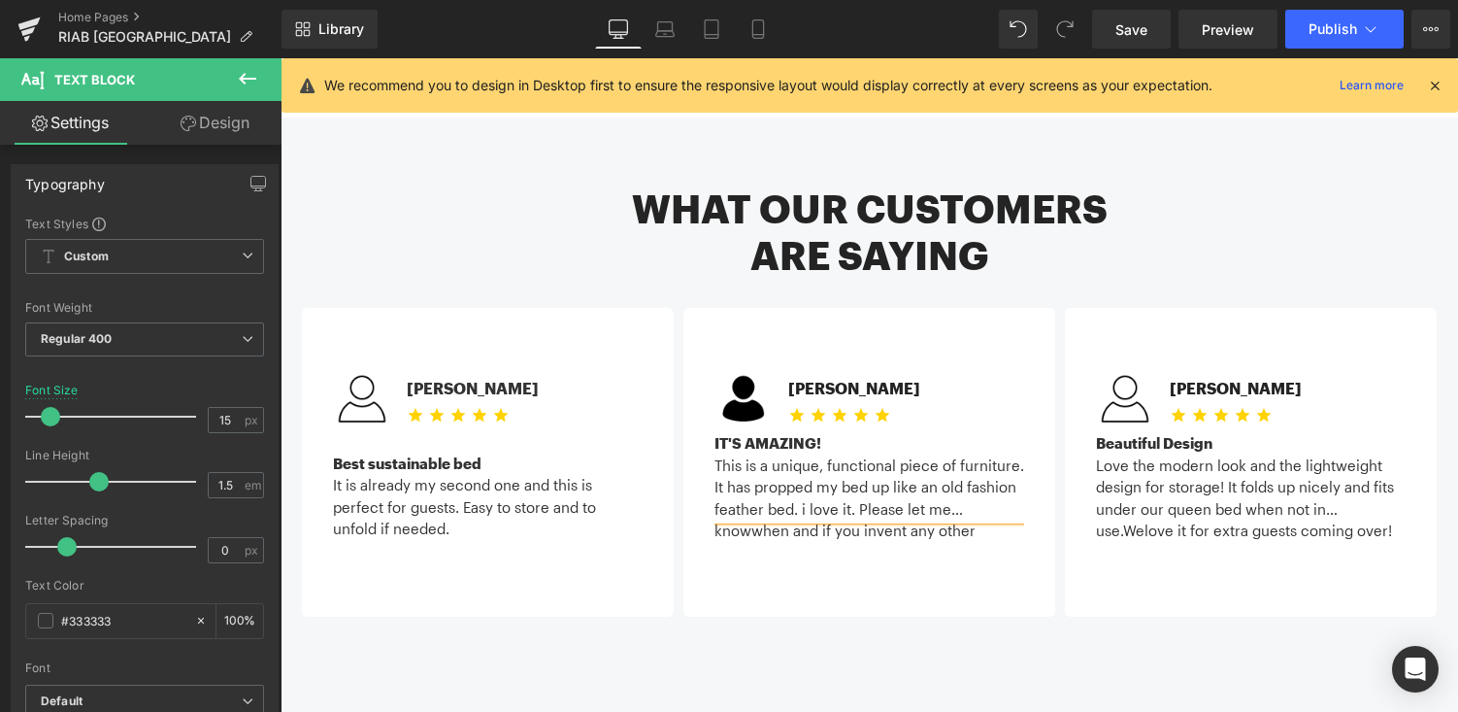
scroll to position [42, 0]
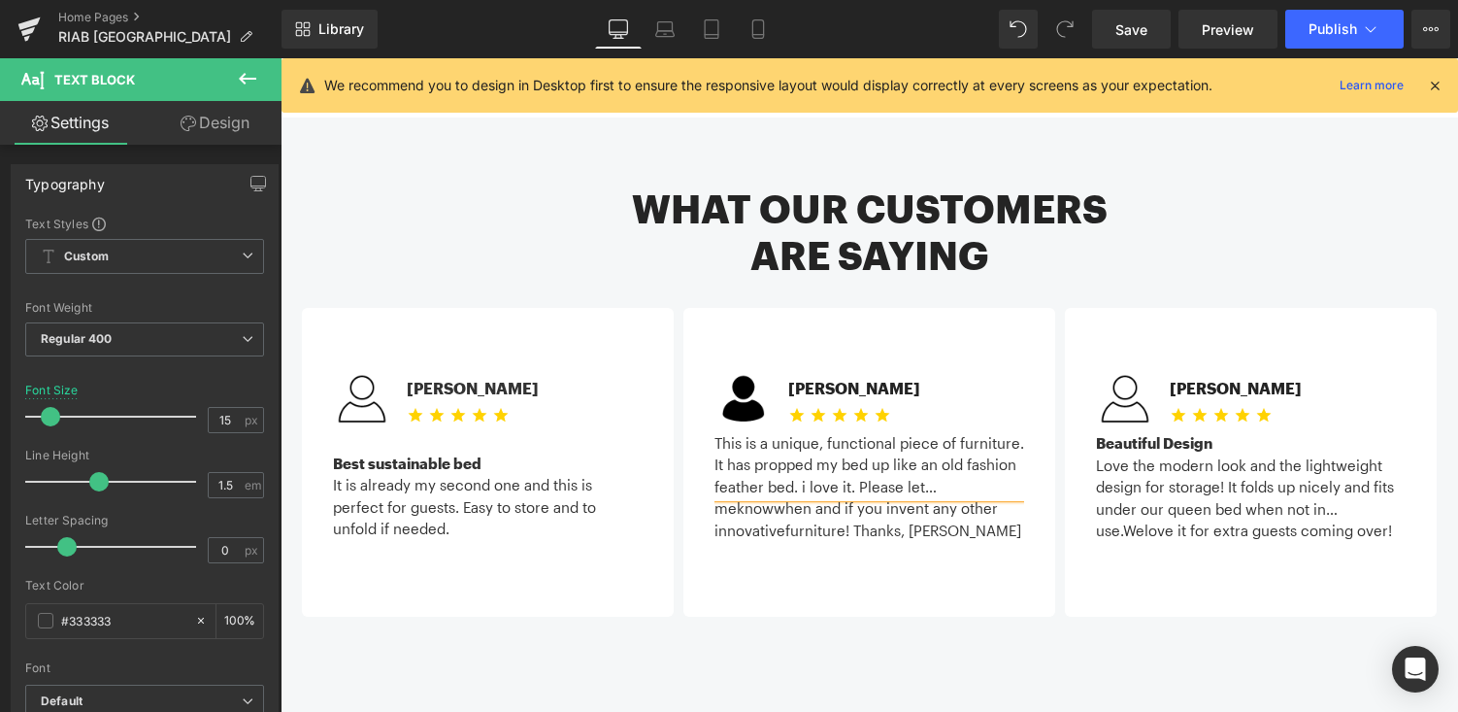
click at [935, 464] on div "Image Gail C. Text Block Icon Icon Icon Icon Icon Icon List Hoz Icon List IT'S …" at bounding box center [869, 462] width 372 height 309
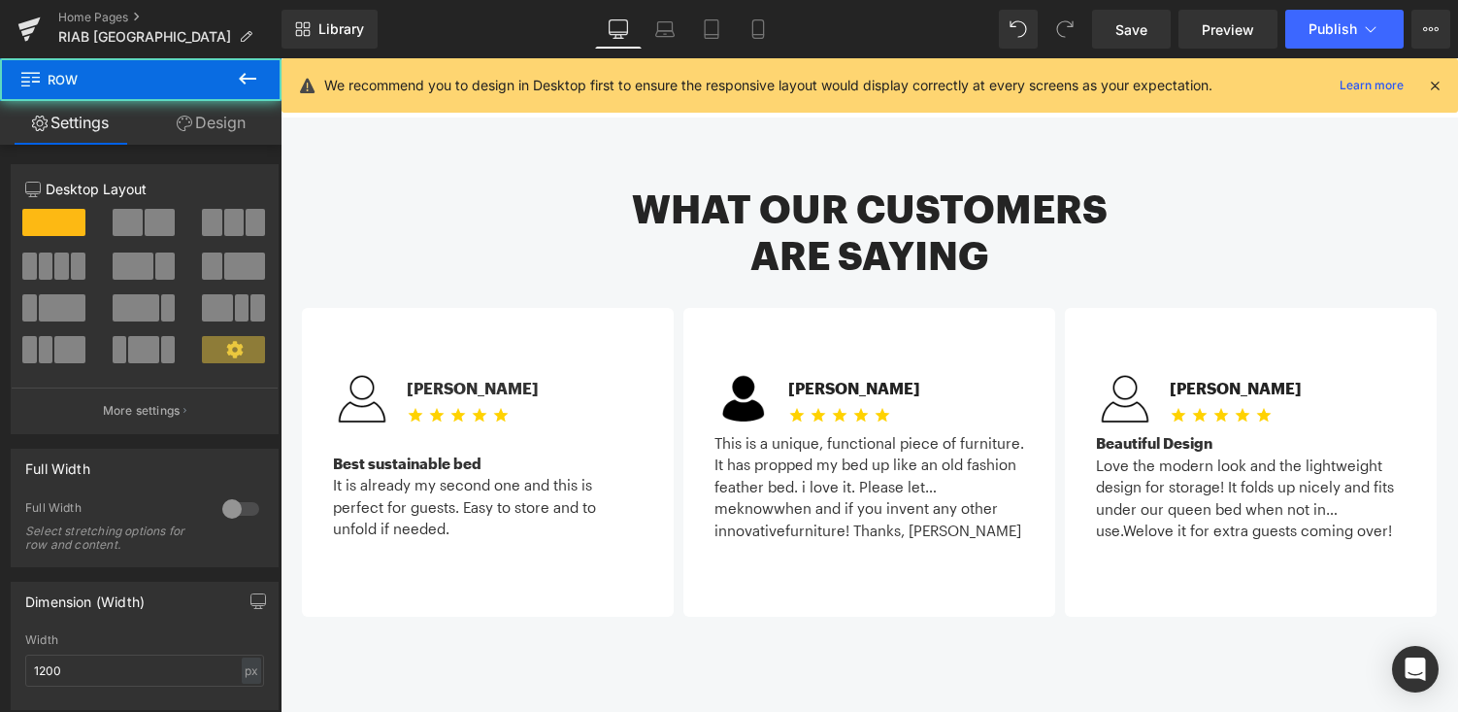
click at [964, 457] on div "Image Gail C. Text Block Icon Icon Icon Icon Icon Icon List Hoz Icon List IT'S …" at bounding box center [869, 462] width 372 height 309
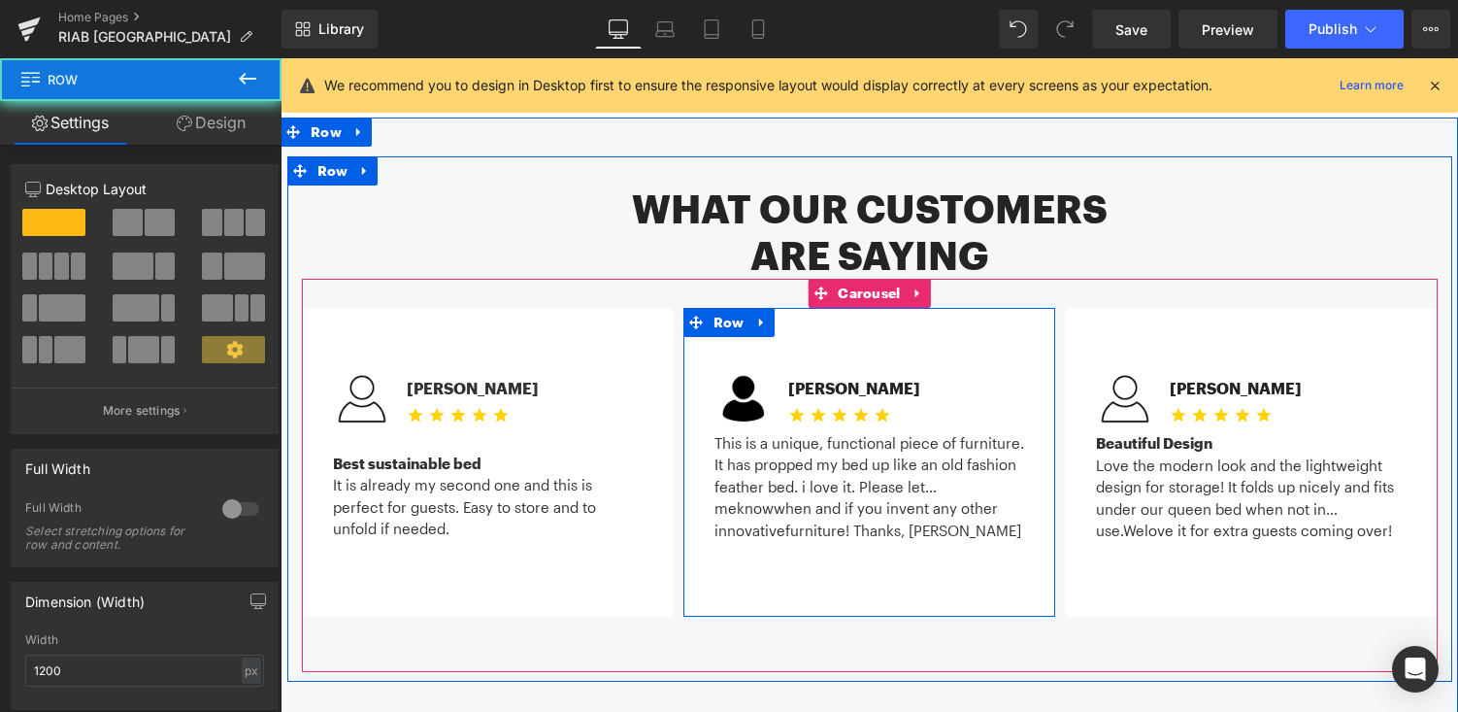
click at [909, 476] on link at bounding box center [902, 487] width 20 height 23
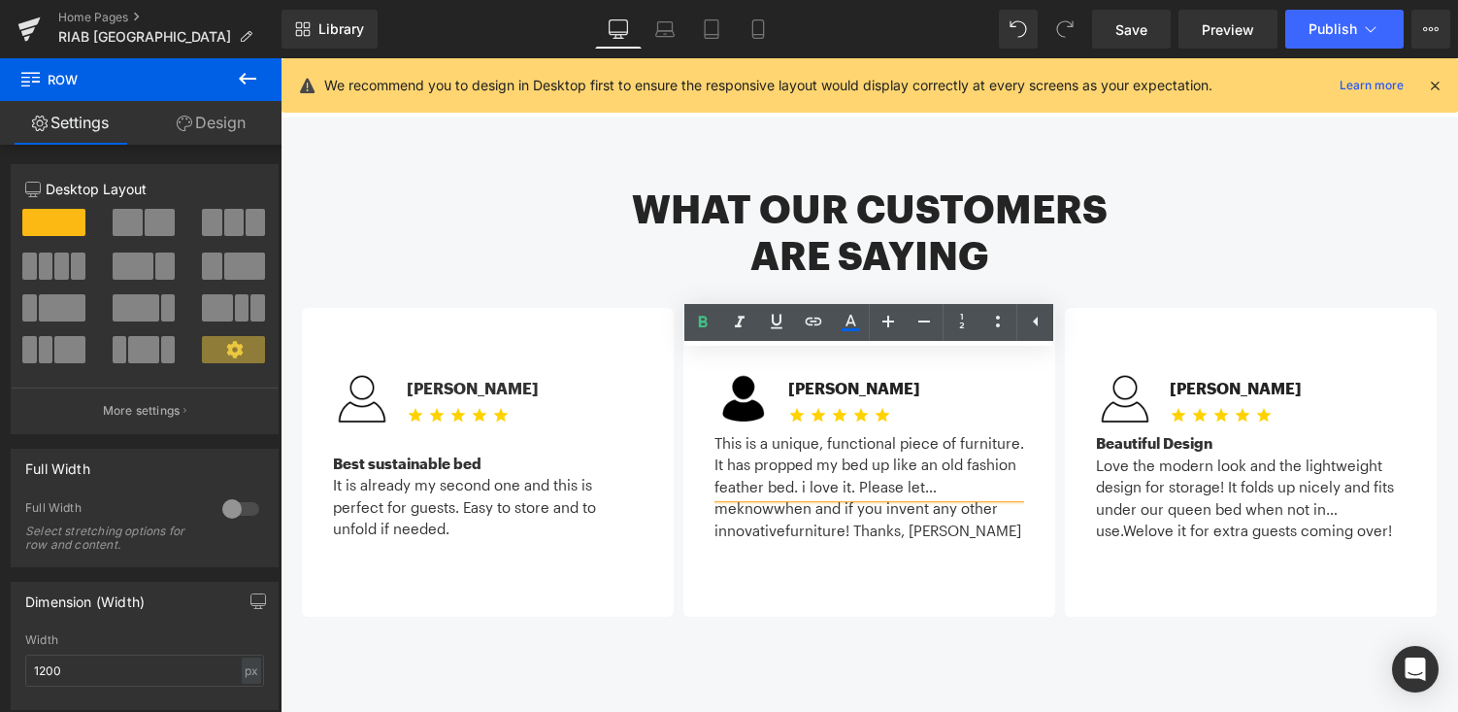
click at [944, 432] on div "This is a unique, functional piece of furniture. It has propped my bed up like …" at bounding box center [869, 465] width 310 height 66
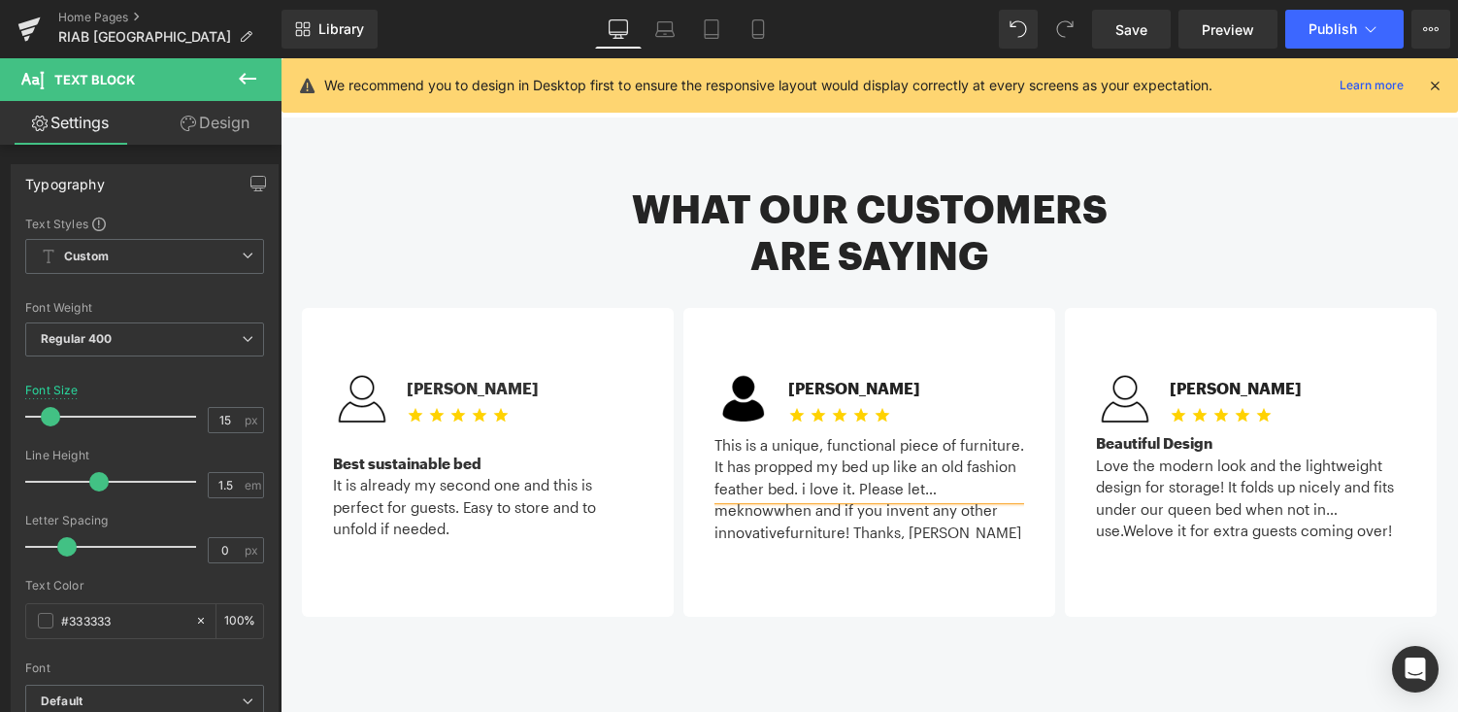
scroll to position [0, 0]
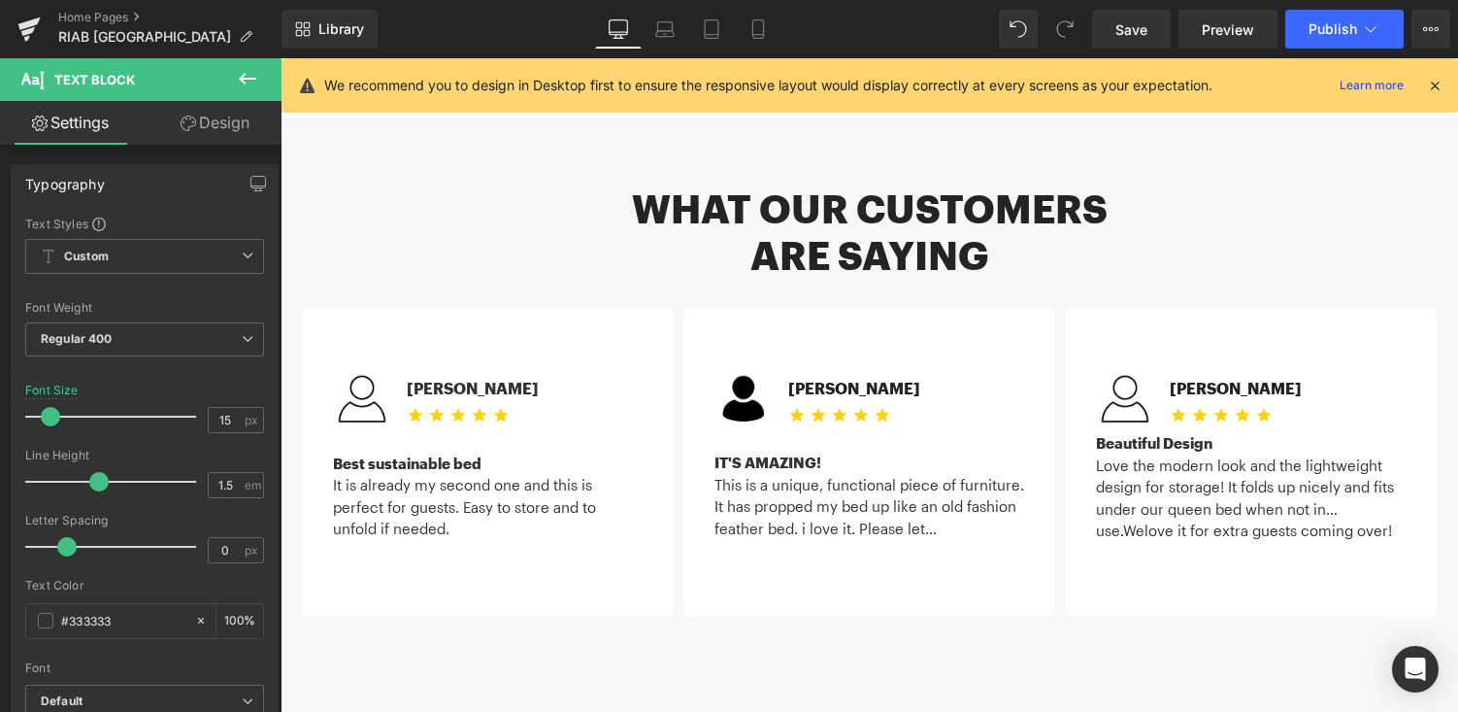
click at [764, 574] on div "Image Michael C. Text Block Icon Icon Icon Icon Icon Icon List Hoz" at bounding box center [870, 475] width 1136 height 393
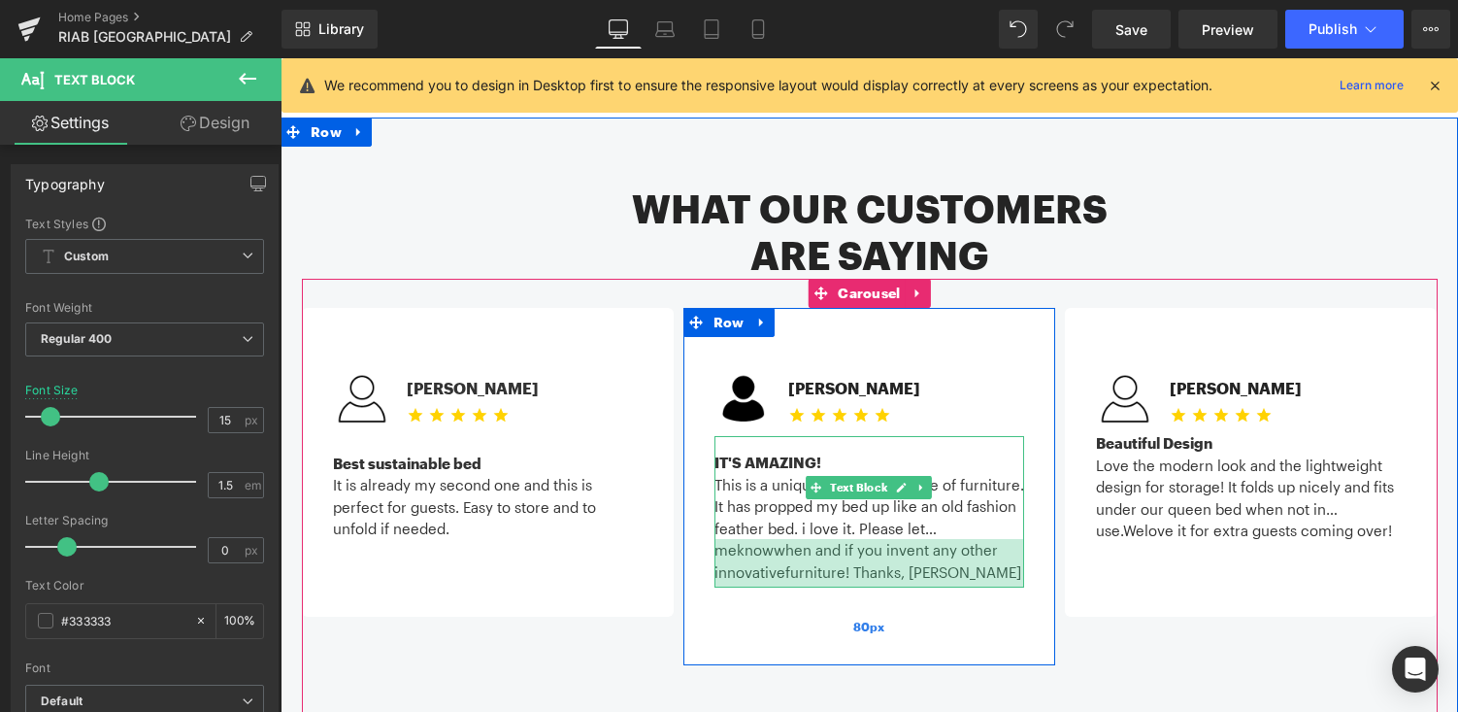
drag, startPoint x: 803, startPoint y: 455, endPoint x: 804, endPoint y: 504, distance: 48.5
click at [804, 539] on div "50px" at bounding box center [869, 563] width 310 height 49
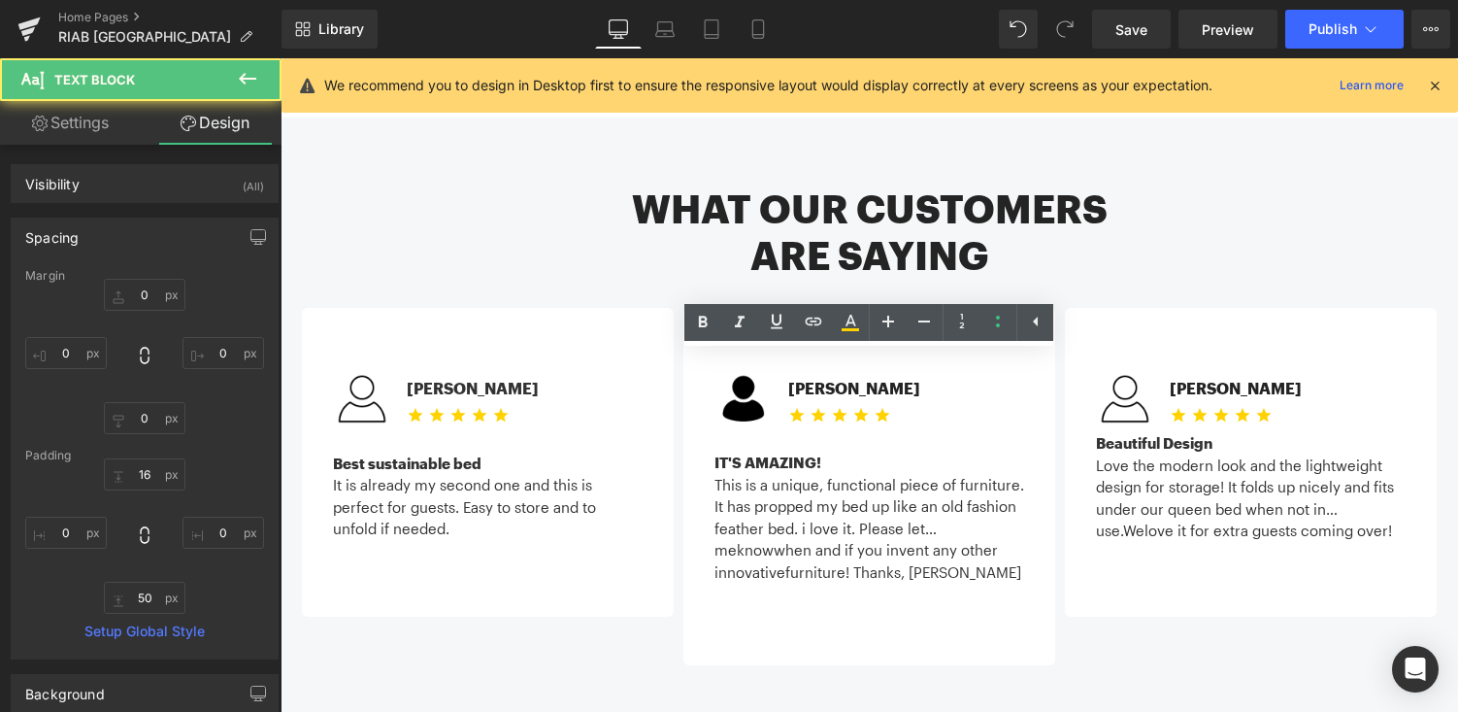
click at [928, 660] on div "What our customers are saying Heading Image Michael C. Text Block Icon Icon Ico…" at bounding box center [870, 458] width 1178 height 682
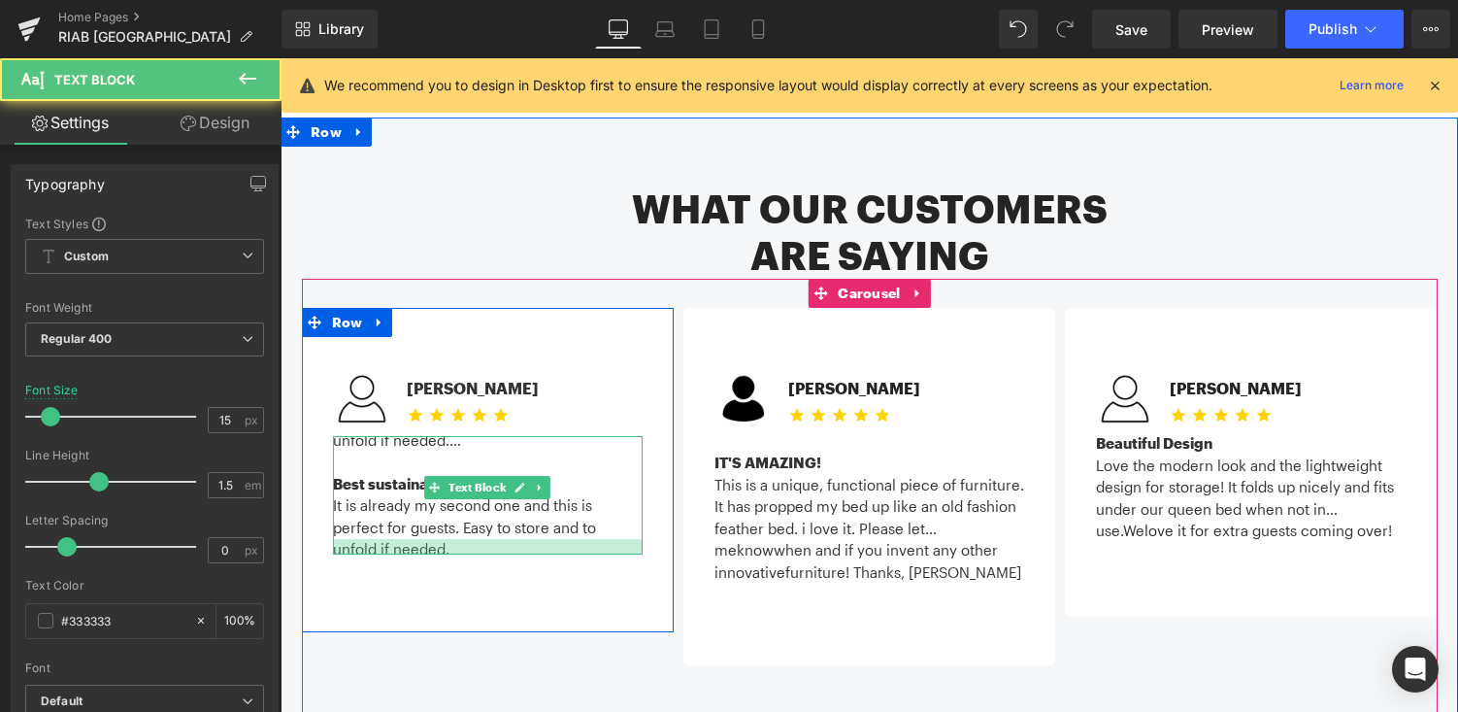
scroll to position [87, 0]
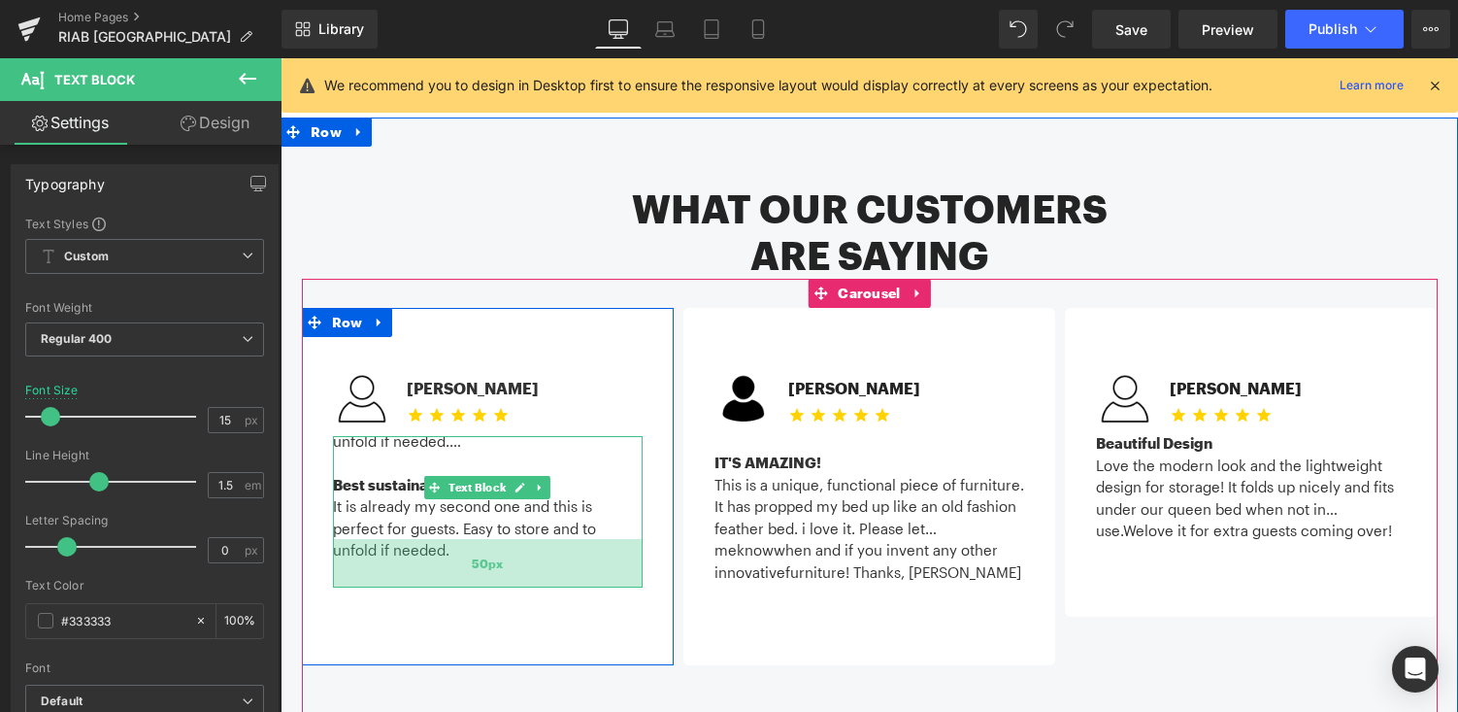
drag, startPoint x: 455, startPoint y: 451, endPoint x: 459, endPoint y: 500, distance: 48.7
click at [459, 539] on div "50px" at bounding box center [488, 563] width 310 height 49
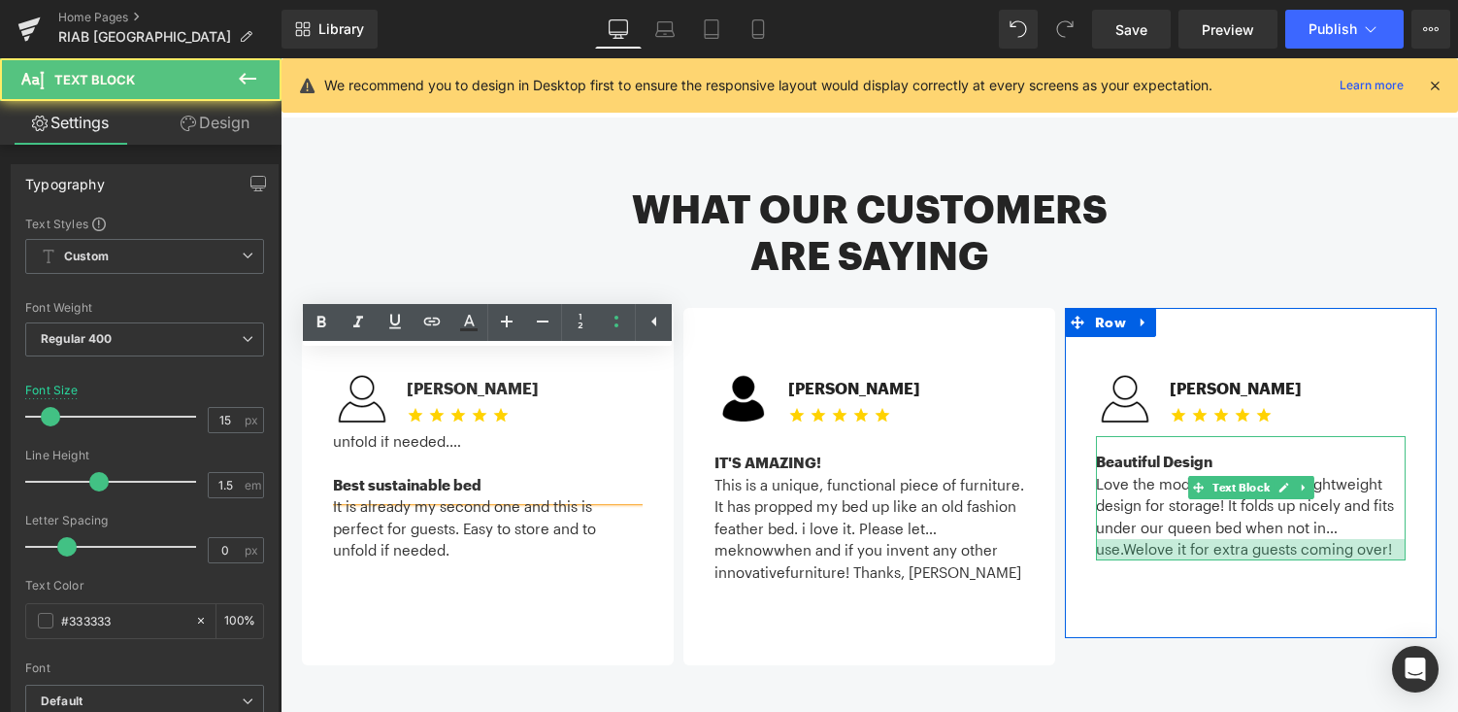
scroll to position [0, 0]
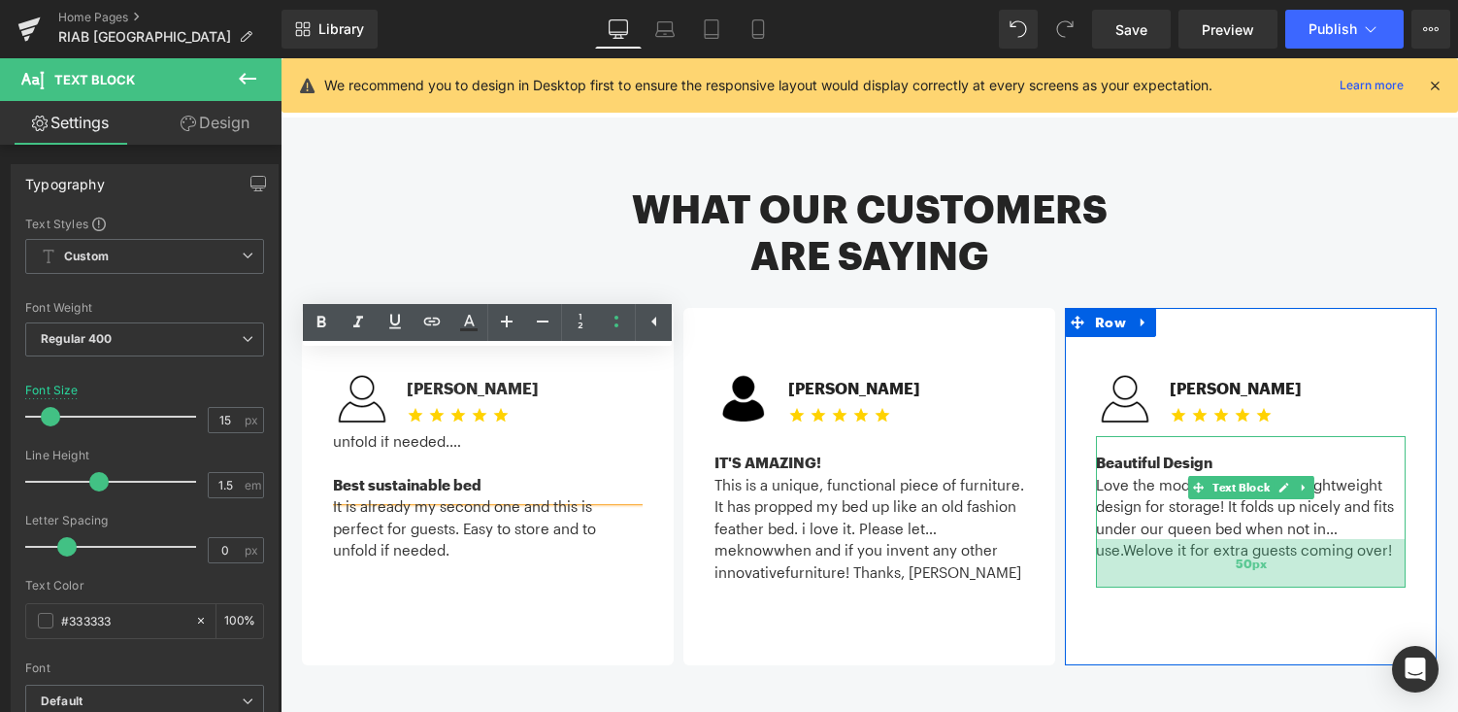
drag, startPoint x: 1201, startPoint y: 451, endPoint x: 1203, endPoint y: 500, distance: 48.6
click at [1203, 539] on div "50px" at bounding box center [1251, 563] width 310 height 49
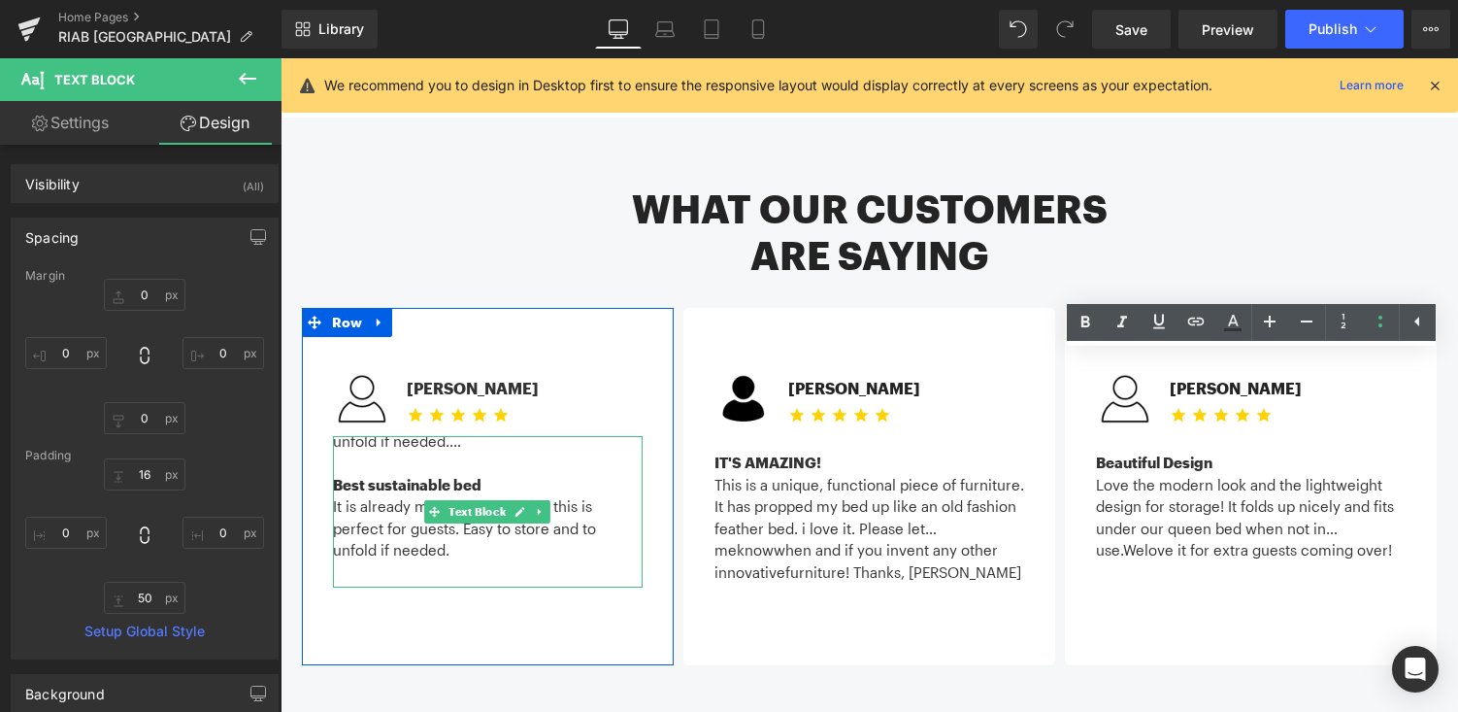
click at [388, 451] on div at bounding box center [488, 462] width 310 height 22
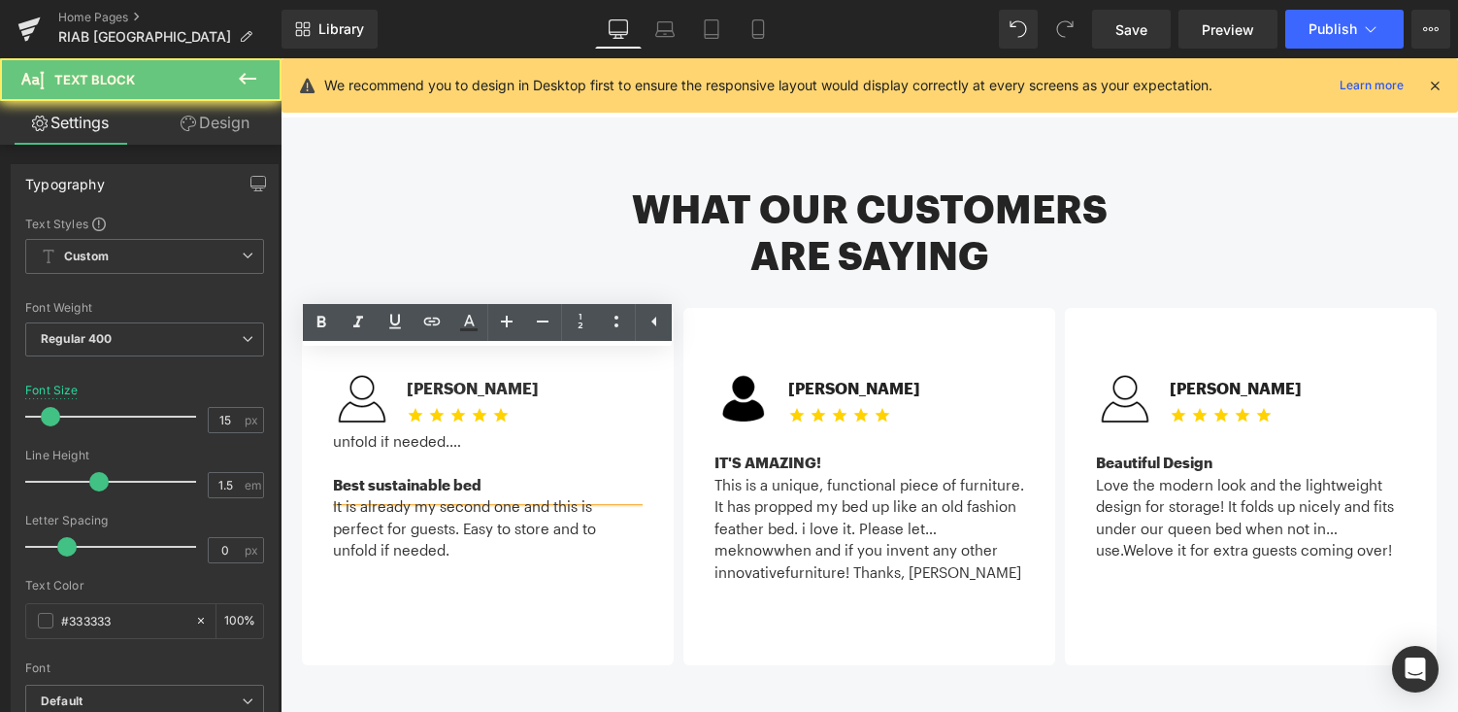
click at [335, 476] on strong "Best sustainable bed" at bounding box center [407, 484] width 149 height 17
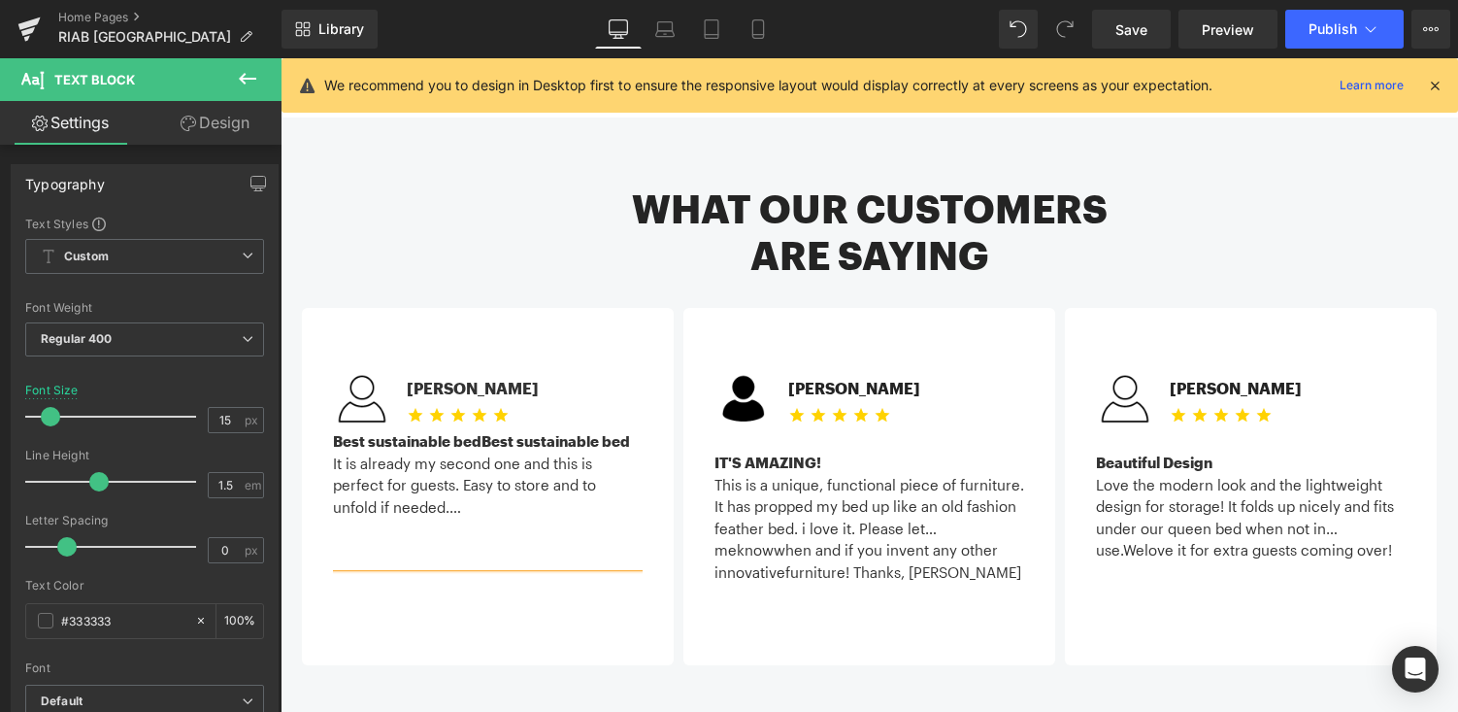
scroll to position [17, 0]
click at [761, 474] on div "This is a unique, functional piece of furniture. It has propped my bed up like …" at bounding box center [869, 507] width 310 height 66
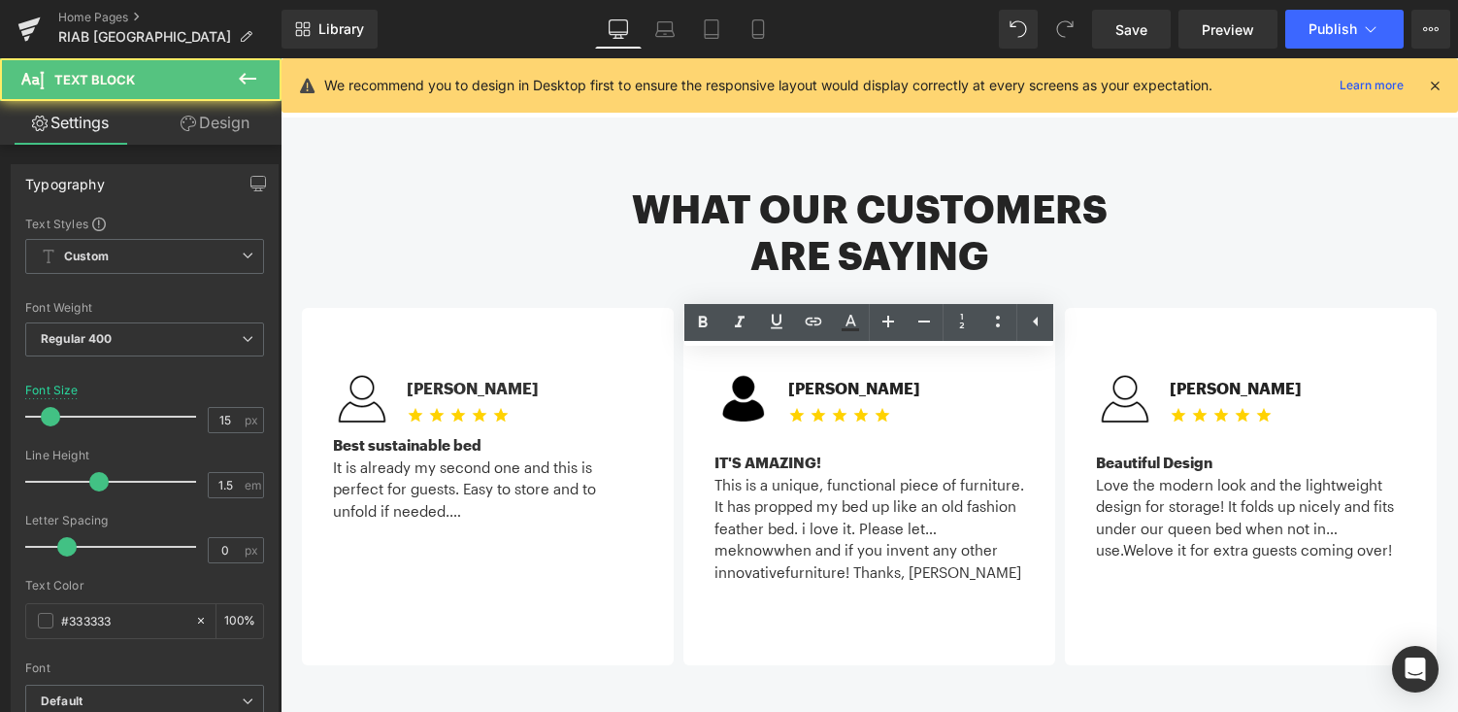
click at [756, 436] on div "IT'S AMAZING! This is a unique, functional piece of furniture. It has propped m…" at bounding box center [869, 511] width 310 height 151
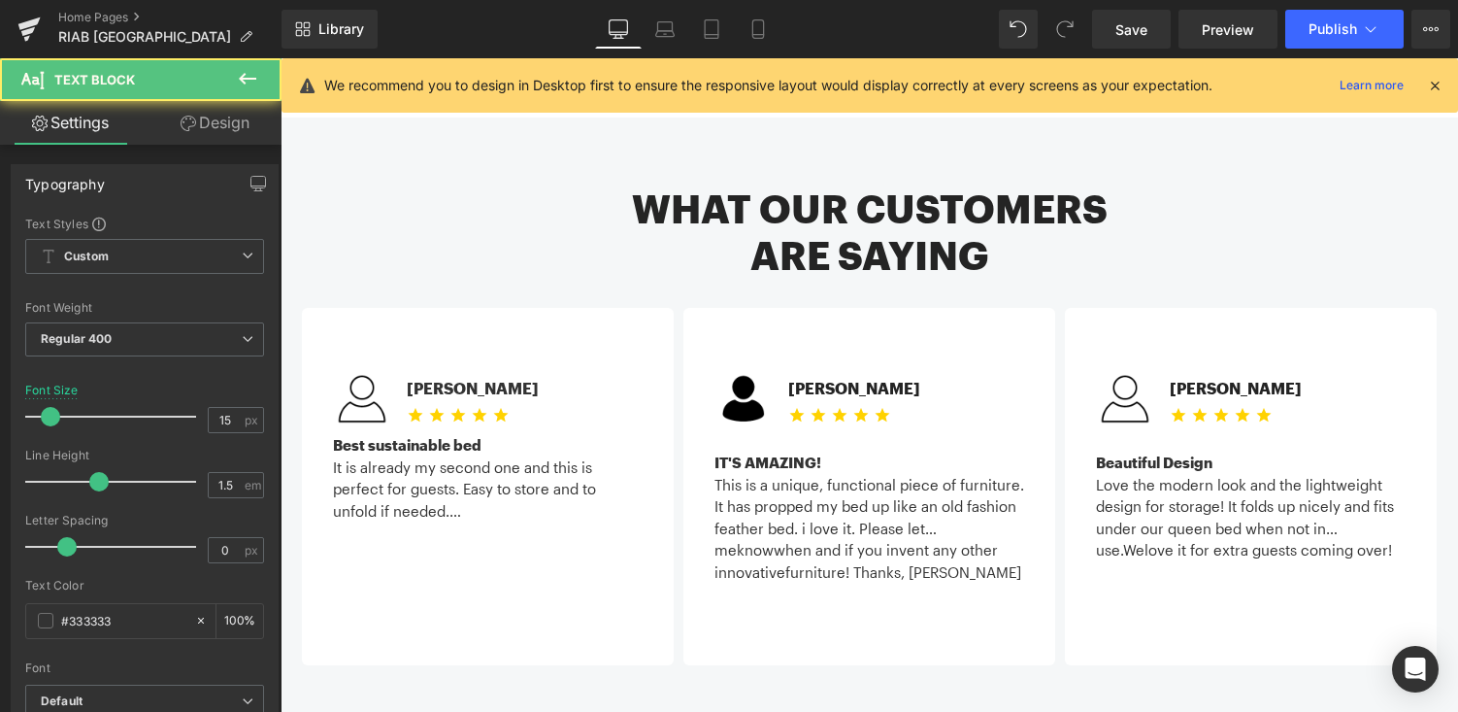
click at [965, 436] on div "IT'S AMAZING! This is a unique, functional piece of furniture. It has propped m…" at bounding box center [869, 511] width 310 height 151
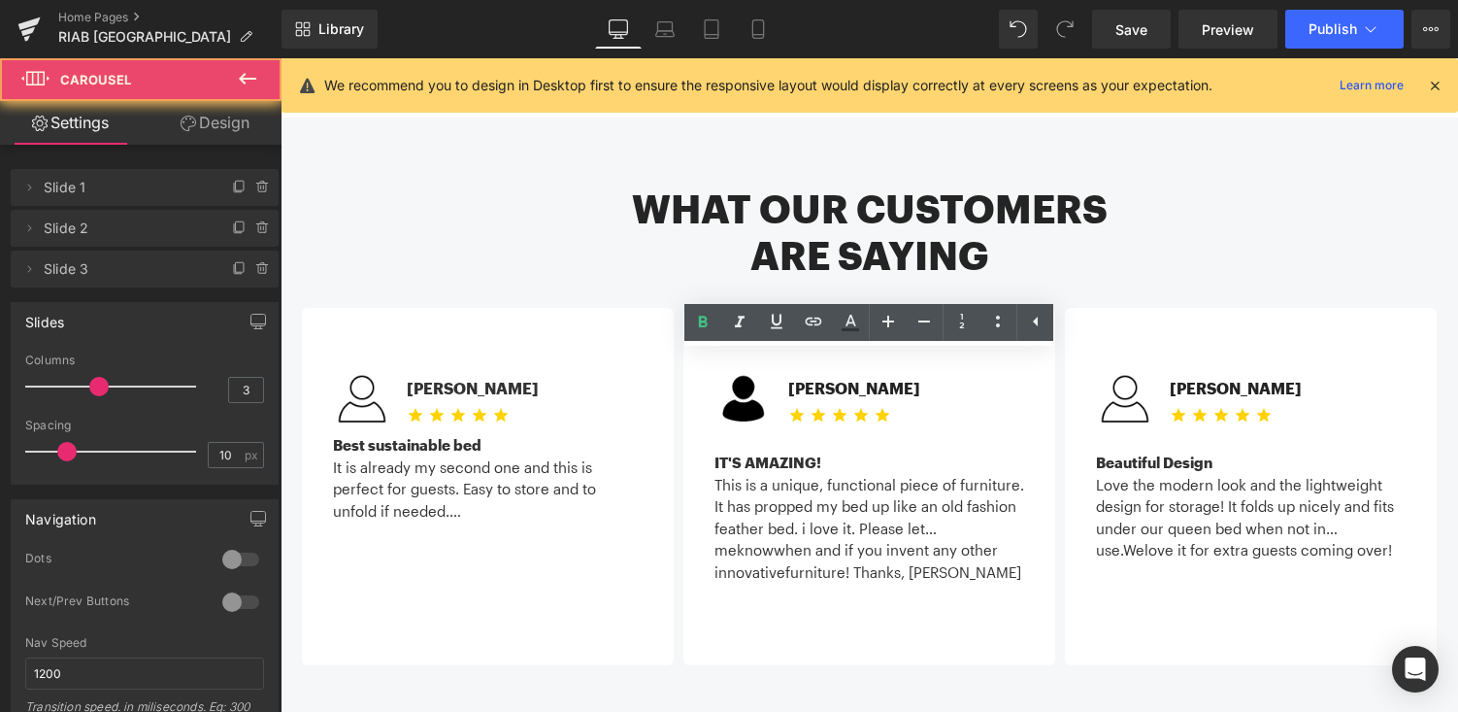
click at [935, 590] on div "Image Michael C. Text Block Icon Icon Icon Icon Icon Icon List Hoz" at bounding box center [870, 500] width 1136 height 442
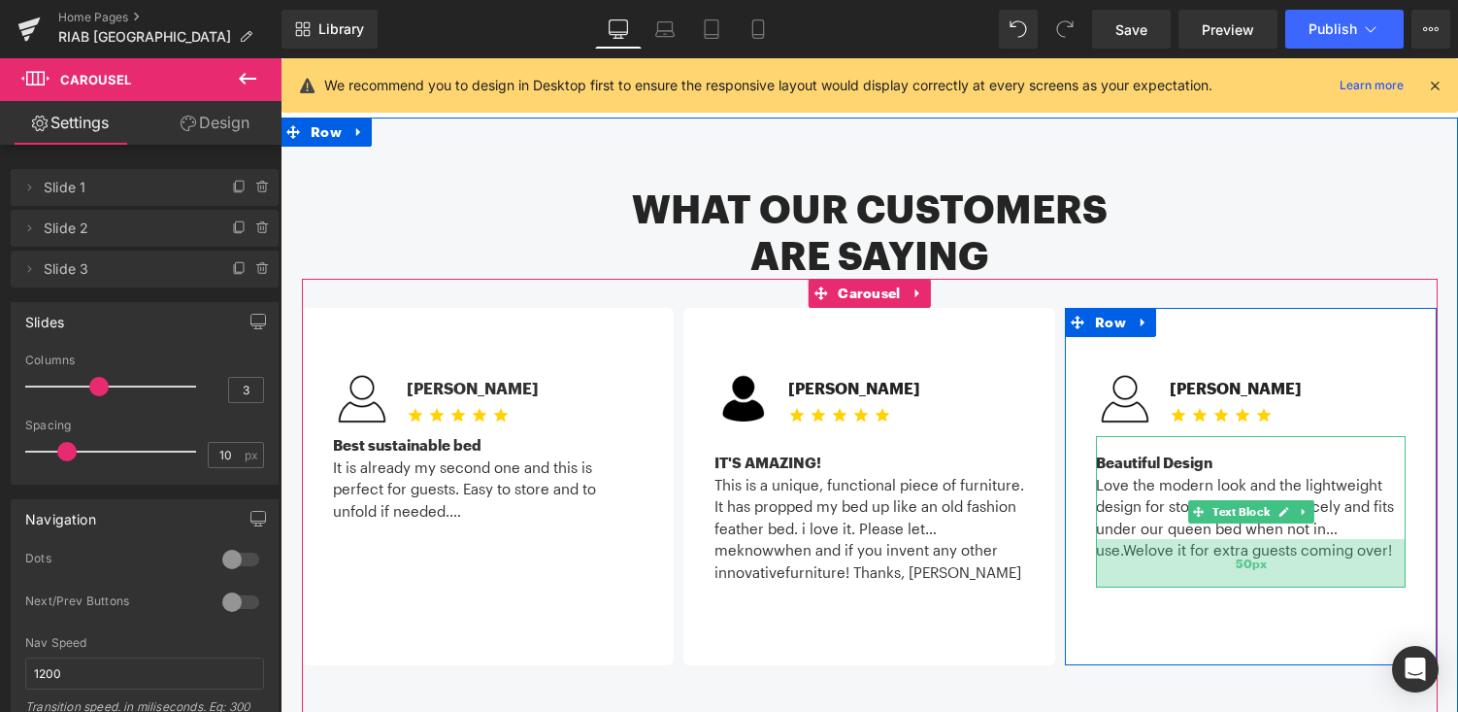
click at [1140, 539] on div "50px" at bounding box center [1251, 563] width 310 height 49
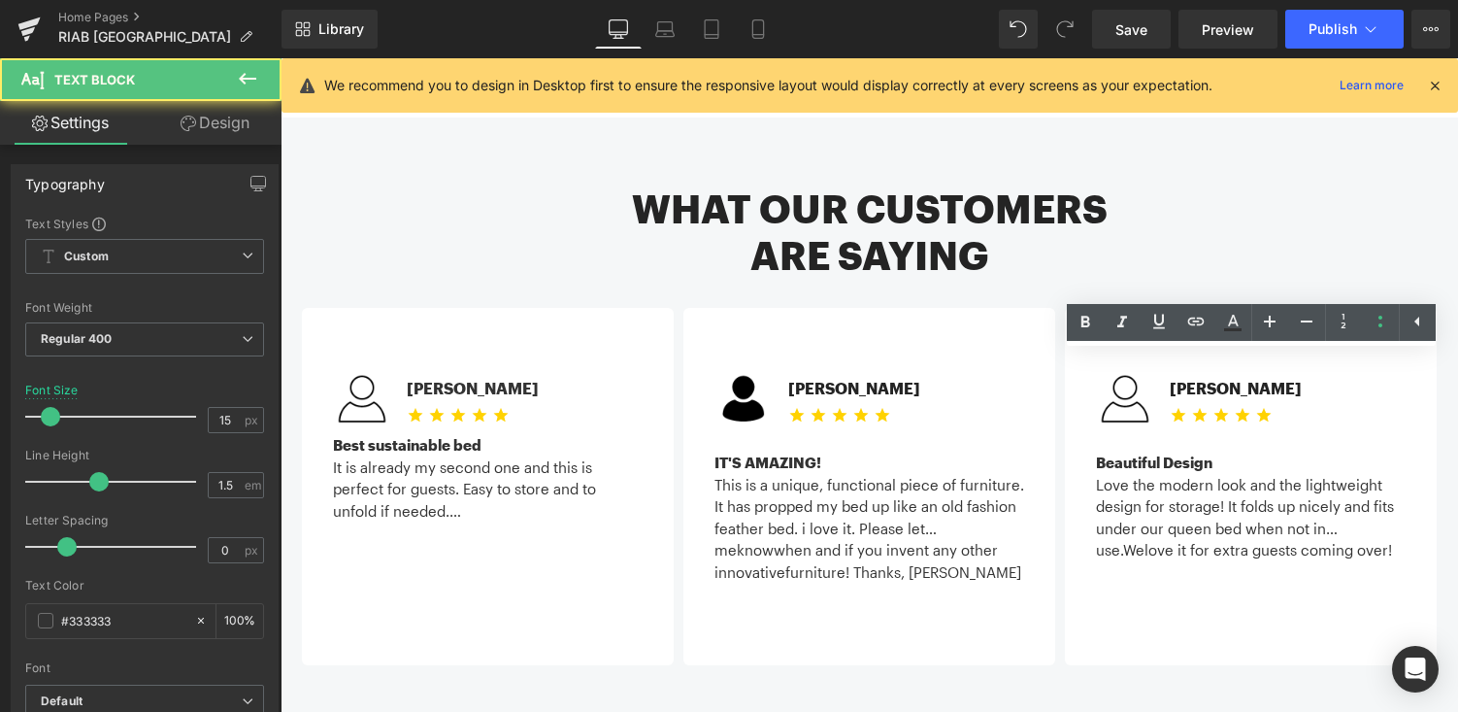
click at [1124, 474] on div "Love the modern look and the lightweight design for storage! It folds up nicely…" at bounding box center [1251, 507] width 310 height 66
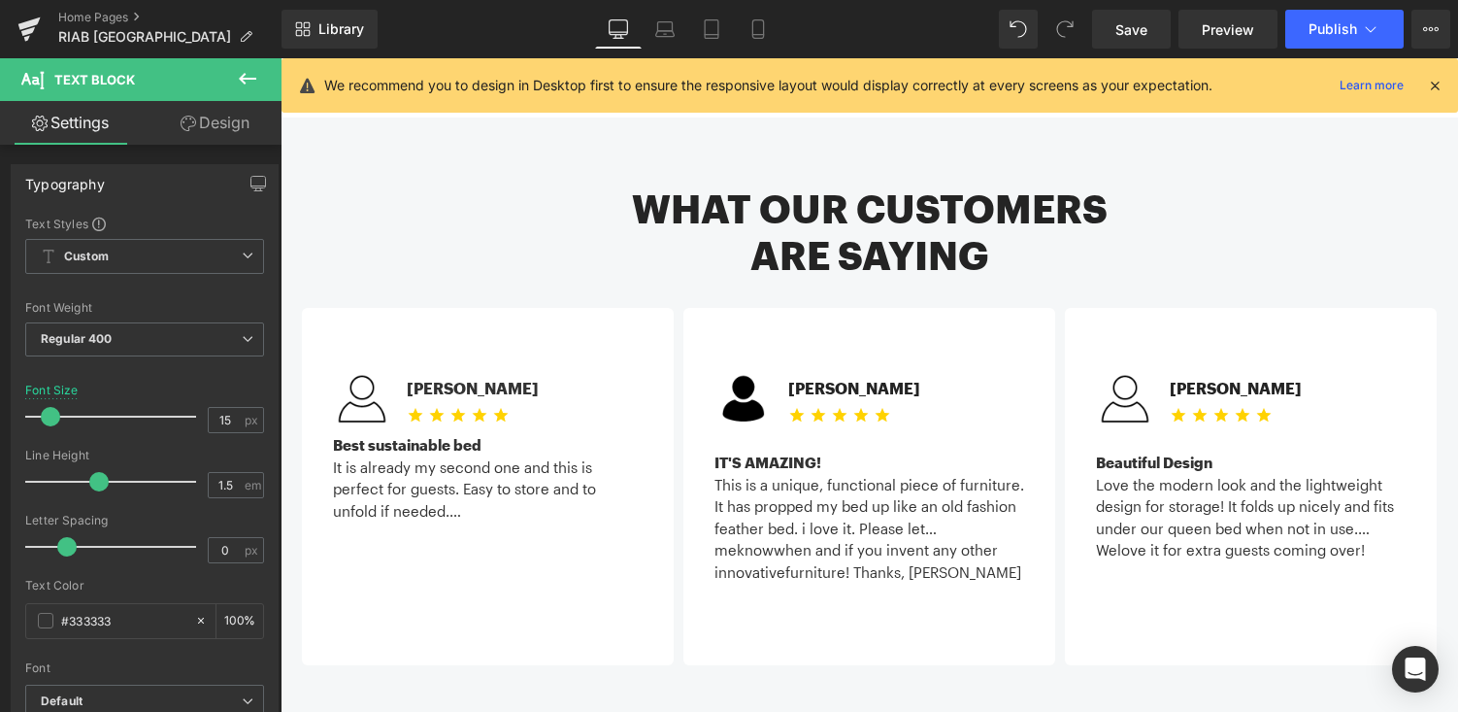
click at [1205, 606] on div "Image Michael C. Text Block Icon Icon Icon Icon Icon Icon List Hoz" at bounding box center [870, 500] width 1136 height 442
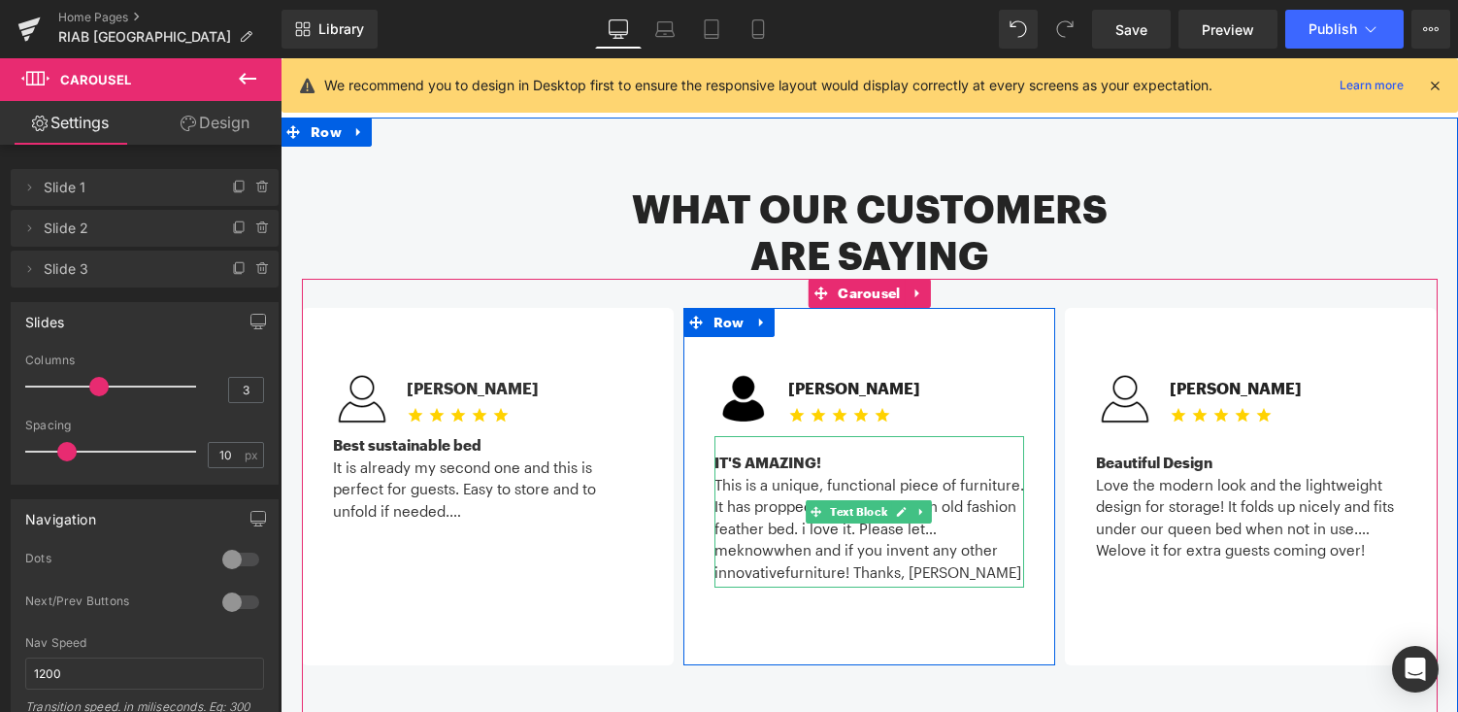
click at [795, 453] on strong "IT'S AMAZING!" at bounding box center [767, 461] width 107 height 17
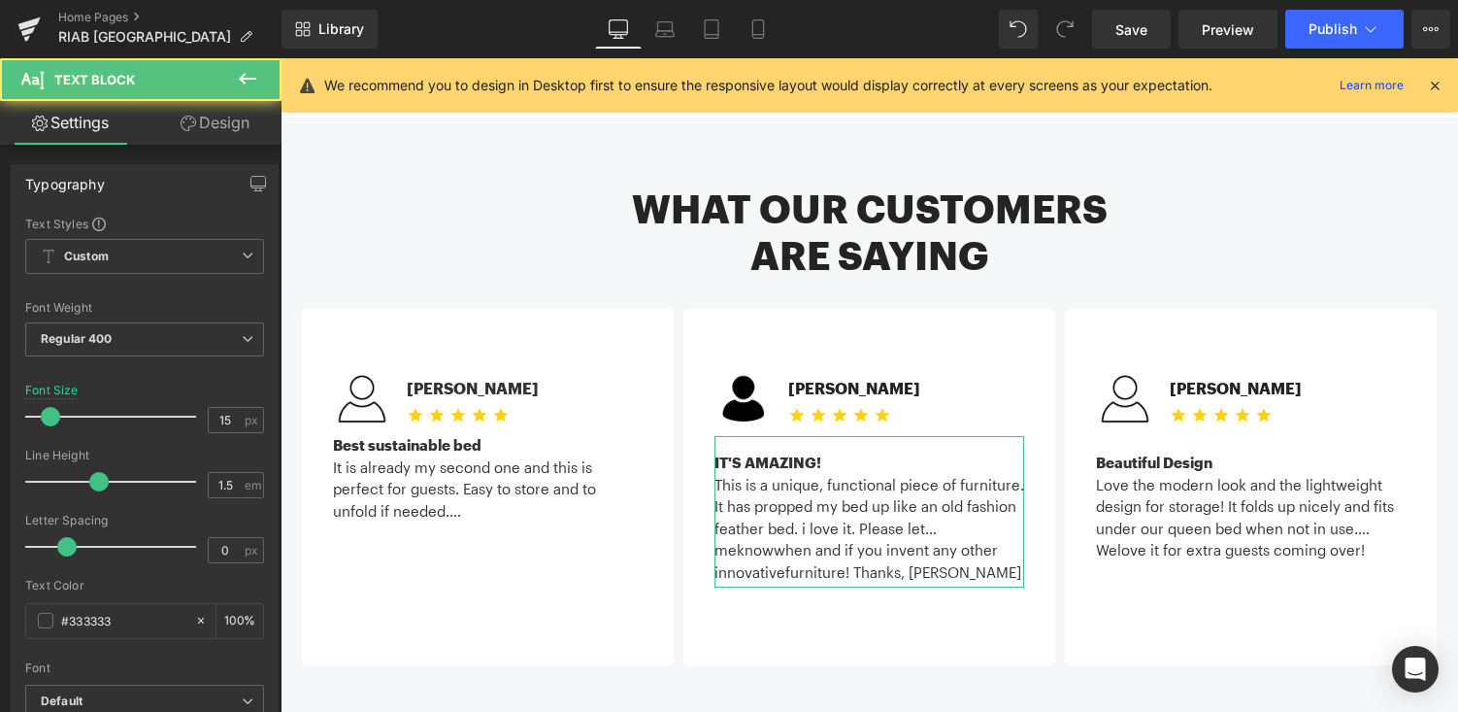
click at [202, 124] on link "Design" at bounding box center [215, 123] width 141 height 44
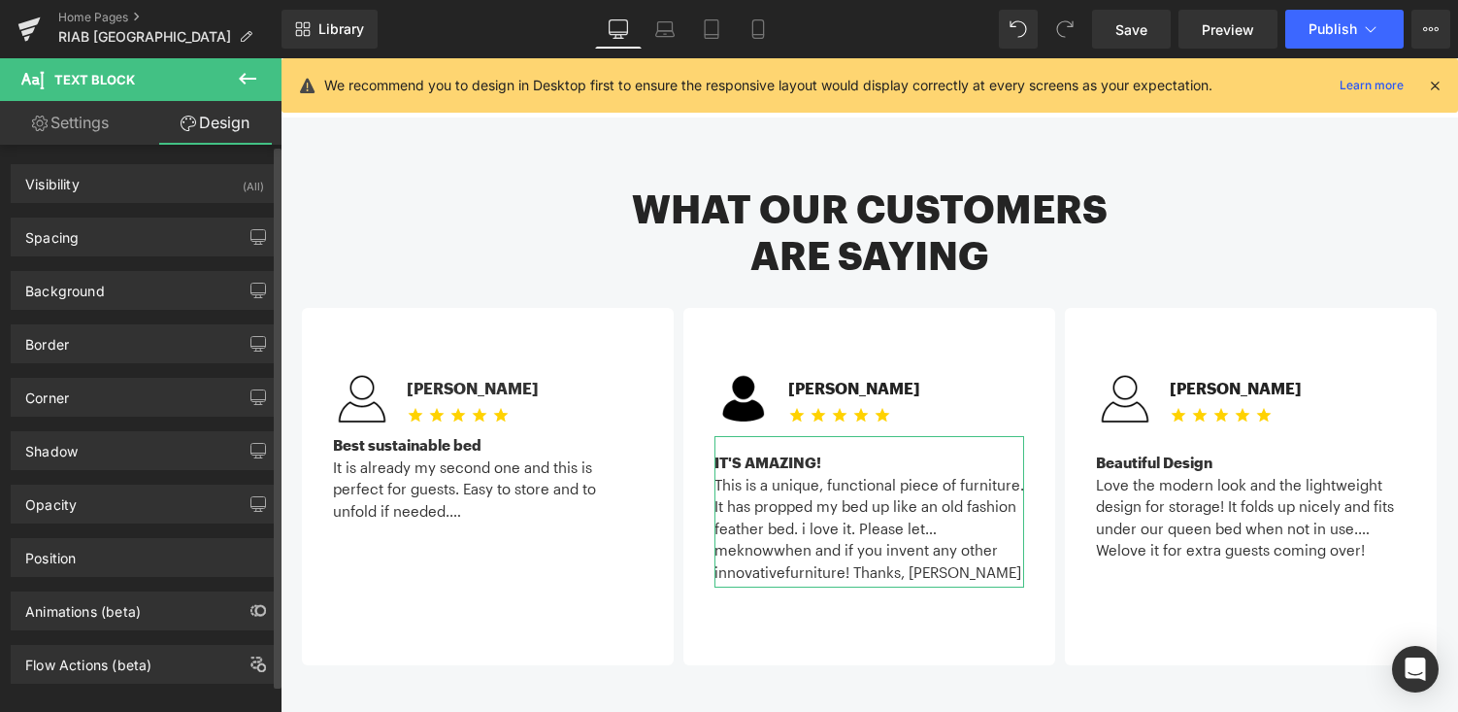
click at [180, 264] on div "Background Color & Image color Color transparent 0 % Image Replace Image Upload…" at bounding box center [145, 282] width 290 height 53
click at [181, 249] on div "Spacing" at bounding box center [145, 236] width 266 height 37
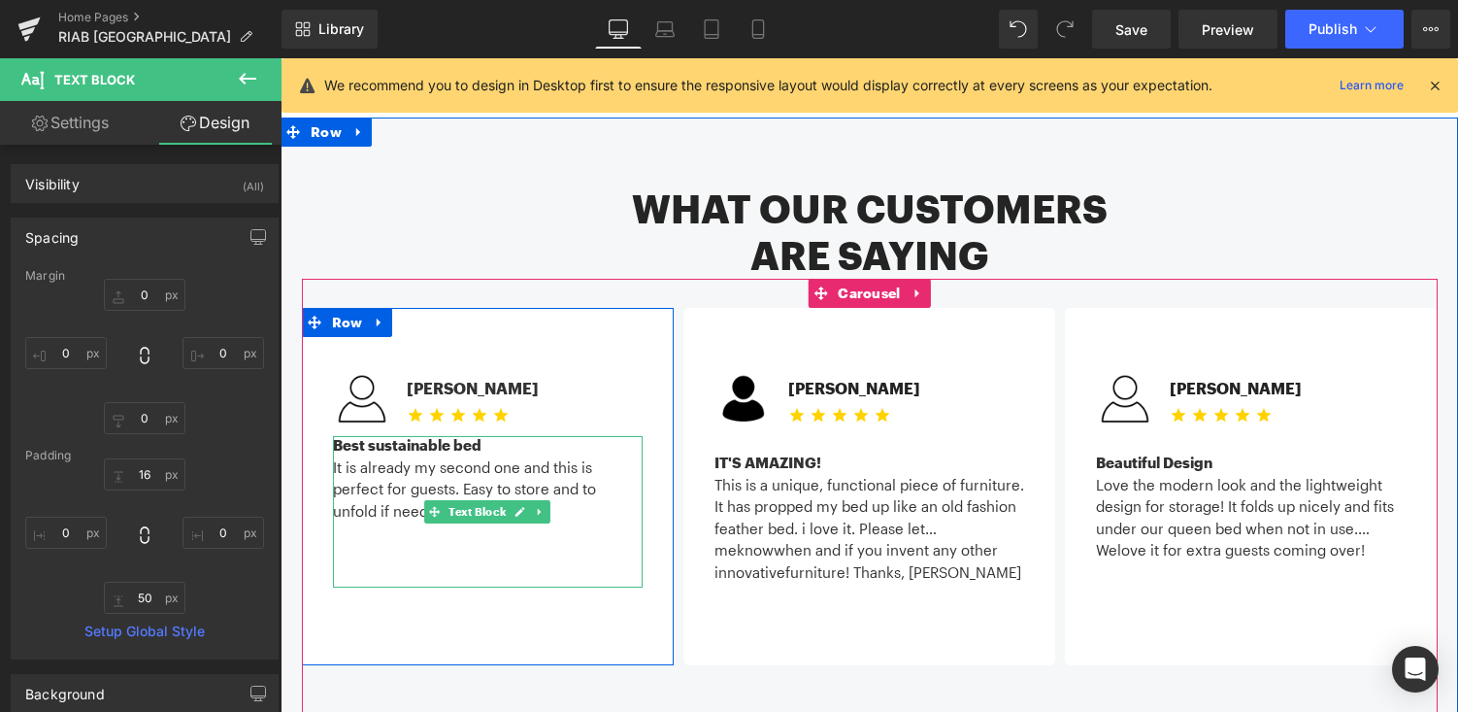
click at [537, 456] on div "It is already my second one and this is perfect for guests. Easy to store and t…" at bounding box center [488, 489] width 310 height 66
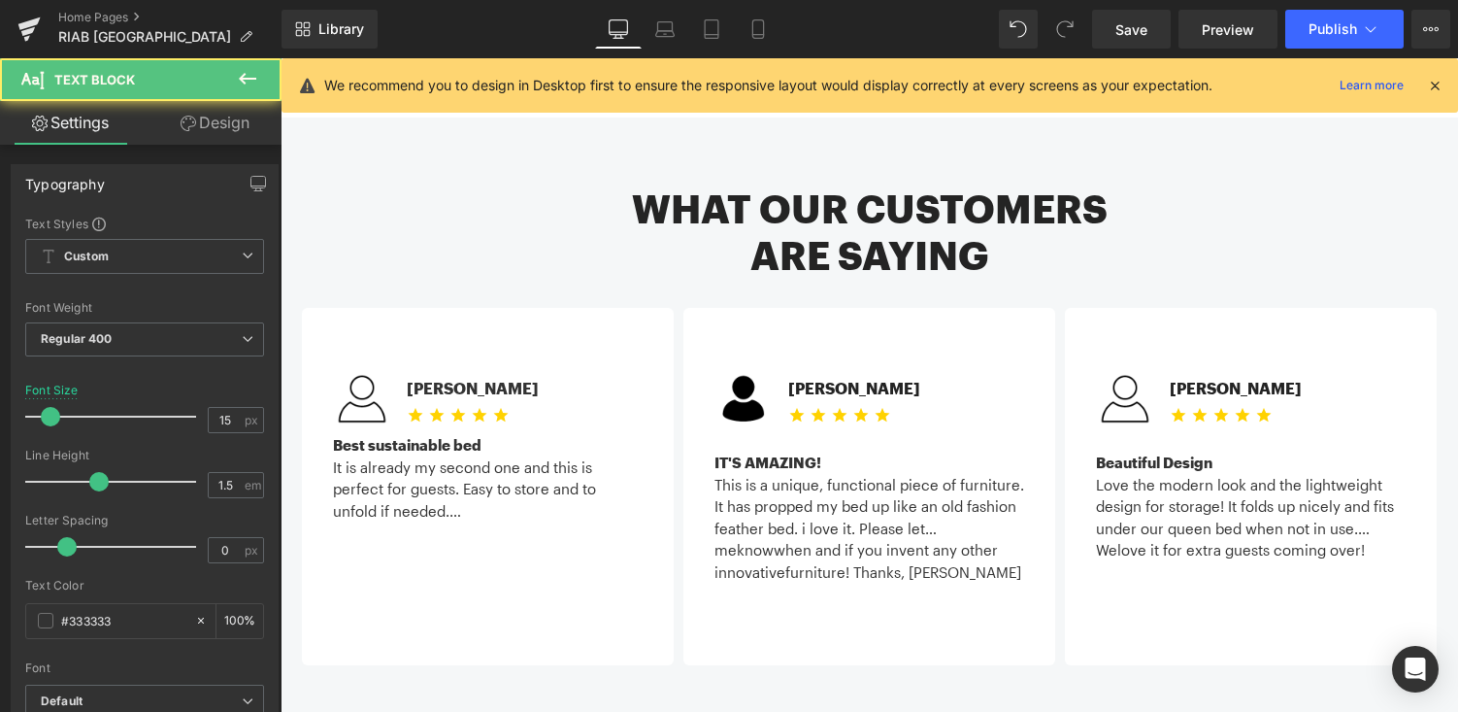
click at [233, 136] on link "Design" at bounding box center [215, 123] width 141 height 44
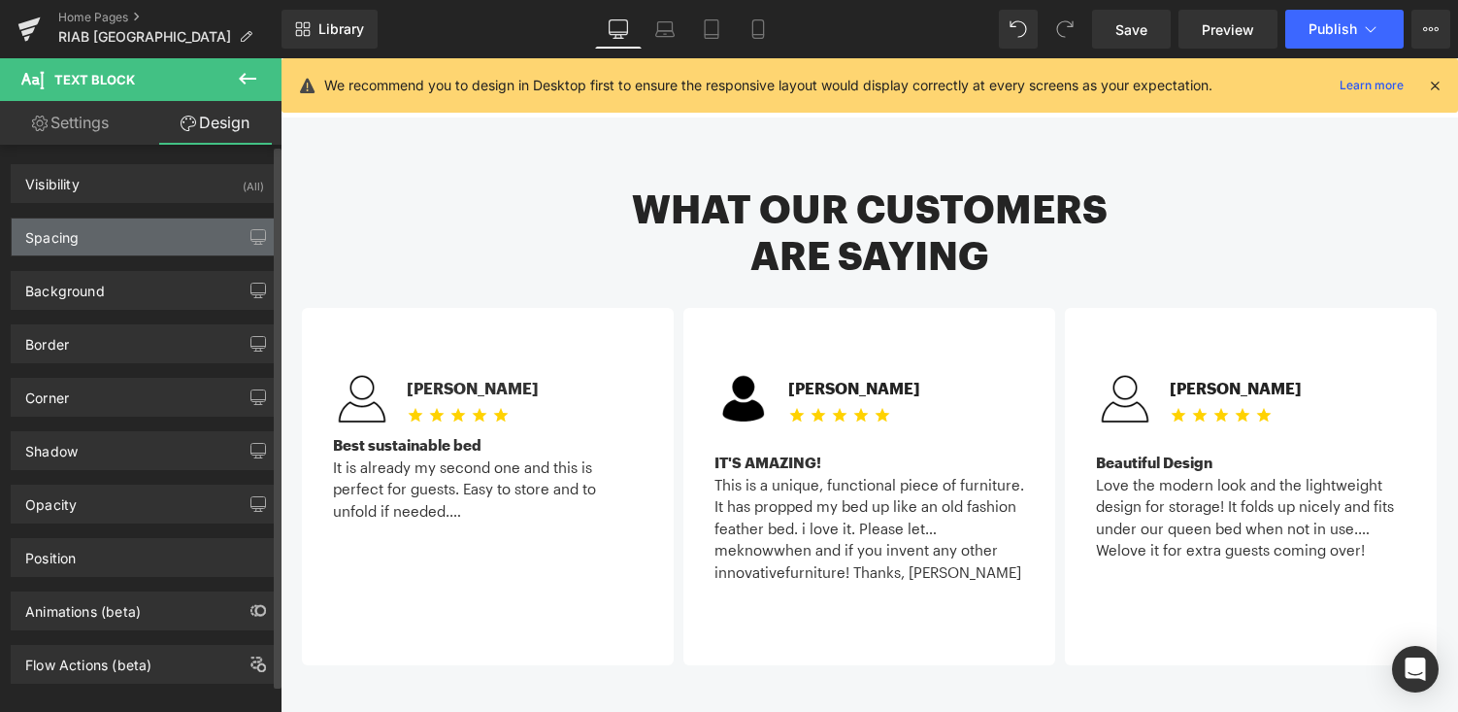
click at [163, 239] on div "Spacing" at bounding box center [145, 236] width 266 height 37
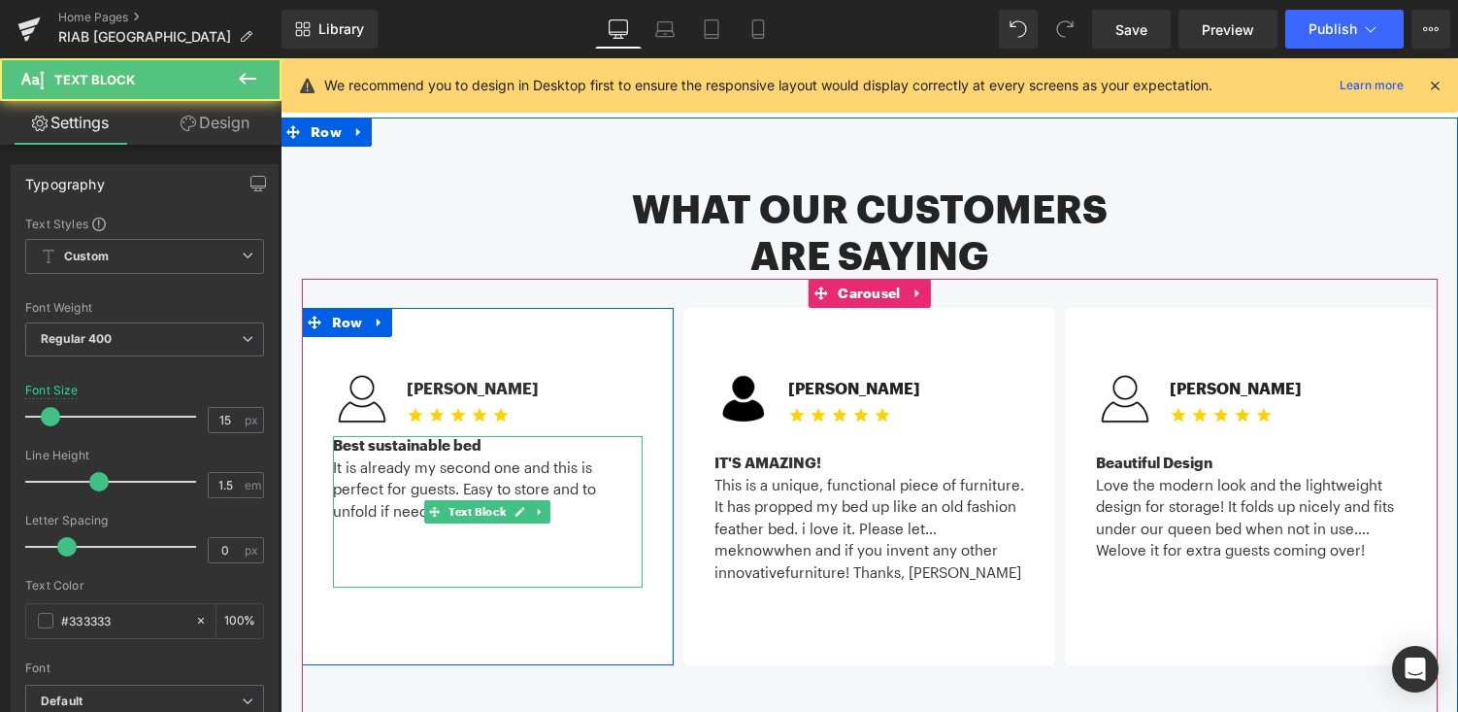
click at [478, 456] on div "It is already my second one and this is perfect for guests. Easy to store and t…" at bounding box center [488, 489] width 310 height 66
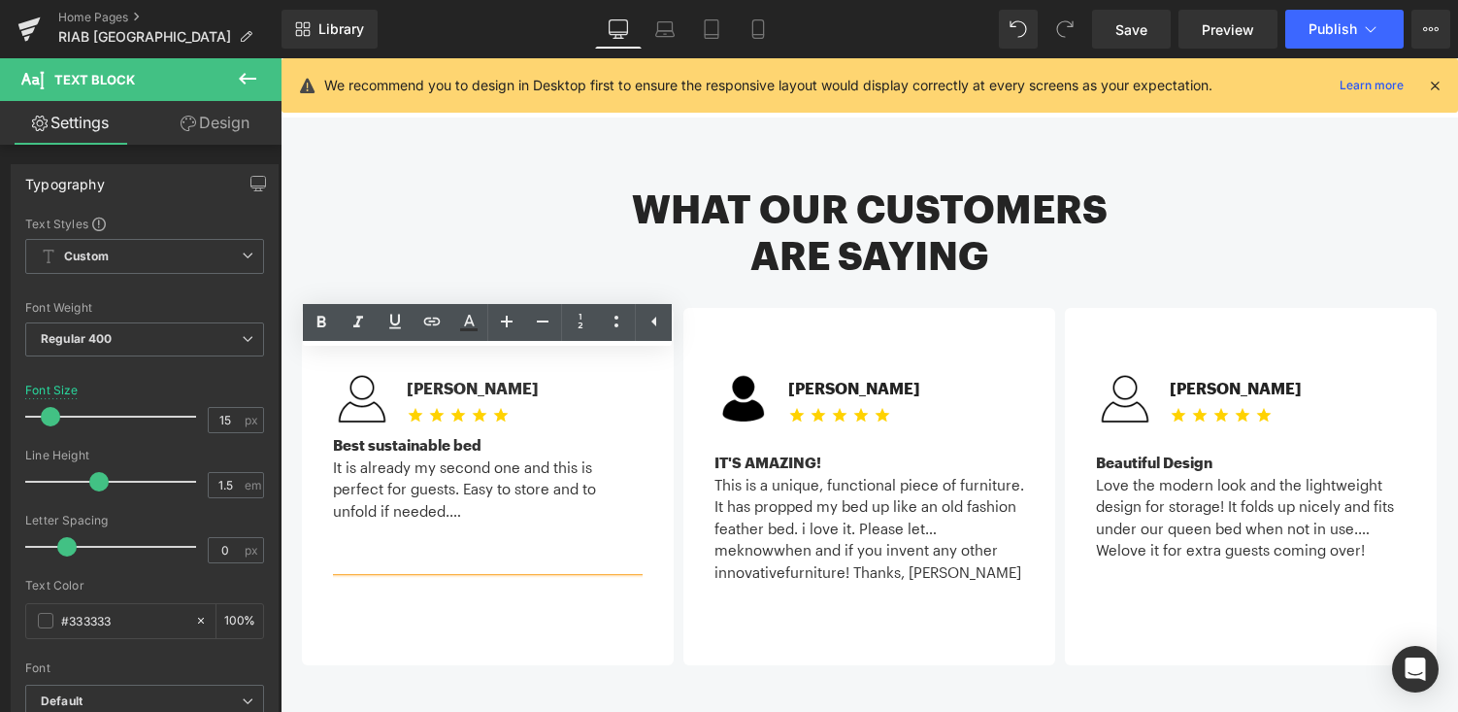
click at [415, 436] on strong "Best sustainable bed" at bounding box center [407, 444] width 149 height 17
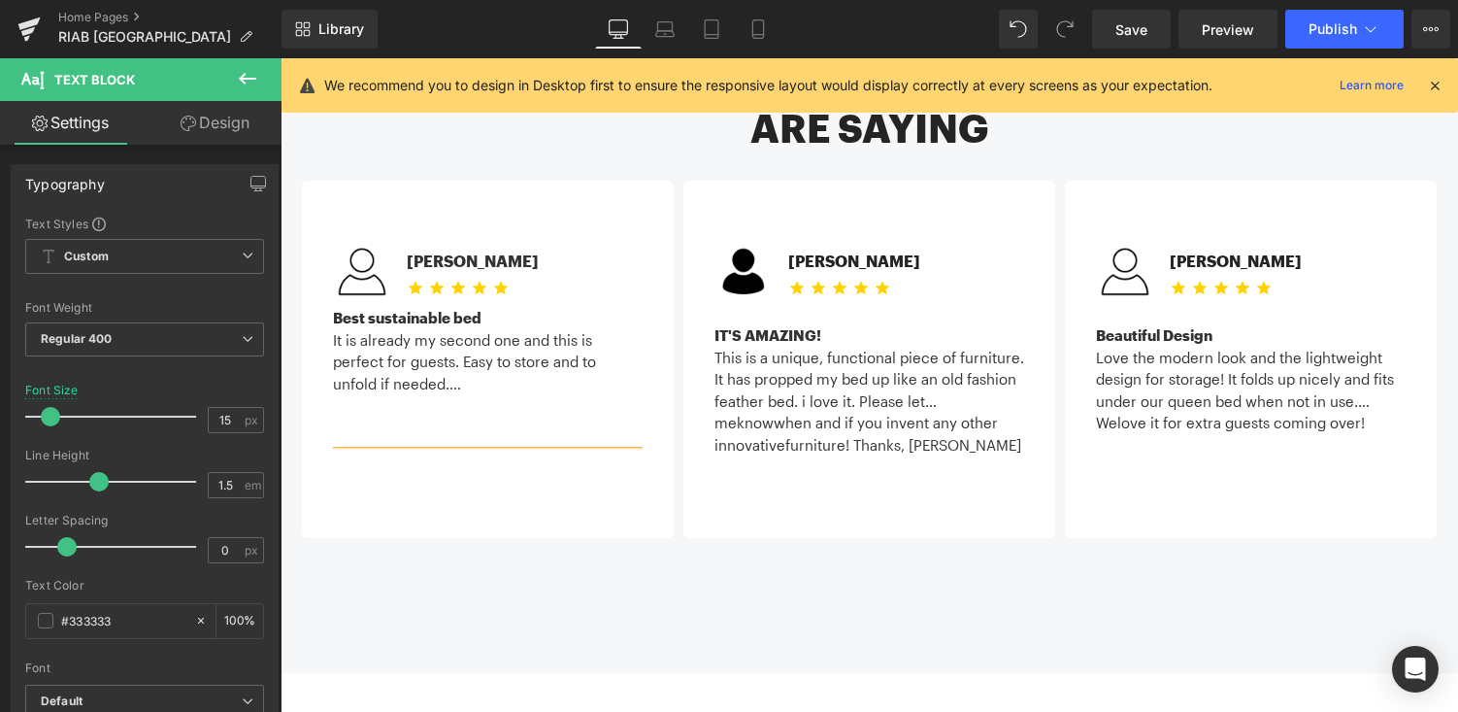
scroll to position [21, 0]
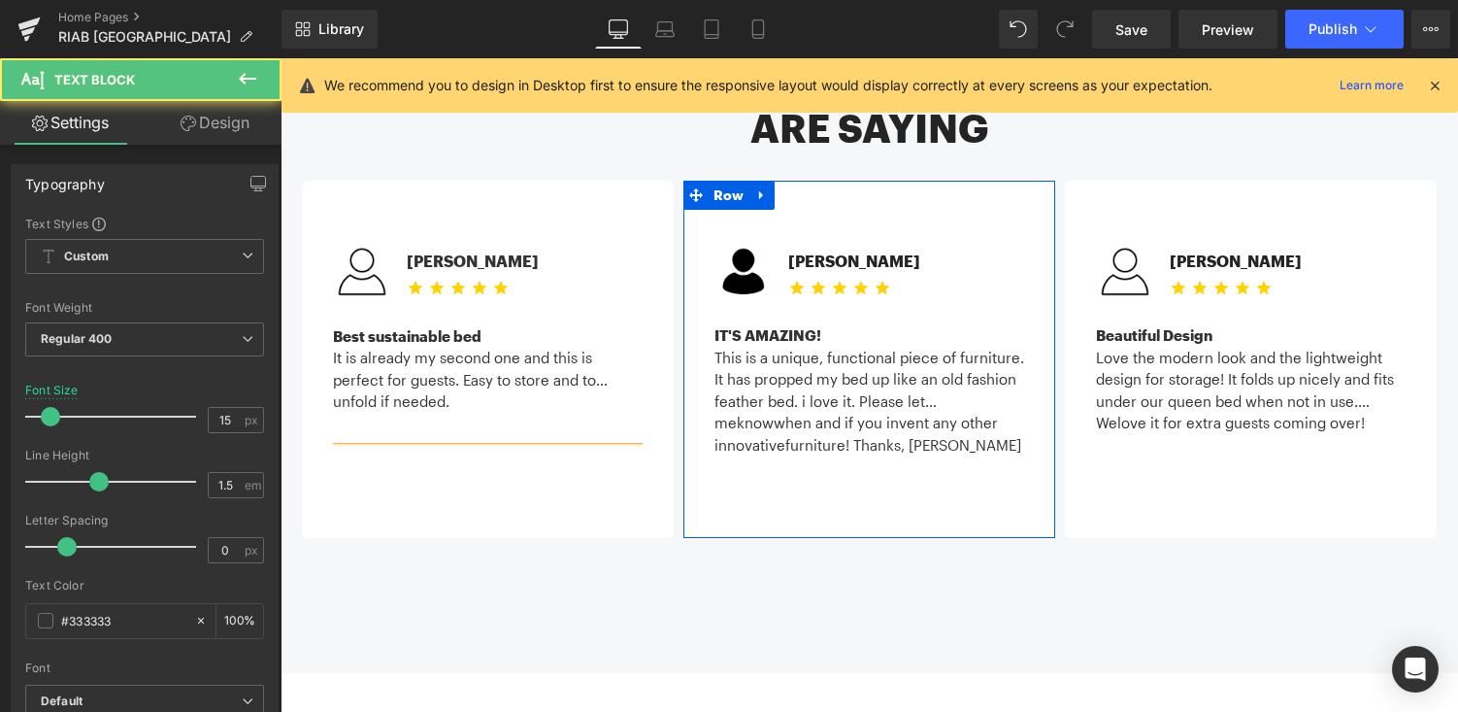
click at [766, 347] on div "This is a unique, functional piece of furniture. It has propped my bed up like …" at bounding box center [869, 380] width 310 height 66
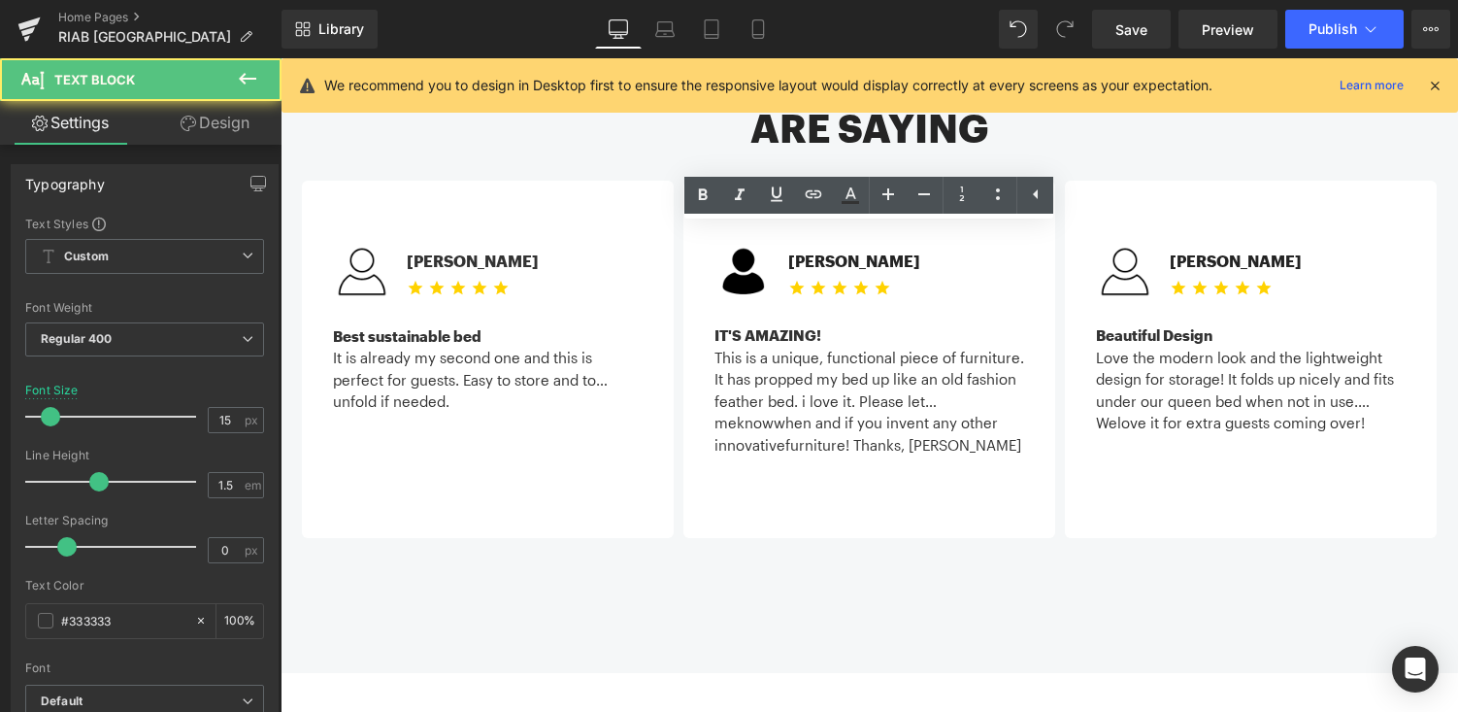
click at [739, 309] on div "IT'S AMAZING! This is a unique, functional piece of furniture. It has propped m…" at bounding box center [869, 384] width 310 height 151
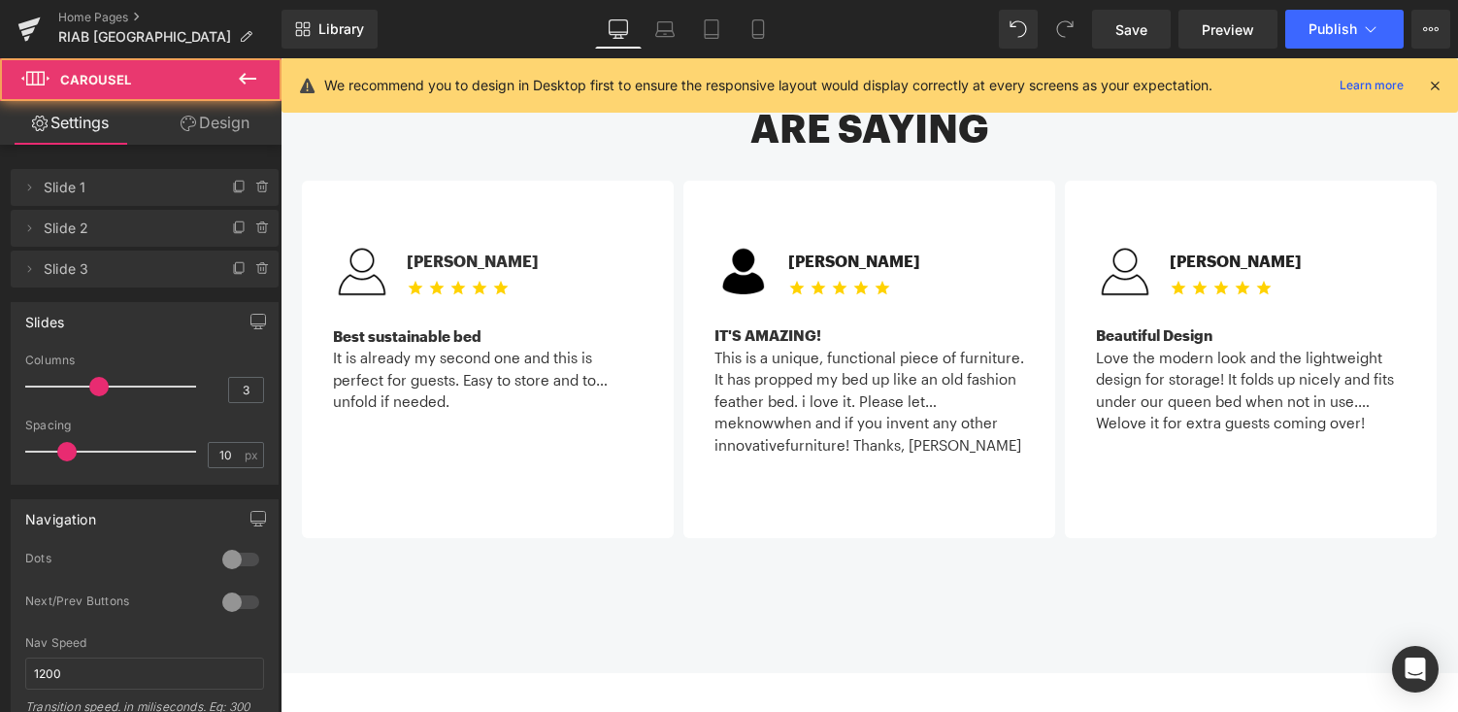
click at [822, 491] on div "Image Michael C. Text Block Icon Icon Icon Icon Icon Icon List Hoz" at bounding box center [870, 372] width 1136 height 442
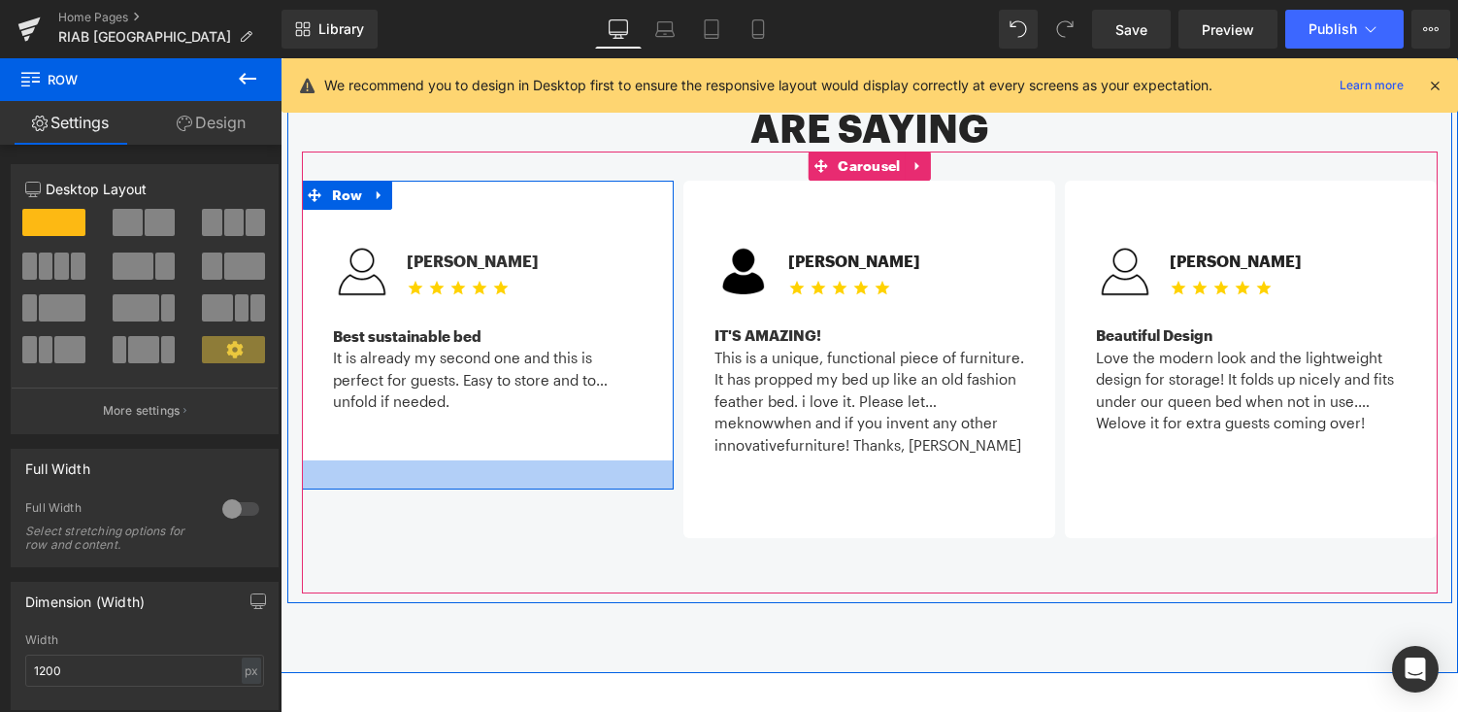
drag, startPoint x: 541, startPoint y: 443, endPoint x: 550, endPoint y: 394, distance: 49.5
click at [550, 460] on div at bounding box center [488, 474] width 372 height 29
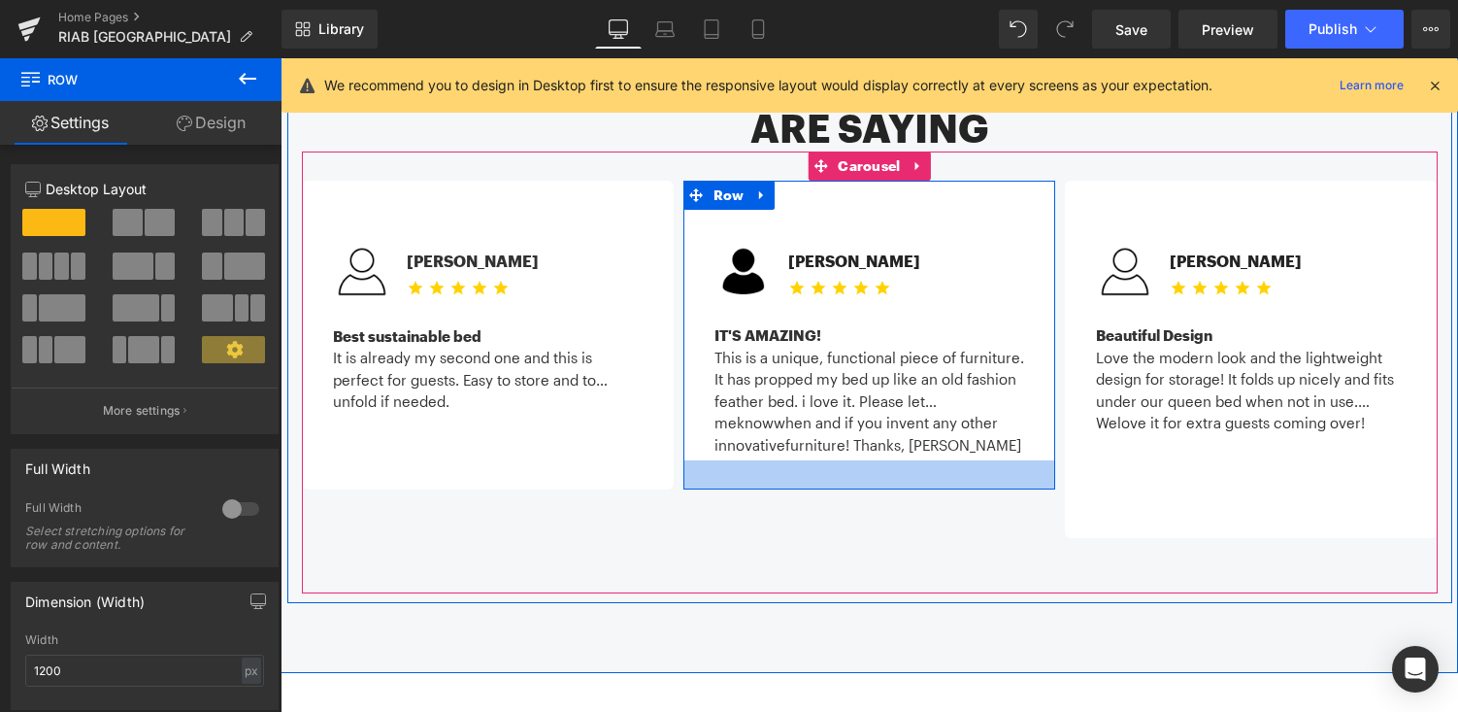
drag, startPoint x: 766, startPoint y: 449, endPoint x: 766, endPoint y: 400, distance: 48.5
click at [766, 460] on div at bounding box center [869, 474] width 372 height 29
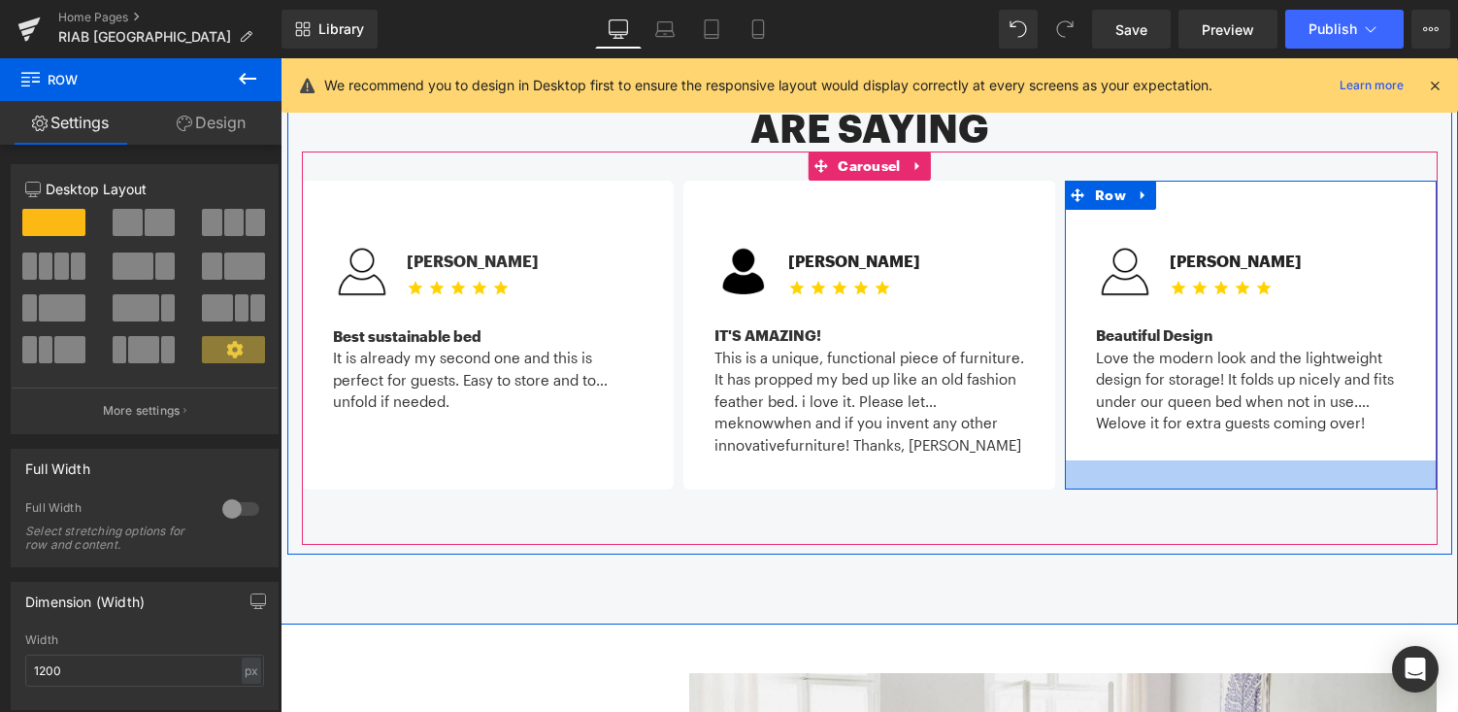
drag, startPoint x: 1167, startPoint y: 435, endPoint x: 1167, endPoint y: 386, distance: 48.5
click at [1167, 460] on div at bounding box center [1251, 474] width 372 height 29
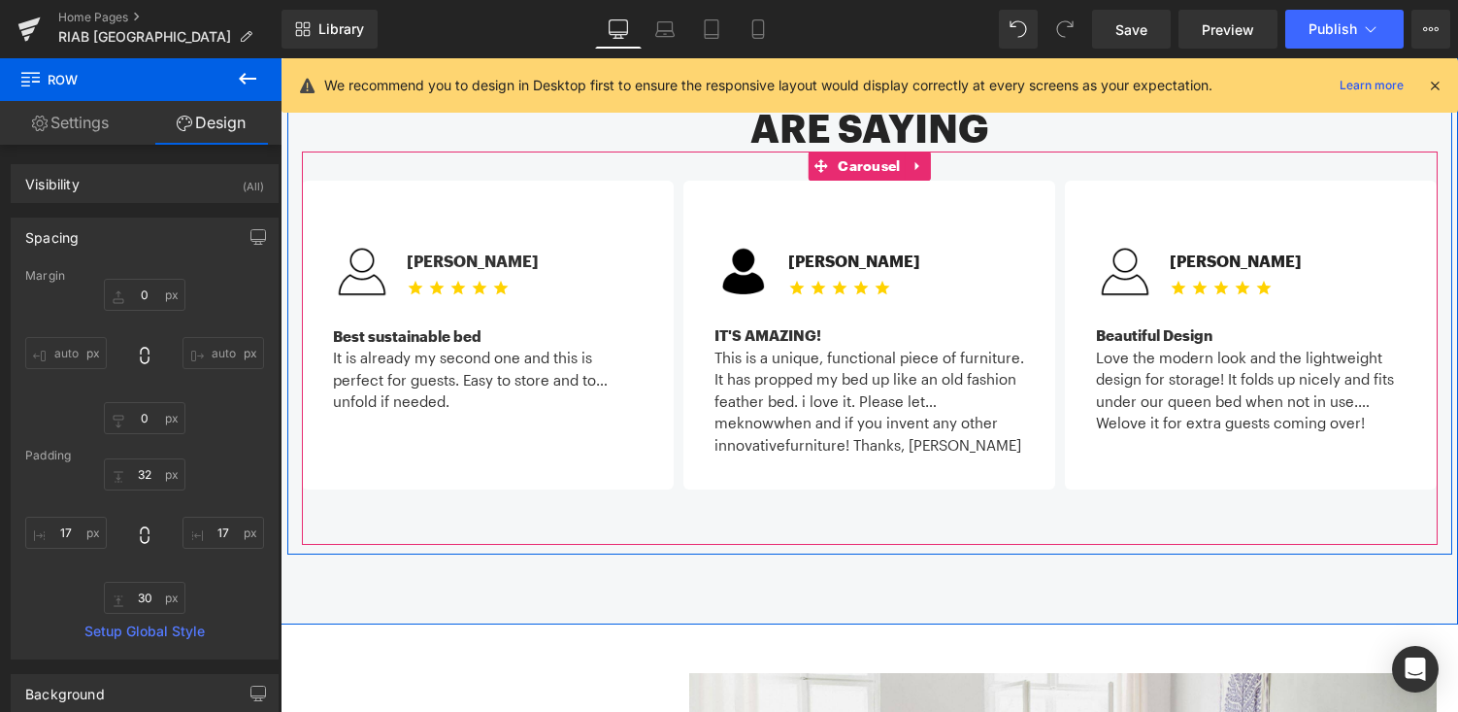
click at [1092, 440] on div "Image Michael C. Text Block Icon Icon Icon Icon Icon Icon List Hoz" at bounding box center [870, 347] width 1136 height 393
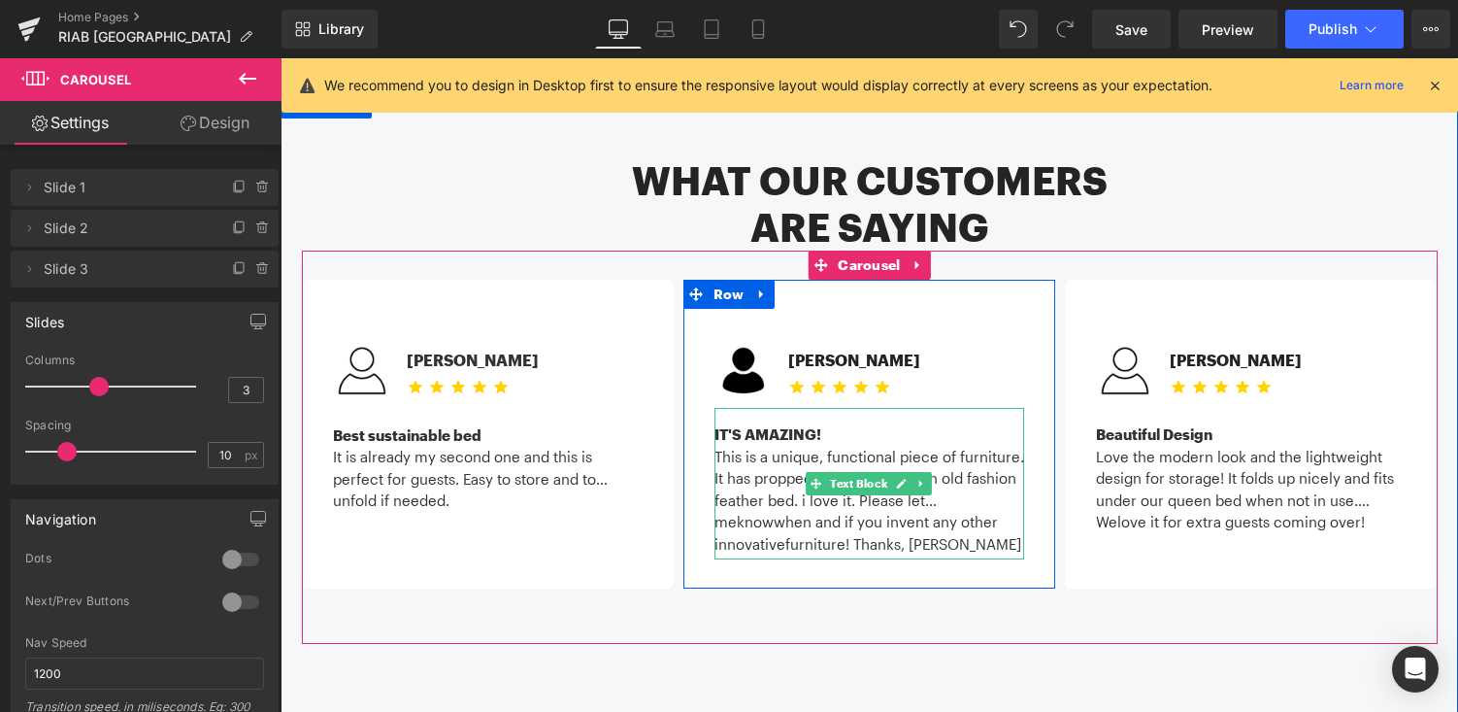
scroll to position [1850, 0]
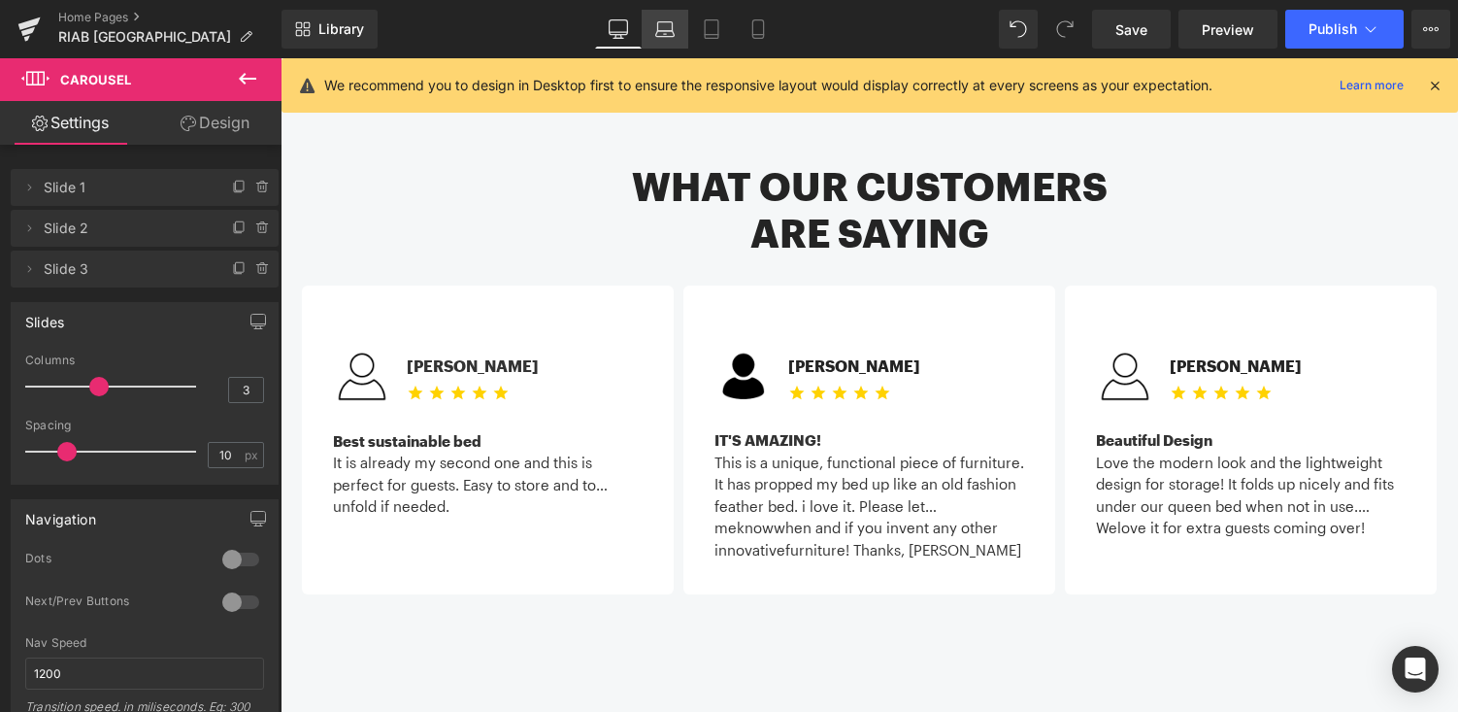
click at [672, 27] on icon at bounding box center [664, 28] width 19 height 19
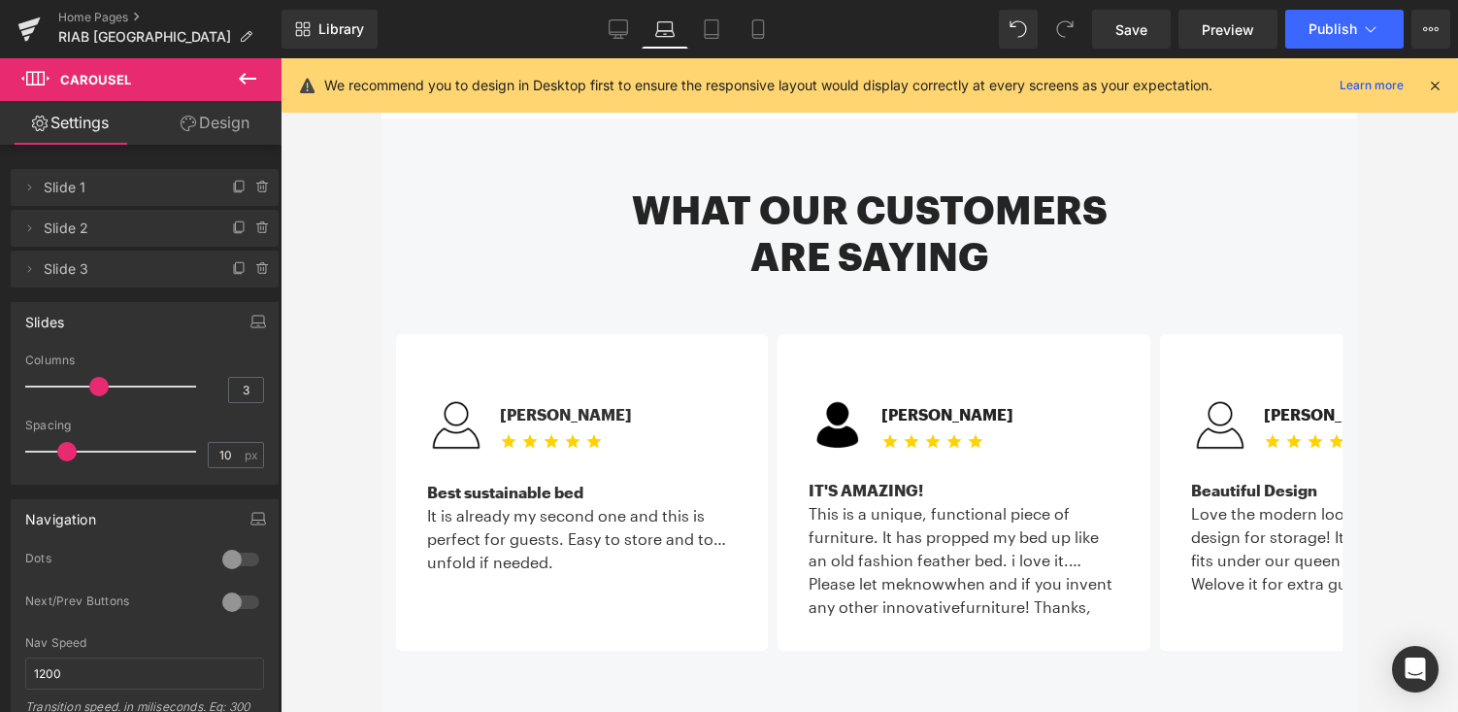
scroll to position [1572, 0]
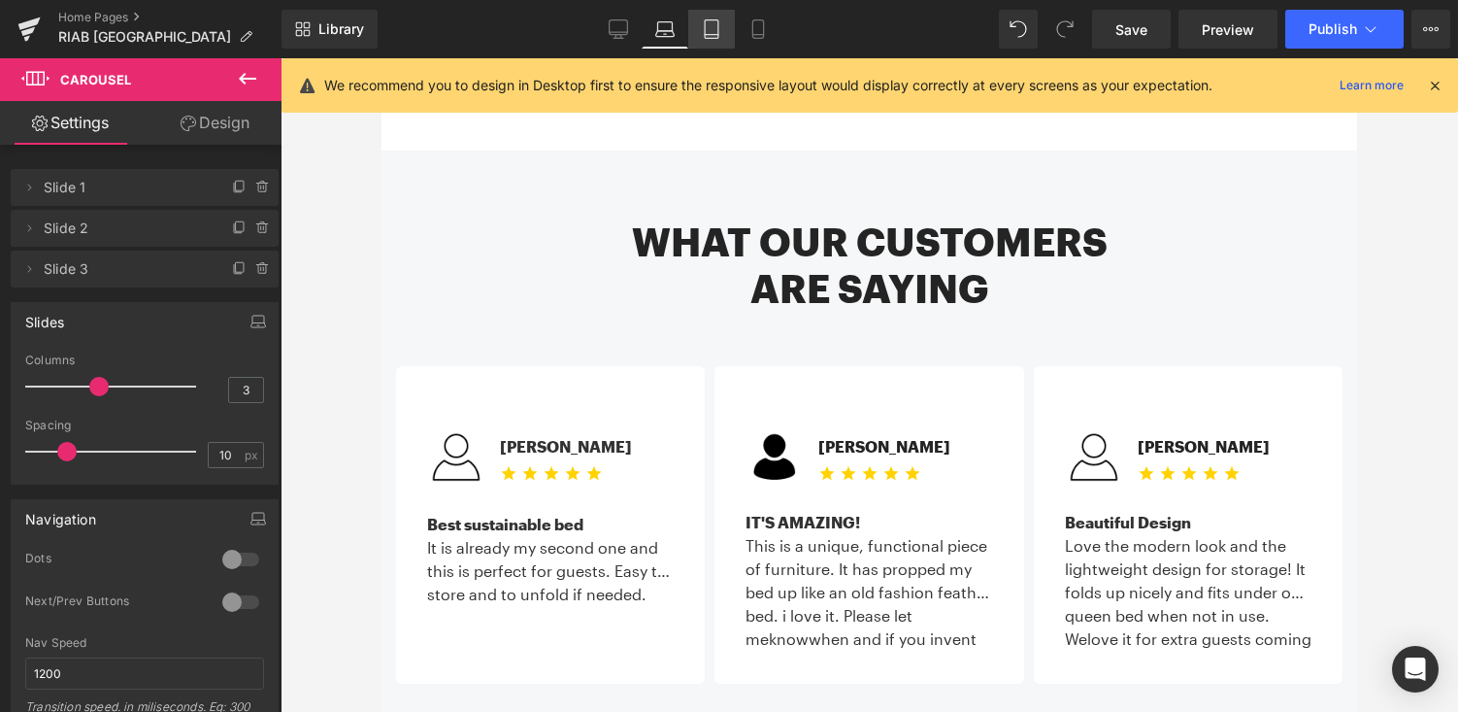
click at [716, 33] on icon at bounding box center [711, 28] width 19 height 19
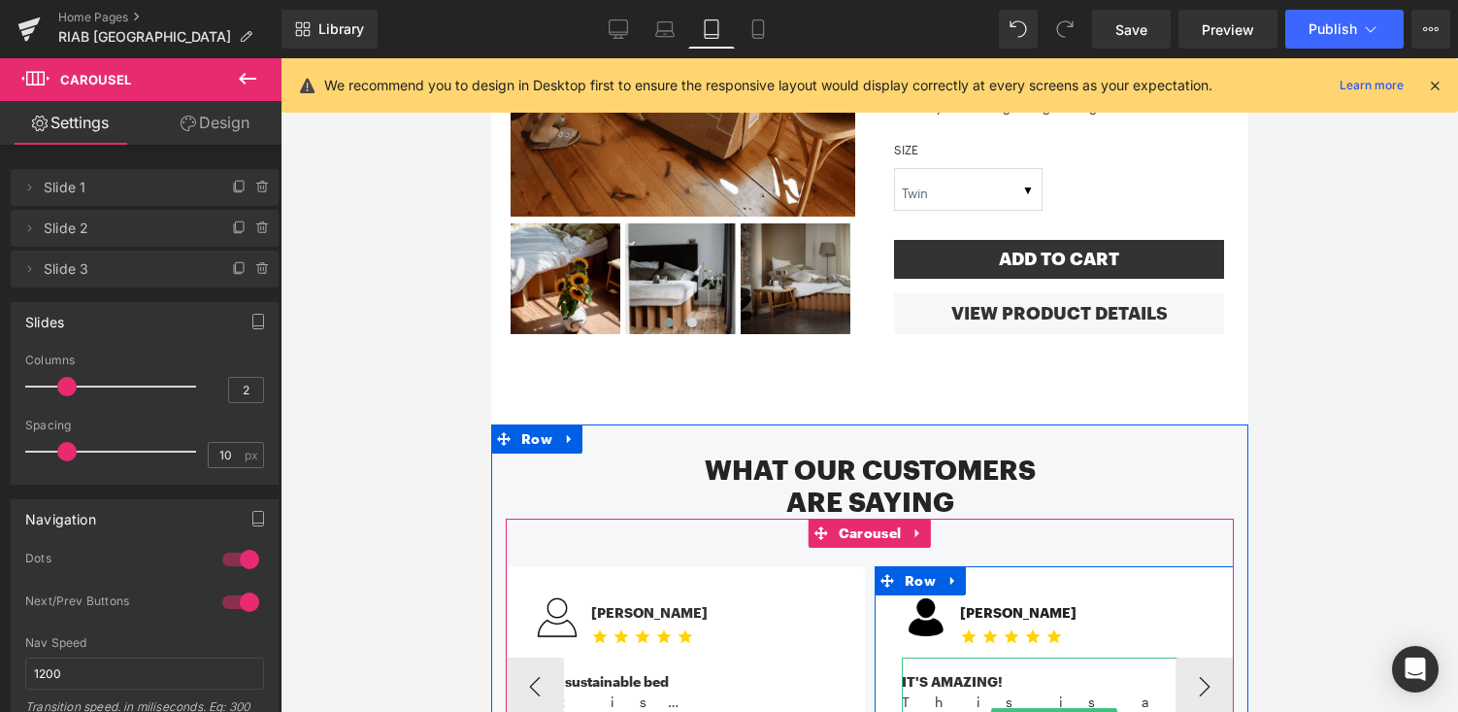
scroll to position [1173, 0]
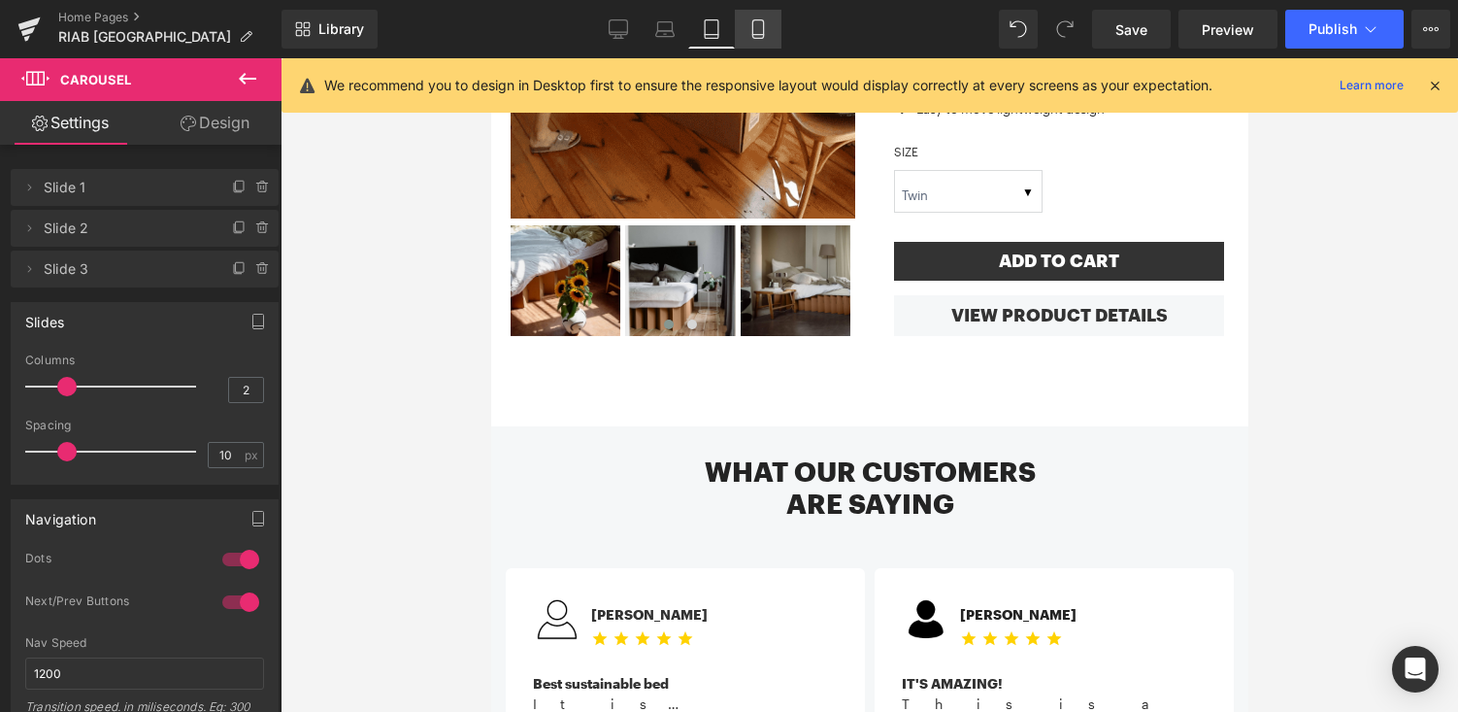
click at [749, 22] on icon at bounding box center [757, 28] width 19 height 19
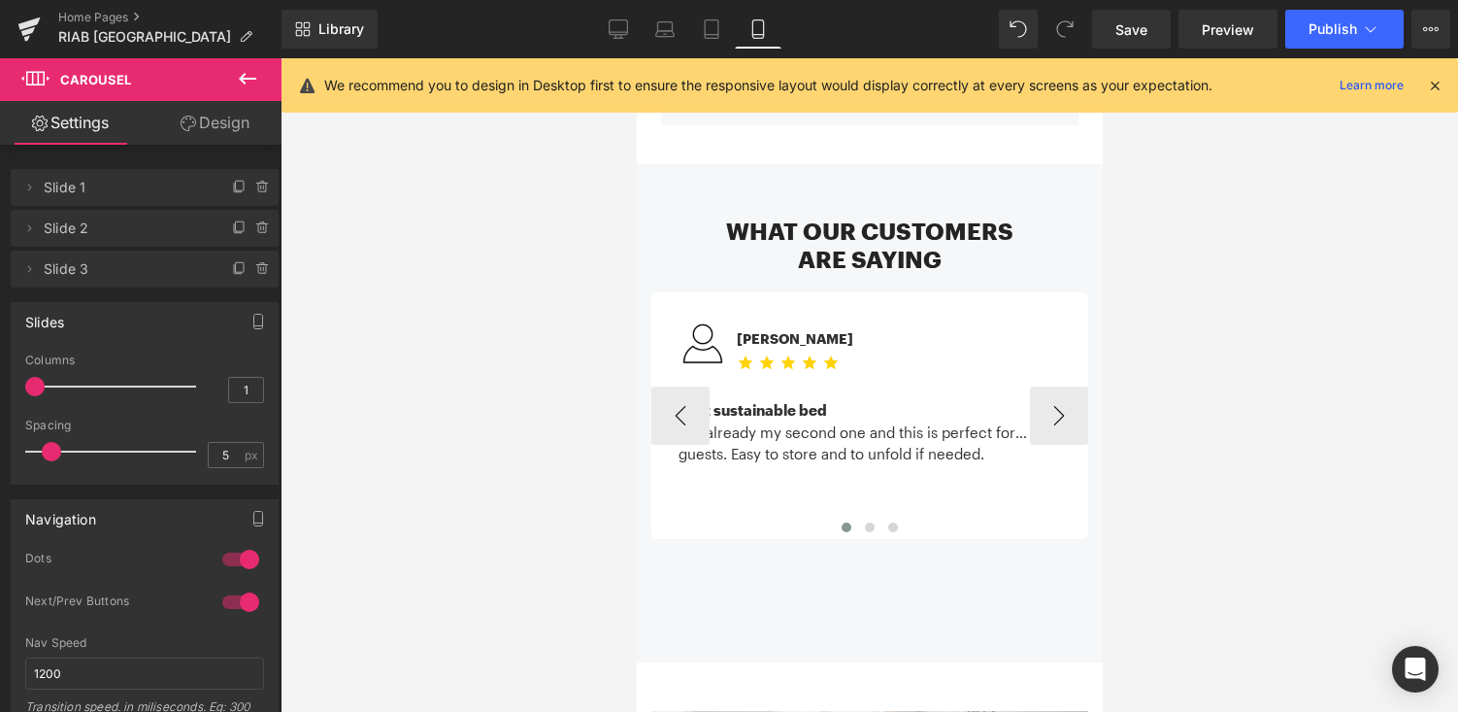
scroll to position [2250, 0]
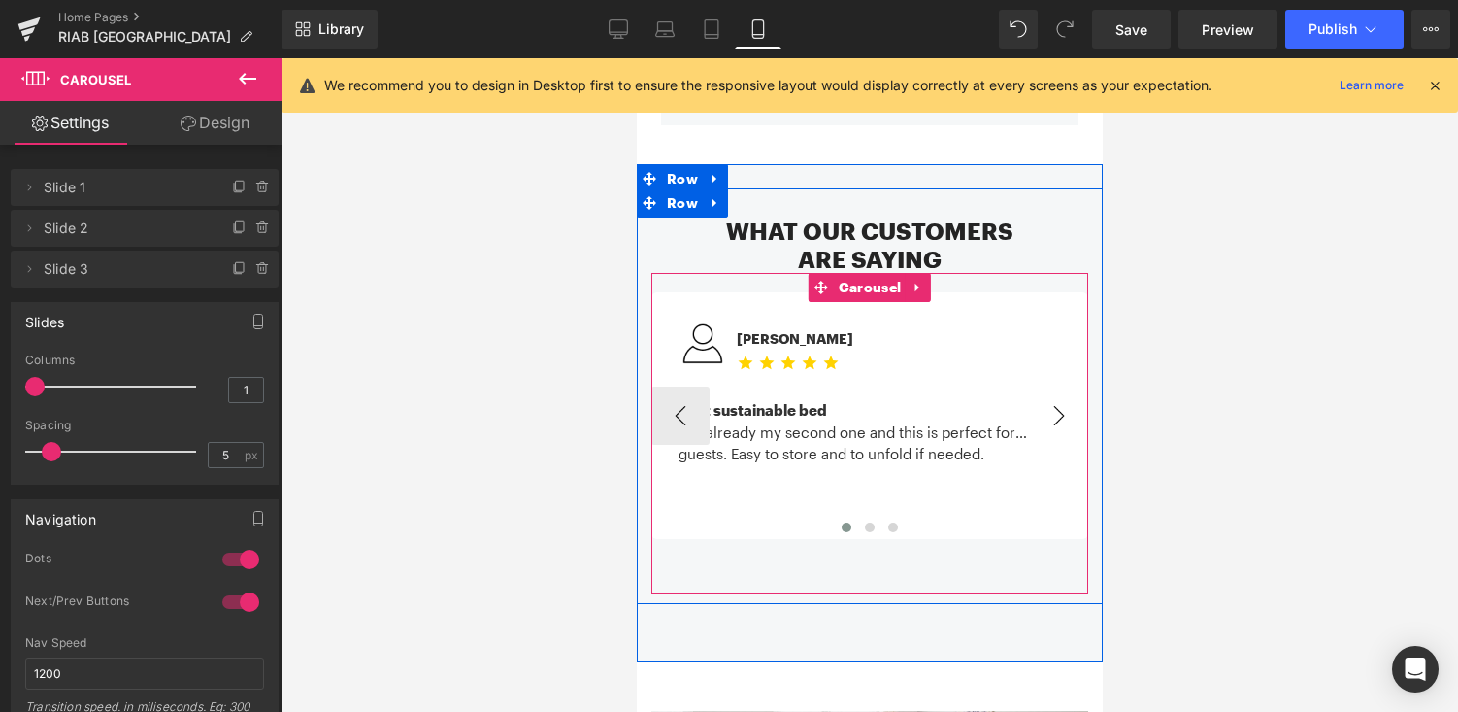
click at [1057, 405] on button "›" at bounding box center [1058, 415] width 58 height 58
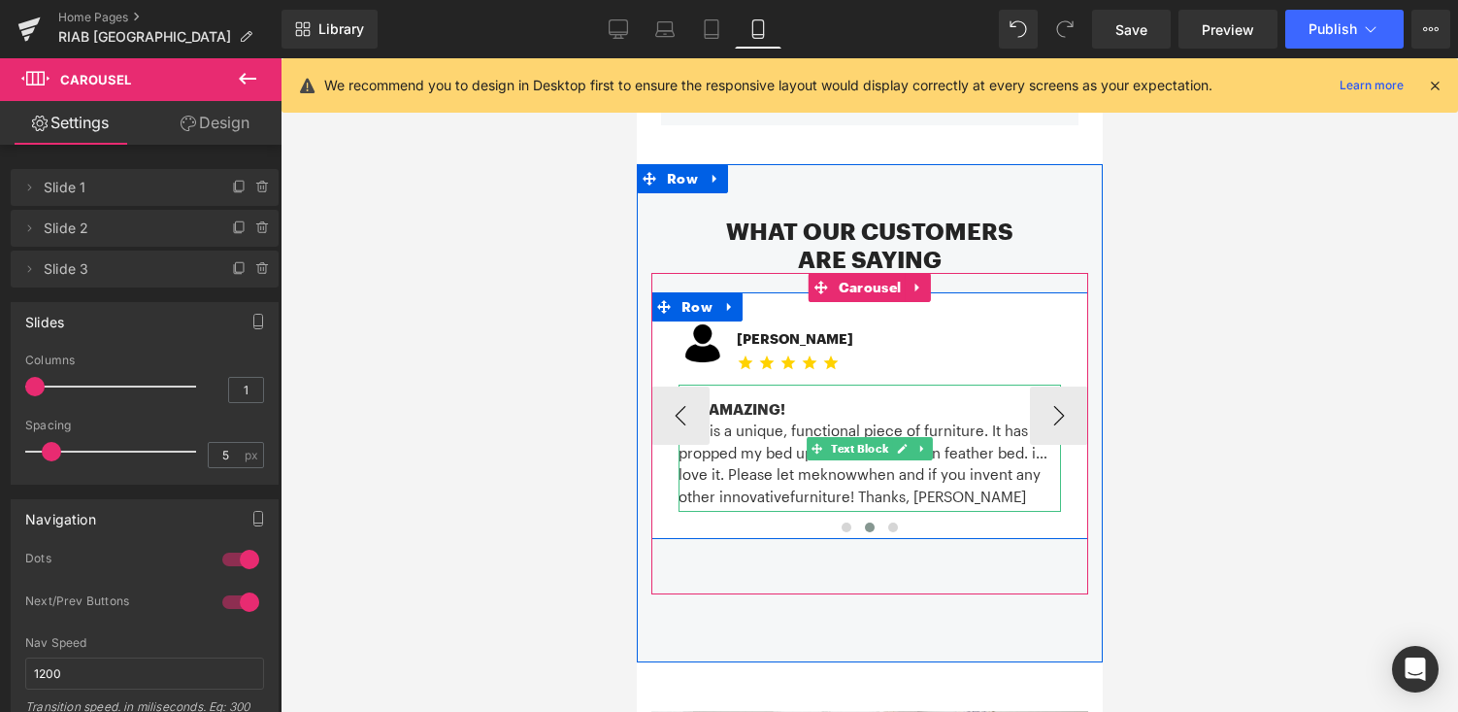
click at [1013, 431] on div "This is a unique, functional piece of furniture. It has propped my bed up like …" at bounding box center [869, 441] width 382 height 44
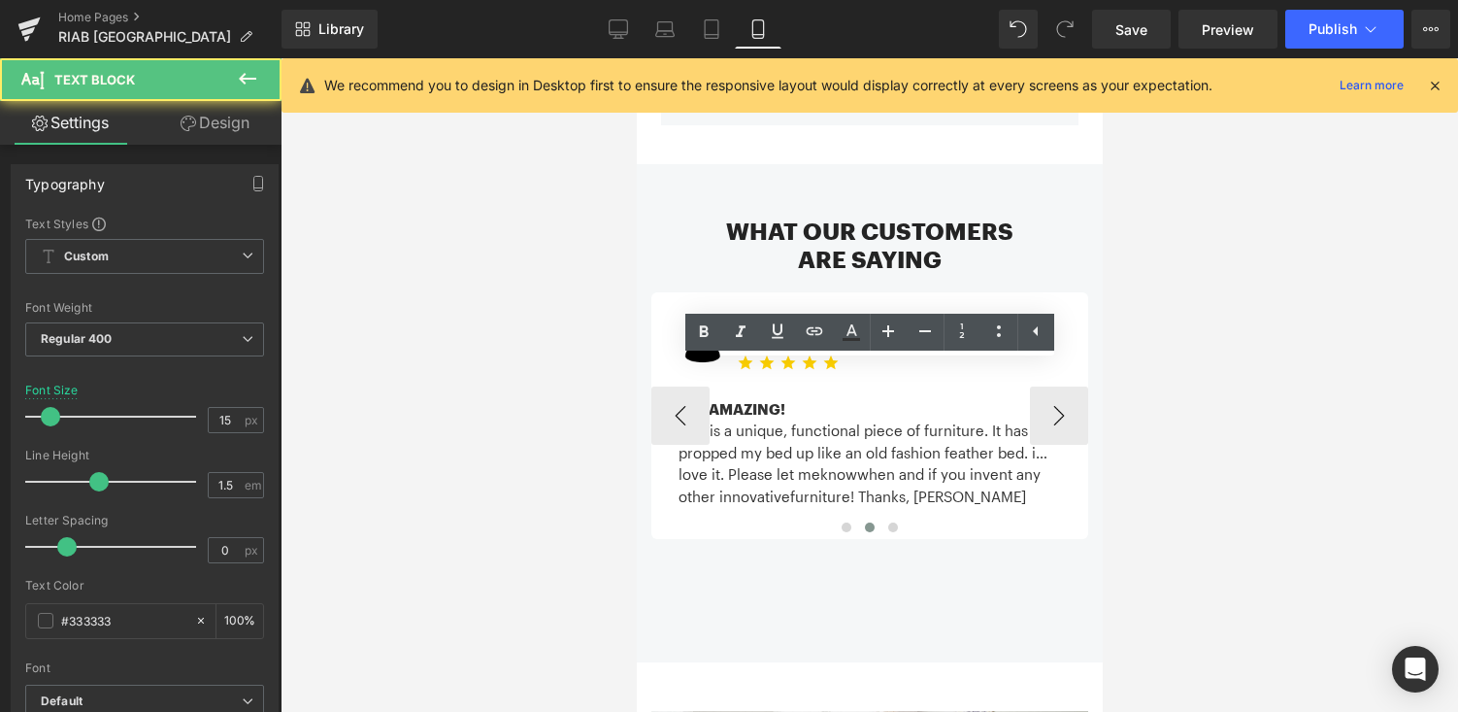
click at [1038, 437] on div "This is a unique, functional piece of furniture. It has propped my bed up like …" at bounding box center [869, 441] width 382 height 44
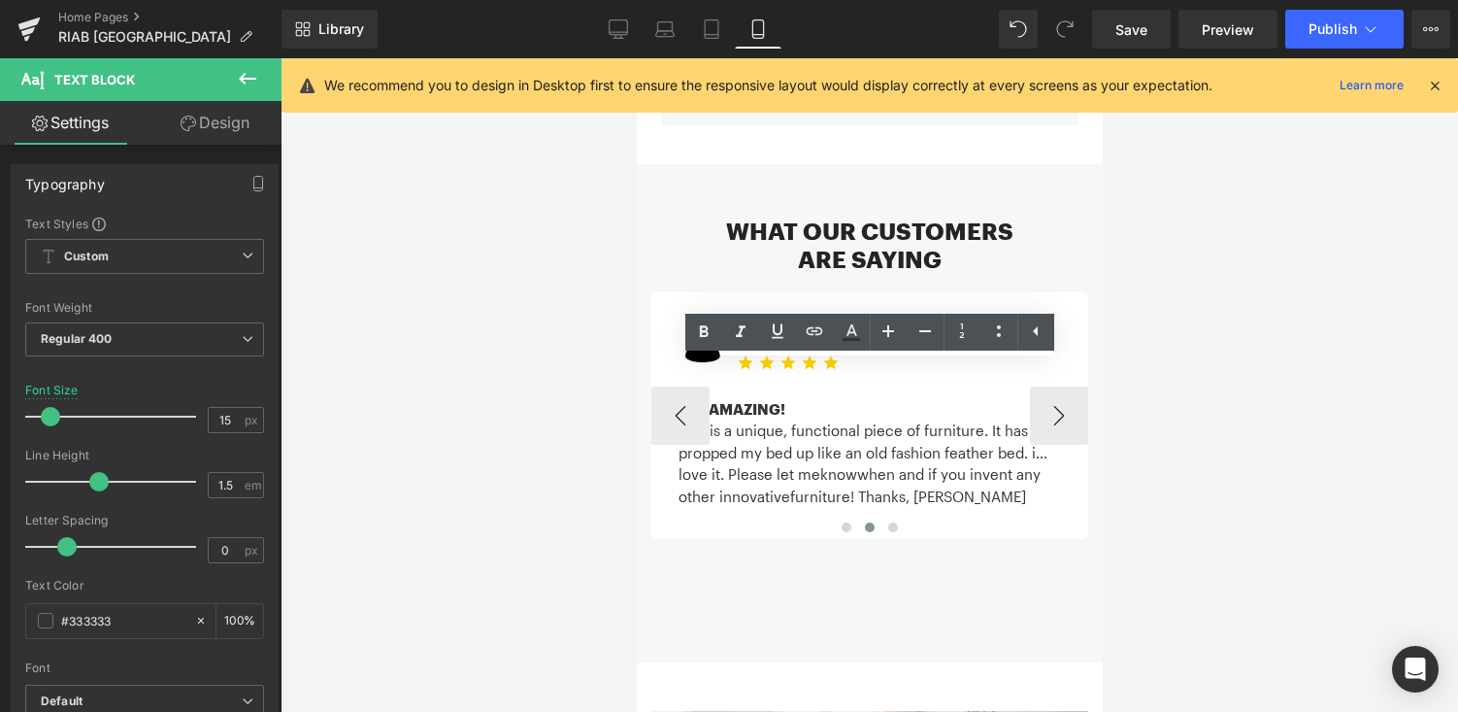
click at [678, 457] on div "This is a unique, functional piece of furniture. It has propped my bed up like …" at bounding box center [869, 441] width 382 height 44
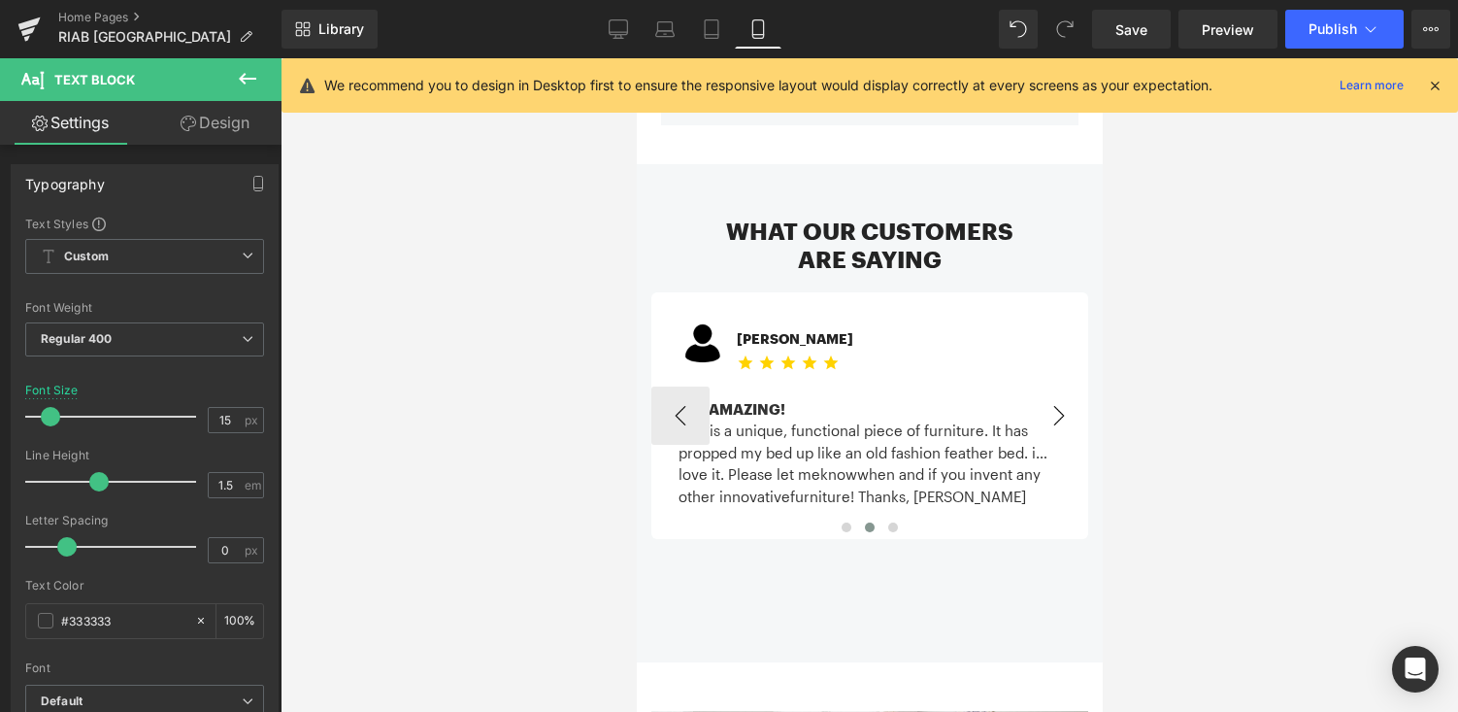
click at [1065, 402] on button "›" at bounding box center [1058, 415] width 58 height 58
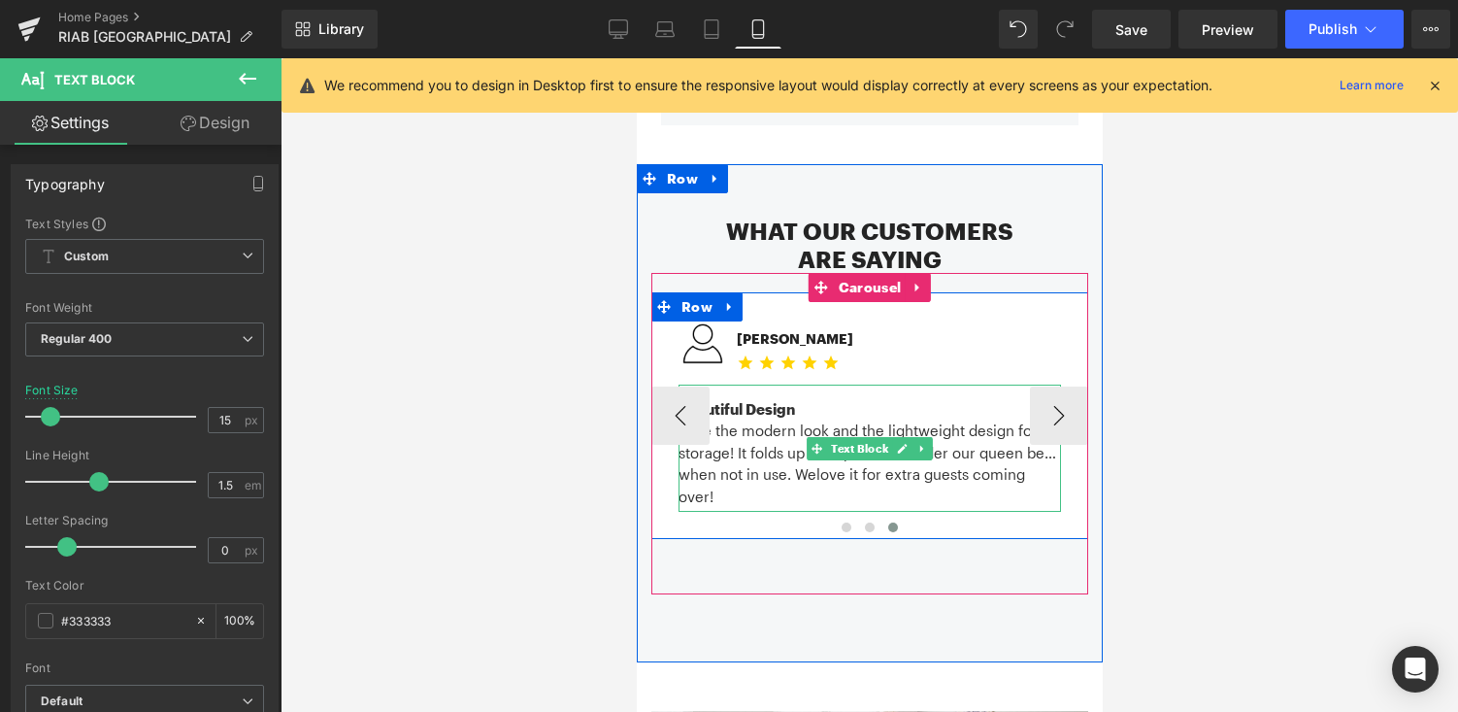
click at [1019, 465] on span "love it for extra guests coming over!" at bounding box center [851, 485] width 347 height 40
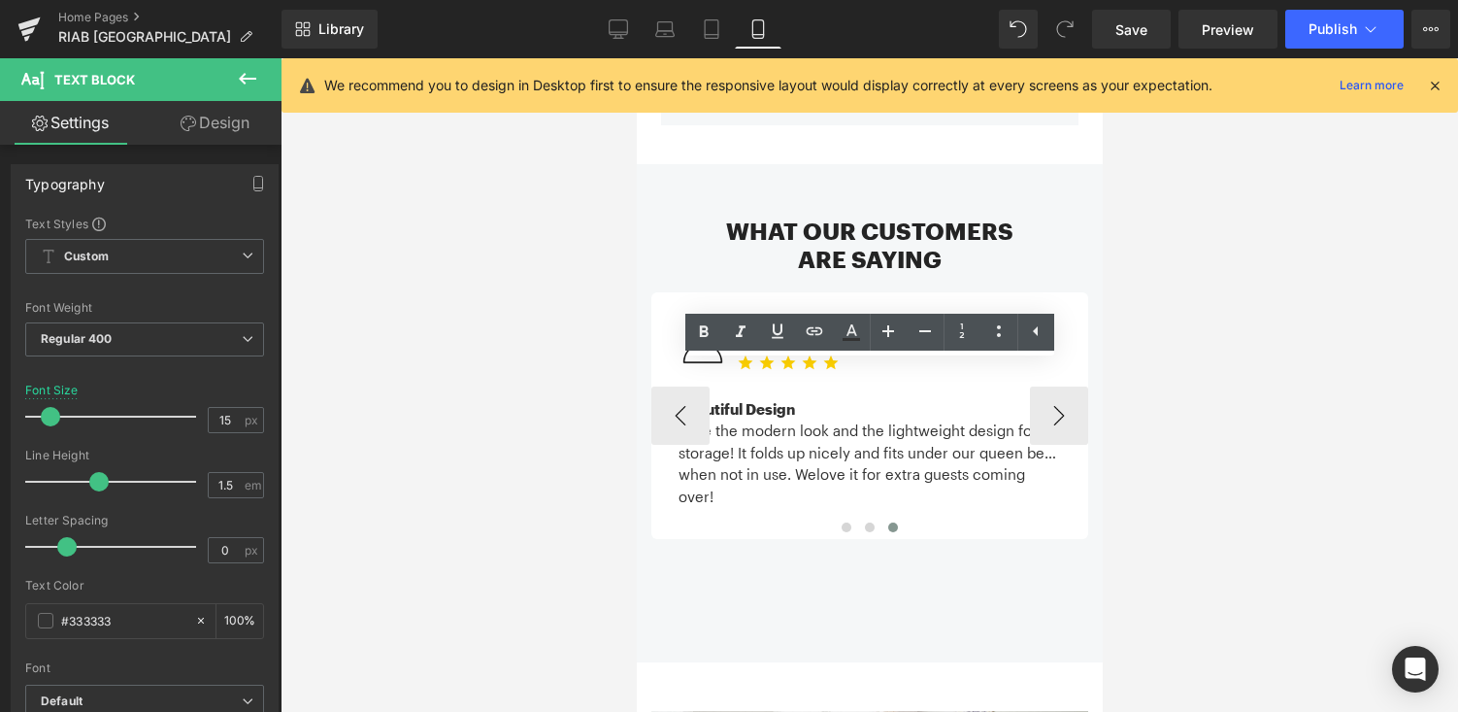
click at [680, 453] on div "Love the modern look and the lightweight design for storage! It folds up nicely…" at bounding box center [869, 441] width 382 height 44
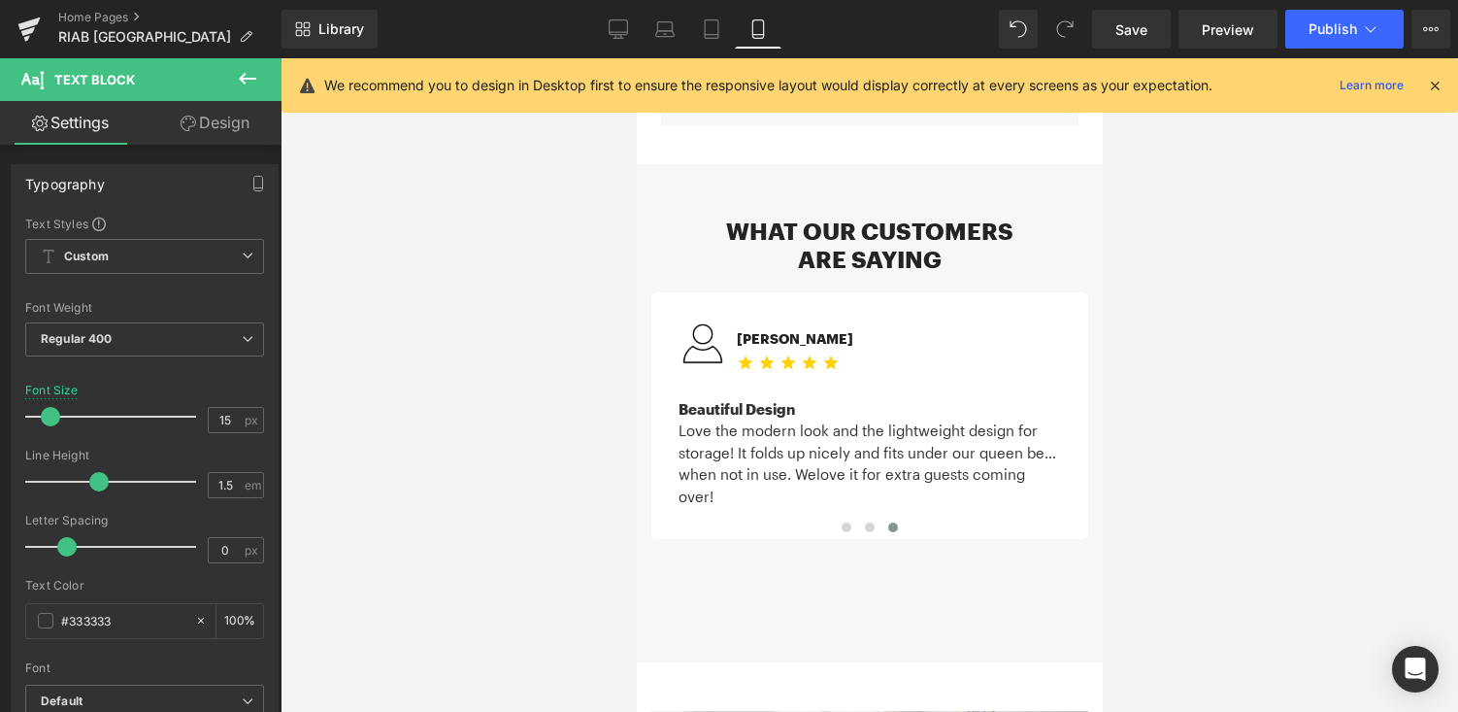
click at [1277, 434] on div at bounding box center [870, 384] width 1178 height 653
click at [1150, 21] on link "Save" at bounding box center [1131, 29] width 79 height 39
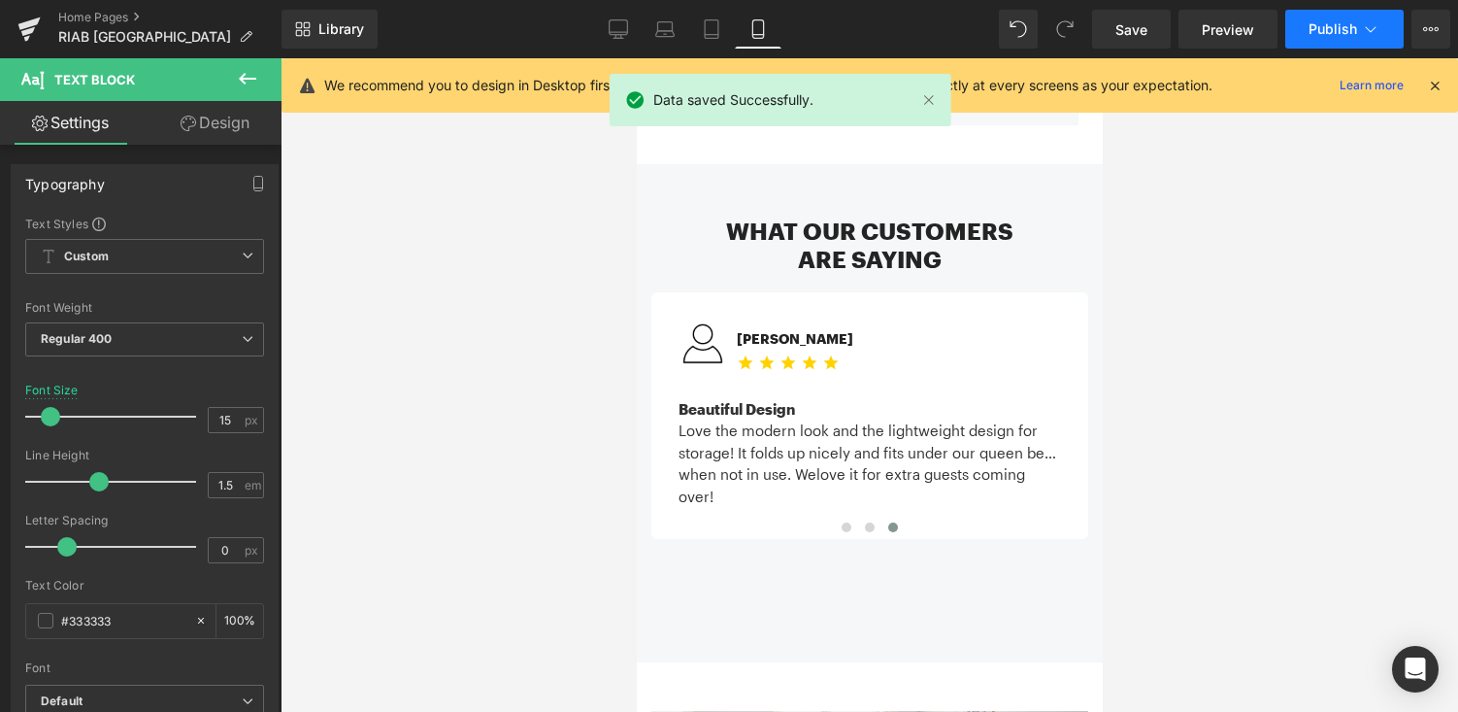
click at [1321, 26] on span "Publish" at bounding box center [1333, 29] width 49 height 16
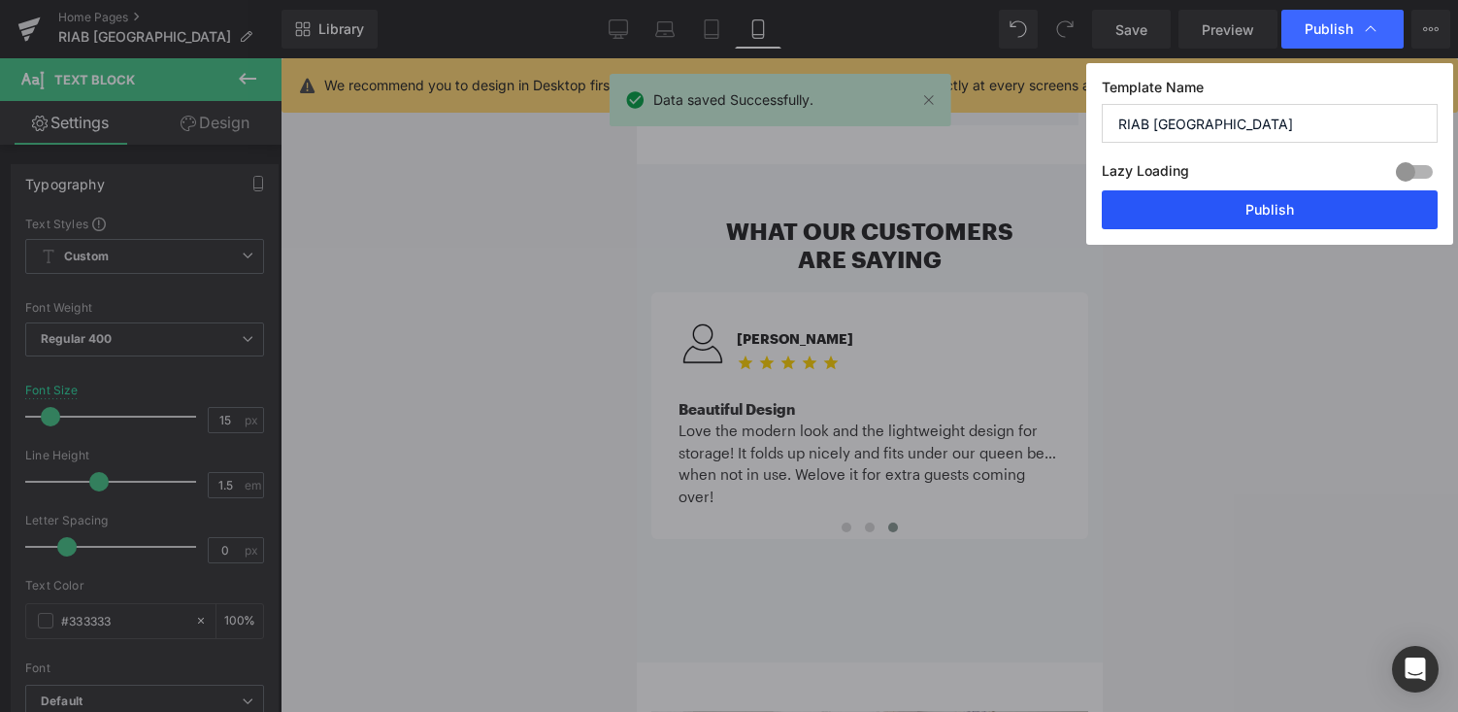
click at [1284, 214] on button "Publish" at bounding box center [1270, 209] width 336 height 39
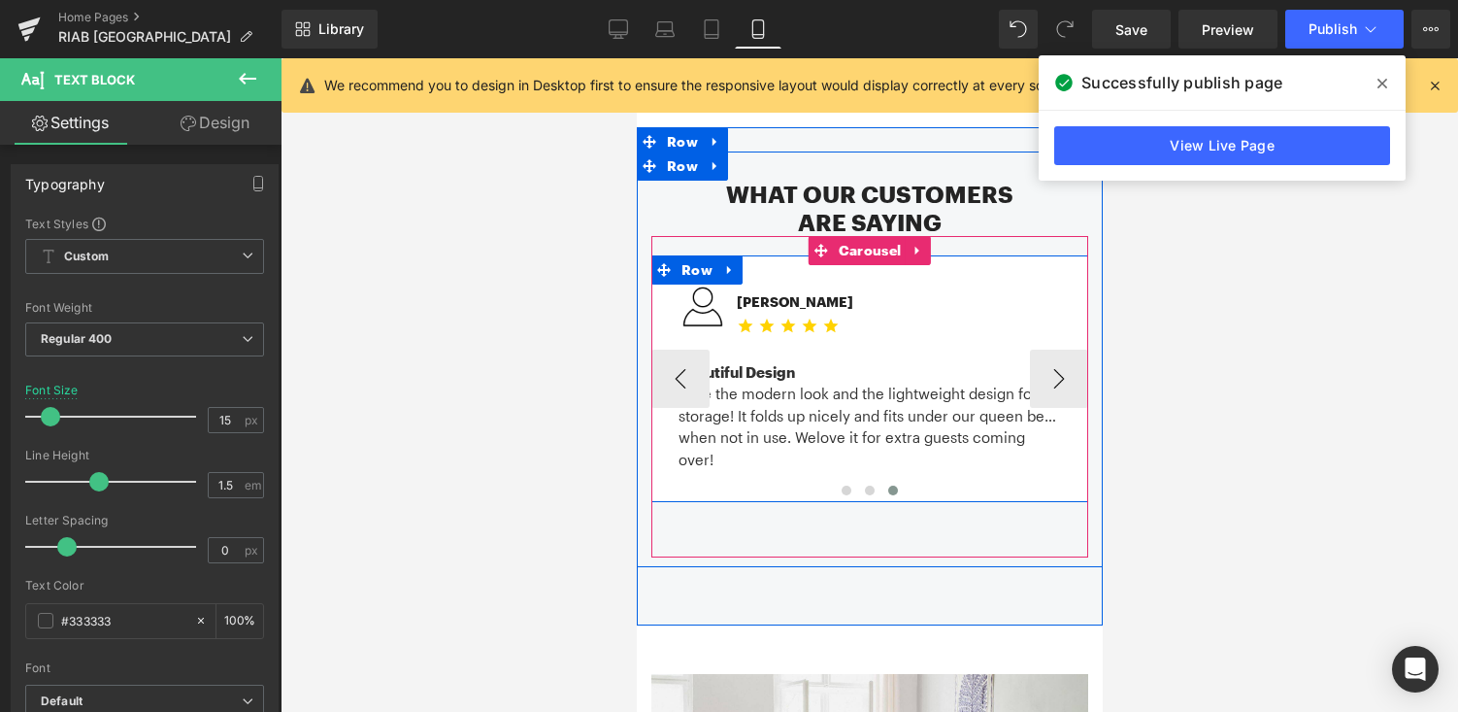
scroll to position [2288, 0]
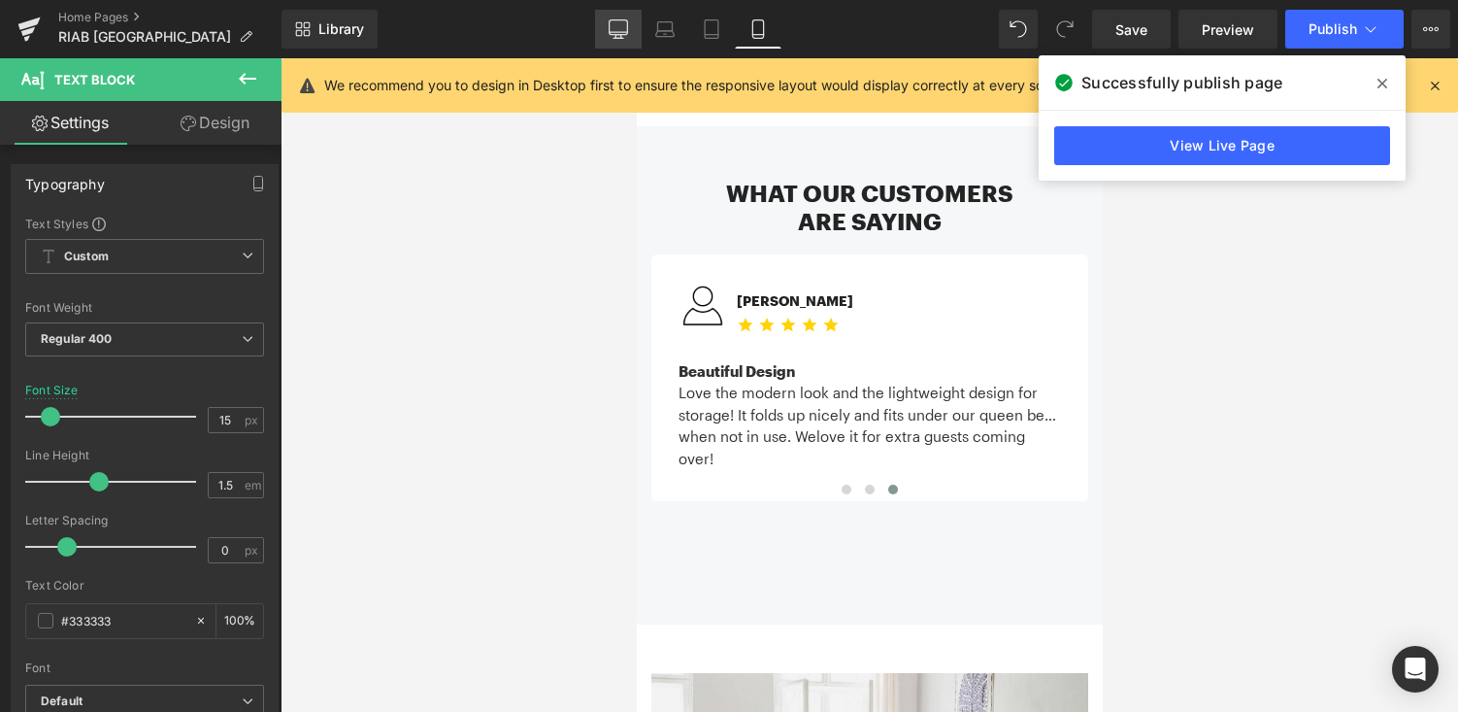
click at [615, 26] on icon at bounding box center [618, 28] width 19 height 19
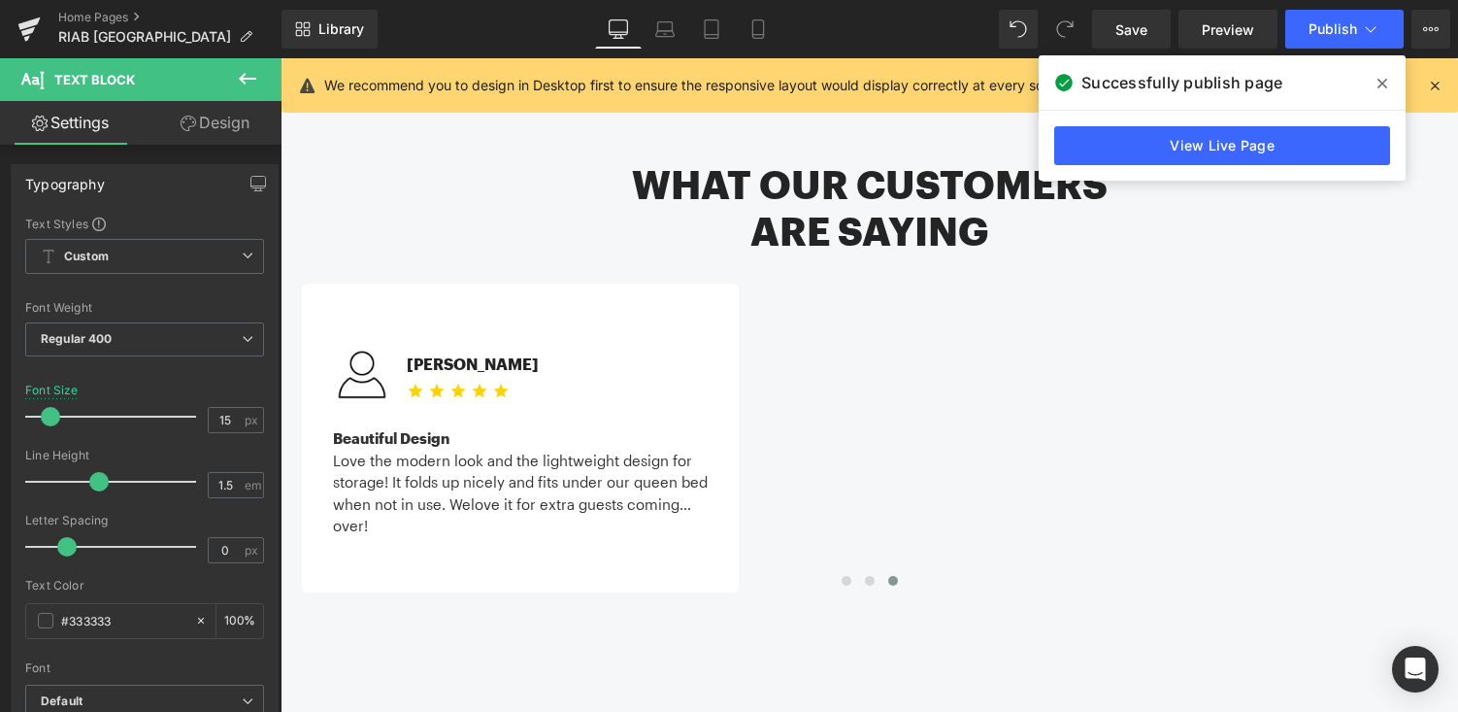
scroll to position [1845, 0]
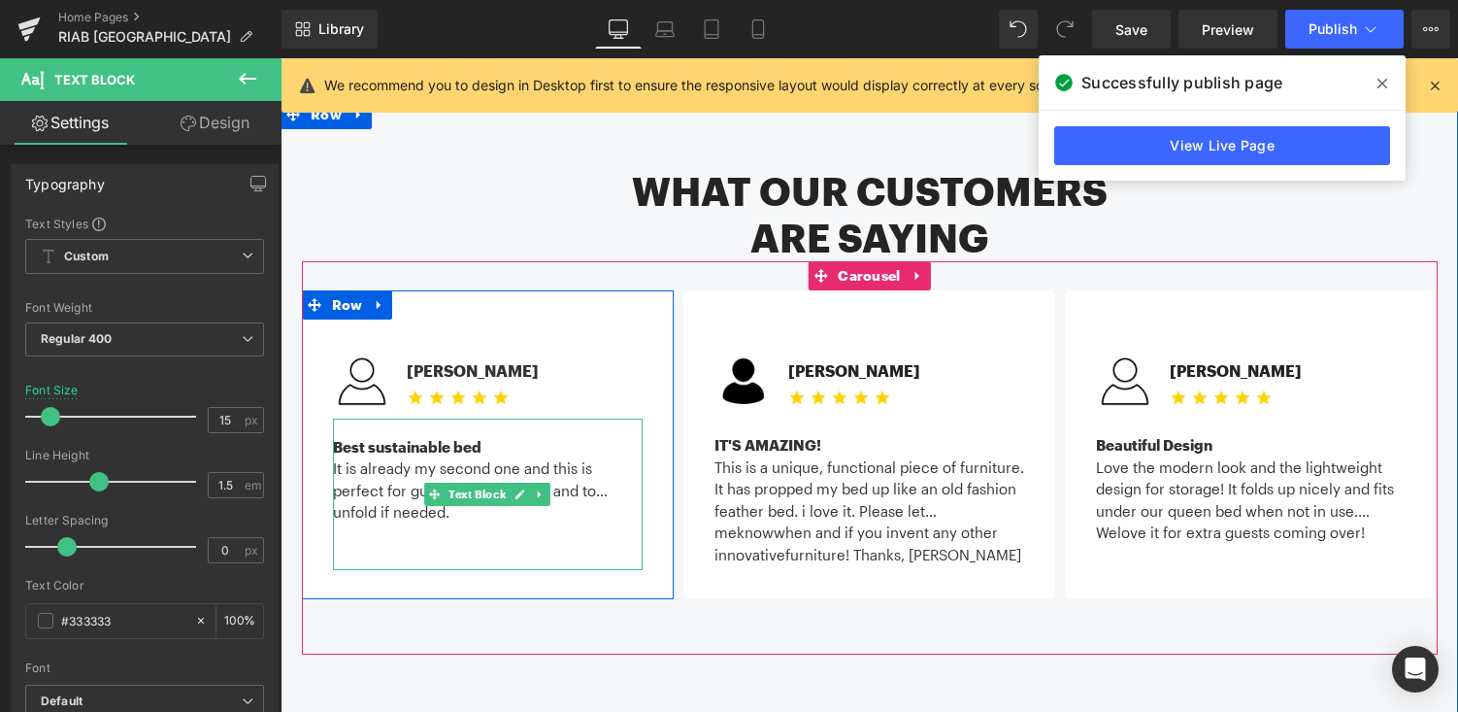
click at [550, 457] on div "It is already my second one and this is perfect for guests. Easy to store and t…" at bounding box center [488, 479] width 310 height 44
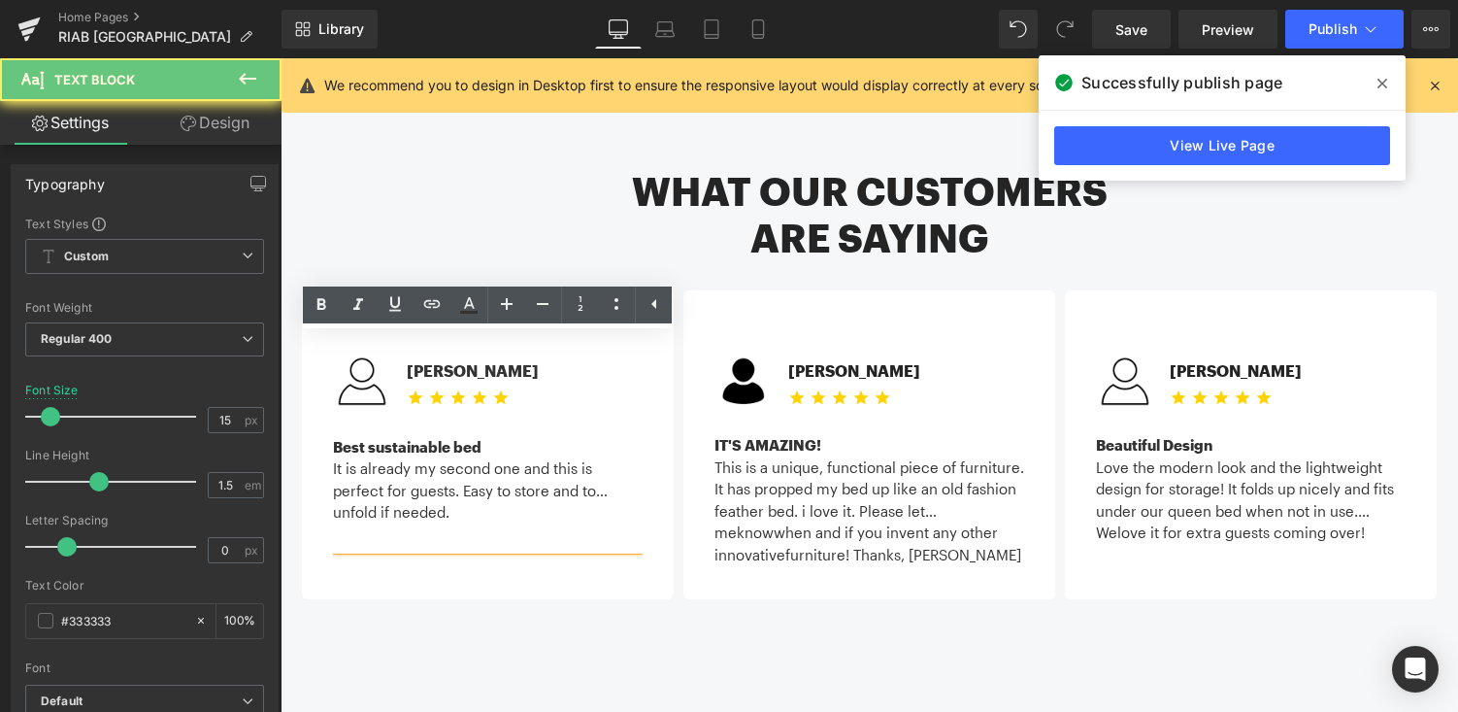
click at [606, 457] on div "It is already my second one and this is perfect for guests. Easy to store and t…" at bounding box center [488, 479] width 310 height 44
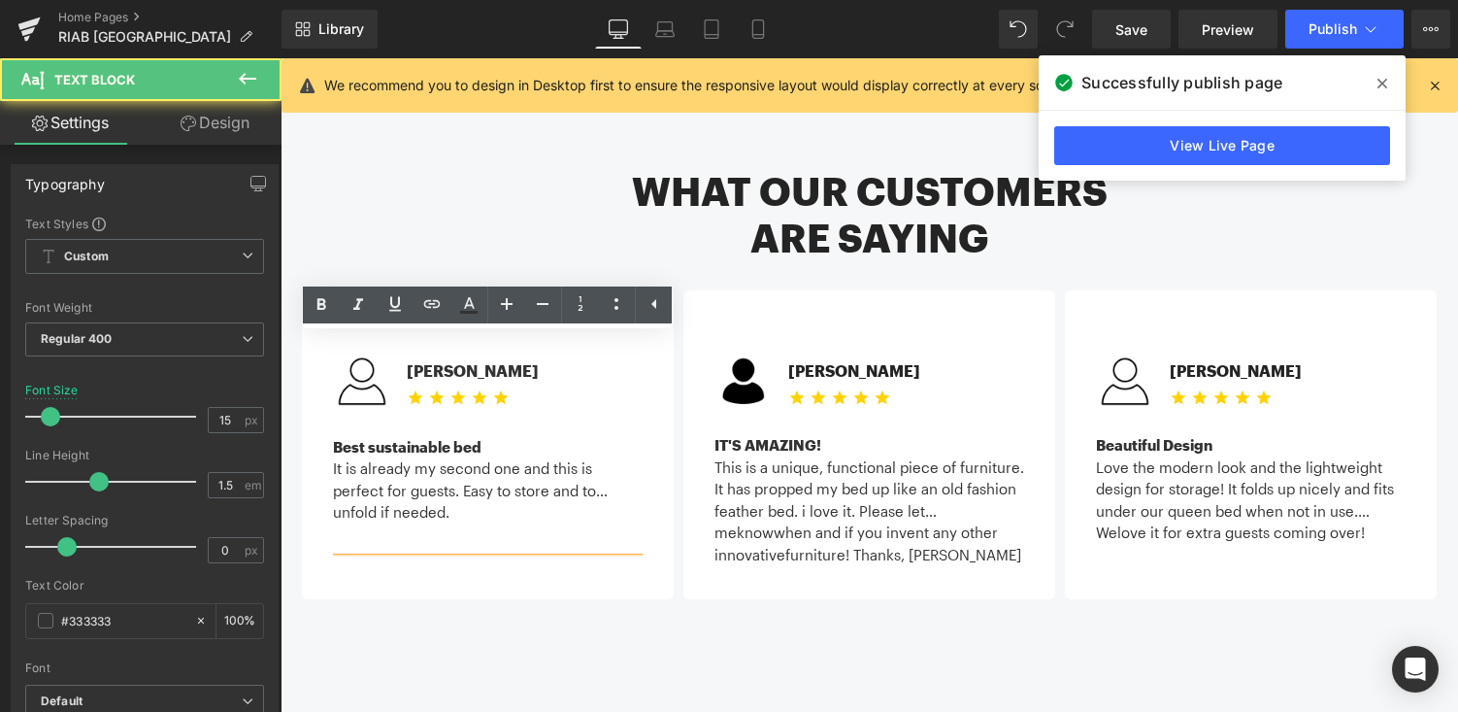
click at [465, 463] on div "Best sustainable bed It is already my second one and this is perfect for guests…" at bounding box center [488, 493] width 310 height 151
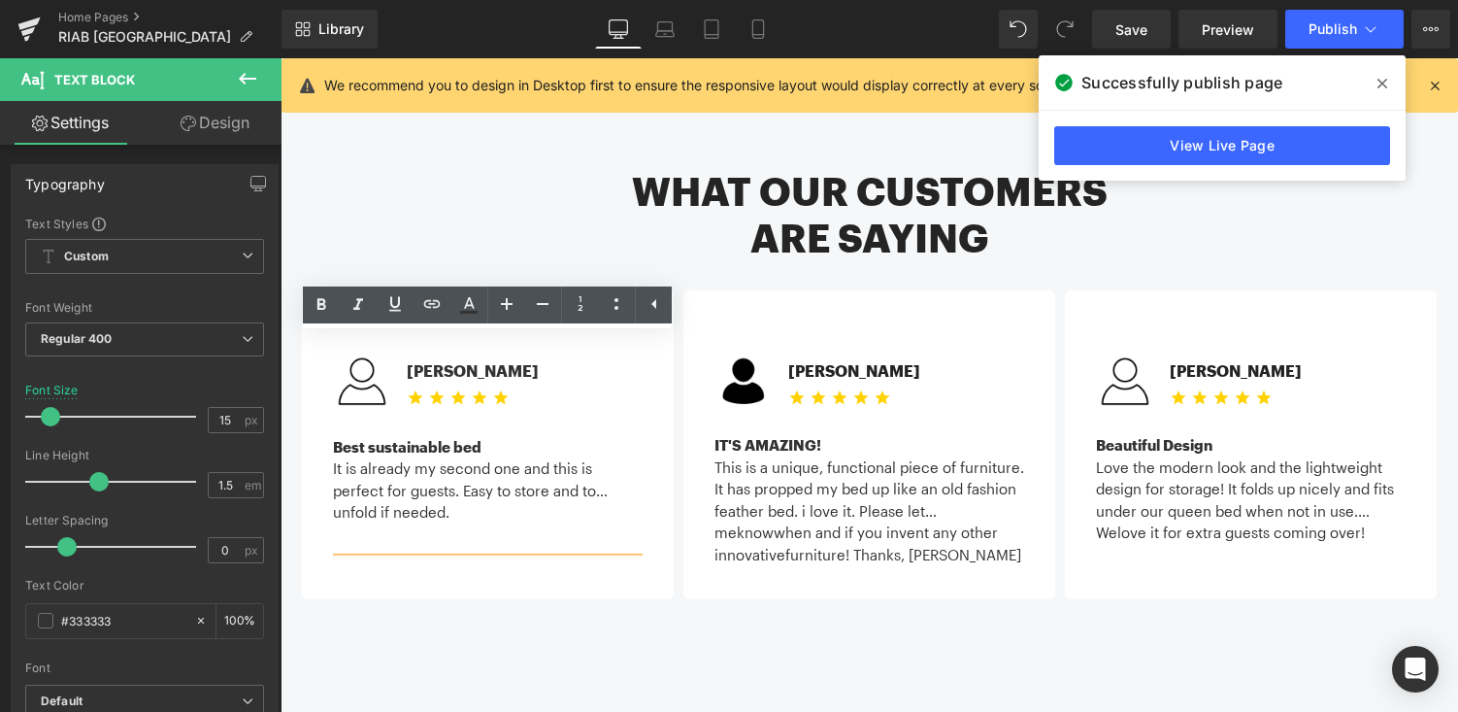
click at [475, 551] on div "Image Michael C. Text Block Icon Icon Icon Icon Icon Icon List Hoz" at bounding box center [870, 457] width 1136 height 393
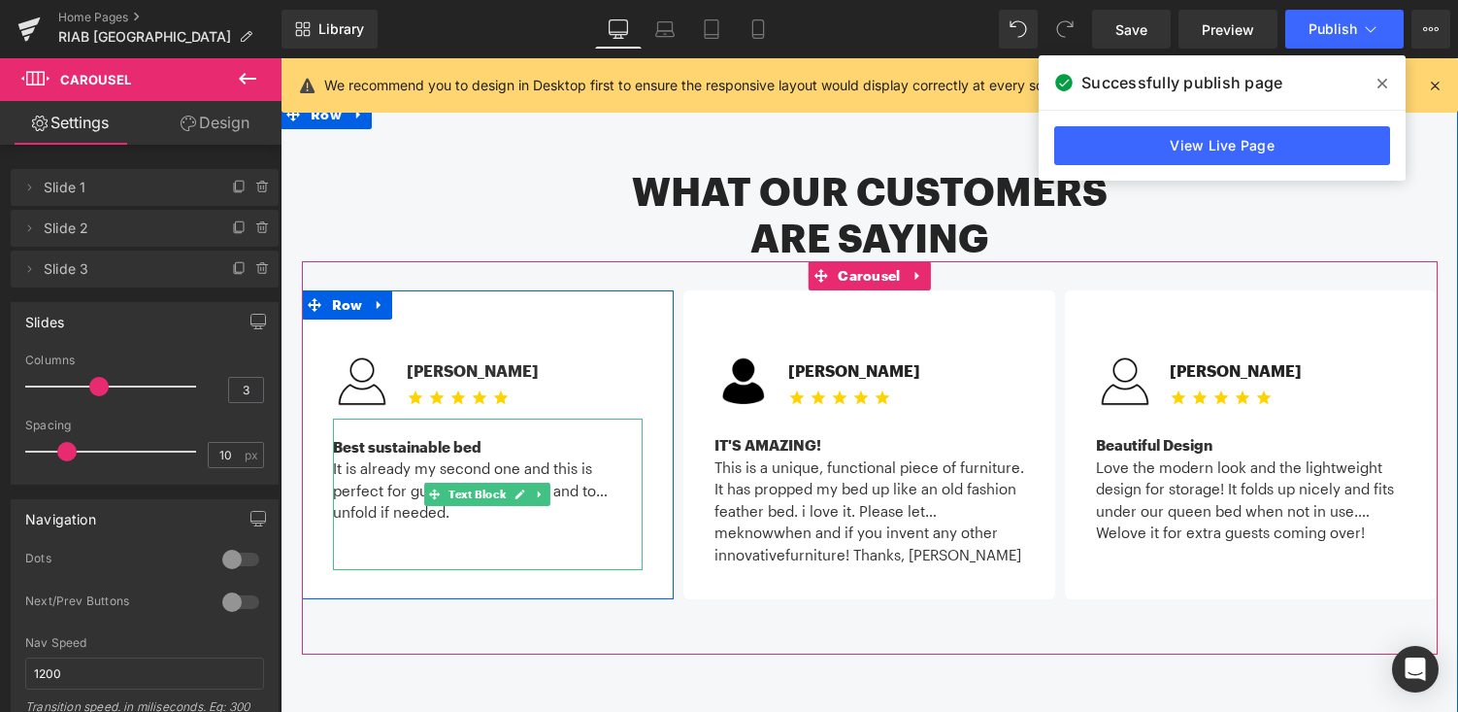
click at [495, 461] on div "Best sustainable bed It is already my second one and this is perfect for guests…" at bounding box center [488, 493] width 310 height 151
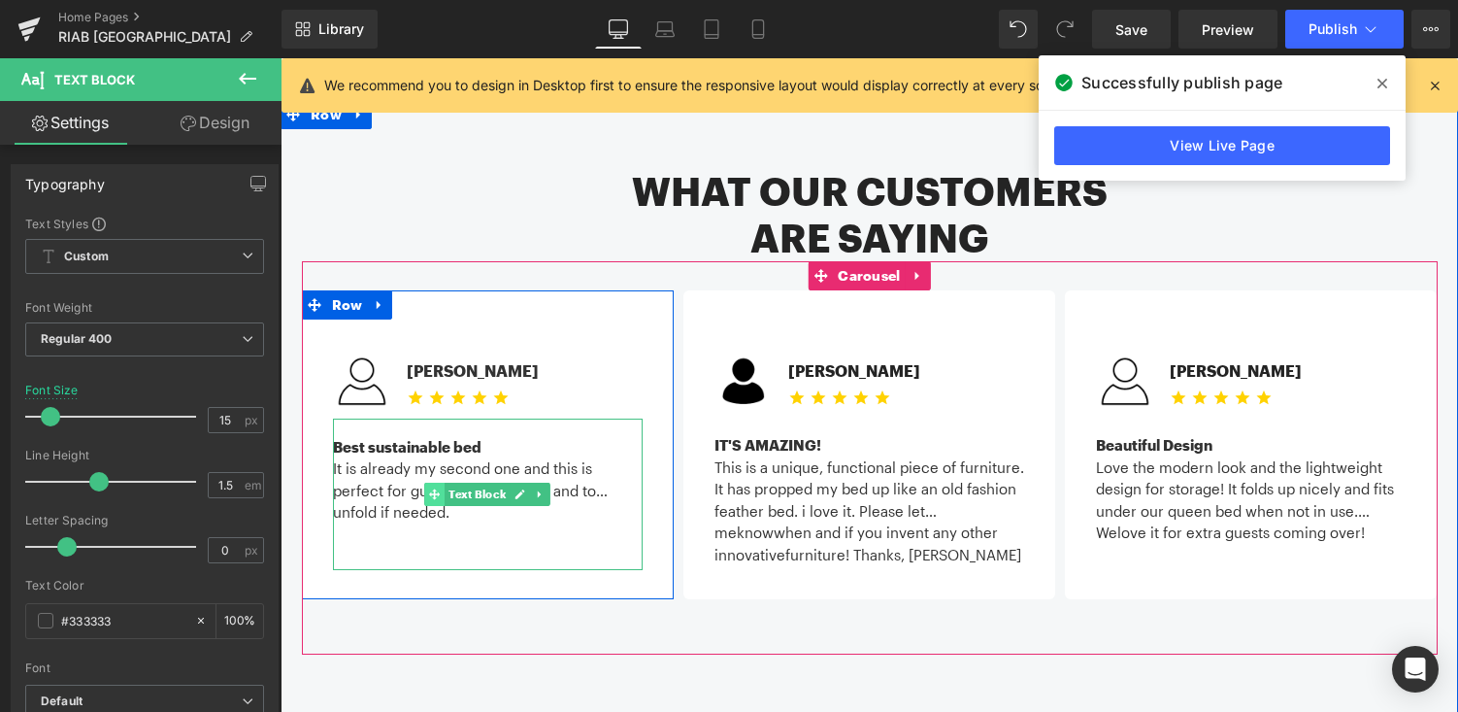
click at [436, 489] on icon at bounding box center [434, 494] width 11 height 11
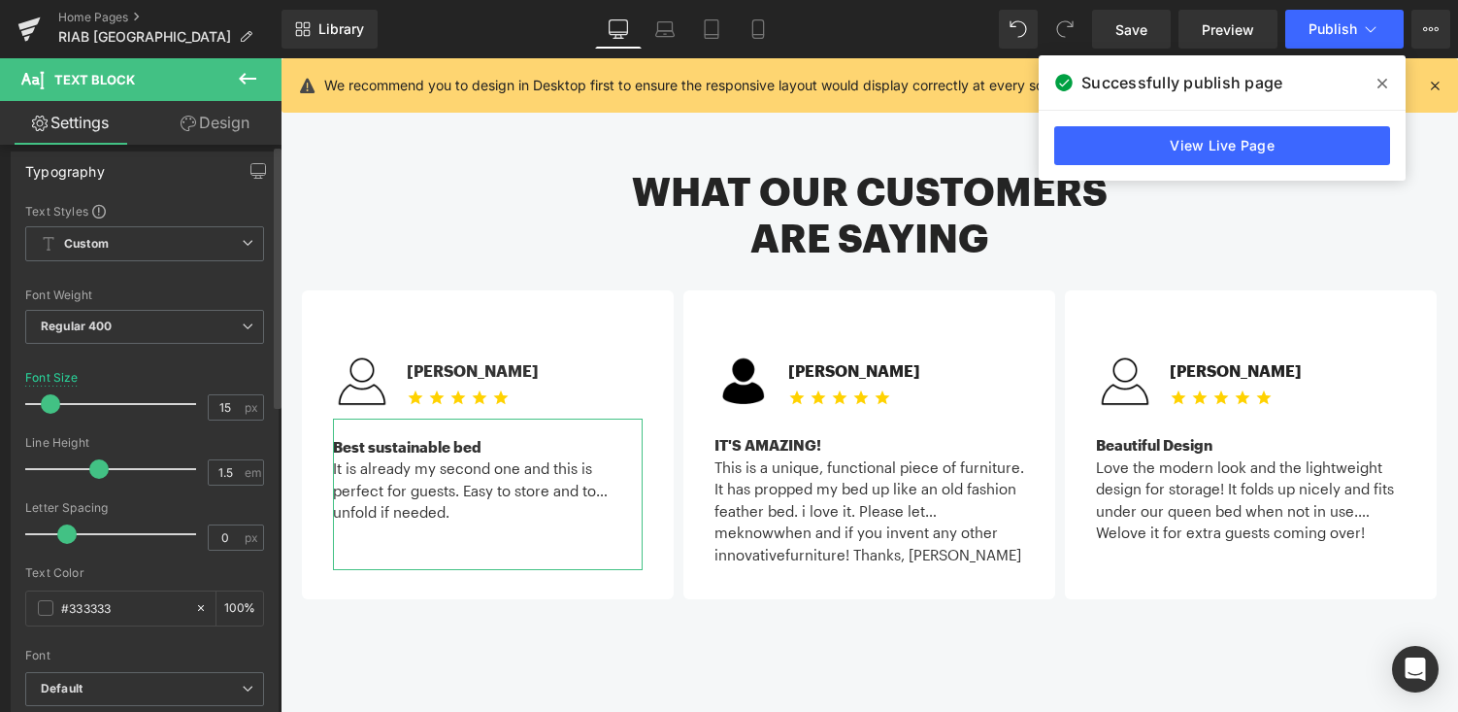
scroll to position [0, 0]
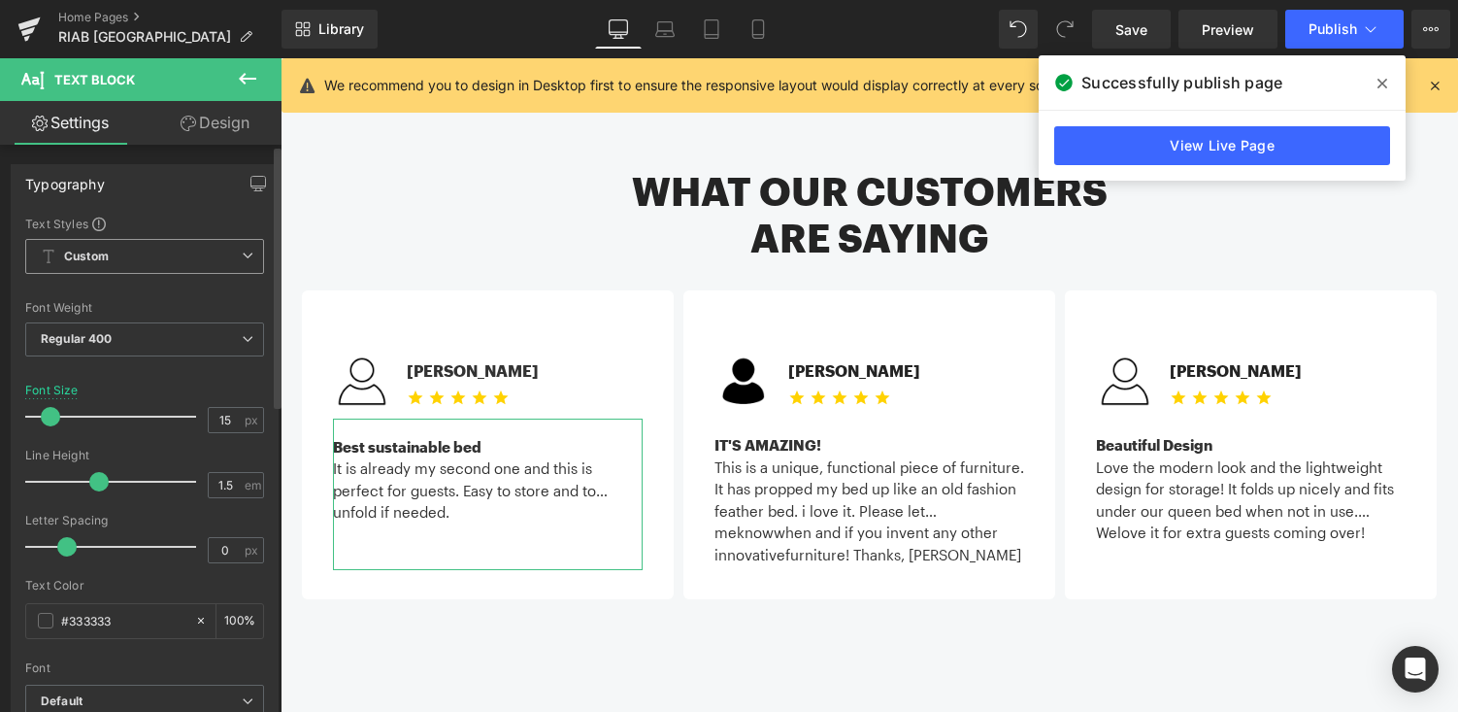
click at [173, 244] on span "Custom Setup Global Style" at bounding box center [144, 256] width 239 height 35
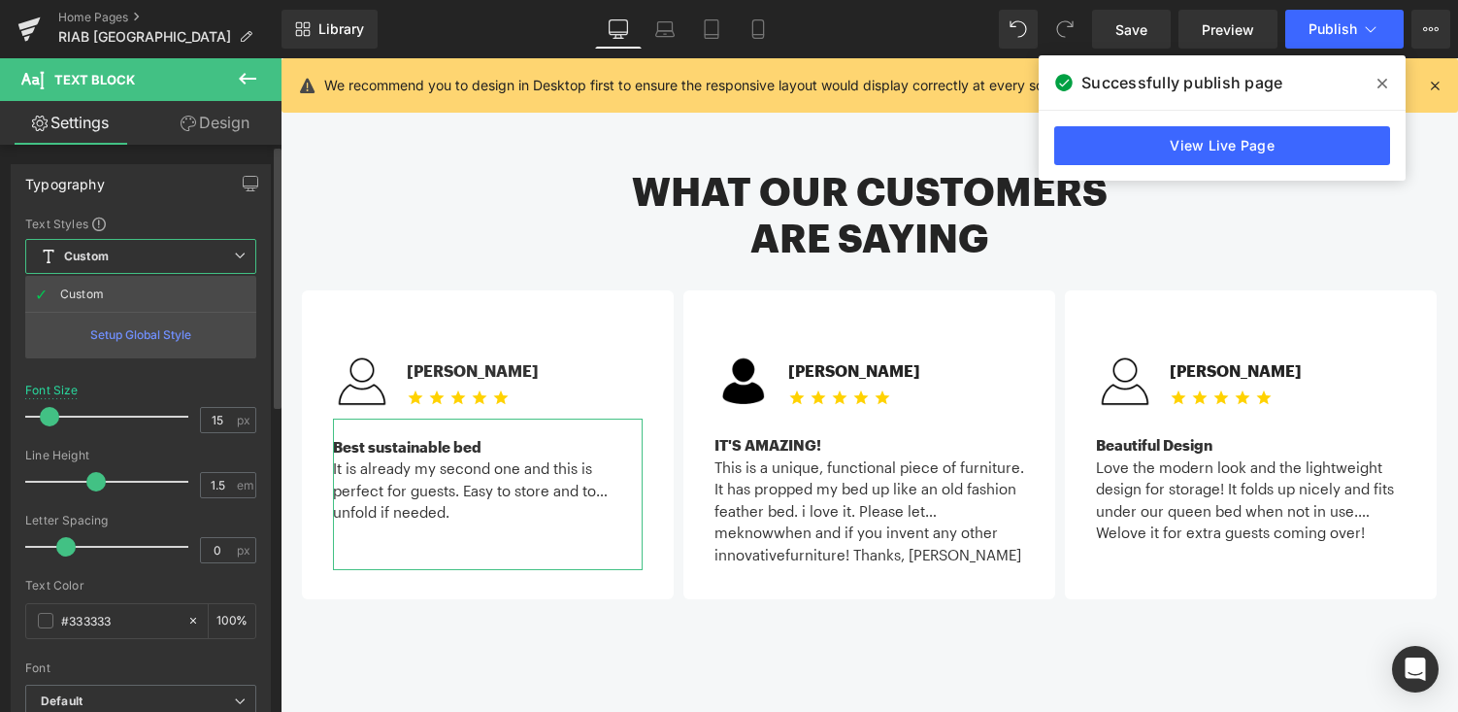
click at [173, 244] on span "Custom Setup Global Style" at bounding box center [140, 256] width 231 height 35
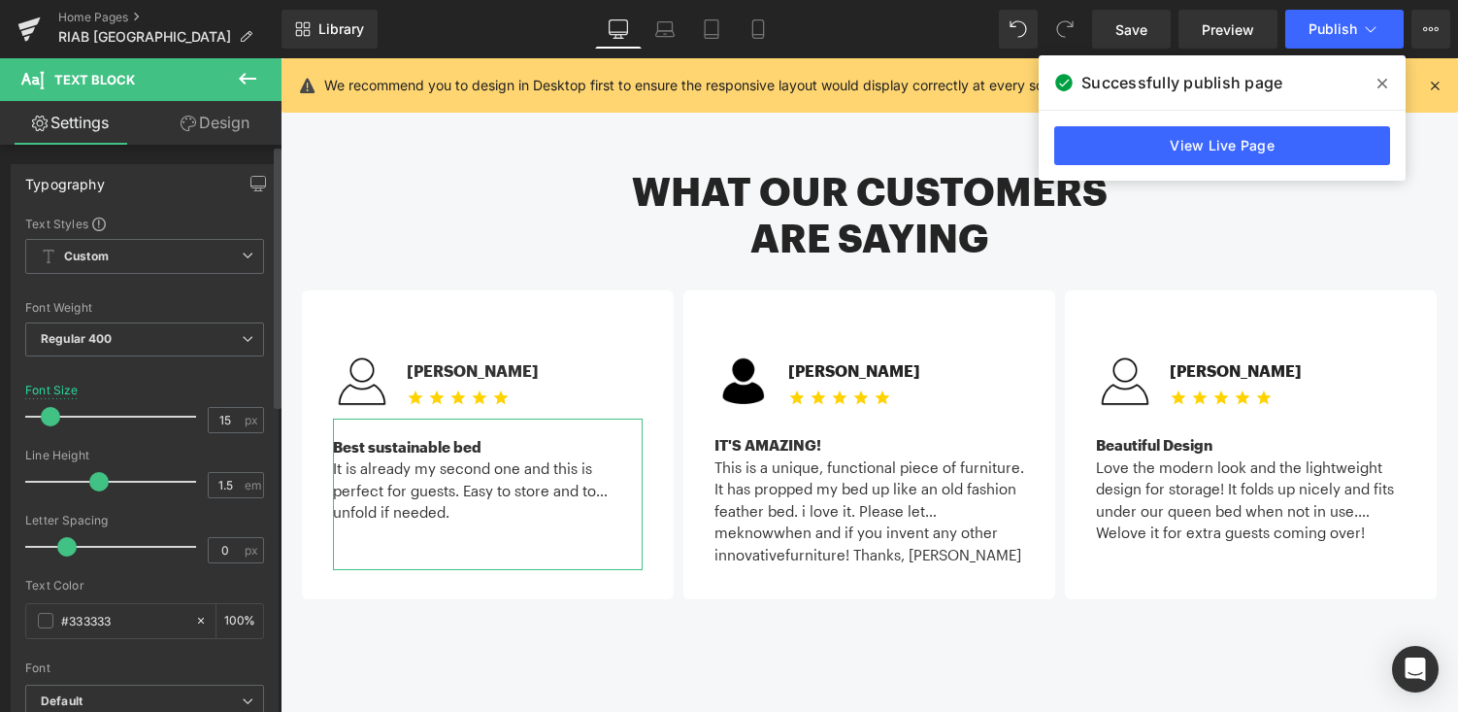
click at [209, 150] on div "Typography Text Styles Custom Custom Setup Global Style Custom Setup Global Sty…" at bounding box center [145, 483] width 290 height 667
click at [219, 129] on link "Design" at bounding box center [215, 123] width 141 height 44
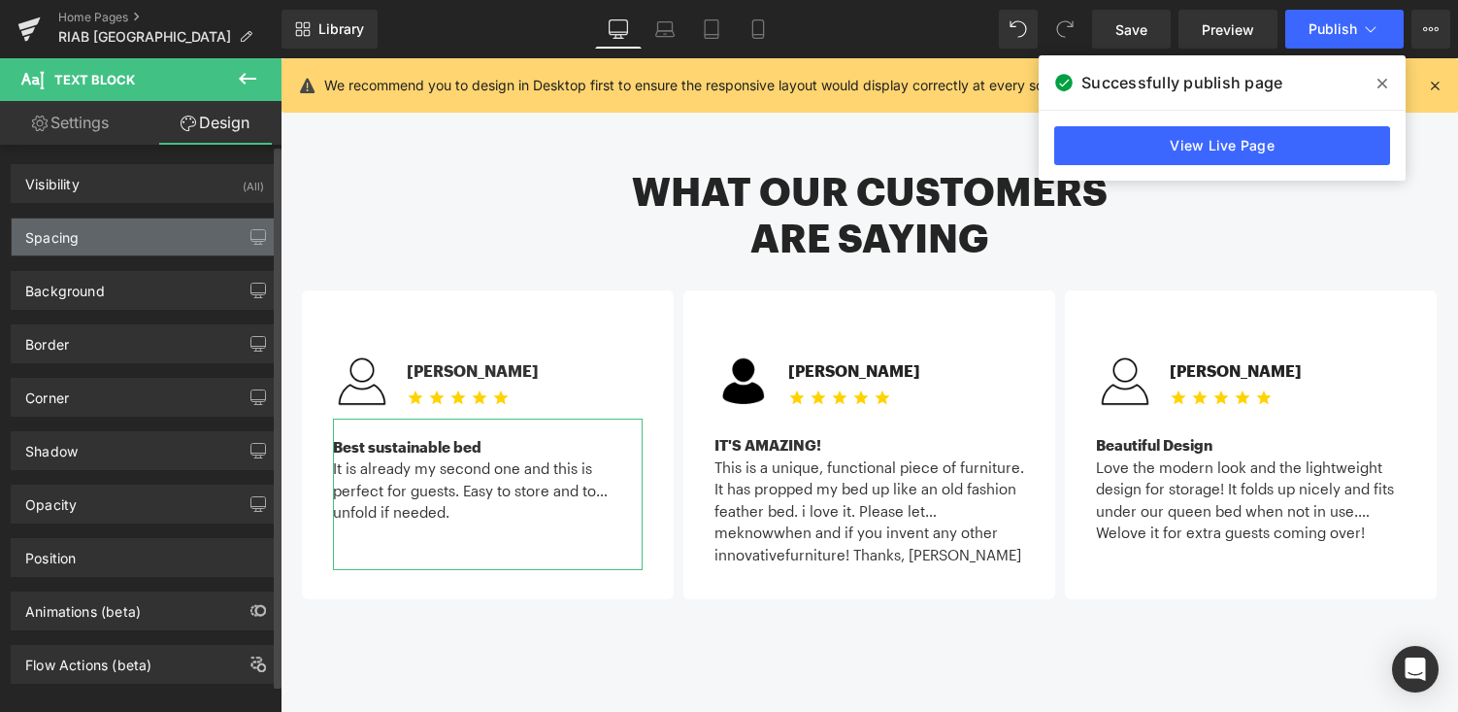
click at [183, 224] on div "Spacing" at bounding box center [145, 236] width 266 height 37
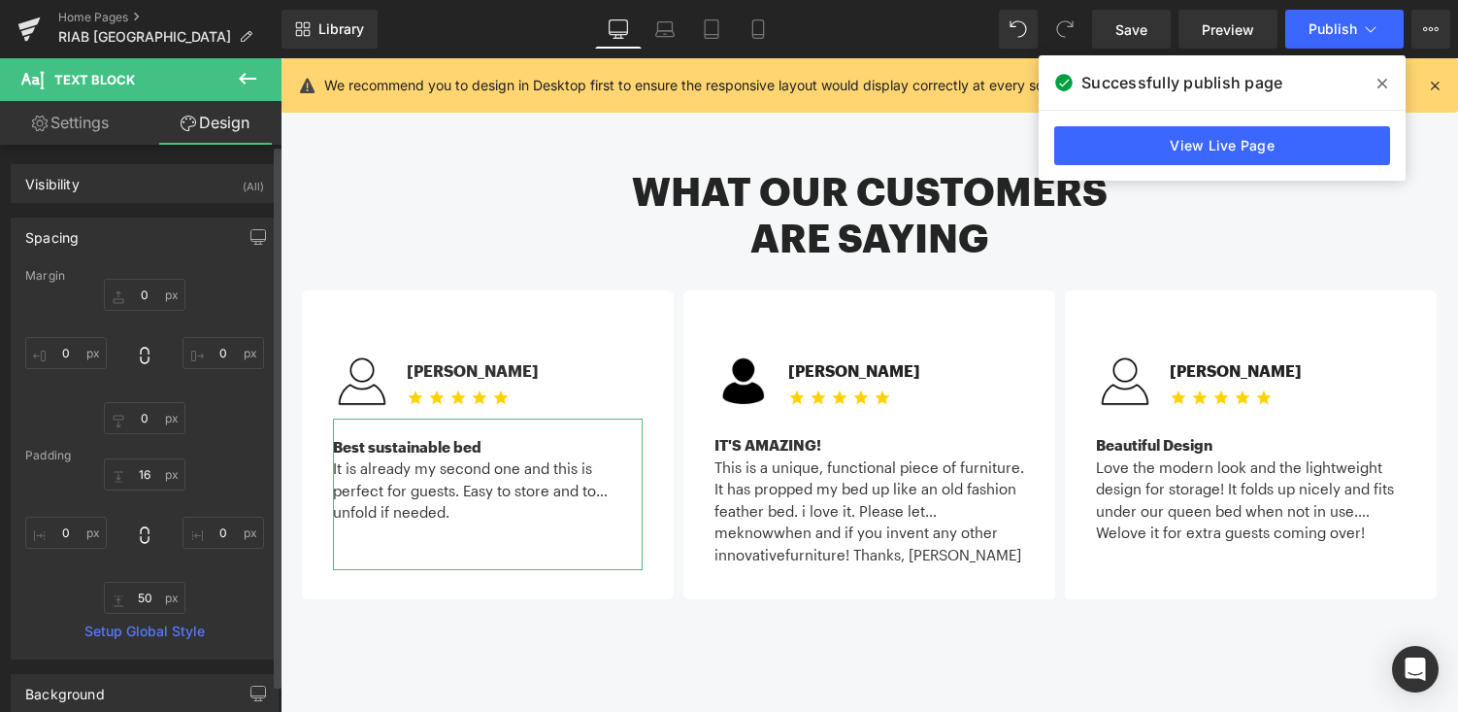
click at [183, 224] on div "Spacing" at bounding box center [145, 236] width 266 height 37
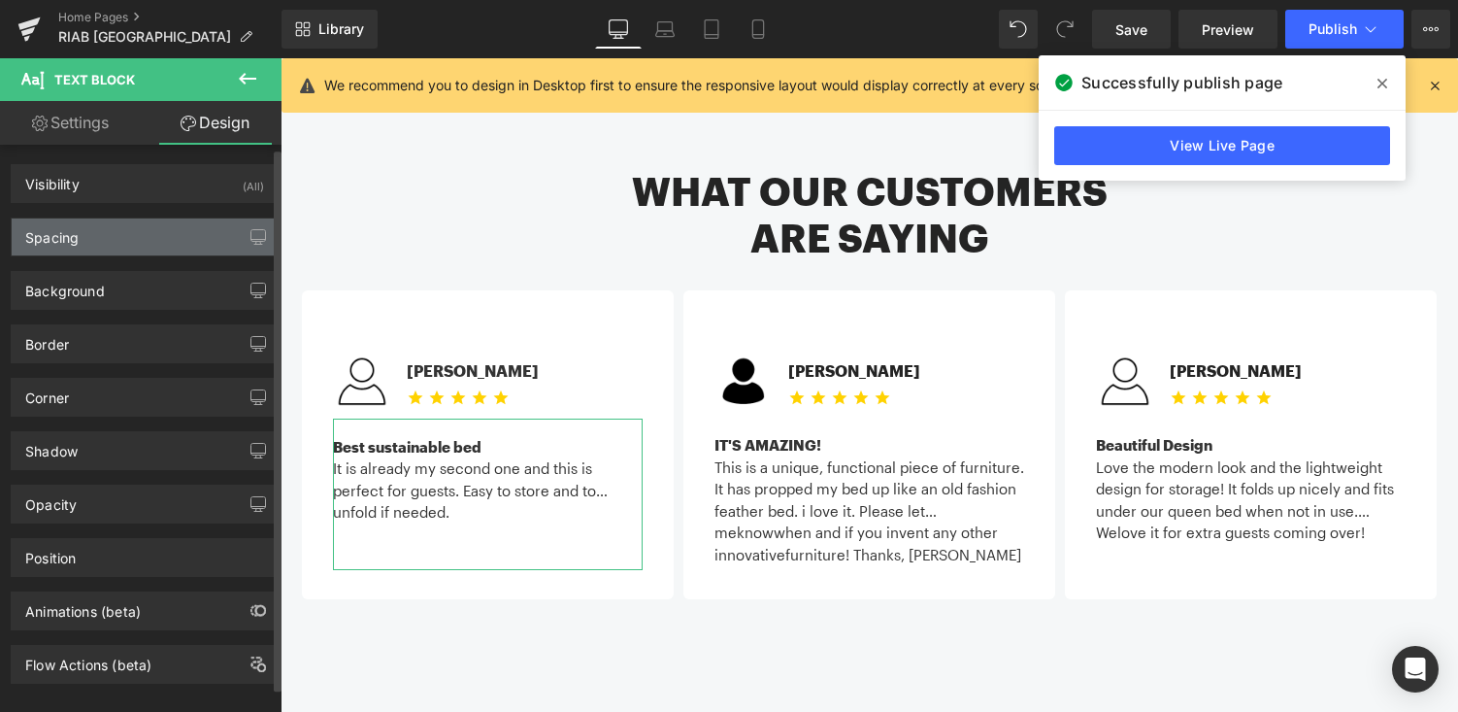
scroll to position [27, 0]
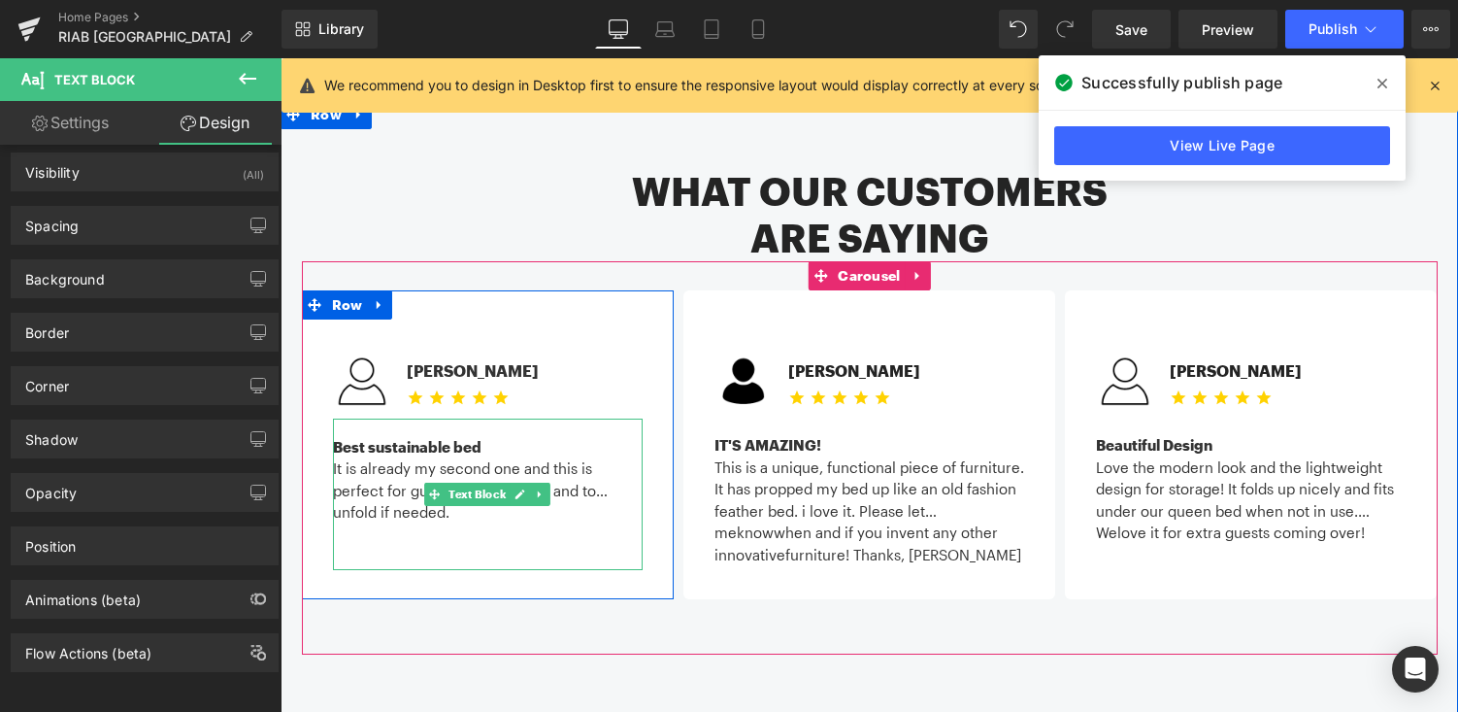
click at [465, 466] on div "Best sustainable bed It is already my second one and this is perfect for guests…" at bounding box center [488, 493] width 310 height 151
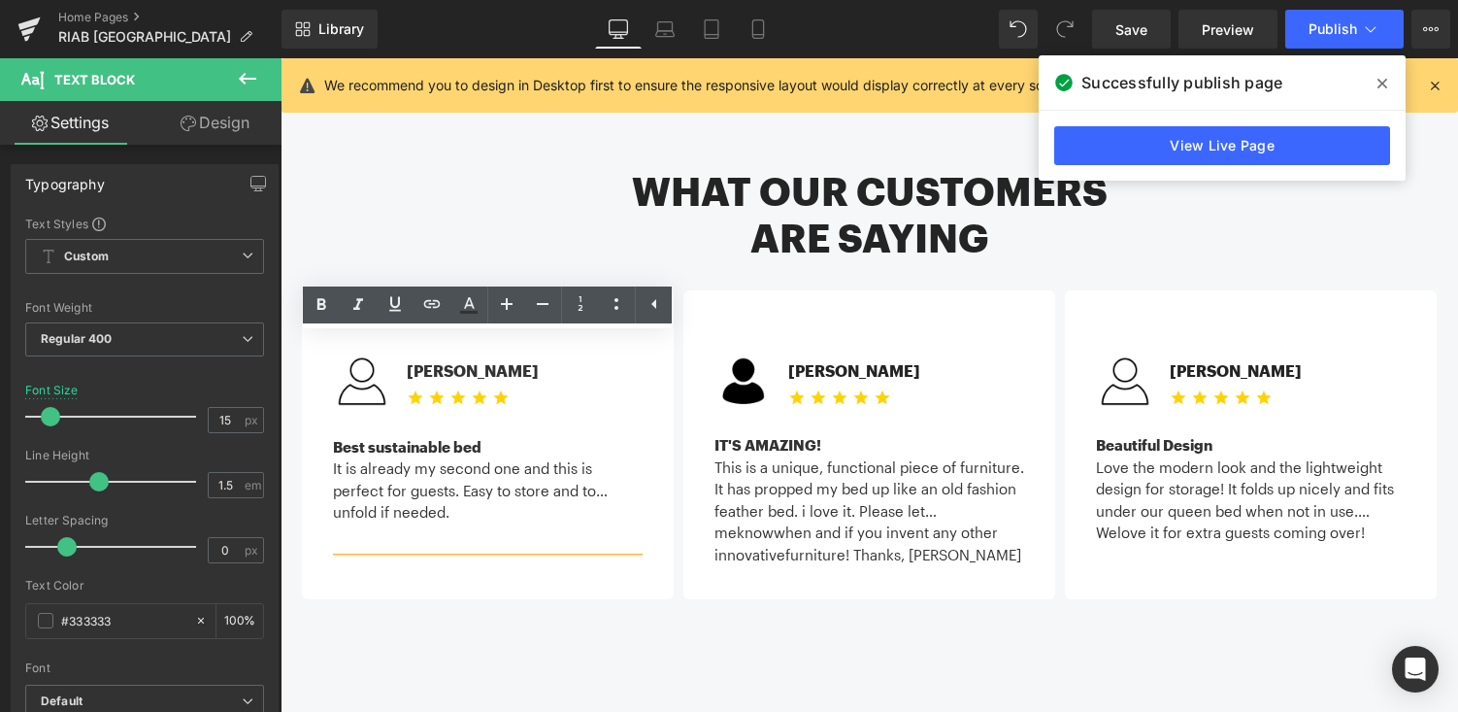
click at [468, 462] on div "Best sustainable bed It is already my second one and this is perfect for guests…" at bounding box center [488, 493] width 310 height 151
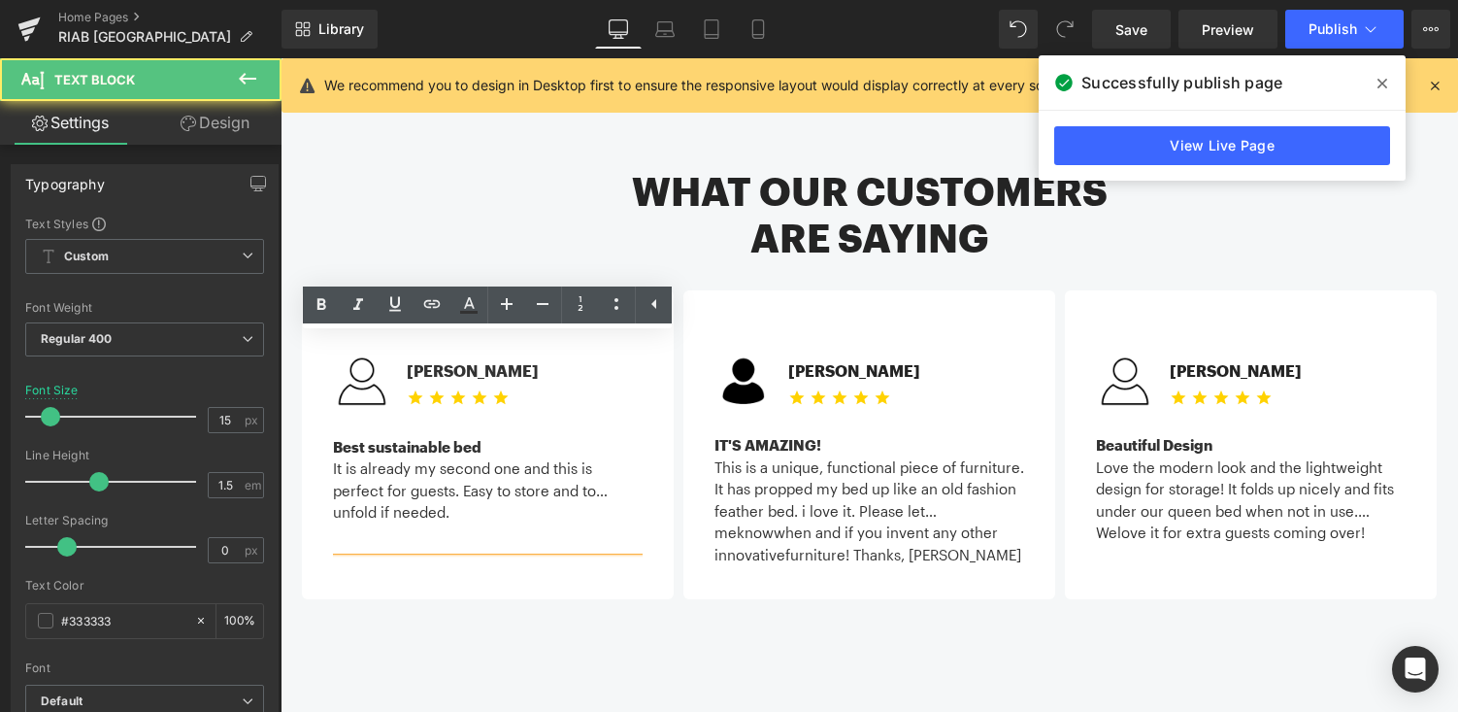
click at [479, 501] on div at bounding box center [488, 512] width 310 height 22
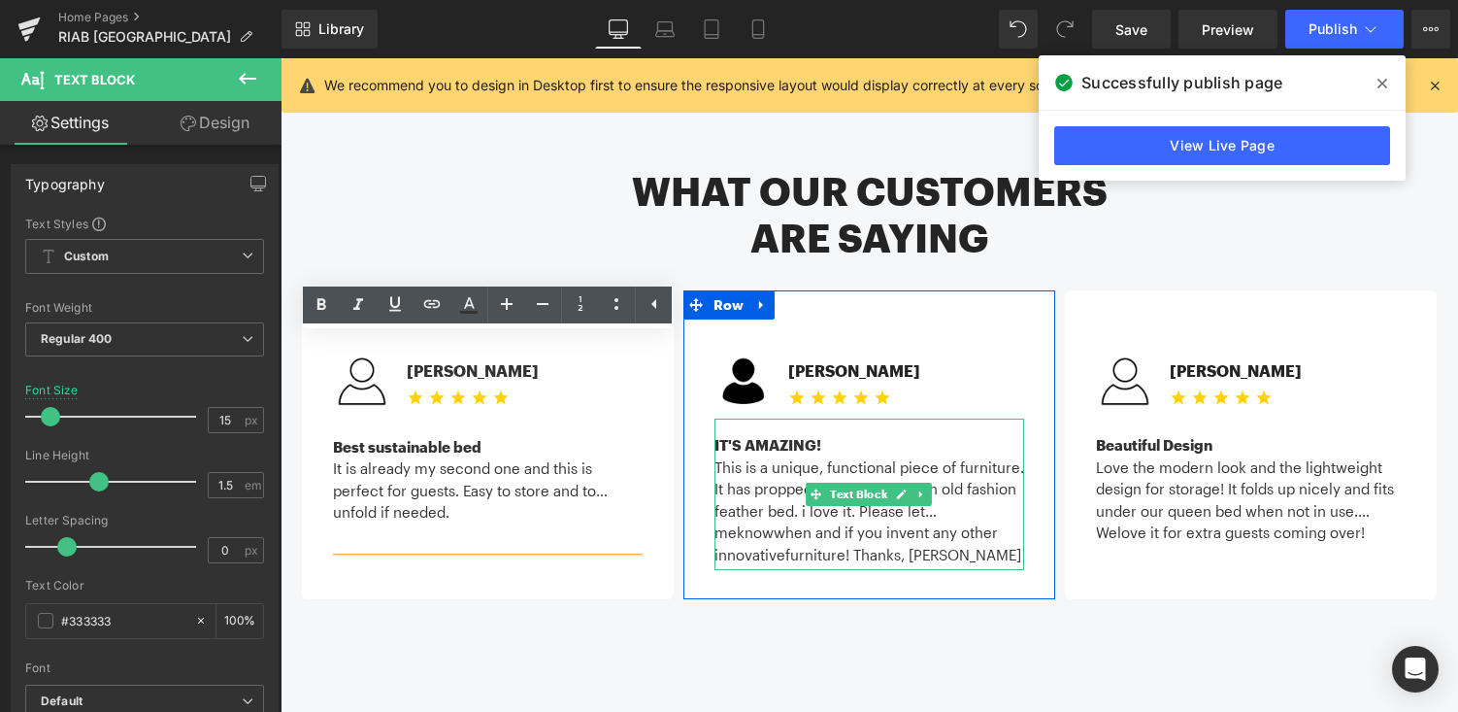
click at [1002, 475] on div "IT'S AMAZING! This is a unique, functional piece of furniture. It has propped m…" at bounding box center [869, 493] width 310 height 151
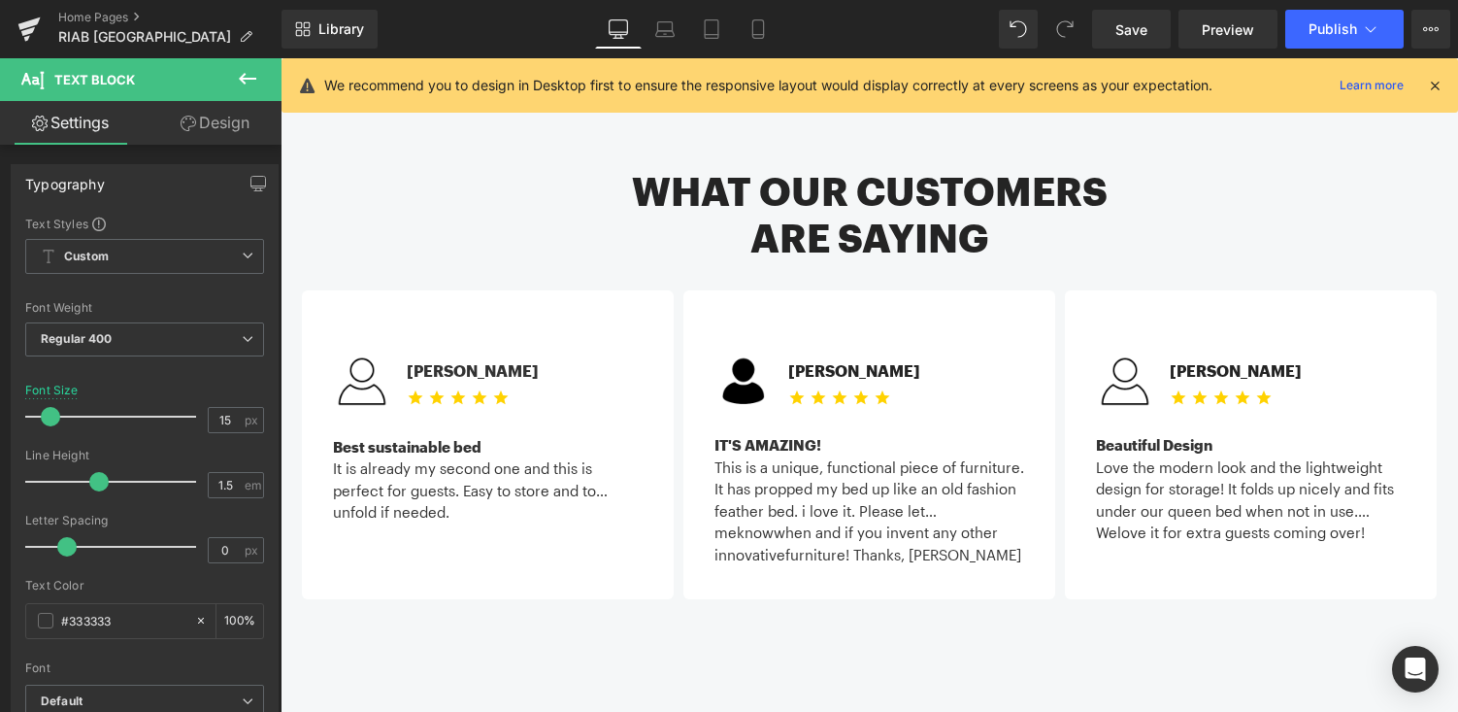
click at [714, 456] on div "This is a unique, functional piece of furniture. It has propped my bed up like …" at bounding box center [869, 489] width 310 height 66
click at [741, 523] on span "know" at bounding box center [755, 531] width 37 height 17
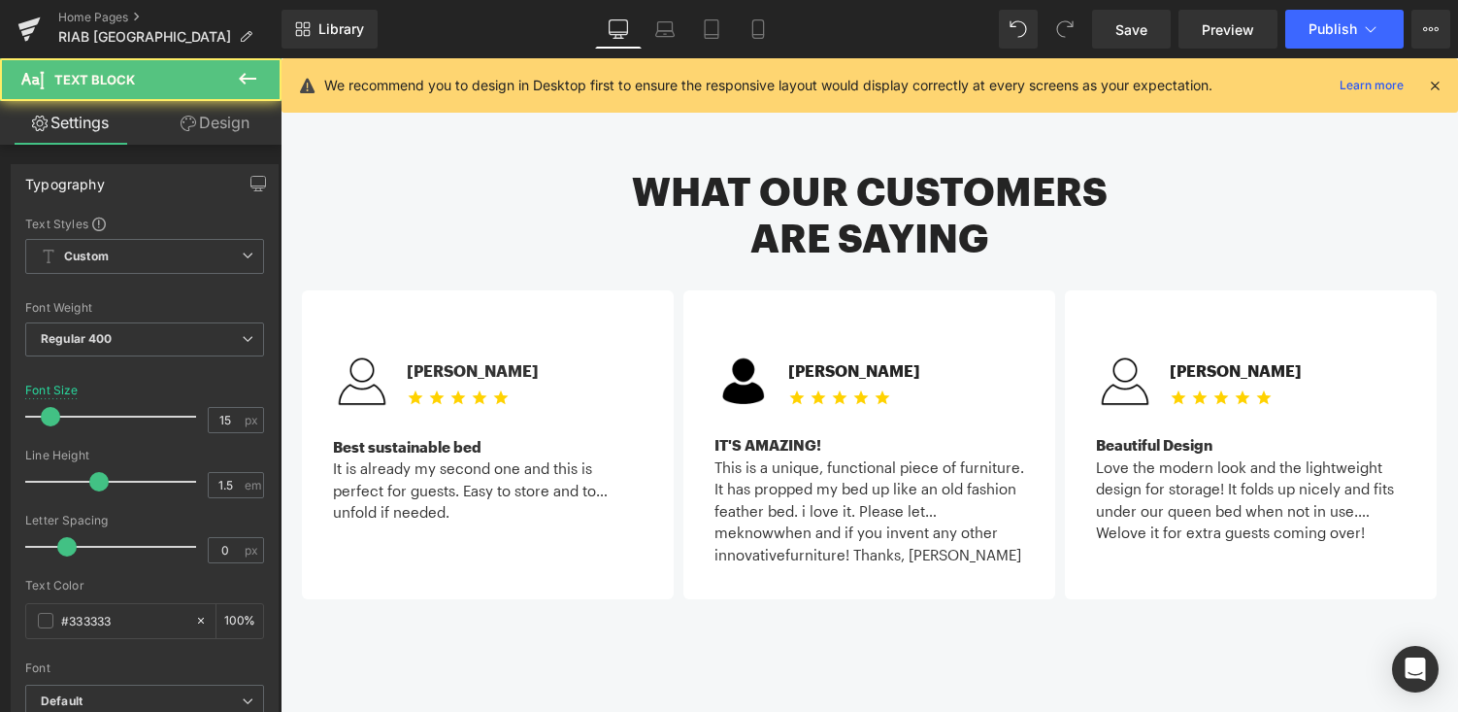
click at [977, 475] on div "IT'S AMAZING! This is a unique, functional piece of furniture. It has propped m…" at bounding box center [869, 493] width 310 height 151
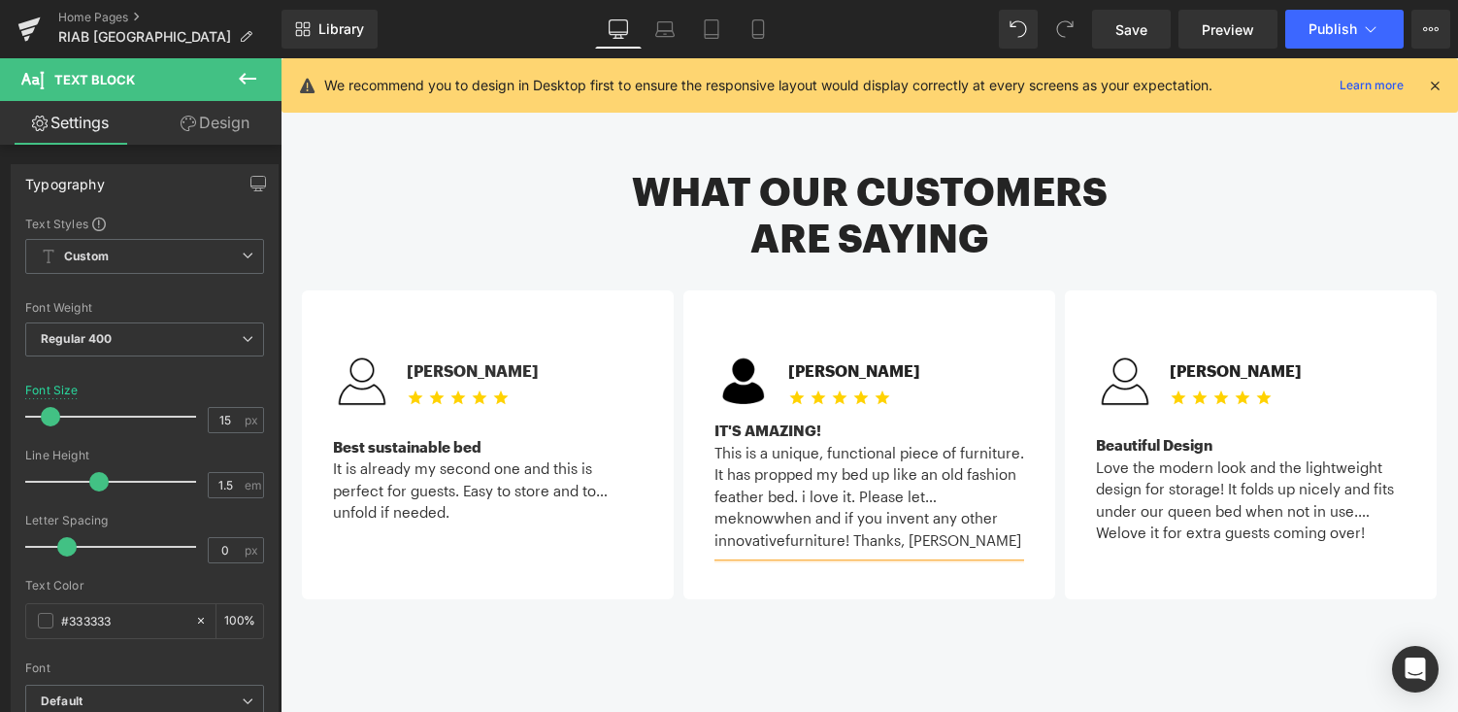
scroll to position [37, 0]
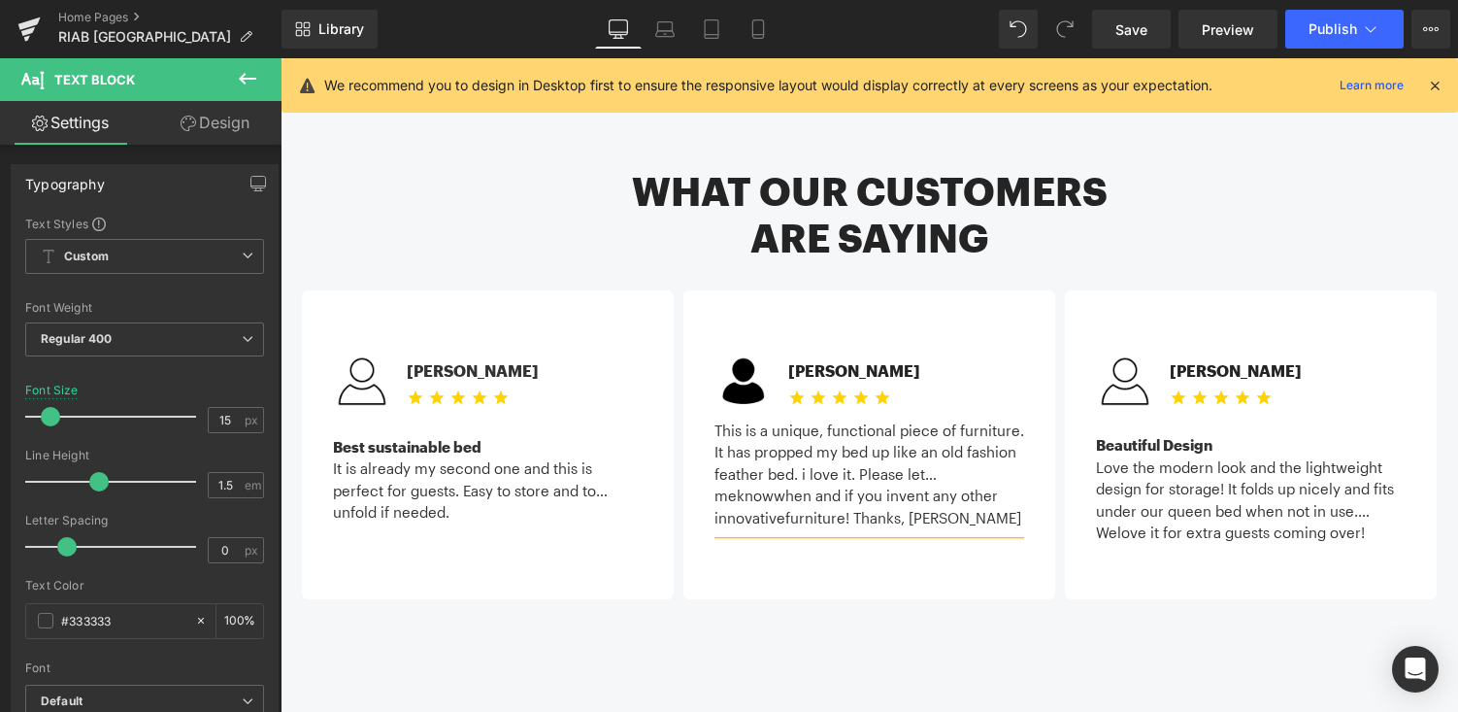
click at [1002, 594] on div "What our customers are saying Heading Image Michael C. Text Block Icon Icon Ico…" at bounding box center [870, 417] width 1178 height 634
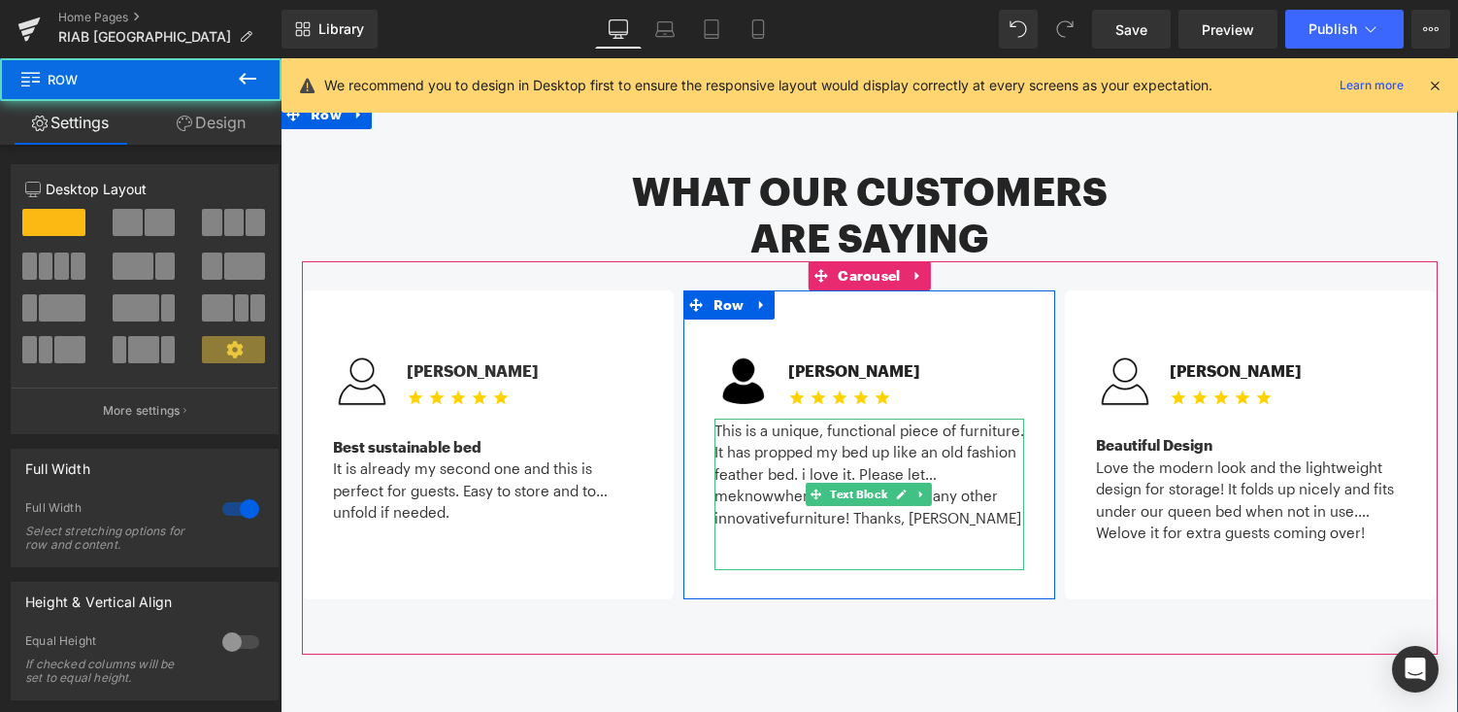
click at [958, 507] on div at bounding box center [869, 518] width 310 height 22
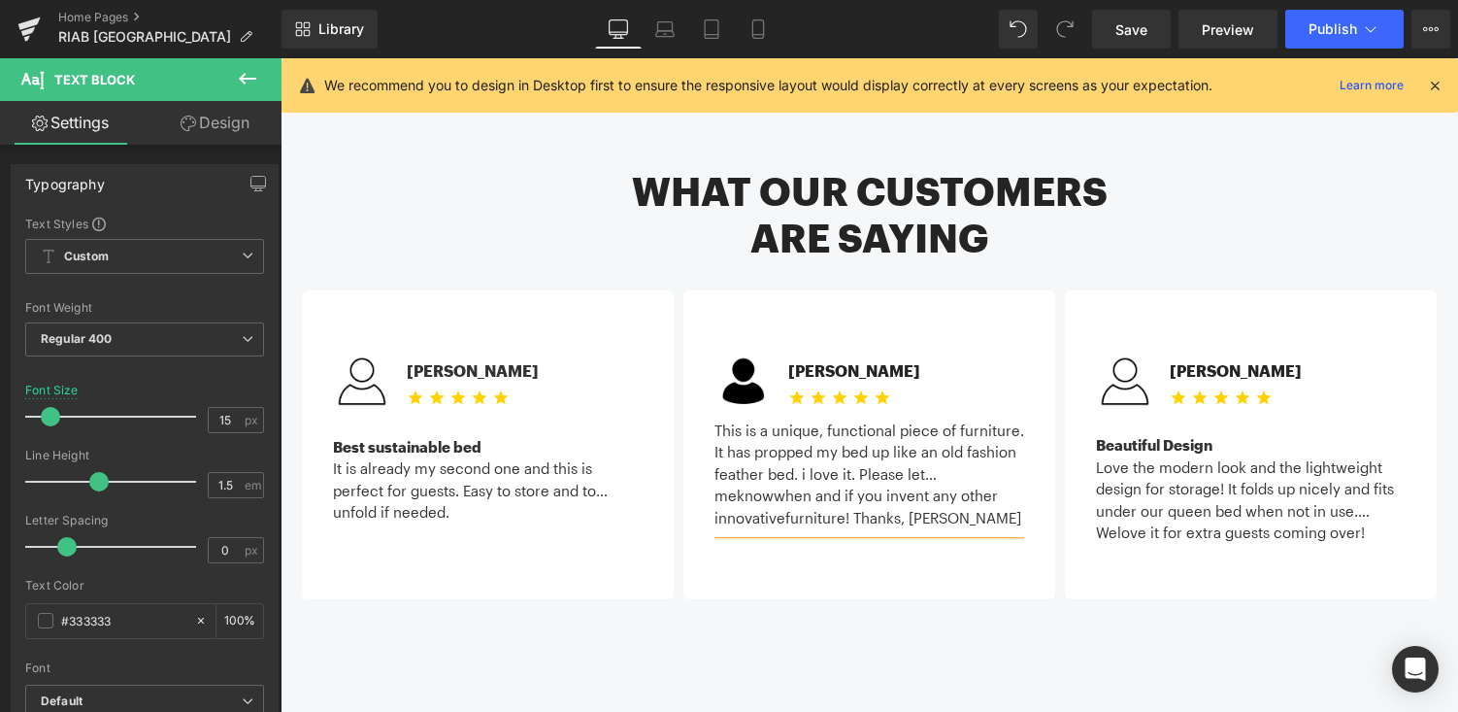
scroll to position [0, 0]
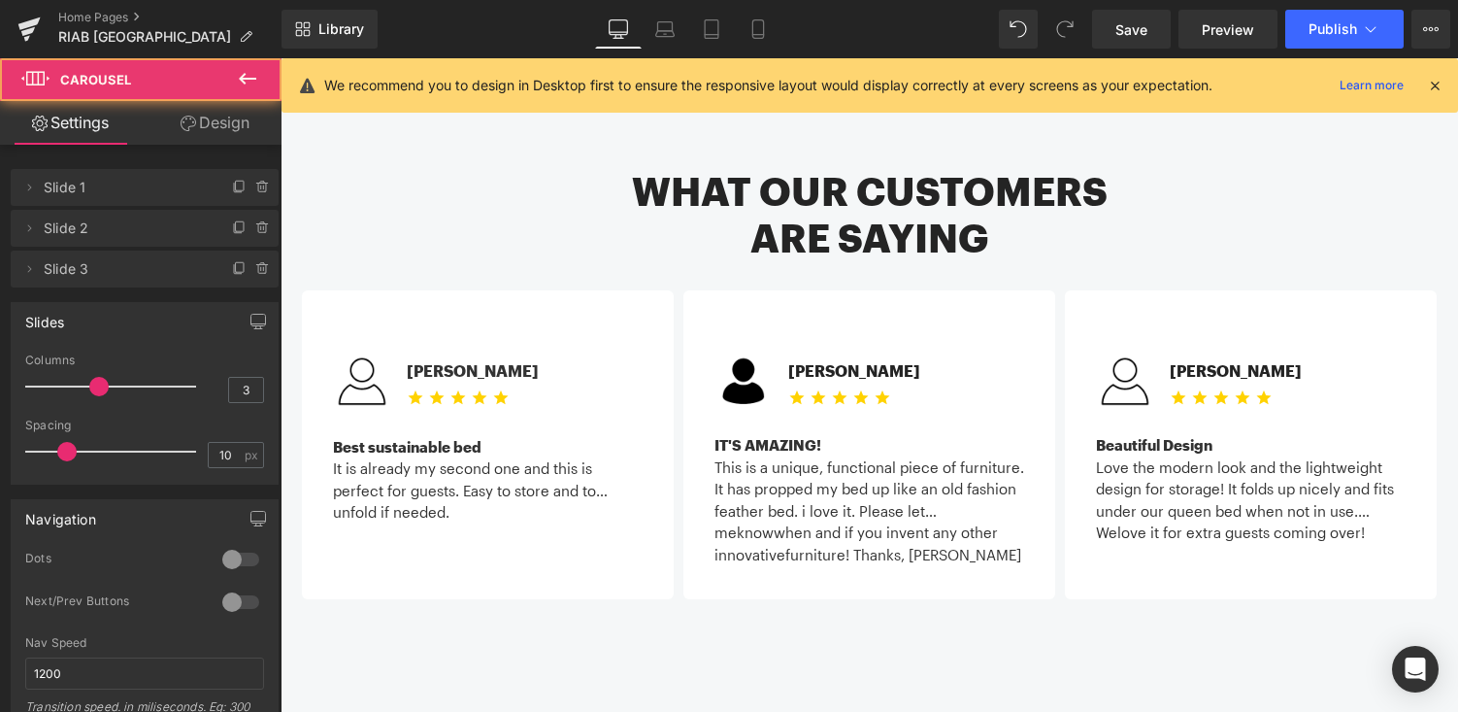
click at [988, 564] on div "Image Michael C. Text Block Icon Icon Icon Icon Icon Icon List Hoz" at bounding box center [870, 457] width 1136 height 393
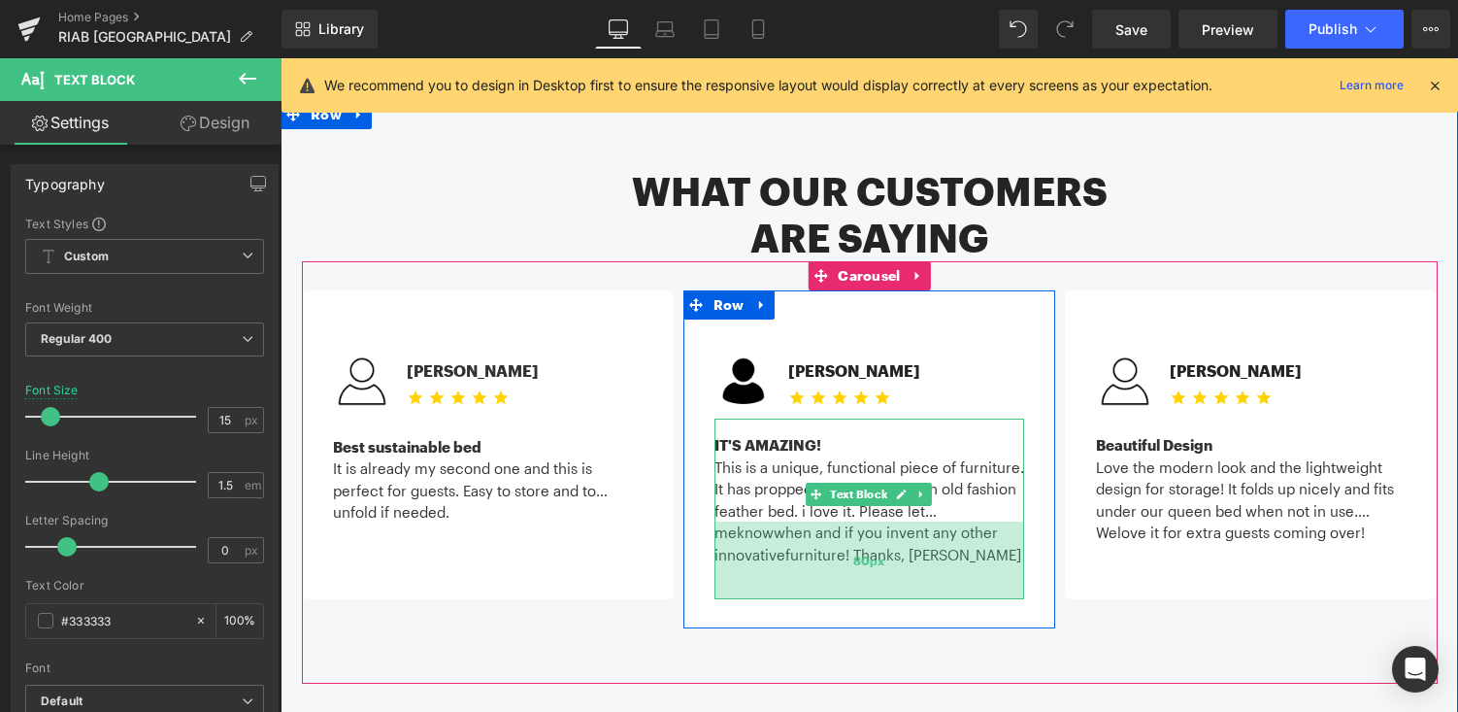
drag, startPoint x: 829, startPoint y: 482, endPoint x: 832, endPoint y: 511, distance: 29.3
click at [832, 521] on div "80px" at bounding box center [869, 560] width 310 height 78
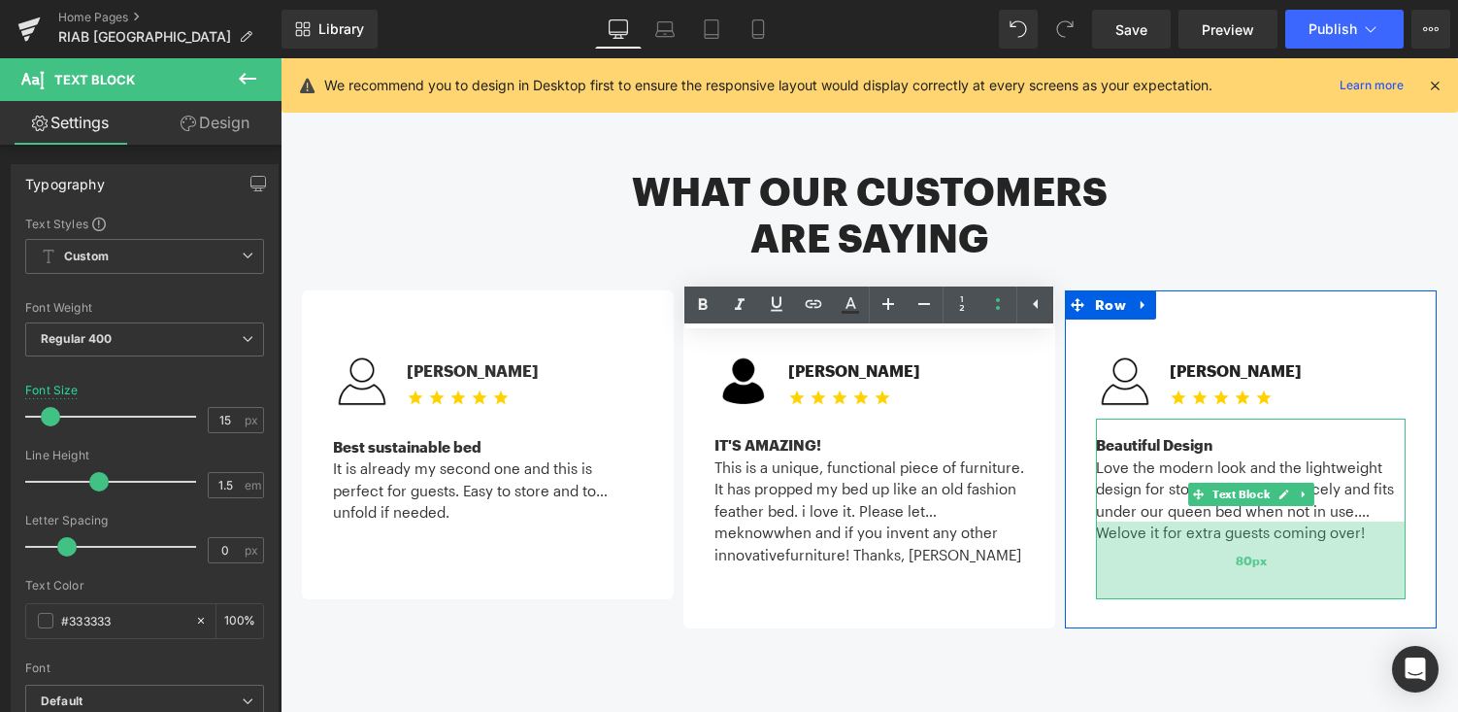
drag, startPoint x: 1197, startPoint y: 485, endPoint x: 1202, endPoint y: 515, distance: 29.5
click at [1202, 521] on div "80px" at bounding box center [1251, 560] width 310 height 78
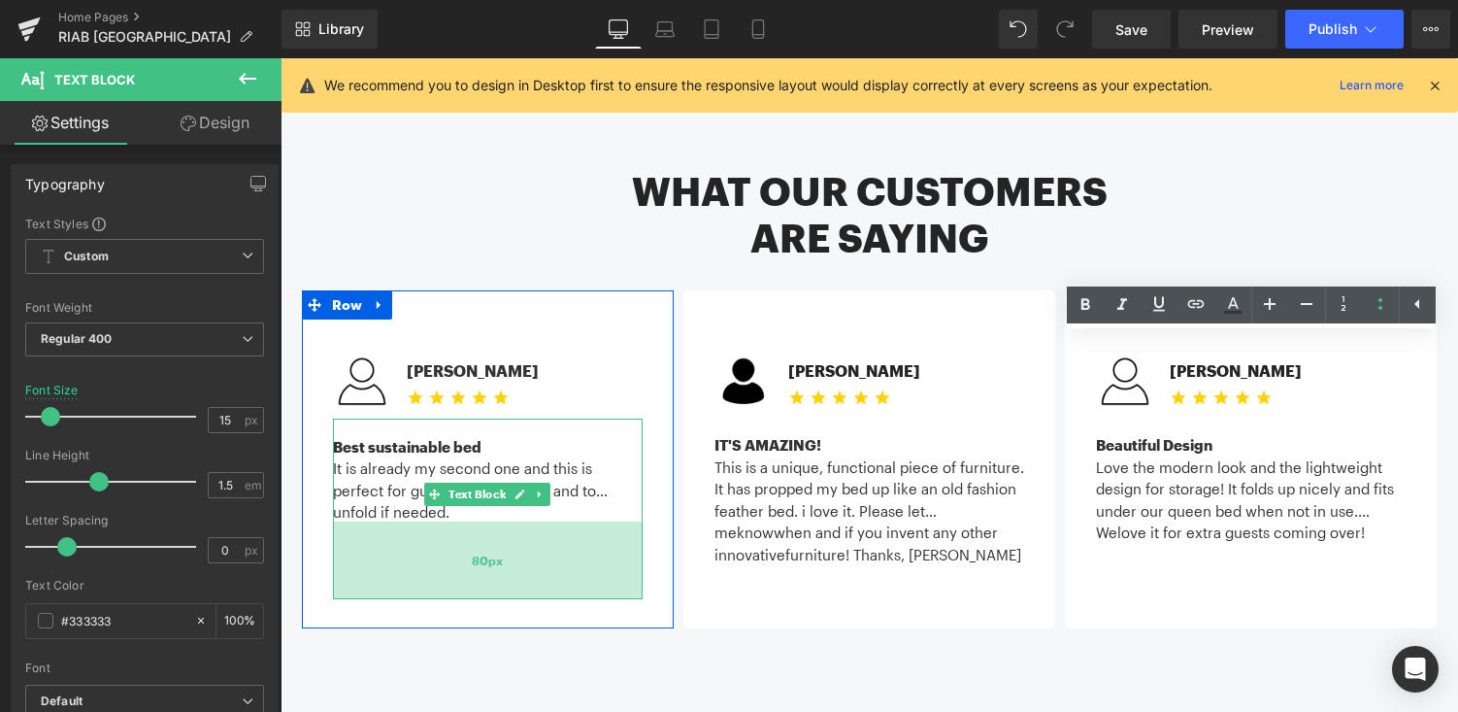
drag, startPoint x: 469, startPoint y: 484, endPoint x: 470, endPoint y: 514, distance: 29.1
click at [470, 521] on div "80px" at bounding box center [488, 560] width 310 height 78
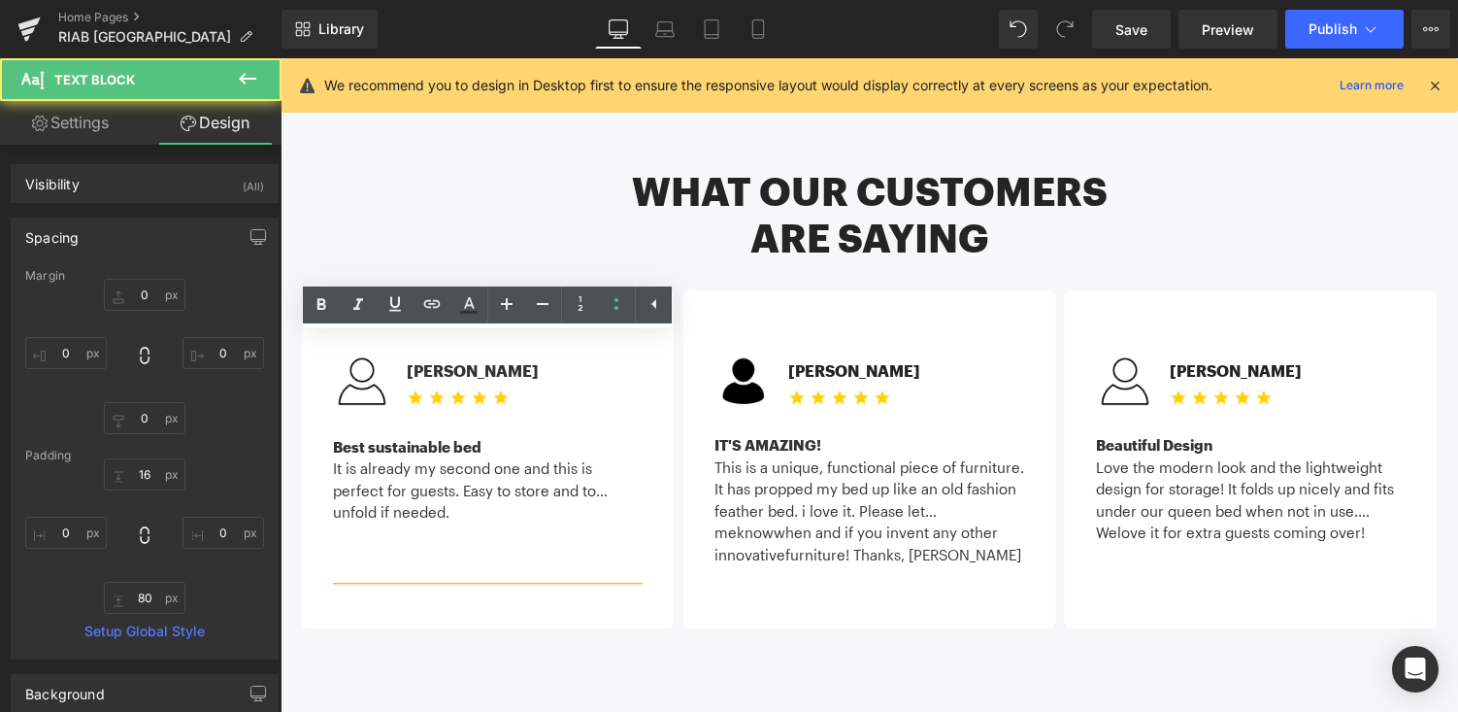
click at [801, 579] on div "Image Michael C. Text Block Icon Icon Icon Icon Icon Icon List Hoz" at bounding box center [870, 472] width 1136 height 422
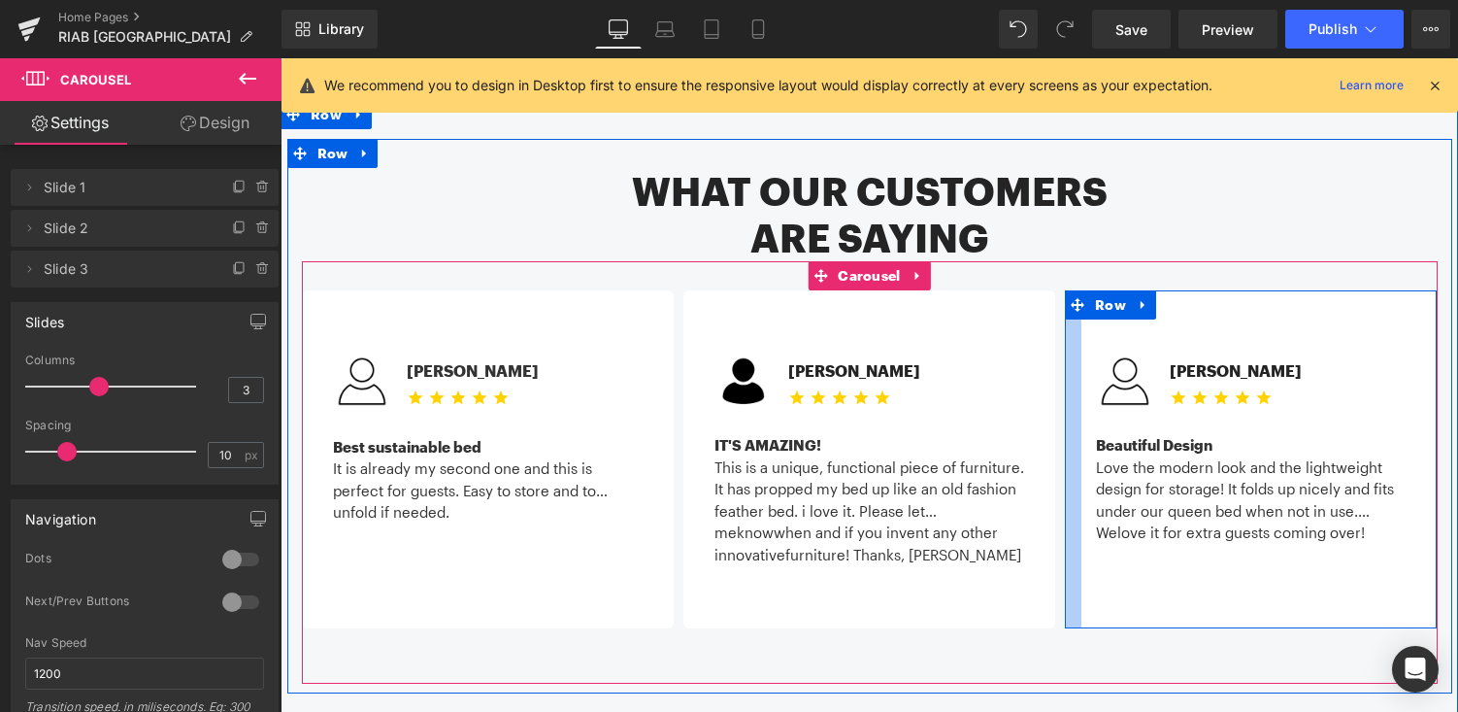
click at [281, 58] on div "80px" at bounding box center [281, 58] width 0 height 0
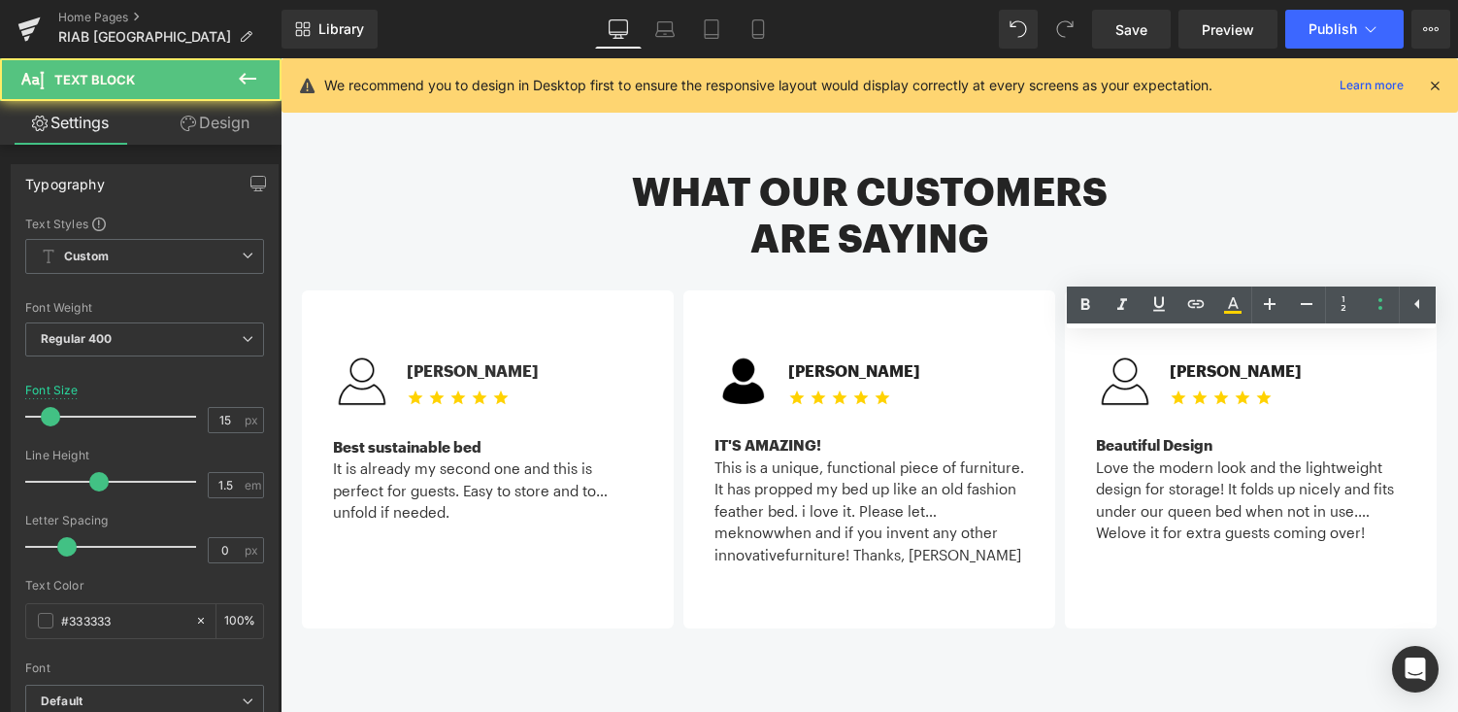
click at [1096, 456] on div "Love the modern look and the lightweight design for storage! It folds up nicely…" at bounding box center [1251, 489] width 310 height 66
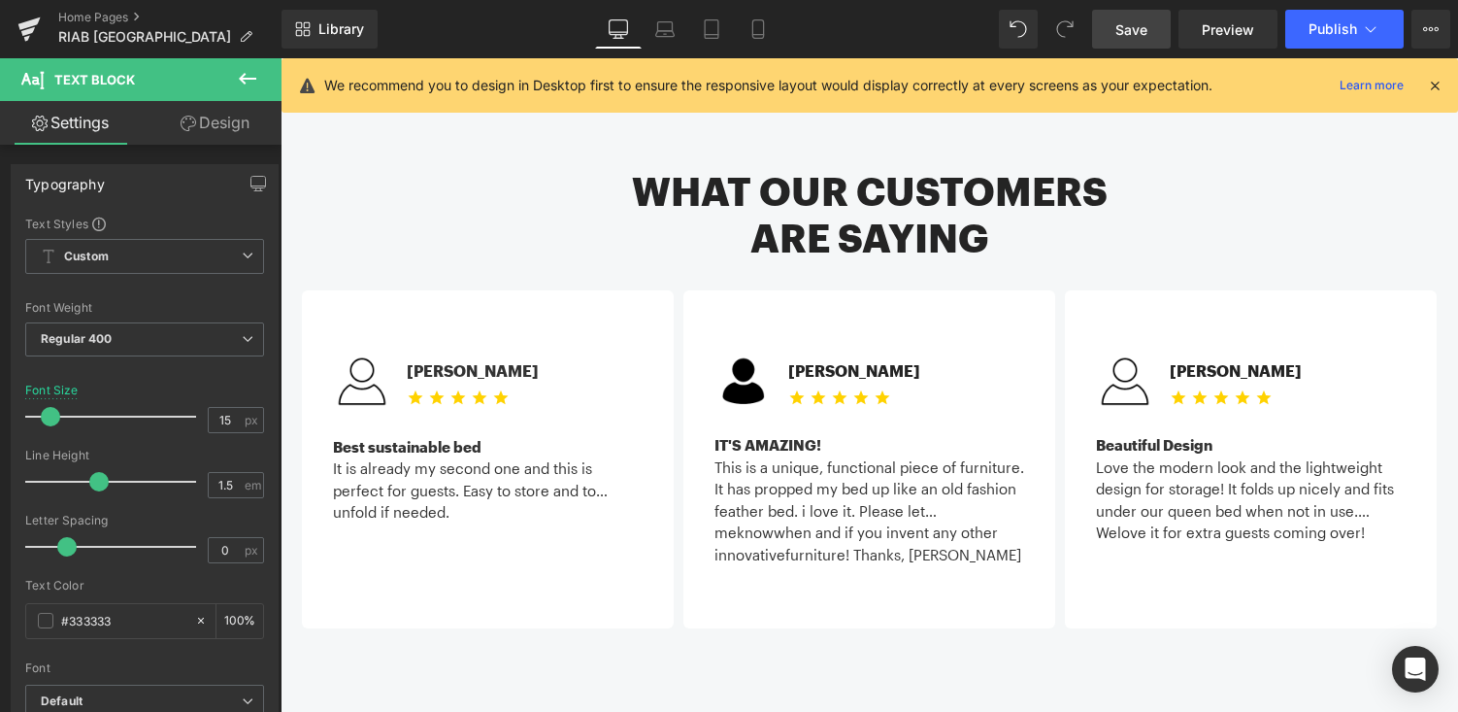
click at [1154, 17] on link "Save" at bounding box center [1131, 29] width 79 height 39
click at [1307, 23] on button "Publish" at bounding box center [1344, 29] width 118 height 39
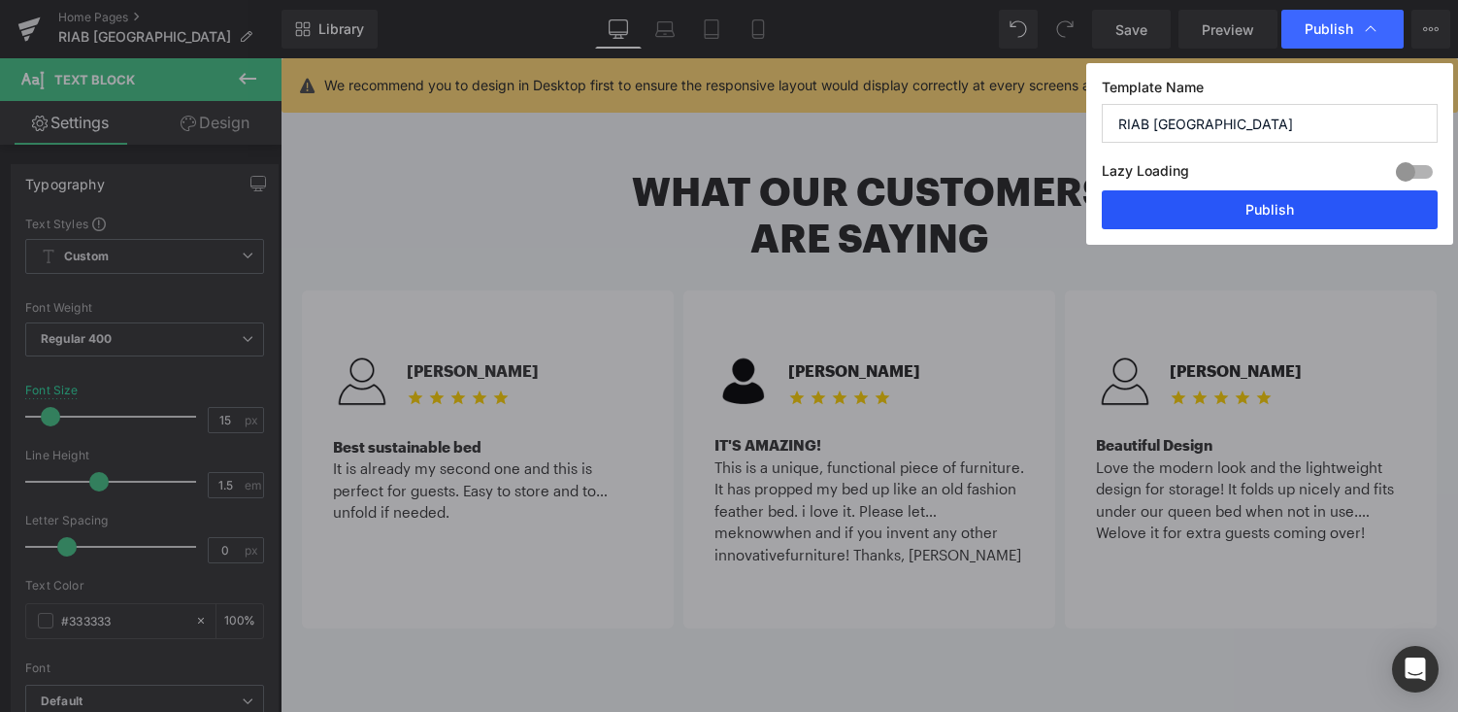
click at [1246, 205] on button "Publish" at bounding box center [1270, 209] width 336 height 39
